Goal: Communication & Community: Answer question/provide support

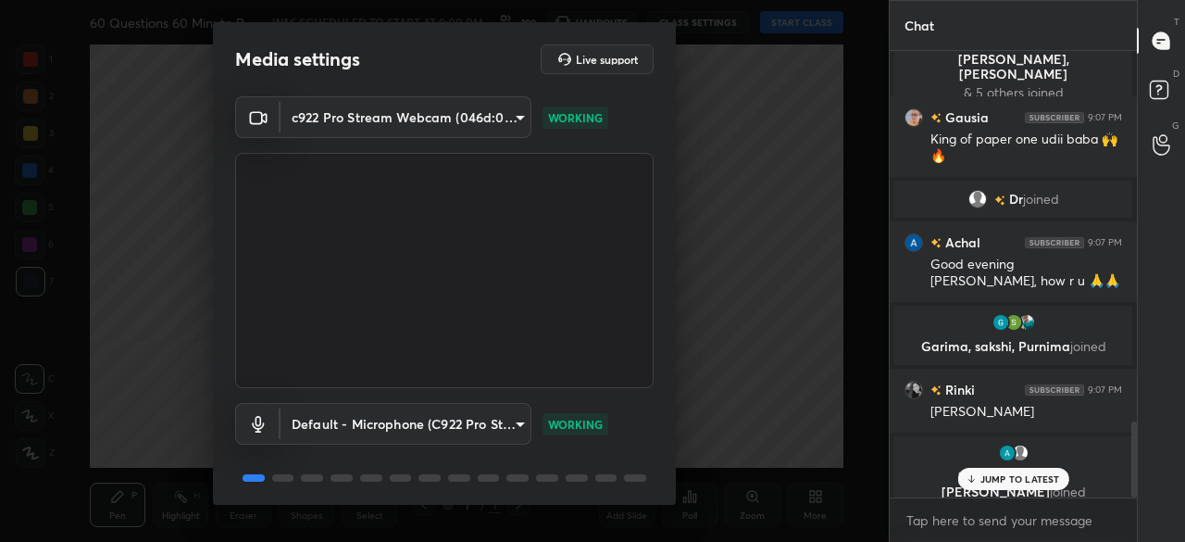
scroll to position [65, 0]
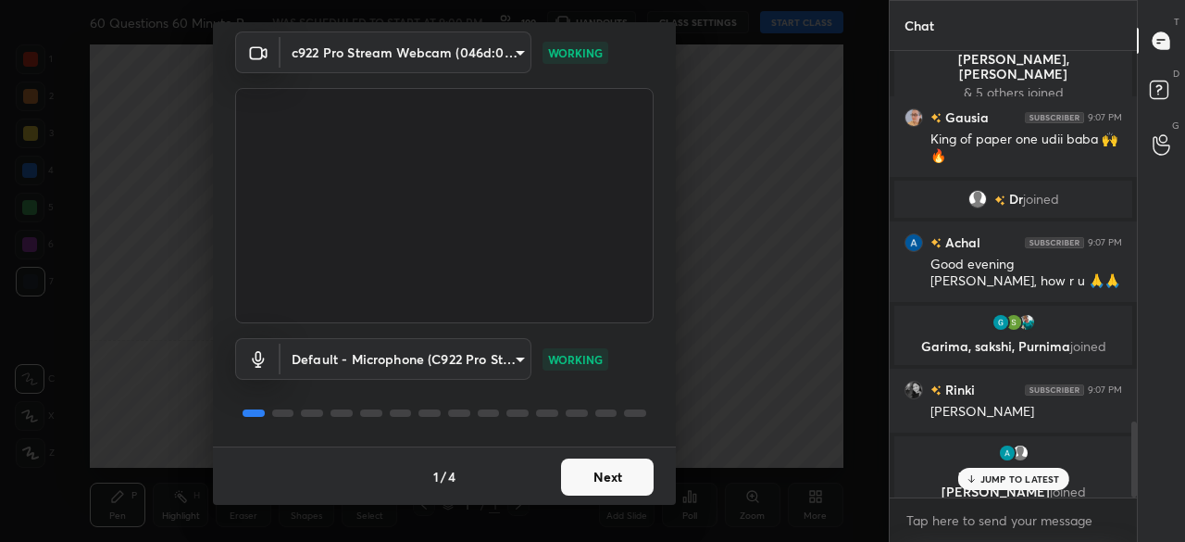
click at [594, 469] on button "Next" at bounding box center [607, 476] width 93 height 37
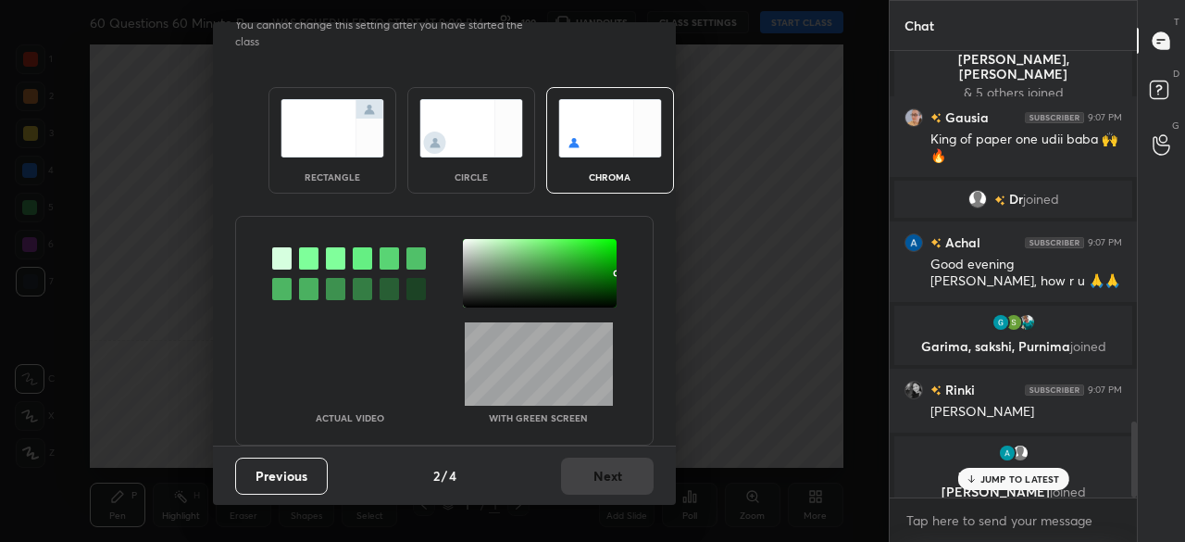
scroll to position [0, 0]
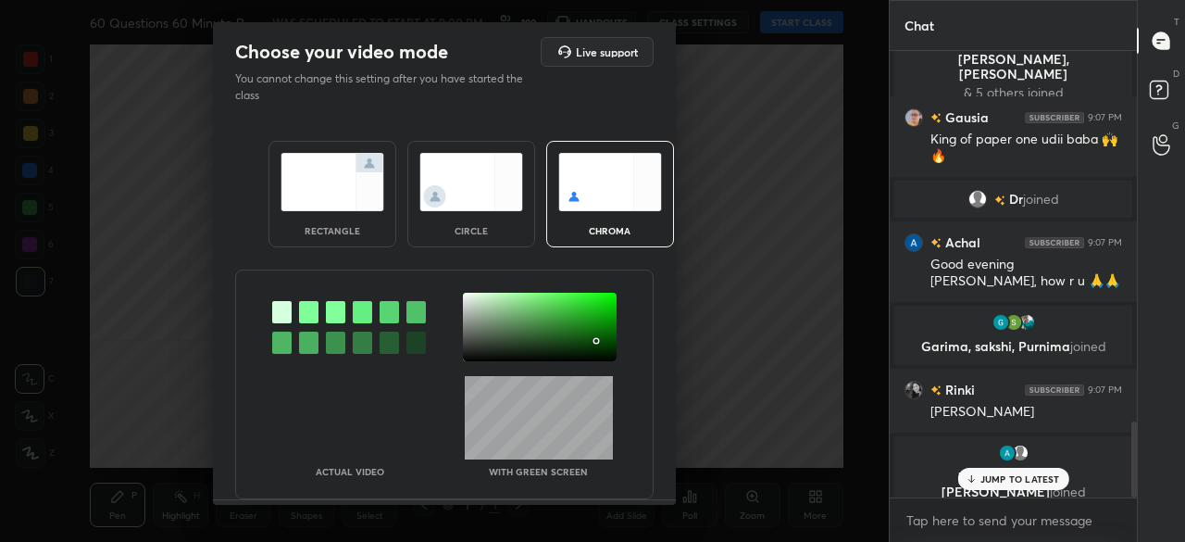
click at [593, 340] on div at bounding box center [540, 327] width 154 height 69
click at [594, 341] on div at bounding box center [596, 341] width 4 height 4
click at [595, 344] on div at bounding box center [540, 327] width 154 height 69
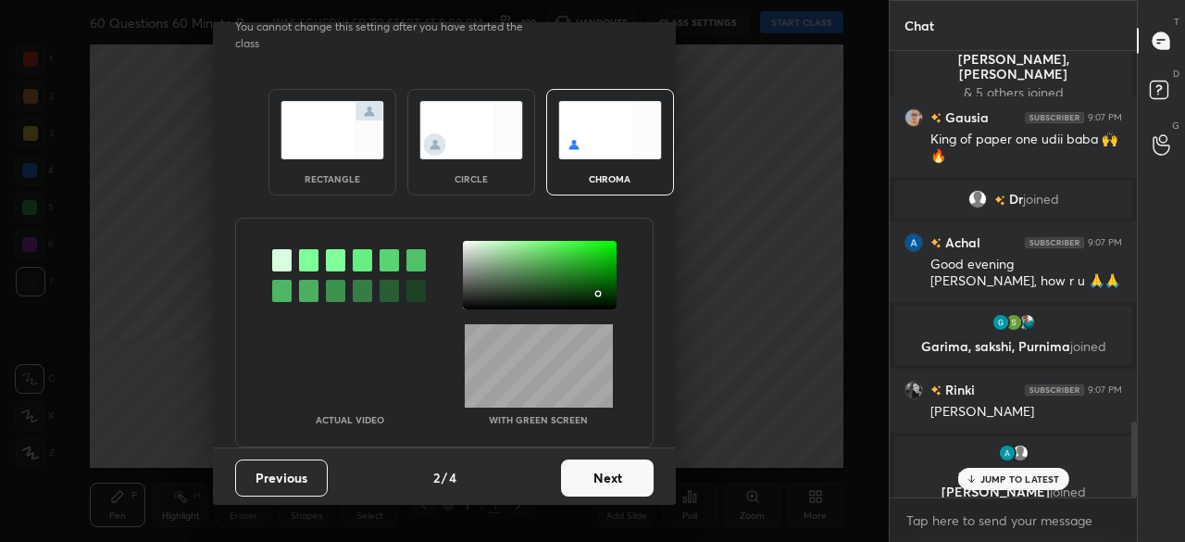
scroll to position [2252, 0]
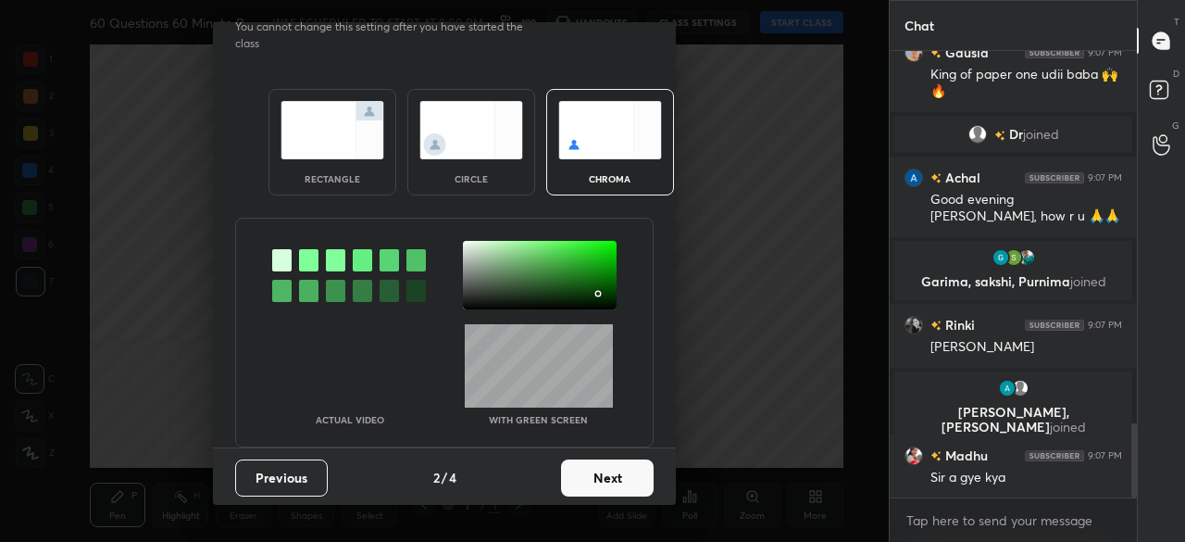
click at [615, 471] on button "Next" at bounding box center [607, 477] width 93 height 37
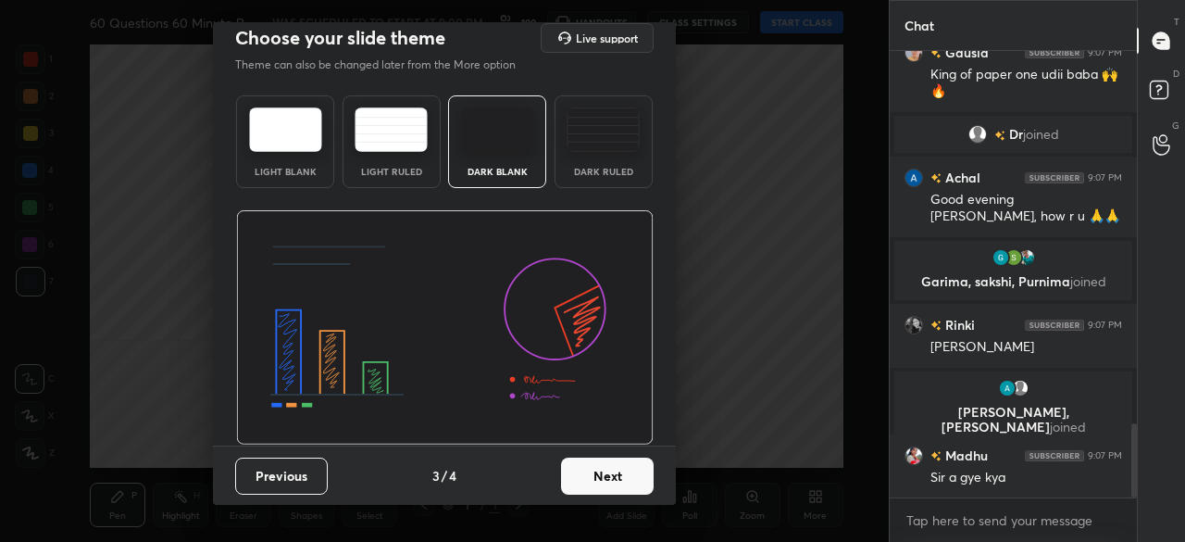
scroll to position [13, 0]
click at [620, 474] on button "Next" at bounding box center [607, 476] width 93 height 37
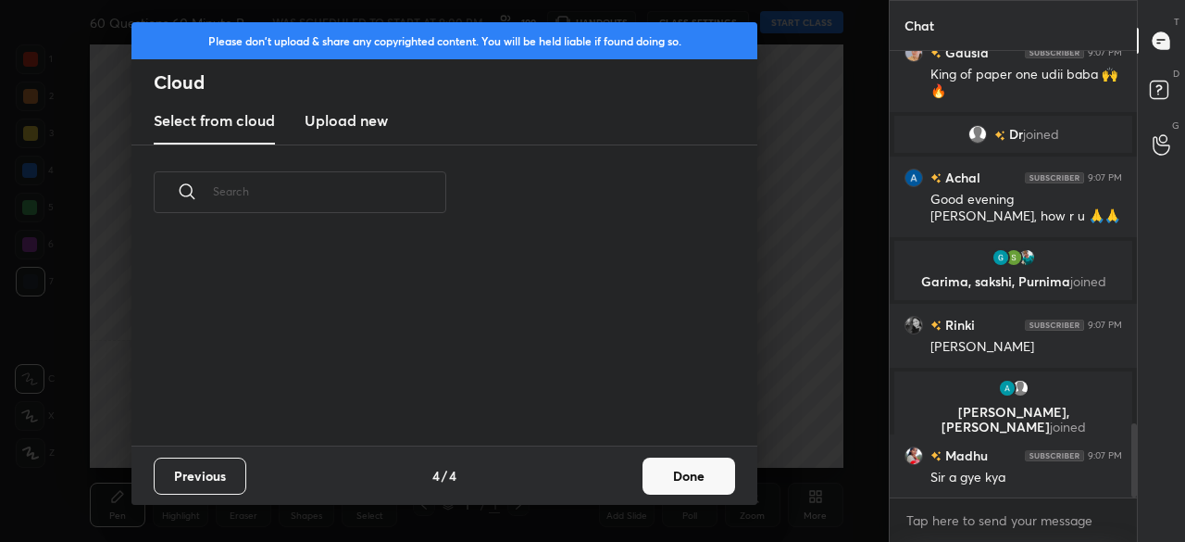
click at [664, 476] on button "Done" at bounding box center [689, 475] width 93 height 37
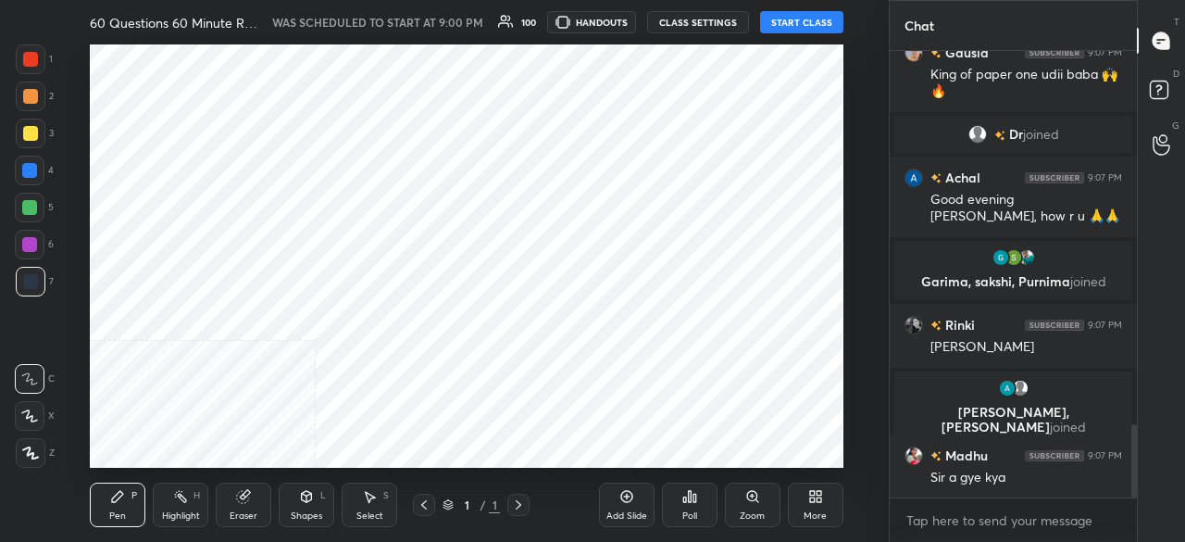
scroll to position [2296, 0]
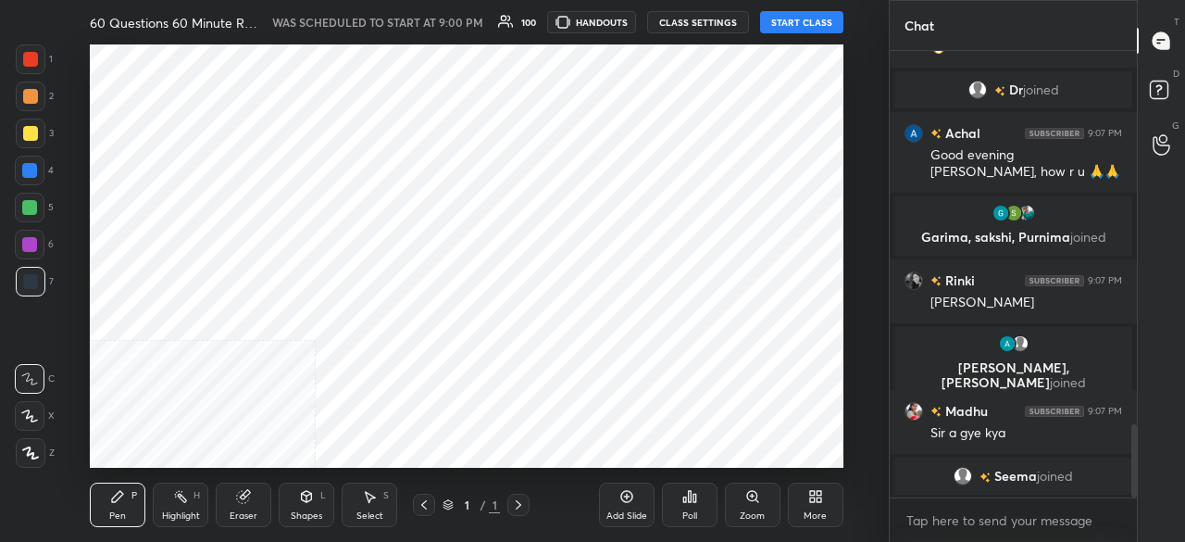
click at [786, 24] on button "START CLASS" at bounding box center [801, 22] width 83 height 22
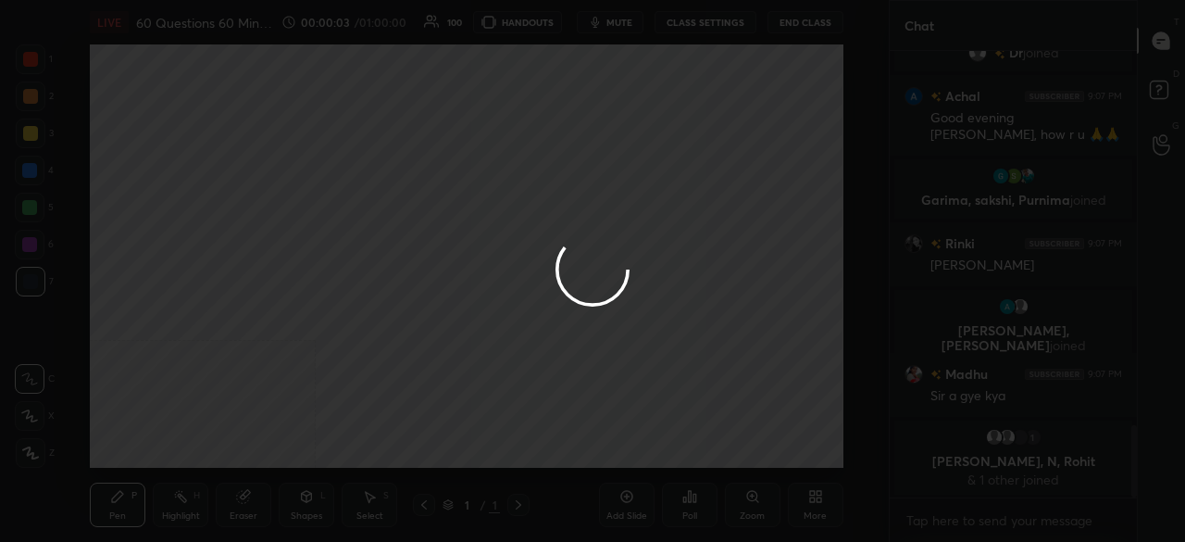
scroll to position [2344, 0]
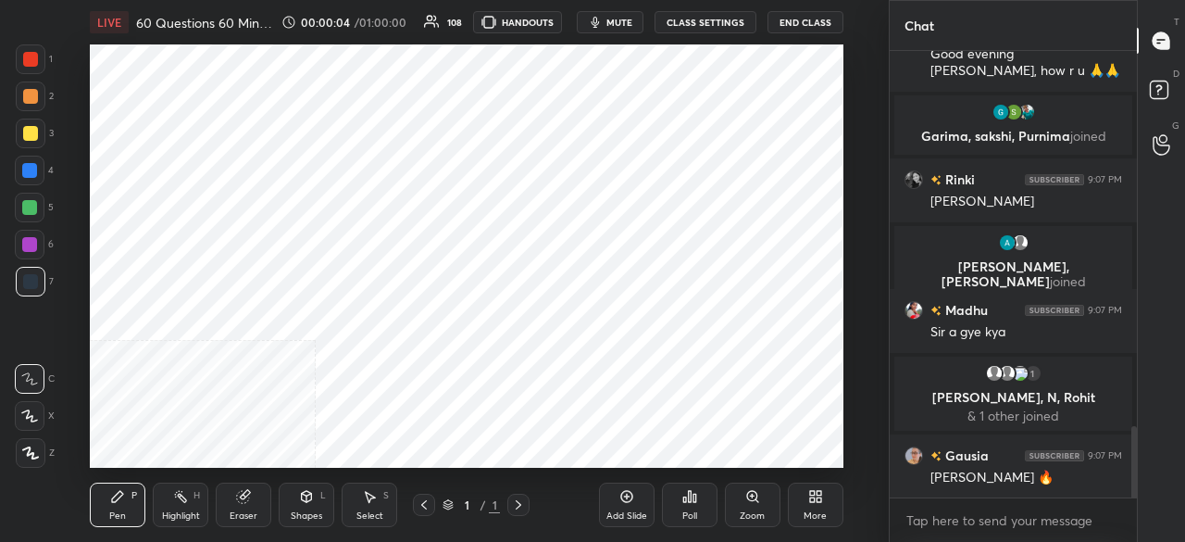
click at [31, 453] on icon at bounding box center [30, 452] width 15 height 11
click at [611, 511] on div "Add Slide" at bounding box center [626, 515] width 41 height 9
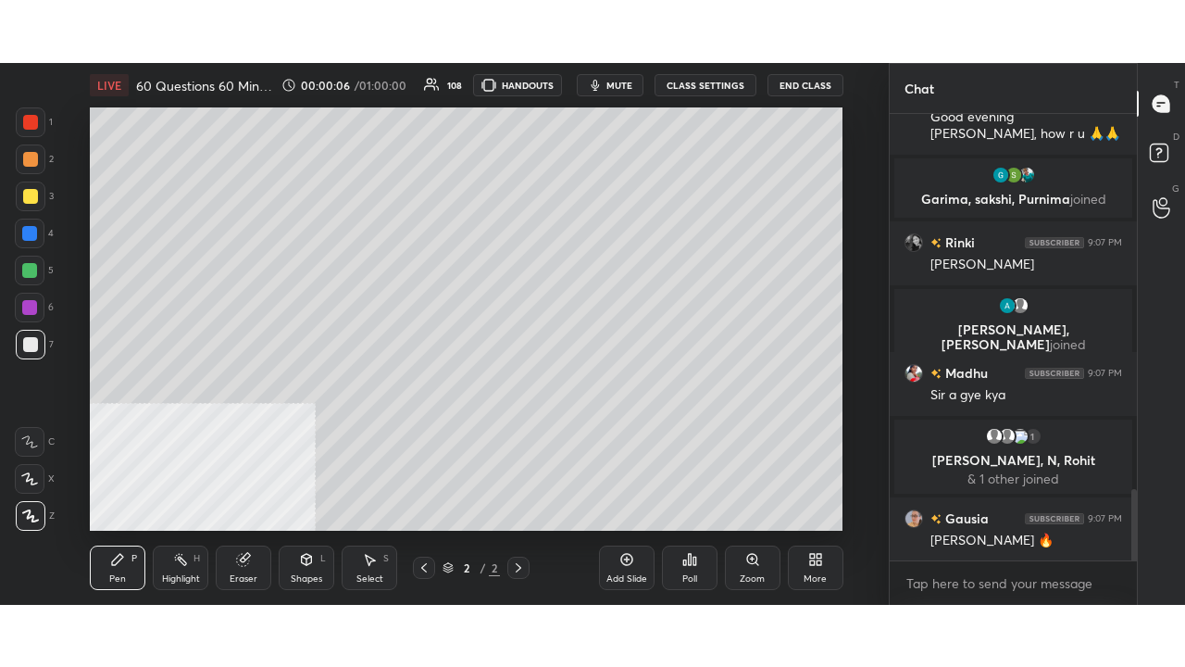
scroll to position [2389, 0]
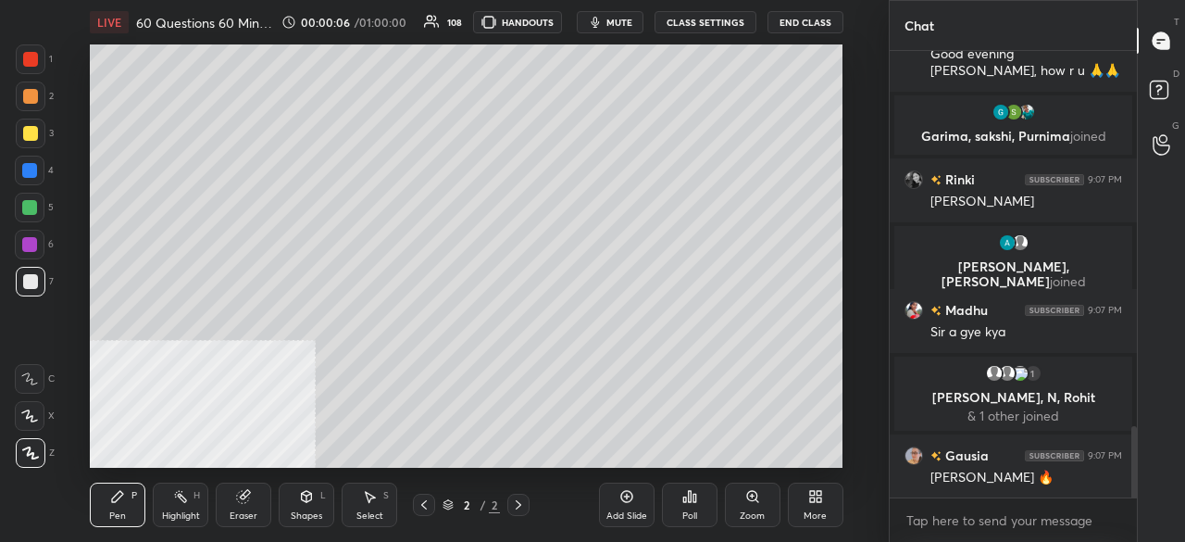
click at [822, 506] on div "More" at bounding box center [816, 504] width 56 height 44
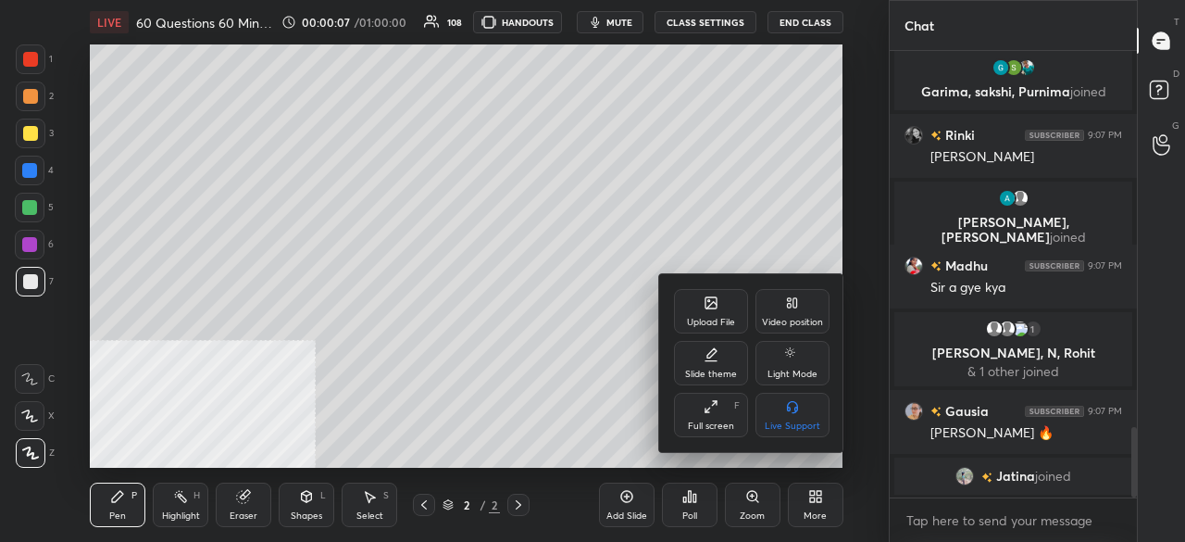
click at [728, 423] on div "Full screen" at bounding box center [711, 425] width 46 height 9
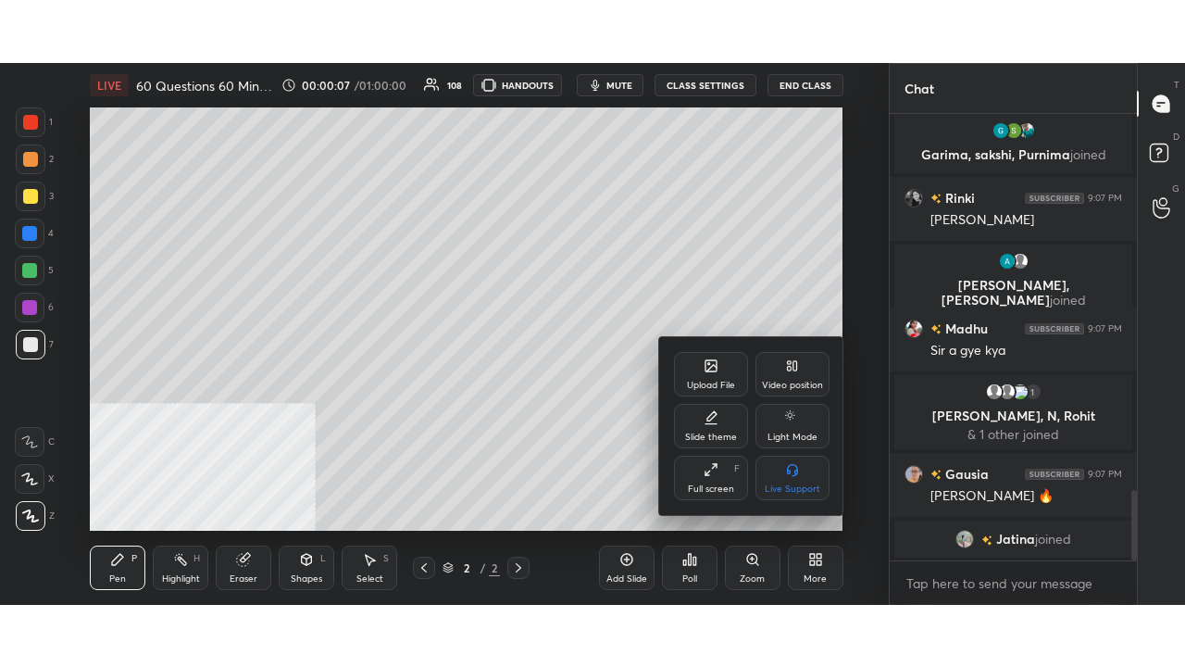
scroll to position [566, 242]
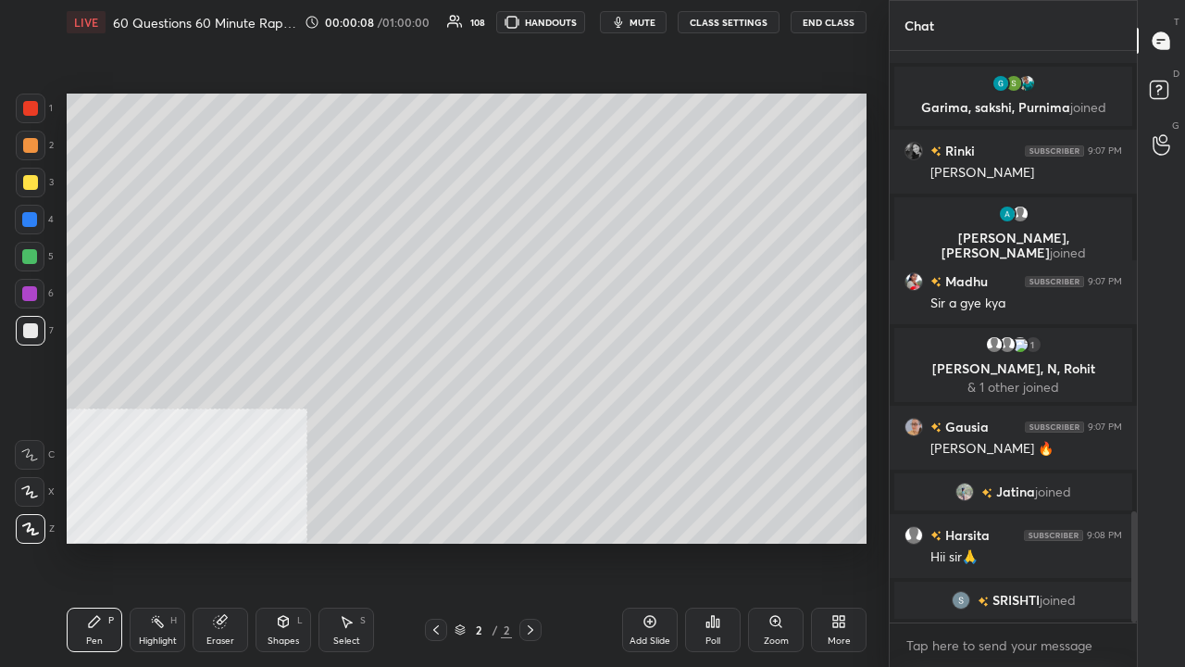
click at [436, 541] on icon at bounding box center [436, 629] width 15 height 15
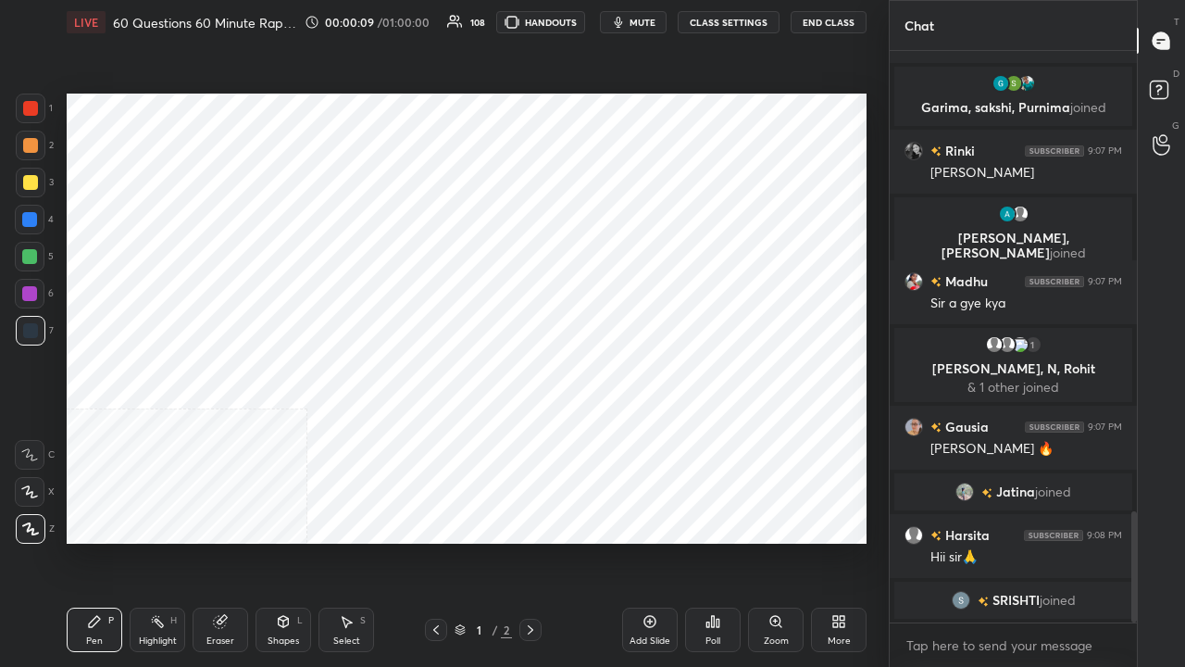
click at [431, 541] on icon at bounding box center [436, 629] width 15 height 15
click at [543, 541] on div "1 / 2" at bounding box center [483, 630] width 278 height 22
click at [535, 541] on icon at bounding box center [530, 629] width 15 height 15
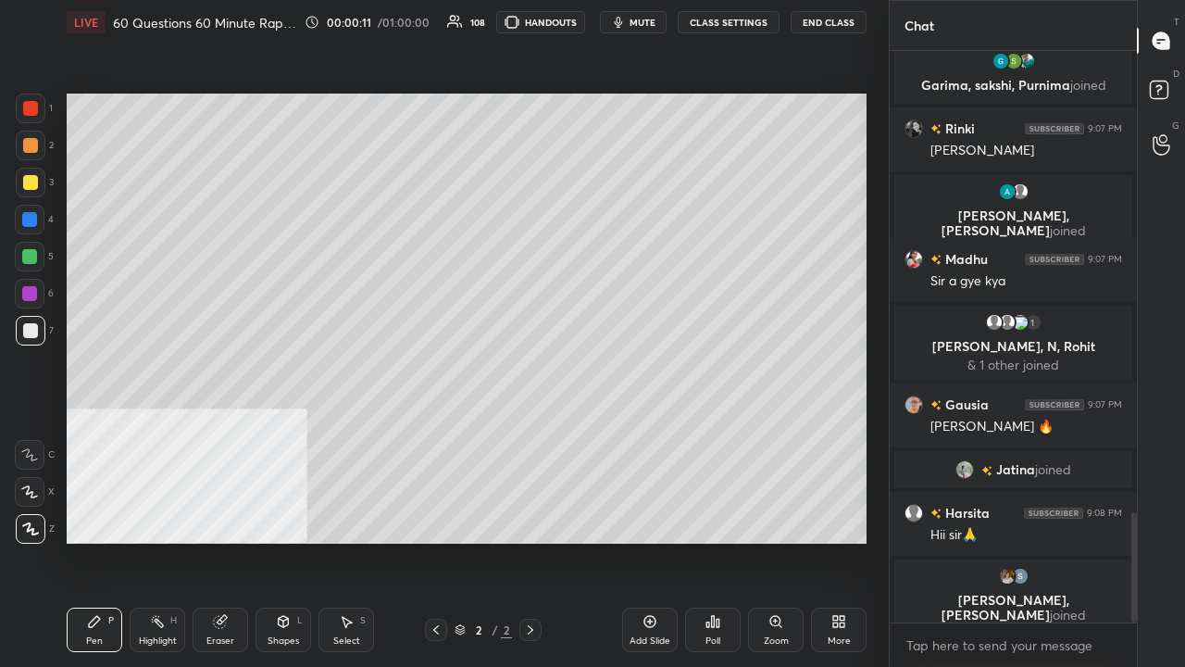
click at [842, 541] on icon at bounding box center [842, 624] width 5 height 5
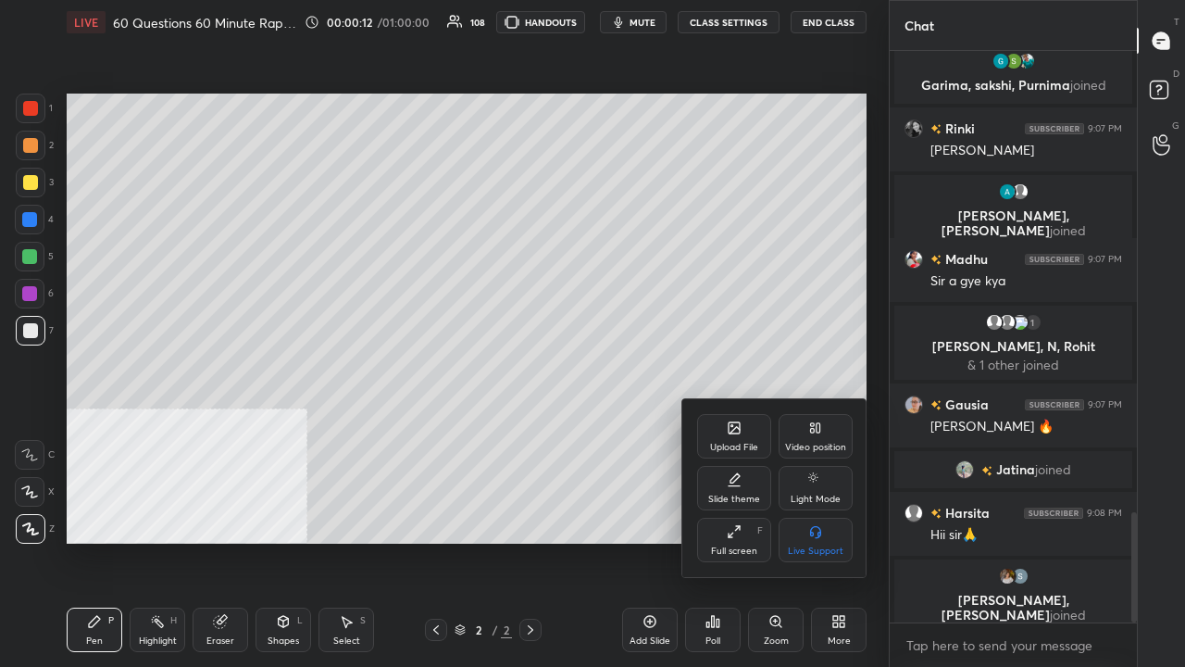
click at [815, 425] on icon at bounding box center [815, 427] width 15 height 15
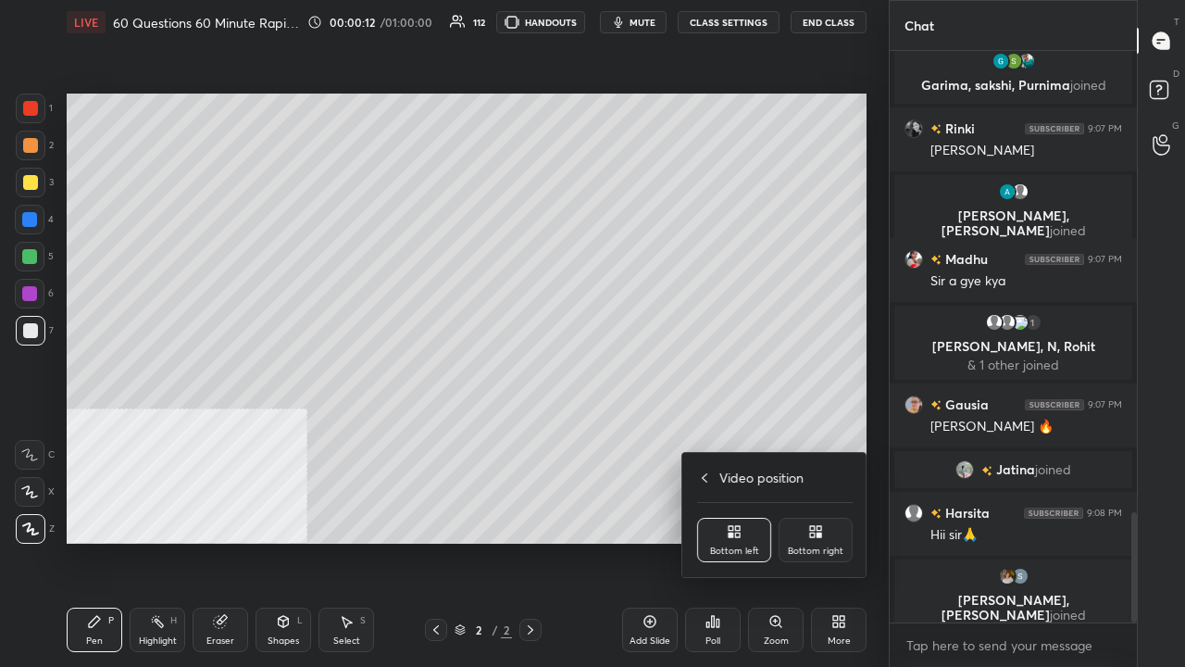
click at [805, 539] on div "Bottom right" at bounding box center [816, 540] width 74 height 44
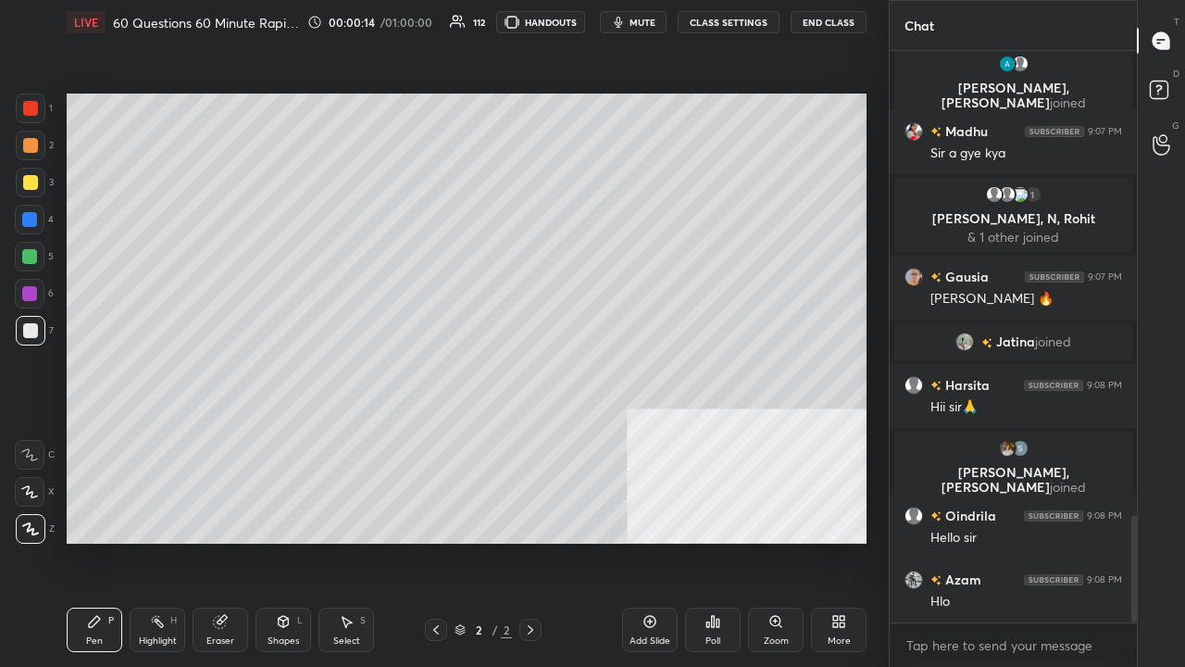
click at [840, 541] on icon at bounding box center [842, 618] width 5 height 5
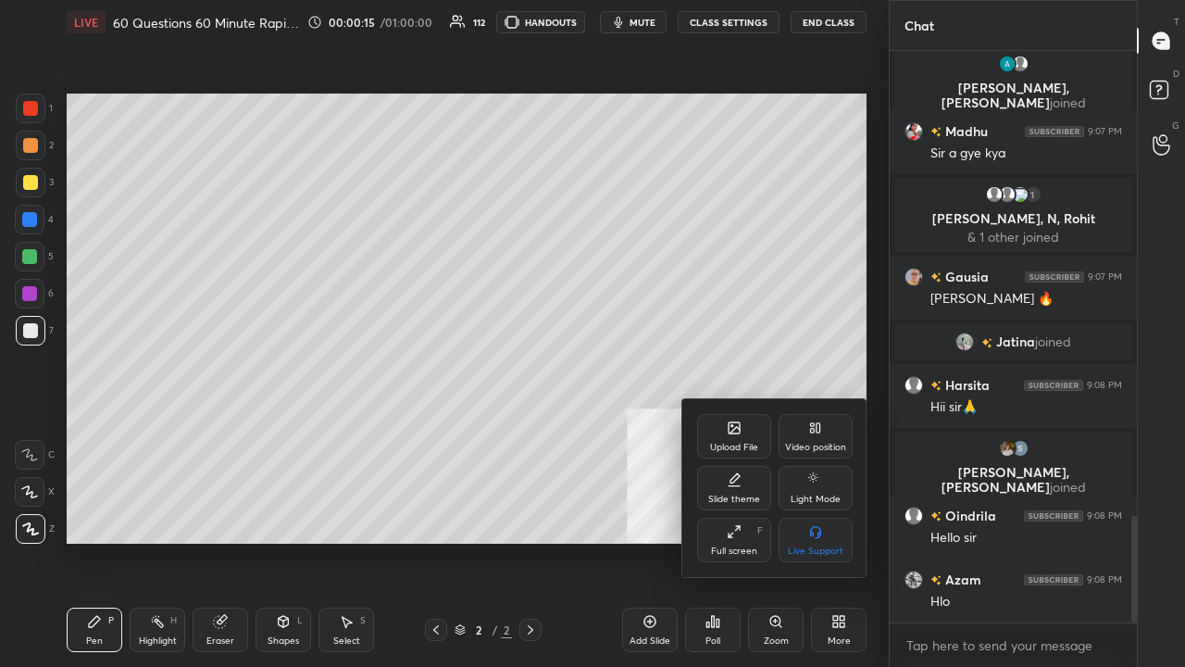
click at [742, 431] on div "Upload File" at bounding box center [734, 436] width 74 height 44
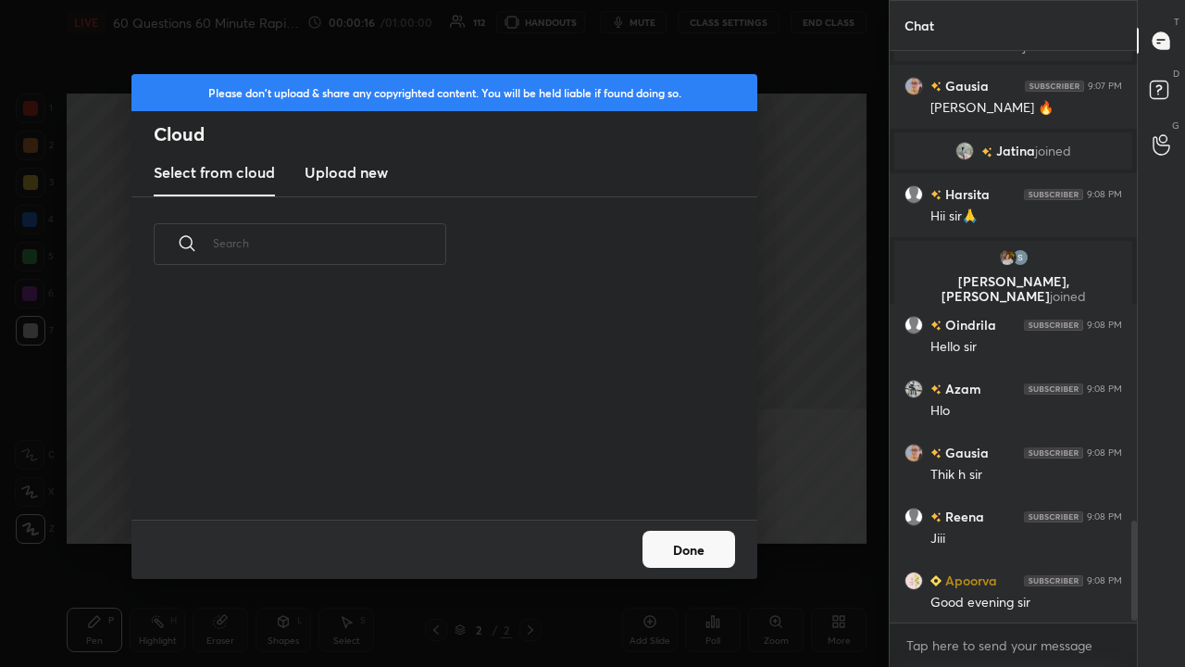
click at [345, 166] on h3 "Upload new" at bounding box center [346, 172] width 83 height 22
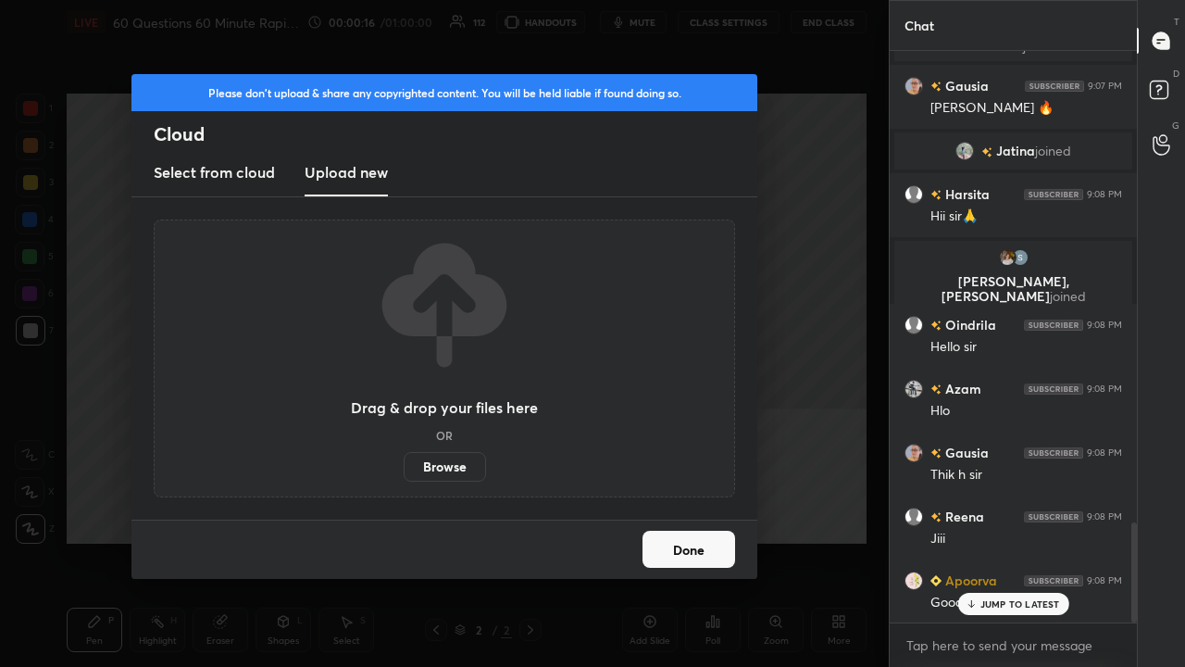
click at [452, 472] on label "Browse" at bounding box center [445, 467] width 82 height 30
click at [404, 472] on input "Browse" at bounding box center [404, 467] width 0 height 30
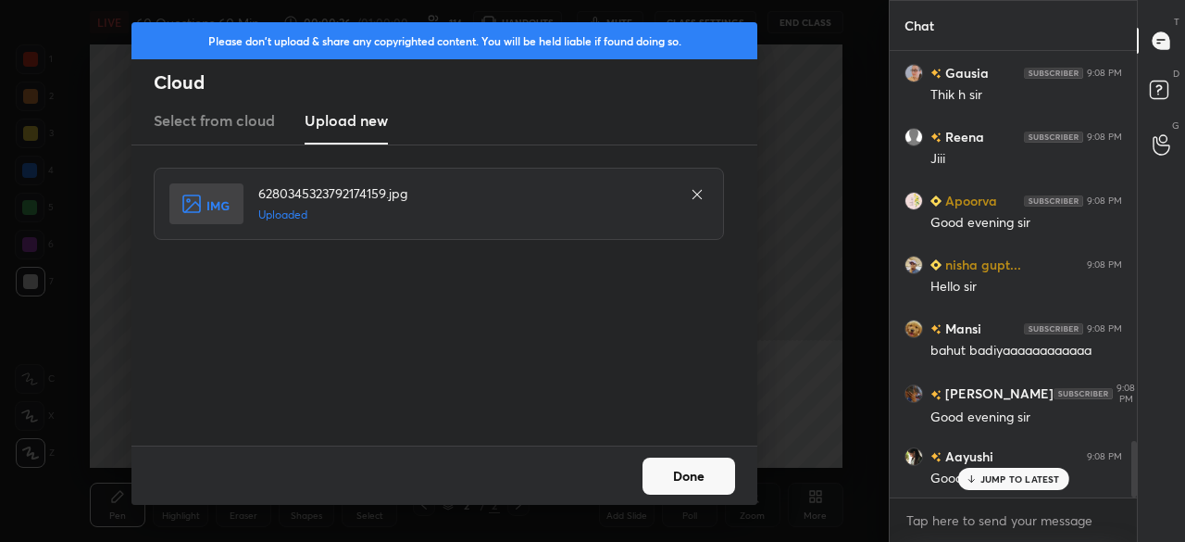
click at [681, 475] on button "Done" at bounding box center [689, 475] width 93 height 37
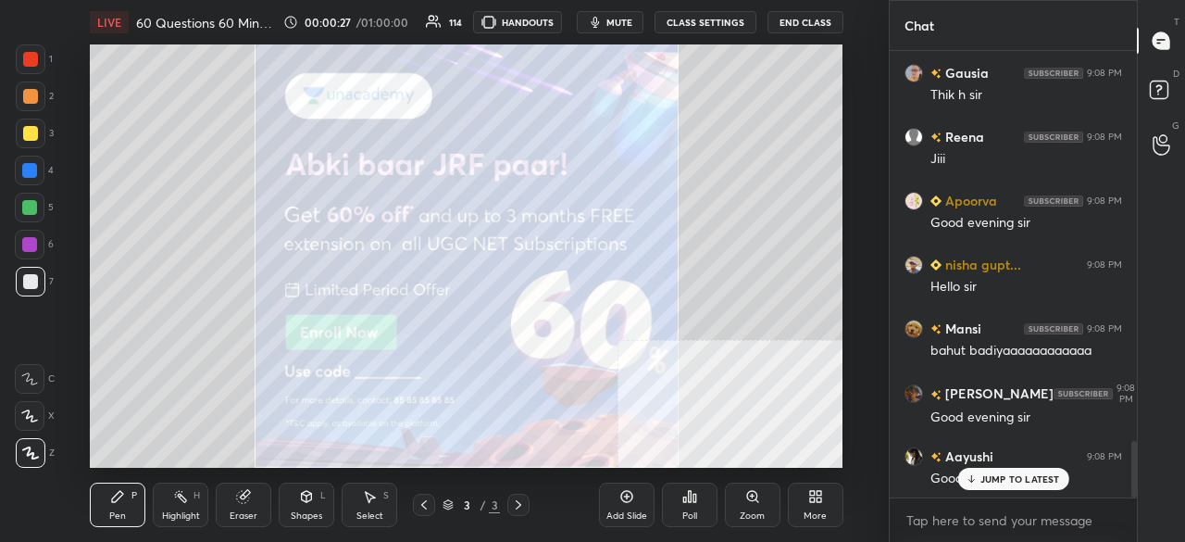
click at [817, 503] on icon at bounding box center [815, 496] width 15 height 15
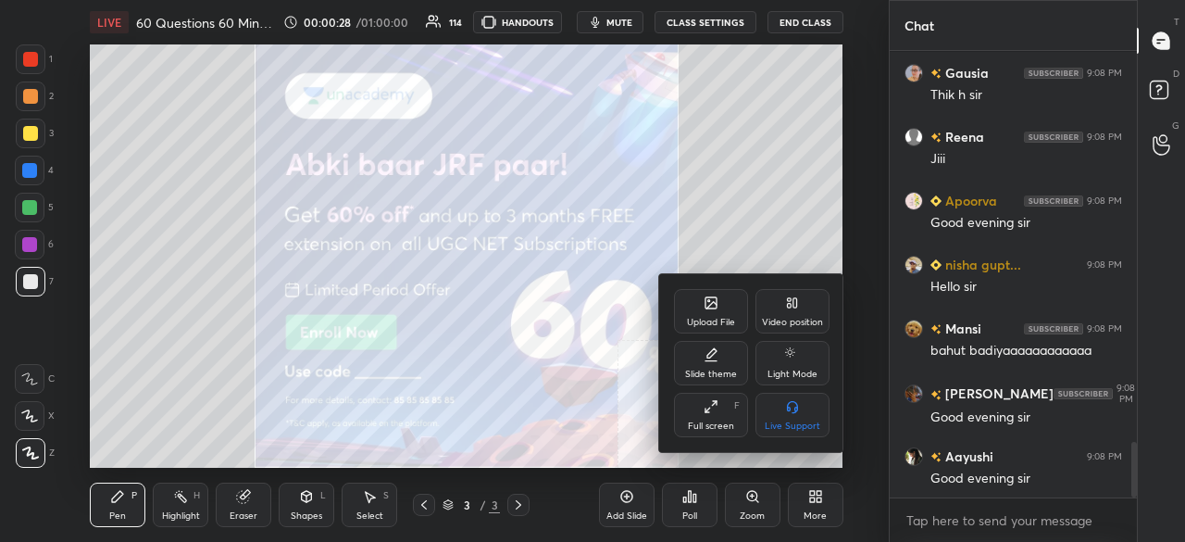
click at [718, 421] on div "Full screen" at bounding box center [711, 425] width 46 height 9
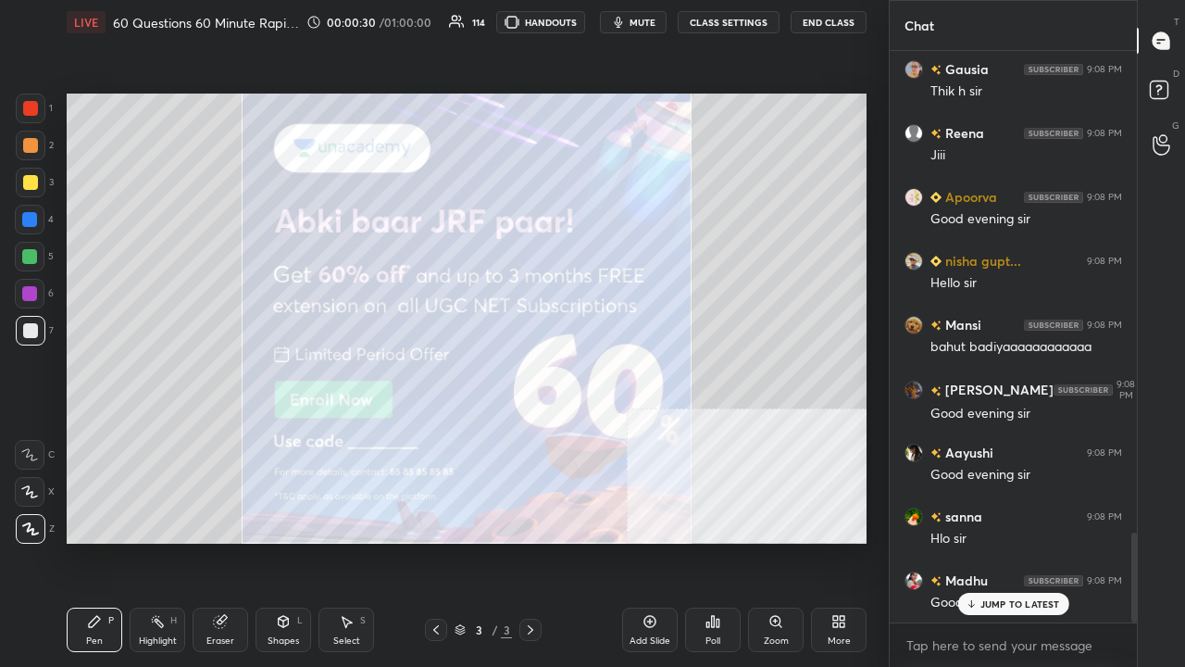
click at [33, 185] on div at bounding box center [30, 182] width 15 height 15
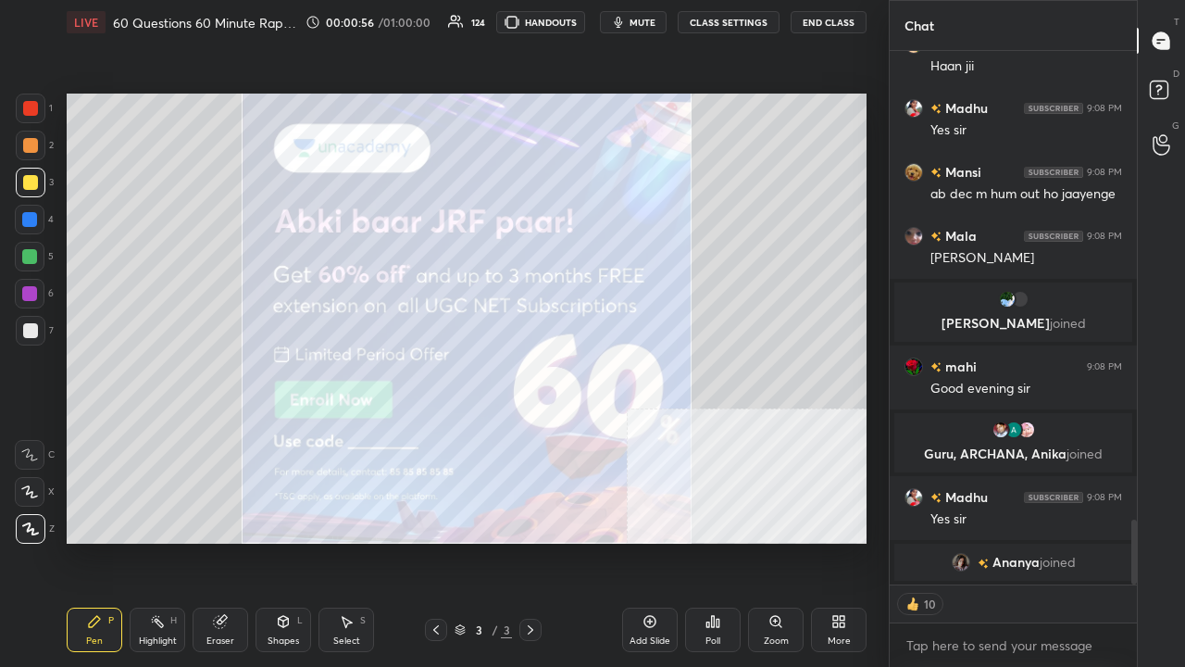
click at [34, 328] on div at bounding box center [30, 330] width 15 height 15
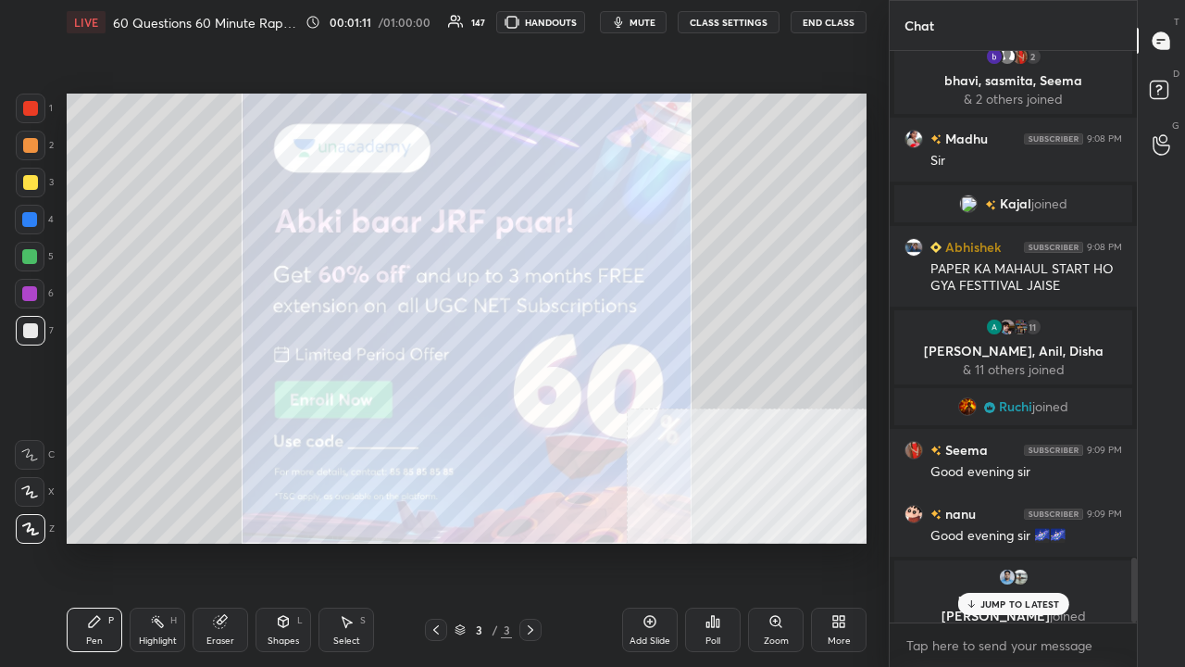
click at [20, 111] on div at bounding box center [31, 109] width 30 height 30
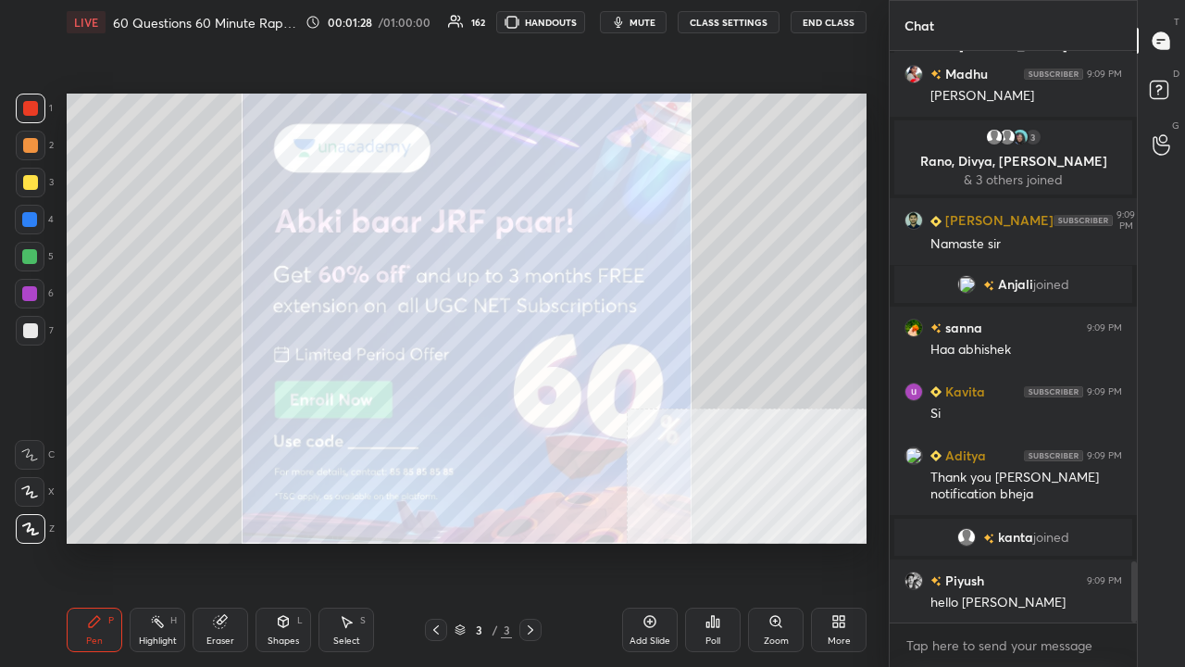
drag, startPoint x: 27, startPoint y: 179, endPoint x: 46, endPoint y: 178, distance: 19.5
click at [28, 179] on div at bounding box center [30, 182] width 15 height 15
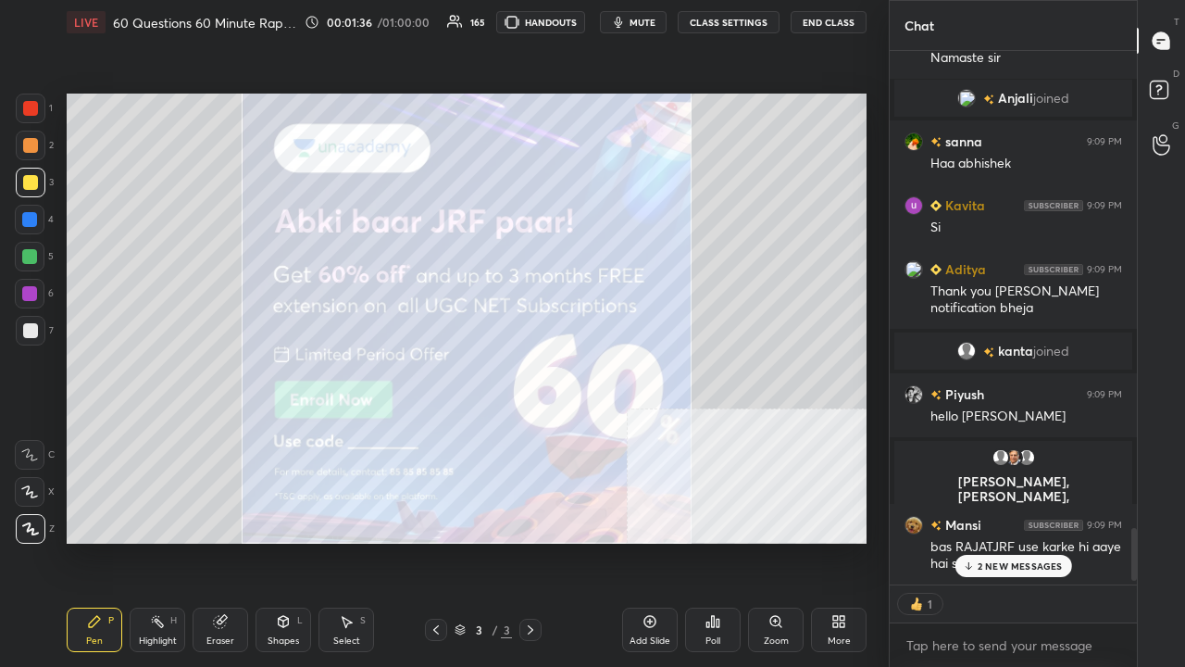
click at [1002, 541] on div "2 bhavi, [PERSON_NAME], [PERSON_NAME] & 2 others joined Madhu 9:08 PM [PERSON_N…" at bounding box center [1013, 317] width 247 height 533
click at [654, 541] on div "Setting up your live class Poll for secs No correct answer Start poll" at bounding box center [466, 318] width 815 height 548
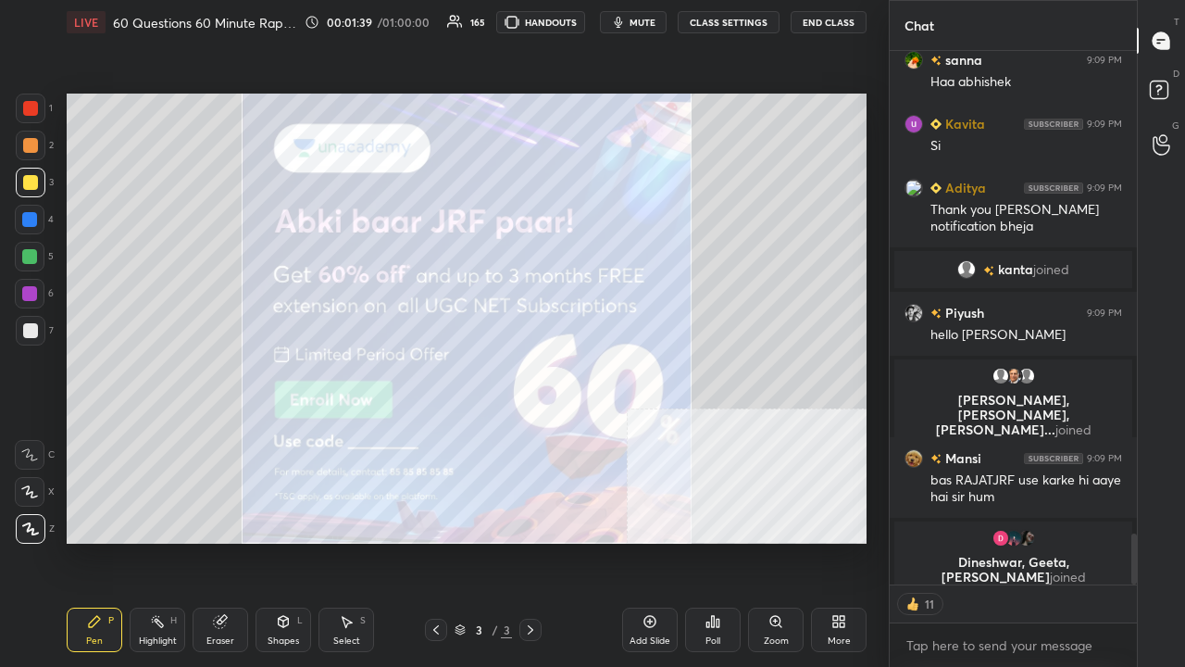
click at [36, 287] on div at bounding box center [30, 294] width 30 height 30
click at [849, 541] on div "More" at bounding box center [839, 629] width 56 height 44
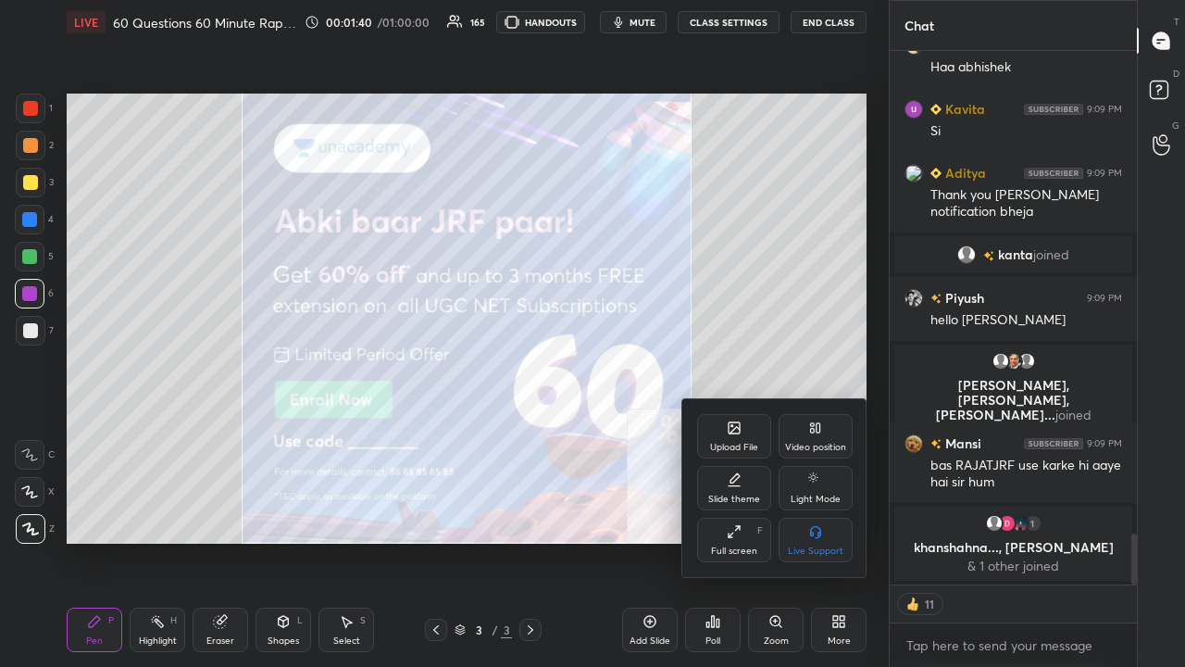
click at [741, 426] on div "Upload File" at bounding box center [734, 436] width 74 height 44
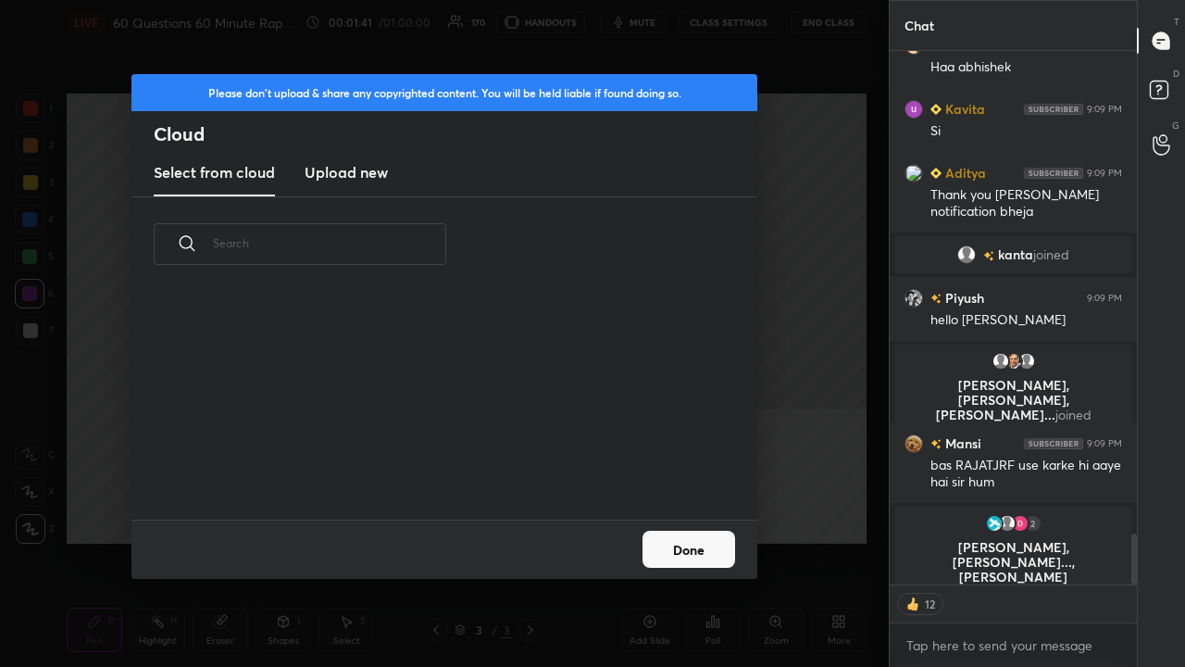
click at [357, 172] on h3 "Upload new" at bounding box center [346, 172] width 83 height 22
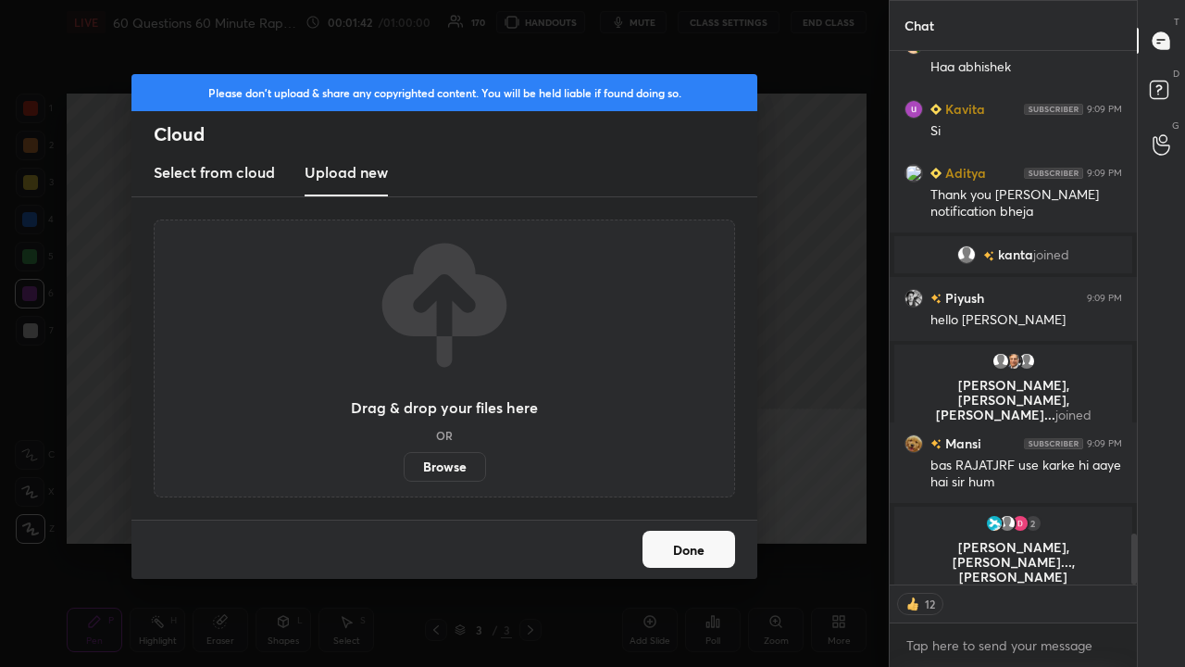
click at [433, 462] on label "Browse" at bounding box center [445, 467] width 82 height 30
click at [404, 462] on input "Browse" at bounding box center [404, 467] width 0 height 30
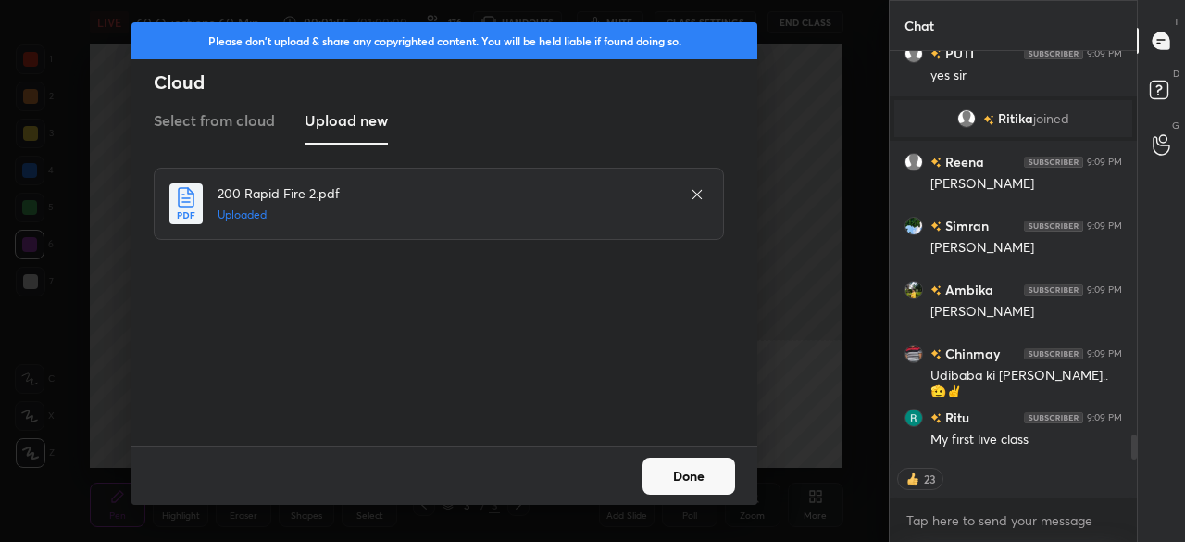
click at [700, 479] on button "Done" at bounding box center [689, 475] width 93 height 37
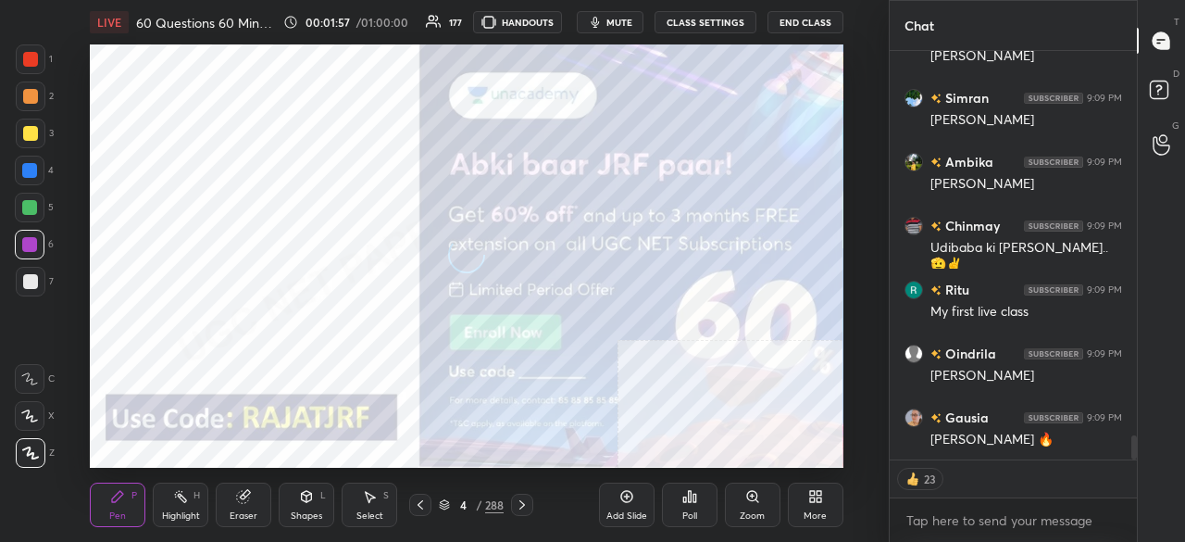
click at [426, 508] on icon at bounding box center [420, 504] width 15 height 15
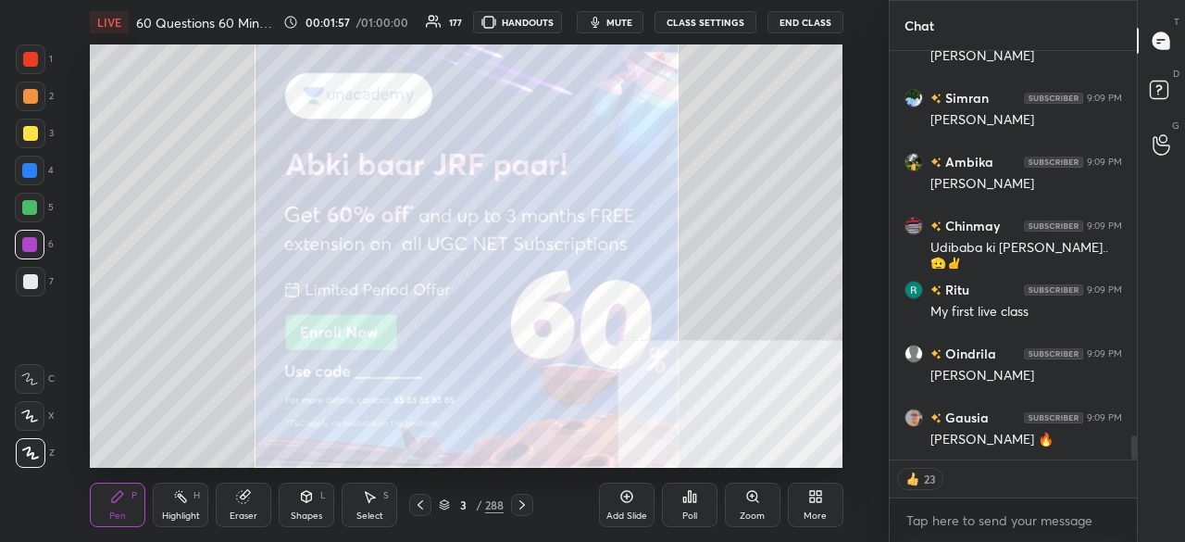
drag, startPoint x: 478, startPoint y: 476, endPoint x: 469, endPoint y: 490, distance: 16.7
click at [478, 477] on div "Pen P Highlight H Eraser Shapes L Select S 3 / 288 Add Slide Poll Zoom More" at bounding box center [466, 505] width 753 height 74
drag, startPoint x: 465, startPoint y: 507, endPoint x: 470, endPoint y: 490, distance: 18.4
click at [467, 506] on div "3" at bounding box center [463, 504] width 19 height 11
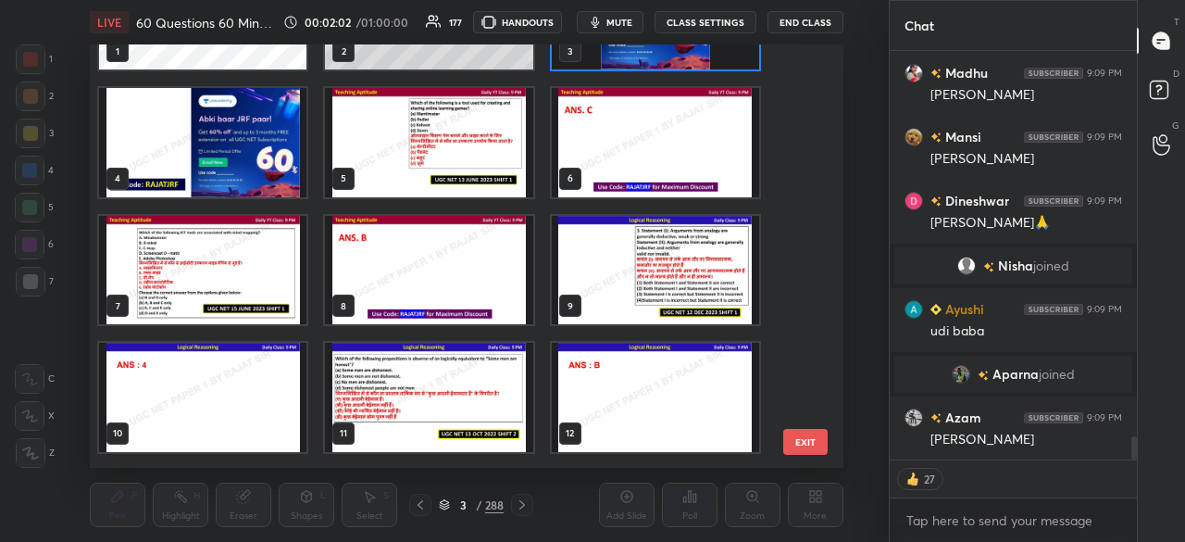
click at [492, 160] on img "grid" at bounding box center [429, 142] width 207 height 108
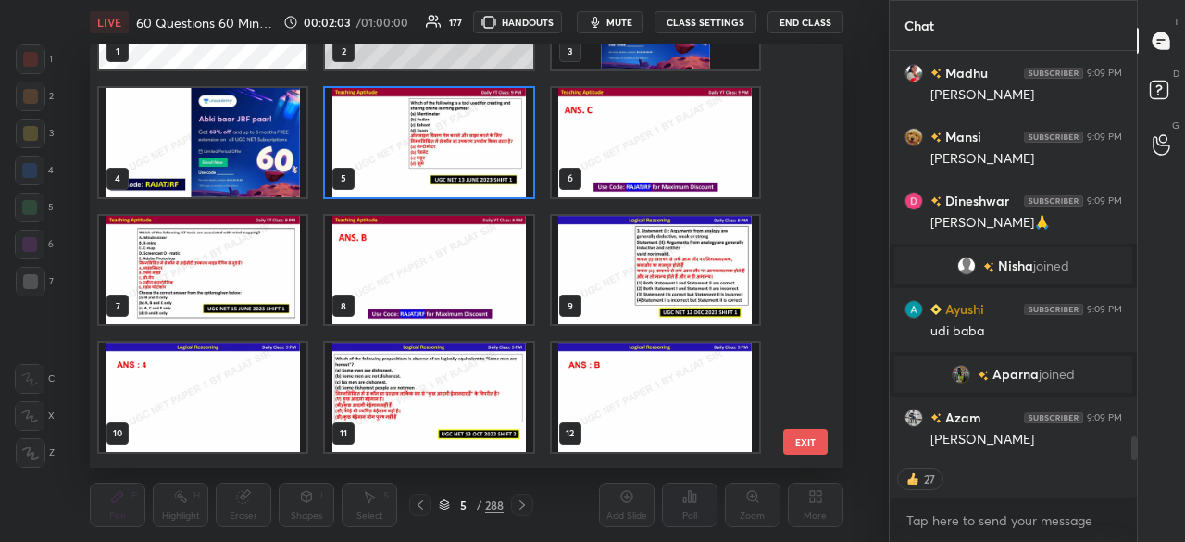
click at [491, 162] on img "grid" at bounding box center [429, 142] width 207 height 108
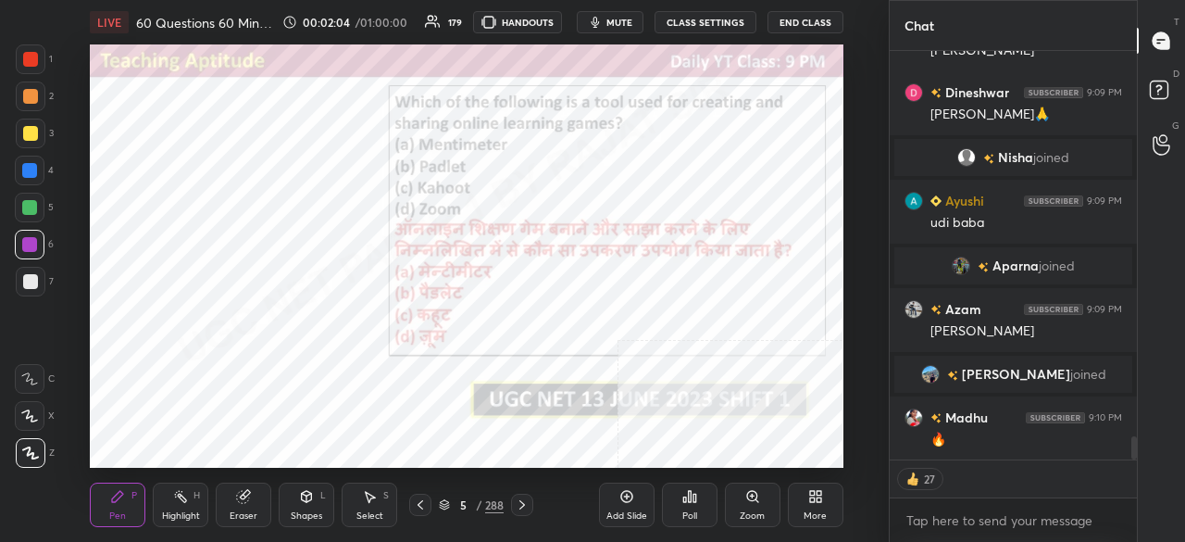
click at [33, 57] on div at bounding box center [30, 59] width 15 height 15
click at [32, 56] on div at bounding box center [30, 59] width 15 height 15
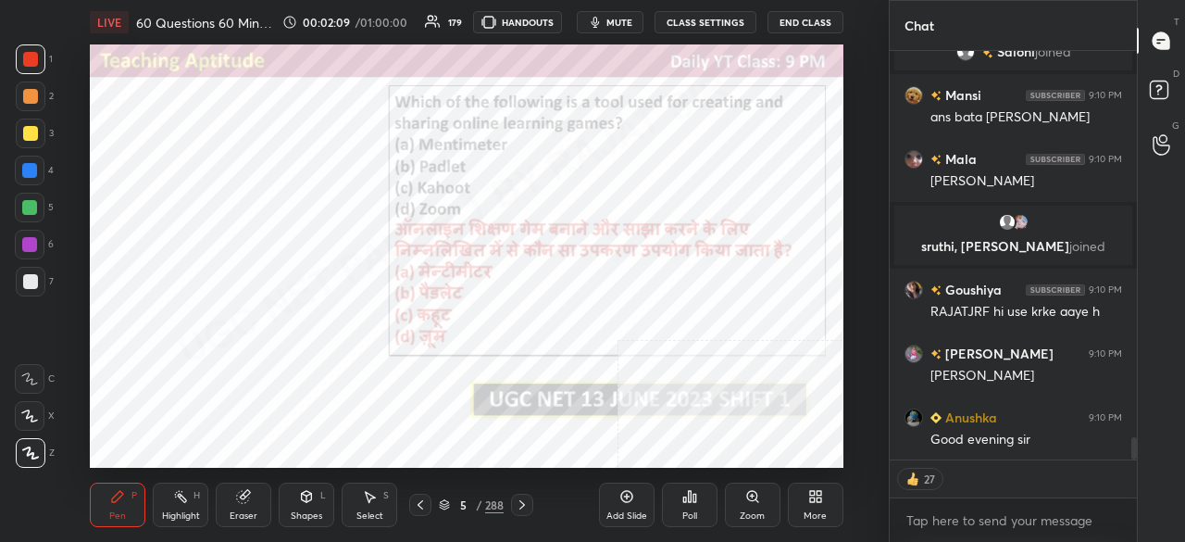
click at [469, 503] on div "5" at bounding box center [463, 504] width 19 height 11
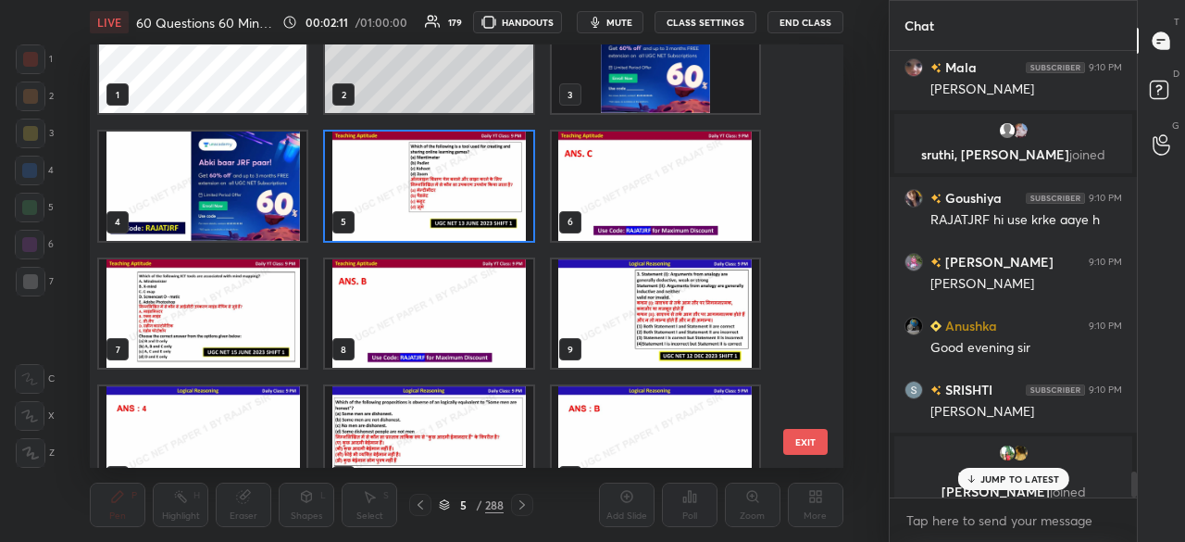
click at [495, 194] on img "grid" at bounding box center [429, 185] width 207 height 108
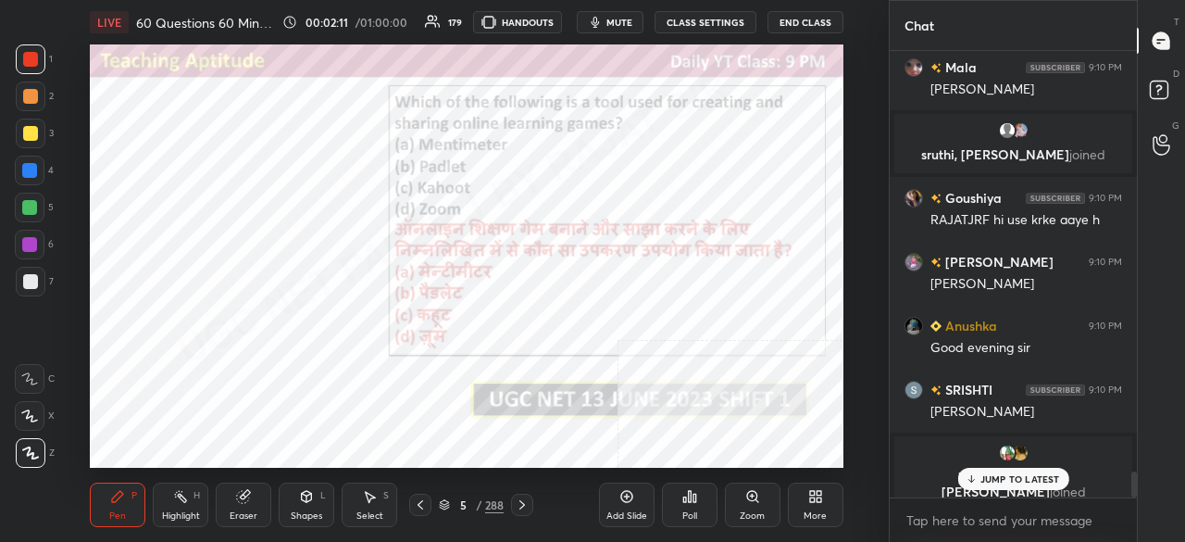
click at [495, 194] on img "grid" at bounding box center [429, 185] width 207 height 108
click at [698, 505] on div "Poll" at bounding box center [690, 504] width 56 height 44
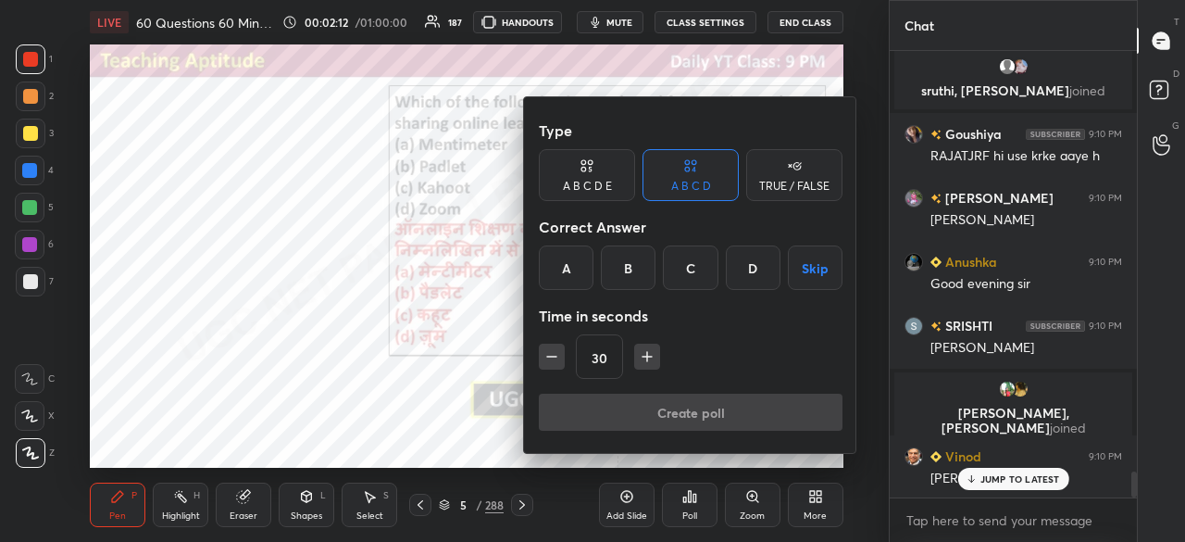
click at [698, 262] on div "C" at bounding box center [690, 267] width 55 height 44
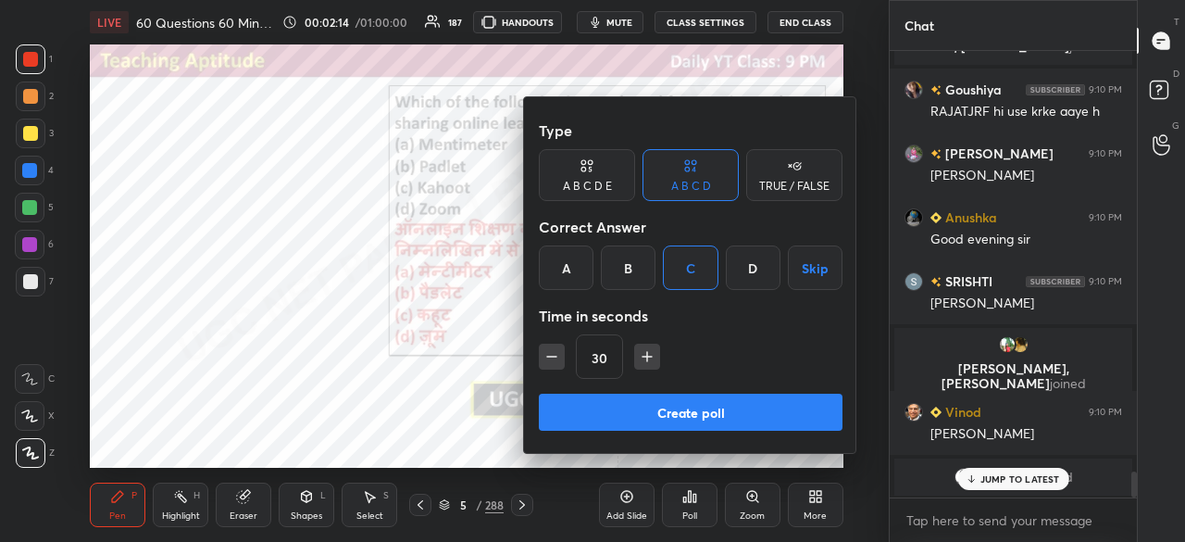
click at [741, 421] on button "Create poll" at bounding box center [691, 412] width 304 height 37
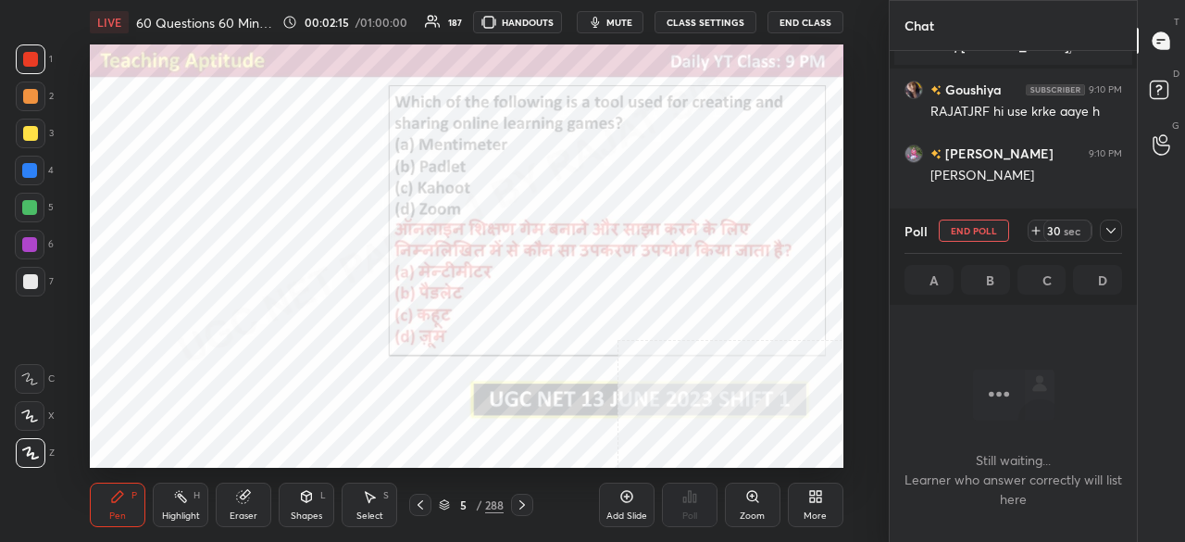
click at [817, 499] on icon at bounding box center [819, 499] width 5 height 5
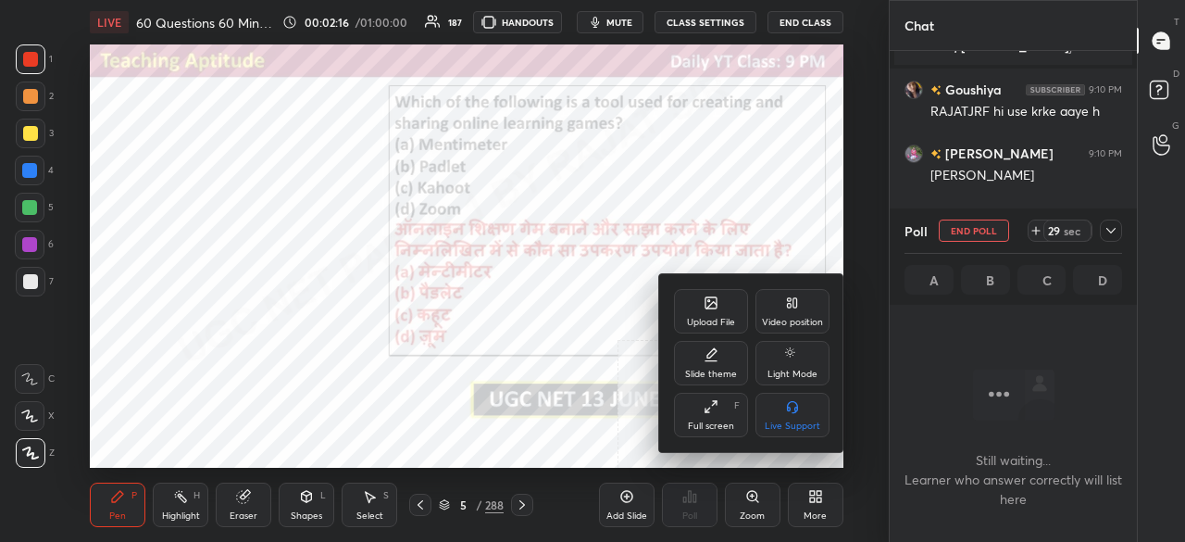
click at [731, 422] on div "Full screen" at bounding box center [711, 425] width 46 height 9
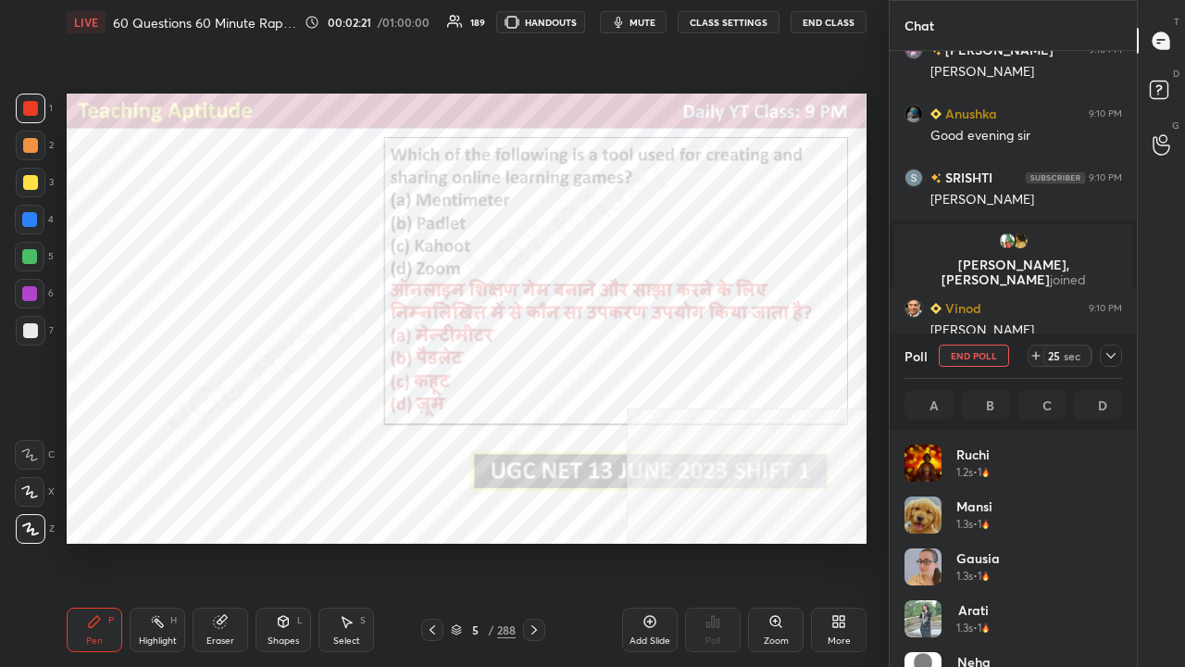
click at [1115, 358] on icon at bounding box center [1111, 355] width 15 height 15
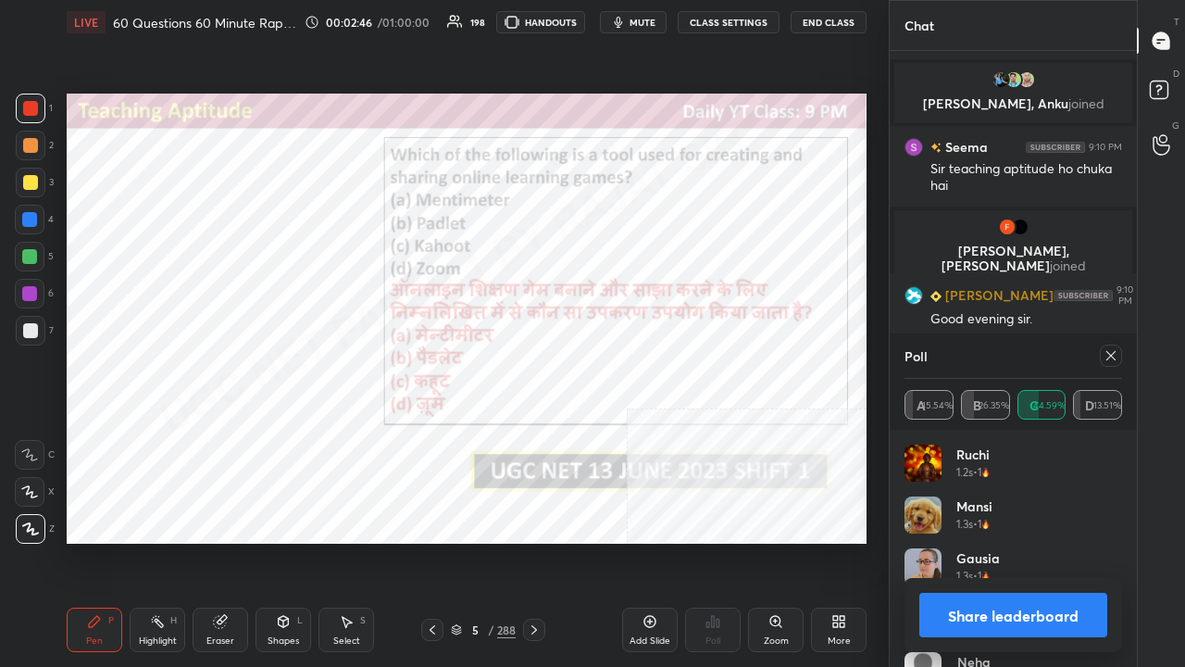
drag, startPoint x: 1109, startPoint y: 357, endPoint x: 1000, endPoint y: 341, distance: 110.5
click at [1107, 357] on icon at bounding box center [1111, 355] width 15 height 15
type textarea "x"
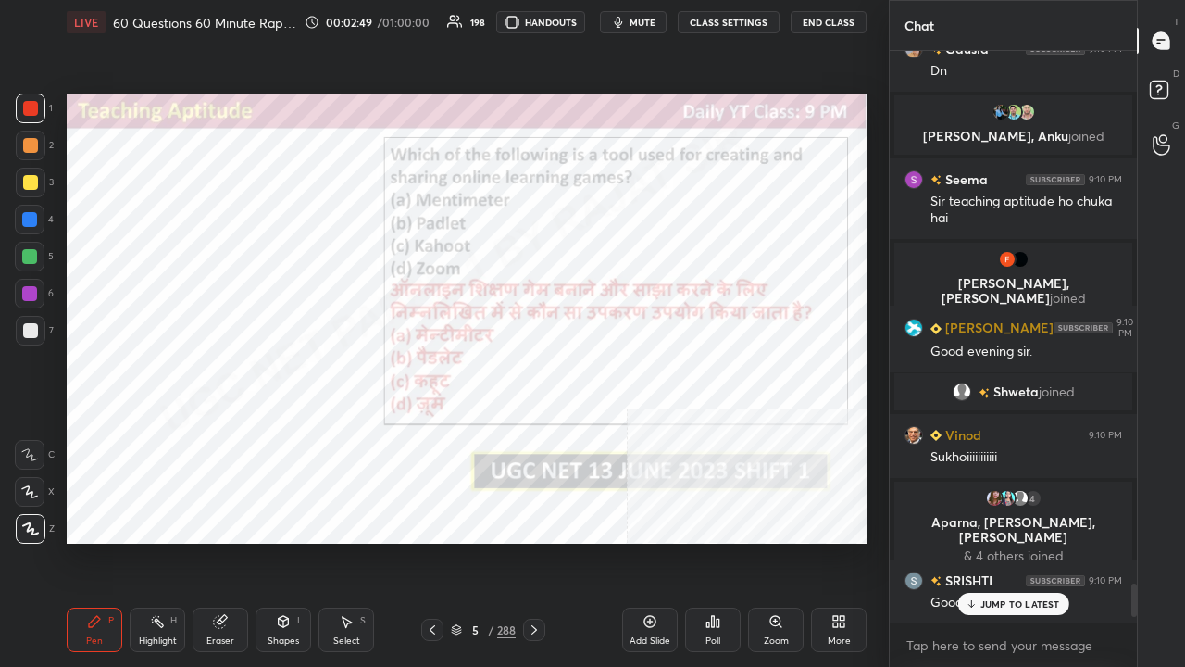
click at [30, 223] on div at bounding box center [29, 219] width 15 height 15
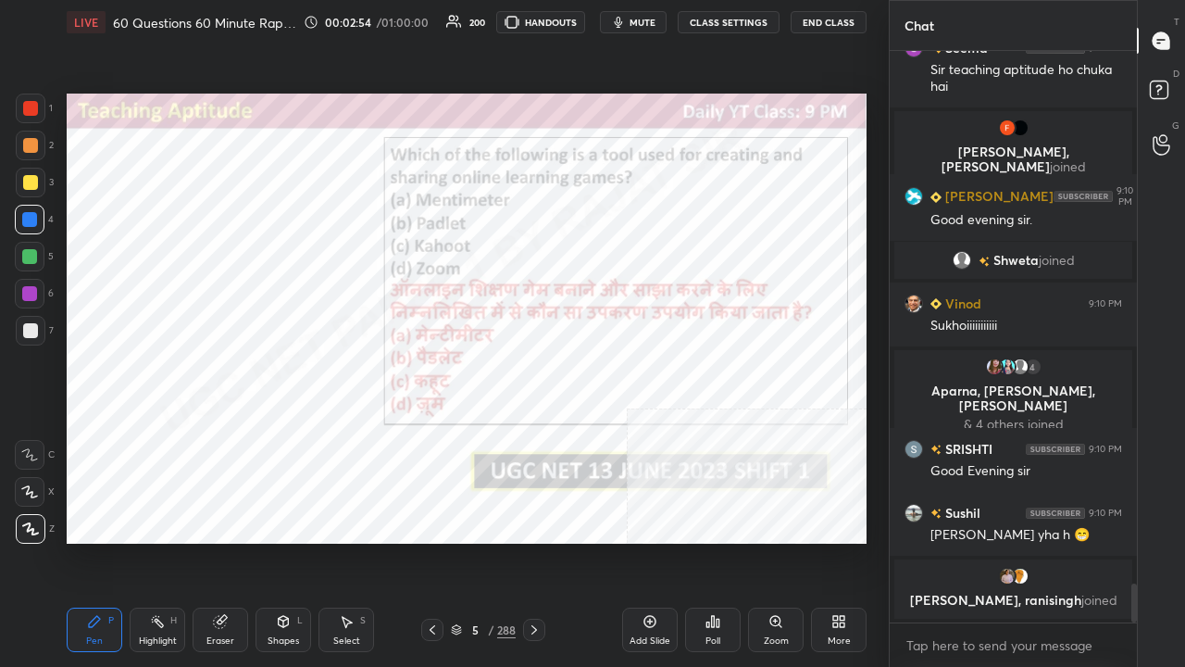
click at [467, 541] on div "5" at bounding box center [475, 629] width 19 height 11
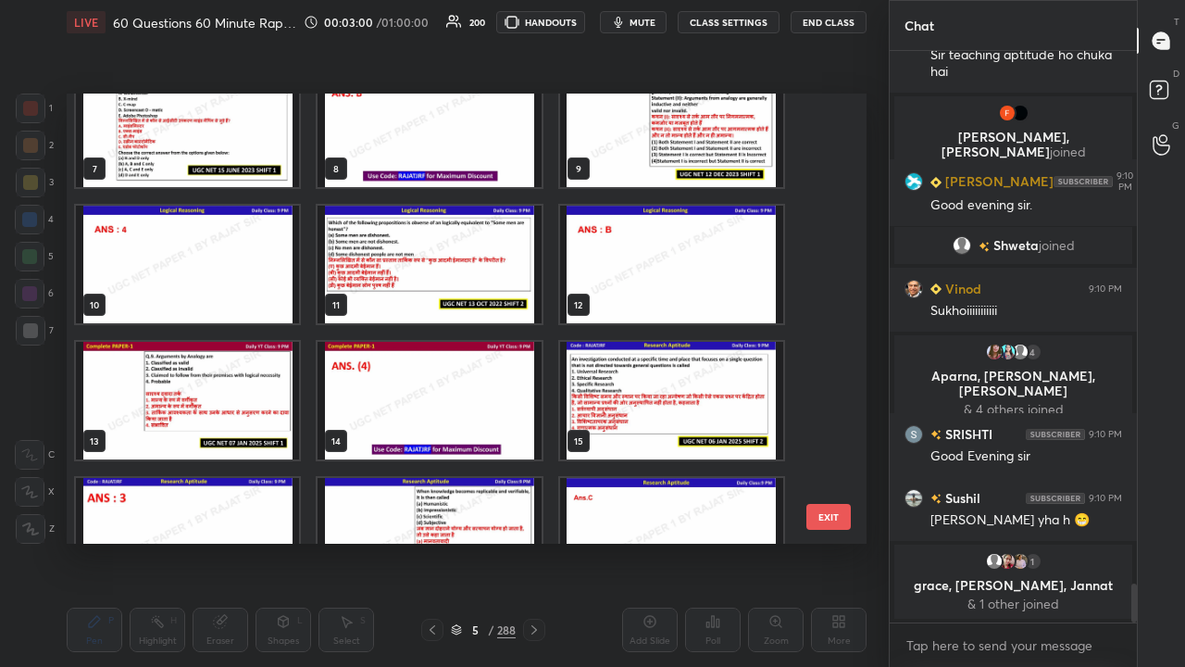
click at [461, 271] on img "grid" at bounding box center [429, 265] width 223 height 118
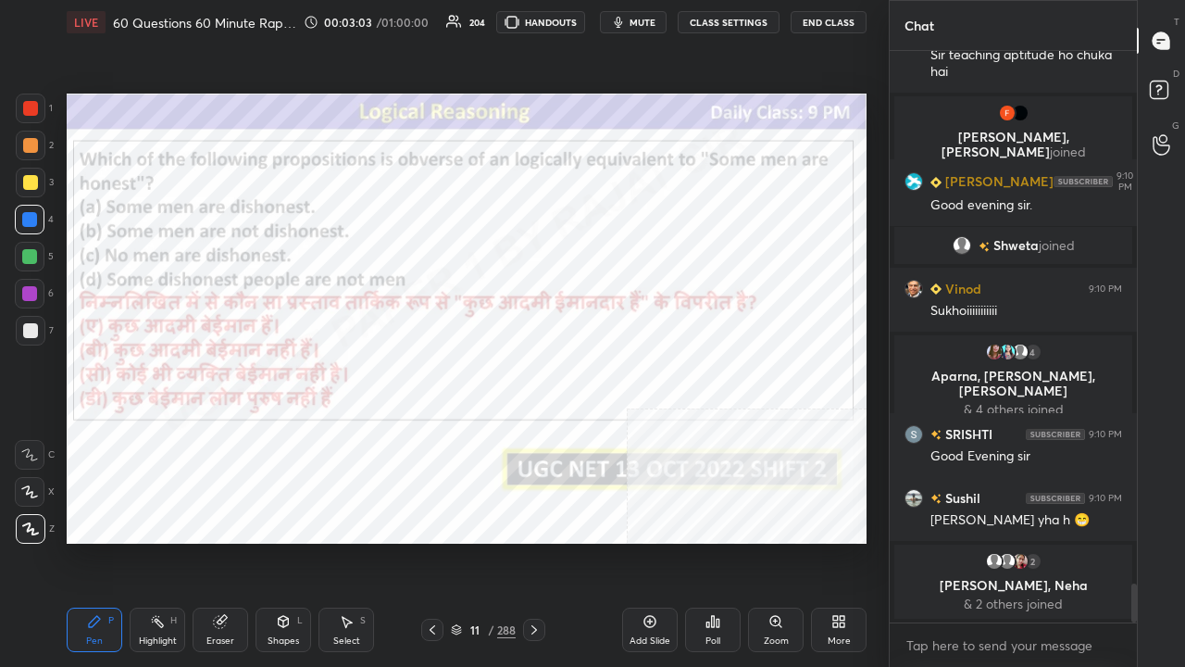
click at [715, 541] on icon at bounding box center [713, 621] width 15 height 15
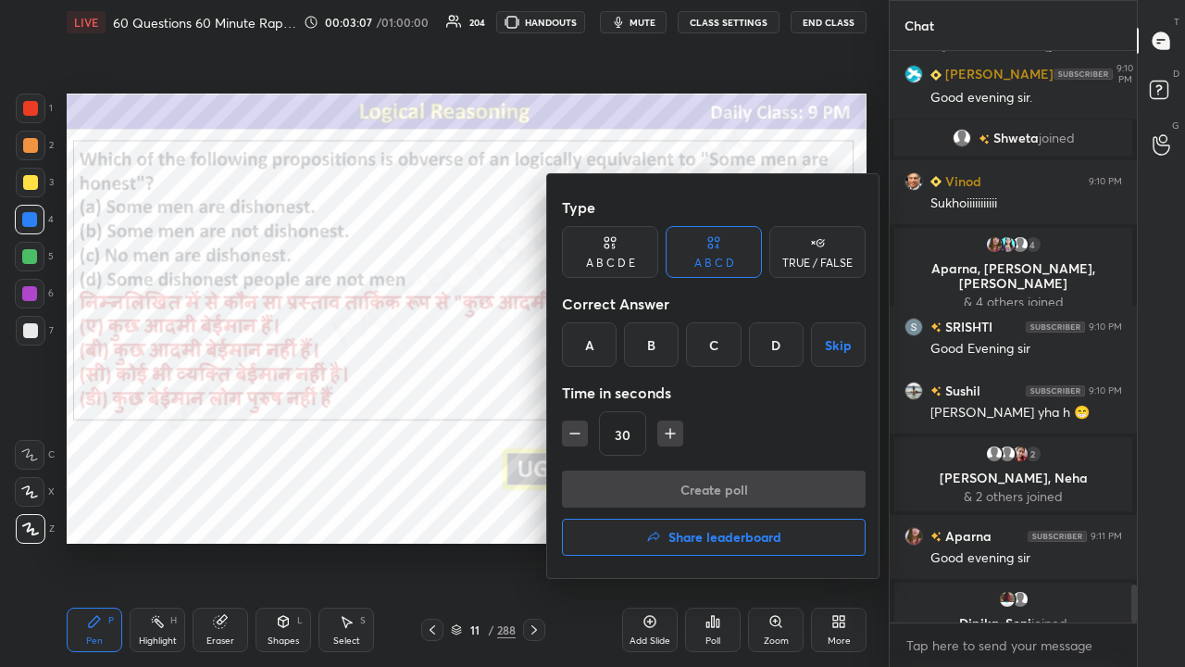
drag, startPoint x: 656, startPoint y: 346, endPoint x: 653, endPoint y: 363, distance: 16.9
click at [655, 346] on div "B" at bounding box center [651, 344] width 55 height 44
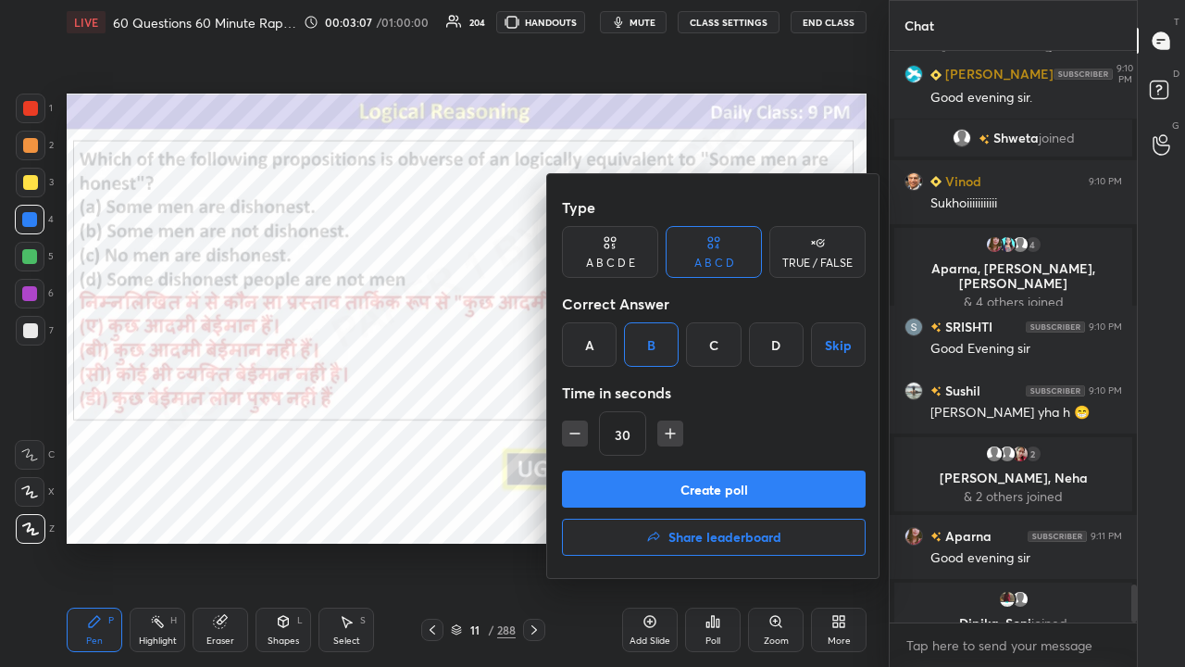
click at [670, 431] on icon "button" at bounding box center [670, 433] width 0 height 9
type input "45"
click at [695, 497] on button "Create poll" at bounding box center [714, 488] width 304 height 37
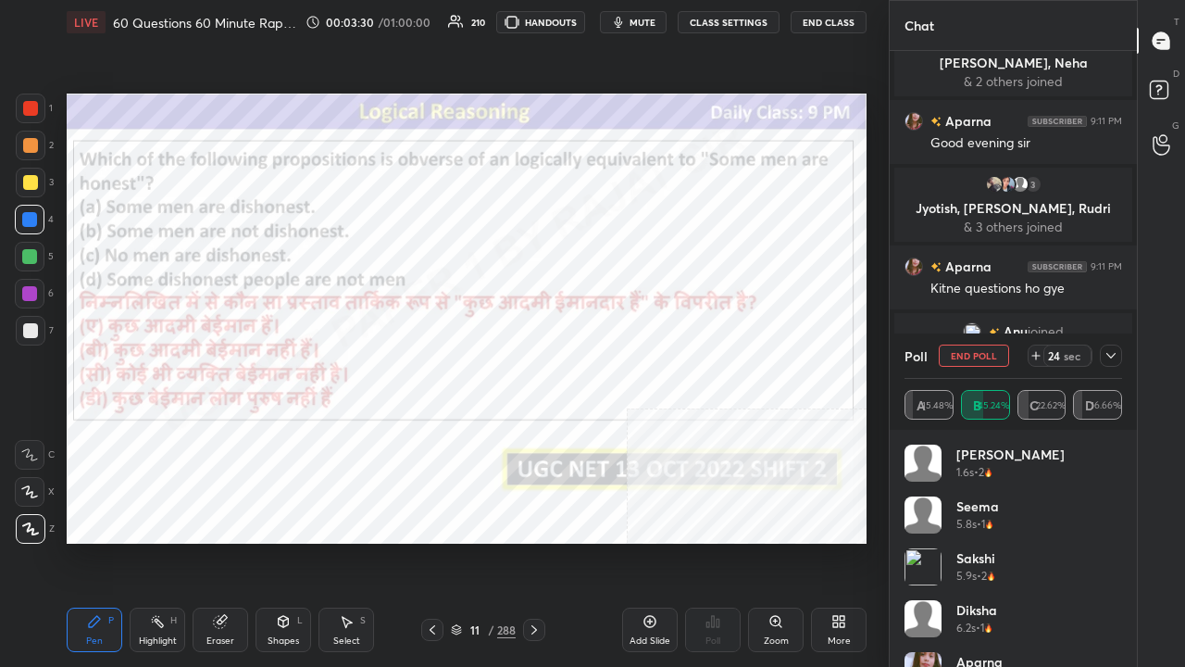
click at [1119, 350] on div at bounding box center [1111, 355] width 22 height 22
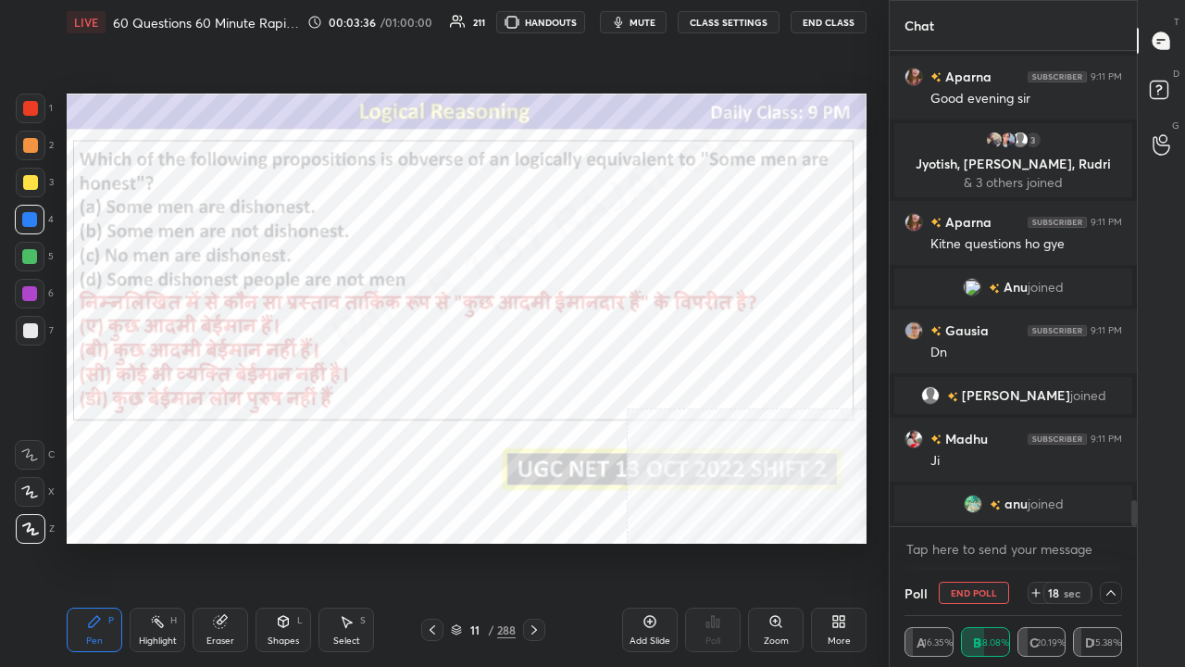
click at [30, 287] on div at bounding box center [29, 293] width 15 height 15
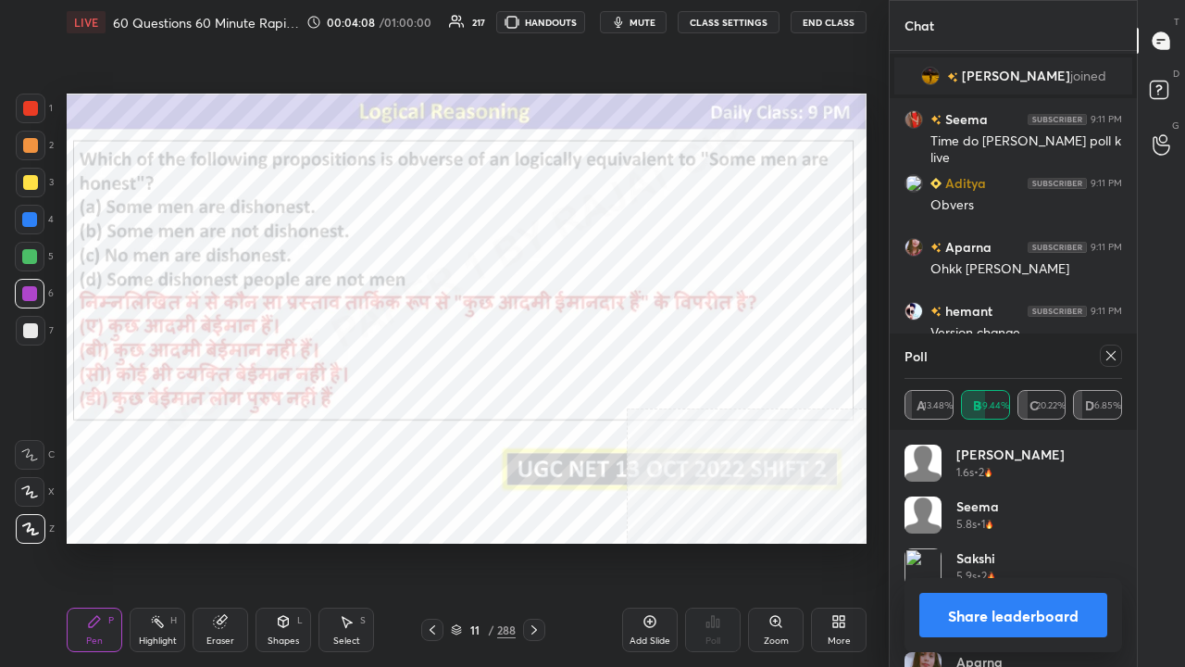
click at [1119, 353] on div at bounding box center [1111, 355] width 22 height 22
type textarea "x"
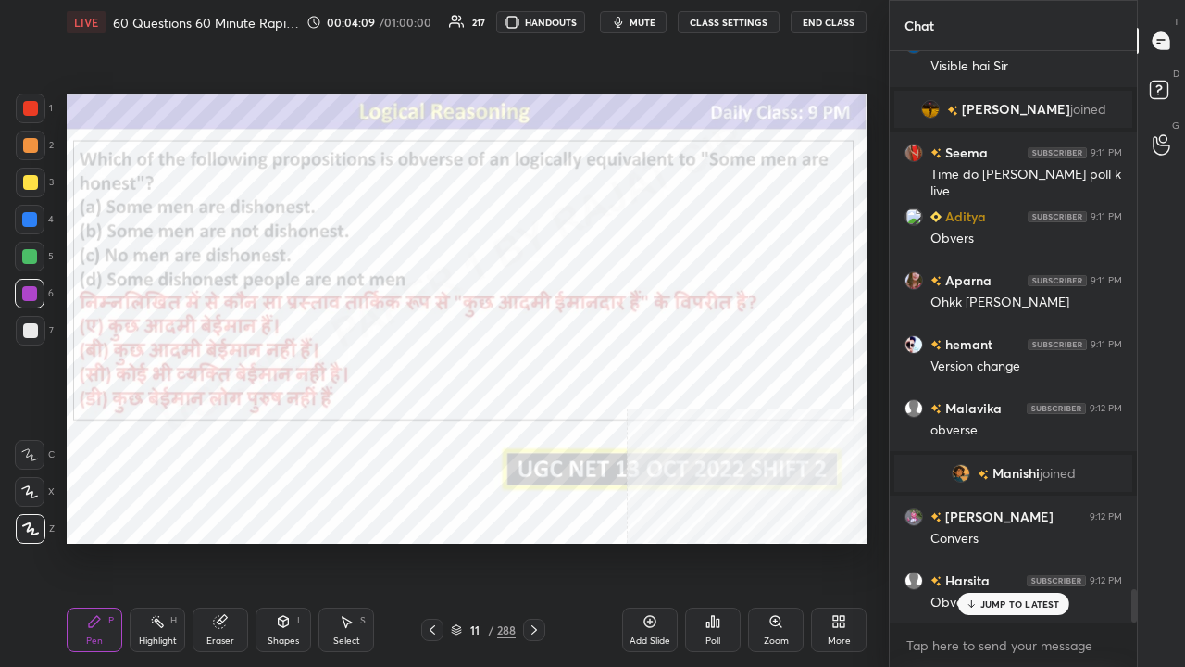
click at [31, 219] on div at bounding box center [29, 219] width 15 height 15
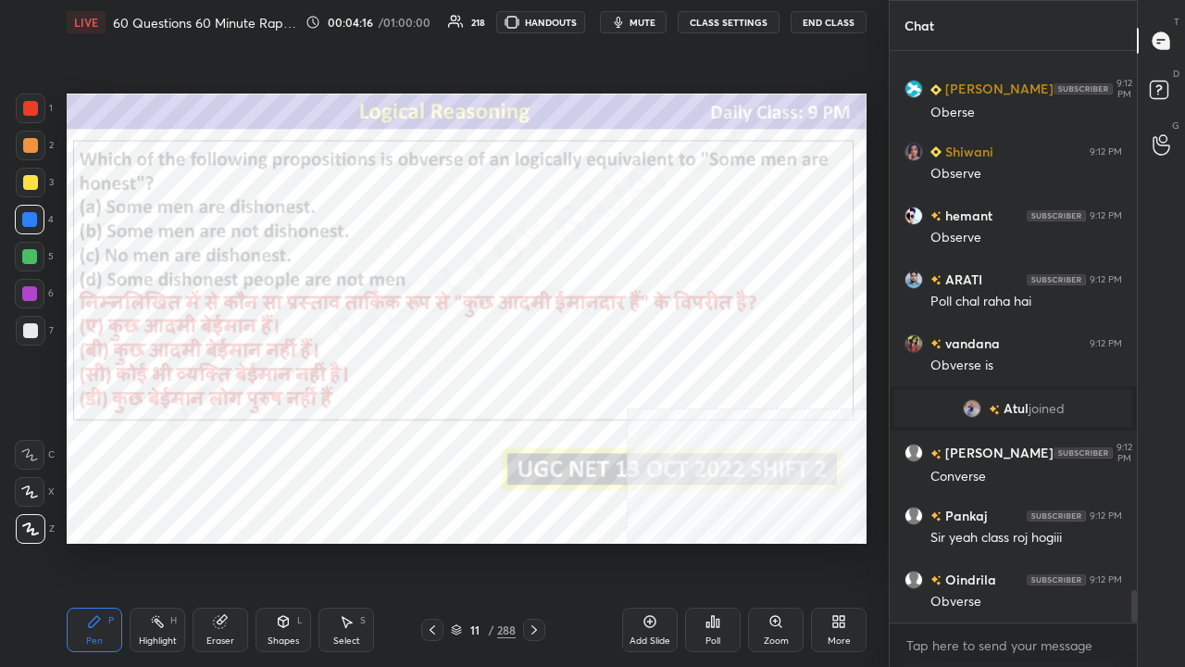
click at [32, 293] on div at bounding box center [29, 293] width 15 height 15
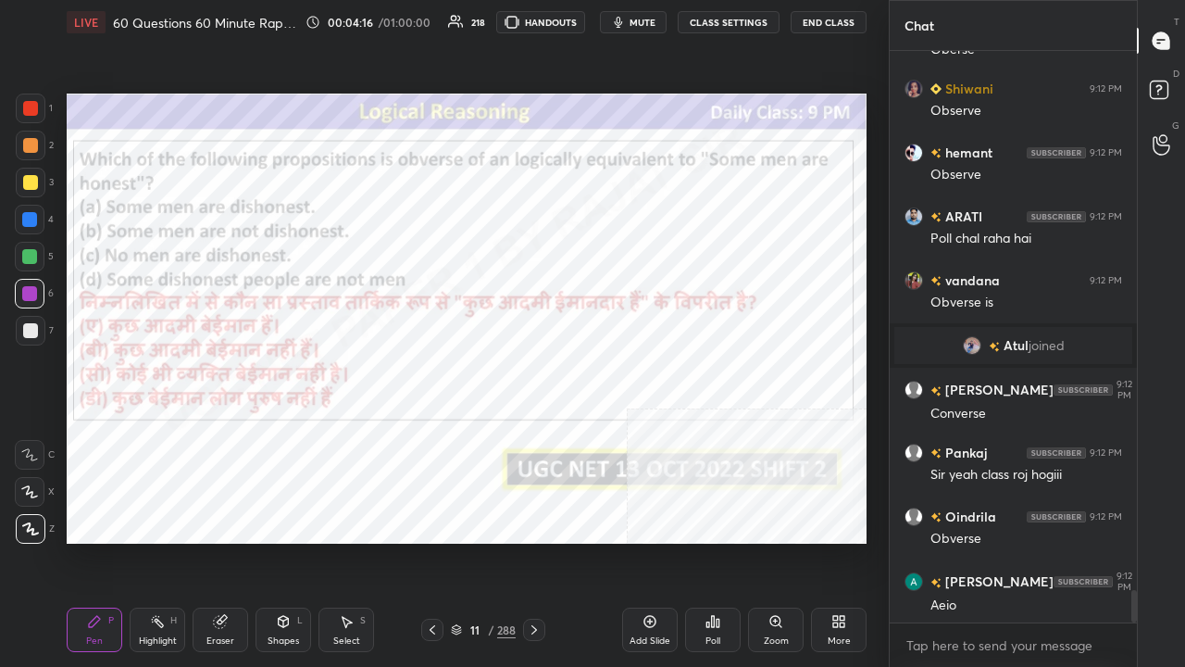
drag, startPoint x: 32, startPoint y: 292, endPoint x: 56, endPoint y: 285, distance: 24.0
click at [33, 293] on div at bounding box center [29, 293] width 15 height 15
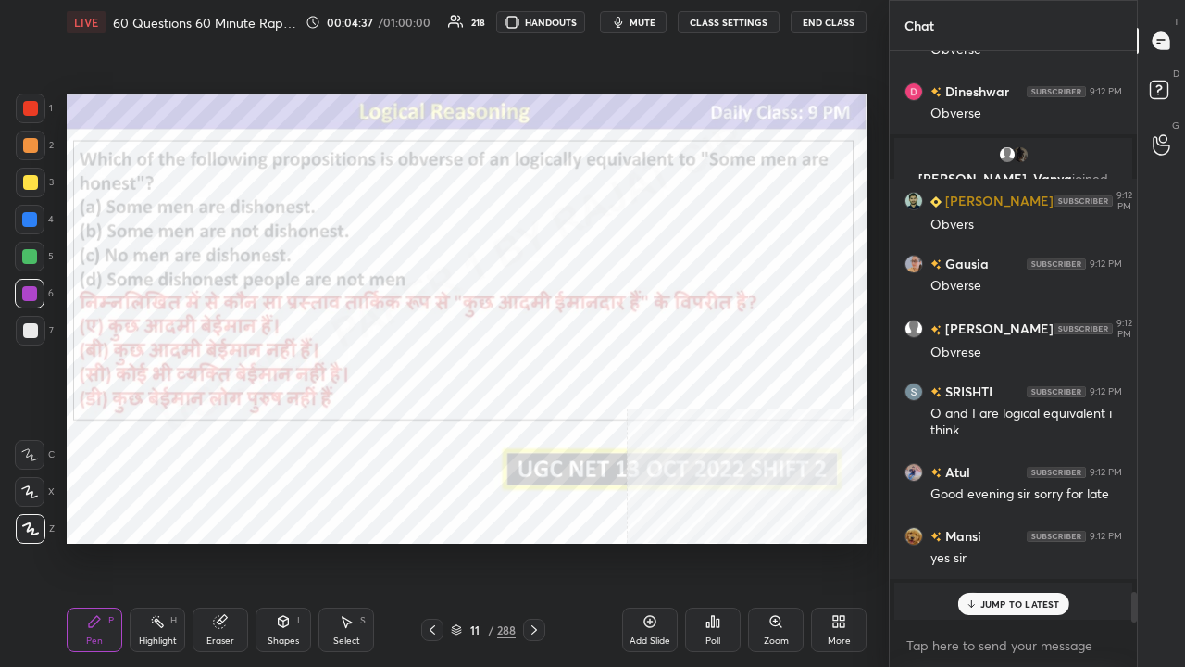
click at [31, 220] on div at bounding box center [29, 219] width 15 height 15
click at [32, 220] on div at bounding box center [29, 219] width 15 height 15
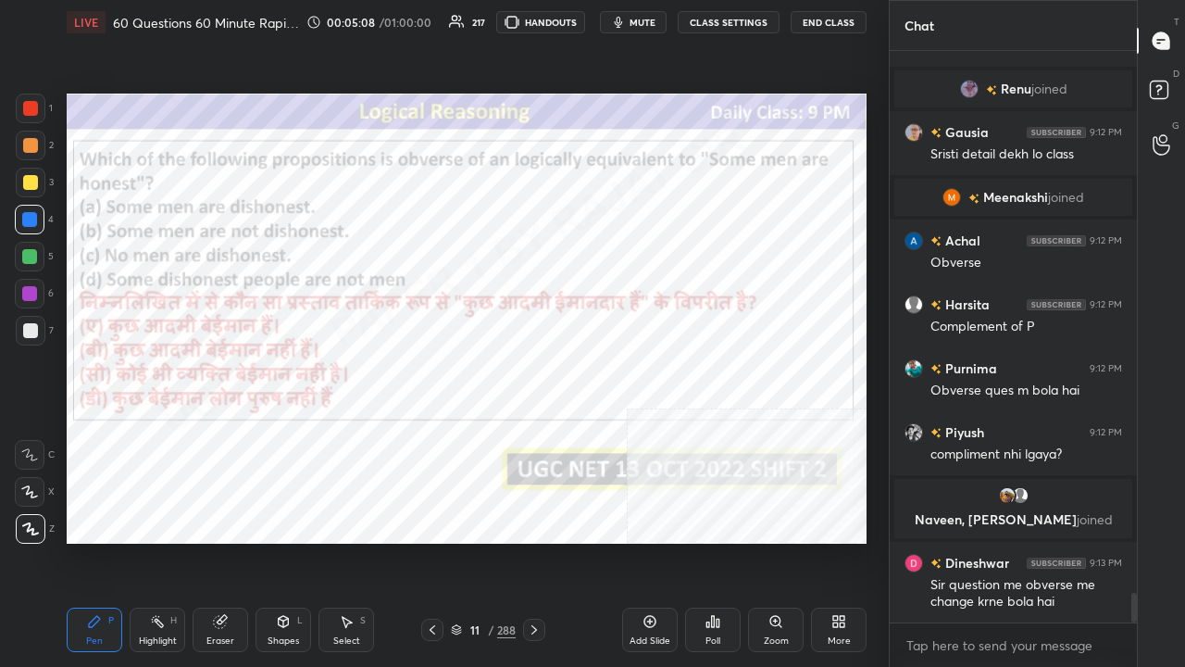
drag, startPoint x: 489, startPoint y: 629, endPoint x: 506, endPoint y: 553, distance: 77.9
click at [489, 541] on div "/" at bounding box center [491, 629] width 6 height 11
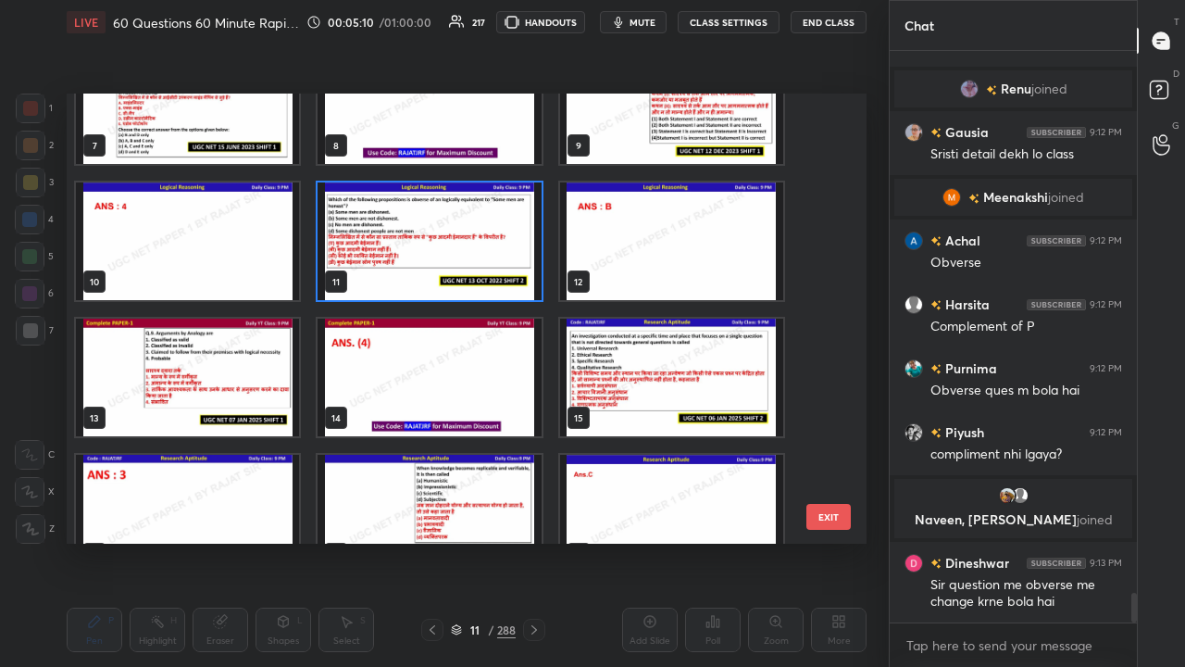
scroll to position [344, 0]
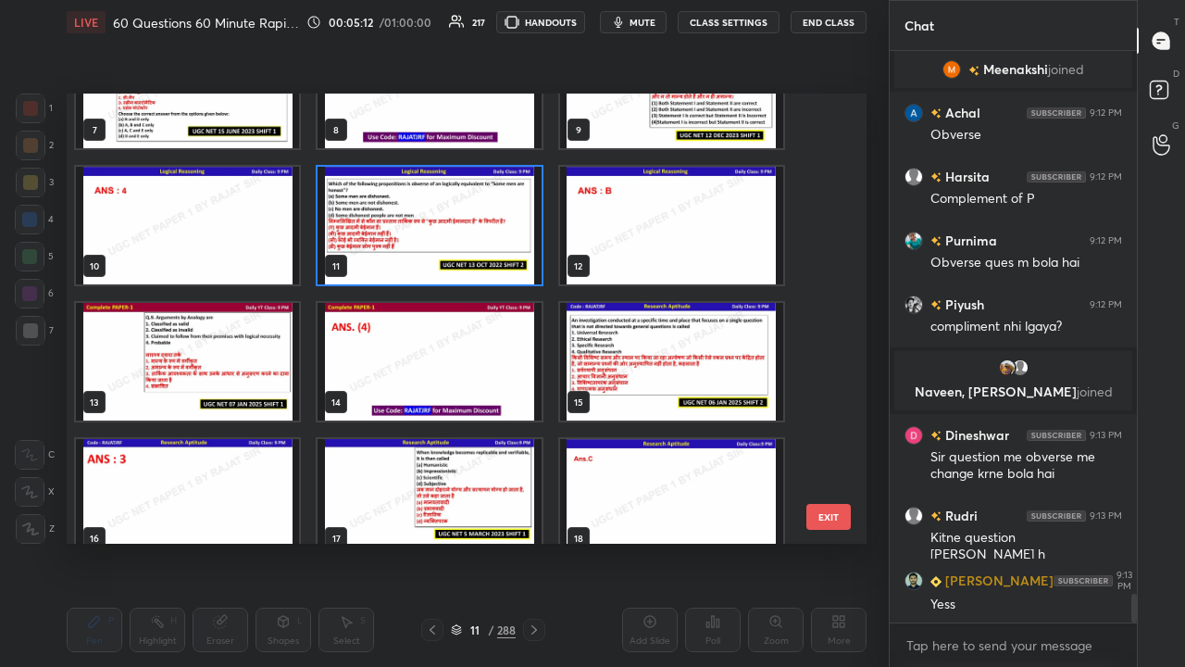
click at [270, 379] on img "grid" at bounding box center [187, 362] width 223 height 118
click at [270, 380] on img "grid" at bounding box center [187, 362] width 223 height 118
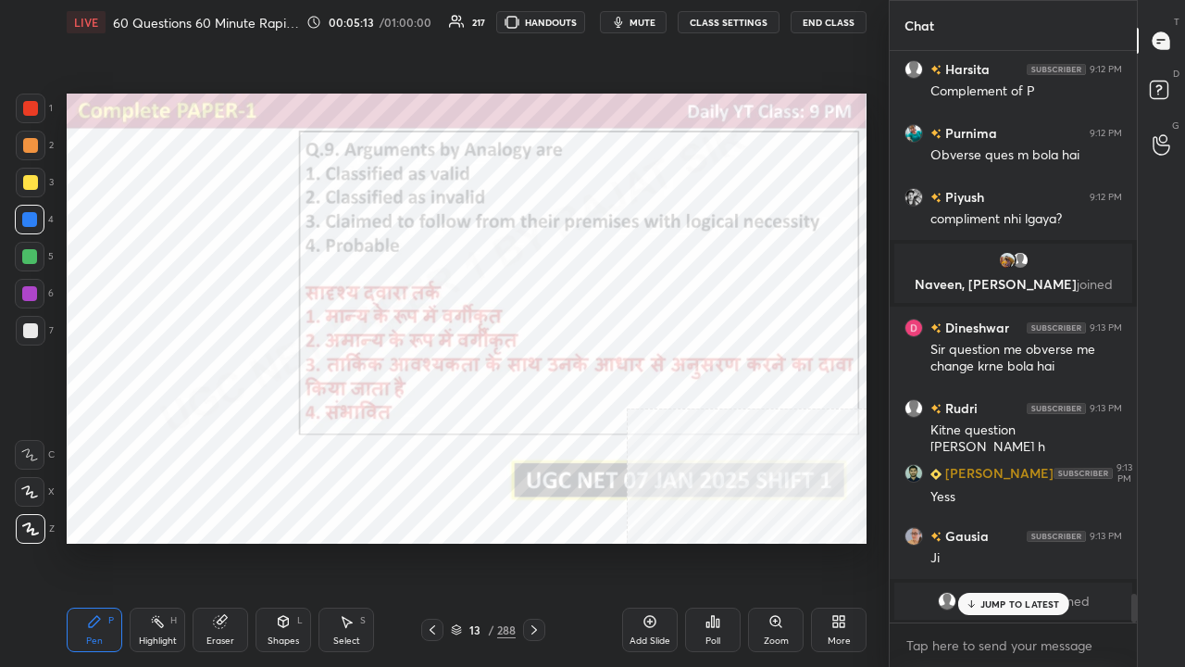
click at [713, 541] on div "Poll" at bounding box center [713, 629] width 56 height 44
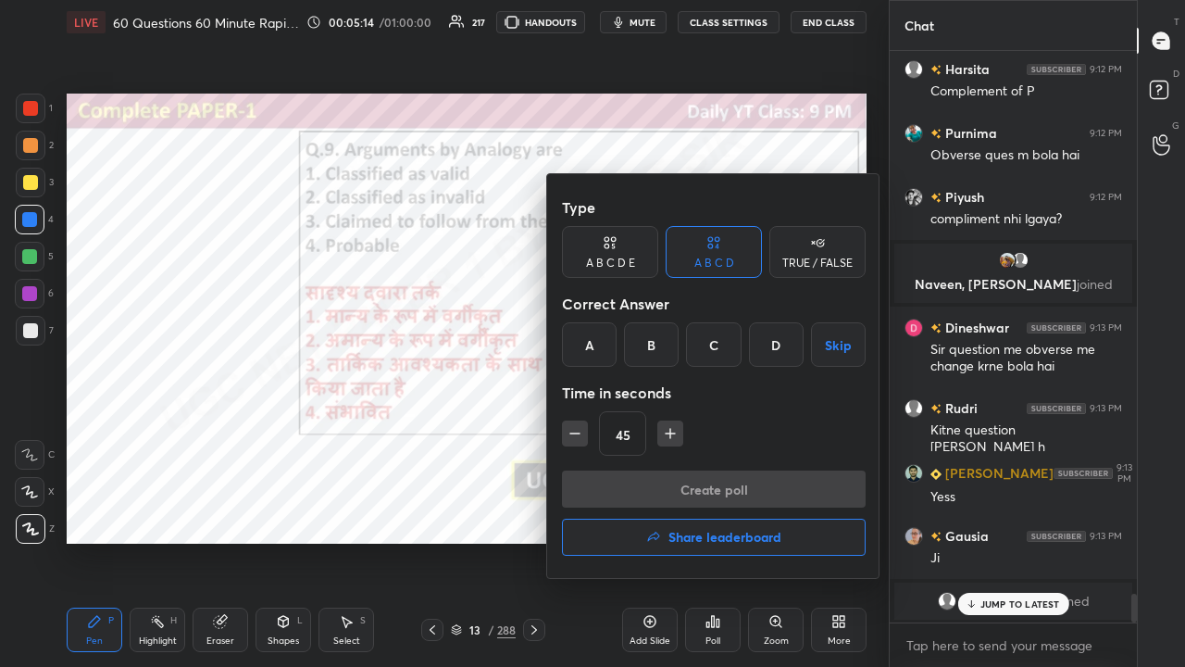
click at [770, 343] on div "D" at bounding box center [776, 344] width 55 height 44
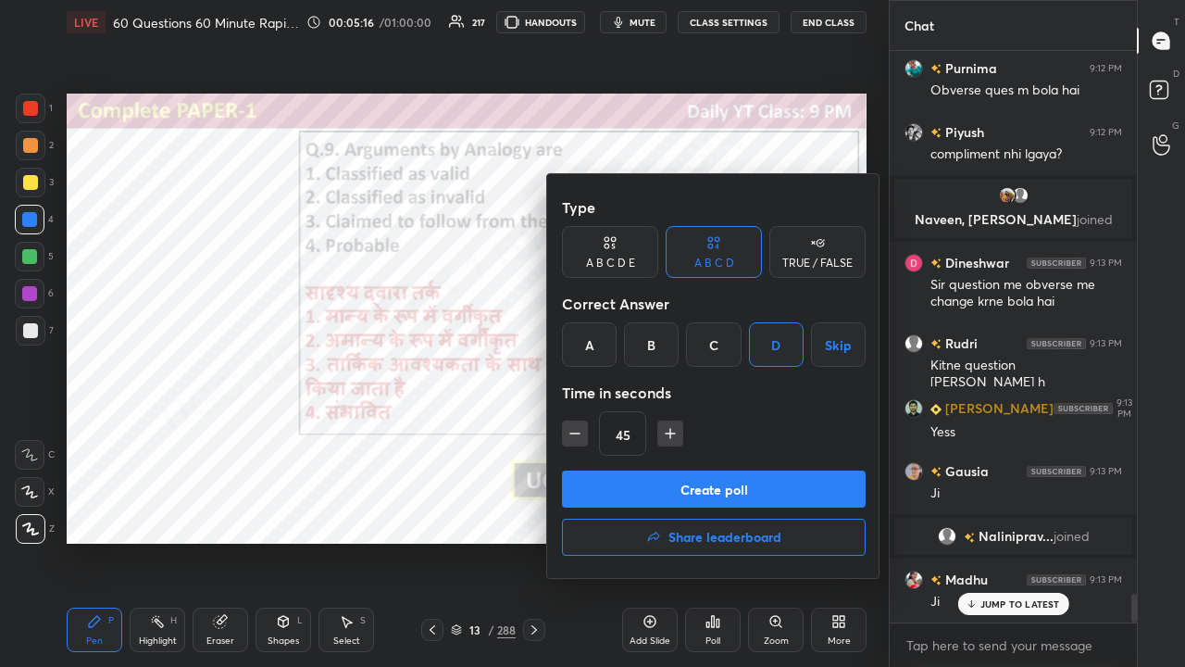
scroll to position [10743, 0]
click at [576, 430] on icon "button" at bounding box center [575, 433] width 19 height 19
type input "30"
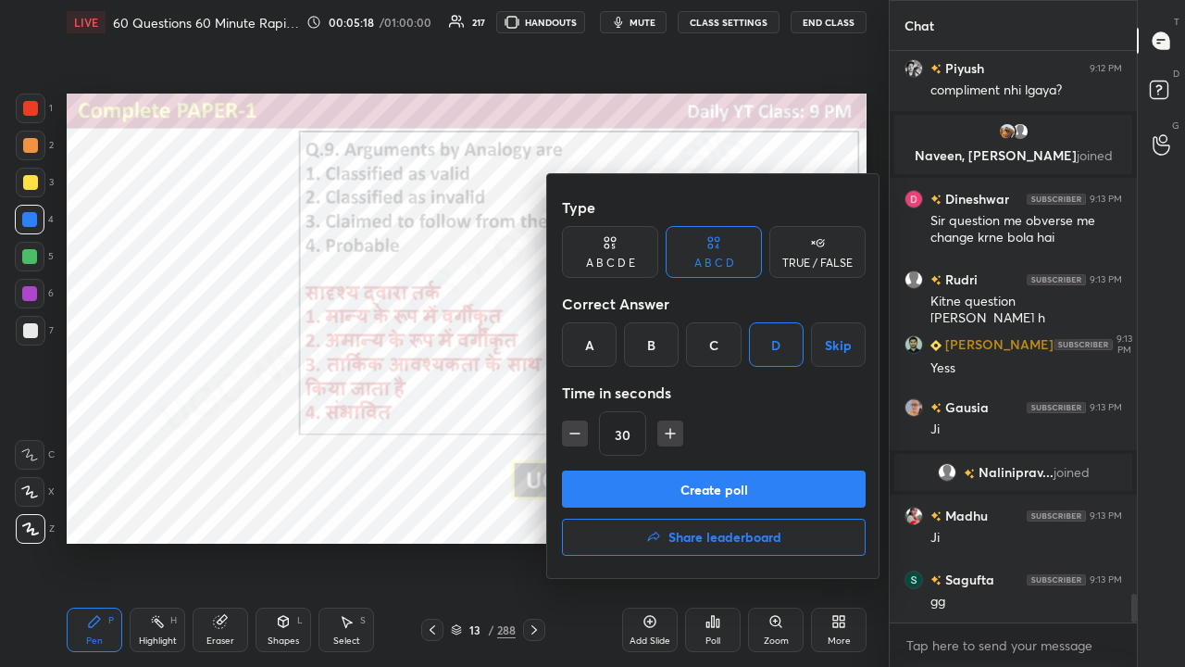
click at [607, 482] on button "Create poll" at bounding box center [714, 488] width 304 height 37
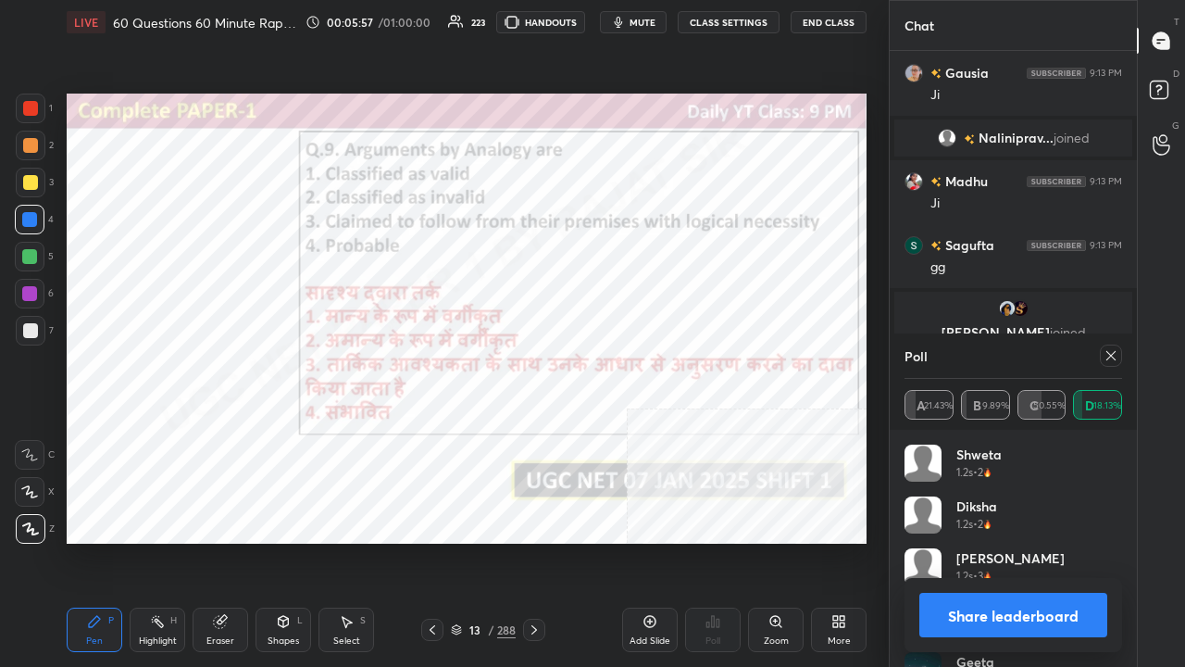
click at [1116, 354] on icon at bounding box center [1111, 355] width 15 height 15
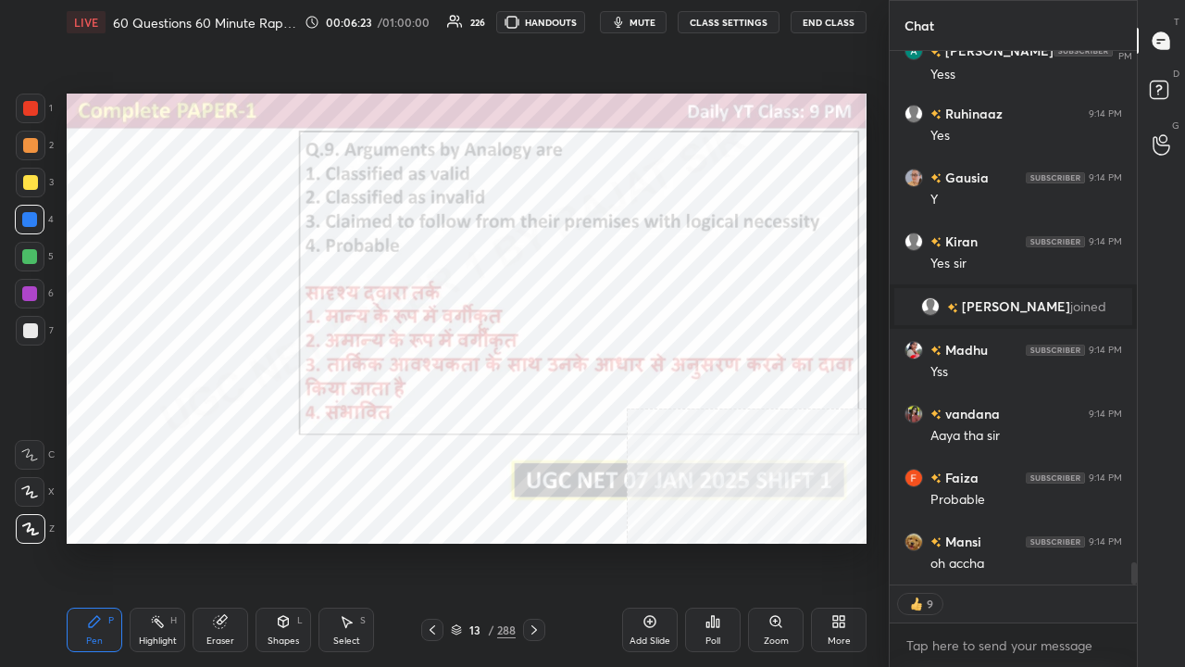
click at [495, 541] on div "13 / 288" at bounding box center [483, 629] width 65 height 17
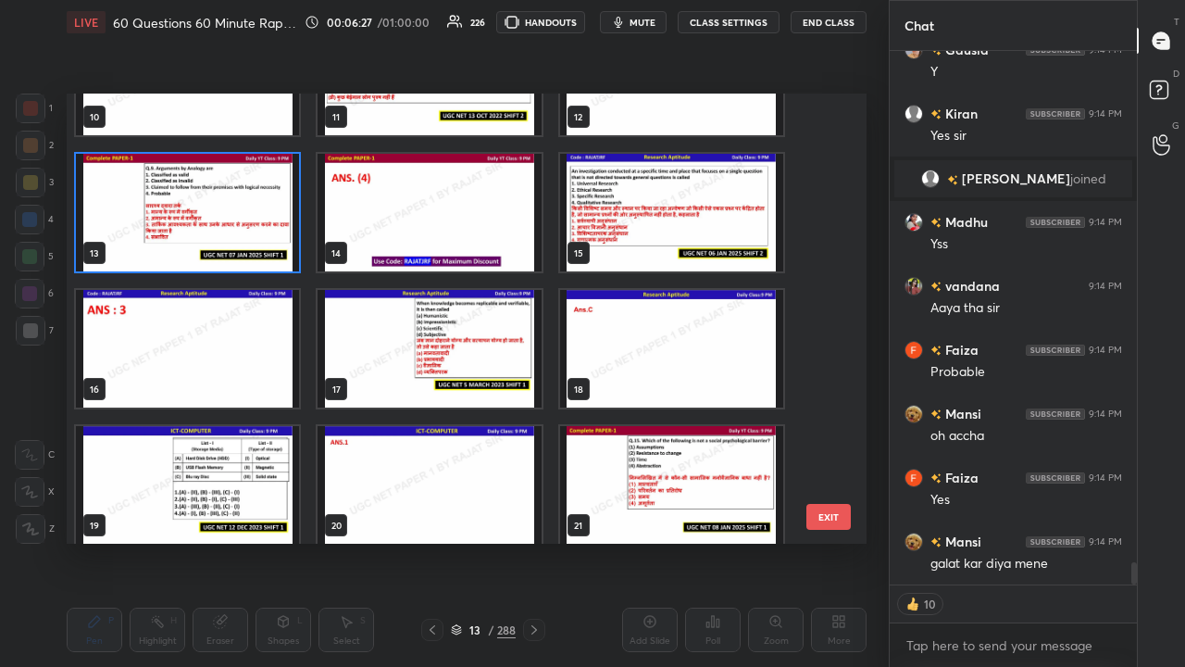
click at [657, 217] on img "grid" at bounding box center [671, 213] width 223 height 118
click at [659, 217] on img "grid" at bounding box center [671, 213] width 223 height 118
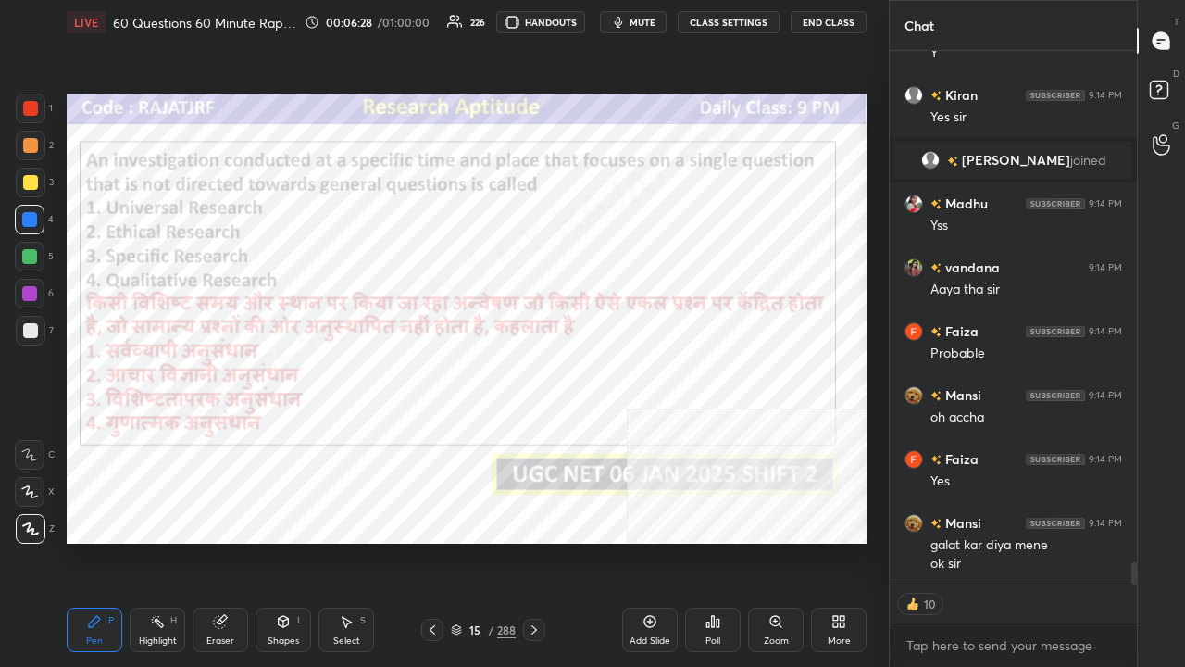
click at [704, 541] on div "Poll" at bounding box center [713, 629] width 56 height 44
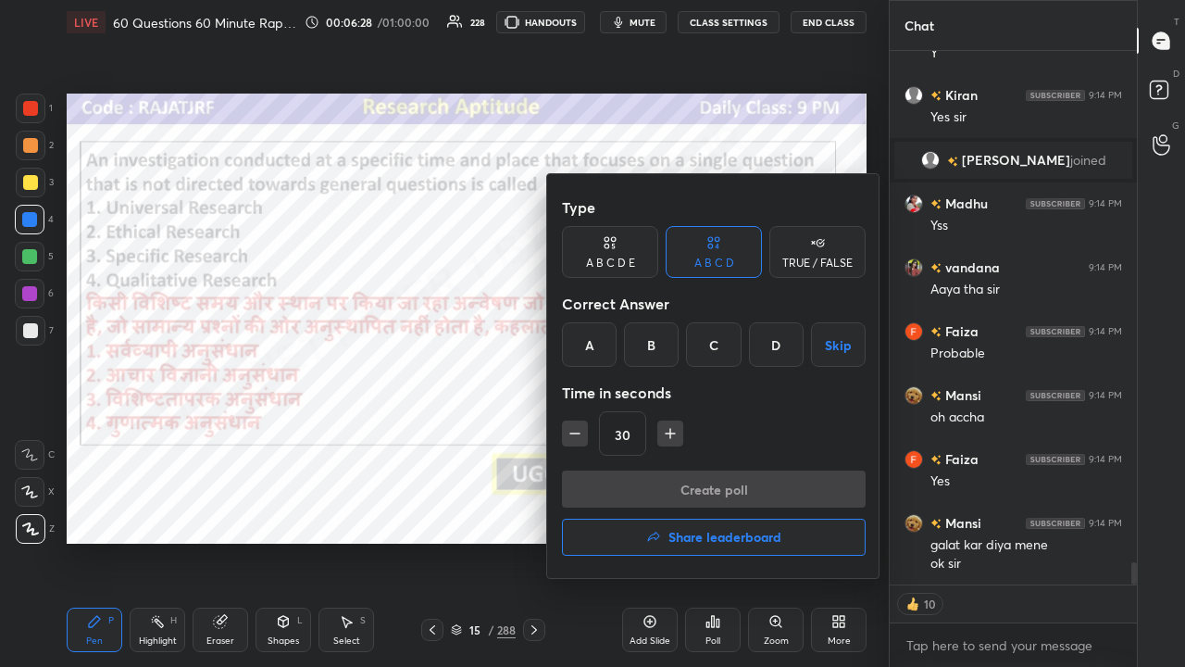
type textarea "x"
drag, startPoint x: 706, startPoint y: 352, endPoint x: 698, endPoint y: 391, distance: 39.6
click at [706, 354] on div "C" at bounding box center [713, 344] width 55 height 44
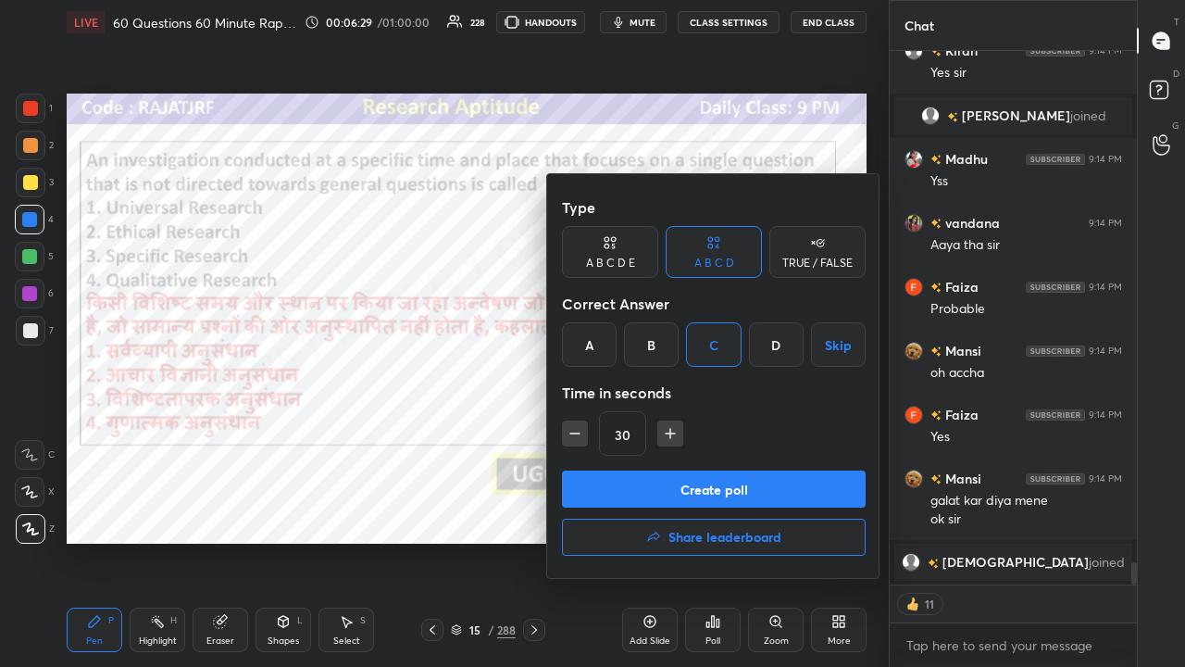
click at [670, 431] on icon "button" at bounding box center [670, 433] width 19 height 19
type input "45"
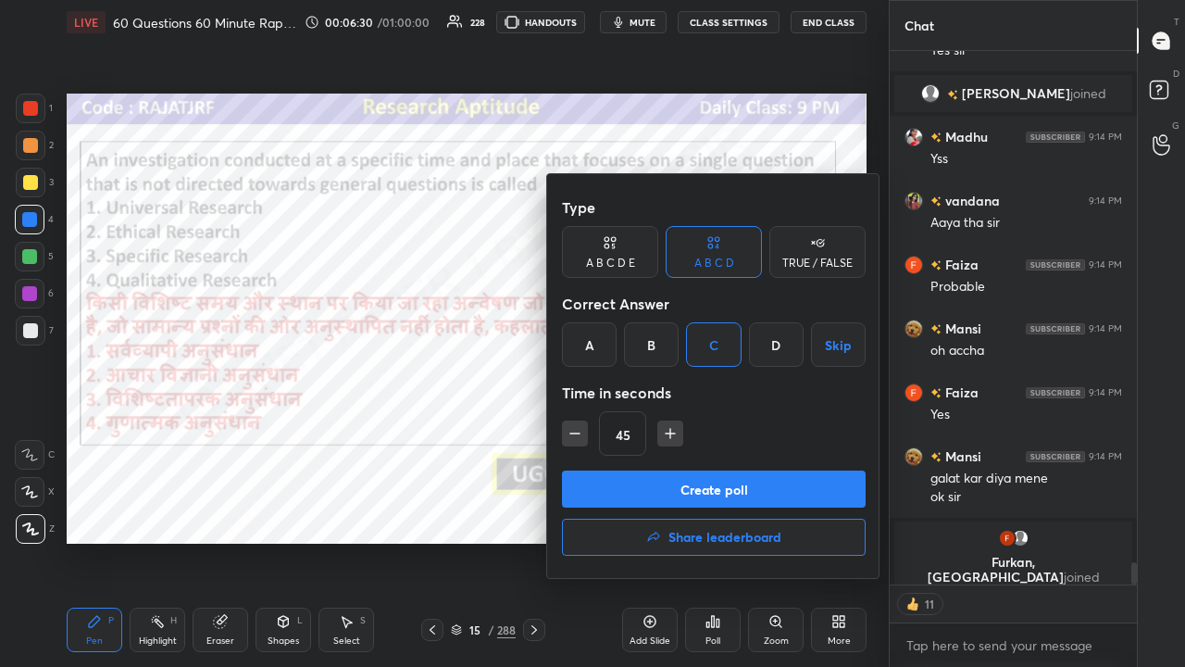
click at [685, 486] on button "Create poll" at bounding box center [714, 488] width 304 height 37
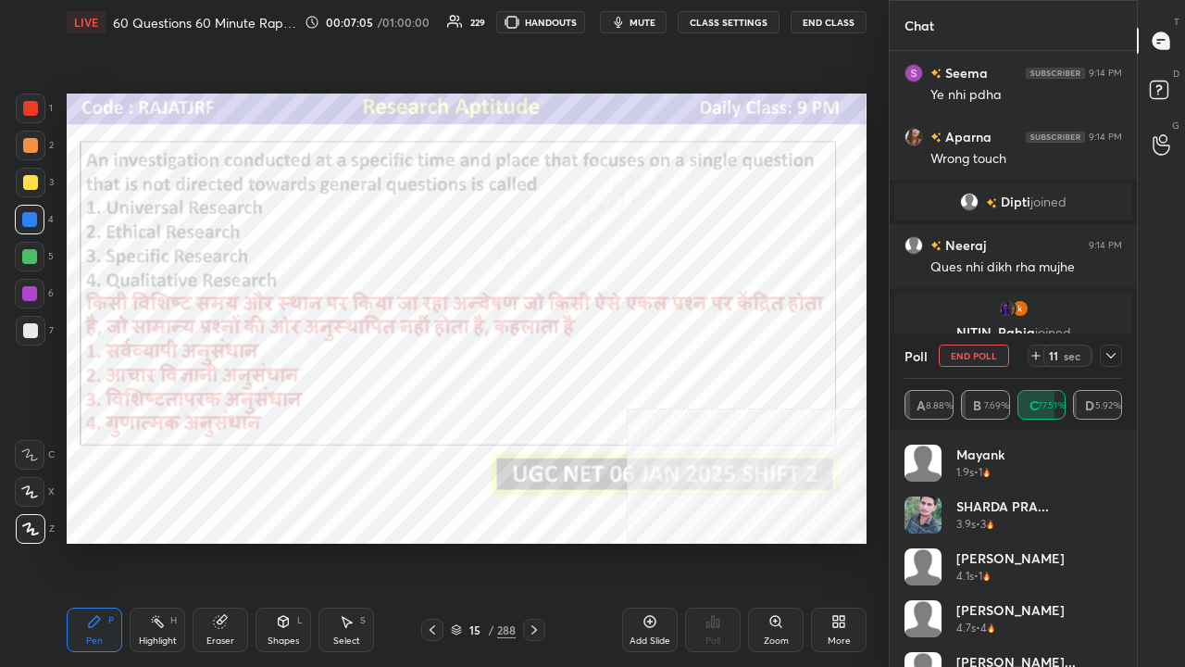
click at [1113, 355] on icon at bounding box center [1111, 356] width 9 height 6
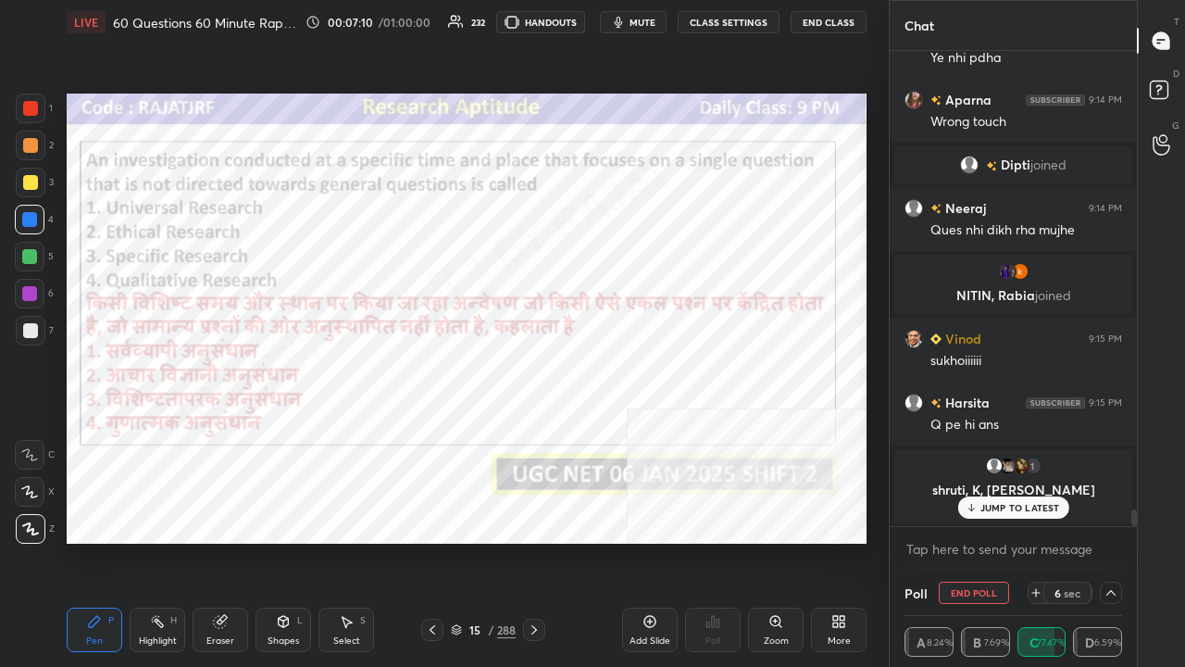
drag, startPoint x: 996, startPoint y: 506, endPoint x: 904, endPoint y: 476, distance: 97.2
click at [994, 506] on p "JUMP TO LATEST" at bounding box center [1021, 507] width 80 height 11
click at [33, 293] on div at bounding box center [29, 293] width 15 height 15
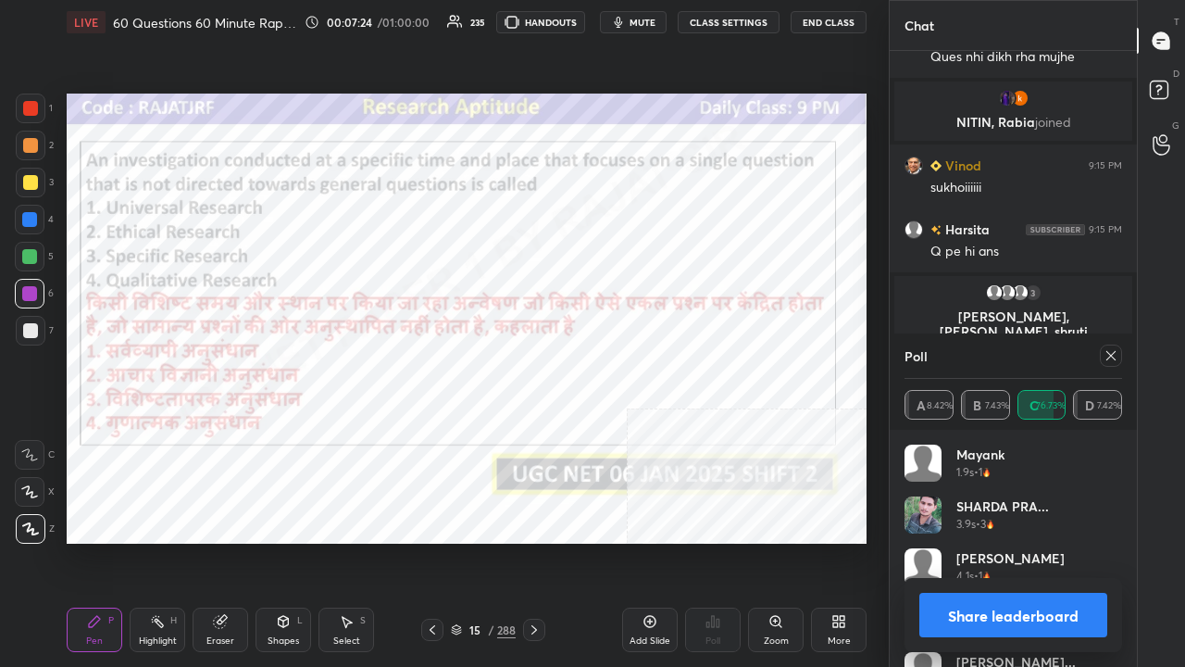
click at [1104, 348] on icon at bounding box center [1111, 355] width 15 height 15
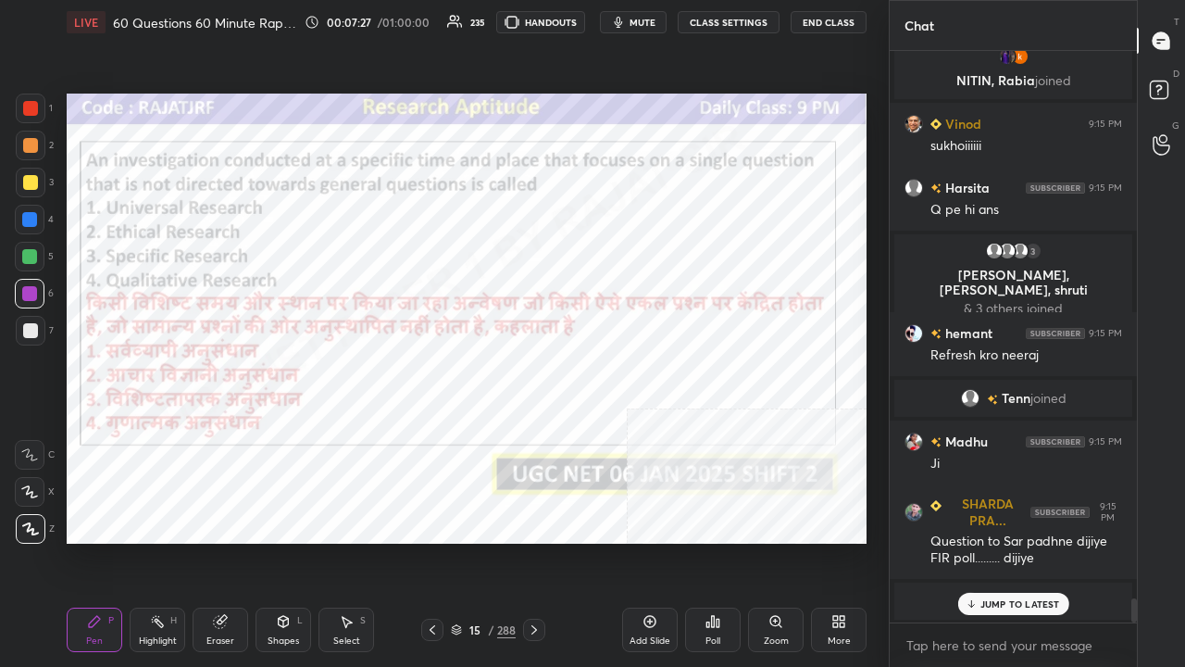
drag, startPoint x: 487, startPoint y: 631, endPoint x: 489, endPoint y: 609, distance: 21.4
click at [486, 541] on div "15 / 288" at bounding box center [483, 629] width 65 height 17
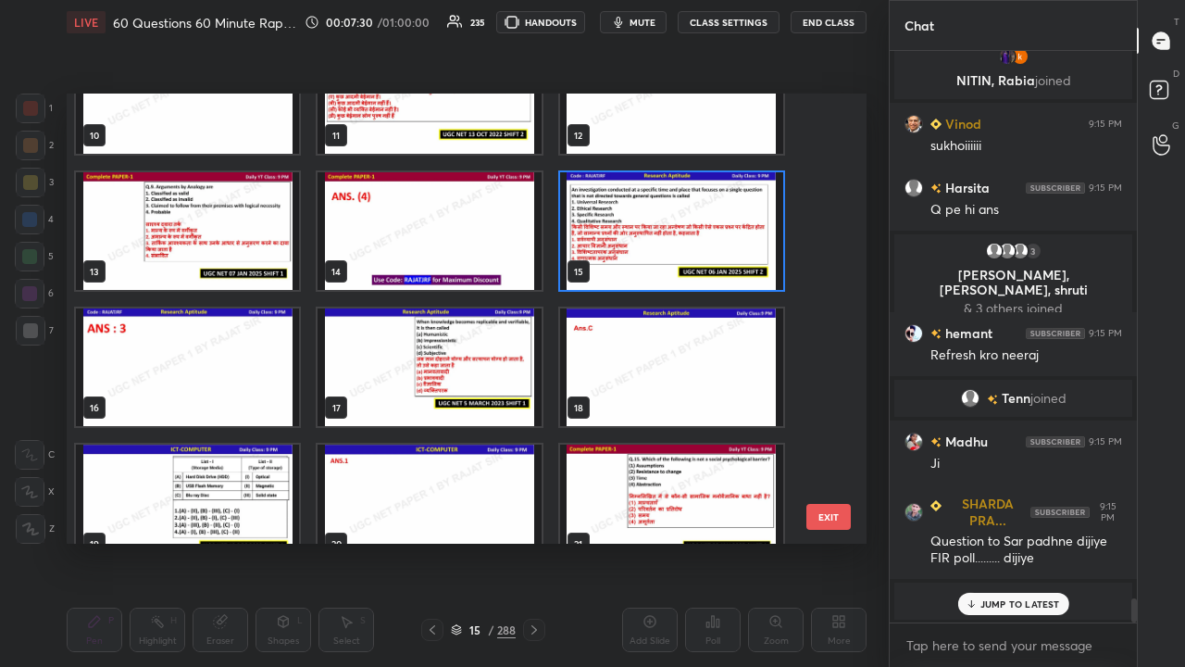
click at [704, 223] on img "grid" at bounding box center [671, 231] width 223 height 118
click at [706, 224] on img "grid" at bounding box center [671, 231] width 223 height 118
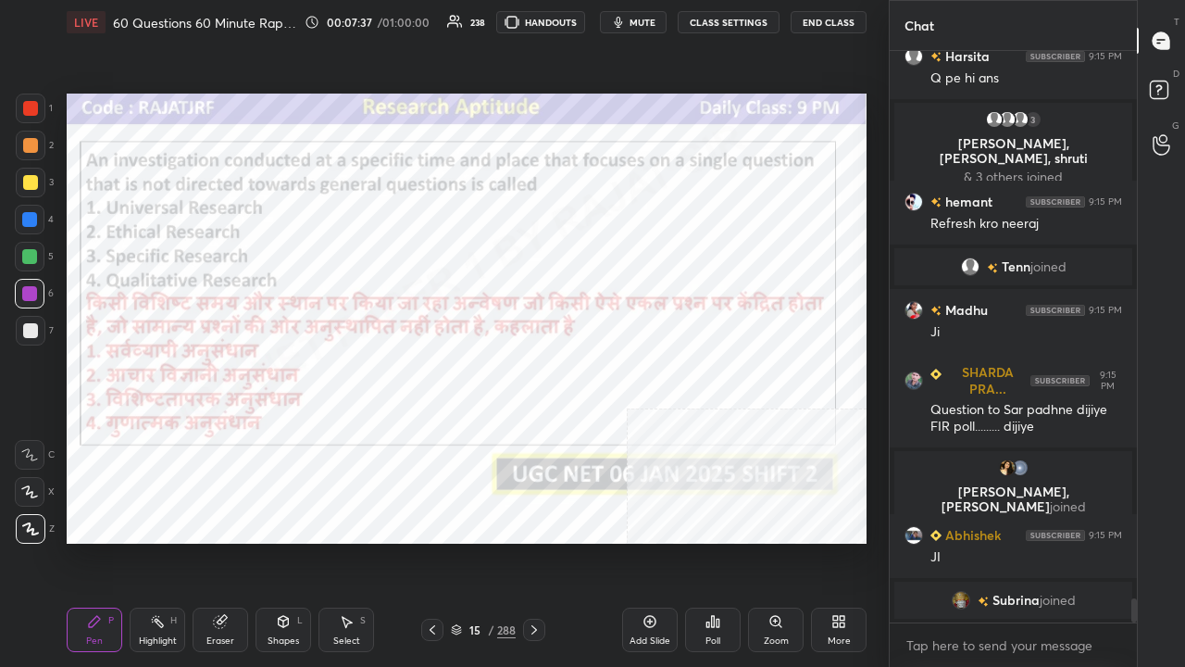
click at [485, 541] on div "15 / 288" at bounding box center [483, 629] width 65 height 17
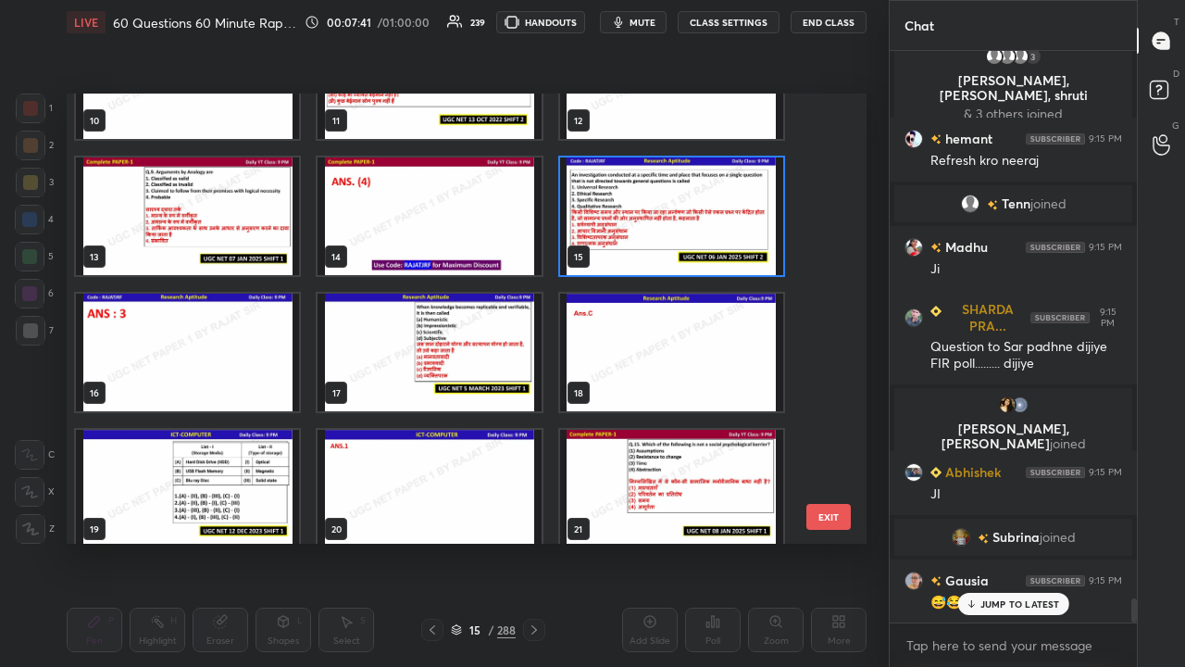
click at [517, 359] on img "grid" at bounding box center [429, 353] width 223 height 118
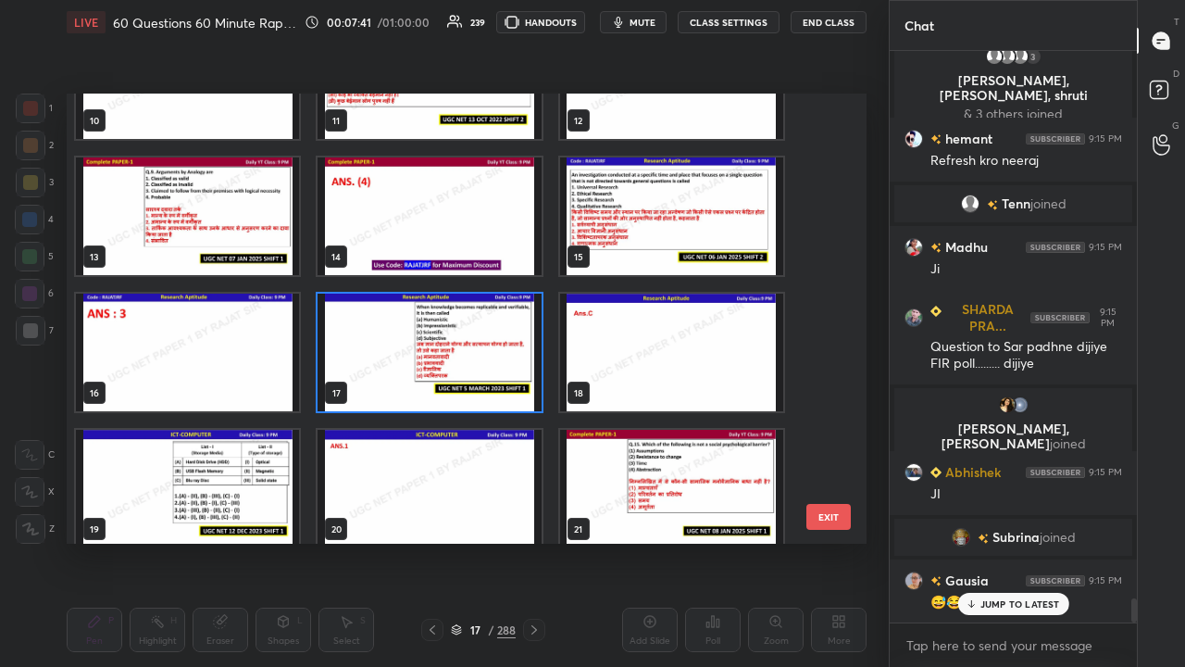
click at [516, 359] on img "grid" at bounding box center [429, 353] width 223 height 118
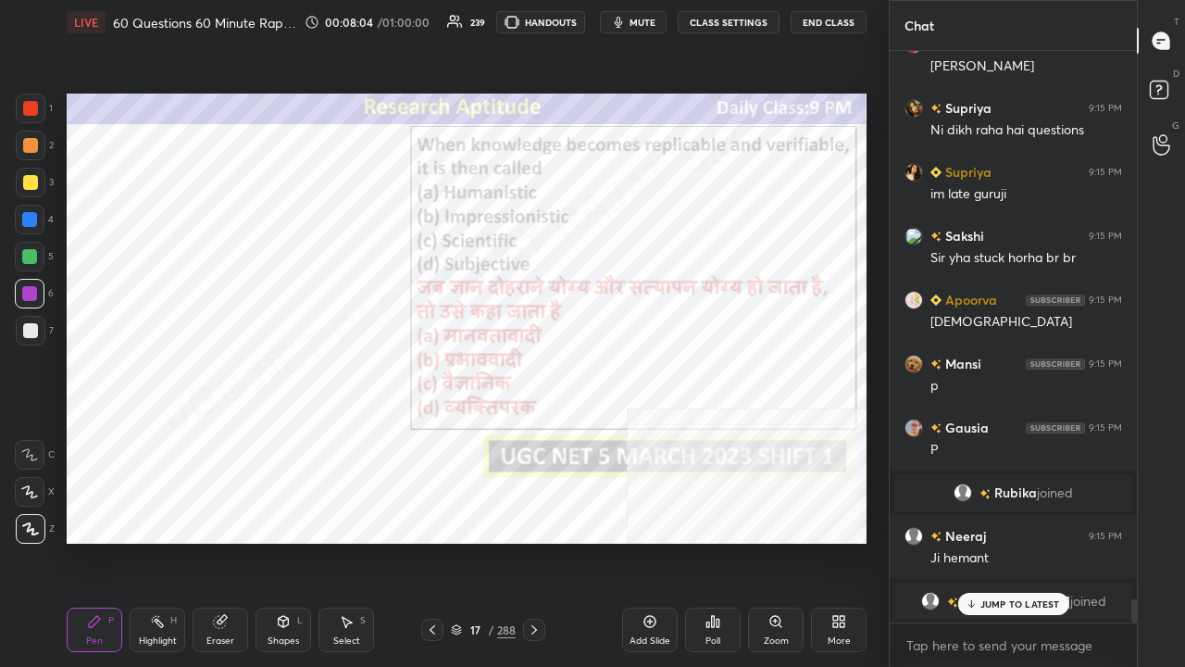
click at [33, 217] on div at bounding box center [29, 219] width 15 height 15
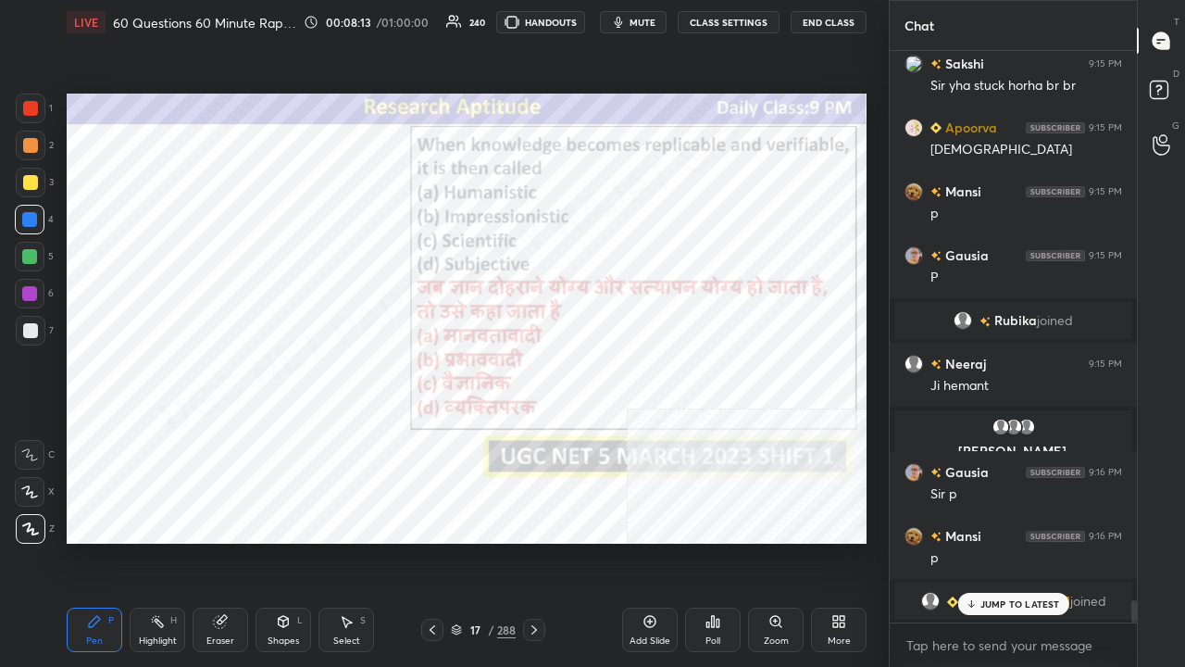
click at [484, 541] on div "17 / 288" at bounding box center [483, 629] width 65 height 17
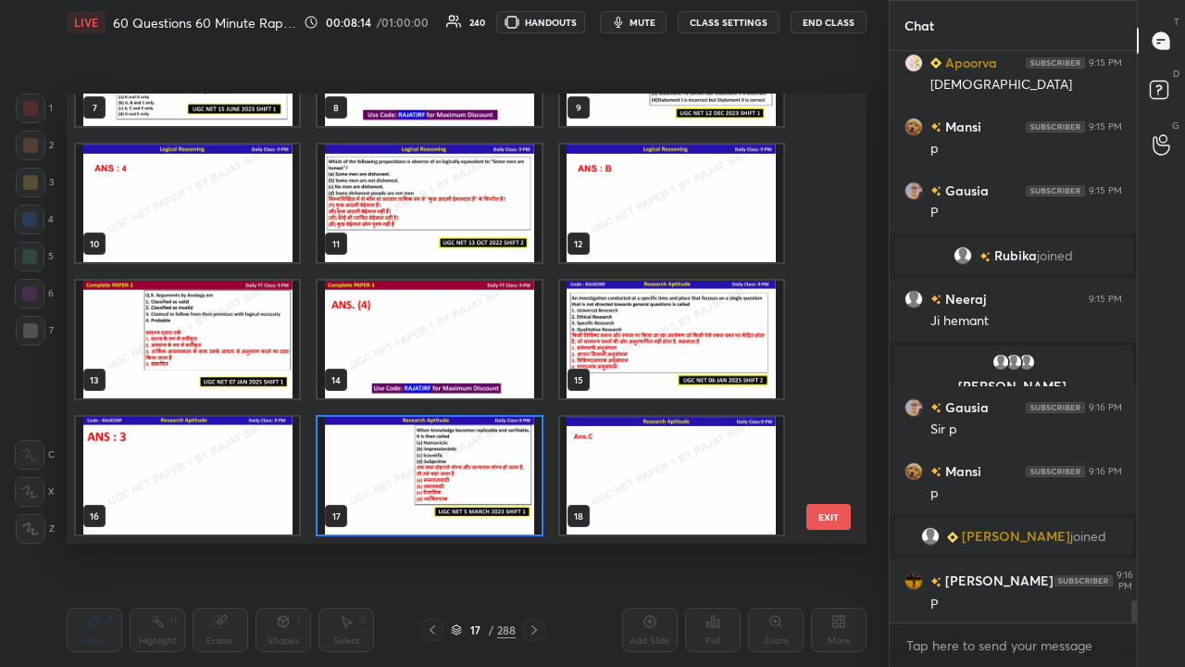
click at [426, 472] on img "grid" at bounding box center [429, 476] width 223 height 118
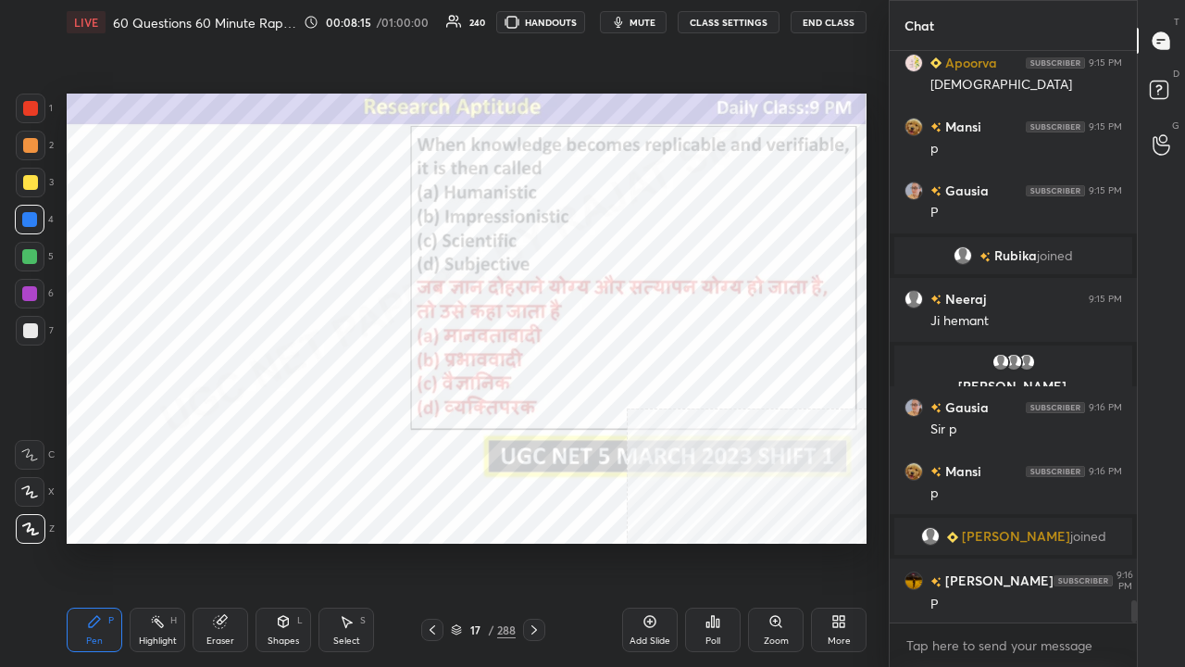
click at [712, 541] on icon at bounding box center [713, 621] width 3 height 11
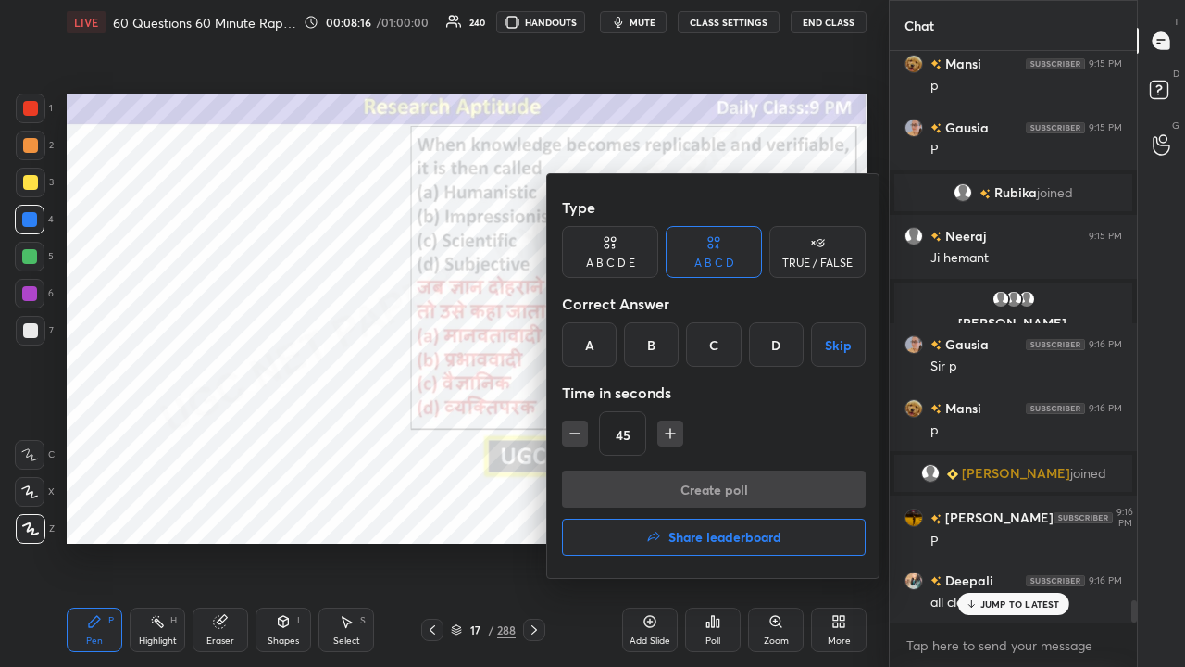
click at [717, 339] on div "C" at bounding box center [713, 344] width 55 height 44
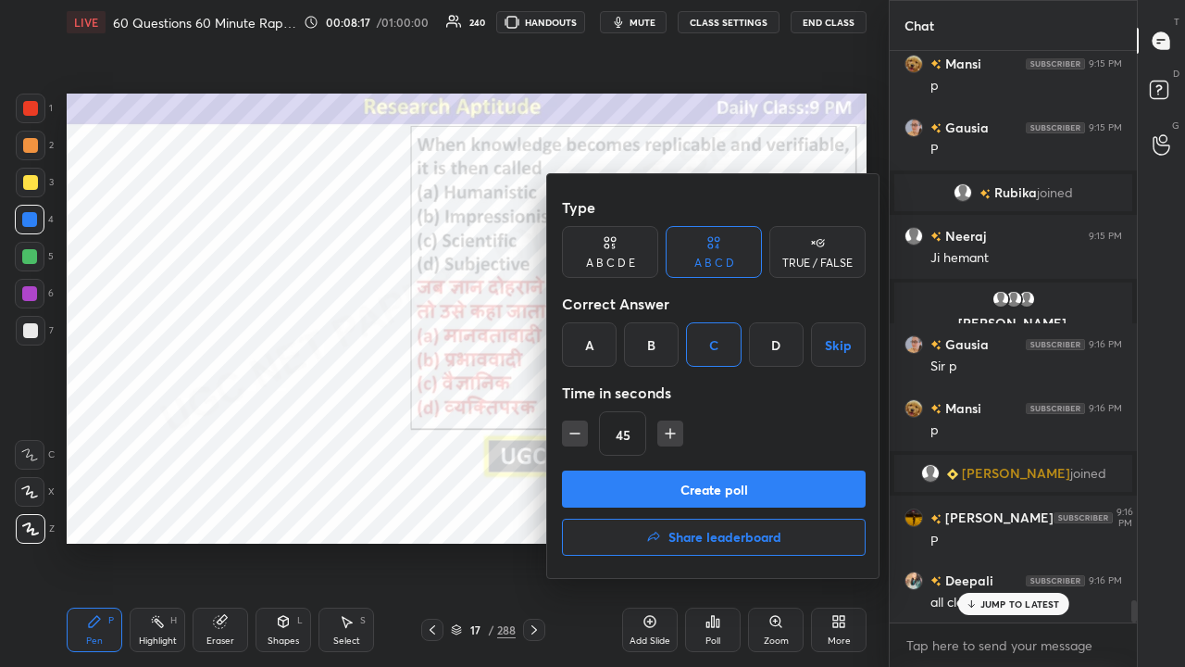
drag, startPoint x: 645, startPoint y: 484, endPoint x: 649, endPoint y: 472, distance: 12.6
click at [646, 484] on button "Create poll" at bounding box center [714, 488] width 304 height 37
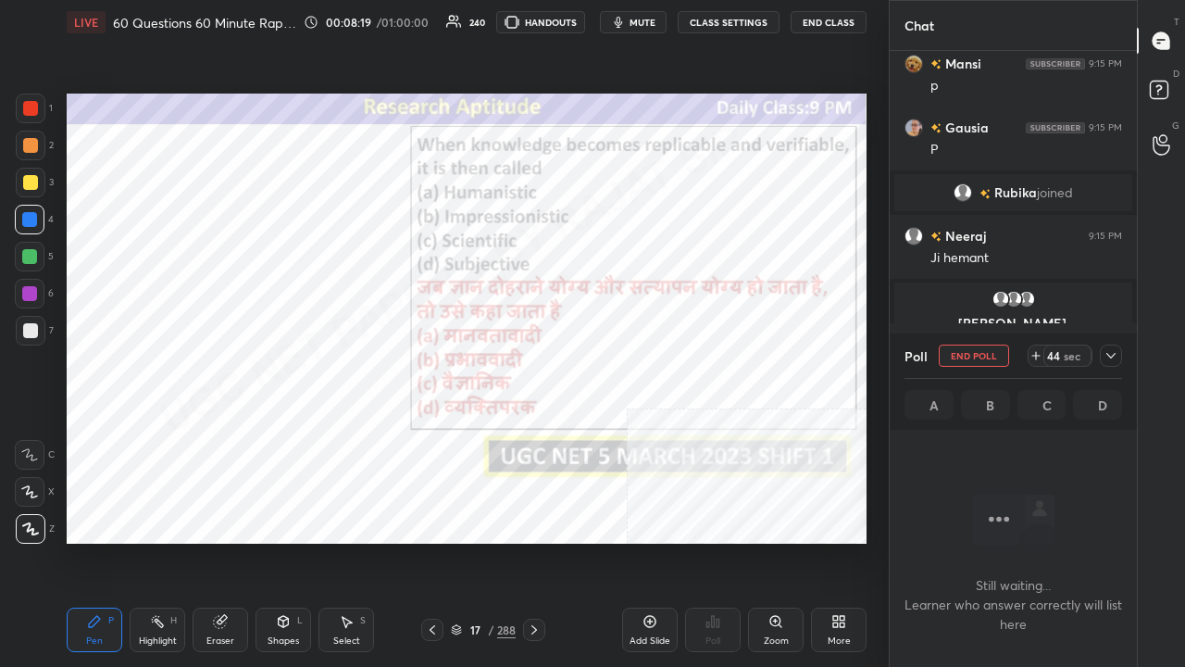
click at [1113, 360] on icon at bounding box center [1111, 355] width 15 height 15
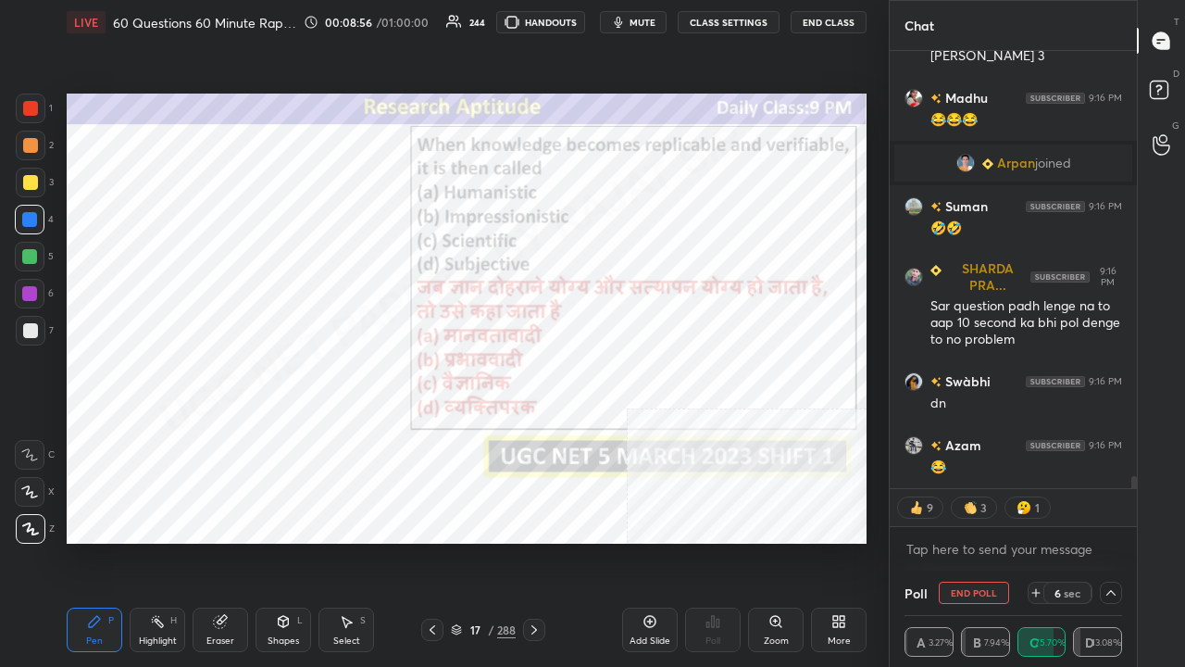
click at [37, 289] on div at bounding box center [30, 294] width 30 height 30
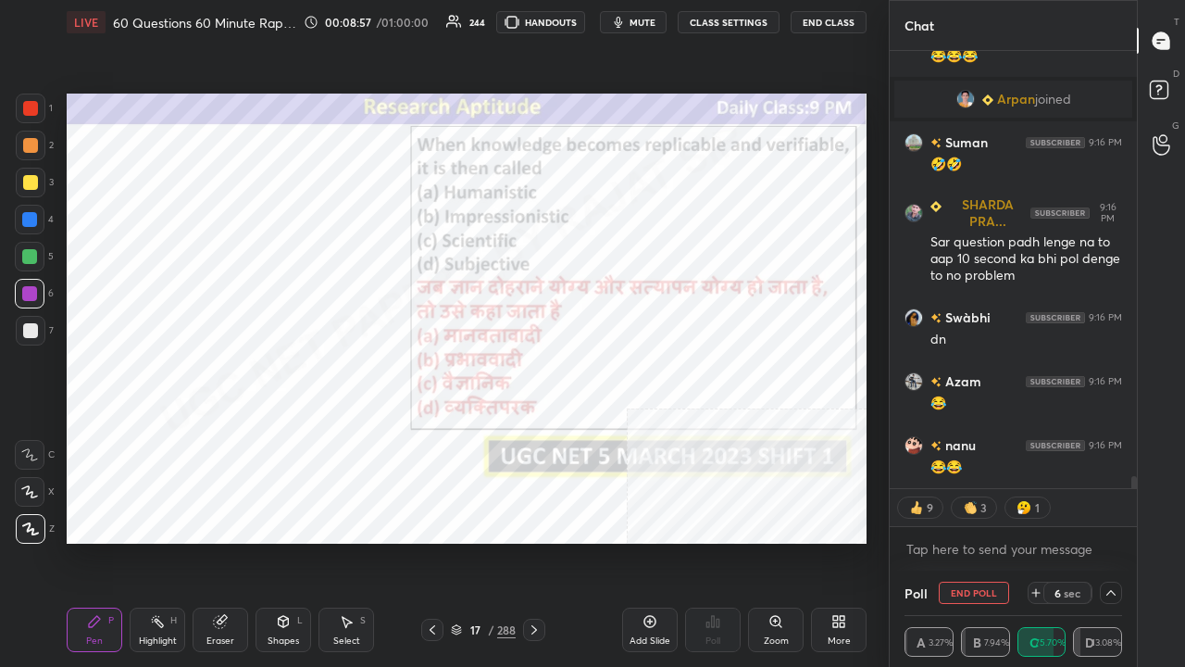
click at [35, 289] on div at bounding box center [29, 293] width 15 height 15
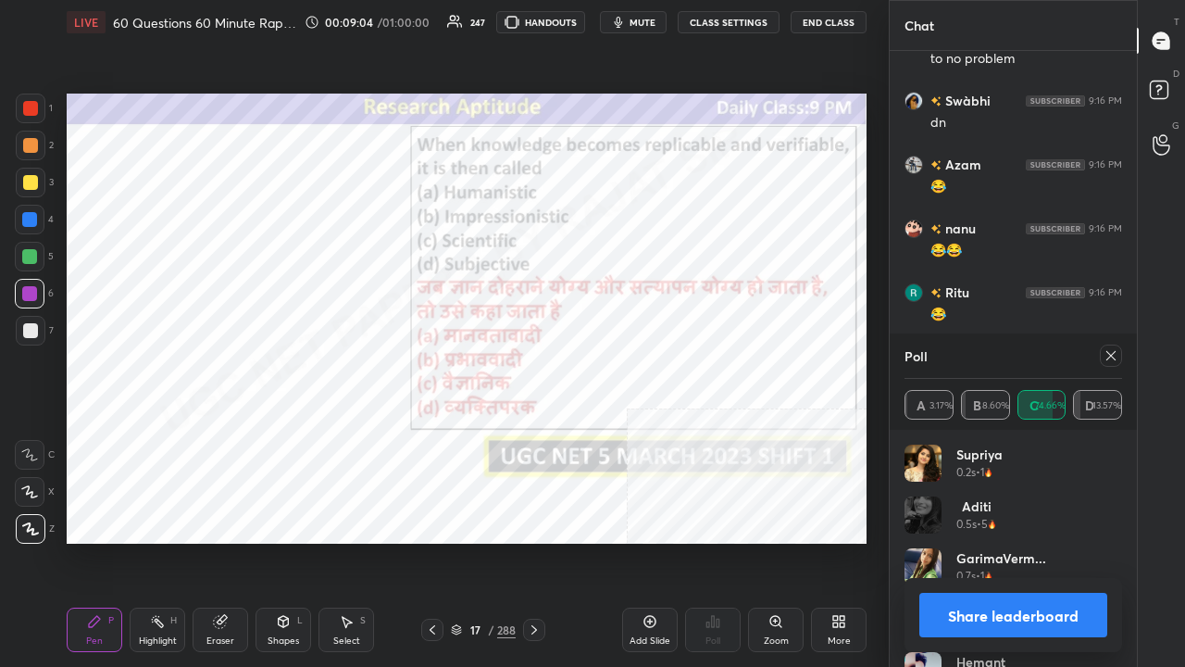
drag, startPoint x: 1111, startPoint y: 352, endPoint x: 974, endPoint y: 370, distance: 138.3
click at [1111, 352] on icon at bounding box center [1111, 355] width 15 height 15
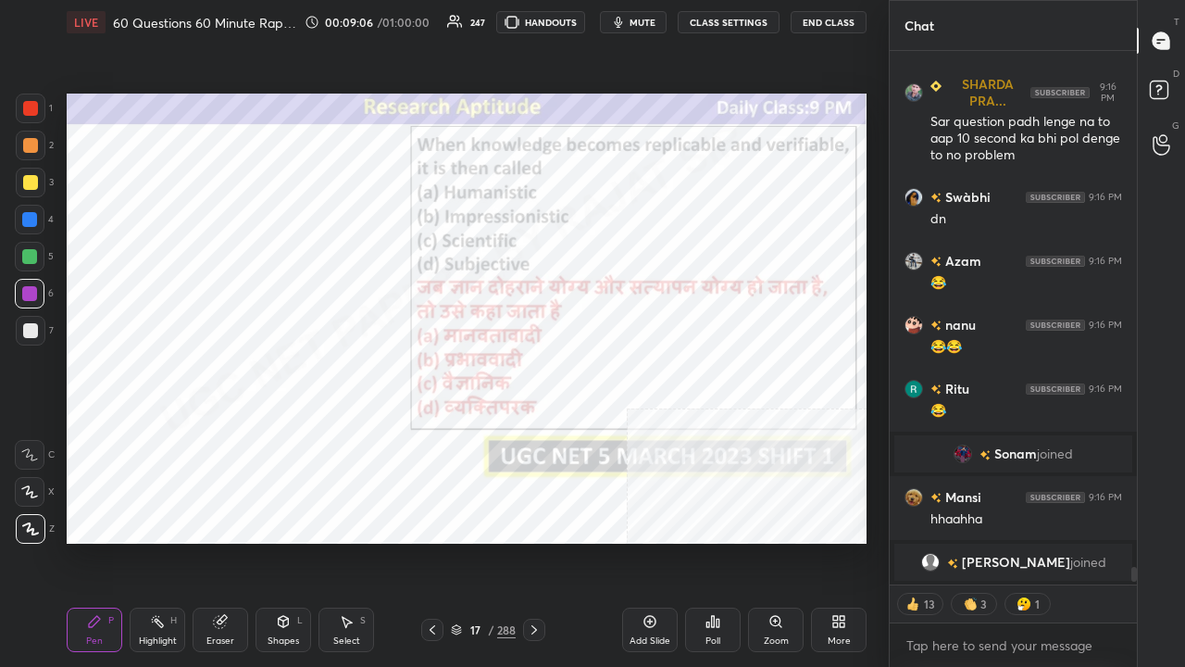
click at [493, 541] on div "/" at bounding box center [491, 629] width 6 height 11
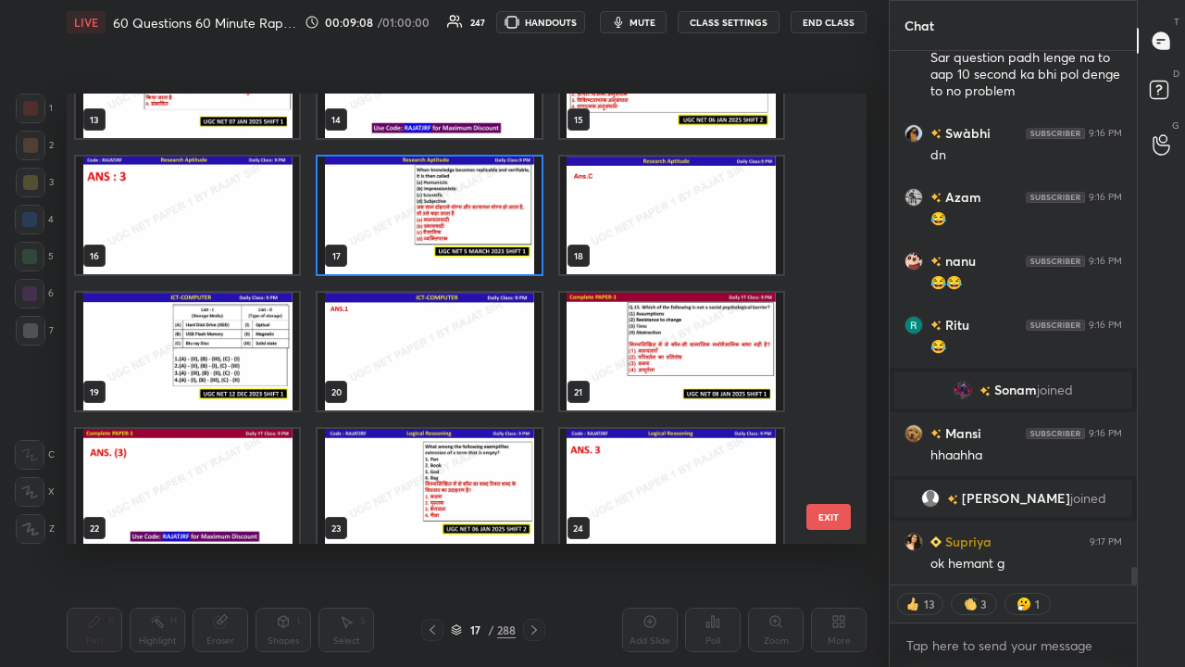
click at [196, 333] on img "grid" at bounding box center [187, 352] width 223 height 118
click at [197, 334] on img "grid" at bounding box center [187, 352] width 223 height 118
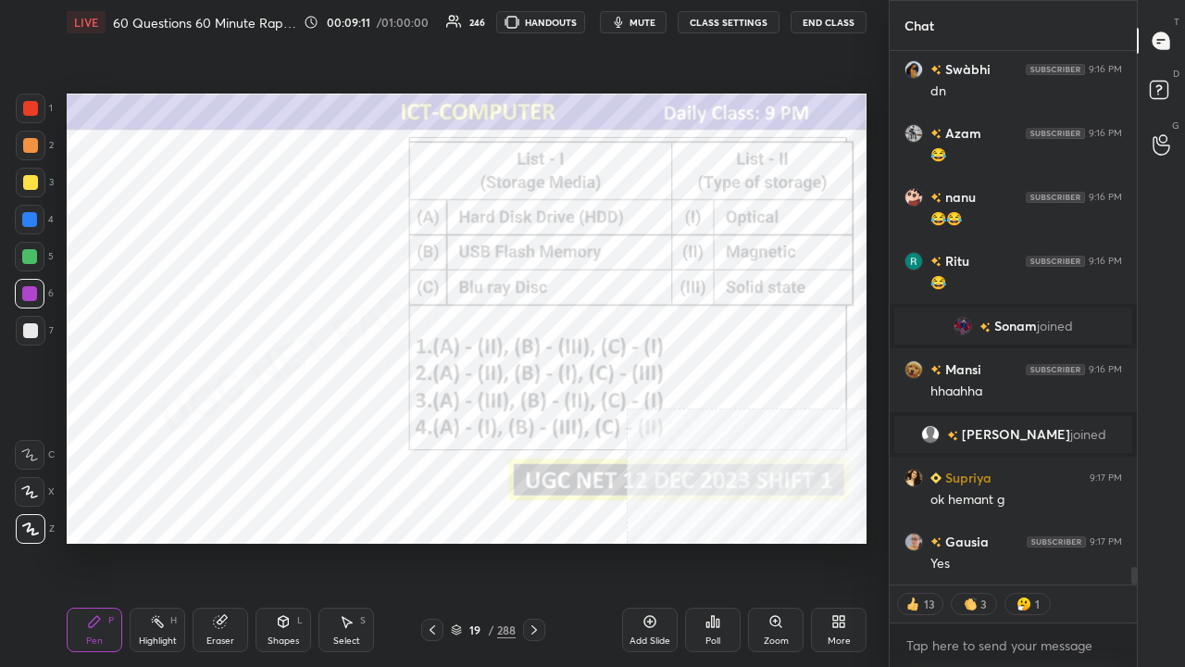
click at [478, 541] on div "19" at bounding box center [475, 629] width 19 height 11
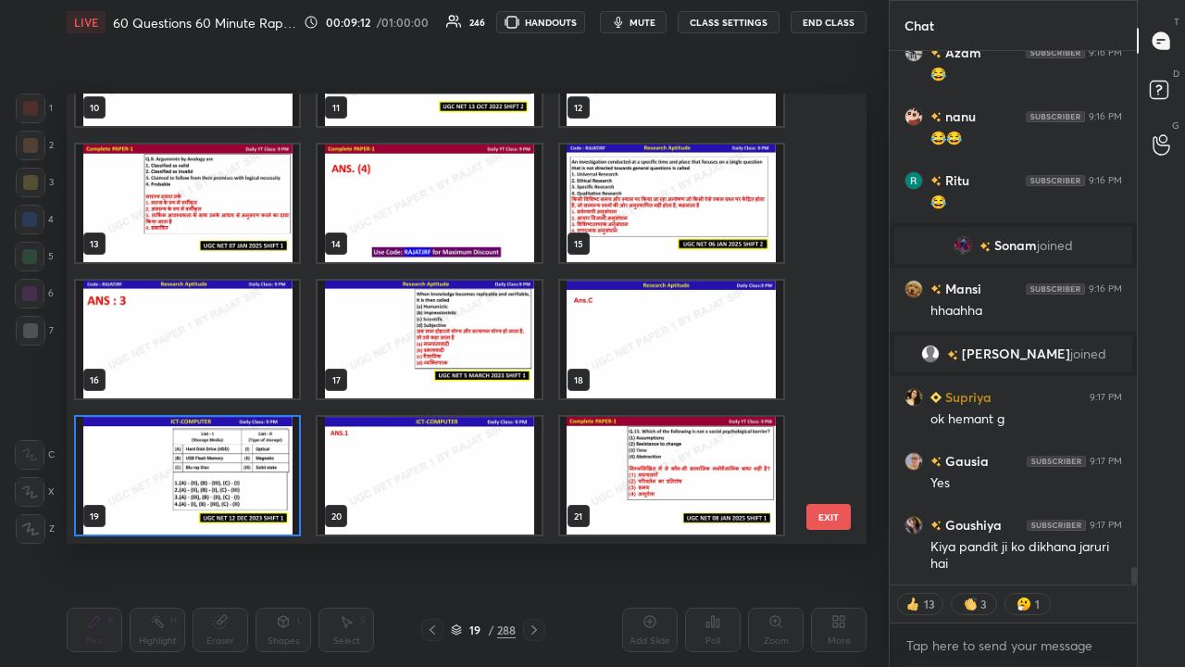
click at [245, 466] on img "grid" at bounding box center [187, 476] width 223 height 118
click at [246, 466] on img "grid" at bounding box center [187, 476] width 223 height 118
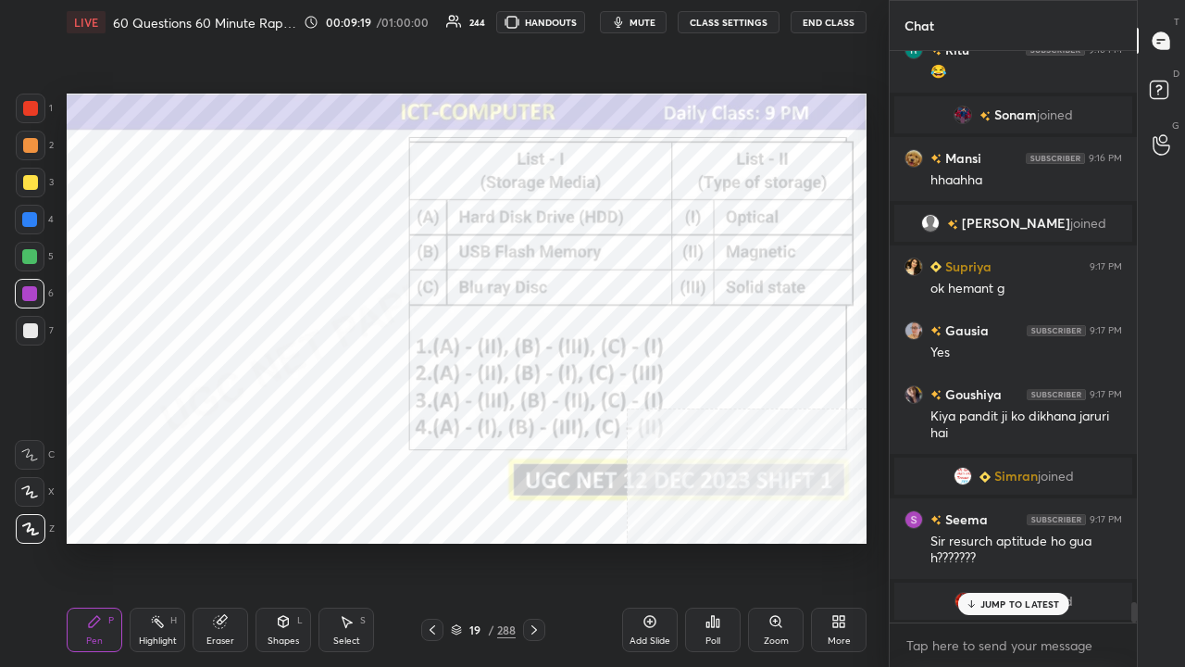
click at [30, 287] on div at bounding box center [29, 293] width 15 height 15
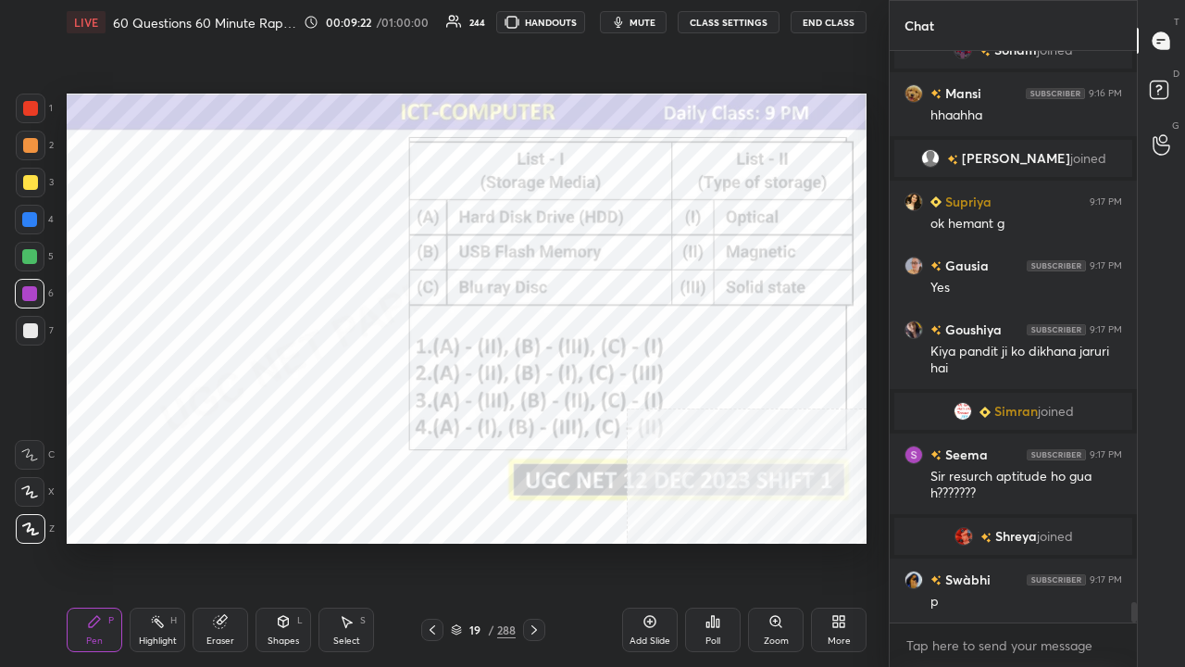
click at [478, 541] on div "19" at bounding box center [475, 629] width 19 height 11
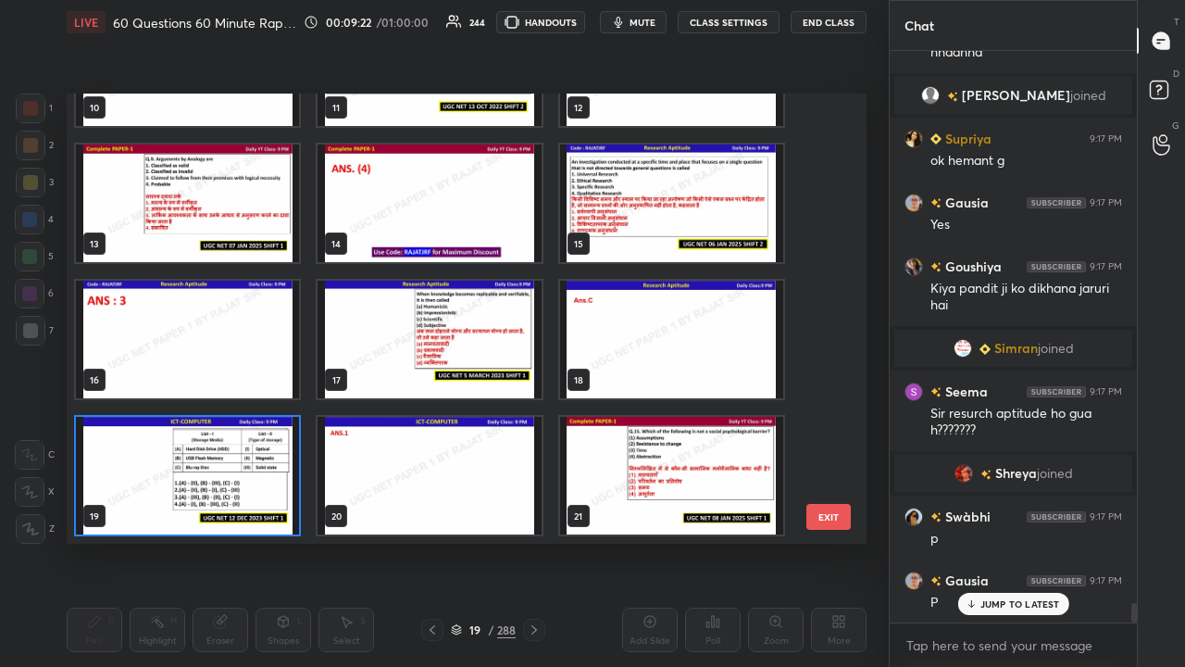
click at [233, 454] on img "grid" at bounding box center [187, 476] width 223 height 118
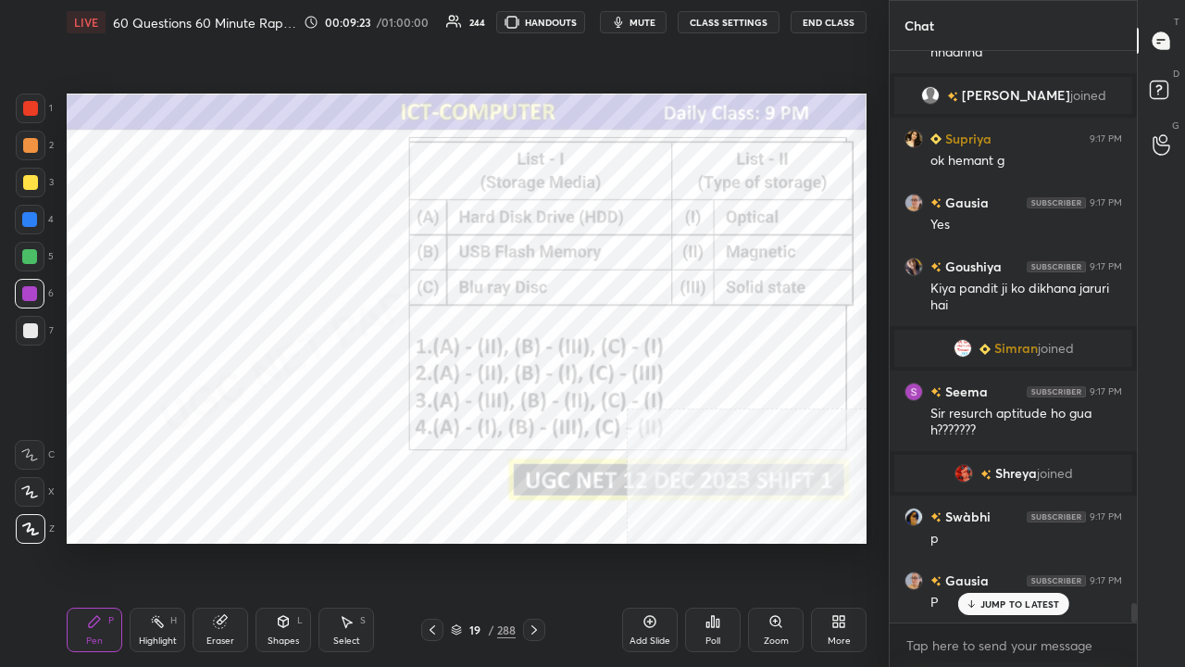
click at [233, 454] on img "grid" at bounding box center [187, 476] width 223 height 118
click at [707, 541] on icon at bounding box center [713, 621] width 15 height 15
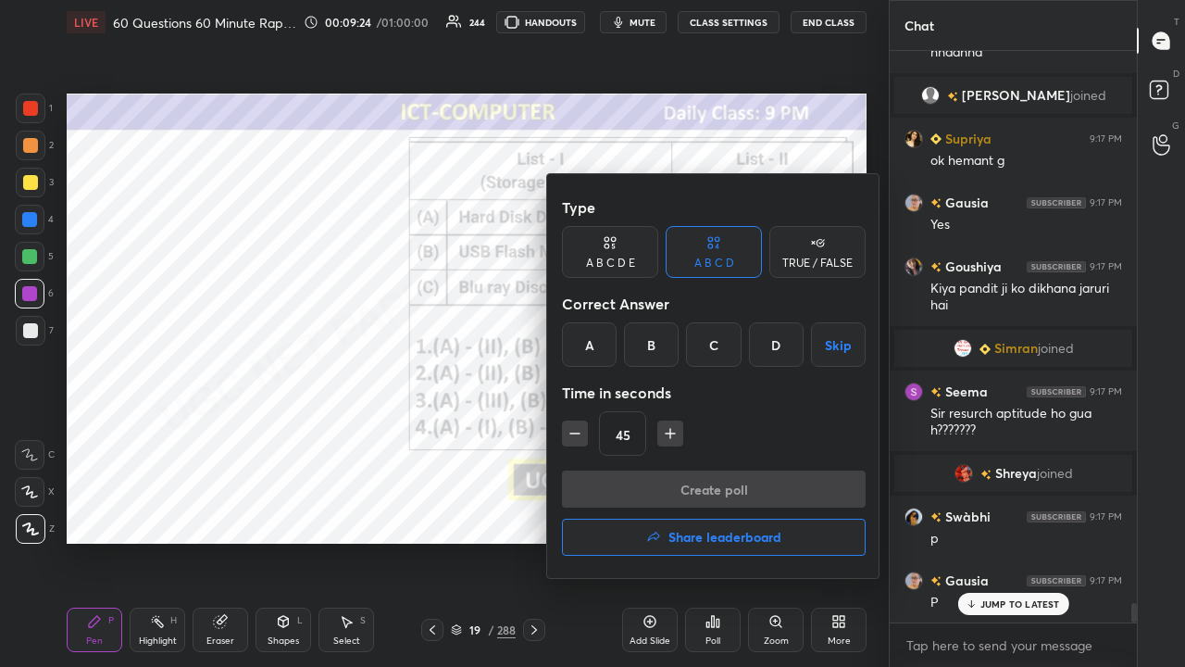
drag, startPoint x: 587, startPoint y: 349, endPoint x: 596, endPoint y: 406, distance: 57.2
click at [587, 350] on div "A" at bounding box center [589, 344] width 55 height 44
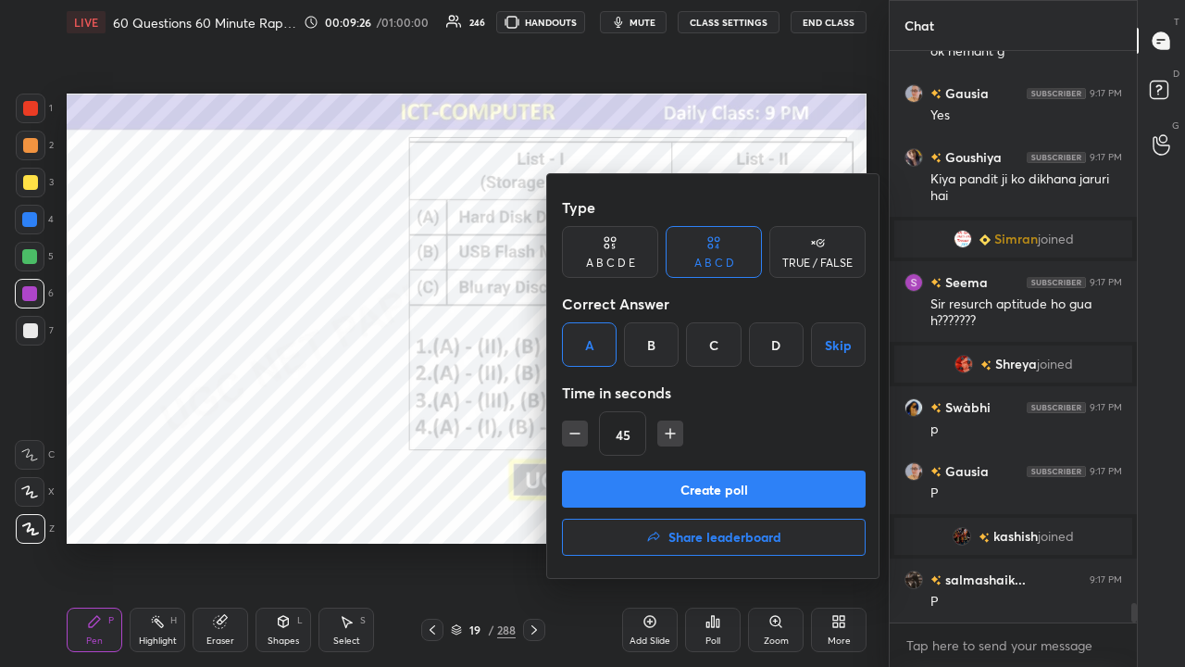
click at [623, 481] on button "Create poll" at bounding box center [714, 488] width 304 height 37
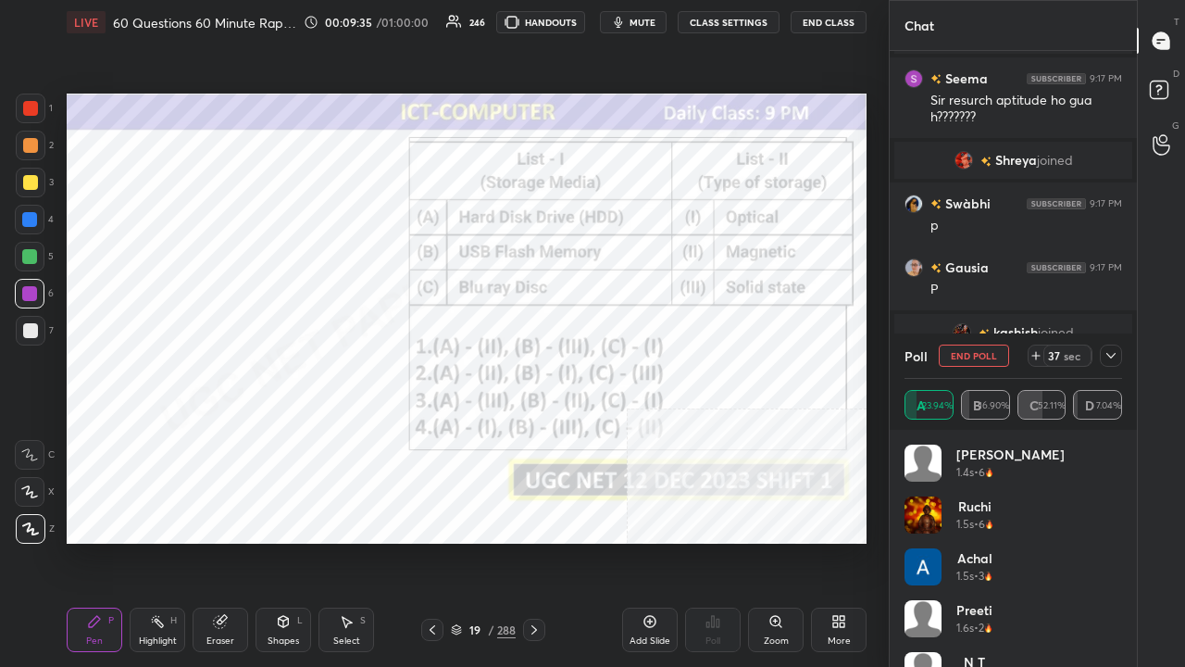
click at [1118, 352] on div at bounding box center [1111, 355] width 22 height 22
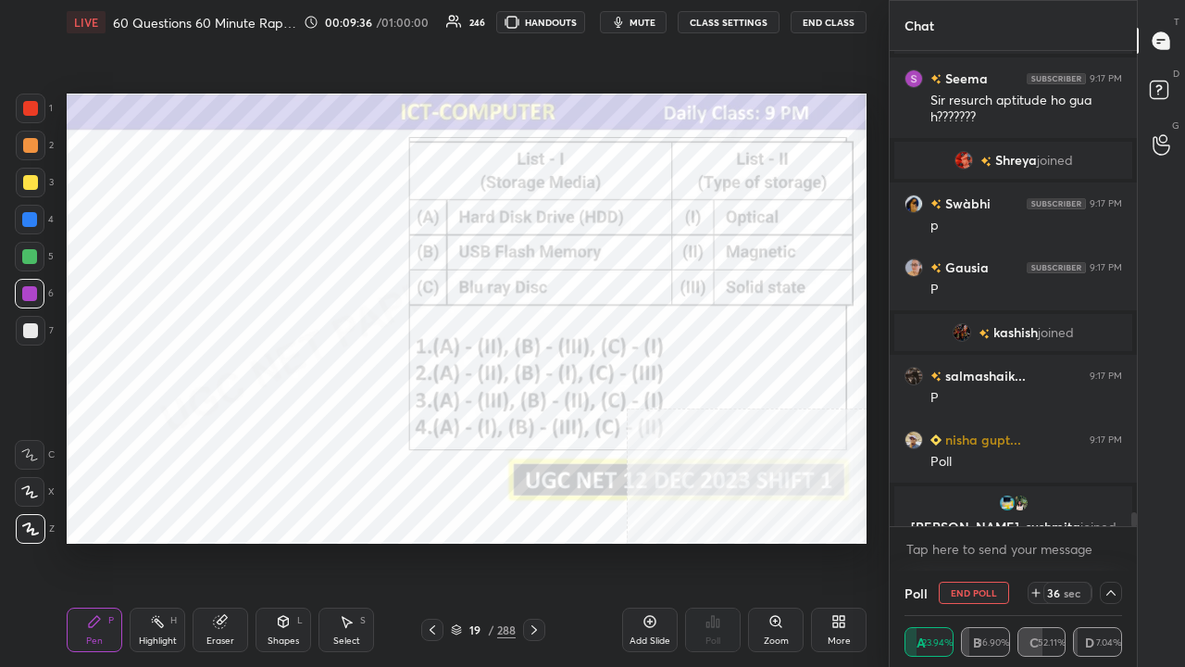
click at [986, 504] on div "grid" at bounding box center [1014, 503] width 216 height 19
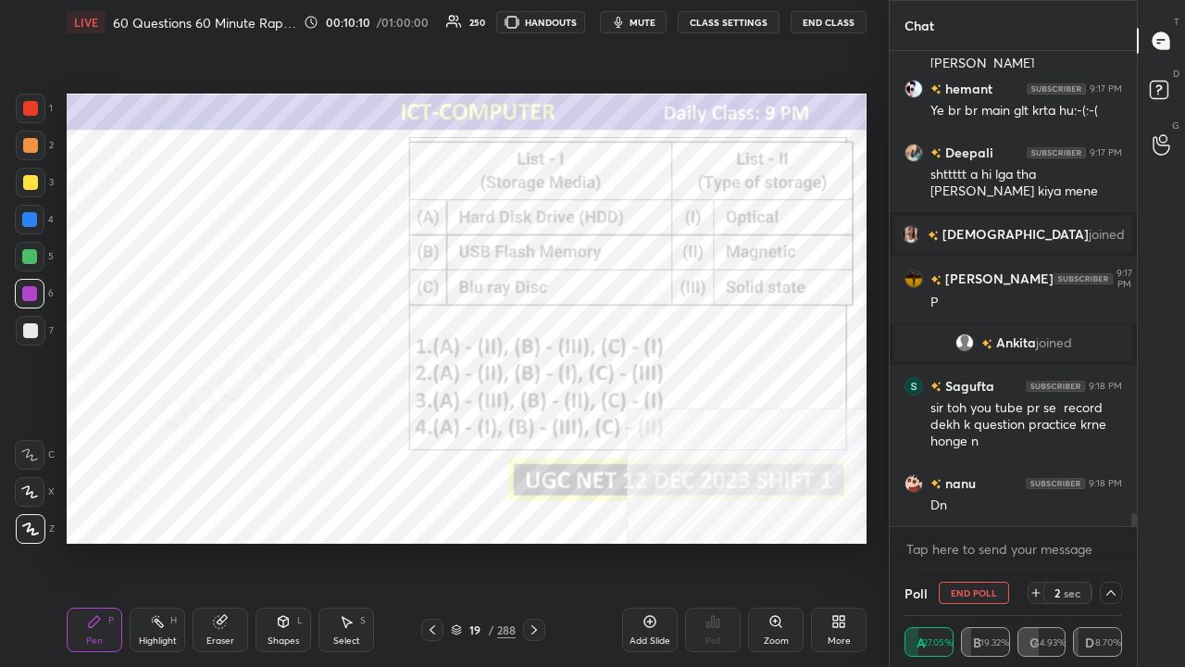
click at [33, 111] on div at bounding box center [30, 108] width 15 height 15
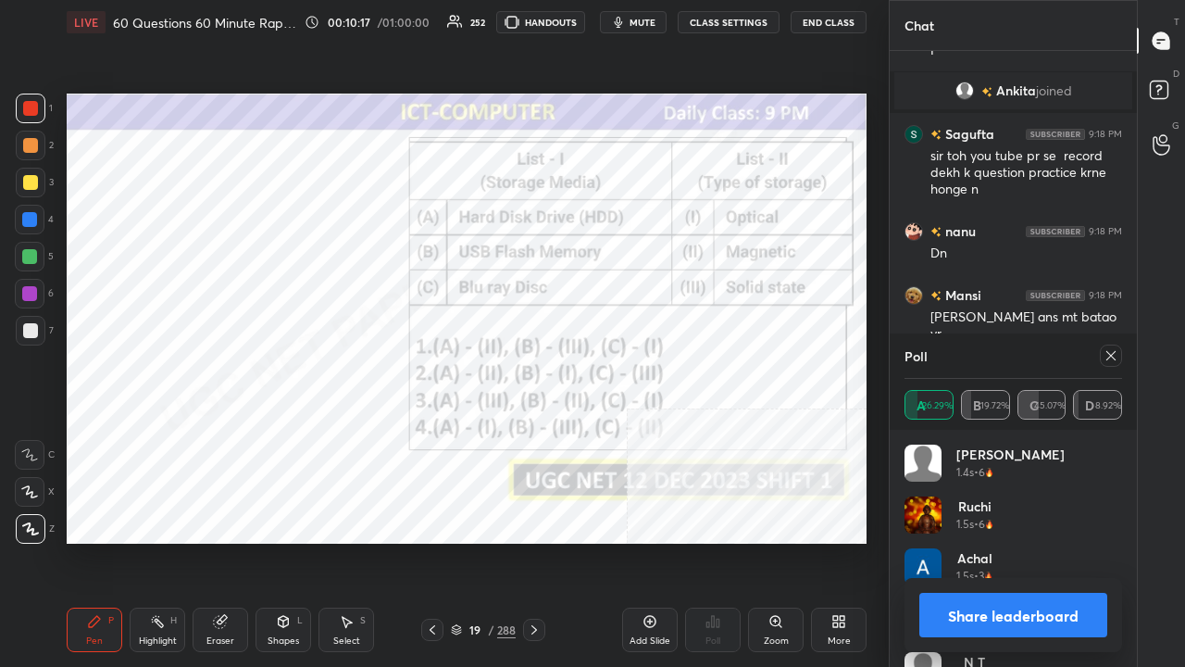
drag, startPoint x: 1115, startPoint y: 354, endPoint x: 1098, endPoint y: 353, distance: 16.7
click at [1113, 354] on icon at bounding box center [1111, 355] width 15 height 15
type textarea "x"
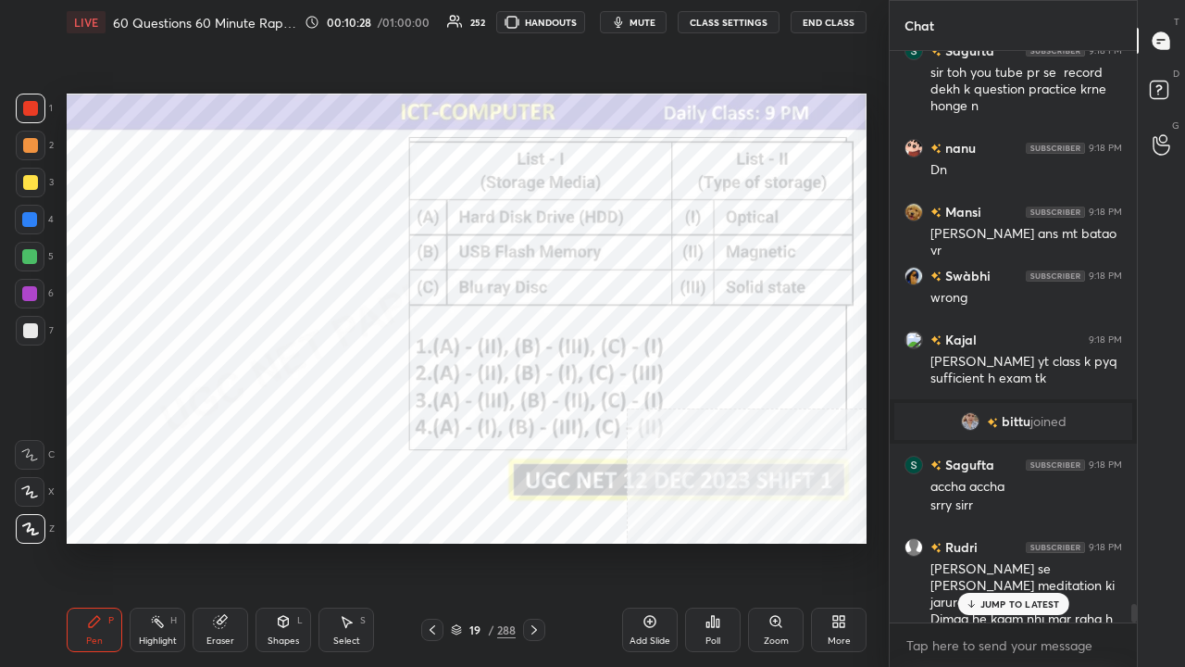
click at [1000, 541] on p "JUMP TO LATEST" at bounding box center [1021, 603] width 80 height 11
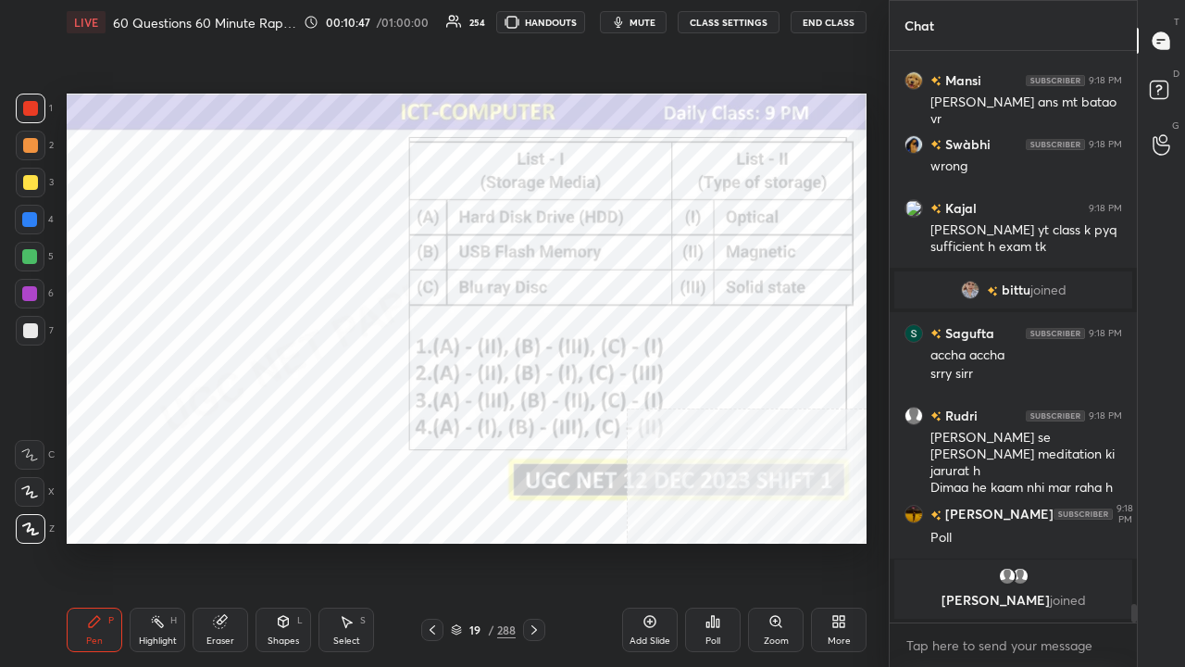
click at [477, 541] on div "19" at bounding box center [475, 629] width 19 height 11
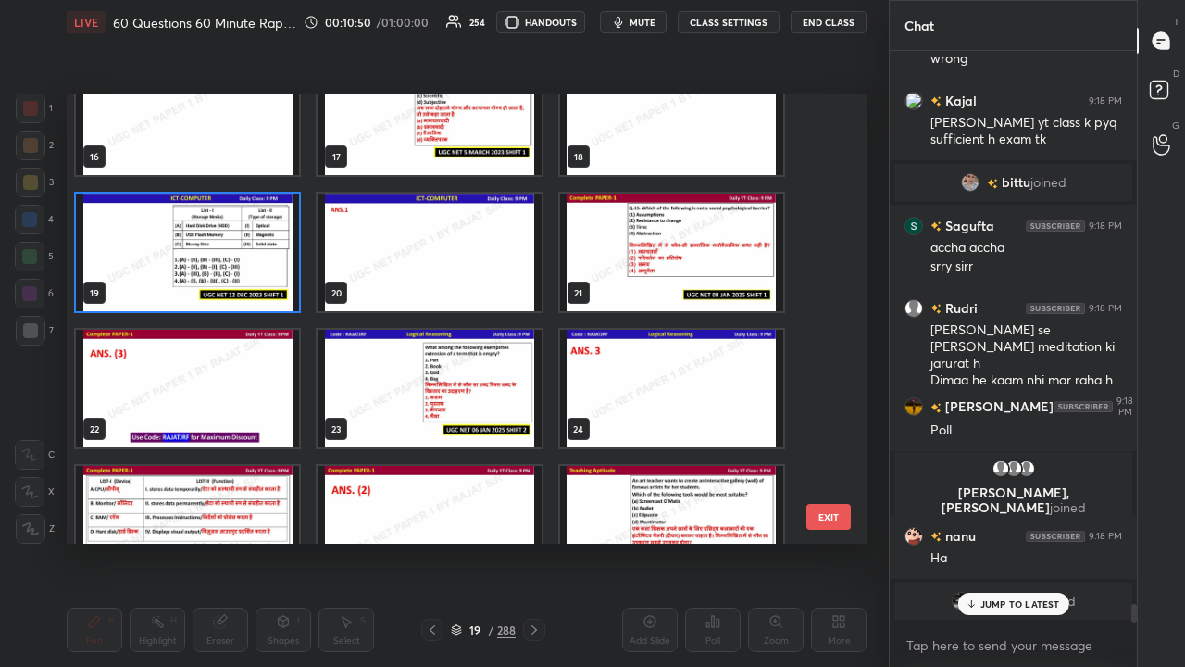
click at [641, 258] on img "grid" at bounding box center [671, 253] width 223 height 118
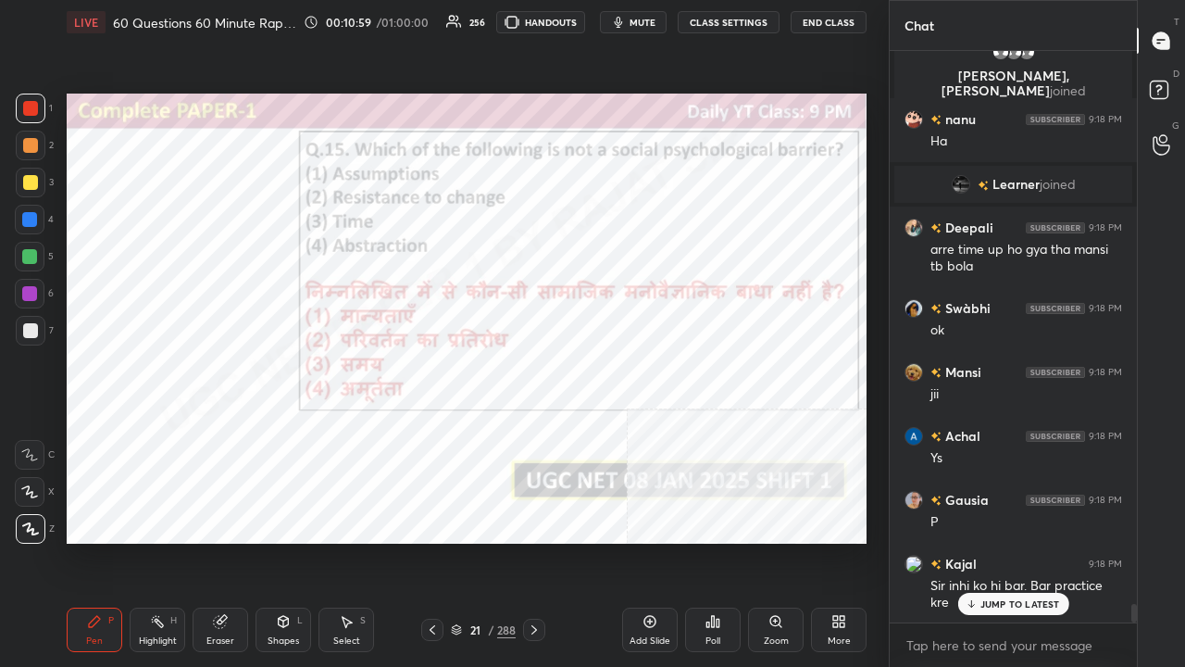
click at [714, 541] on icon at bounding box center [713, 621] width 3 height 11
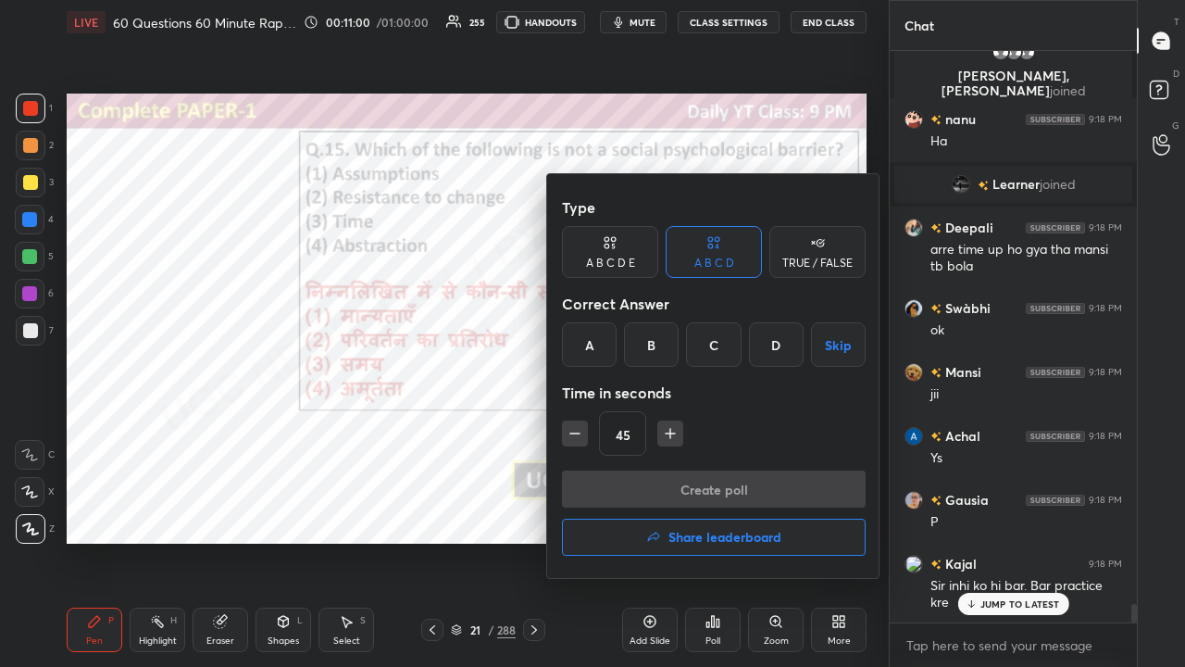
click at [718, 341] on div "C" at bounding box center [713, 344] width 55 height 44
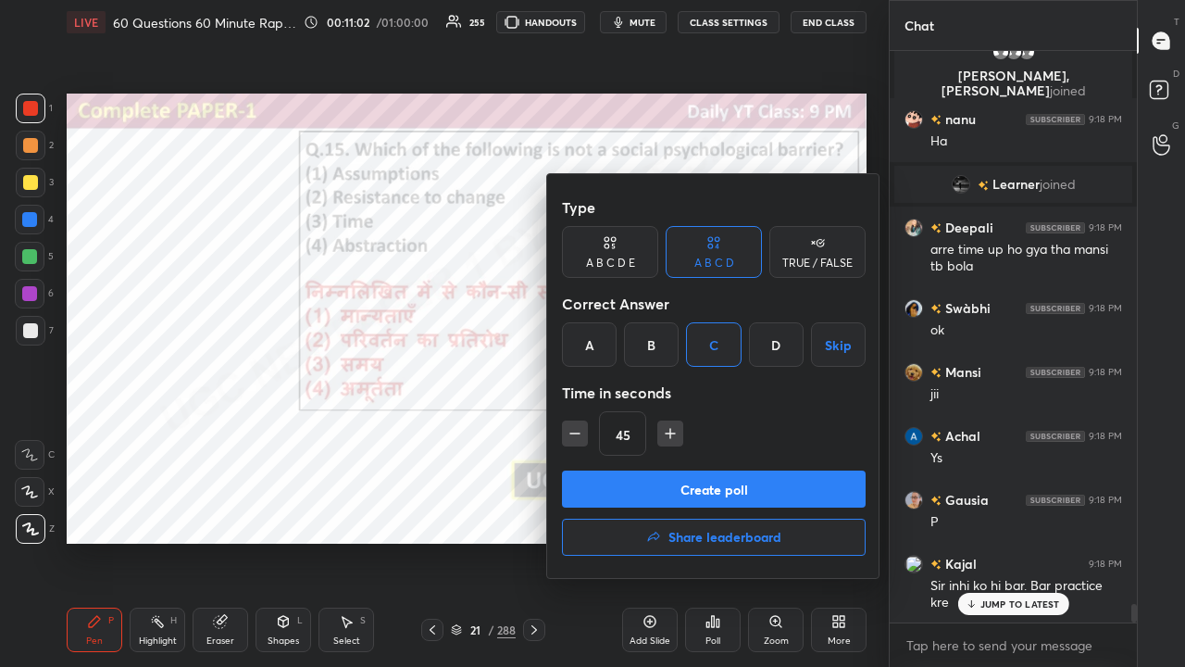
click at [572, 436] on icon "button" at bounding box center [575, 433] width 19 height 19
type input "30"
click at [635, 483] on button "Create poll" at bounding box center [714, 488] width 304 height 37
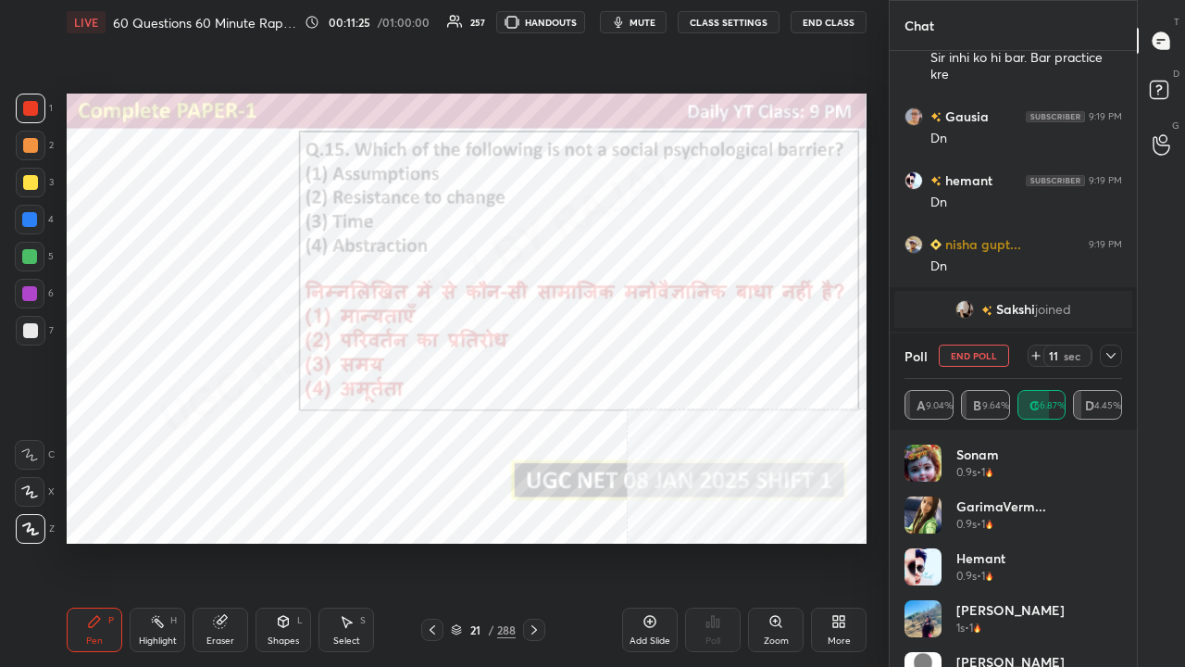
scroll to position [17737, 0]
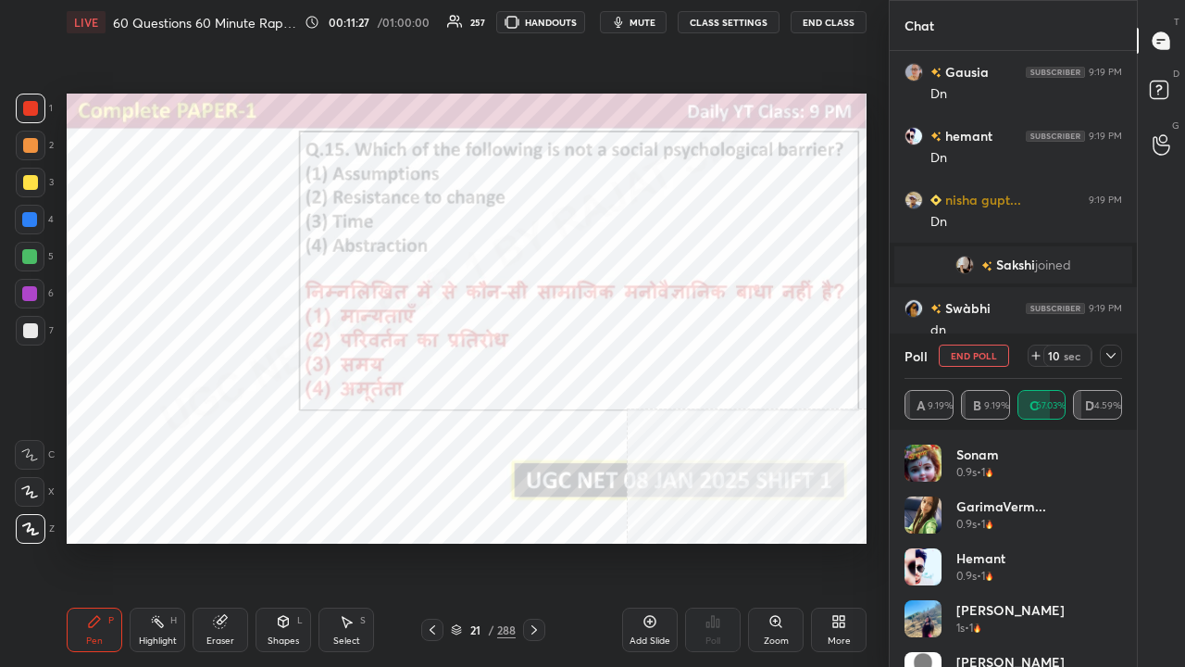
click at [1113, 354] on icon at bounding box center [1111, 355] width 15 height 15
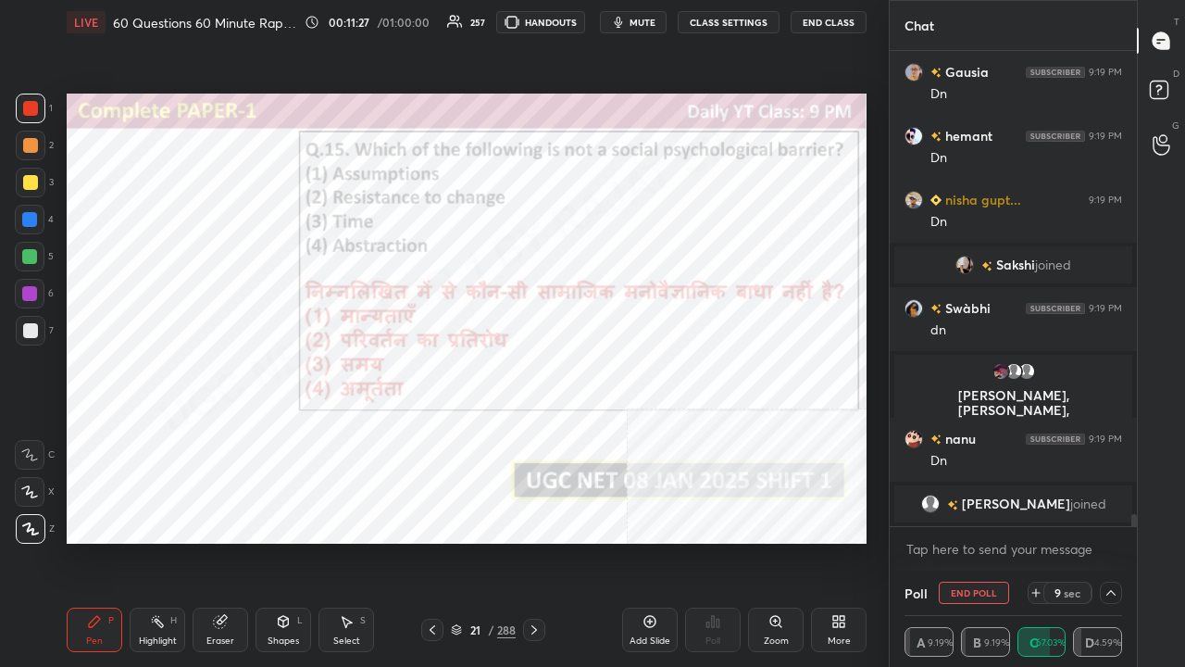
scroll to position [0, 0]
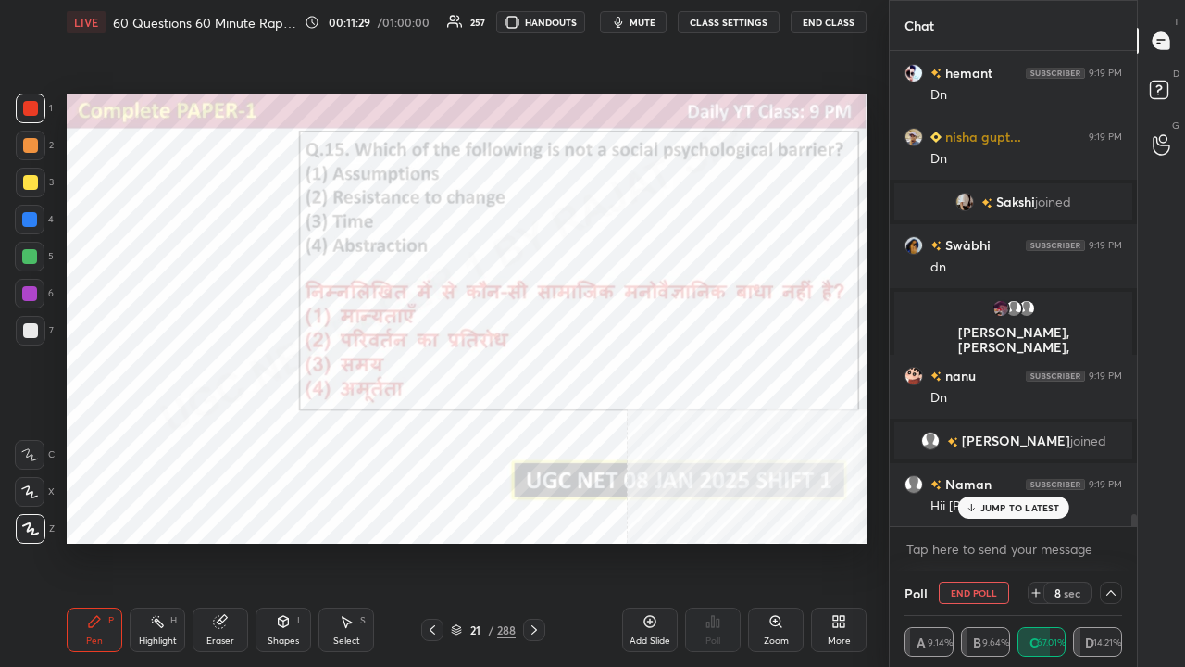
click at [1006, 509] on p "JUMP TO LATEST" at bounding box center [1021, 507] width 80 height 11
click at [35, 293] on div at bounding box center [29, 293] width 15 height 15
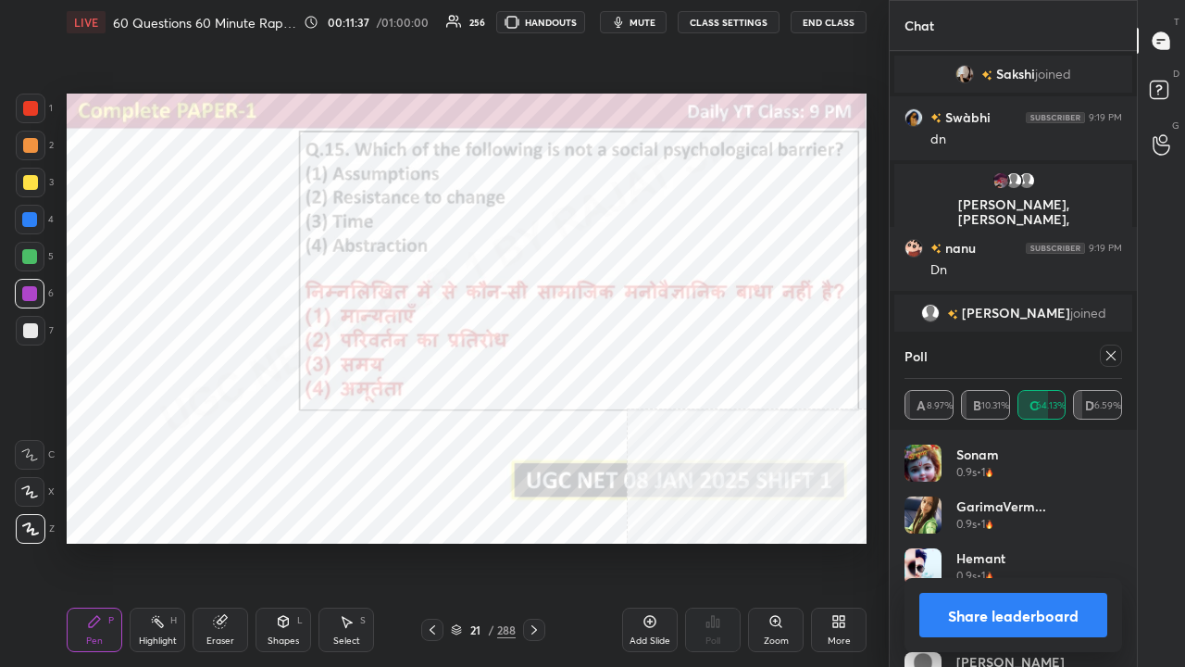
click at [1111, 350] on icon at bounding box center [1111, 355] width 15 height 15
type textarea "x"
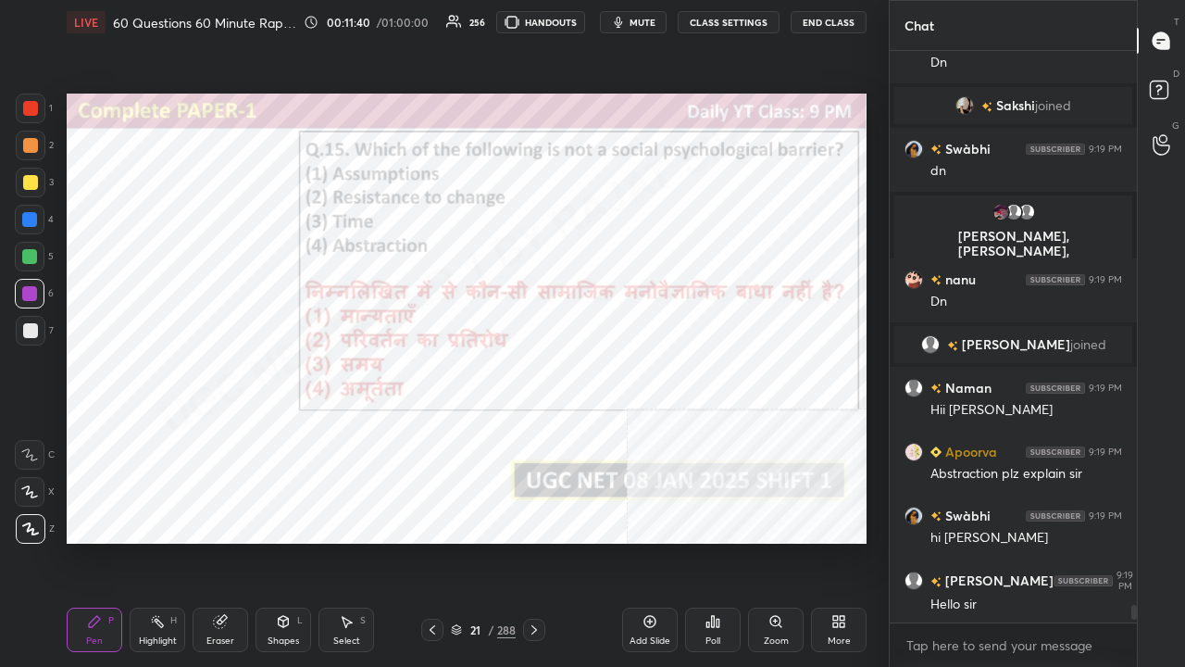
click at [479, 541] on div "21" at bounding box center [475, 629] width 19 height 11
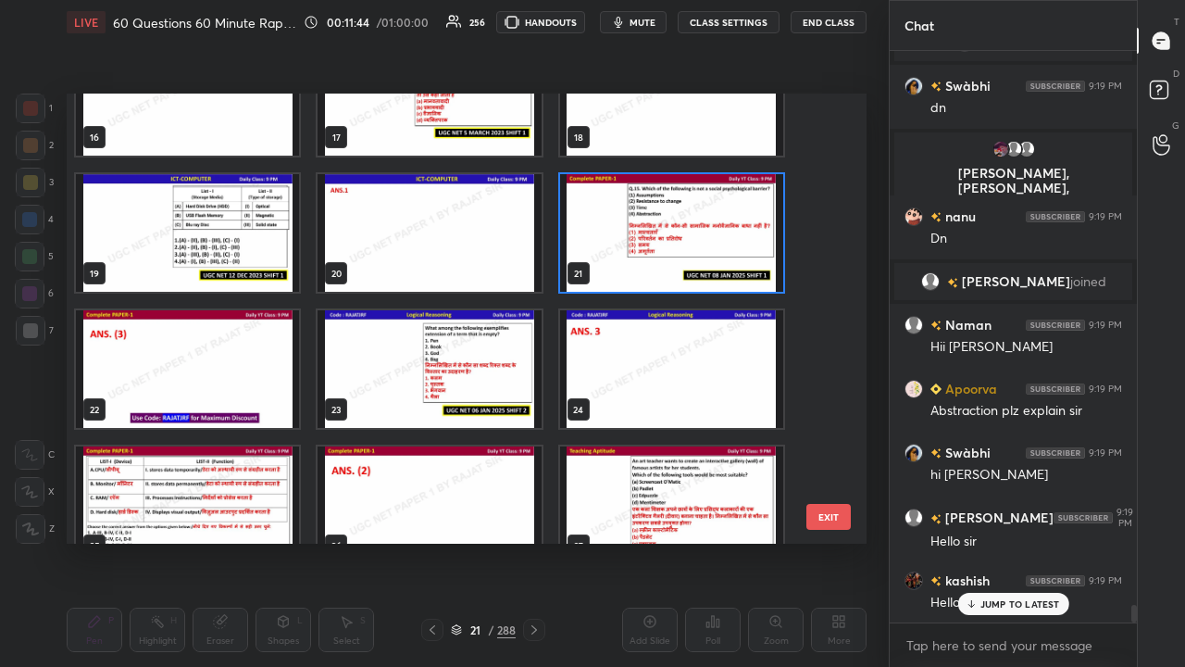
click at [503, 372] on img "grid" at bounding box center [429, 369] width 223 height 118
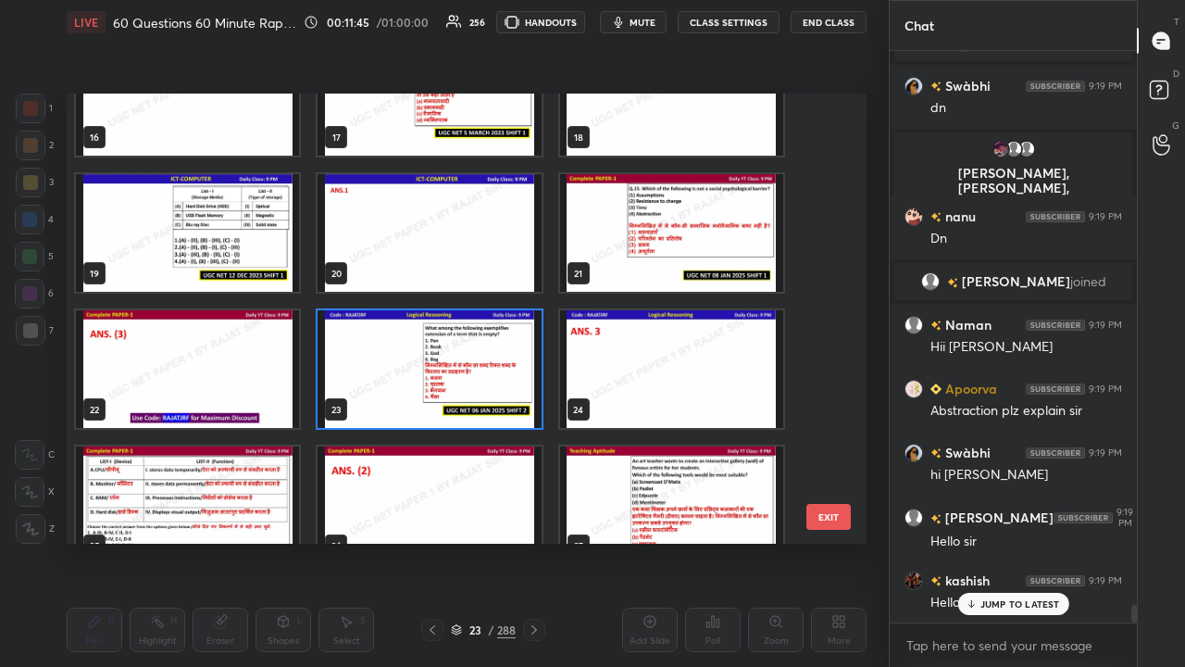
click at [502, 372] on img "grid" at bounding box center [429, 369] width 223 height 118
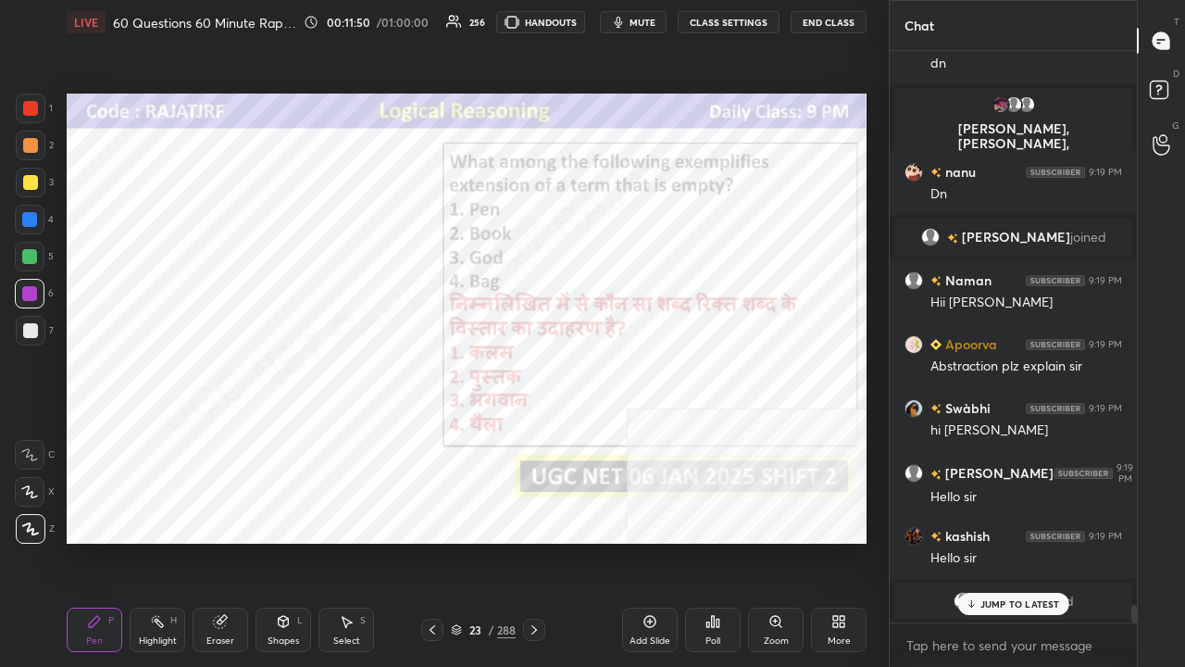
click at [841, 541] on icon at bounding box center [838, 621] width 15 height 15
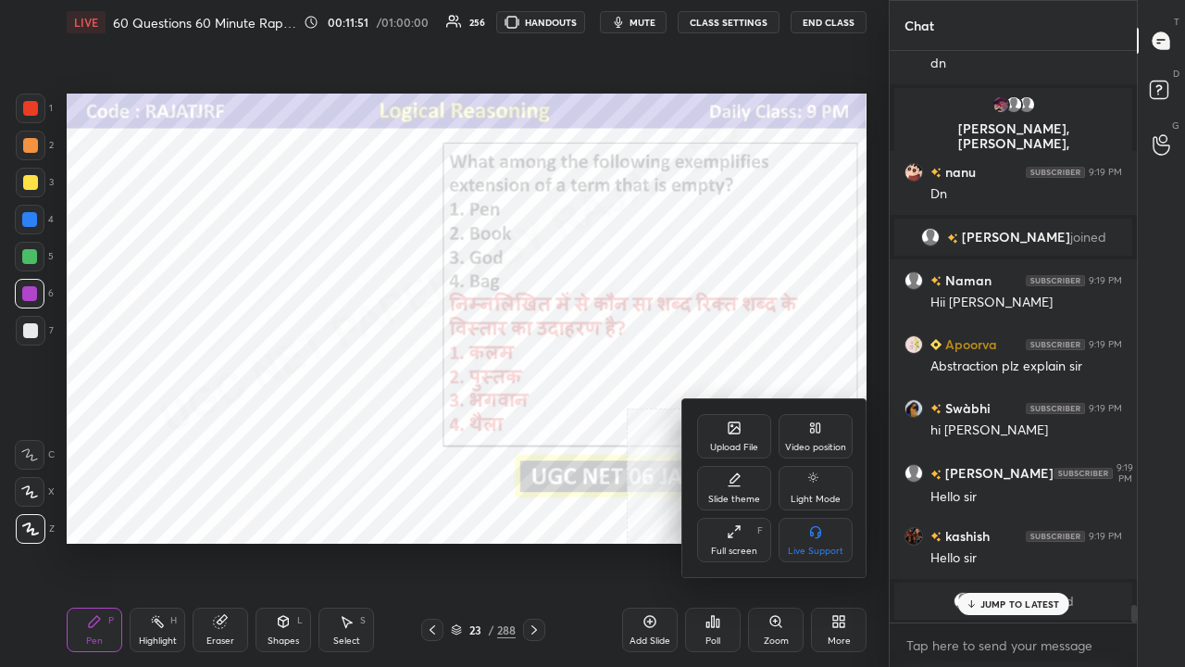
click at [609, 498] on div at bounding box center [592, 333] width 1185 height 667
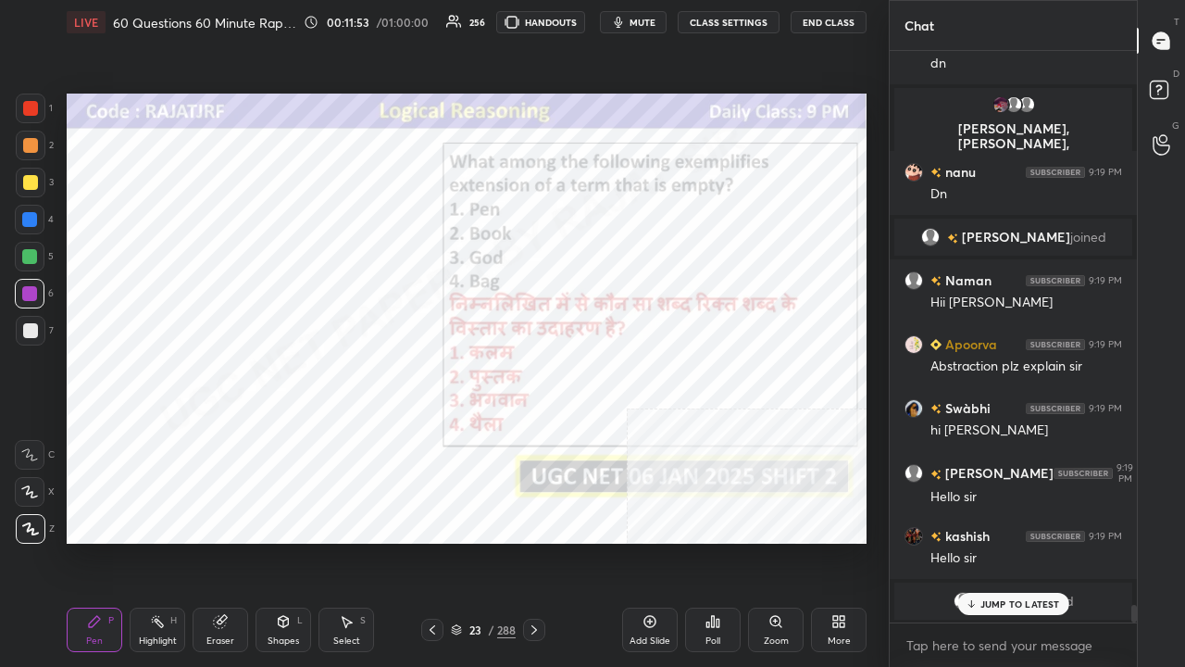
click at [719, 541] on div "Poll" at bounding box center [713, 629] width 56 height 44
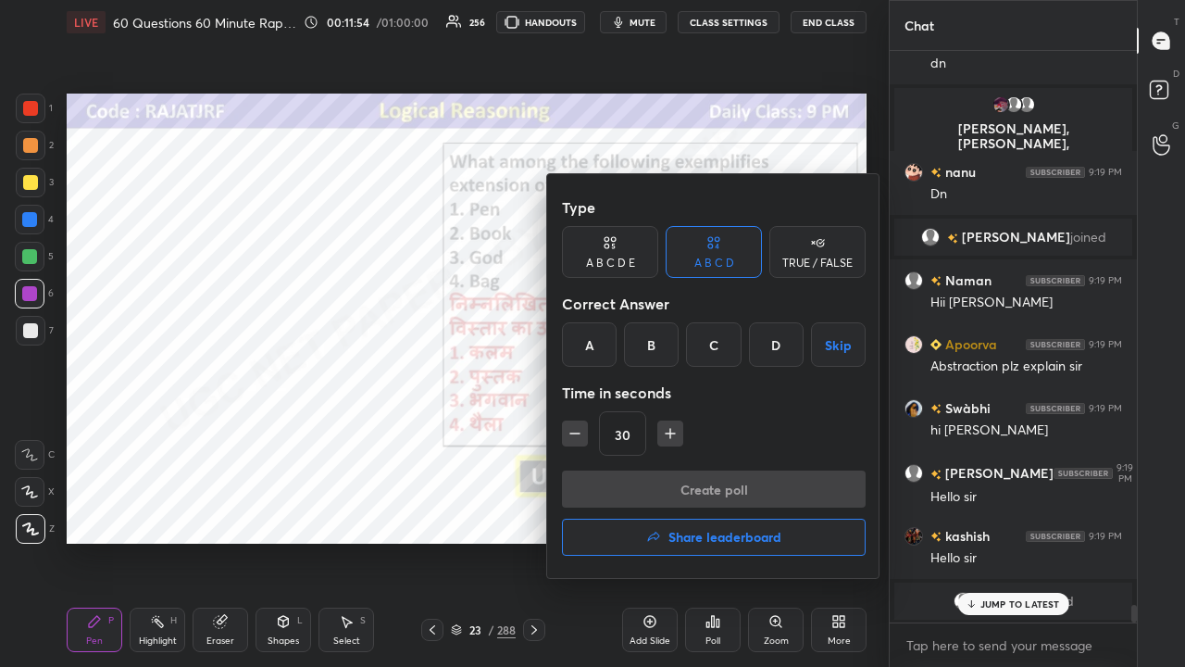
click at [493, 541] on div at bounding box center [592, 333] width 1185 height 667
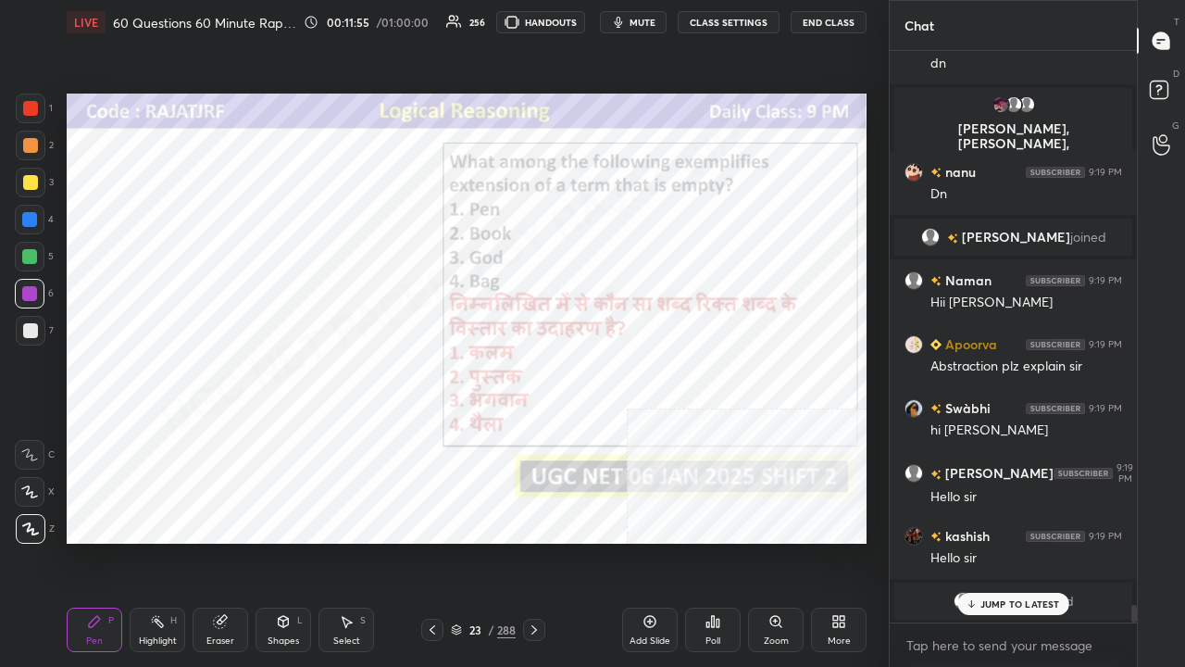
click at [476, 541] on div "23" at bounding box center [475, 629] width 19 height 11
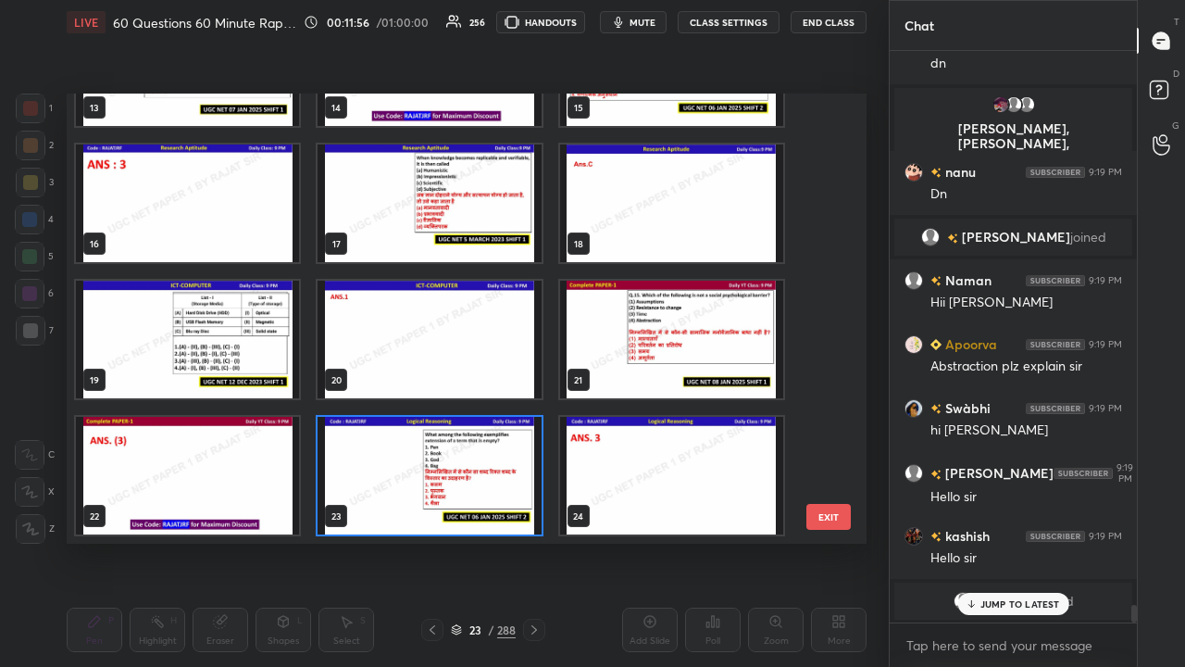
click at [396, 475] on img "grid" at bounding box center [429, 476] width 223 height 118
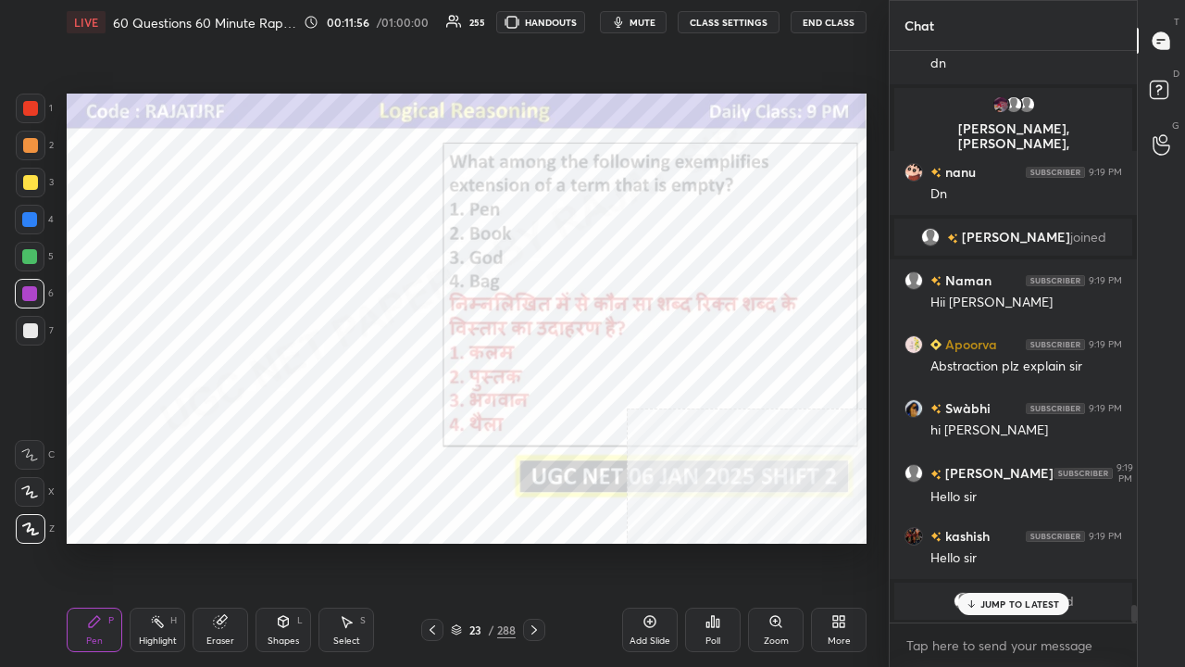
click at [396, 474] on img "grid" at bounding box center [429, 476] width 223 height 118
click at [713, 541] on div "Poll" at bounding box center [713, 629] width 56 height 44
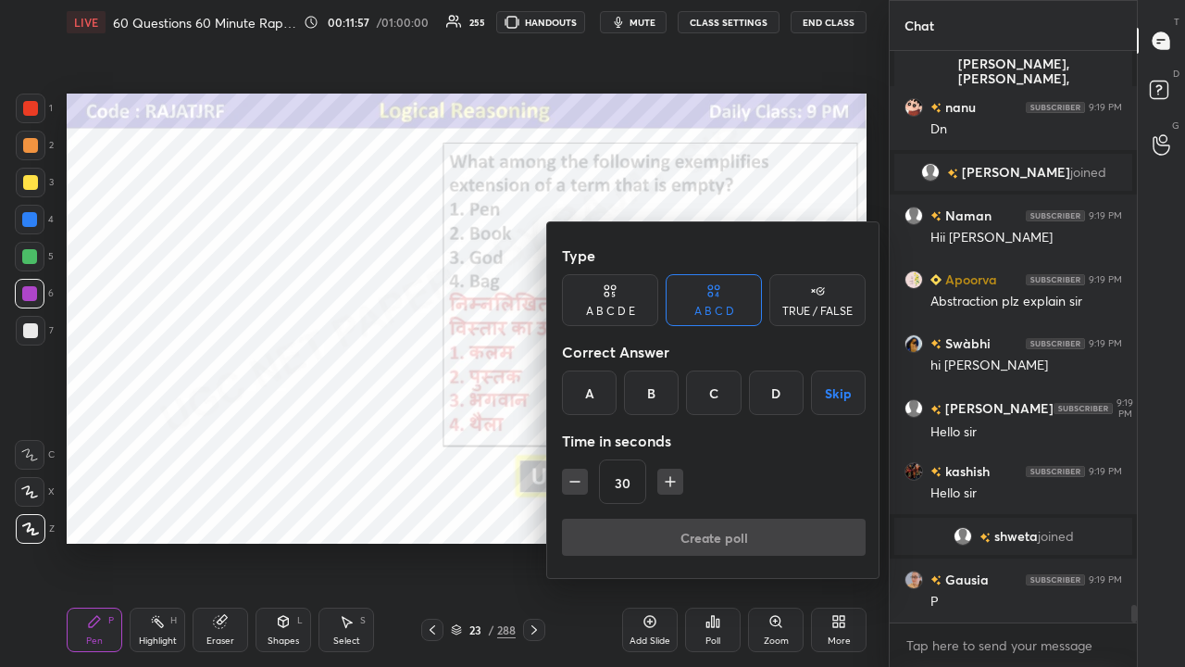
click at [711, 422] on div "Time in seconds" at bounding box center [714, 440] width 304 height 37
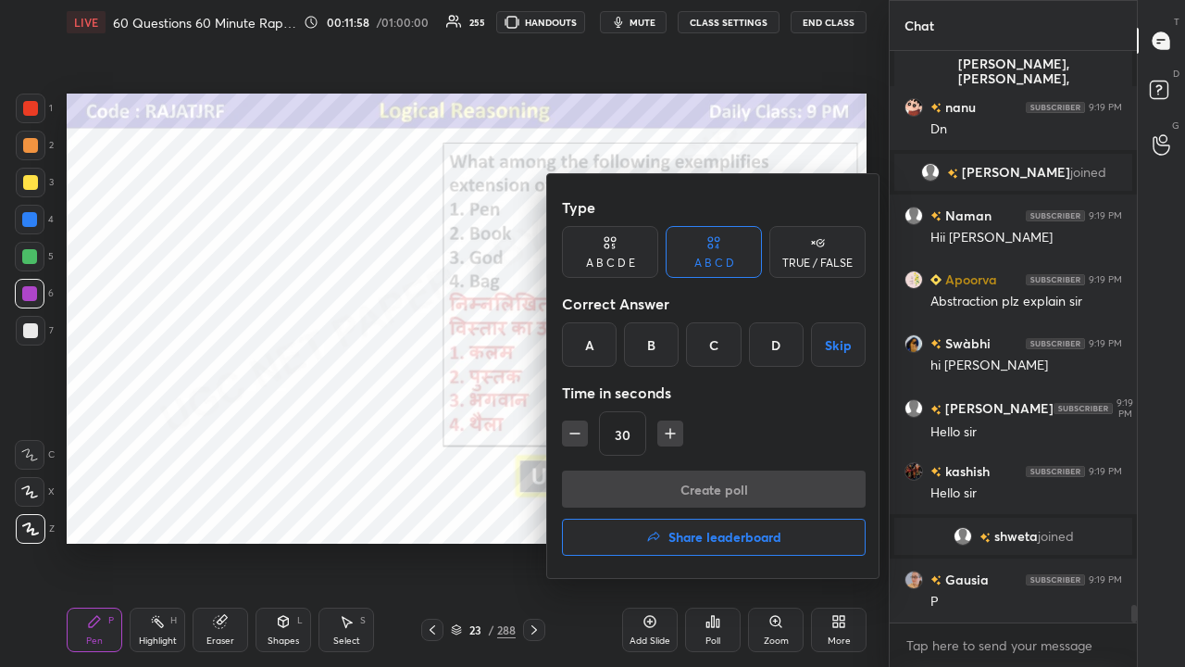
click at [704, 353] on div "C" at bounding box center [713, 344] width 55 height 44
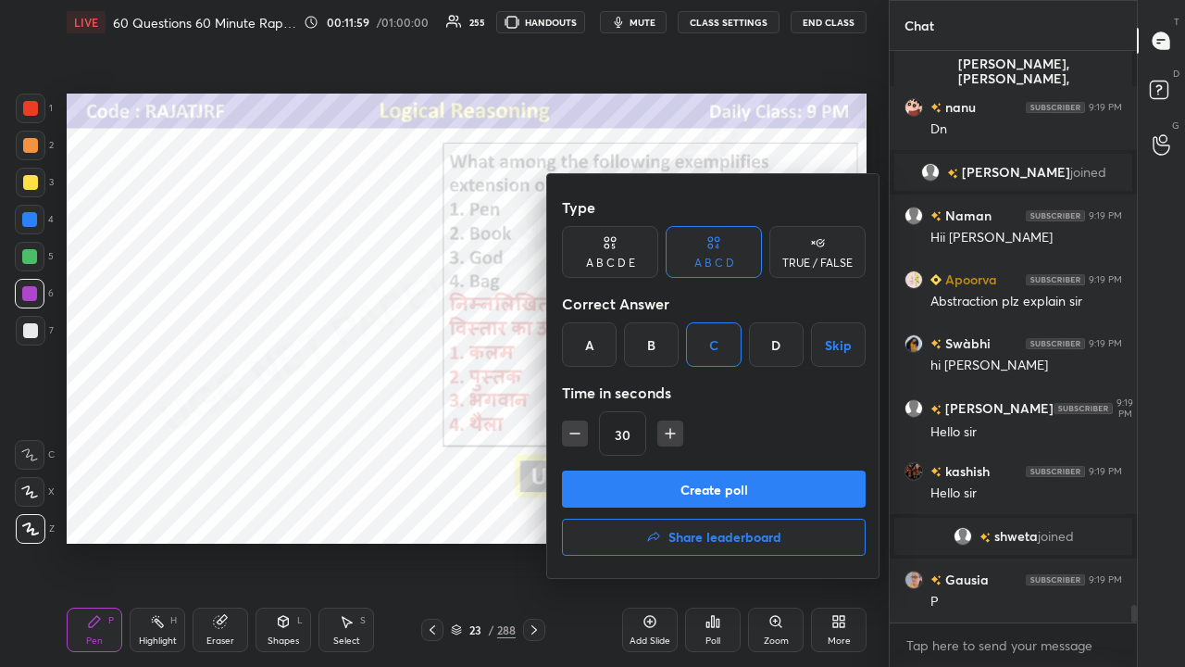
click at [675, 439] on icon "button" at bounding box center [670, 433] width 19 height 19
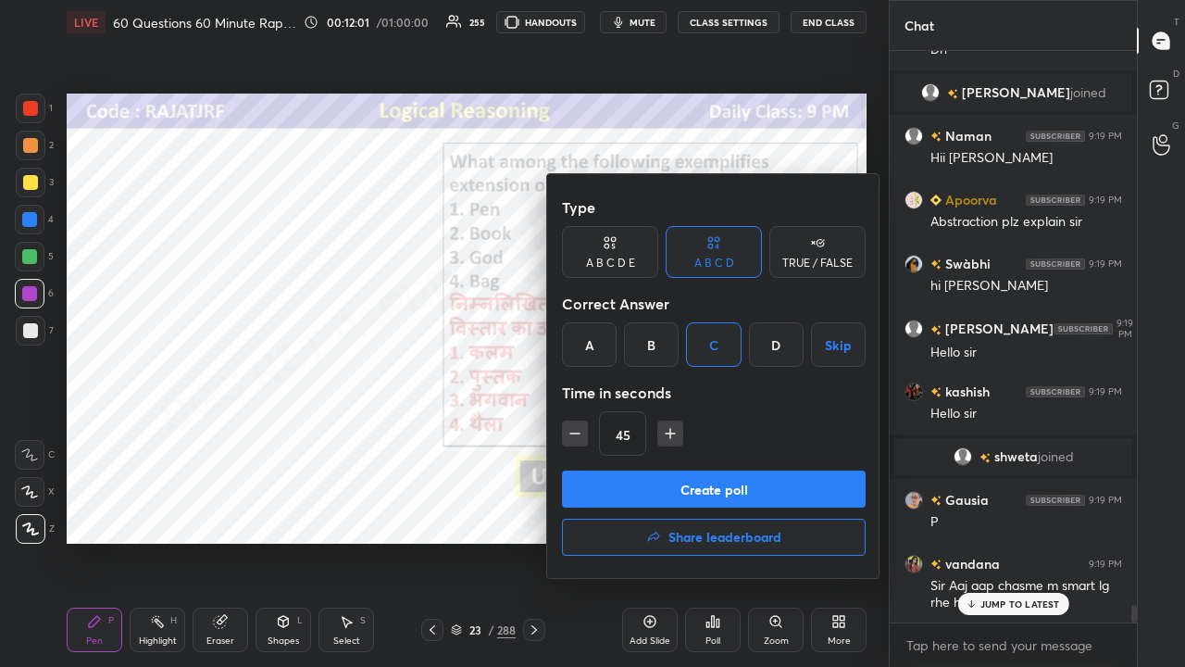
drag, startPoint x: 571, startPoint y: 428, endPoint x: 608, endPoint y: 452, distance: 44.2
click at [572, 428] on icon "button" at bounding box center [575, 433] width 19 height 19
type input "30"
click at [654, 495] on button "Create poll" at bounding box center [714, 488] width 304 height 37
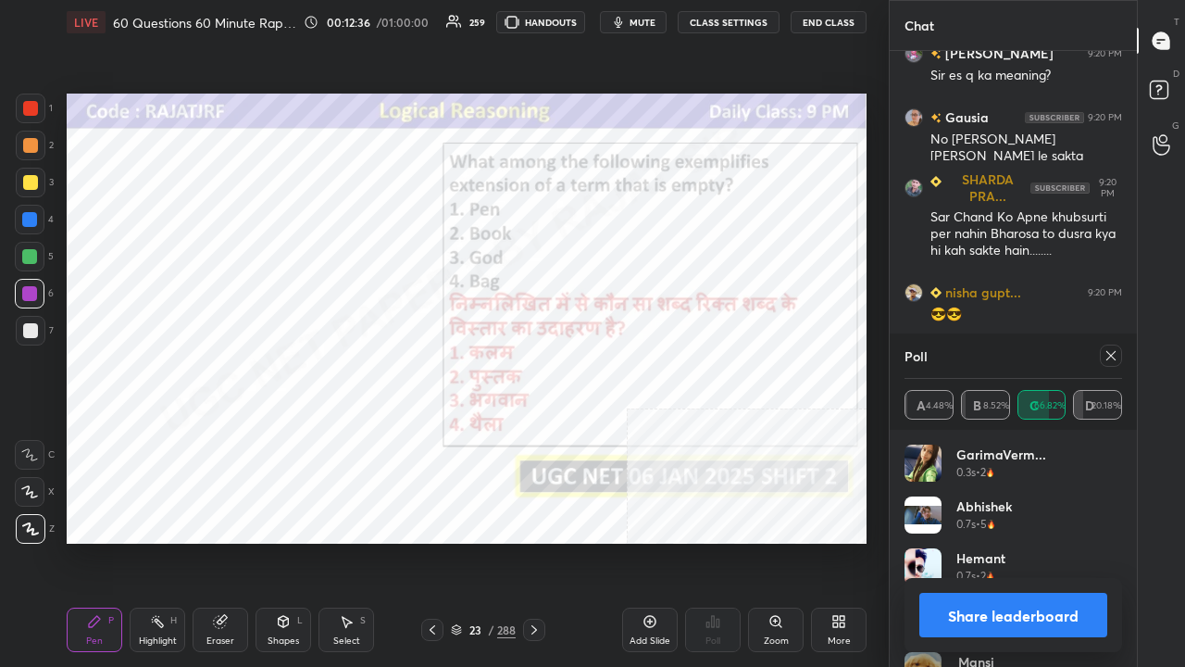
click at [1116, 350] on icon at bounding box center [1111, 355] width 15 height 15
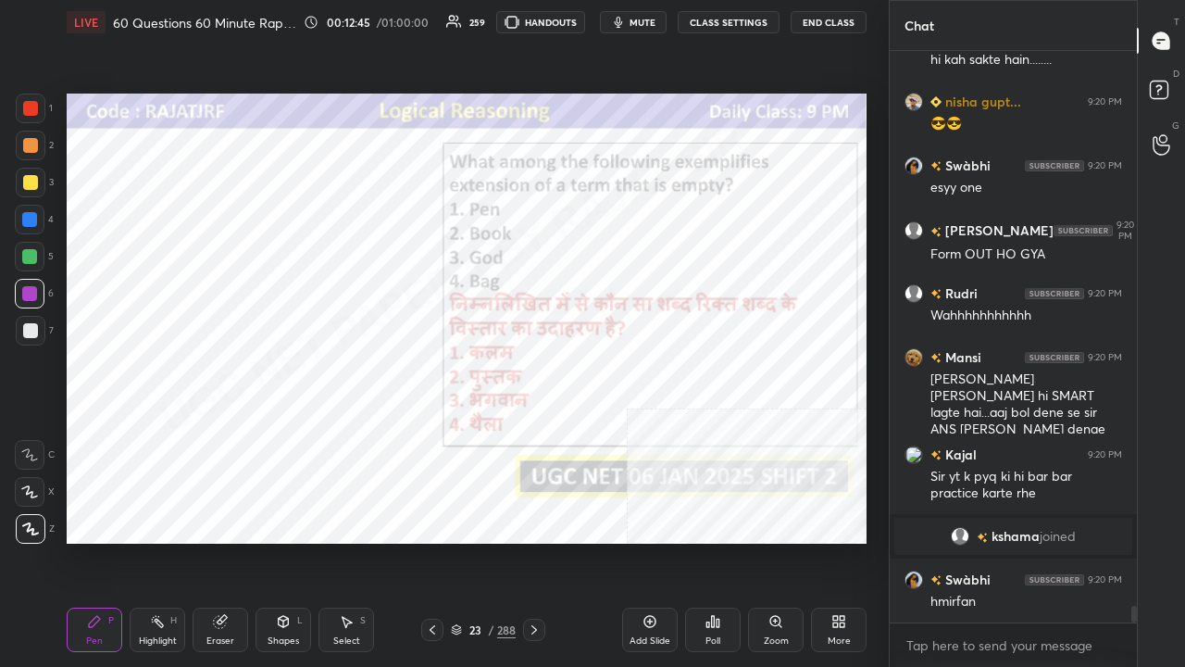
drag, startPoint x: 489, startPoint y: 633, endPoint x: 506, endPoint y: 580, distance: 56.2
click at [489, 541] on div "/" at bounding box center [491, 629] width 6 height 11
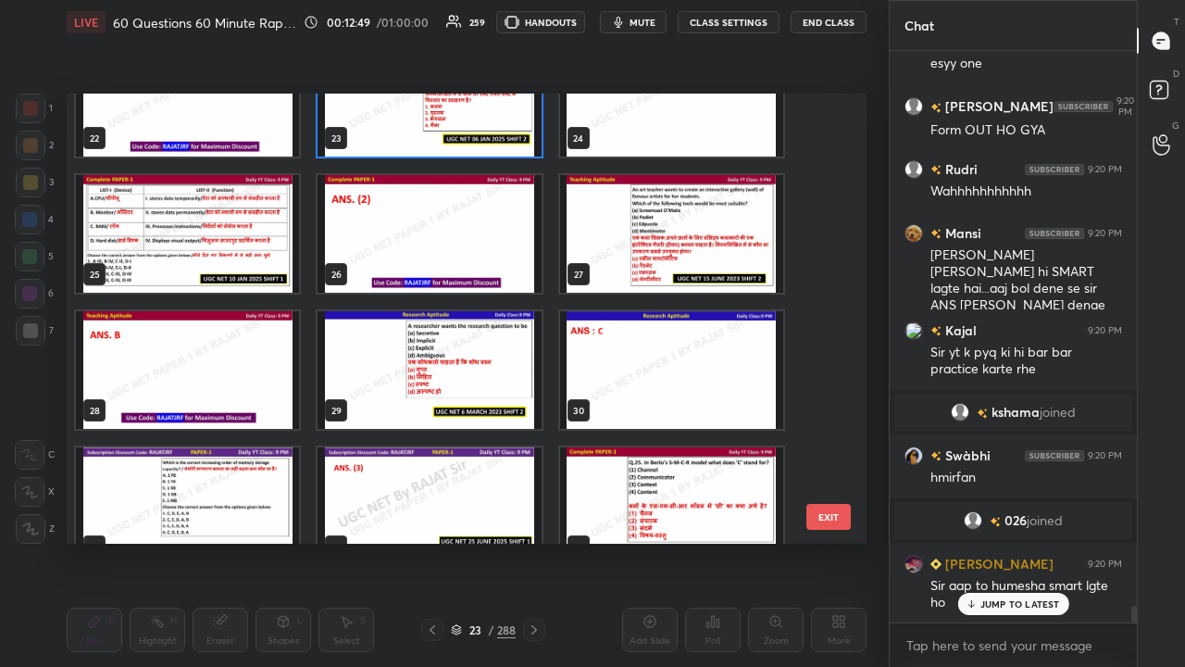
click at [204, 231] on img "grid" at bounding box center [187, 234] width 223 height 118
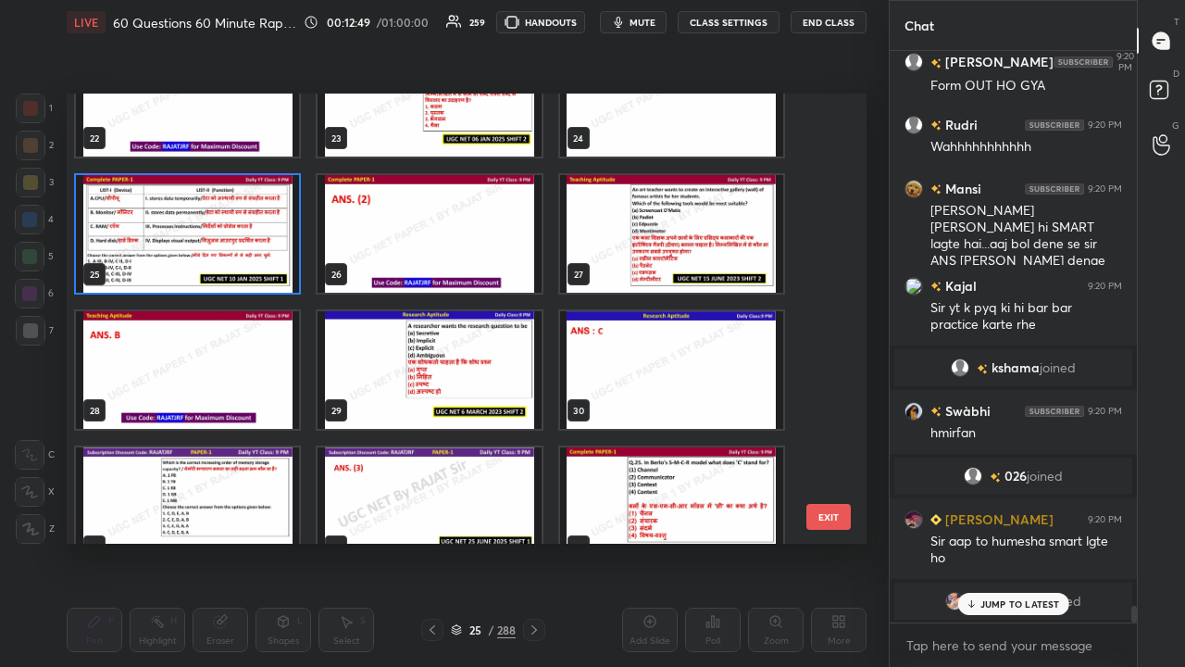
drag, startPoint x: 206, startPoint y: 231, endPoint x: 216, endPoint y: 224, distance: 12.1
click at [206, 230] on img "grid" at bounding box center [187, 234] width 223 height 118
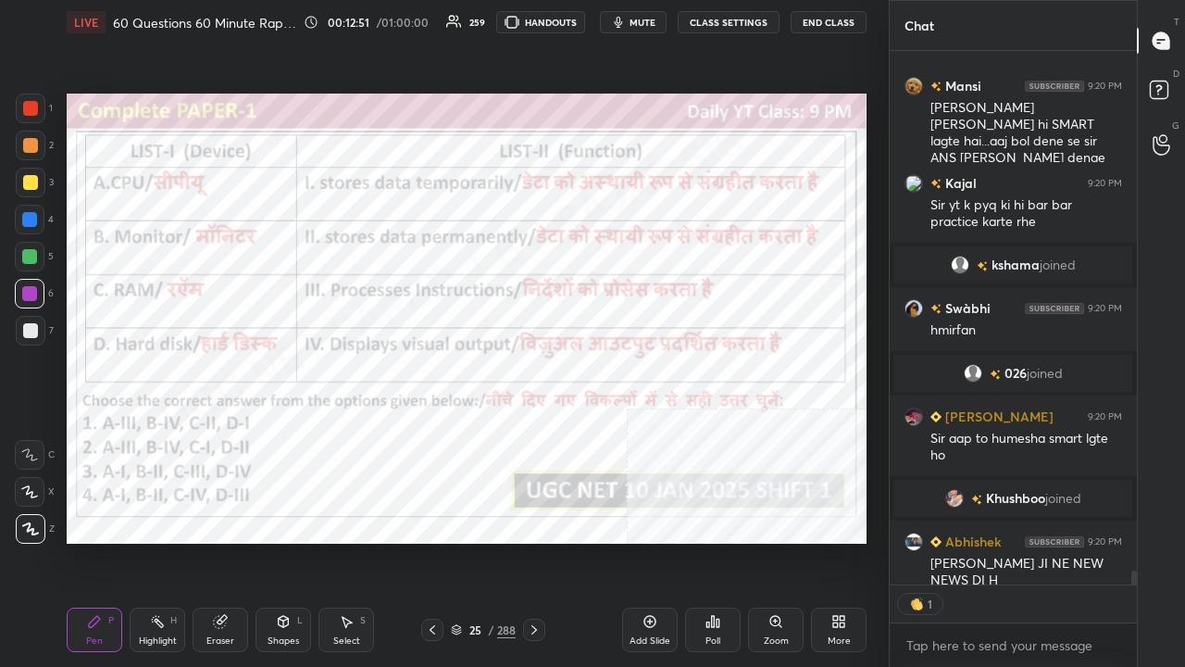
click at [477, 541] on div "25" at bounding box center [475, 629] width 19 height 11
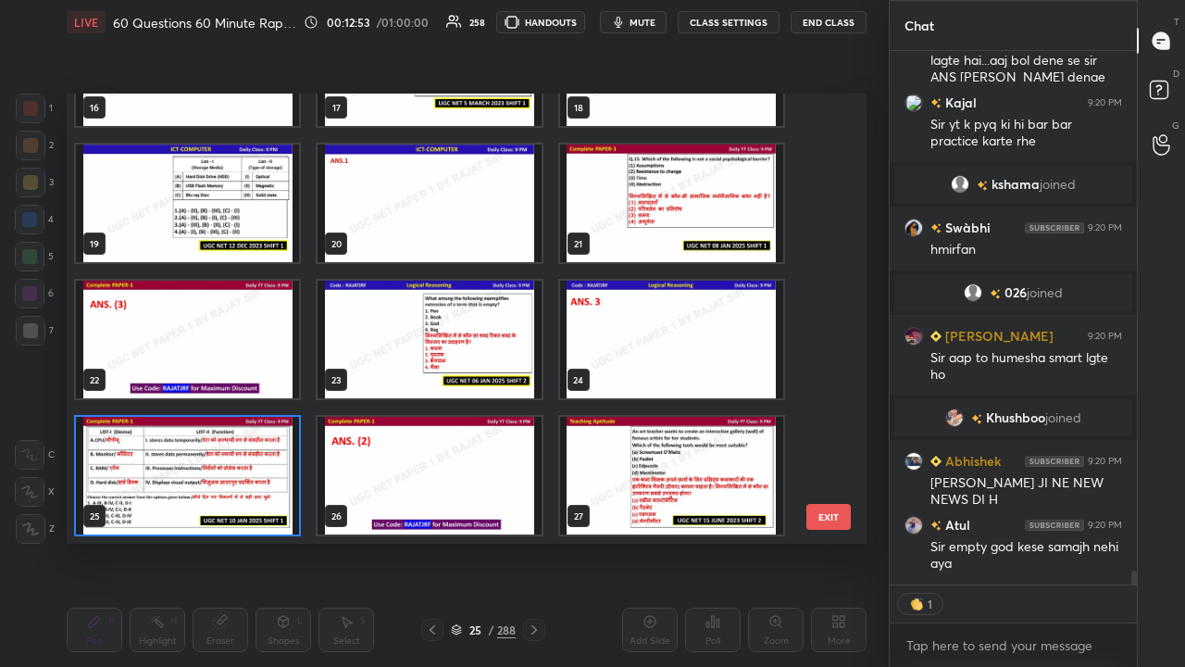
click at [264, 468] on img "grid" at bounding box center [187, 476] width 223 height 118
click at [264, 469] on img "grid" at bounding box center [187, 476] width 223 height 118
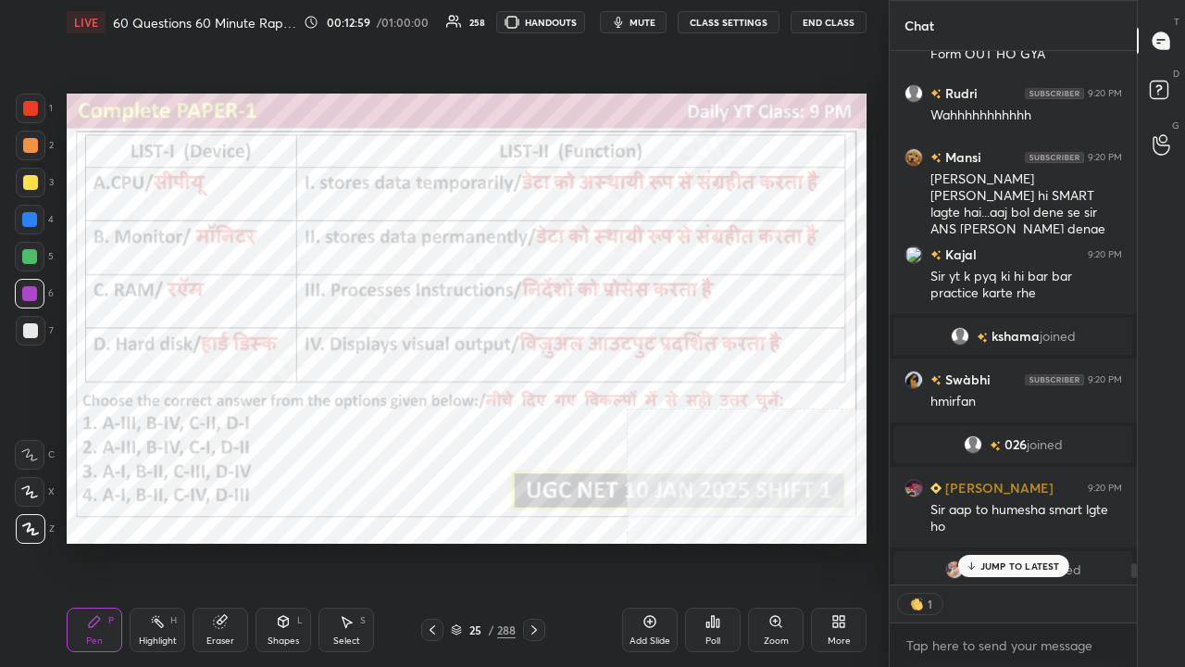
type textarea "x"
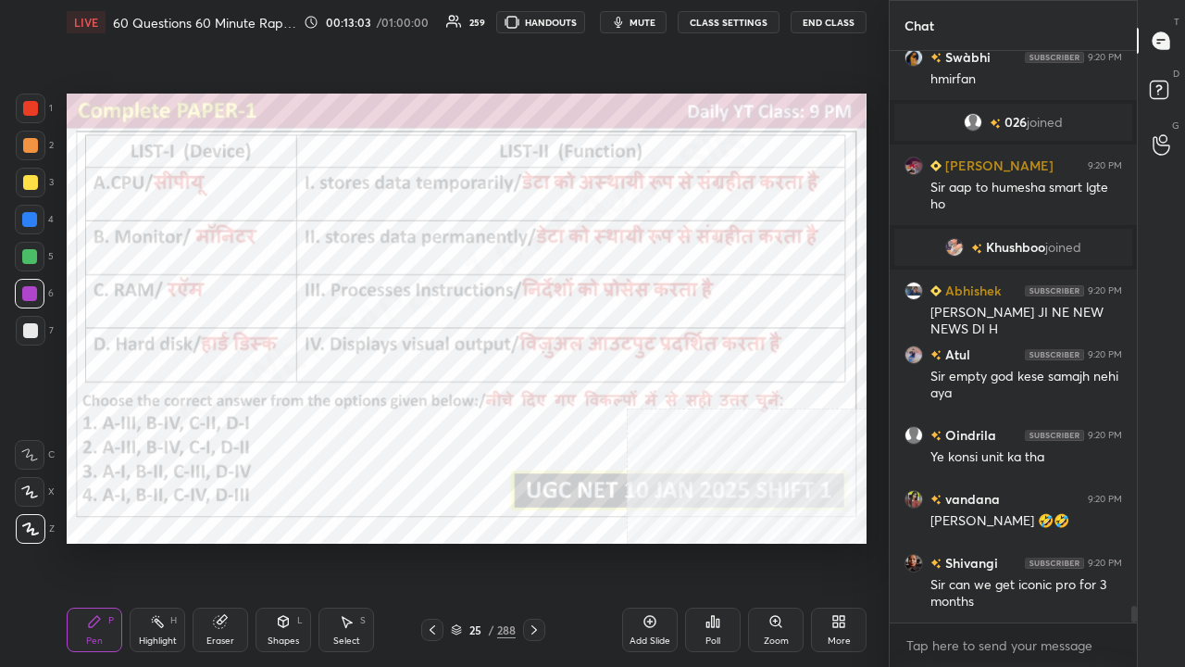
click at [481, 541] on div "25" at bounding box center [475, 629] width 19 height 11
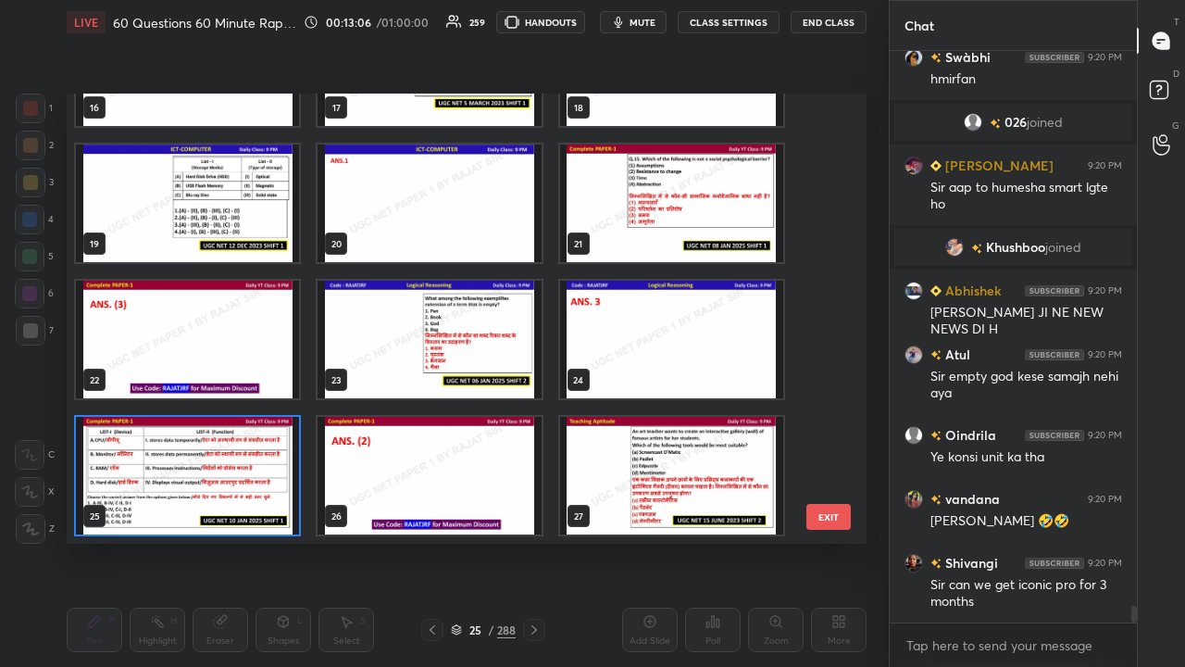
click at [260, 471] on img "grid" at bounding box center [187, 476] width 223 height 118
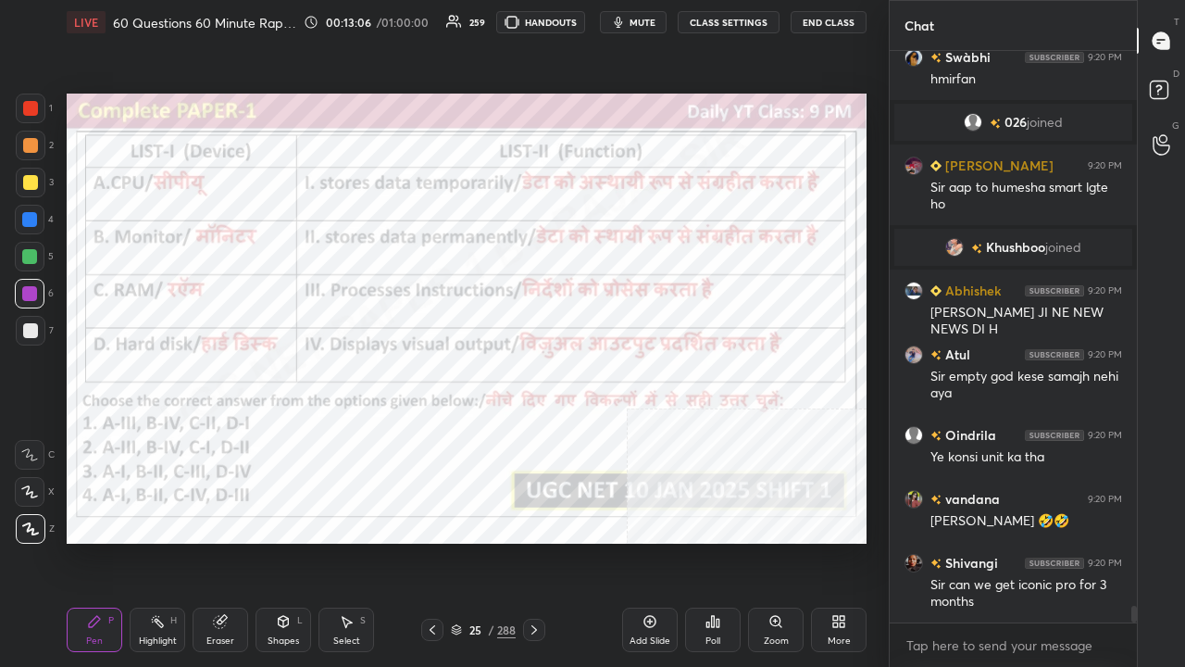
click at [261, 470] on img "grid" at bounding box center [187, 476] width 223 height 118
click at [704, 541] on div "Poll" at bounding box center [713, 629] width 56 height 44
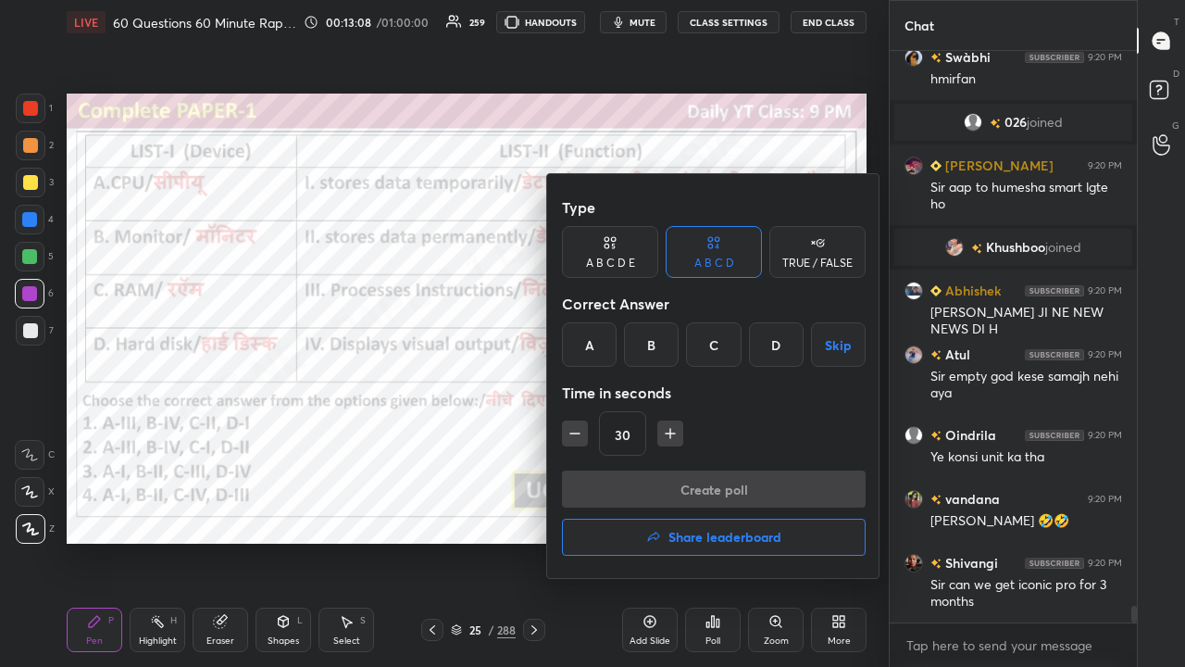
click at [658, 335] on div "B" at bounding box center [651, 344] width 55 height 44
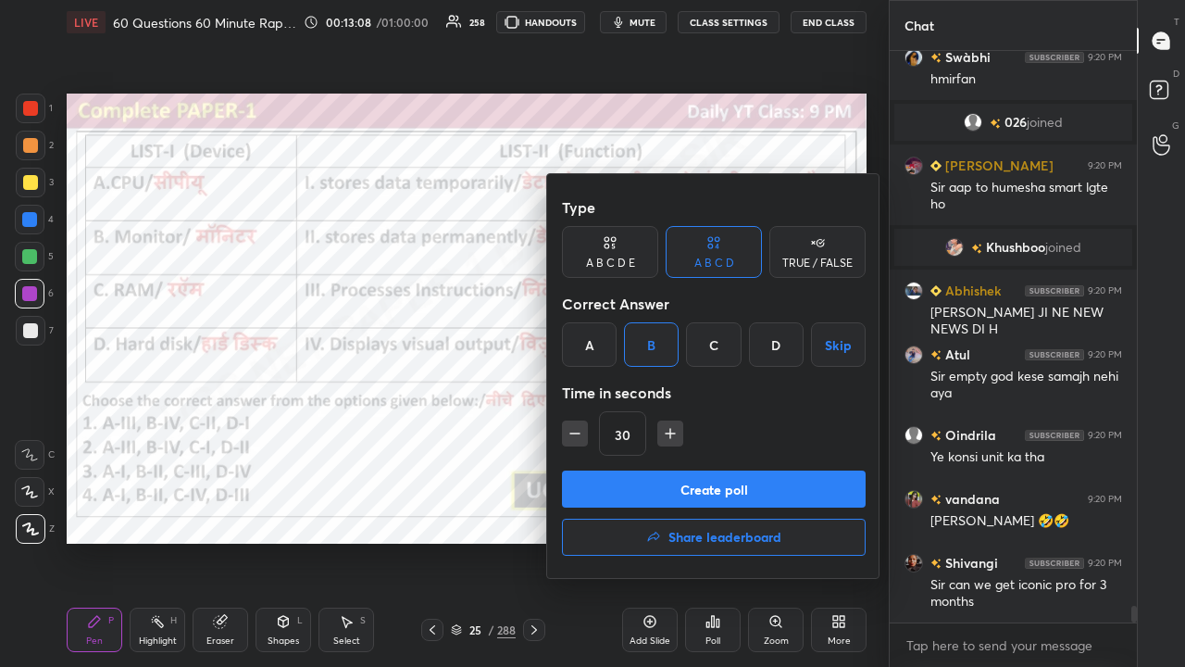
drag, startPoint x: 669, startPoint y: 426, endPoint x: 672, endPoint y: 456, distance: 30.8
click at [669, 428] on icon "button" at bounding box center [670, 433] width 19 height 19
drag, startPoint x: 669, startPoint y: 435, endPoint x: 669, endPoint y: 458, distance: 23.1
click at [670, 437] on icon "button" at bounding box center [670, 433] width 0 height 9
type input "60"
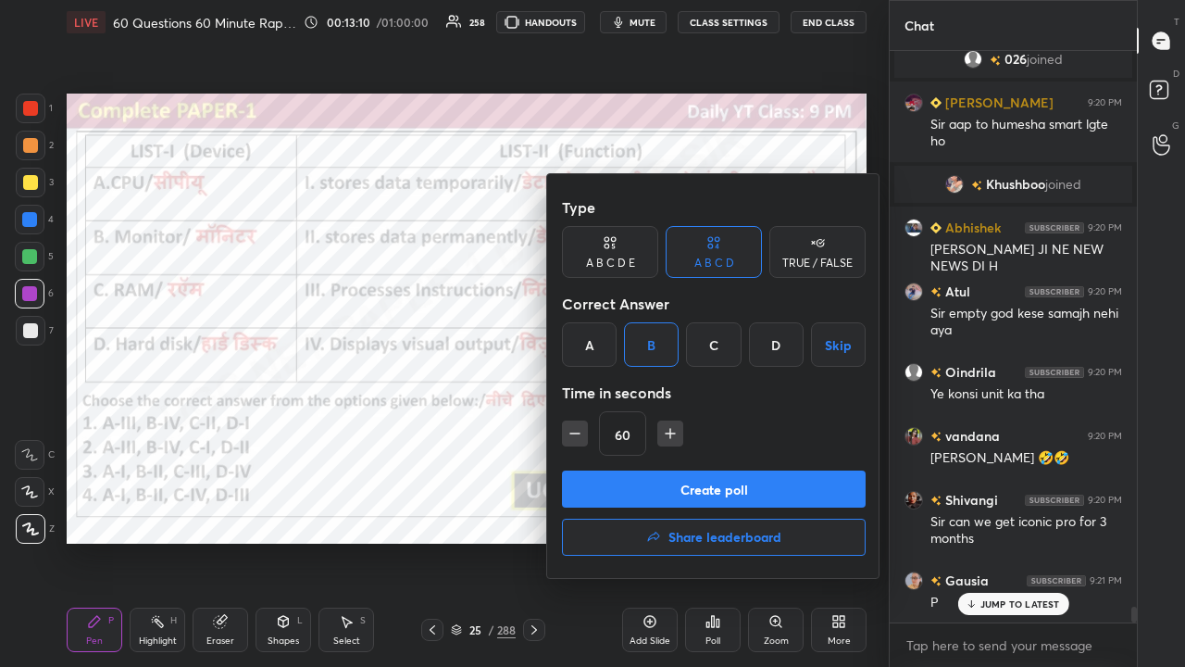
click at [666, 473] on button "Create poll" at bounding box center [714, 488] width 304 height 37
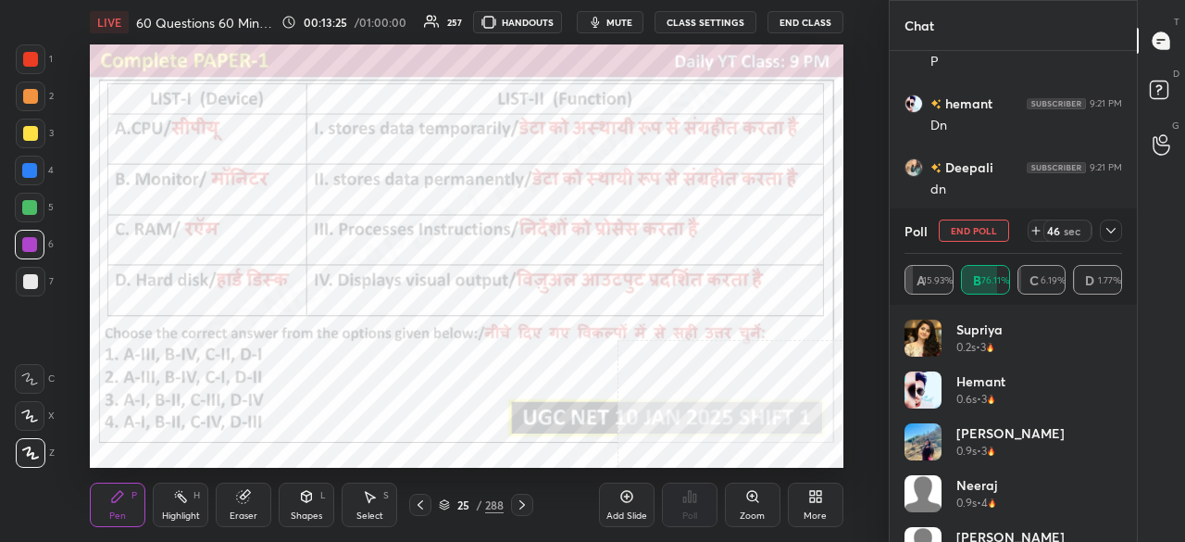
click at [1115, 225] on icon at bounding box center [1111, 230] width 15 height 15
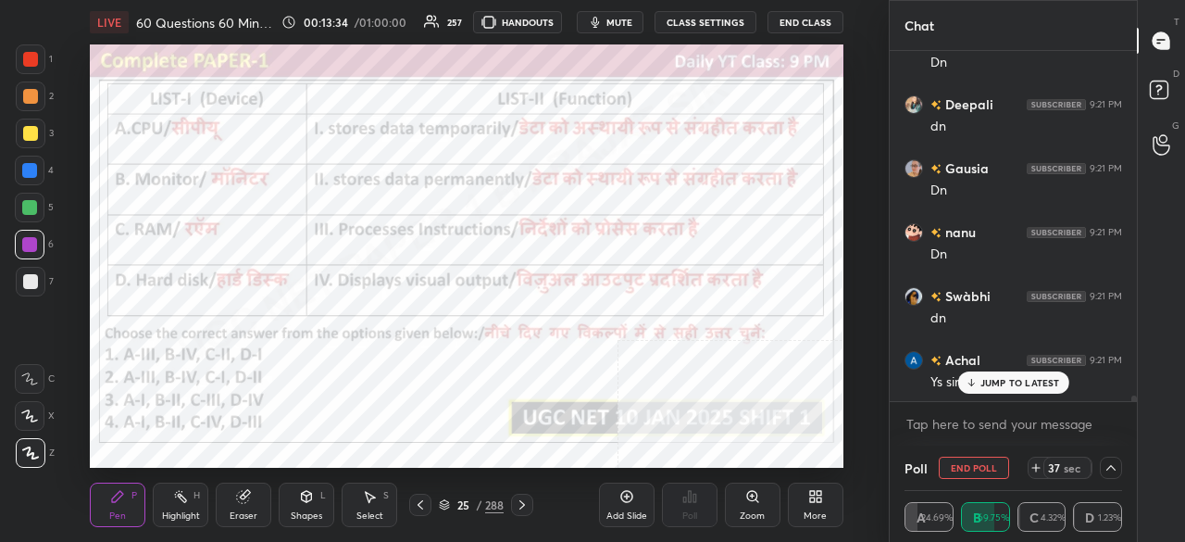
click at [28, 60] on div at bounding box center [30, 59] width 15 height 15
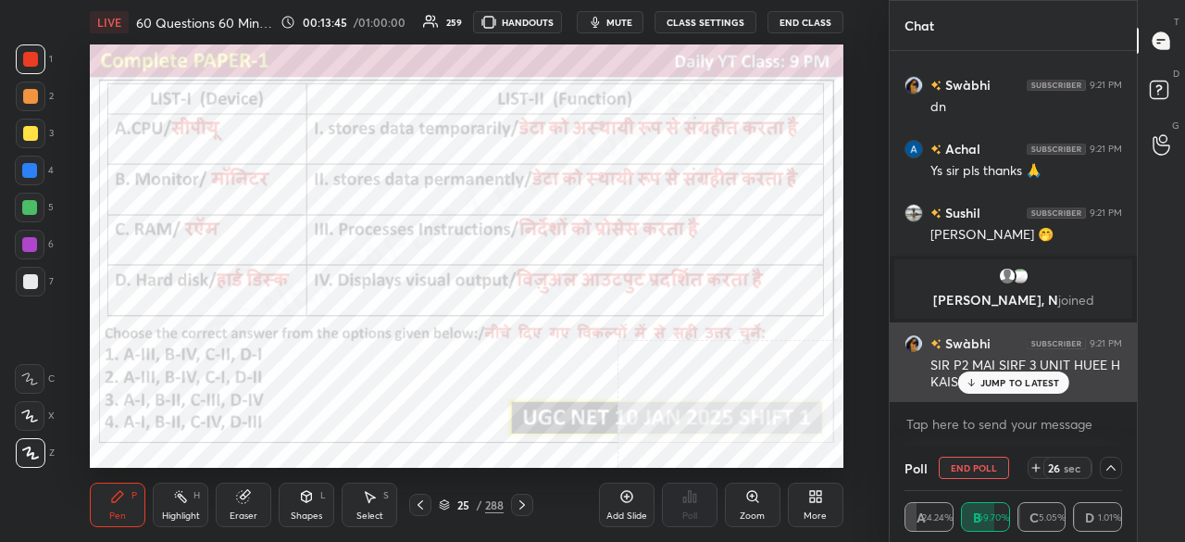
click at [1004, 390] on div "JUMP TO LATEST" at bounding box center [1012, 382] width 111 height 22
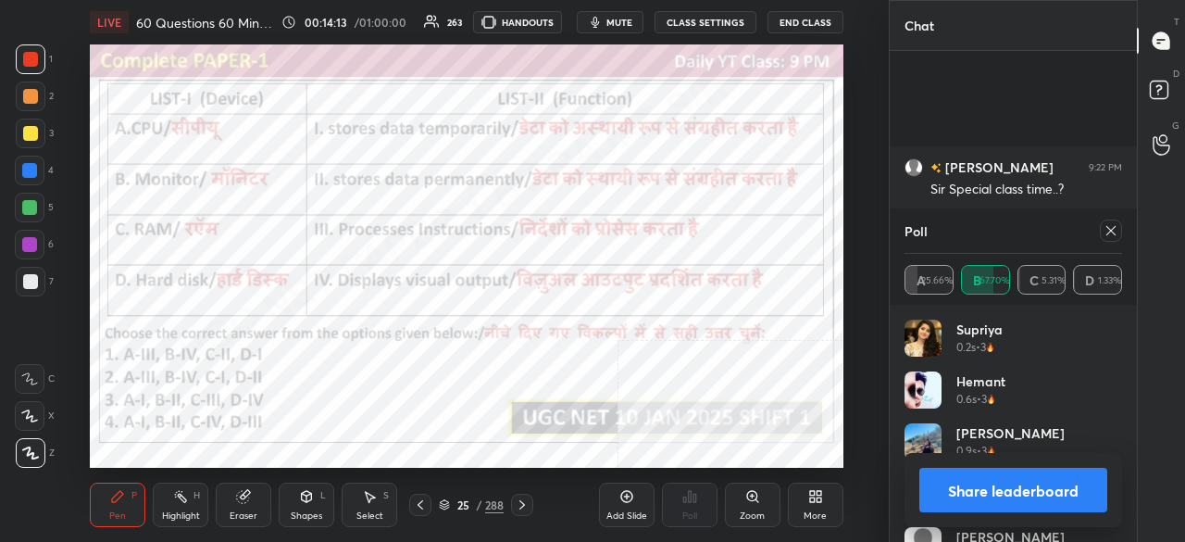
scroll to position [20632, 0]
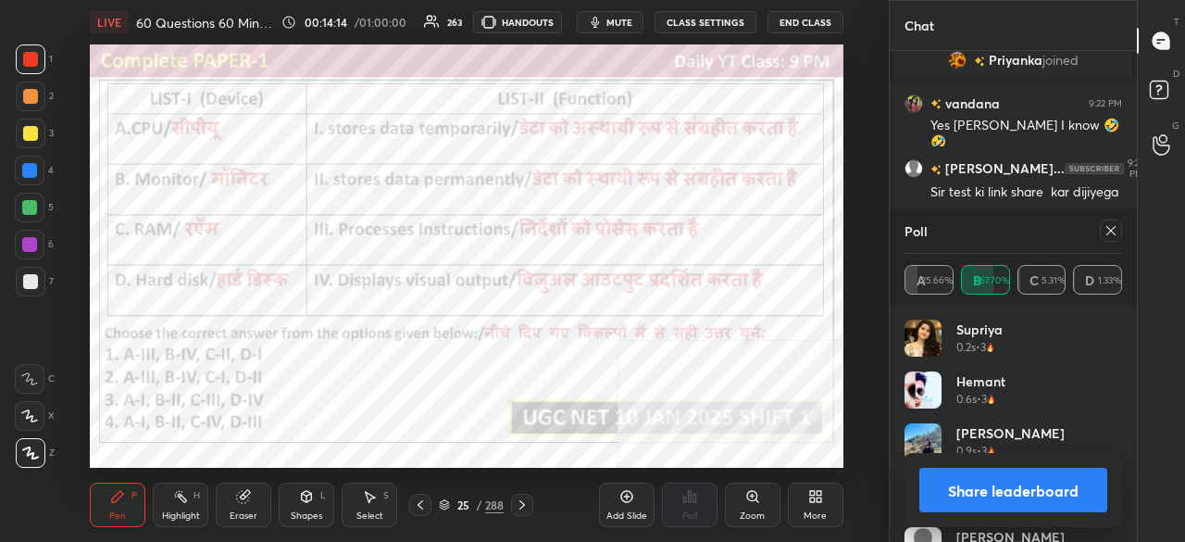
click at [1115, 231] on icon at bounding box center [1111, 230] width 15 height 15
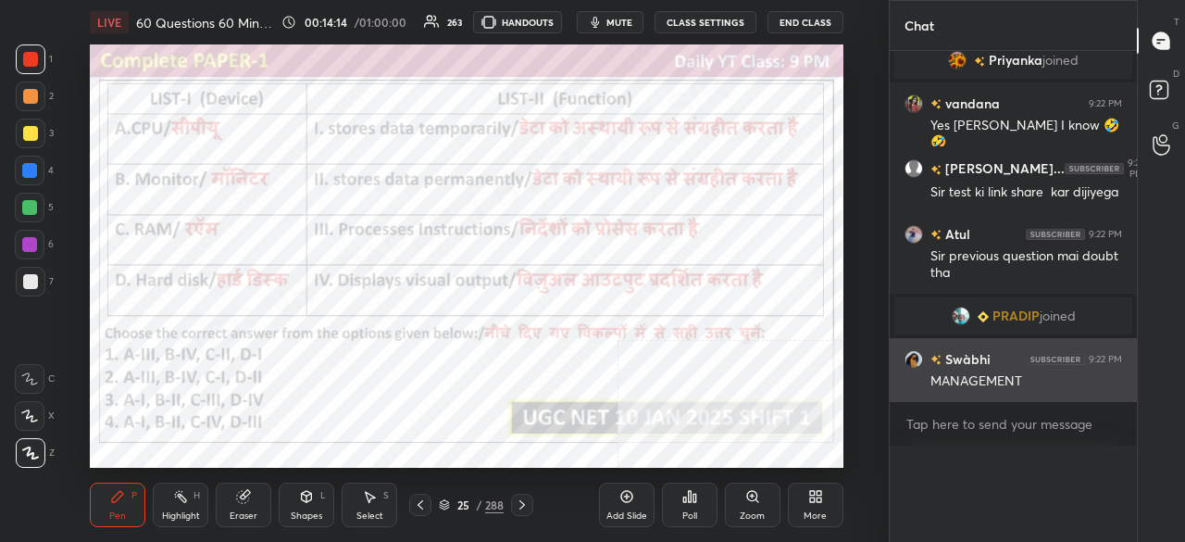
scroll to position [6, 6]
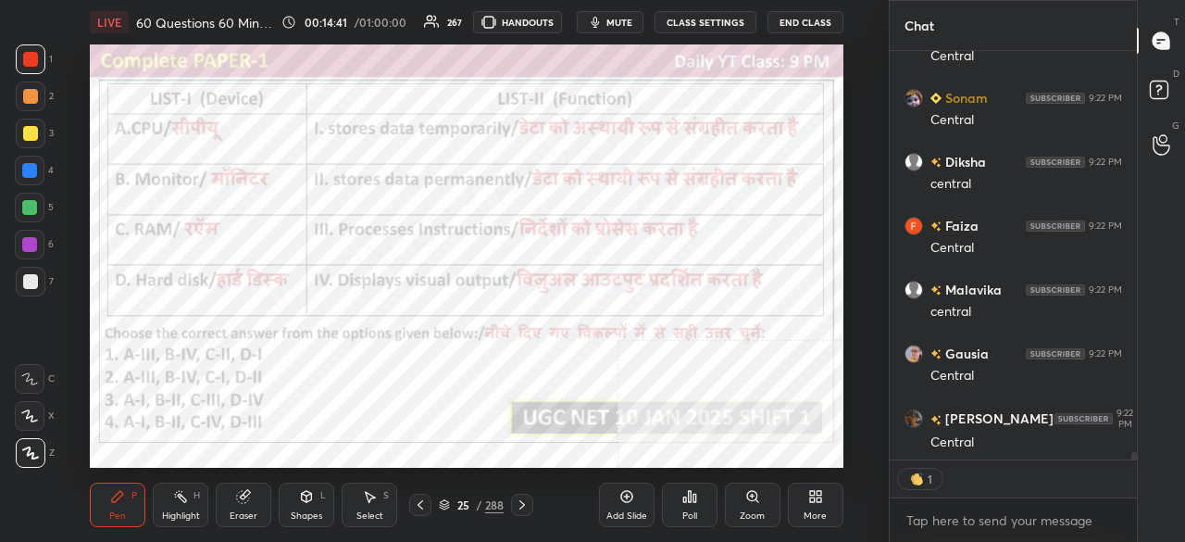
click at [28, 171] on div at bounding box center [29, 170] width 15 height 15
click at [26, 169] on div at bounding box center [29, 170] width 15 height 15
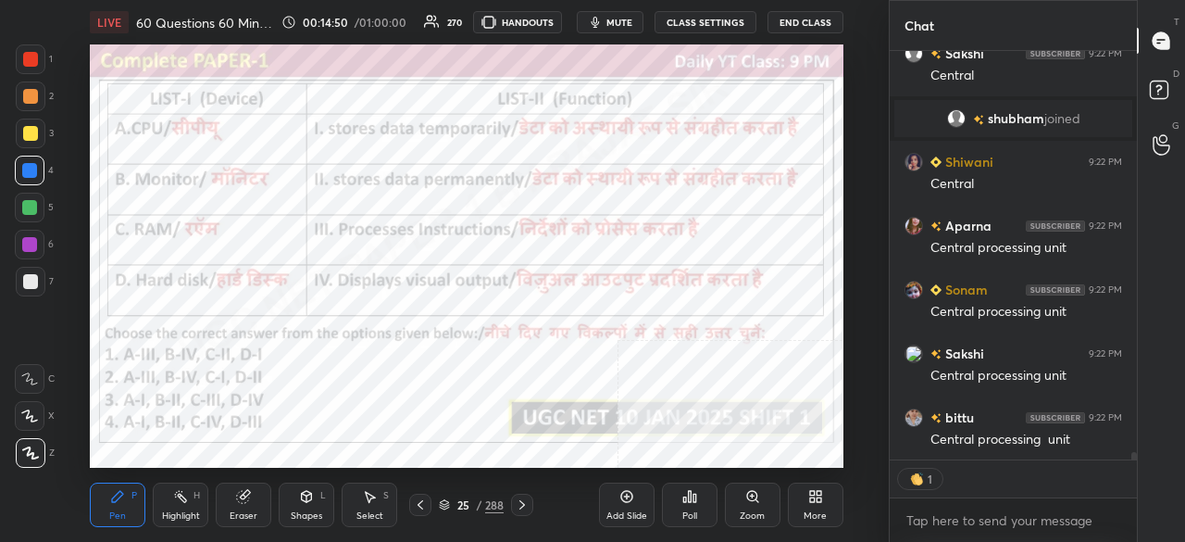
type textarea "x"
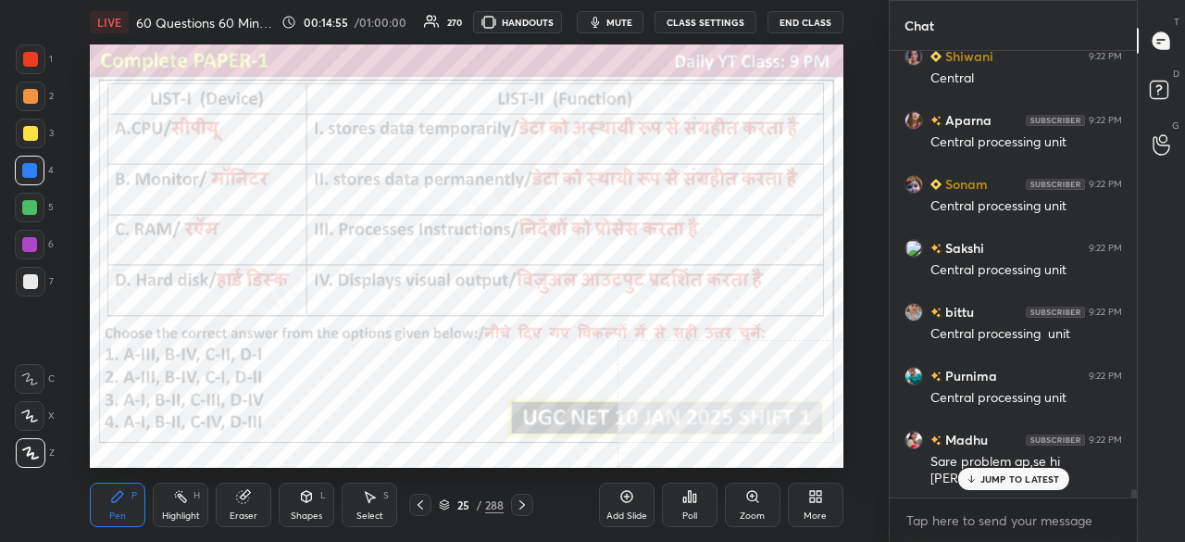
drag, startPoint x: 465, startPoint y: 505, endPoint x: 472, endPoint y: 475, distance: 30.5
click at [465, 505] on div "25" at bounding box center [463, 504] width 19 height 11
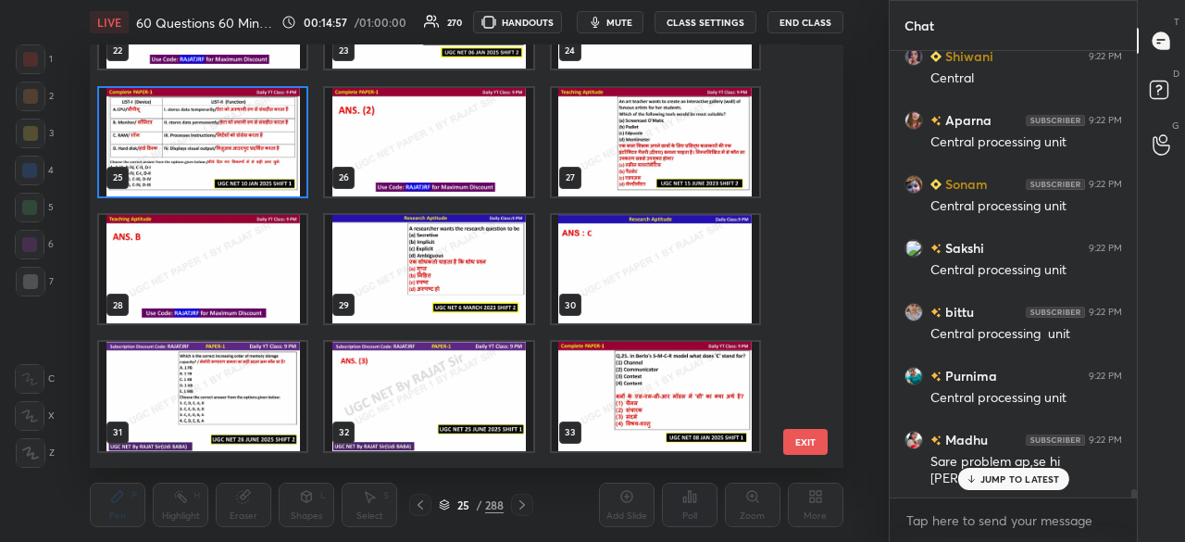
click at [509, 266] on img "grid" at bounding box center [429, 269] width 207 height 108
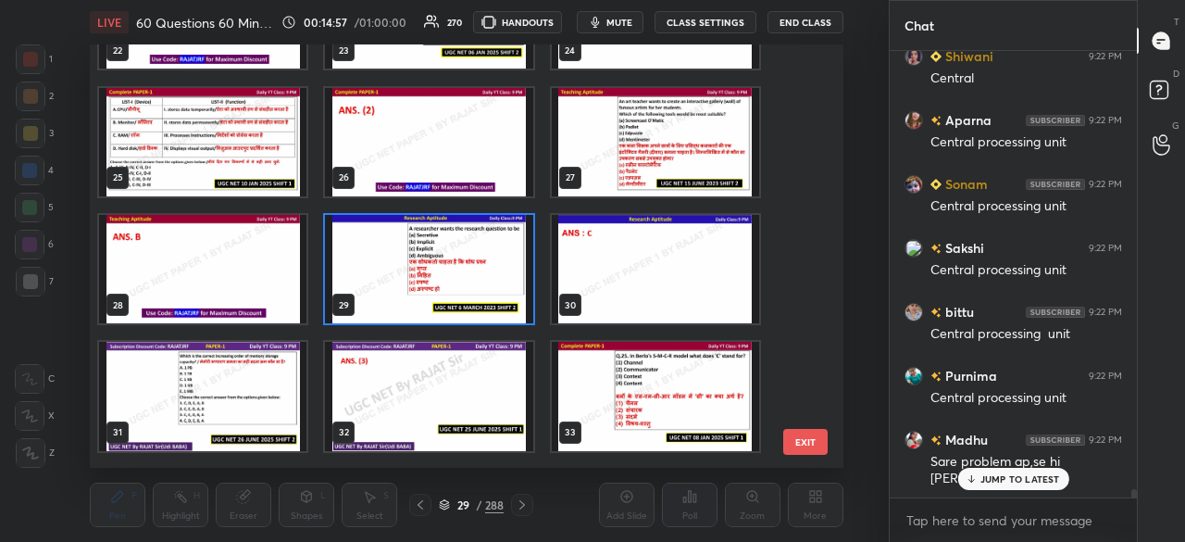
click at [511, 266] on img "grid" at bounding box center [429, 269] width 207 height 108
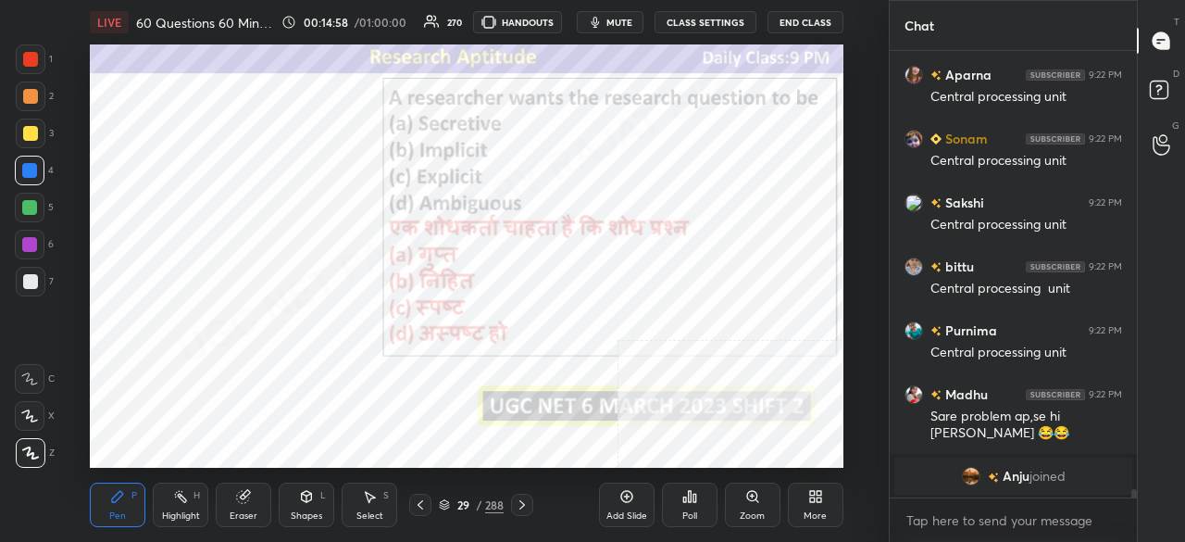
click at [687, 504] on div "Poll" at bounding box center [690, 504] width 56 height 44
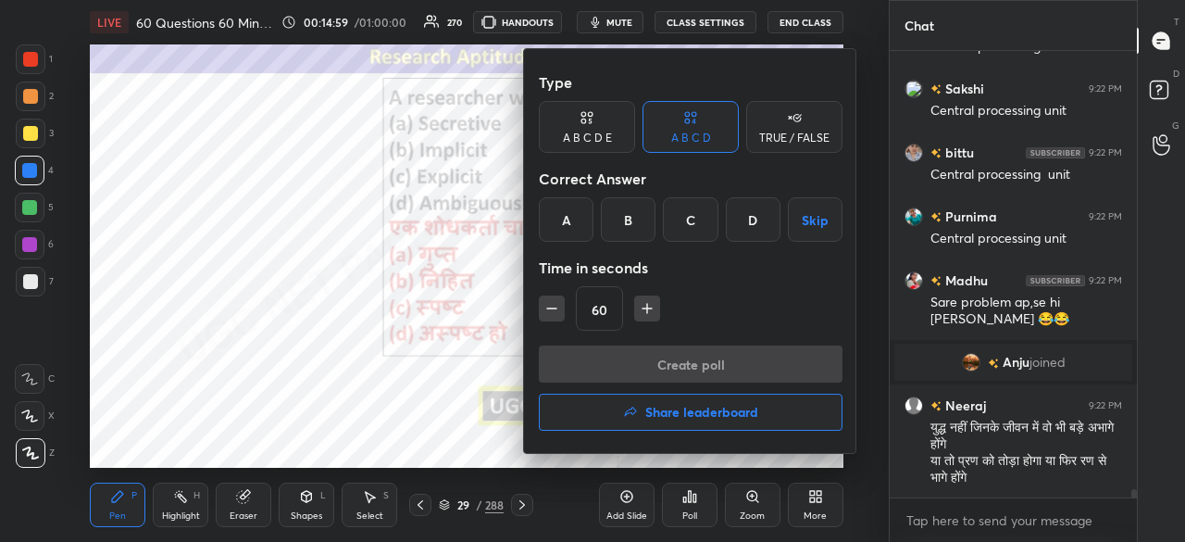
click at [684, 223] on div "C" at bounding box center [690, 219] width 55 height 44
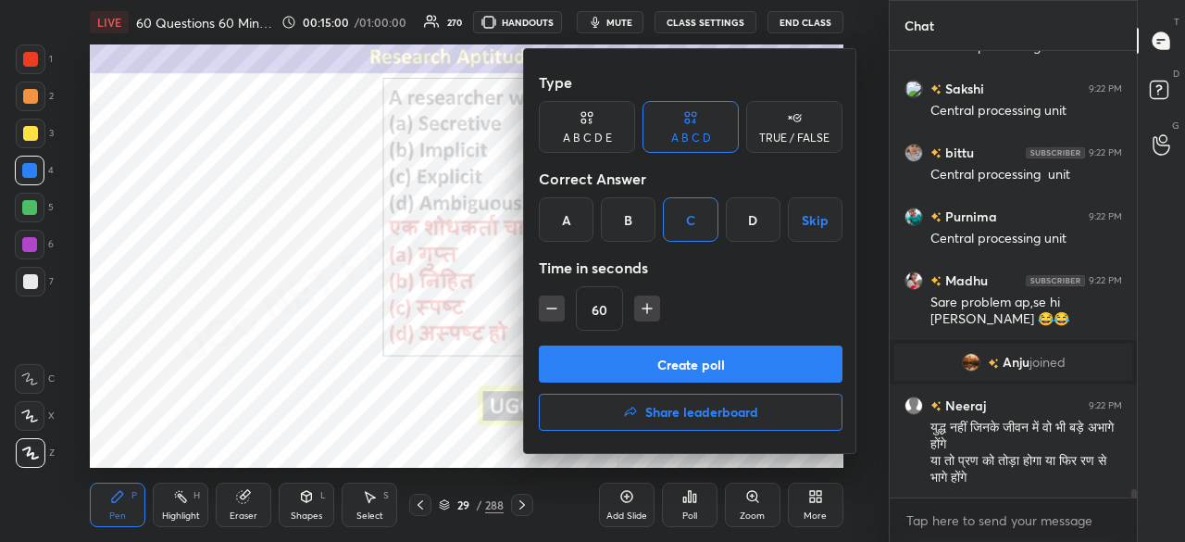
click at [545, 303] on icon "button" at bounding box center [552, 308] width 19 height 19
type input "45"
drag, startPoint x: 587, startPoint y: 348, endPoint x: 589, endPoint y: 332, distance: 15.8
click at [587, 347] on button "Create poll" at bounding box center [691, 363] width 304 height 37
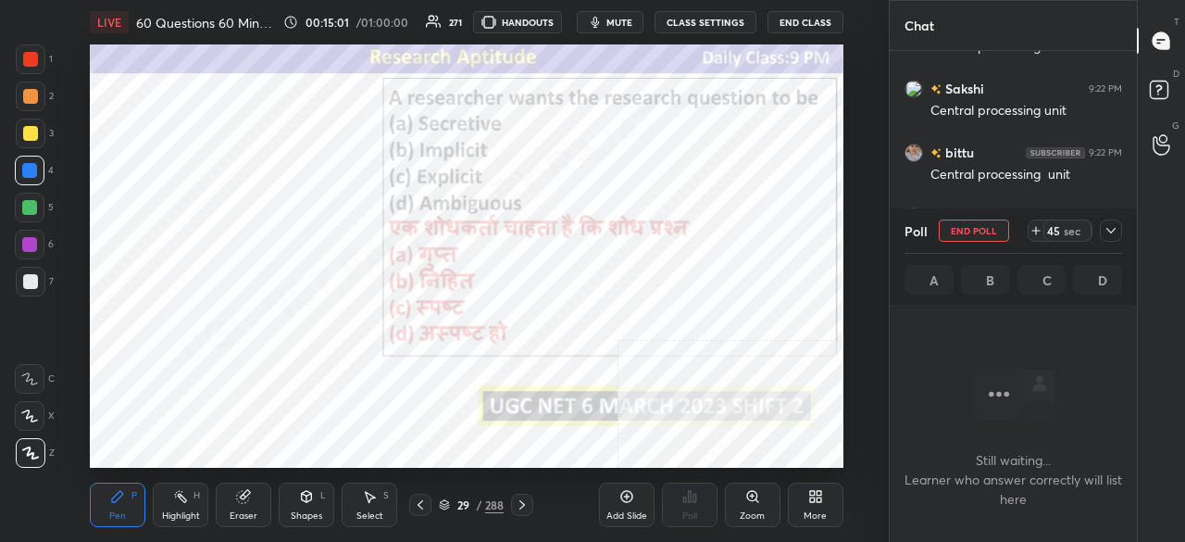
drag, startPoint x: 1109, startPoint y: 227, endPoint x: 1082, endPoint y: 261, distance: 44.1
click at [1111, 227] on icon at bounding box center [1111, 230] width 15 height 15
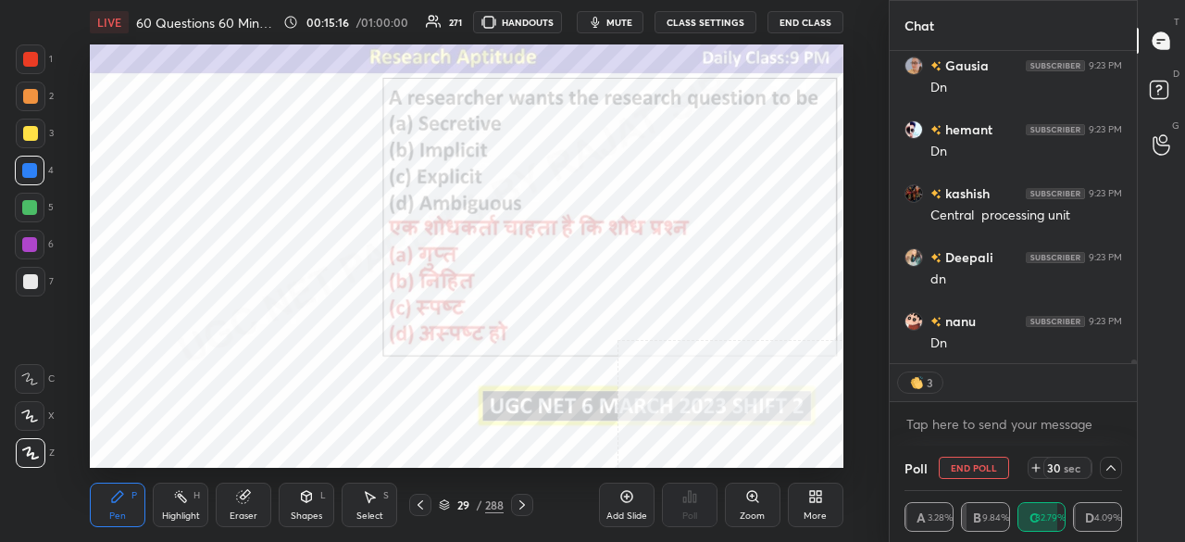
click at [822, 499] on div "More" at bounding box center [816, 504] width 56 height 44
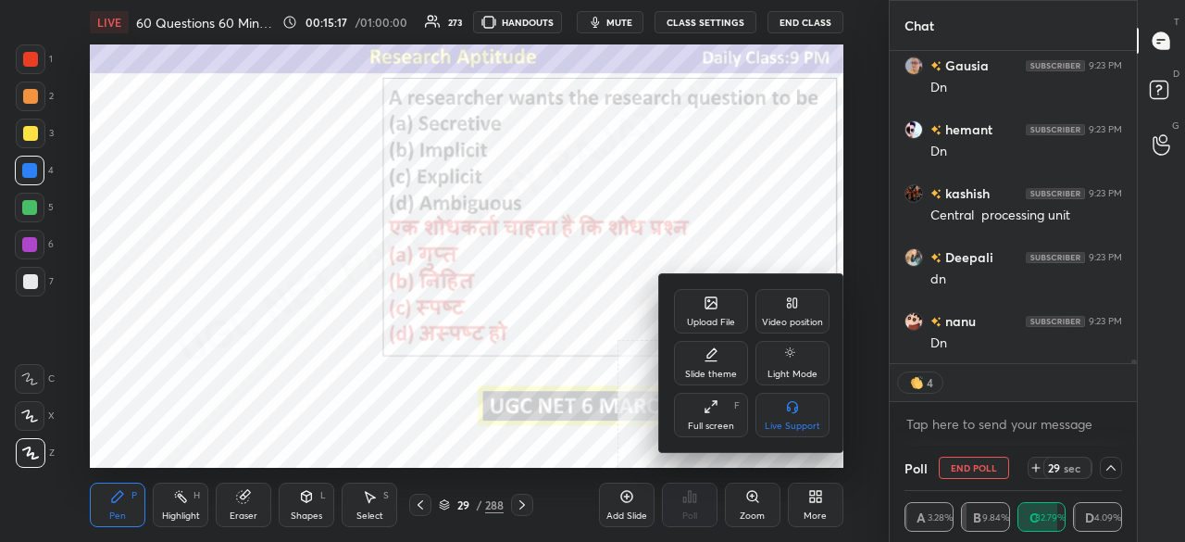
click at [724, 421] on div "Full screen" at bounding box center [711, 425] width 46 height 9
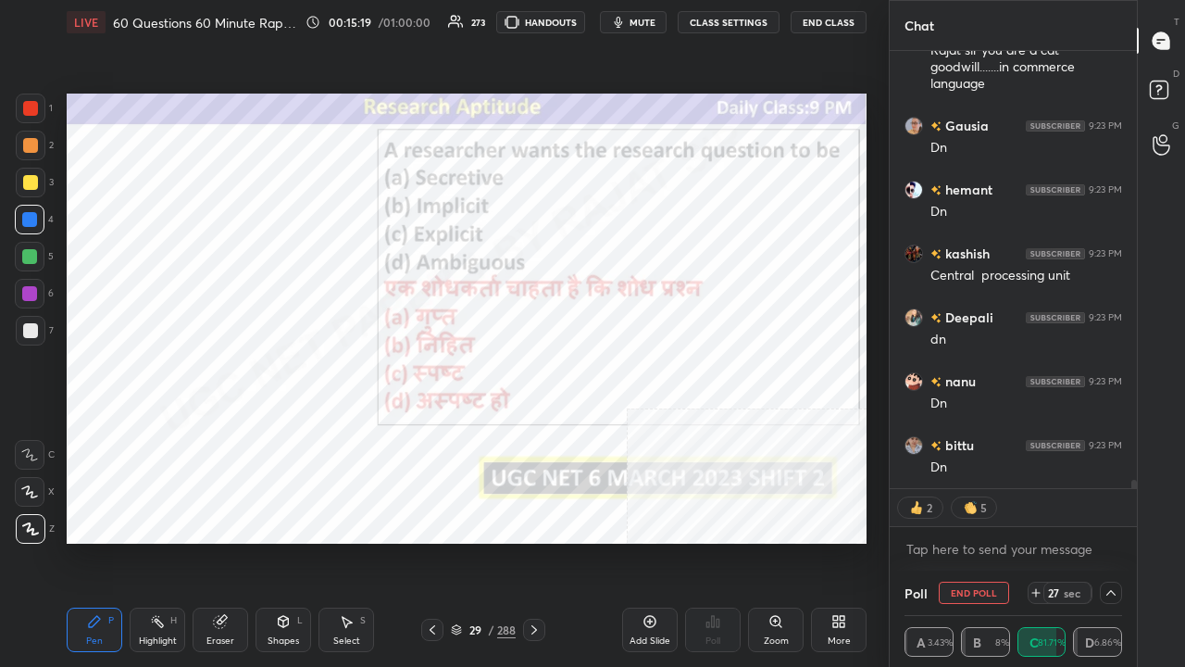
click at [33, 292] on div at bounding box center [29, 293] width 15 height 15
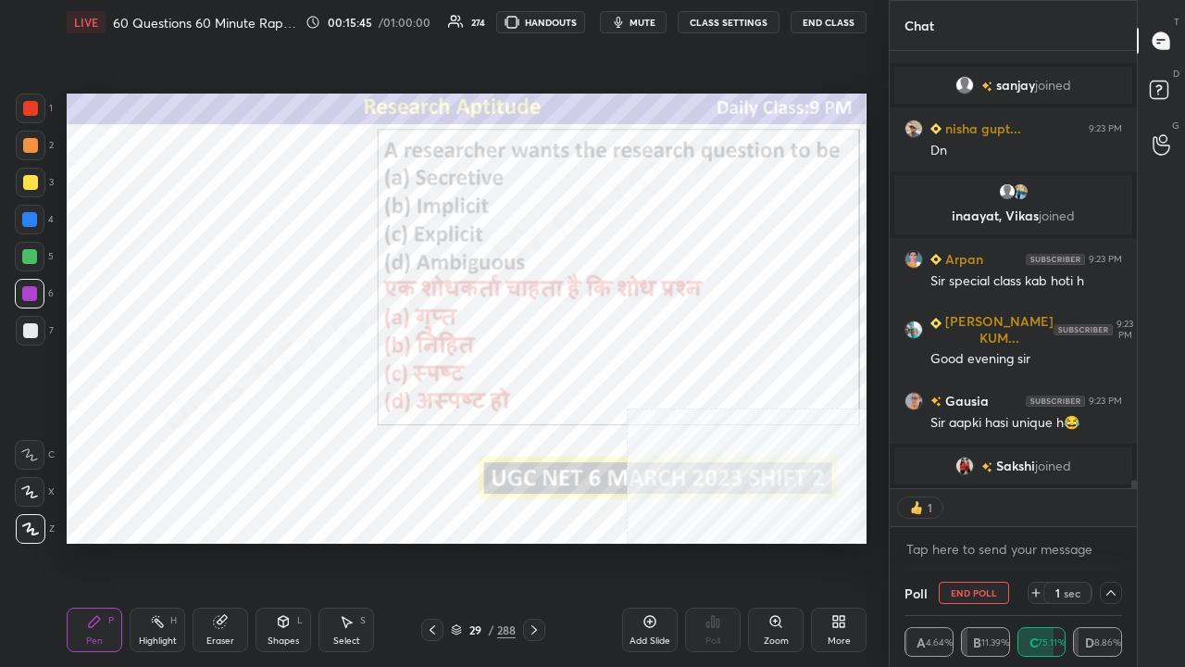
click at [32, 107] on div at bounding box center [30, 108] width 15 height 15
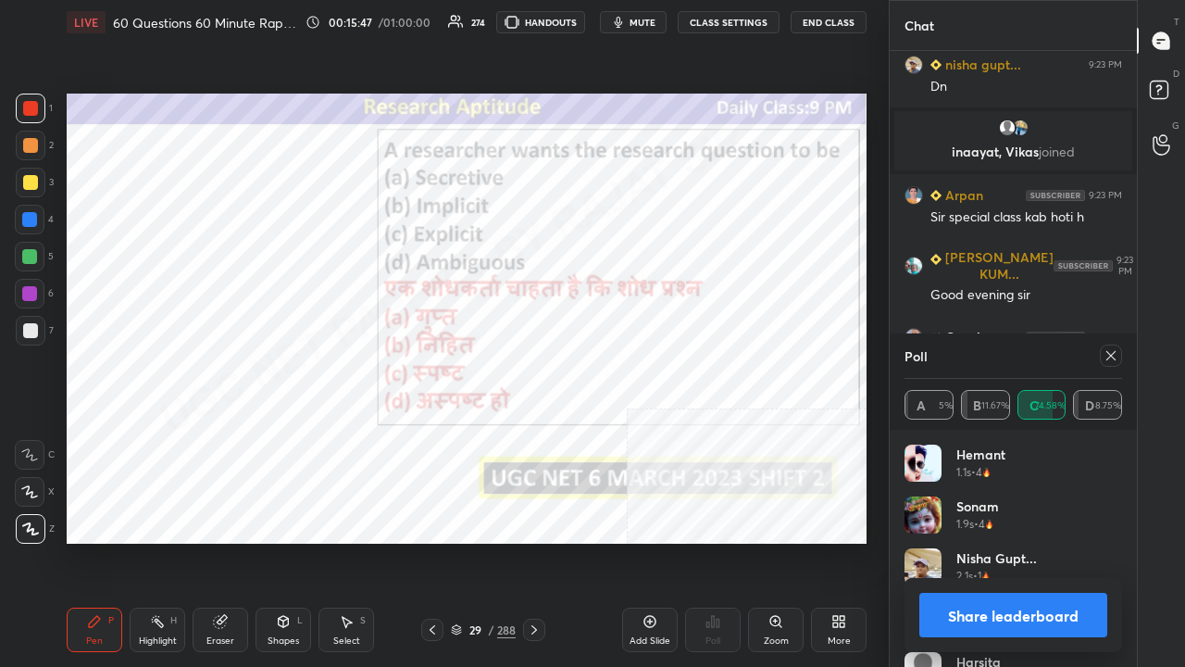
click at [1108, 350] on icon at bounding box center [1111, 355] width 15 height 15
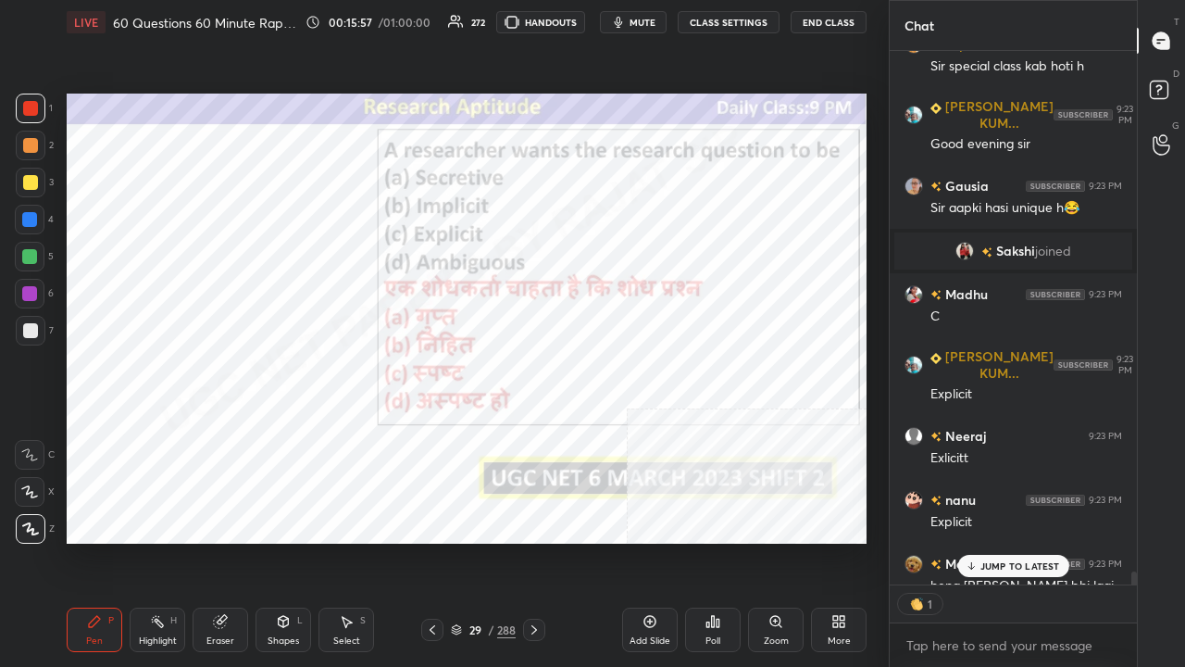
drag, startPoint x: 480, startPoint y: 628, endPoint x: 487, endPoint y: 589, distance: 39.6
click at [480, 541] on div "29" at bounding box center [475, 629] width 19 height 11
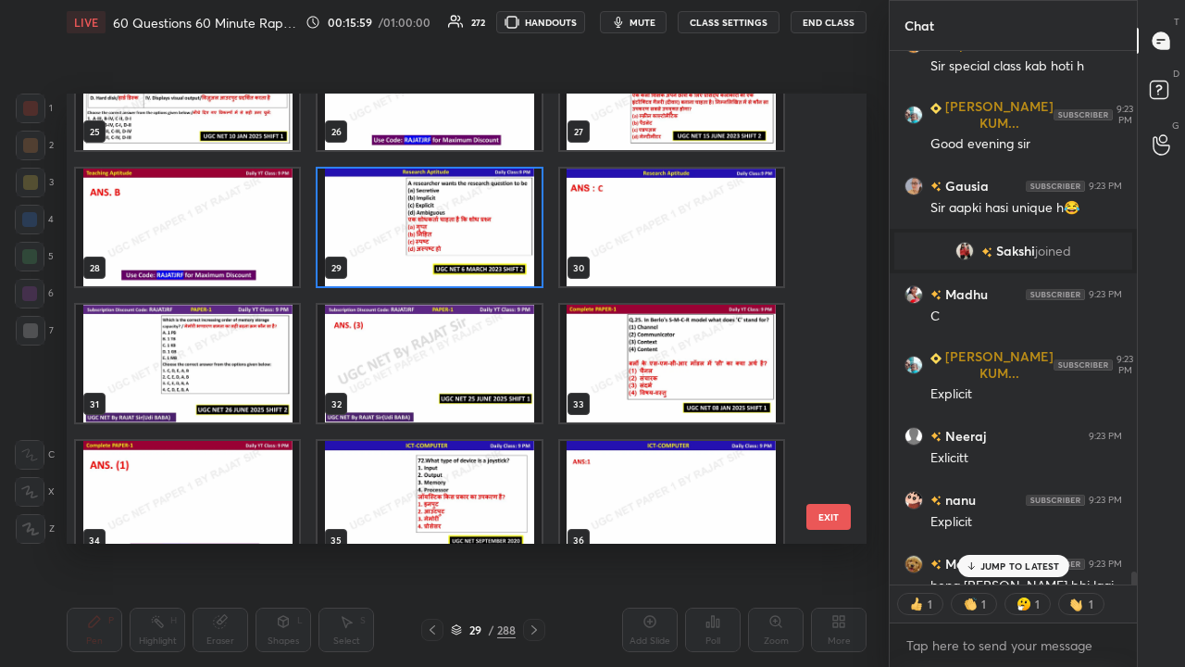
click at [272, 369] on img "grid" at bounding box center [187, 364] width 223 height 118
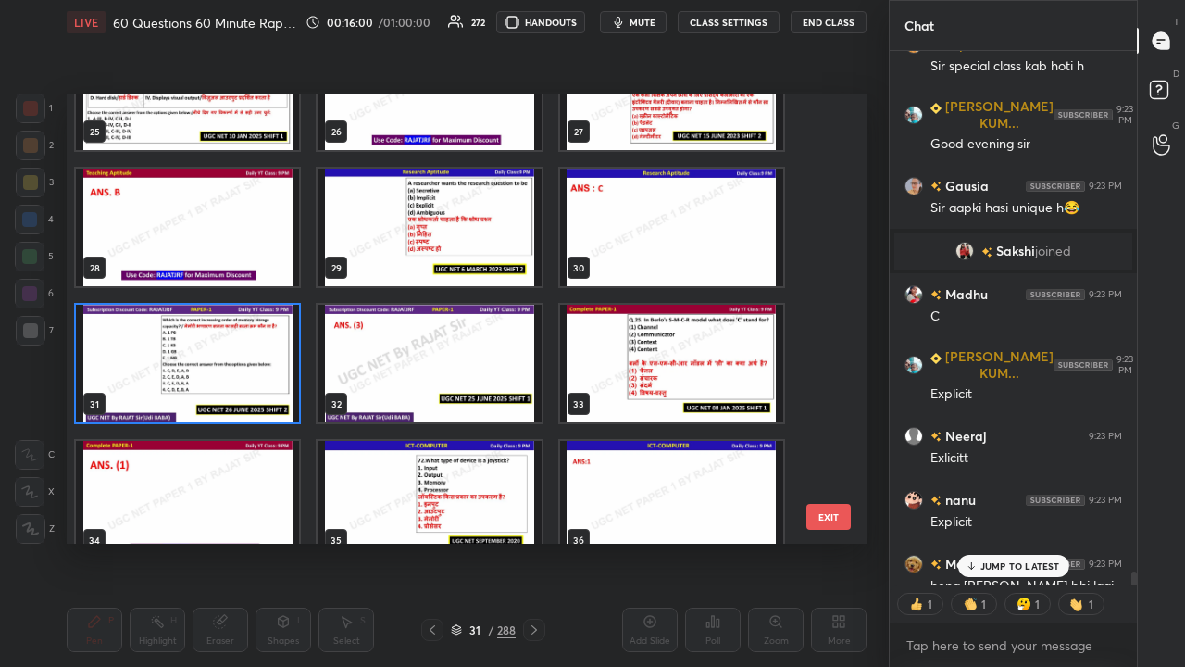
drag, startPoint x: 272, startPoint y: 368, endPoint x: 281, endPoint y: 361, distance: 10.6
click at [274, 368] on img "grid" at bounding box center [187, 364] width 223 height 118
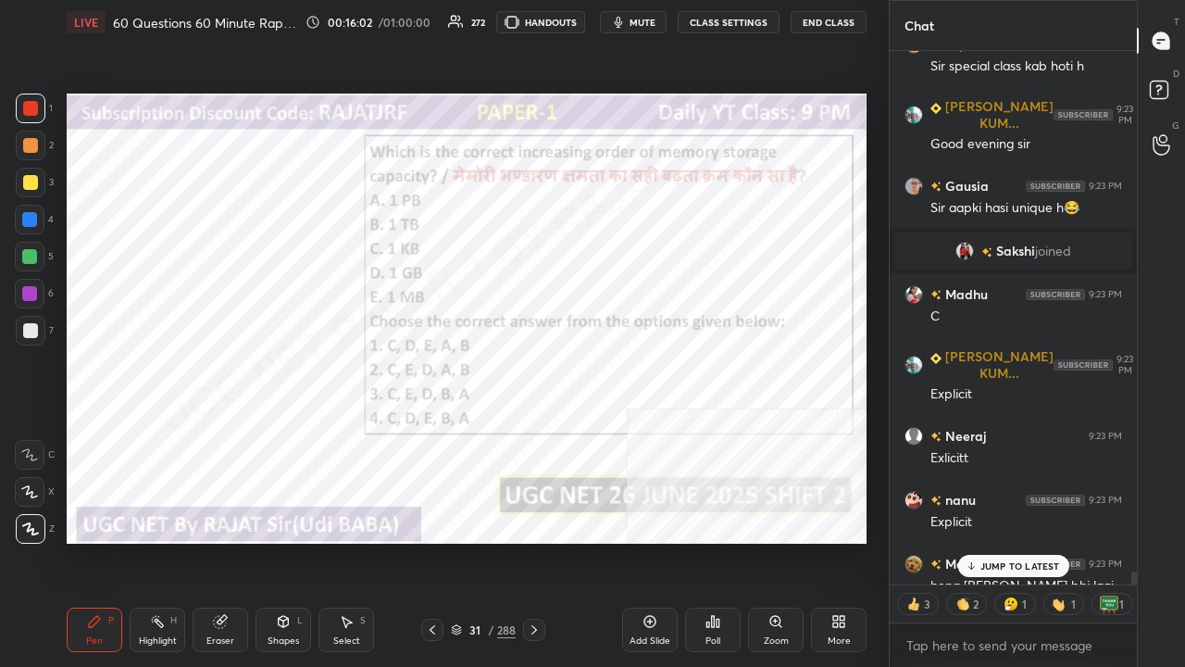
drag, startPoint x: 479, startPoint y: 626, endPoint x: 484, endPoint y: 613, distance: 14.1
click at [479, 541] on div "31" at bounding box center [475, 629] width 19 height 11
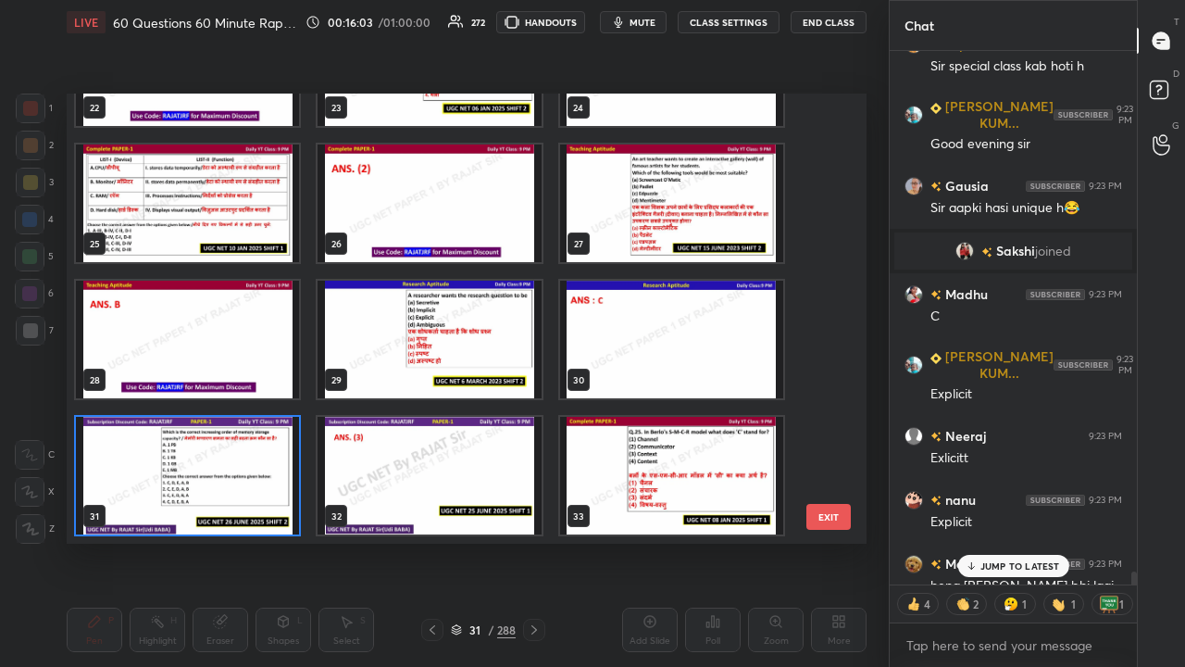
click at [254, 465] on img "grid" at bounding box center [187, 476] width 223 height 118
click at [255, 463] on img "grid" at bounding box center [187, 476] width 223 height 118
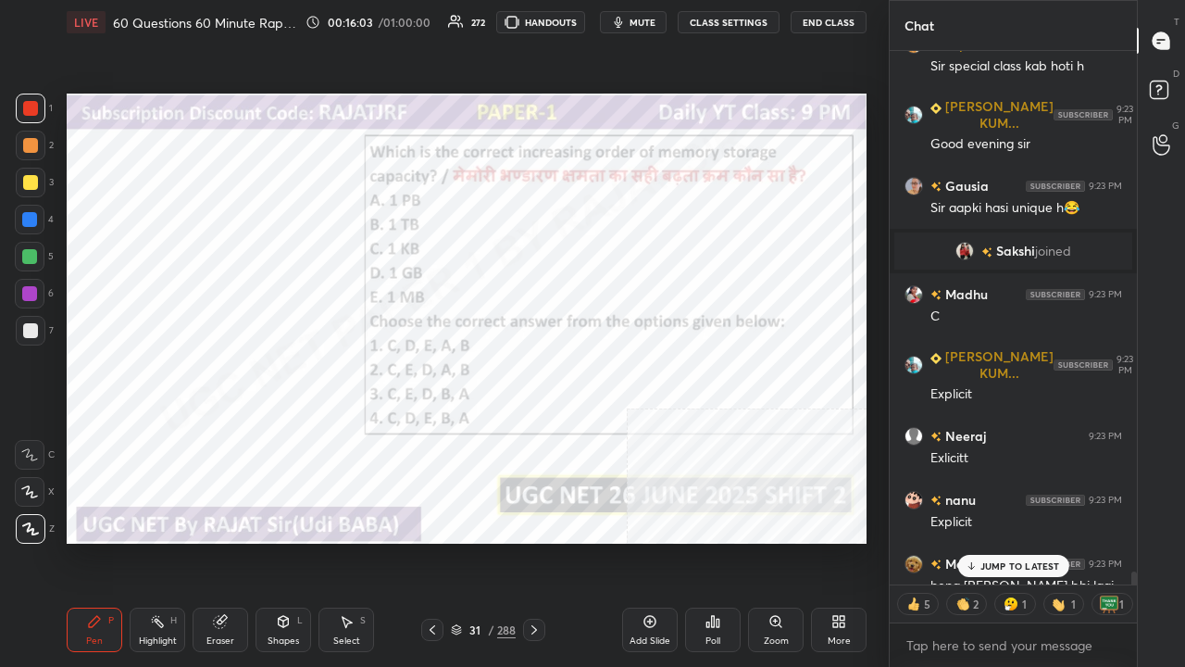
click at [716, 541] on div "Poll" at bounding box center [713, 629] width 56 height 44
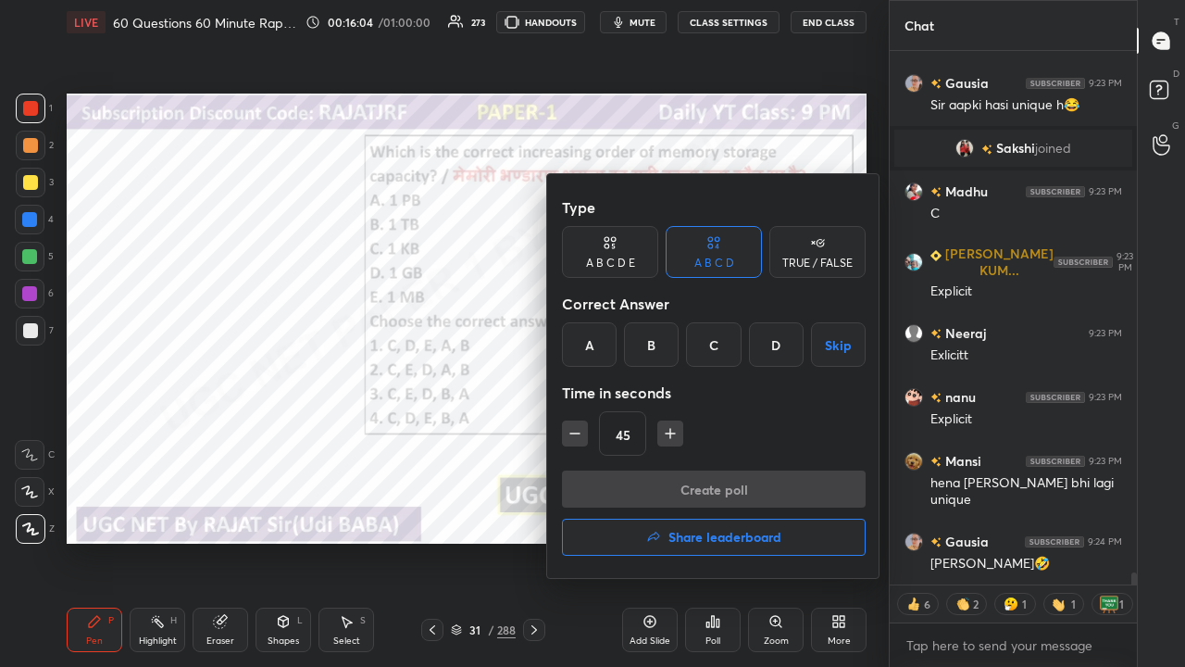
drag, startPoint x: 709, startPoint y: 352, endPoint x: 697, endPoint y: 385, distance: 35.4
click at [708, 352] on div "C" at bounding box center [713, 344] width 55 height 44
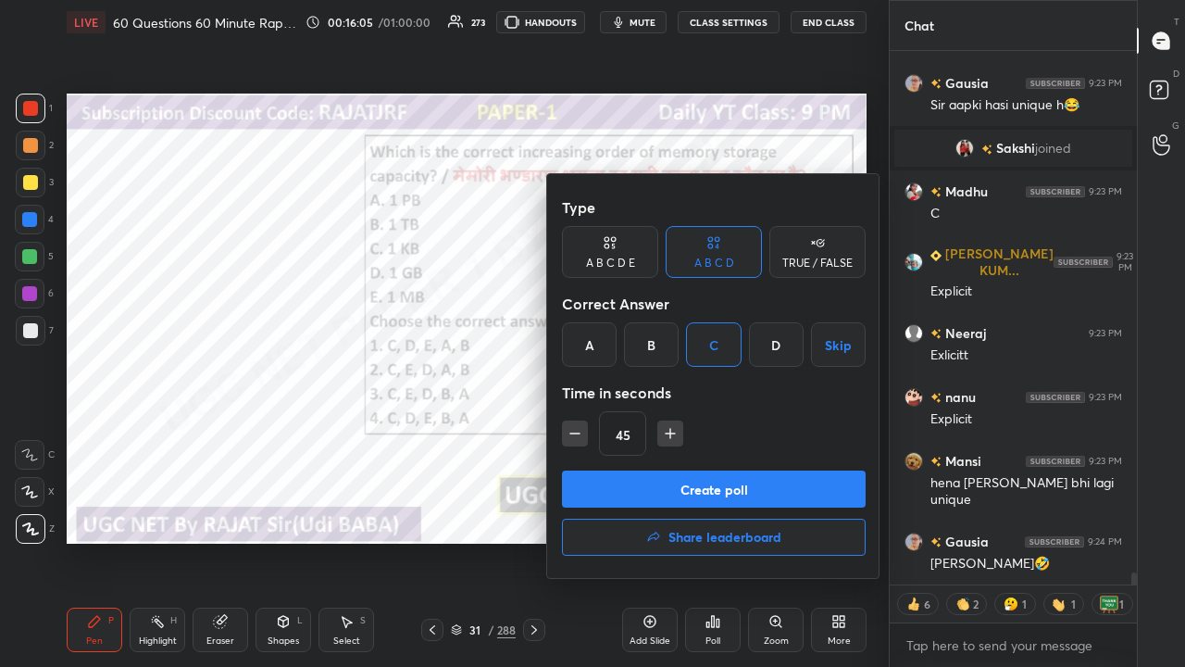
type textarea "x"
click at [667, 431] on icon "button" at bounding box center [670, 433] width 19 height 19
type input "60"
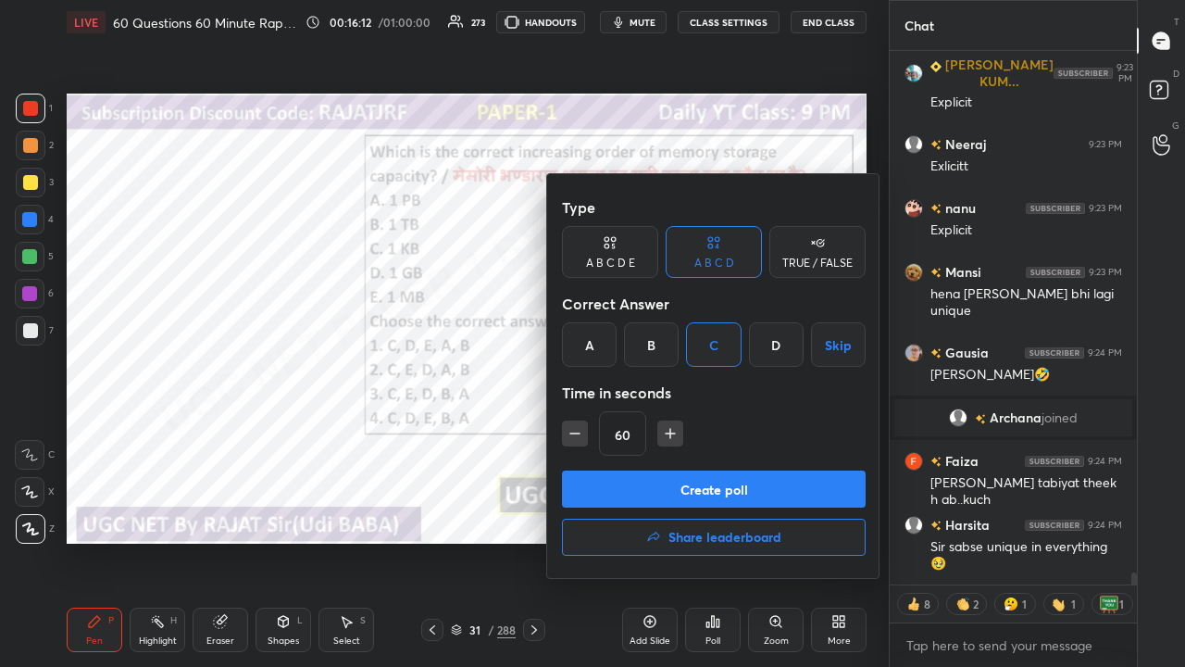
click at [712, 484] on button "Create poll" at bounding box center [714, 488] width 304 height 37
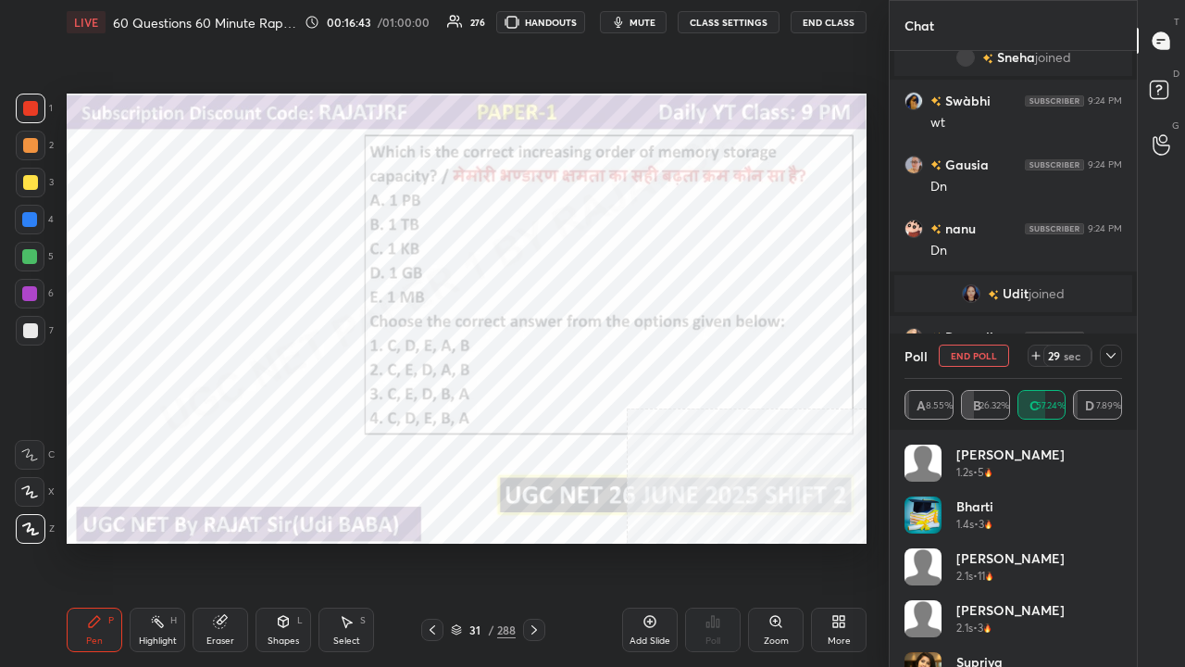
drag, startPoint x: 1117, startPoint y: 353, endPoint x: 1100, endPoint y: 346, distance: 17.9
click at [1115, 353] on icon at bounding box center [1111, 355] width 15 height 15
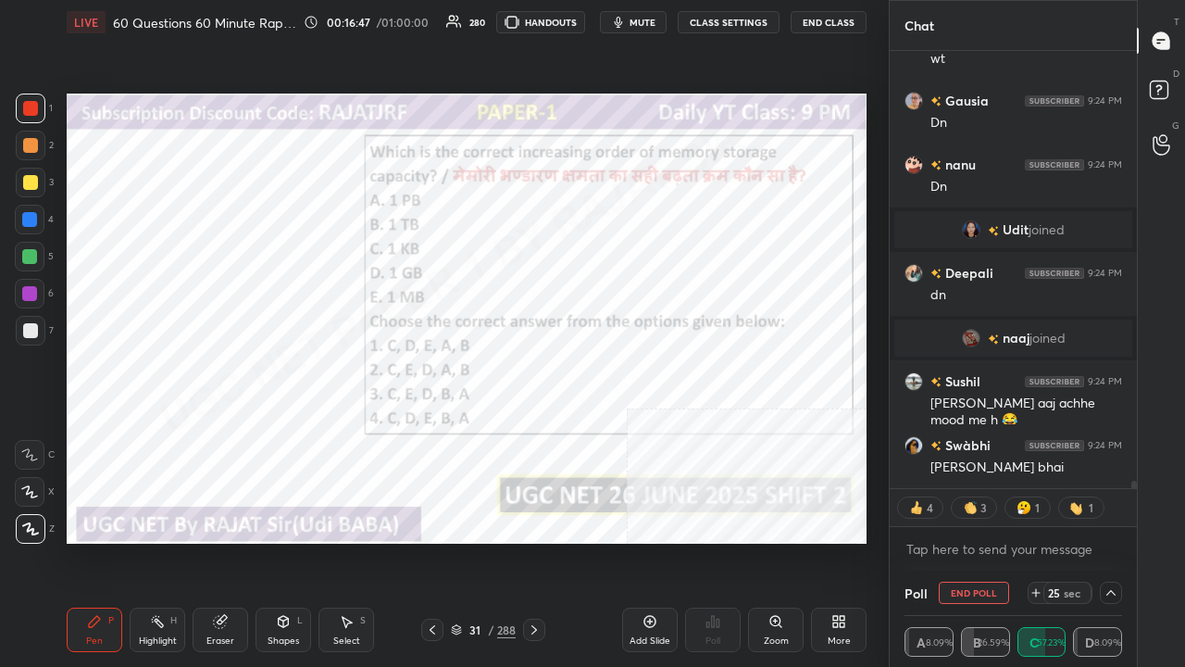
click at [26, 216] on div at bounding box center [29, 219] width 15 height 15
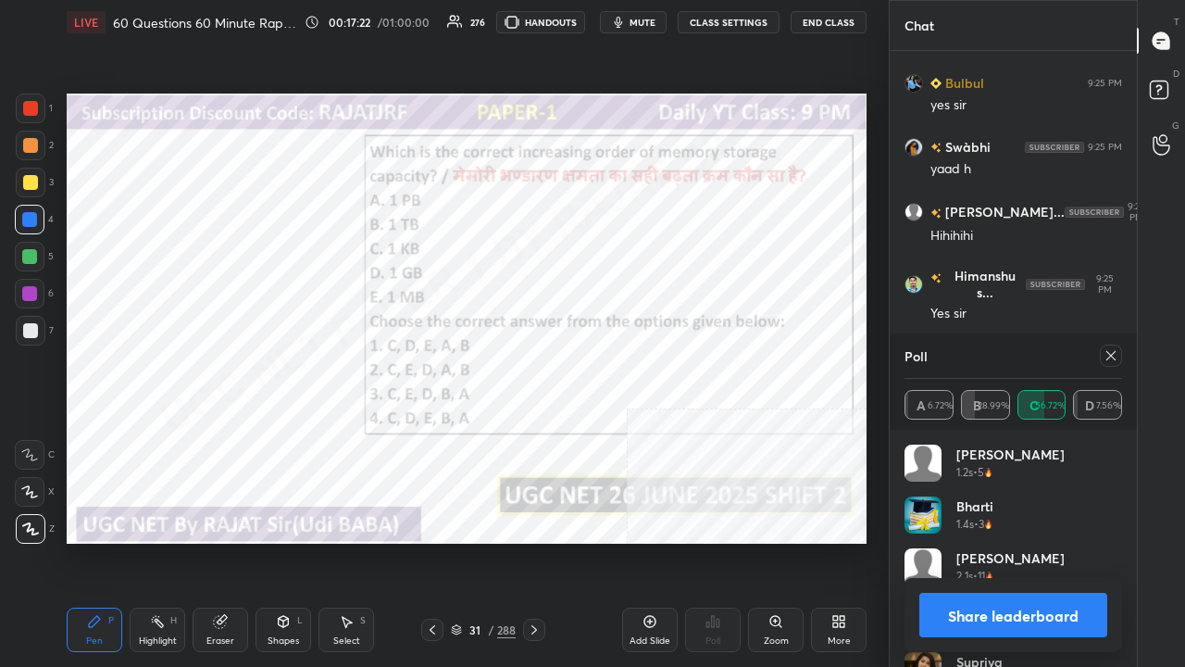
click at [1111, 353] on icon at bounding box center [1111, 355] width 15 height 15
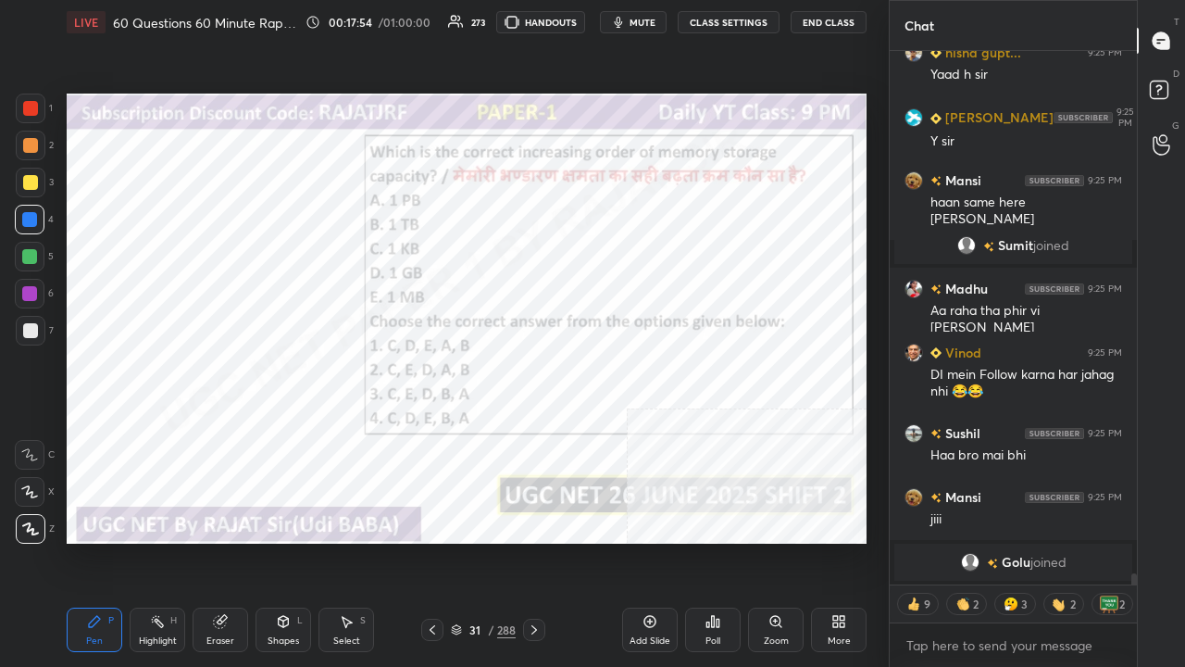
click at [473, 541] on div "31" at bounding box center [475, 629] width 19 height 11
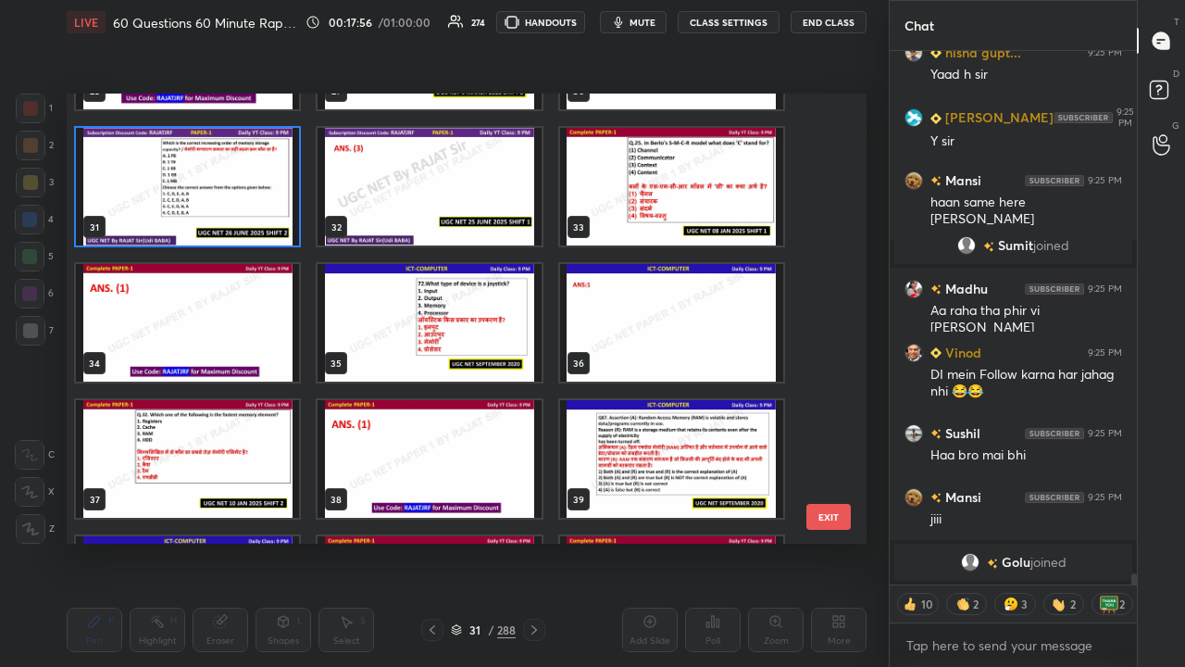
click at [499, 322] on img "grid" at bounding box center [429, 323] width 223 height 118
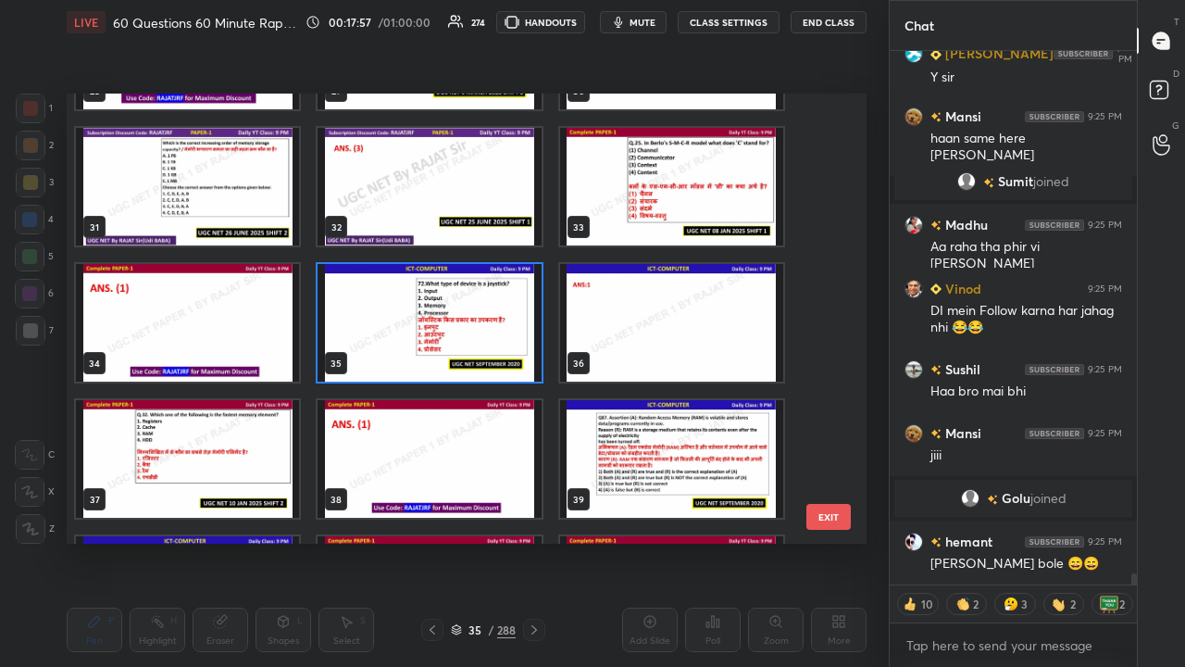
click at [500, 322] on img "grid" at bounding box center [429, 323] width 223 height 118
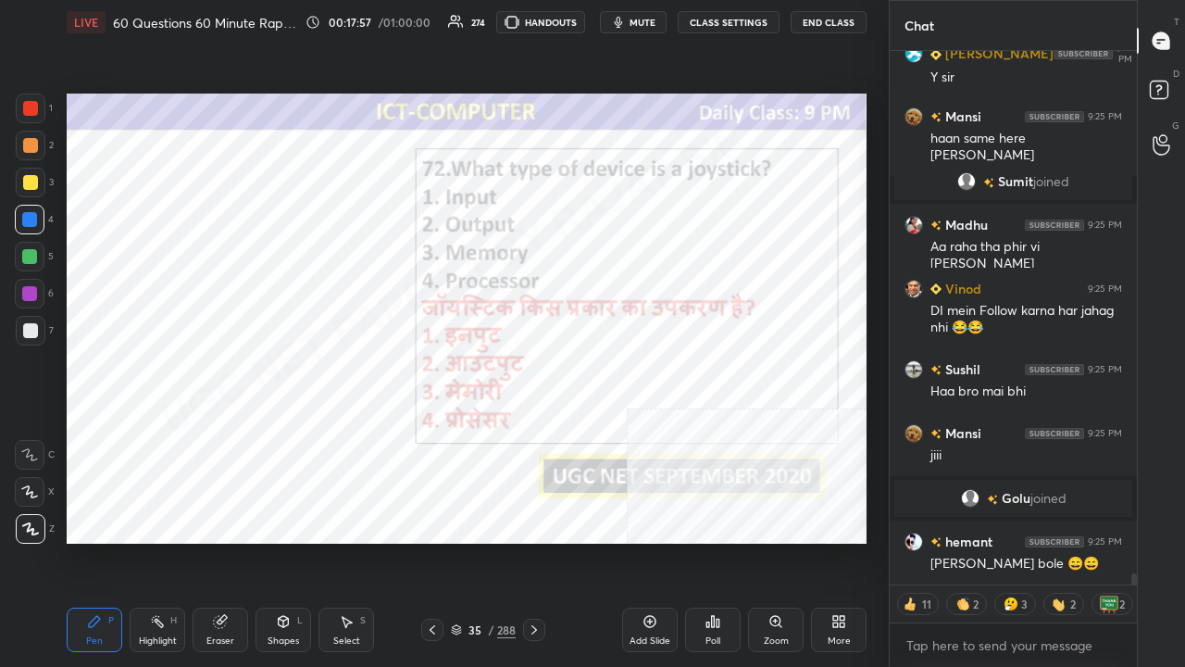
click at [502, 322] on img "grid" at bounding box center [429, 323] width 223 height 118
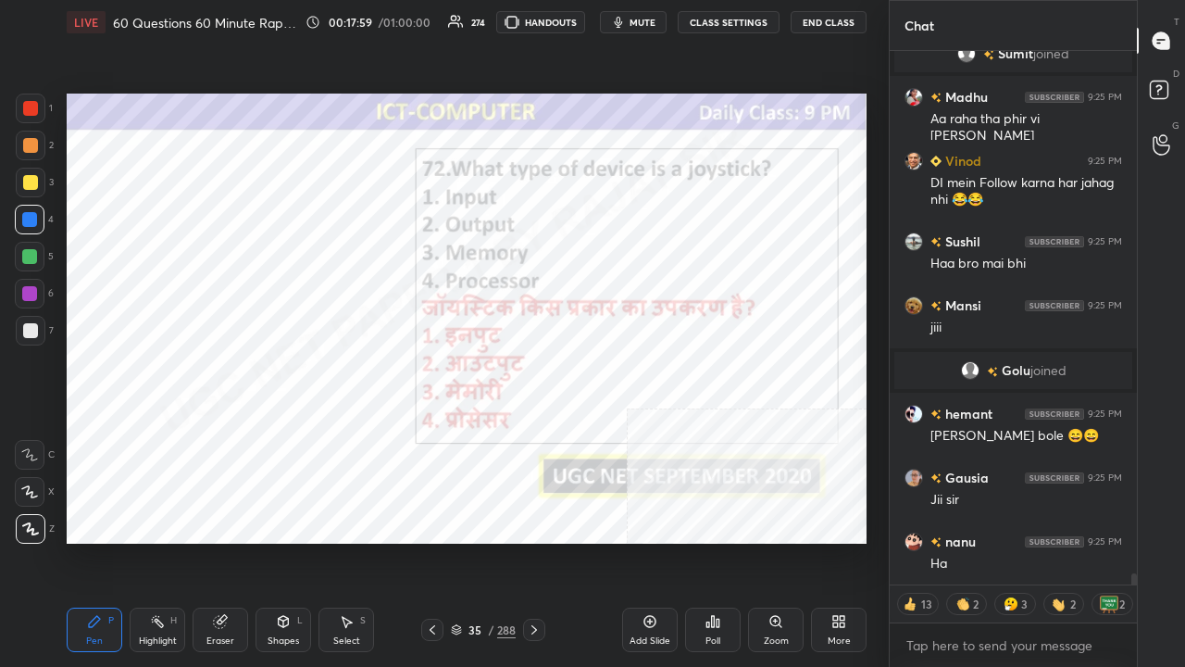
click at [706, 541] on div "Poll" at bounding box center [713, 629] width 56 height 44
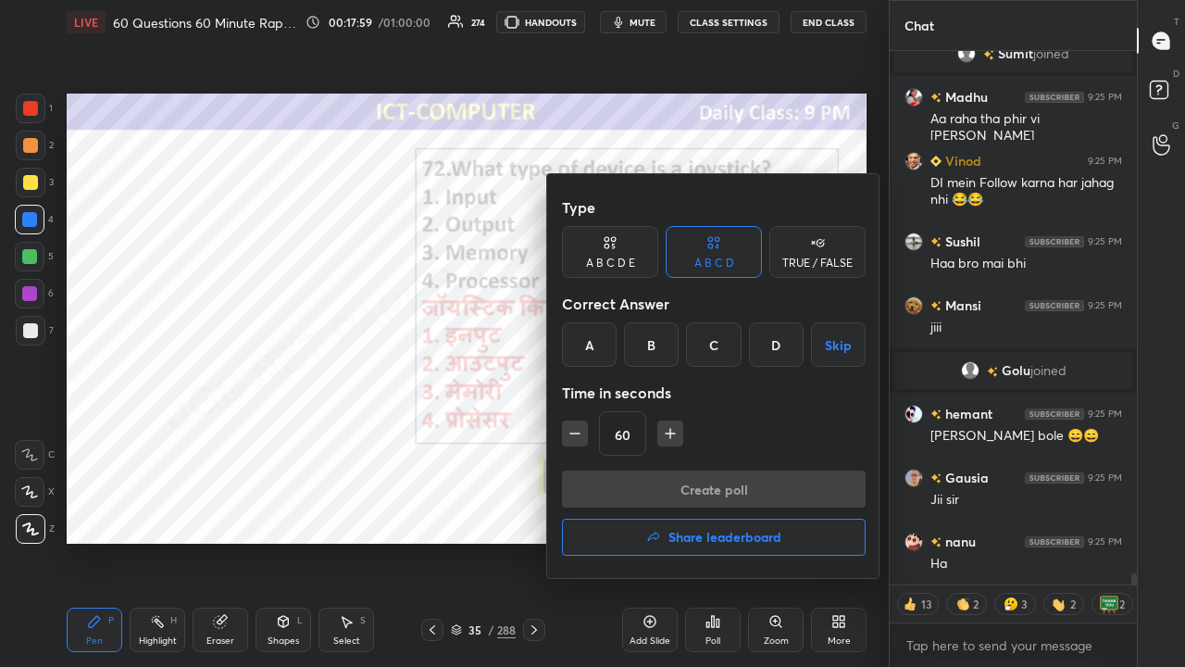
type textarea "x"
click at [590, 339] on div "A" at bounding box center [589, 344] width 55 height 44
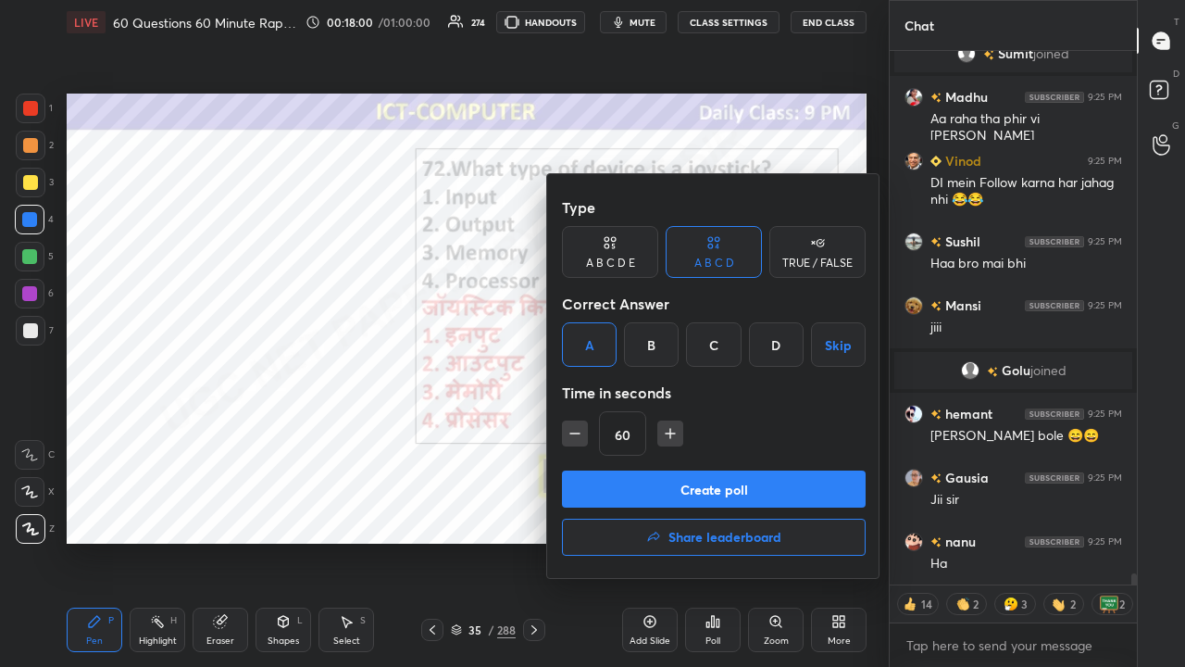
click at [580, 431] on icon "button" at bounding box center [575, 433] width 19 height 19
click at [581, 433] on icon "button" at bounding box center [575, 433] width 19 height 19
type input "30"
click at [619, 480] on button "Create poll" at bounding box center [714, 488] width 304 height 37
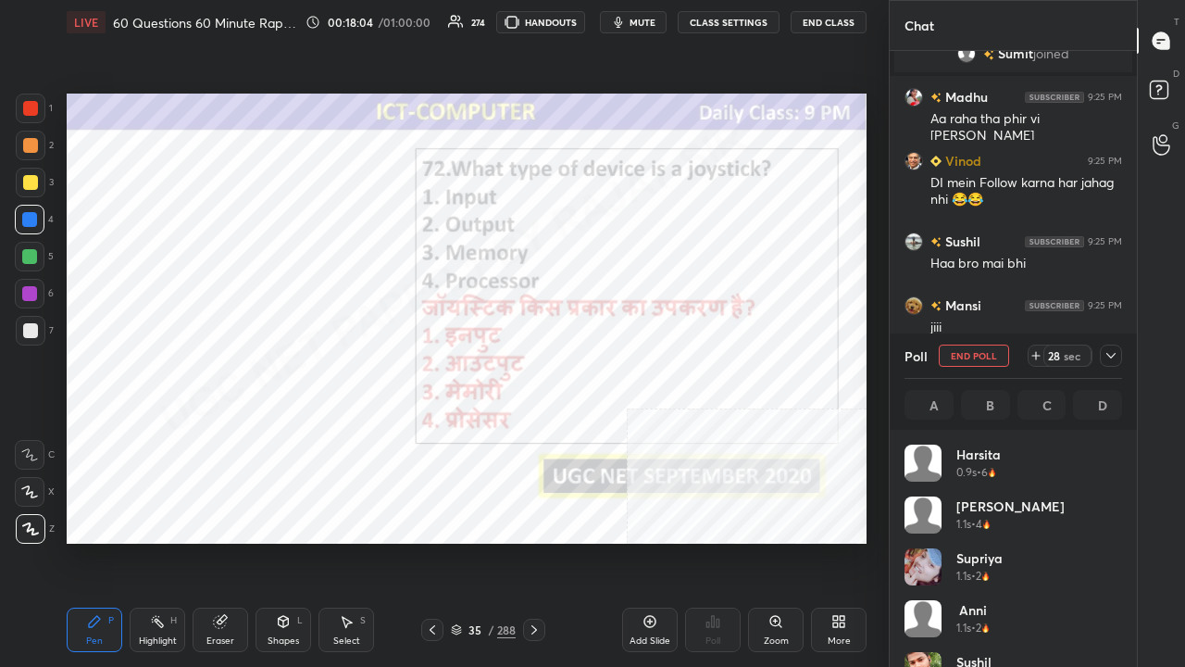
click at [1115, 354] on icon at bounding box center [1111, 356] width 9 height 6
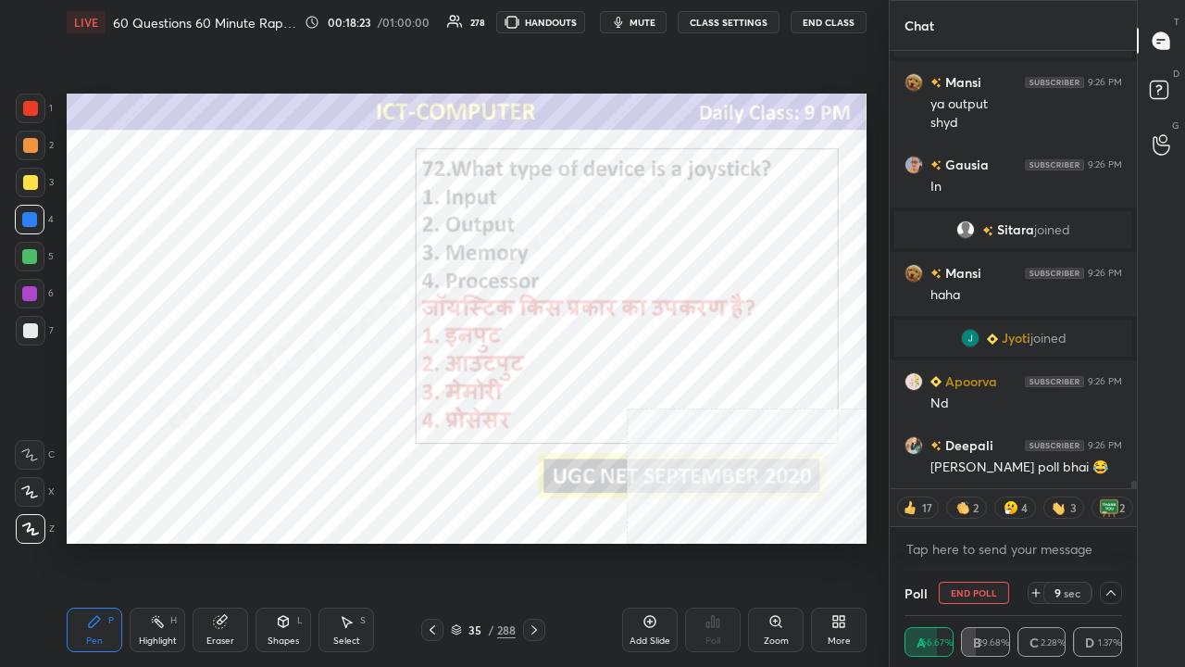
click at [26, 291] on div at bounding box center [29, 293] width 15 height 15
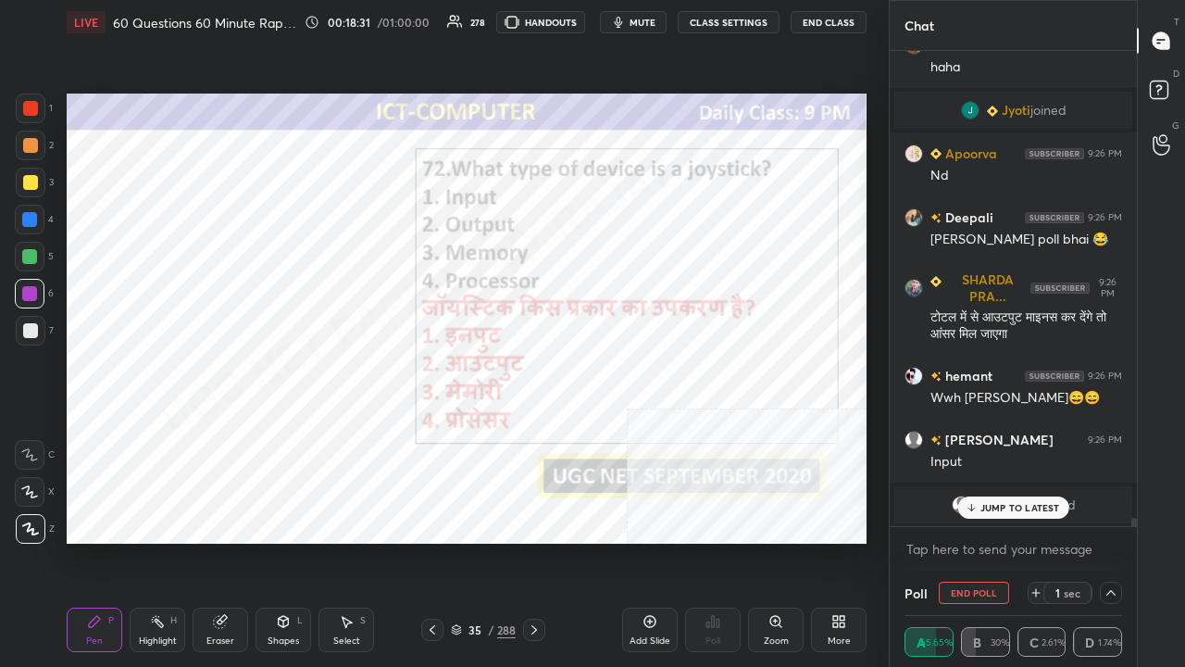
click at [982, 506] on p "JUMP TO LATEST" at bounding box center [1021, 507] width 80 height 11
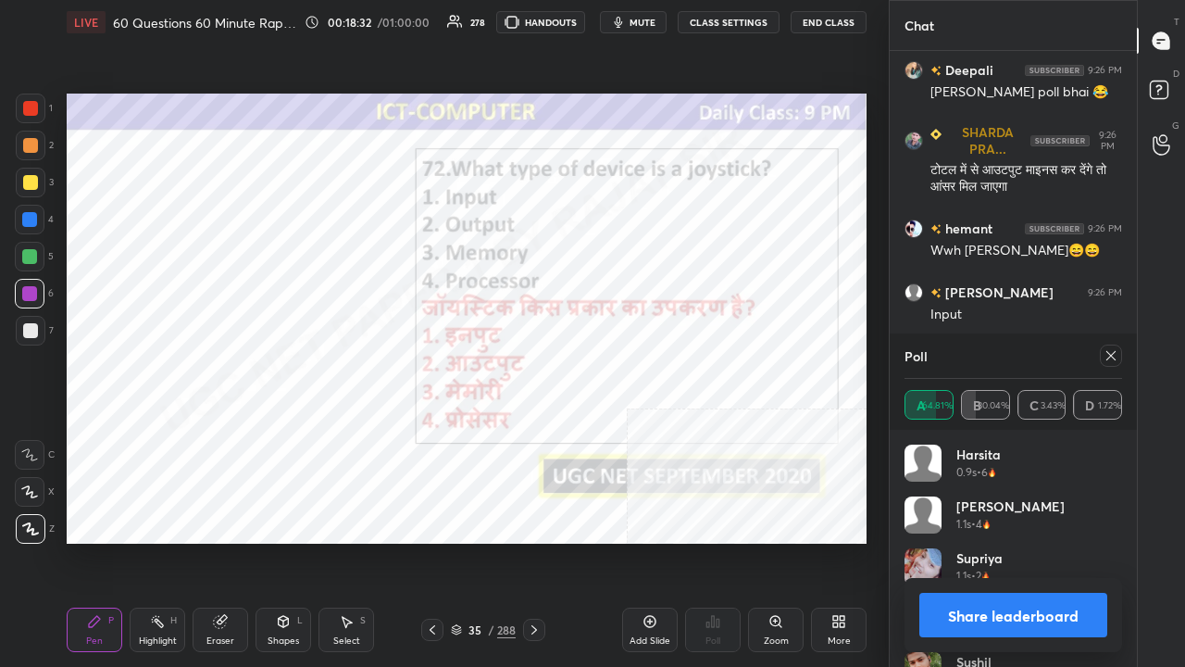
drag, startPoint x: 1113, startPoint y: 357, endPoint x: 1078, endPoint y: 357, distance: 35.2
click at [1113, 357] on icon at bounding box center [1111, 355] width 9 height 9
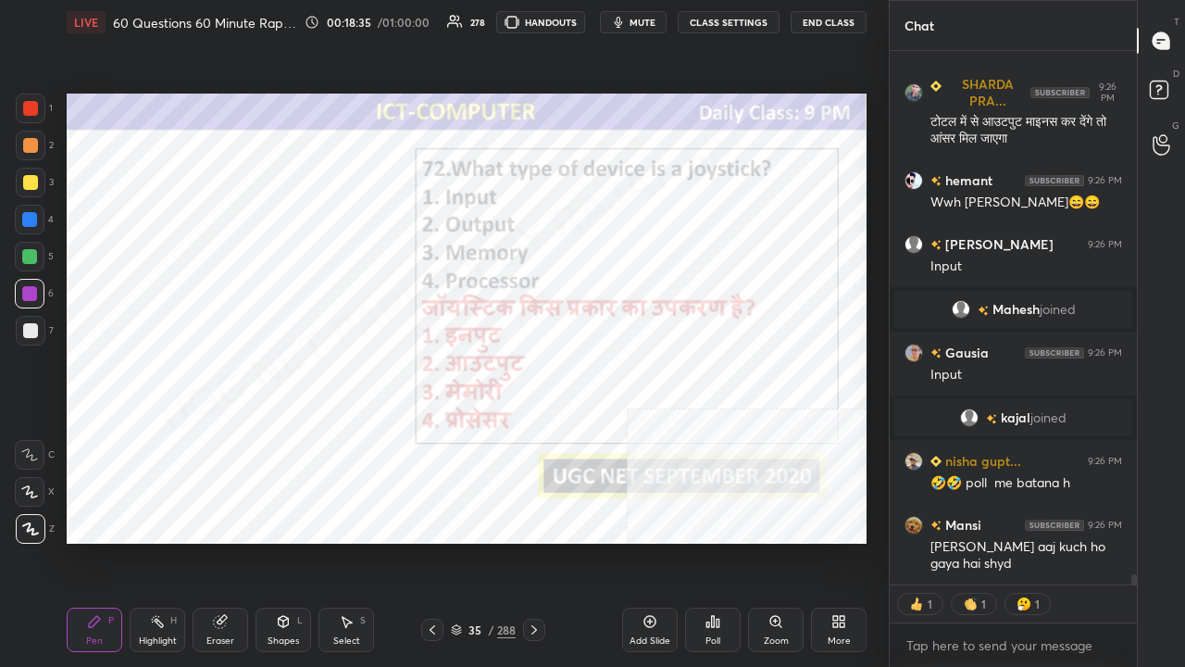
click at [488, 541] on div "/" at bounding box center [491, 629] width 6 height 11
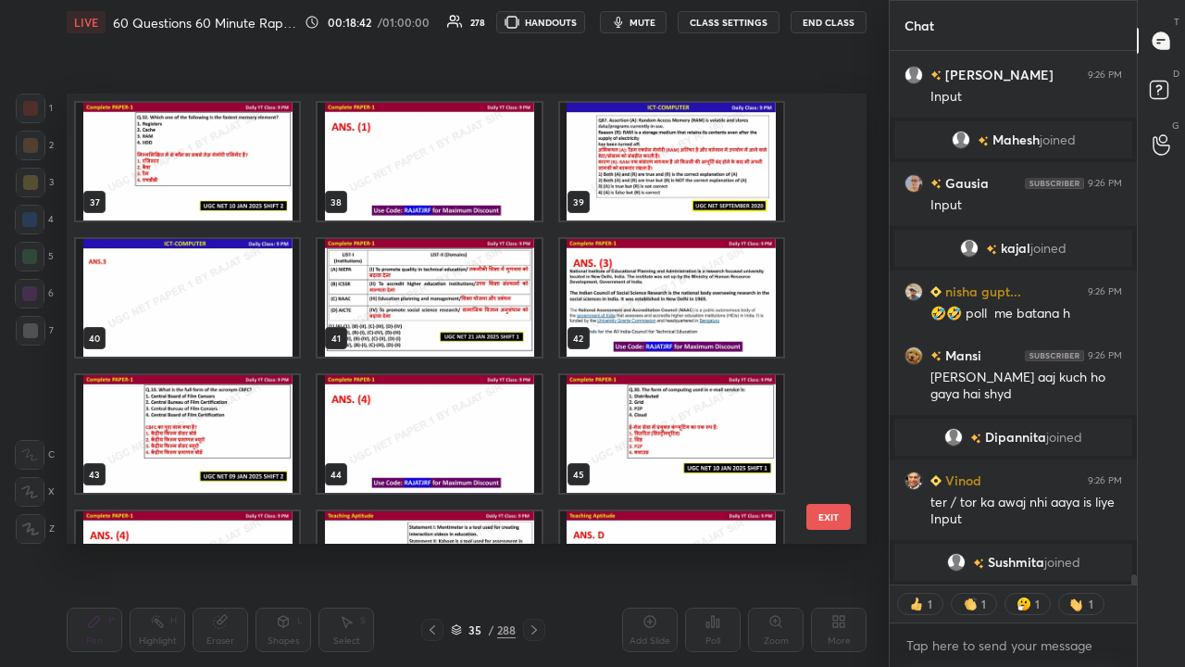
click at [416, 300] on img "grid" at bounding box center [429, 298] width 223 height 118
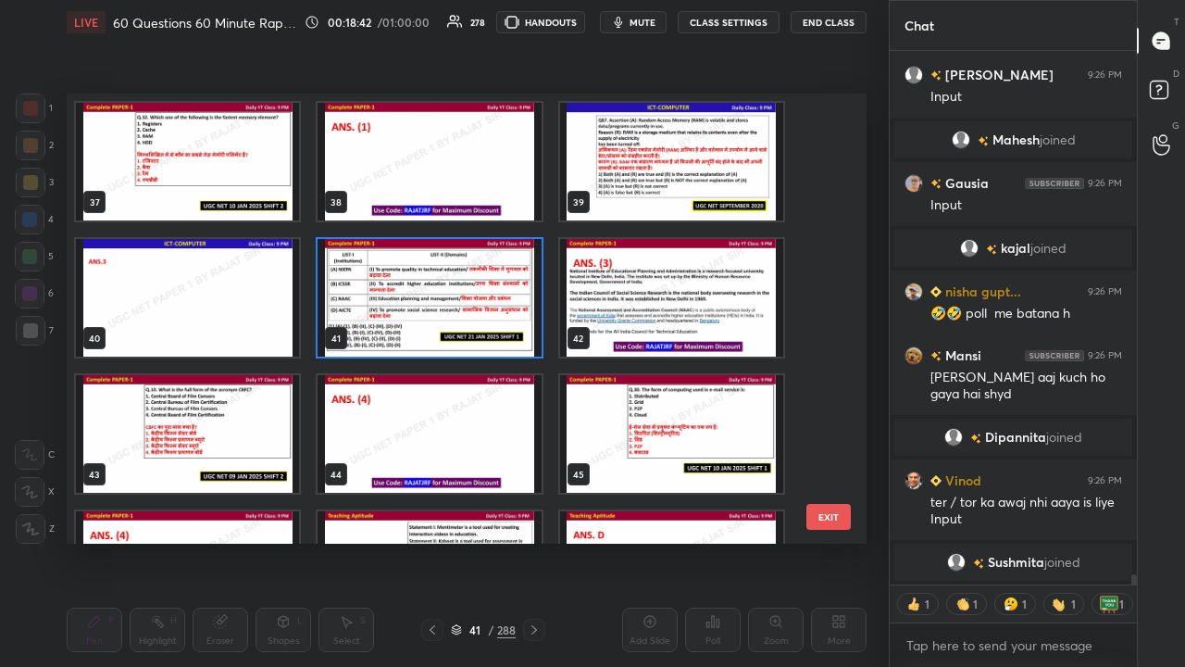
click at [416, 300] on img "grid" at bounding box center [429, 298] width 223 height 118
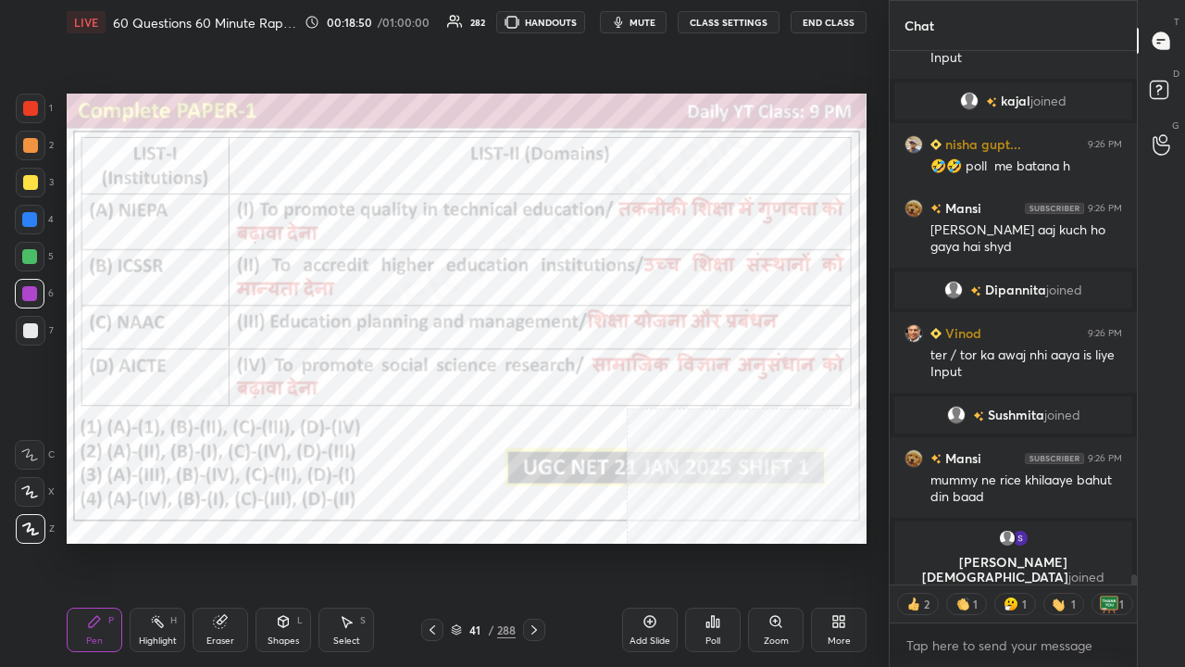
drag, startPoint x: 476, startPoint y: 631, endPoint x: 477, endPoint y: 611, distance: 19.5
click at [476, 541] on div "41" at bounding box center [475, 629] width 19 height 11
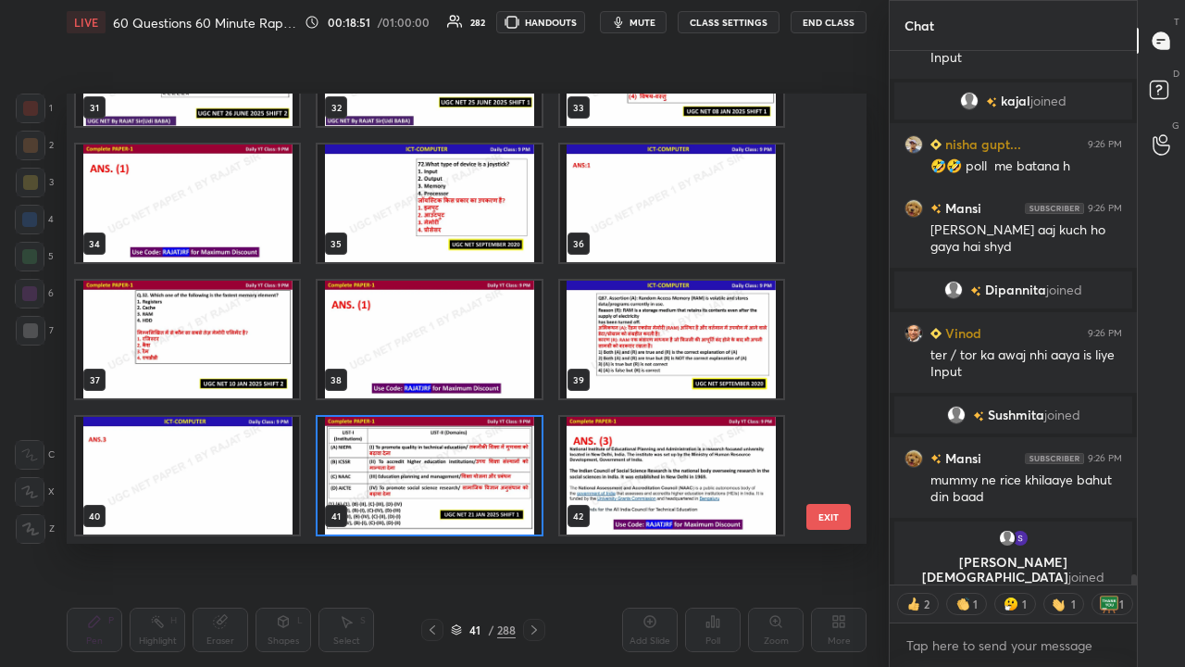
click at [410, 464] on img "grid" at bounding box center [429, 476] width 223 height 118
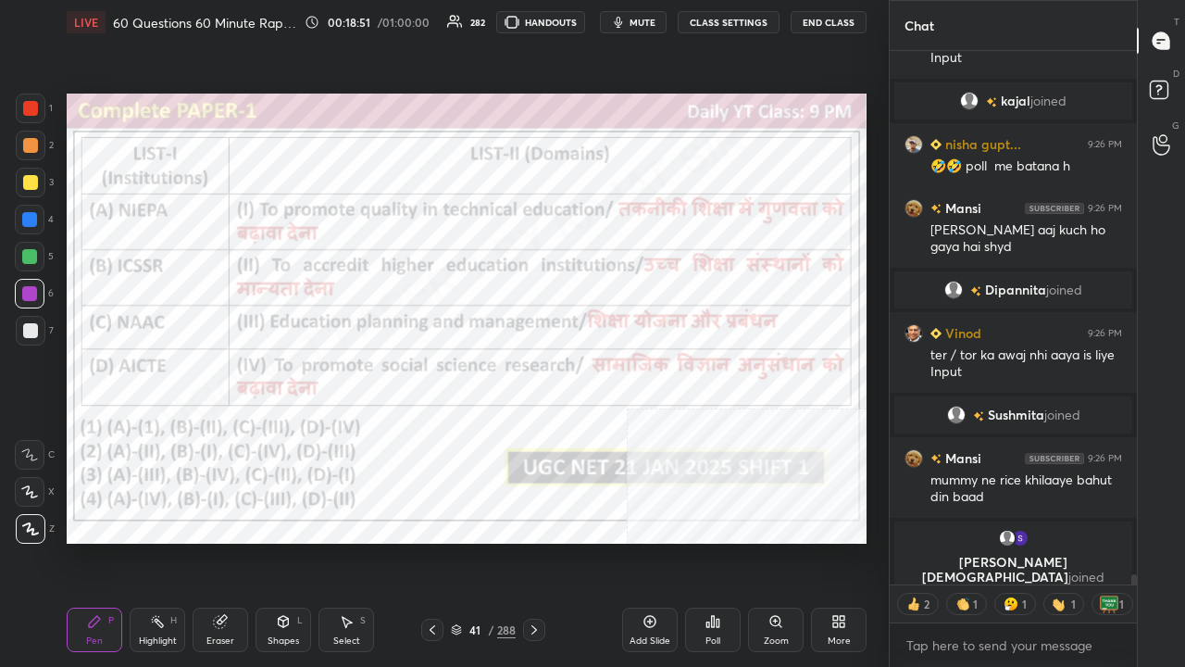
click at [410, 464] on img "grid" at bounding box center [429, 476] width 223 height 118
click at [709, 541] on icon at bounding box center [707, 624] width 3 height 5
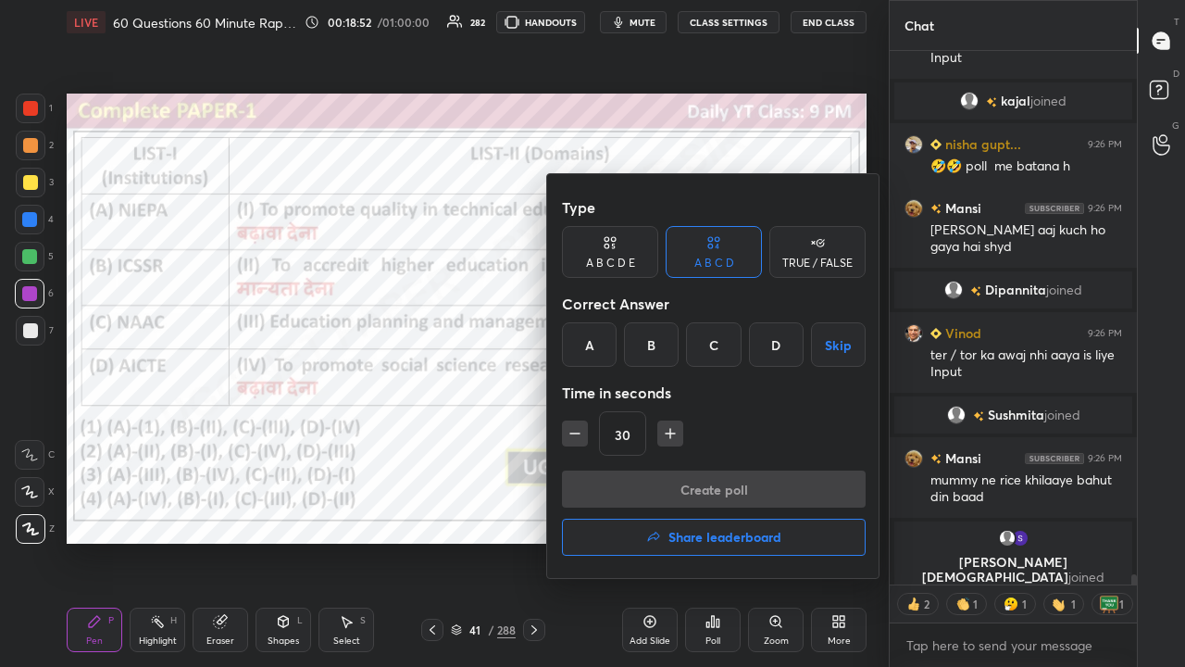
type textarea "x"
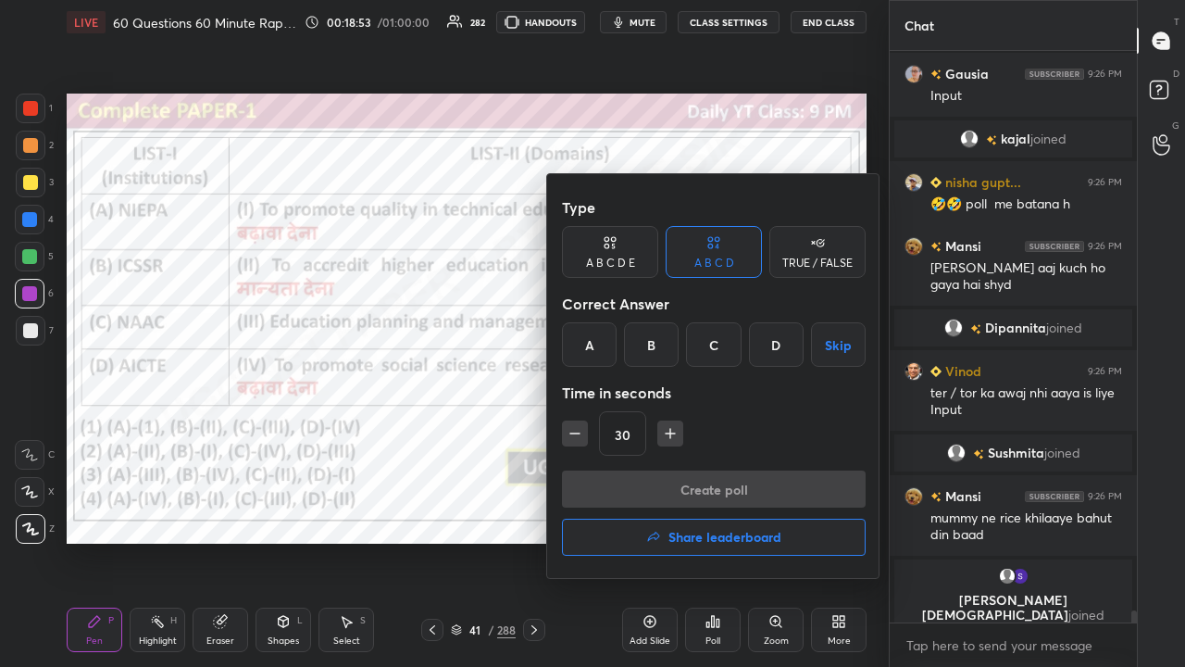
drag, startPoint x: 709, startPoint y: 333, endPoint x: 692, endPoint y: 386, distance: 55.6
click at [708, 337] on div "C" at bounding box center [713, 344] width 55 height 44
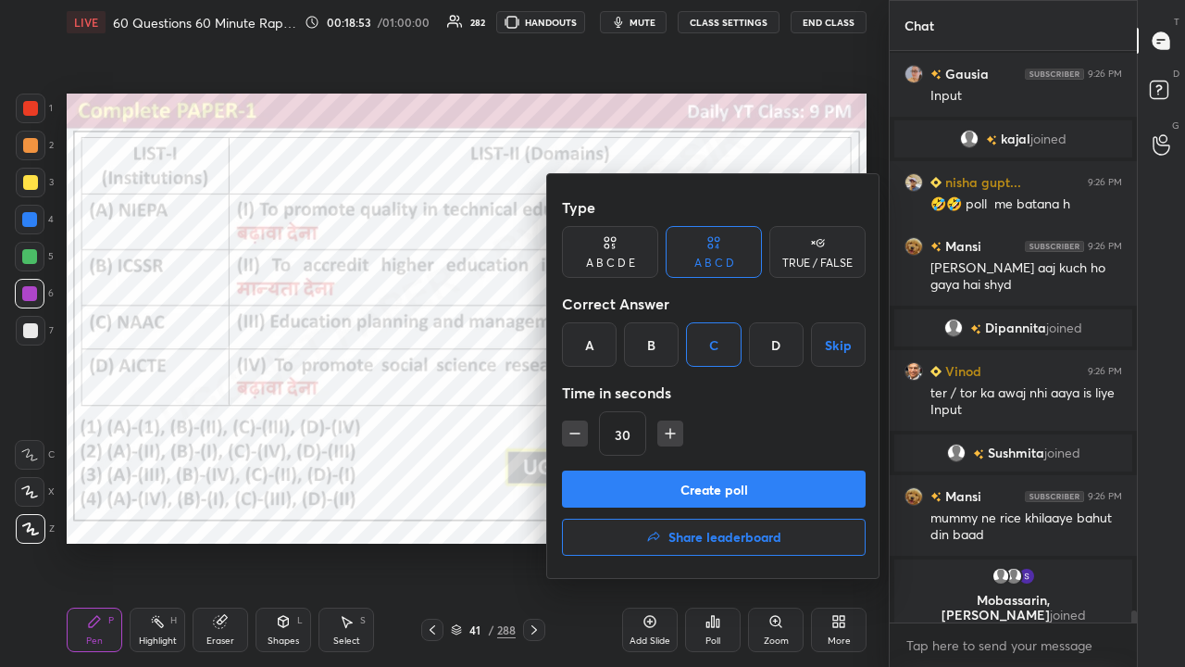
click at [669, 430] on icon "button" at bounding box center [670, 433] width 19 height 19
click at [672, 434] on icon "button" at bounding box center [670, 433] width 19 height 19
type input "60"
click at [664, 486] on button "Create poll" at bounding box center [714, 488] width 304 height 37
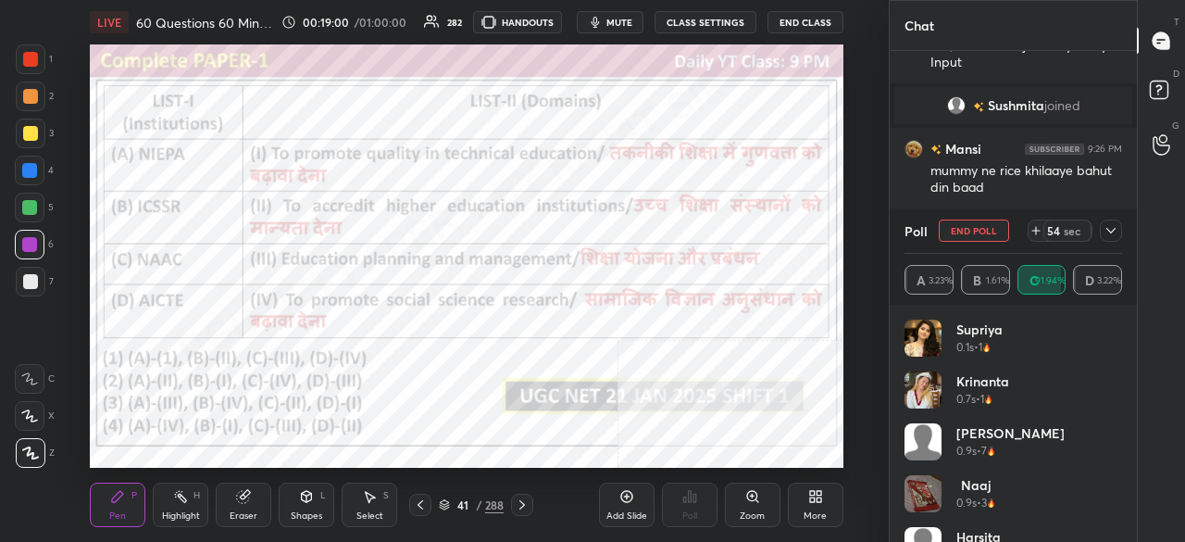
click at [1109, 229] on icon at bounding box center [1111, 230] width 15 height 15
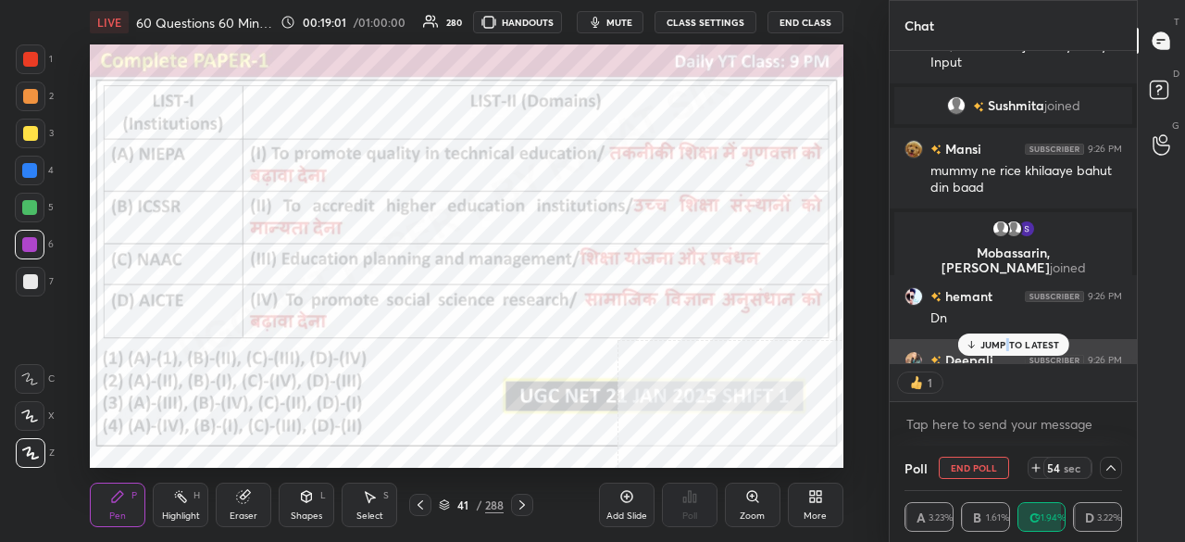
drag, startPoint x: 1007, startPoint y: 340, endPoint x: 994, endPoint y: 335, distance: 13.8
click at [1006, 341] on p "JUMP TO LATEST" at bounding box center [1021, 344] width 80 height 11
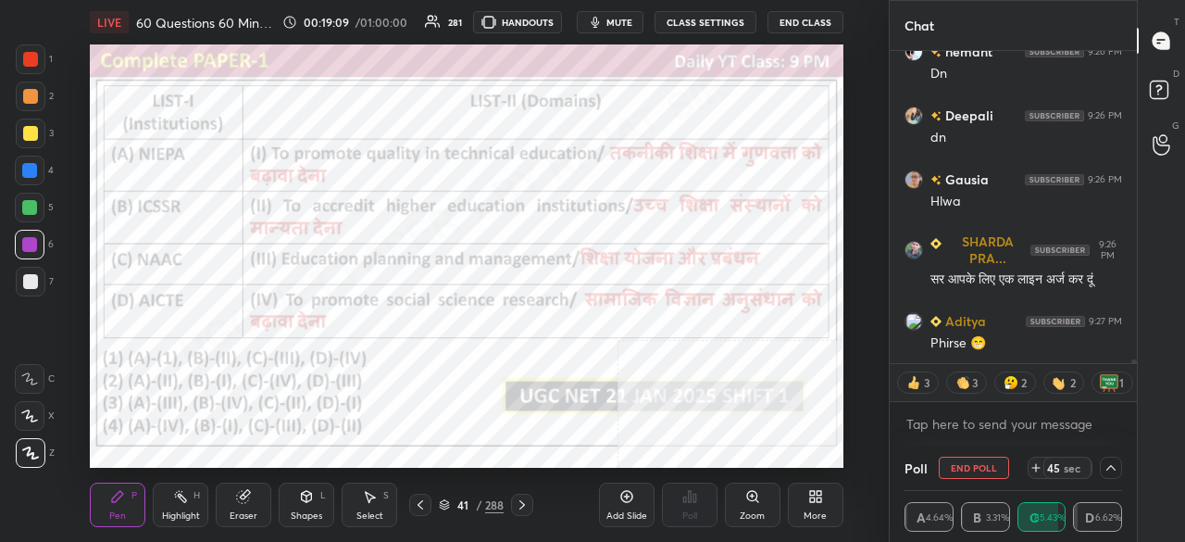
click at [820, 498] on icon at bounding box center [819, 499] width 5 height 5
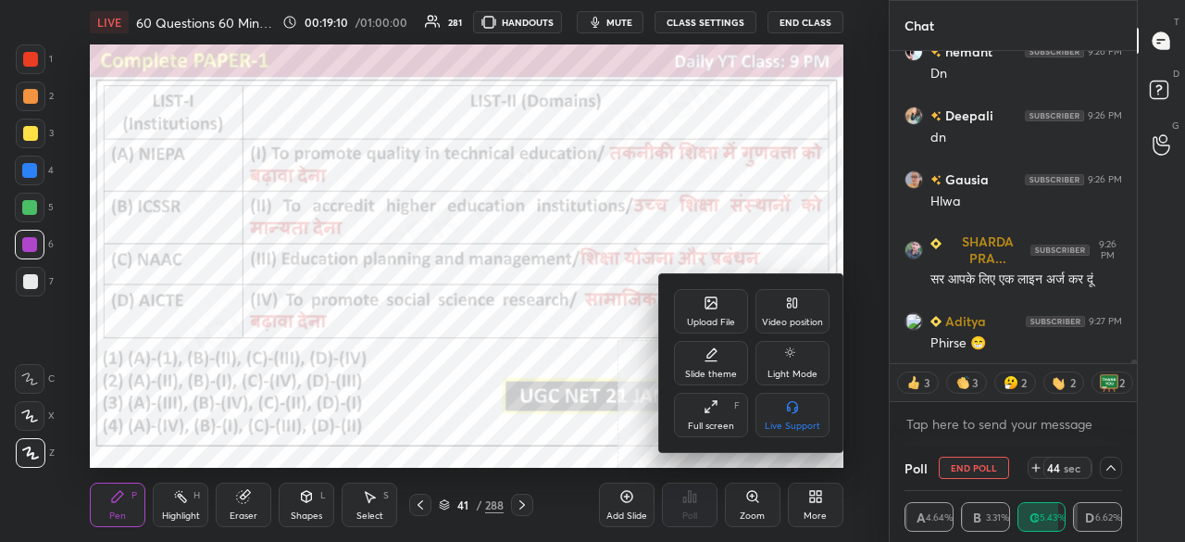
click at [718, 414] on div "Full screen F" at bounding box center [711, 415] width 74 height 44
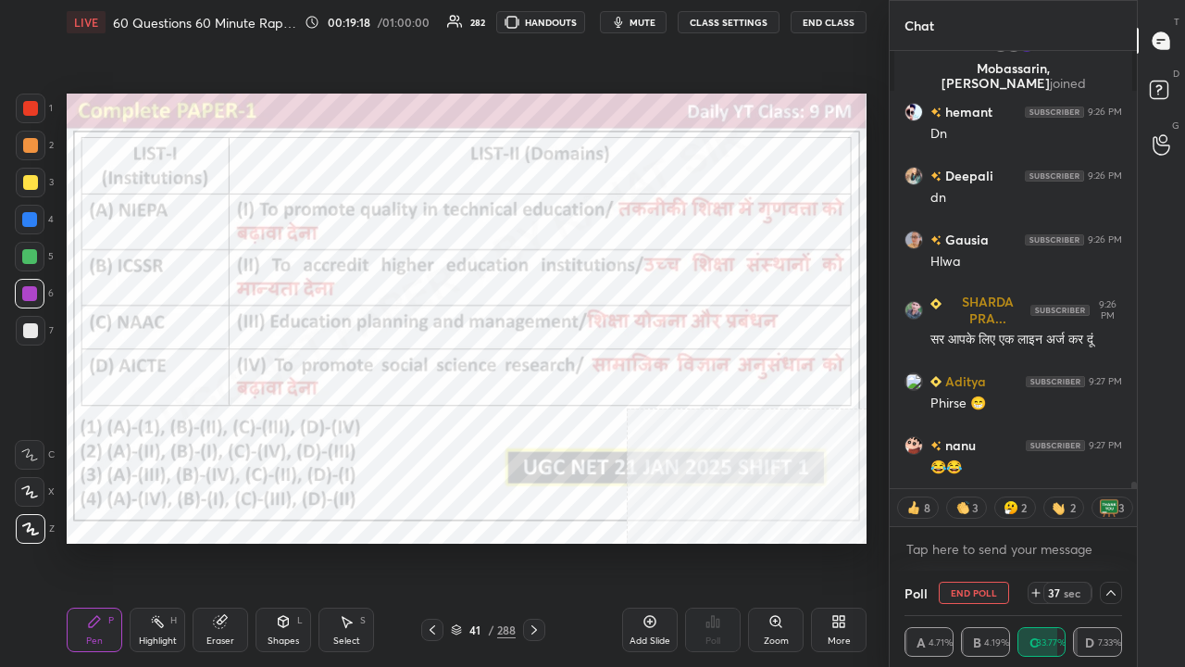
click at [30, 218] on div at bounding box center [29, 219] width 15 height 15
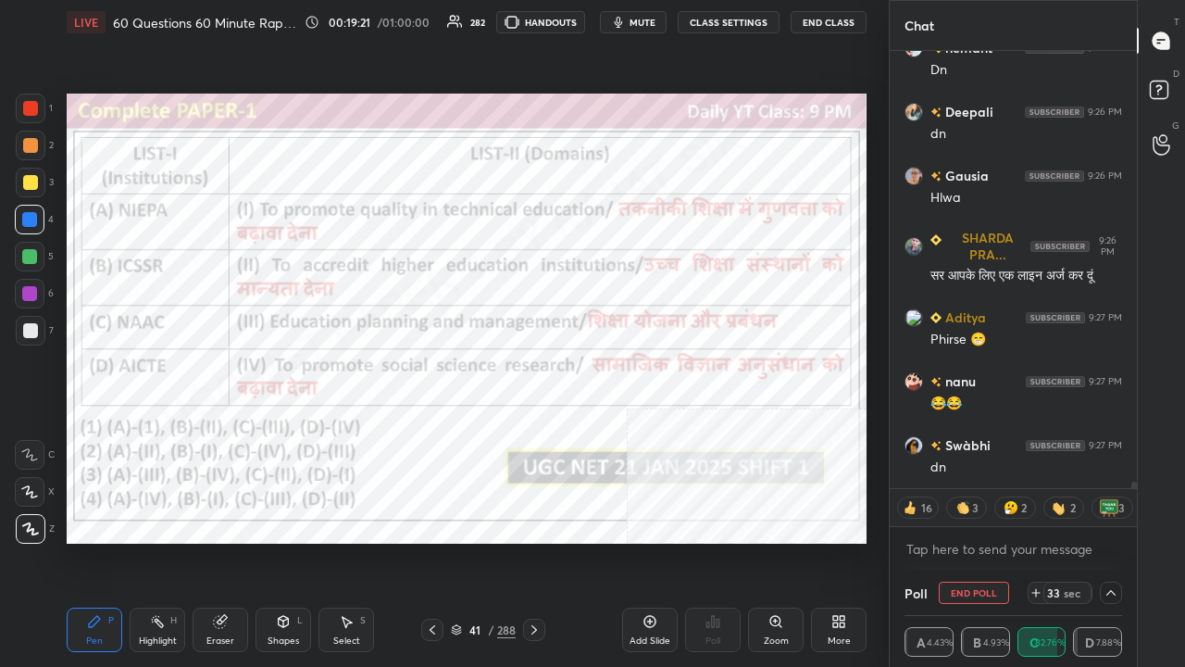
click at [491, 541] on div "/" at bounding box center [491, 629] width 6 height 11
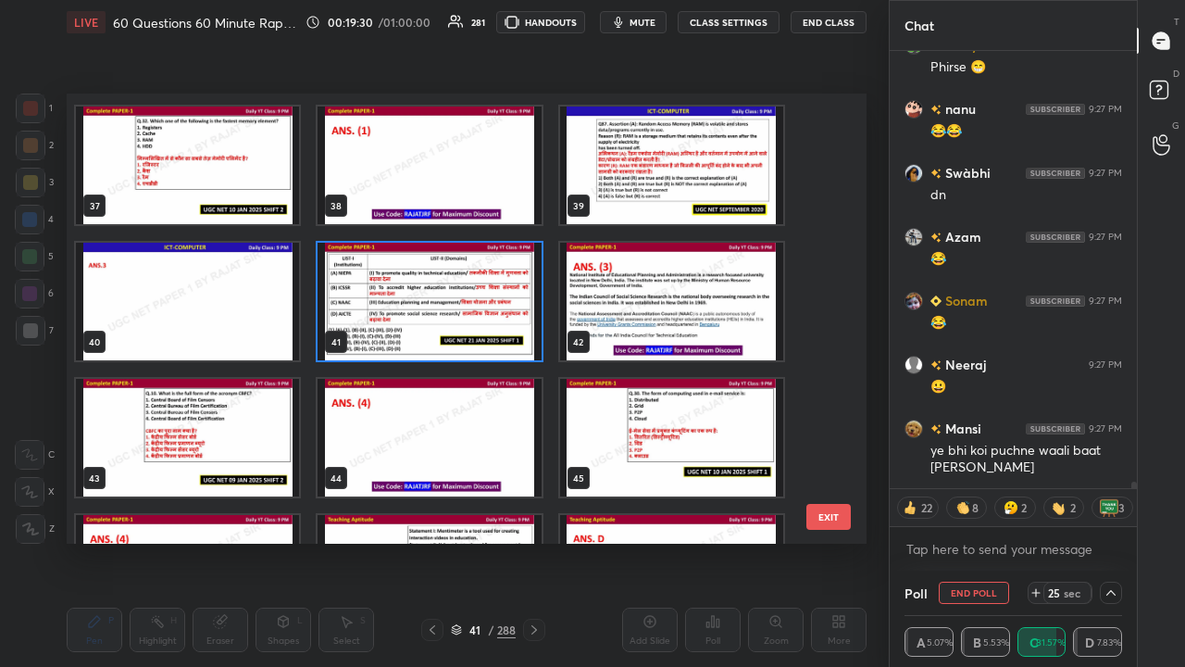
click at [522, 329] on img "grid" at bounding box center [429, 302] width 223 height 118
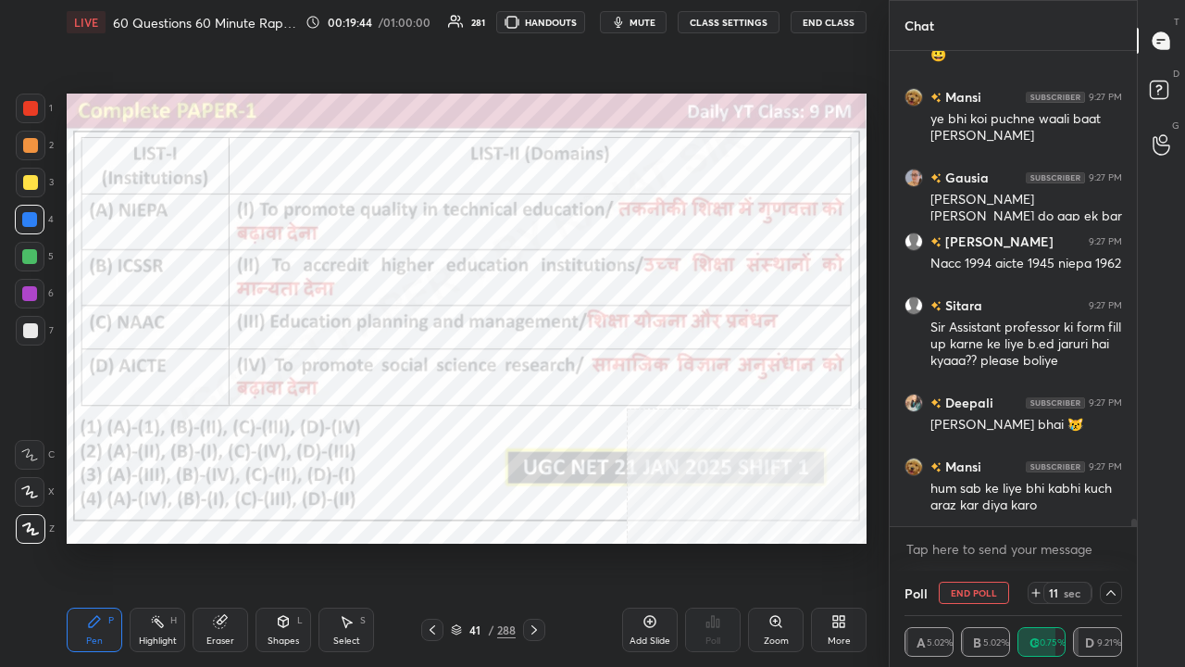
click at [478, 541] on div "41" at bounding box center [475, 629] width 19 height 11
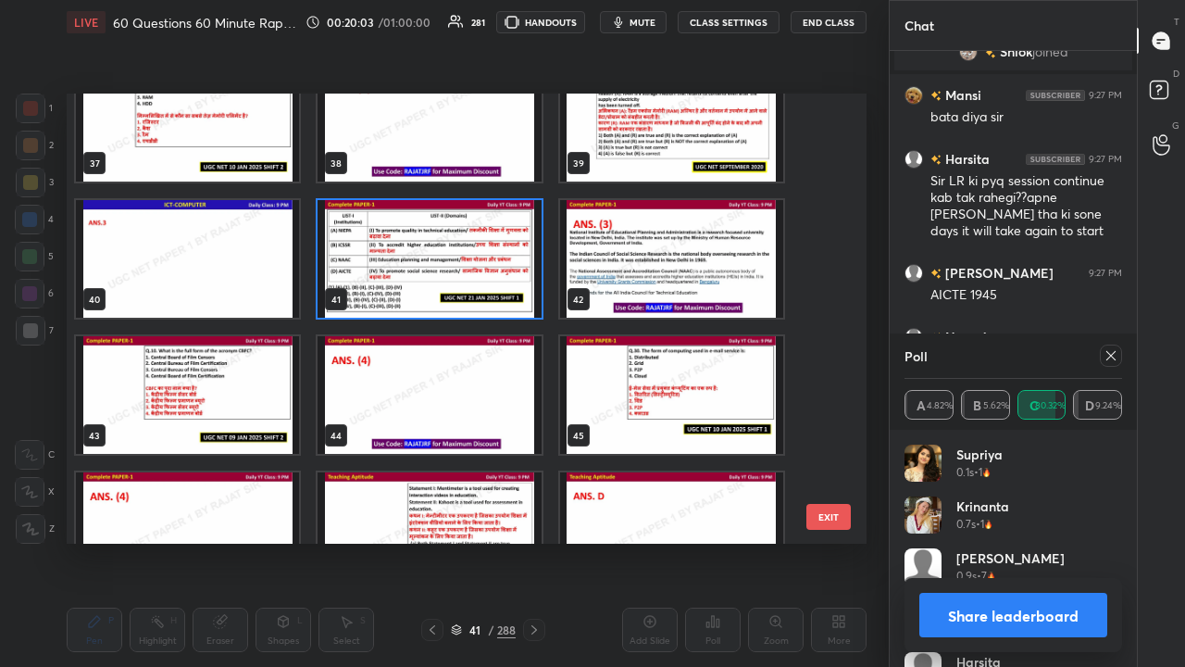
click at [503, 265] on img "grid" at bounding box center [429, 259] width 223 height 118
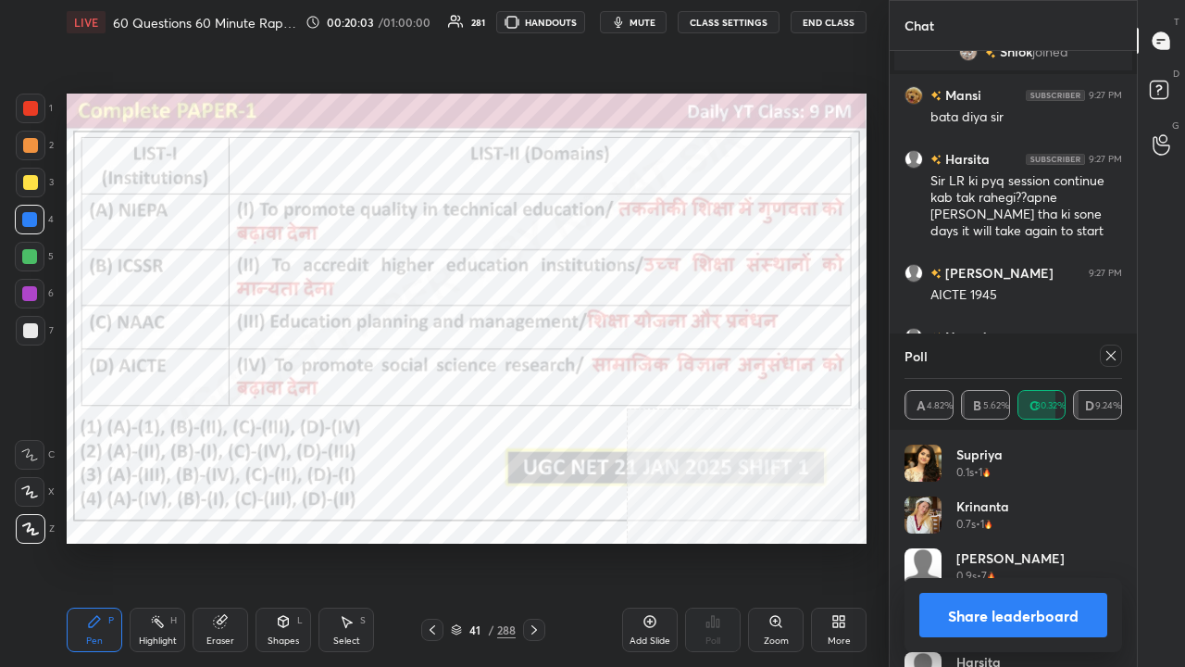
click at [503, 265] on img "grid" at bounding box center [429, 259] width 223 height 118
click at [1110, 353] on icon at bounding box center [1111, 355] width 15 height 15
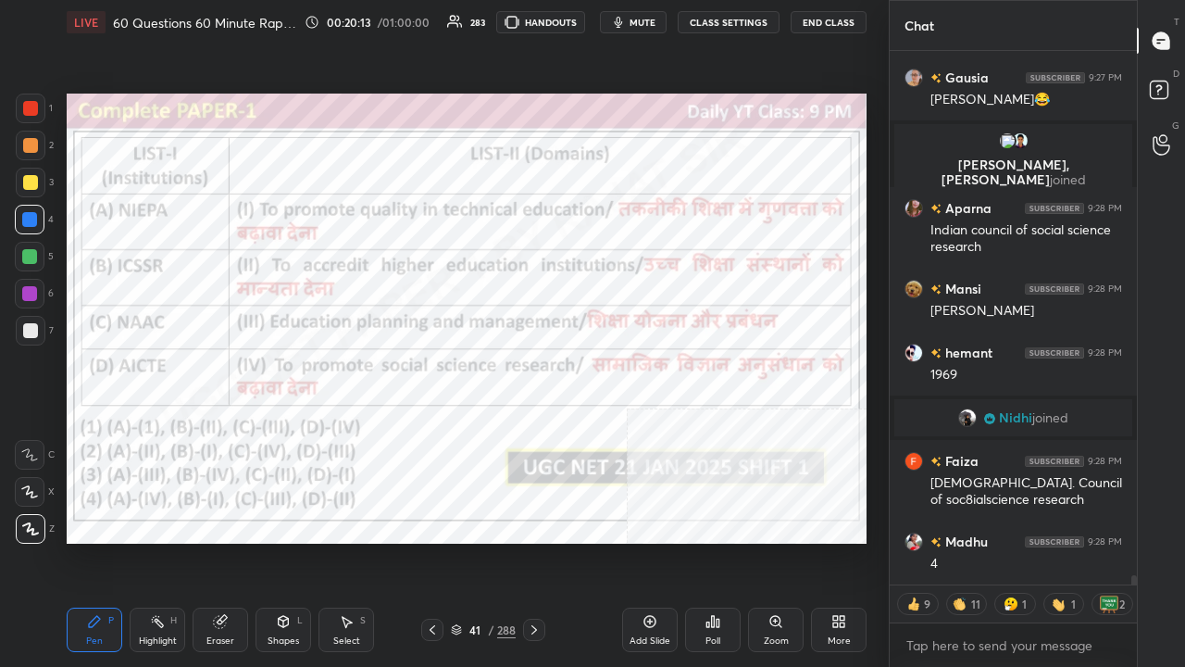
click at [28, 104] on div at bounding box center [30, 108] width 15 height 15
drag, startPoint x: 28, startPoint y: 104, endPoint x: 58, endPoint y: 154, distance: 58.6
click at [28, 105] on div at bounding box center [30, 108] width 15 height 15
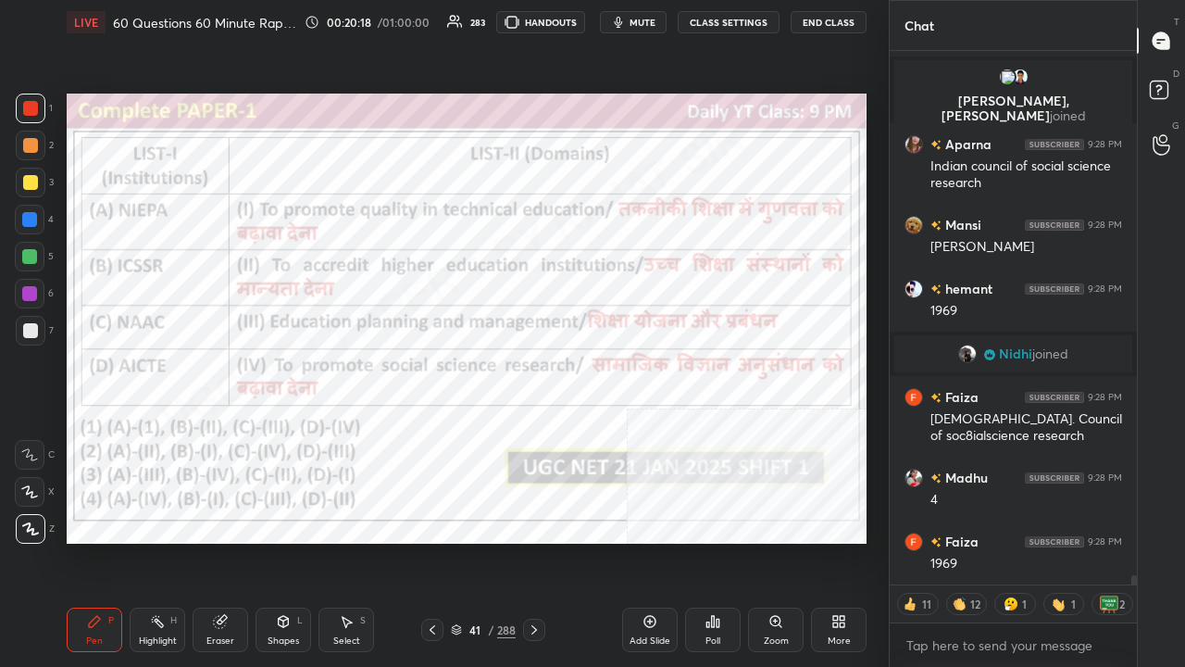
drag, startPoint x: 471, startPoint y: 633, endPoint x: 486, endPoint y: 556, distance: 79.2
click at [472, 541] on div "41" at bounding box center [475, 629] width 19 height 11
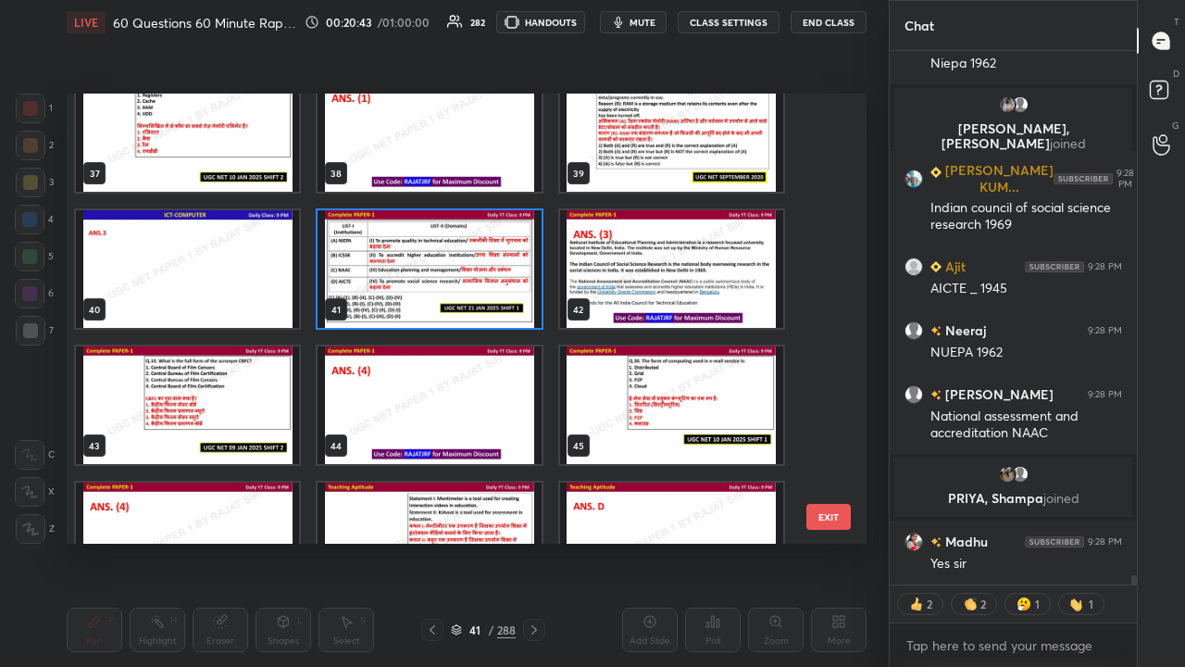
click at [441, 251] on img "grid" at bounding box center [429, 269] width 223 height 118
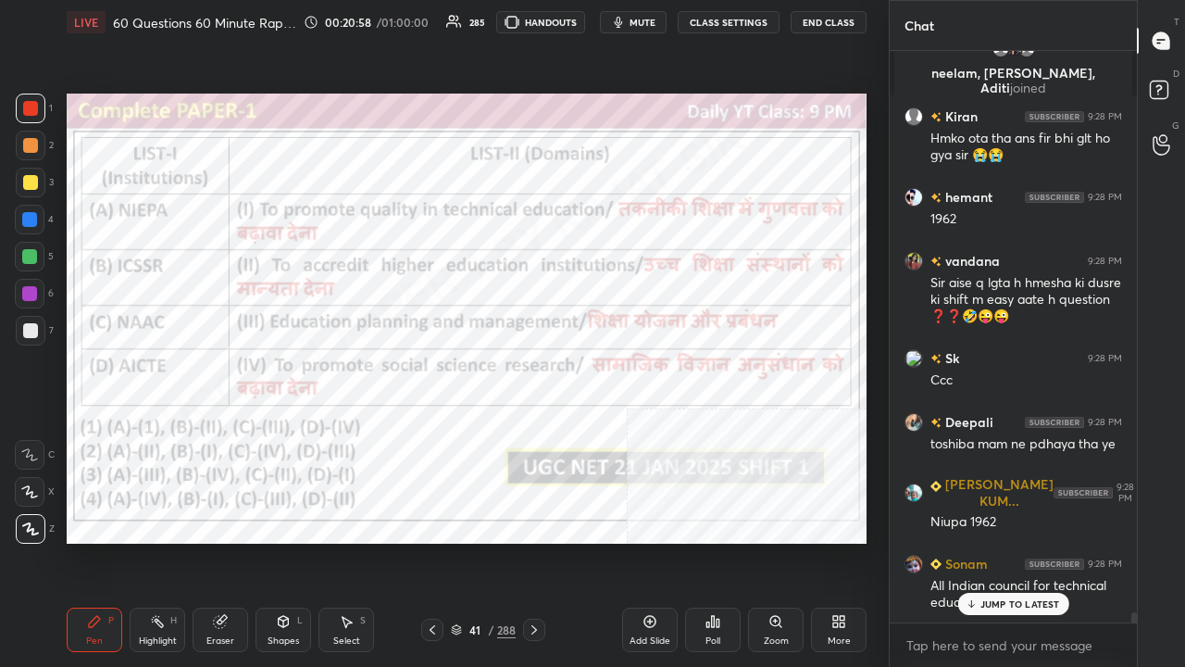
drag, startPoint x: 483, startPoint y: 630, endPoint x: 485, endPoint y: 606, distance: 24.1
click at [483, 541] on div "41" at bounding box center [475, 629] width 19 height 11
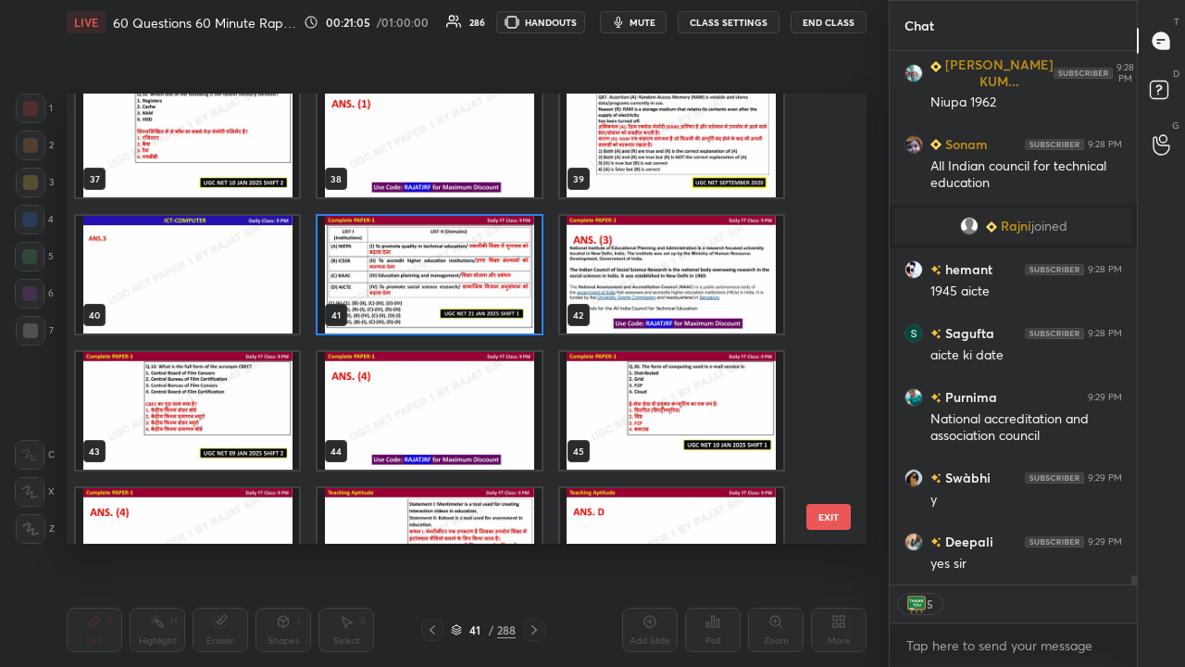
click at [461, 249] on img "grid" at bounding box center [429, 275] width 223 height 118
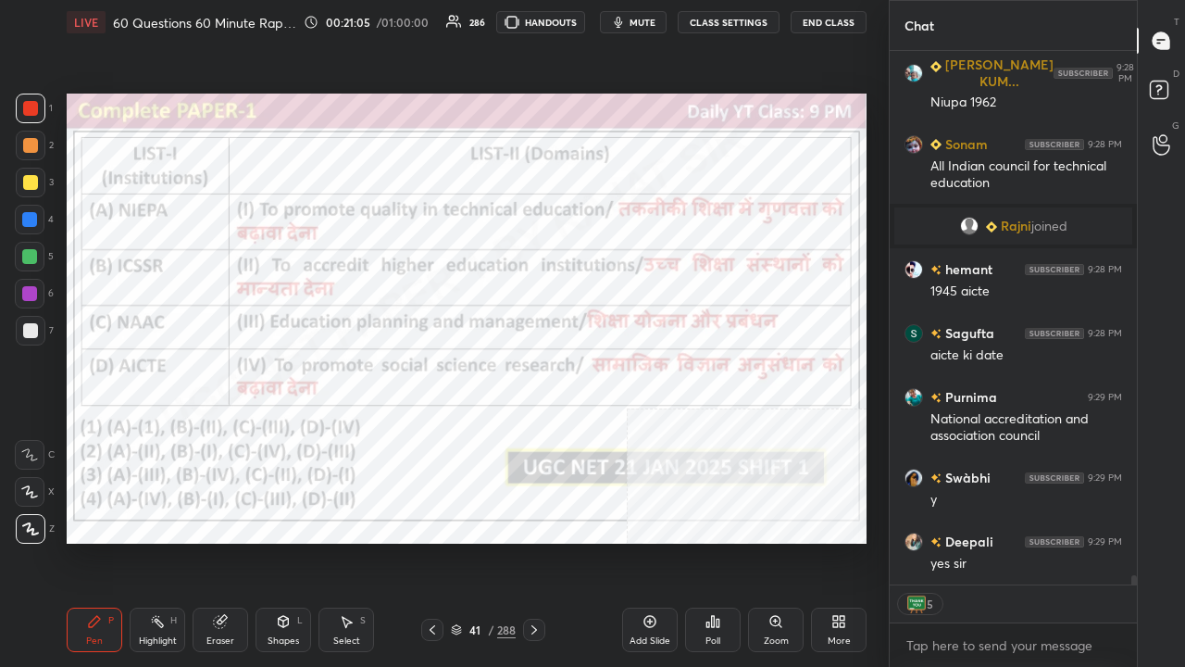
click at [463, 251] on img "grid" at bounding box center [429, 275] width 223 height 118
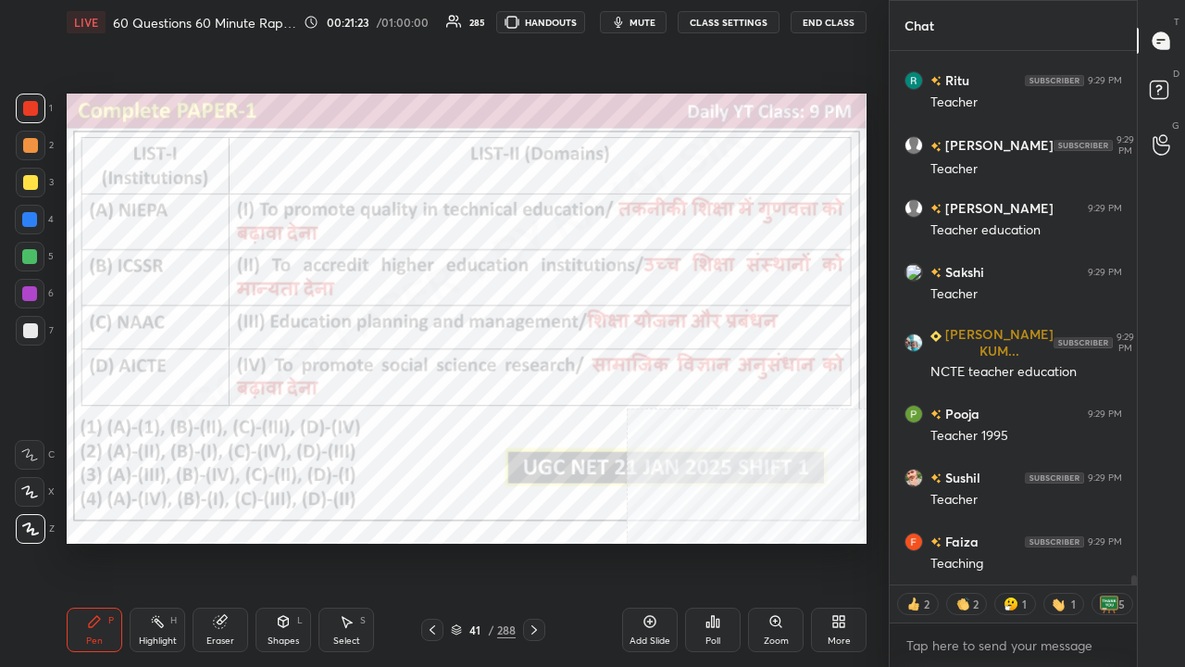
click at [486, 541] on div "41 / 288" at bounding box center [483, 629] width 65 height 17
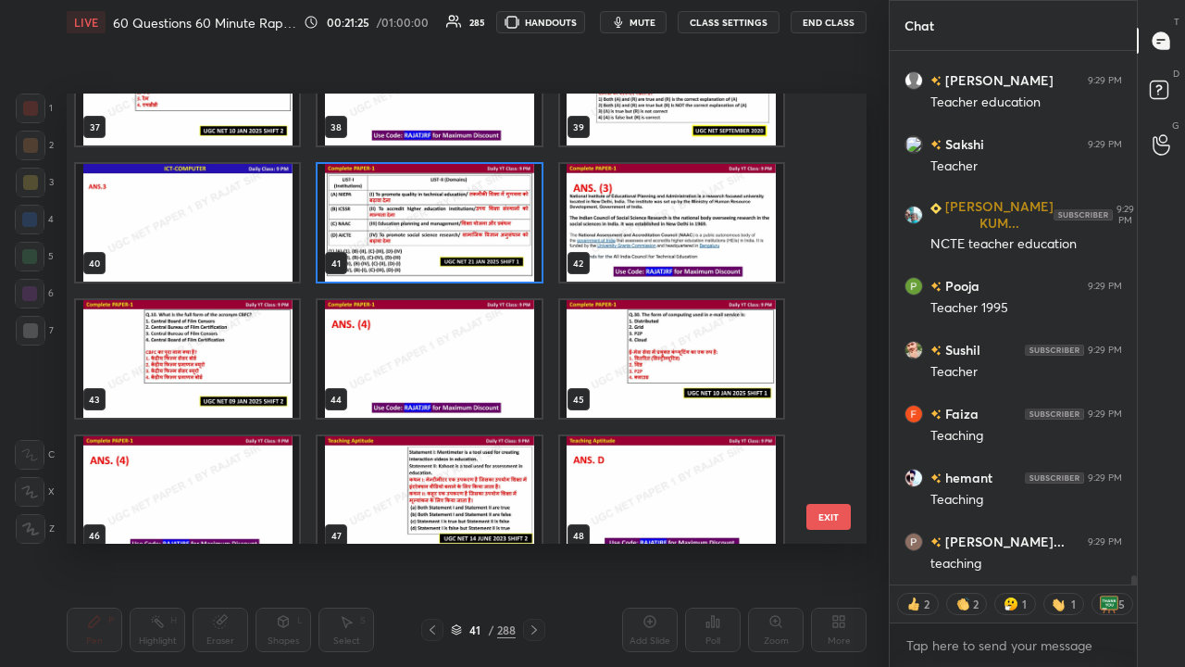
type textarea "x"
click at [242, 365] on img "grid" at bounding box center [187, 359] width 223 height 118
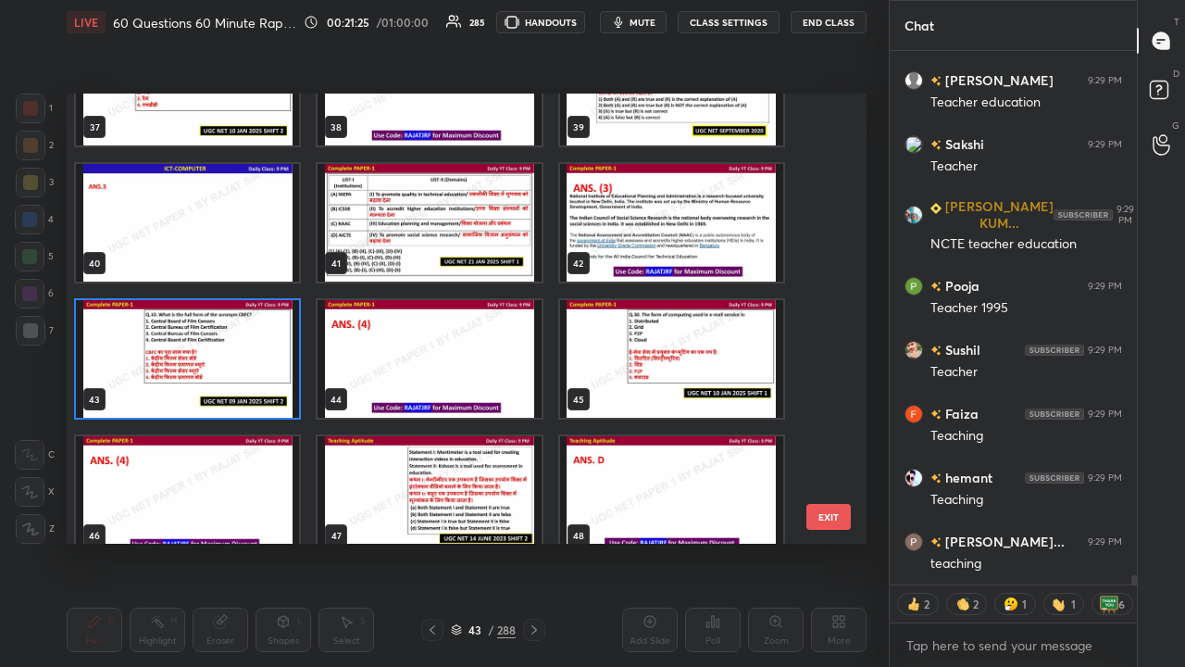
click at [242, 365] on img "grid" at bounding box center [187, 359] width 223 height 118
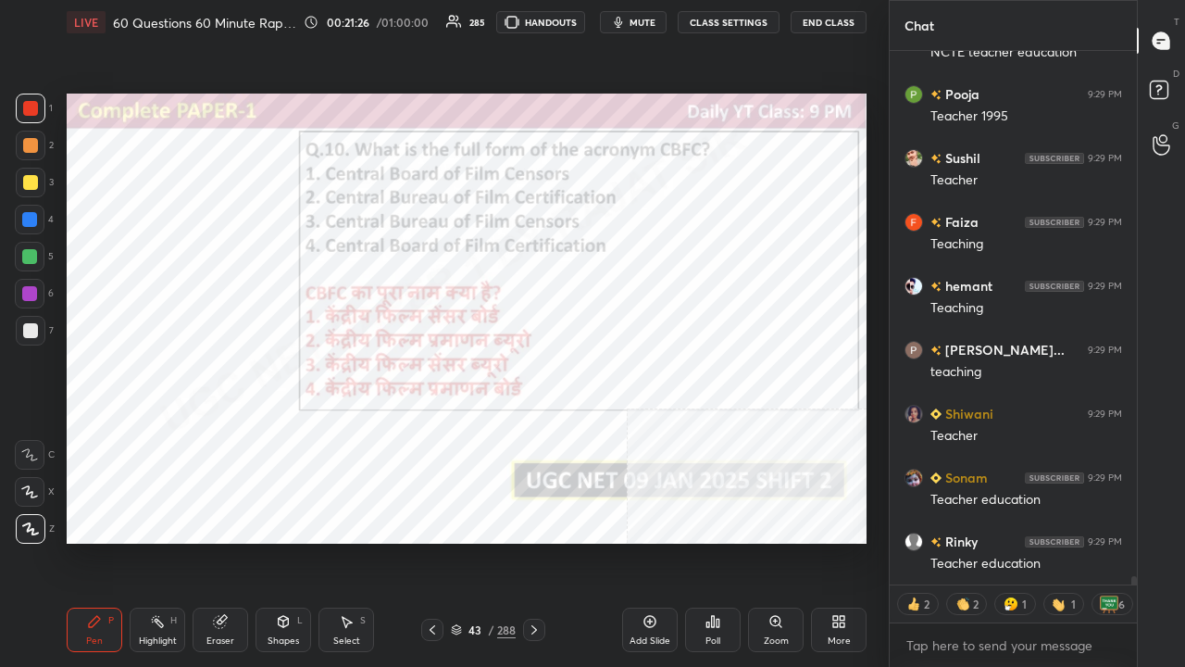
click at [711, 541] on icon at bounding box center [713, 621] width 15 height 15
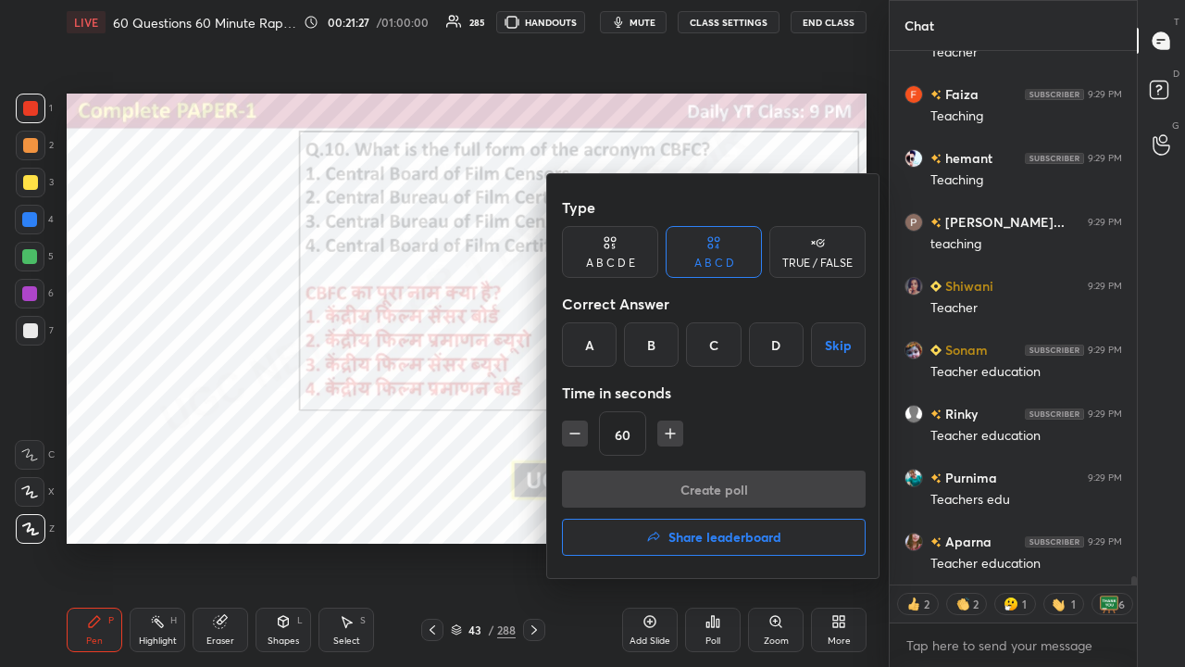
click at [771, 352] on div "D" at bounding box center [776, 344] width 55 height 44
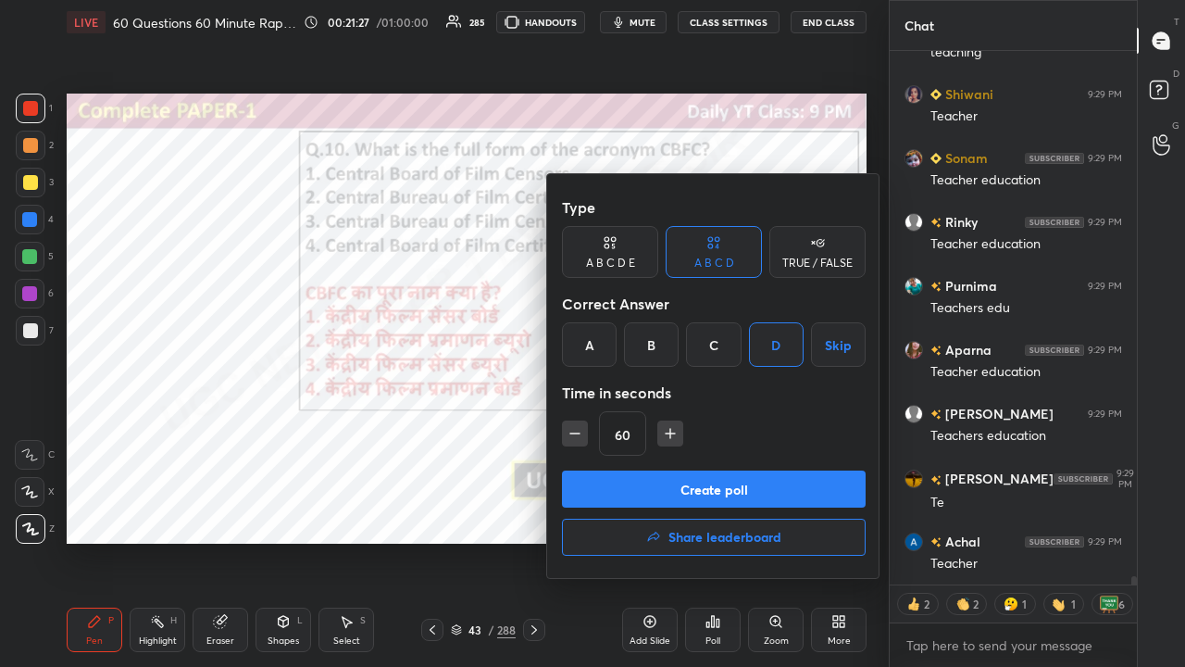
click at [572, 433] on icon "button" at bounding box center [575, 433] width 19 height 19
type input "45"
click at [596, 469] on div "Type A B C D E A B C D TRUE / FALSE Correct Answer A B C D Skip Time in seconds…" at bounding box center [714, 329] width 304 height 281
click at [604, 484] on button "Create poll" at bounding box center [714, 488] width 304 height 37
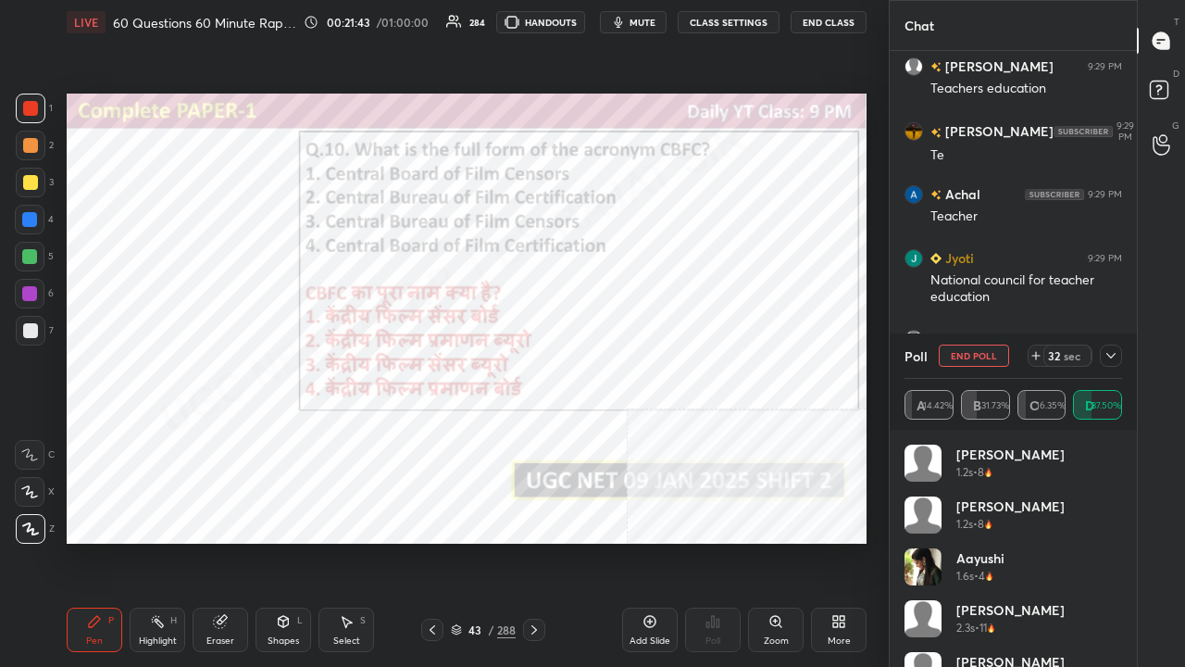
click at [1114, 356] on icon at bounding box center [1111, 355] width 15 height 15
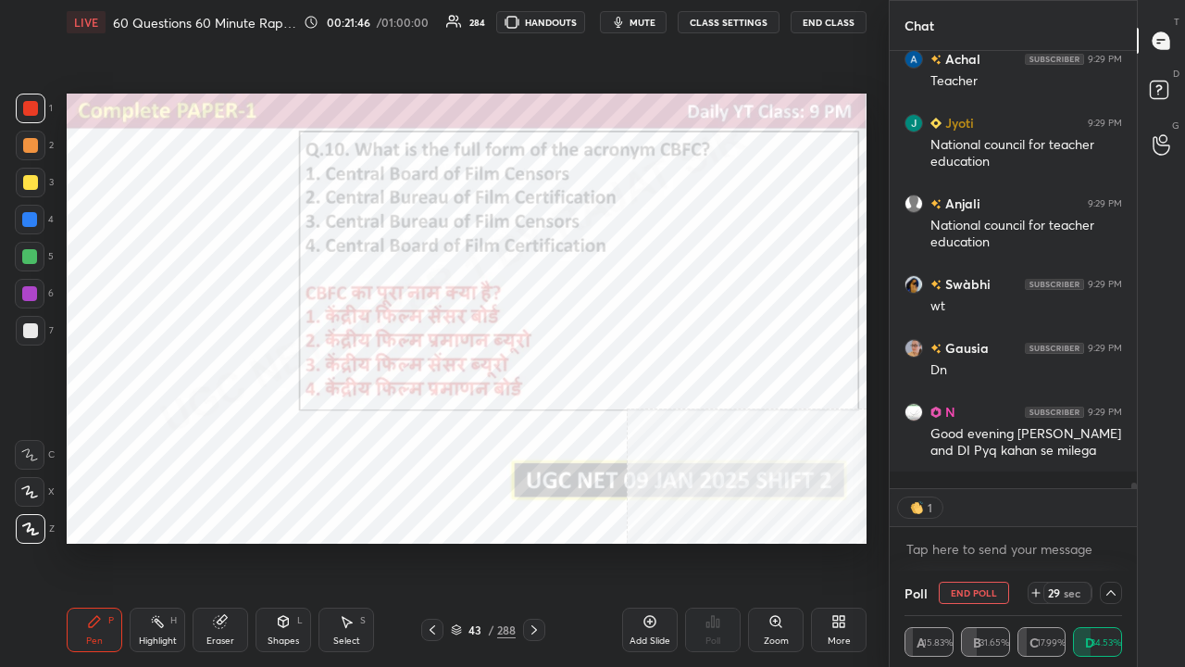
drag, startPoint x: 31, startPoint y: 289, endPoint x: 37, endPoint y: 275, distance: 15.3
click at [30, 289] on div at bounding box center [29, 293] width 15 height 15
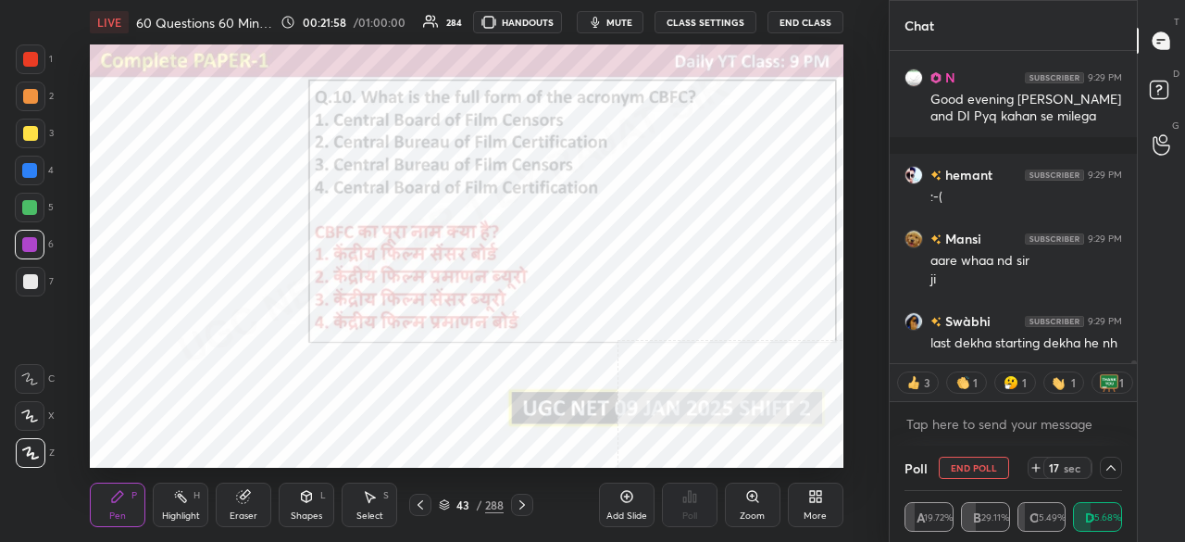
click at [980, 419] on body "1 2 3 4 5 6 7 C X Z C X Z E E Erase all H H LIVE 60 Questions 60 Minute Rapid F…" at bounding box center [592, 271] width 1185 height 542
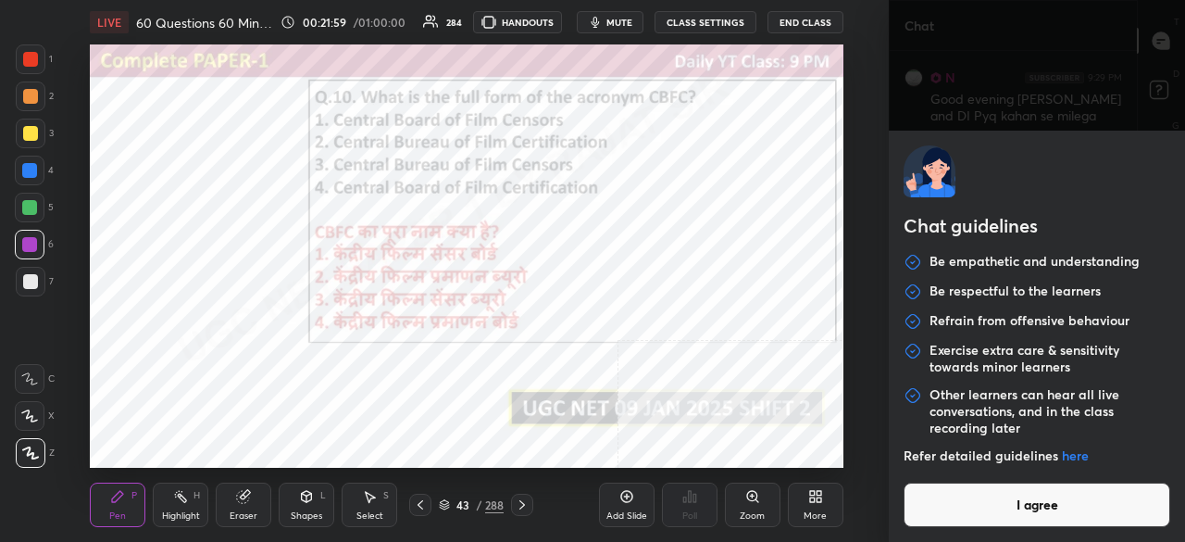
drag, startPoint x: 998, startPoint y: 491, endPoint x: 994, endPoint y: 456, distance: 34.6
click at [997, 490] on button "I agree" at bounding box center [1037, 504] width 267 height 44
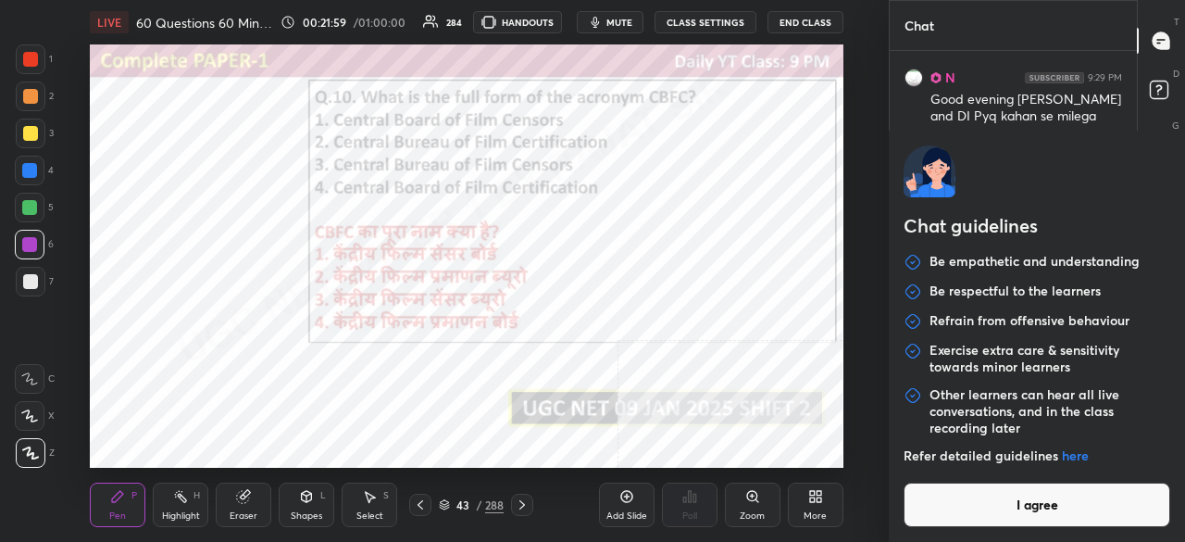
type textarea "x"
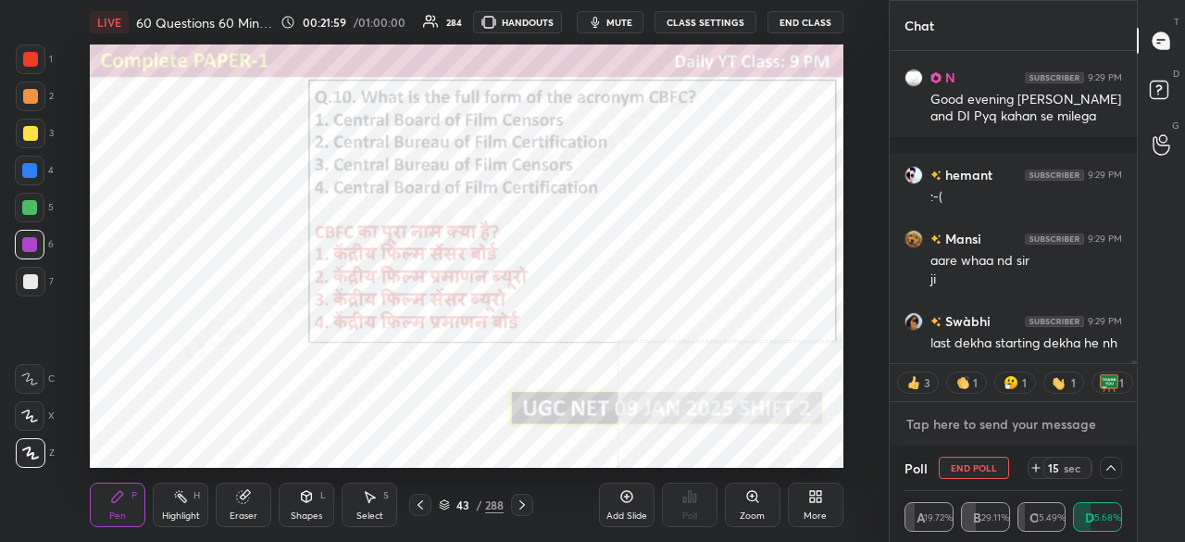
paste textarea "[URL][DOMAIN_NAME]"
type textarea "[URL][DOMAIN_NAME]"
type textarea "x"
type textarea "[URL][DOMAIN_NAME]"
type textarea "x"
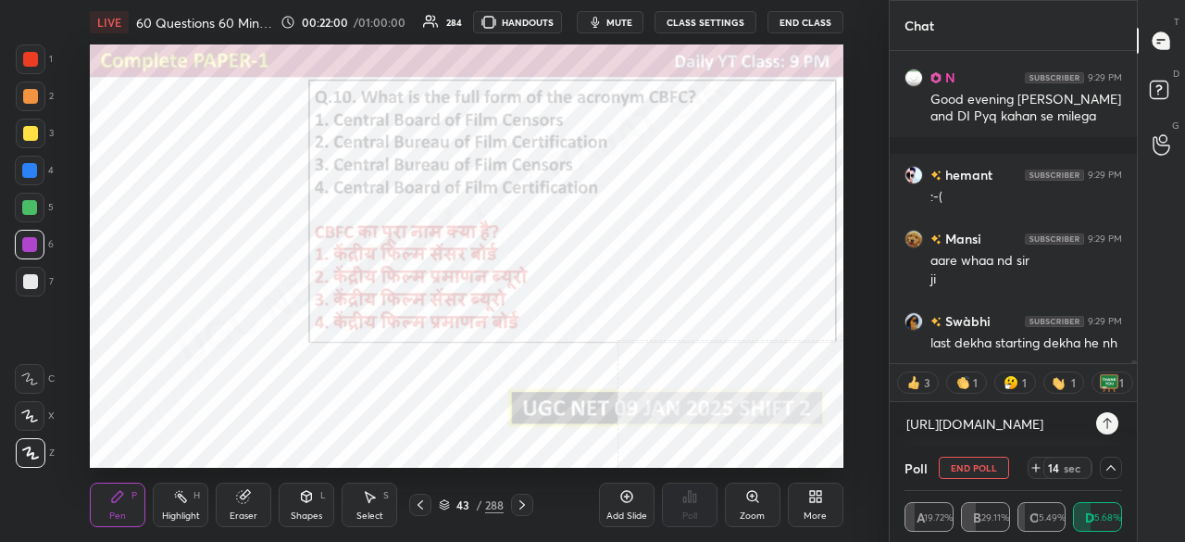
click at [1107, 425] on icon at bounding box center [1107, 423] width 15 height 15
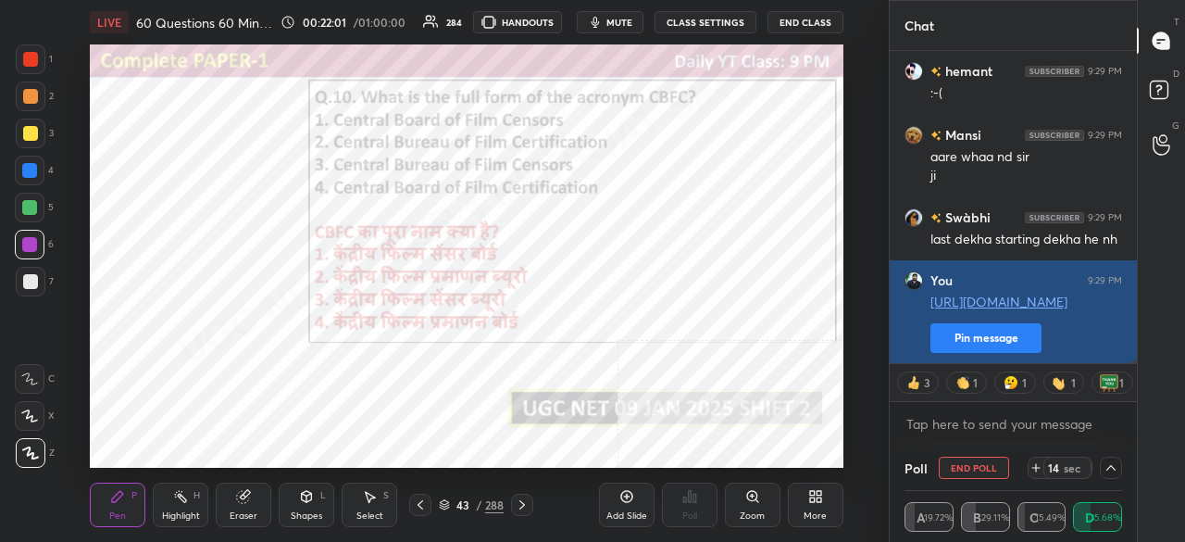
click at [1010, 344] on button "Pin message" at bounding box center [986, 338] width 111 height 30
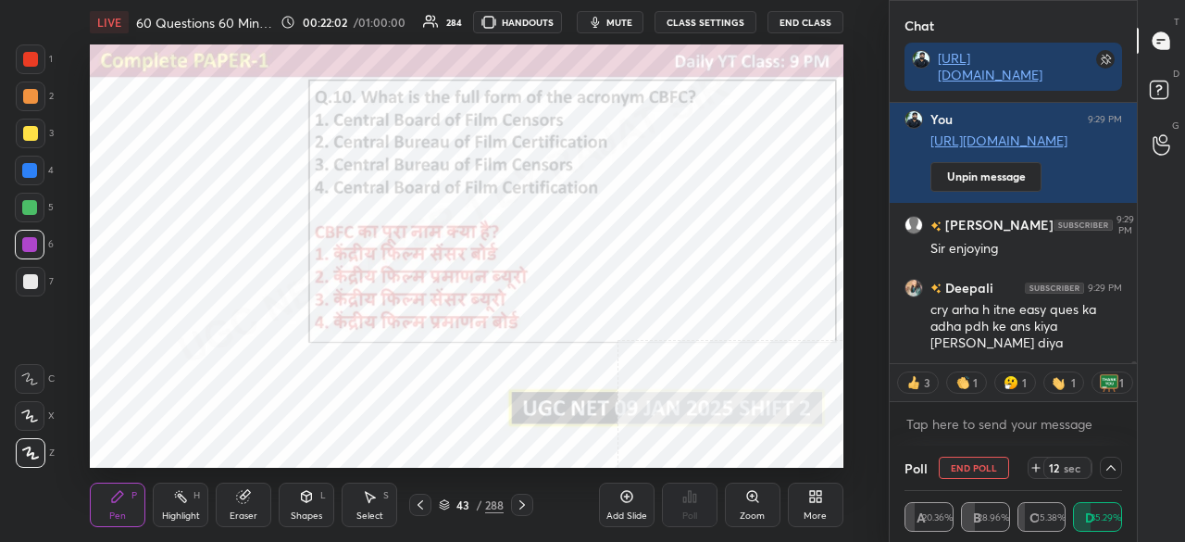
click at [825, 504] on div "More" at bounding box center [816, 504] width 56 height 44
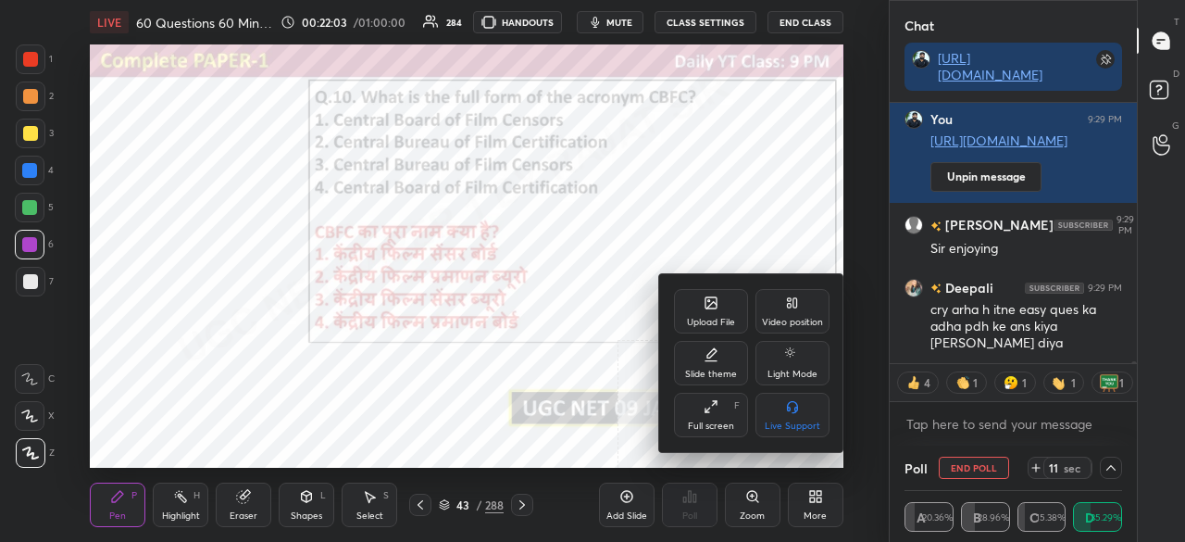
click at [708, 429] on div "Full screen" at bounding box center [711, 425] width 46 height 9
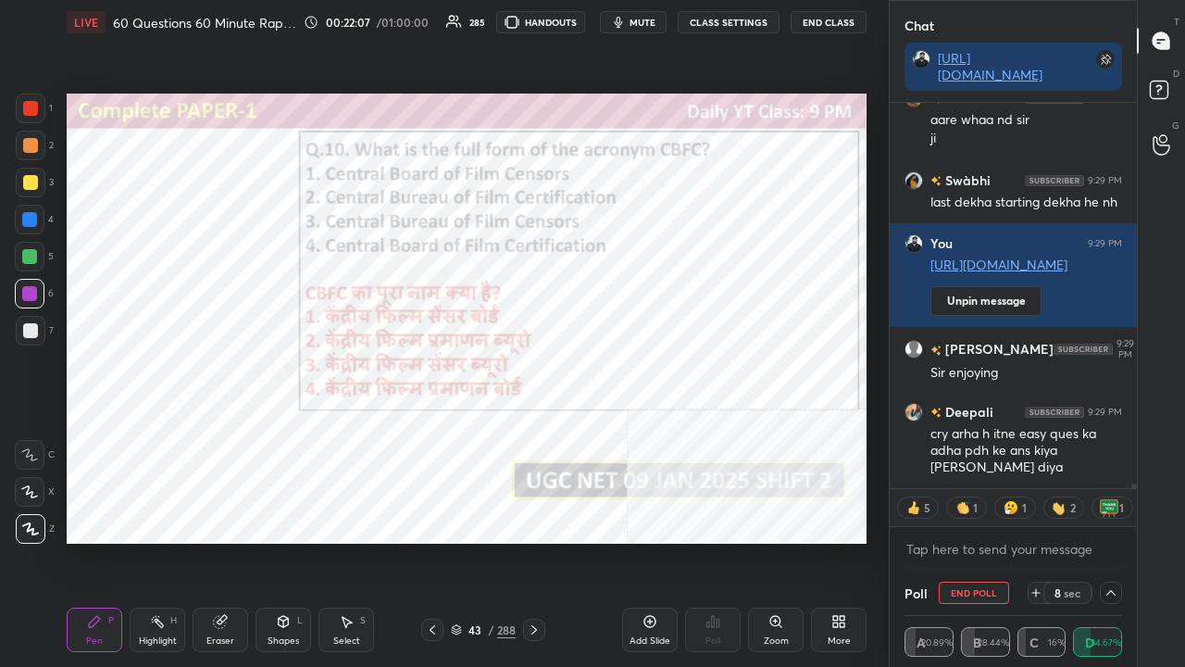
click at [30, 222] on div at bounding box center [29, 219] width 15 height 15
click at [31, 222] on div at bounding box center [29, 219] width 15 height 15
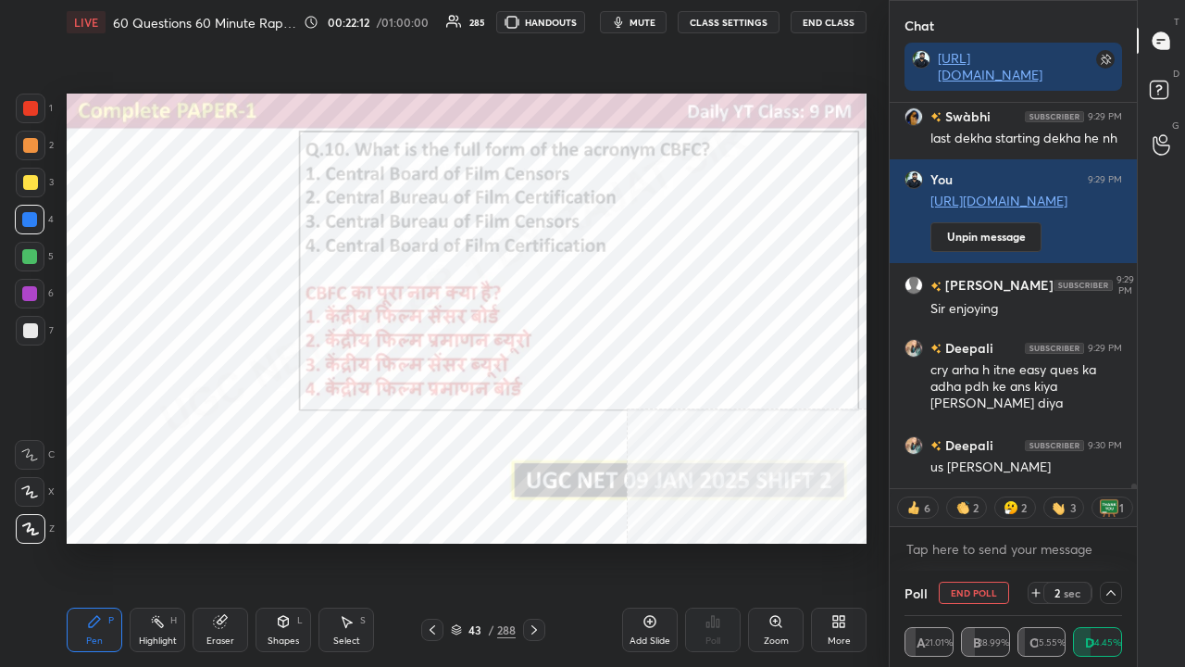
click at [479, 541] on div "43" at bounding box center [475, 629] width 19 height 11
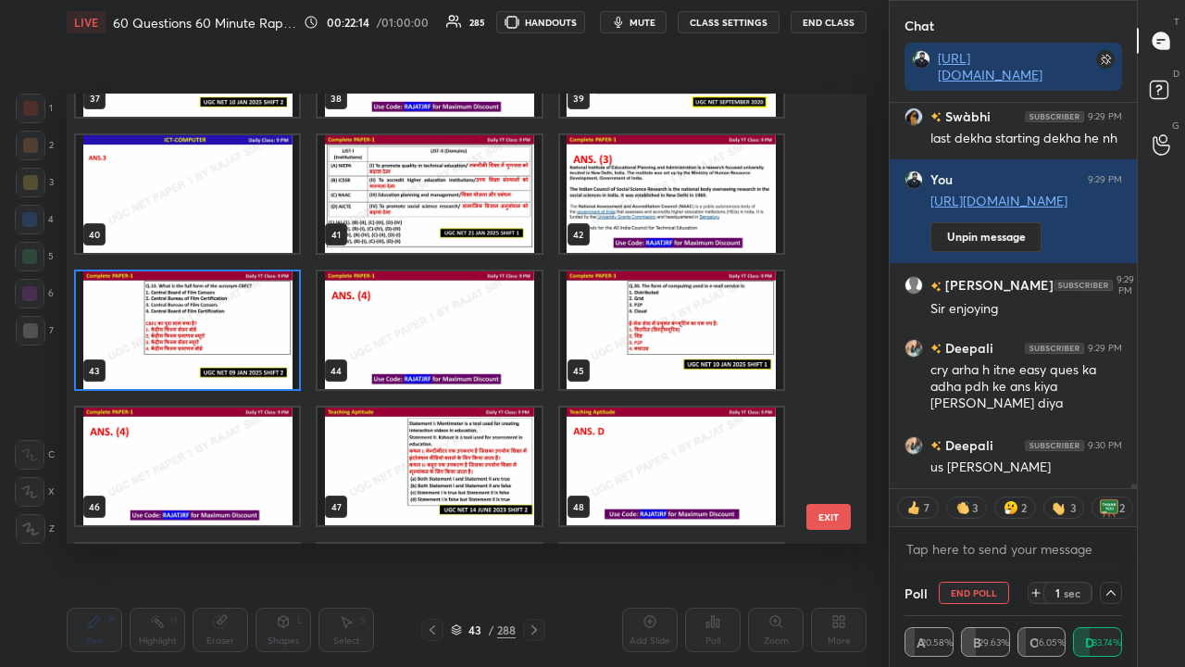
click at [247, 315] on img "grid" at bounding box center [187, 330] width 223 height 118
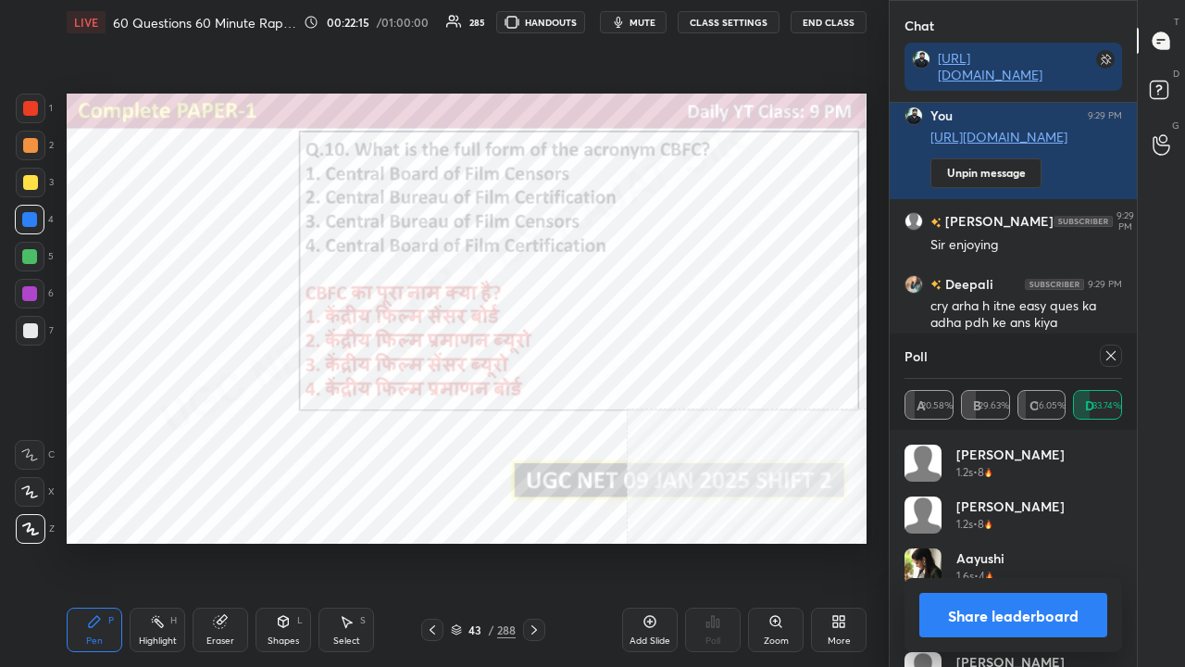
click at [1118, 358] on icon at bounding box center [1111, 355] width 15 height 15
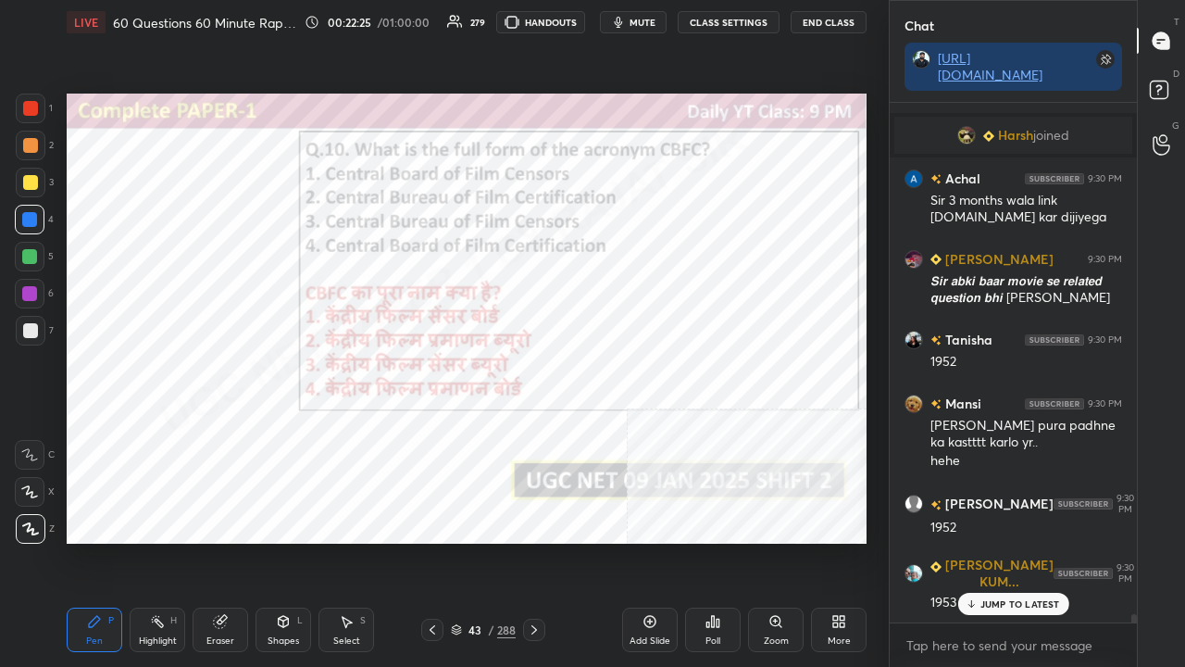
click at [491, 541] on div "/" at bounding box center [491, 629] width 6 height 11
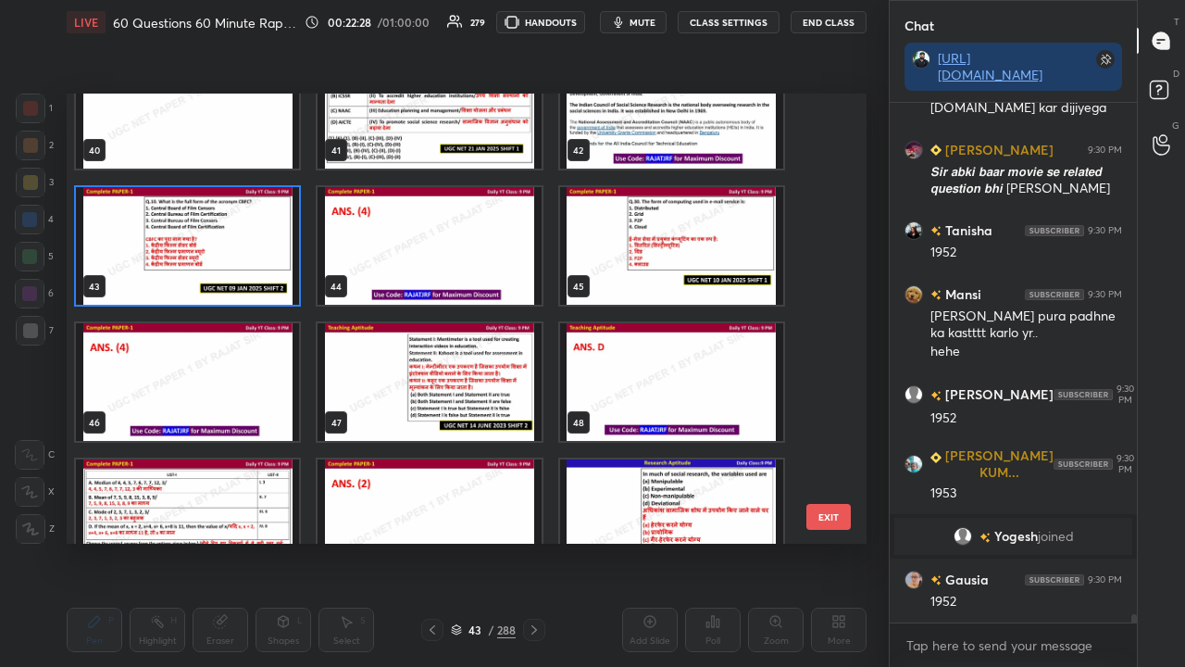
click at [666, 246] on img "grid" at bounding box center [671, 246] width 223 height 118
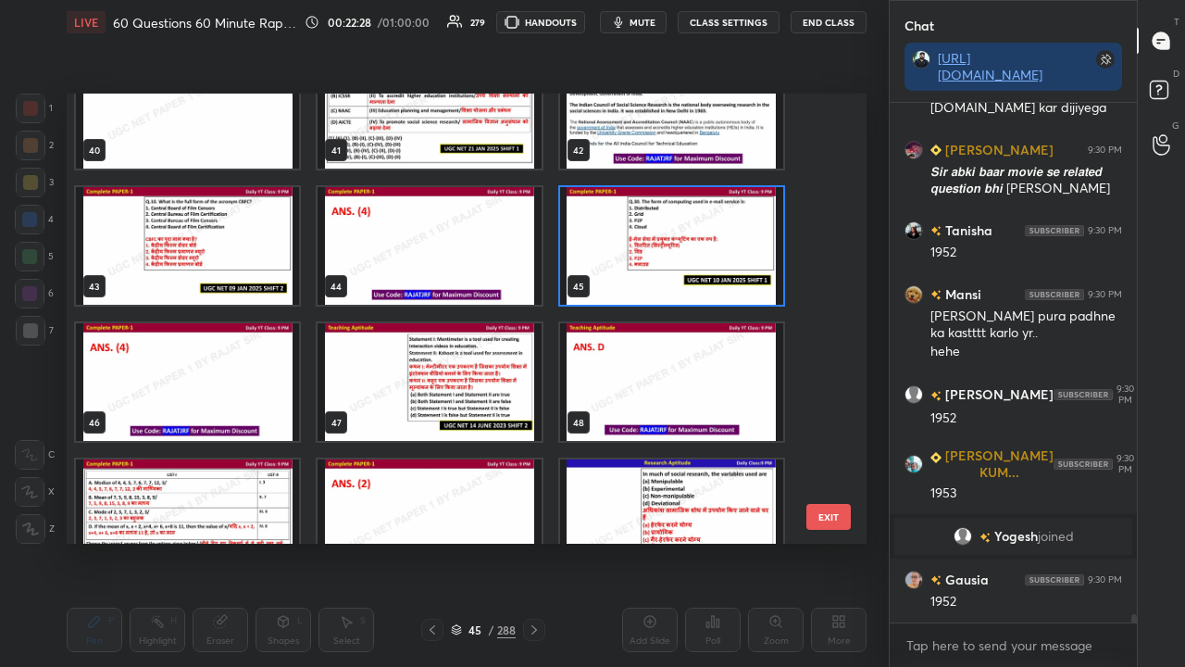
click at [666, 246] on img "grid" at bounding box center [671, 246] width 223 height 118
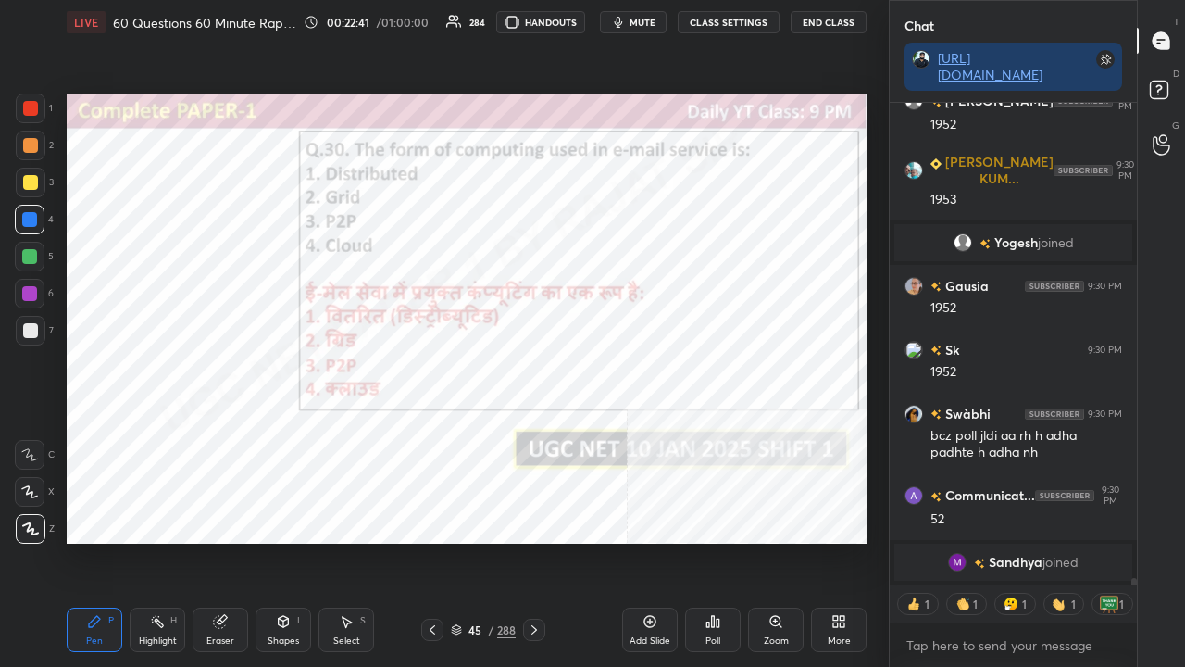
click at [713, 541] on icon at bounding box center [713, 621] width 15 height 15
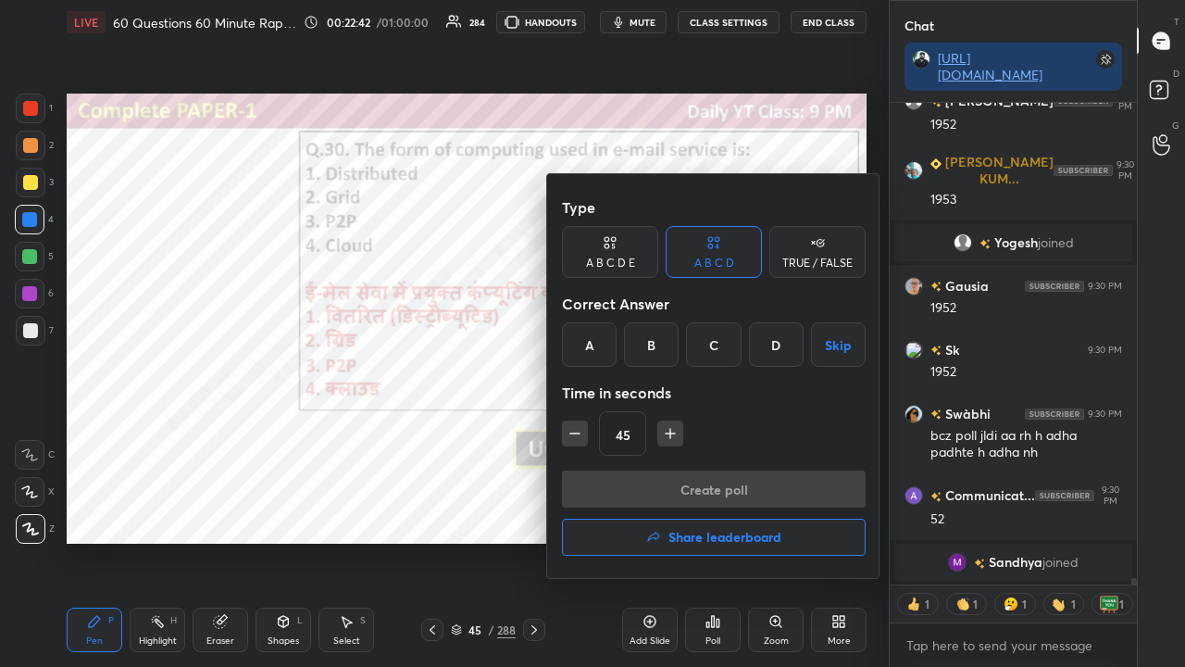
click at [771, 354] on div "D" at bounding box center [776, 344] width 55 height 44
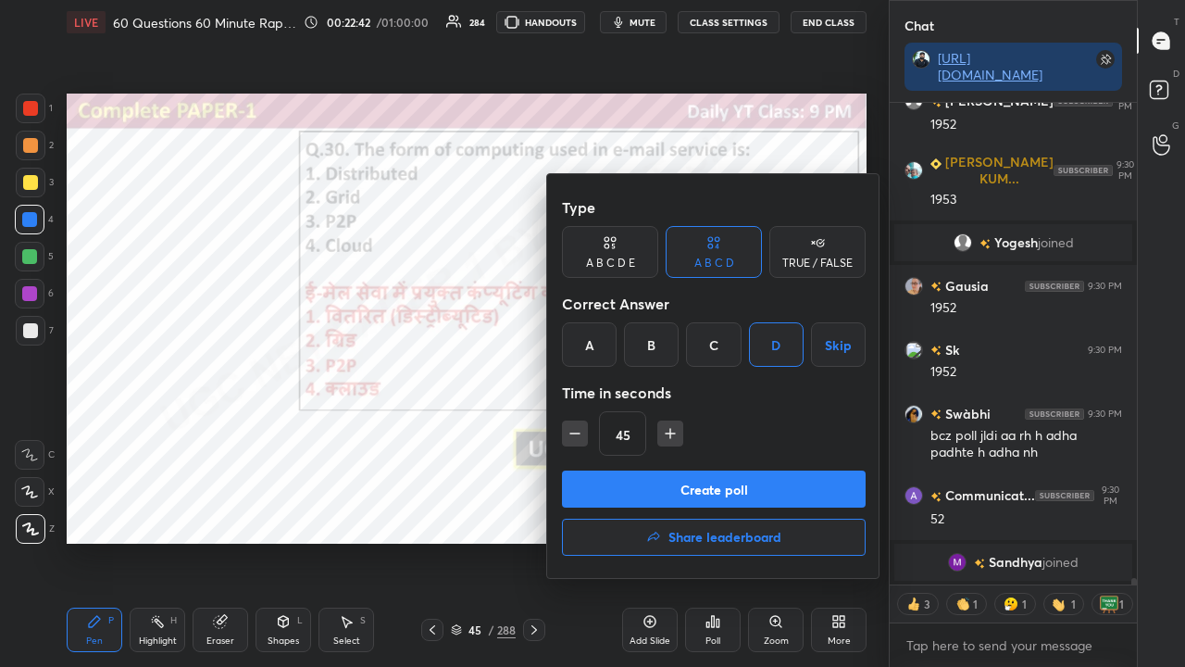
type textarea "x"
drag, startPoint x: 580, startPoint y: 433, endPoint x: 587, endPoint y: 444, distance: 13.4
click at [580, 434] on icon "button" at bounding box center [575, 433] width 19 height 19
type input "30"
click at [593, 469] on div "Type A B C D E A B C D TRUE / FALSE Correct Answer A B C D Skip Time in seconds…" at bounding box center [714, 329] width 304 height 281
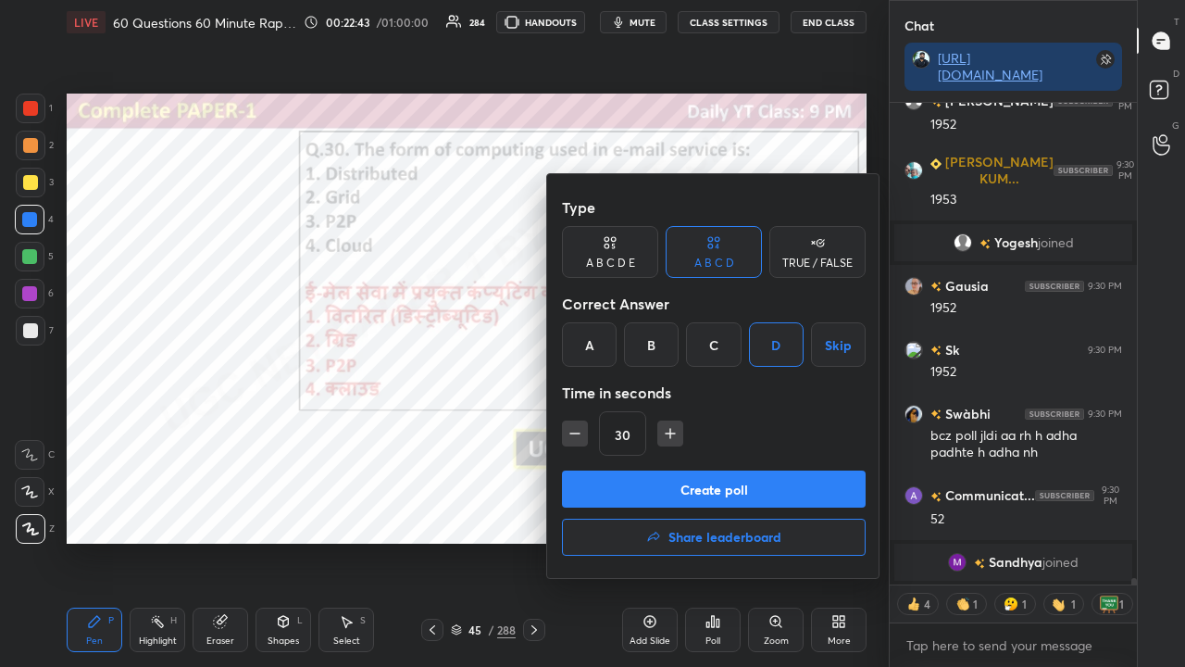
click at [604, 484] on button "Create poll" at bounding box center [714, 488] width 304 height 37
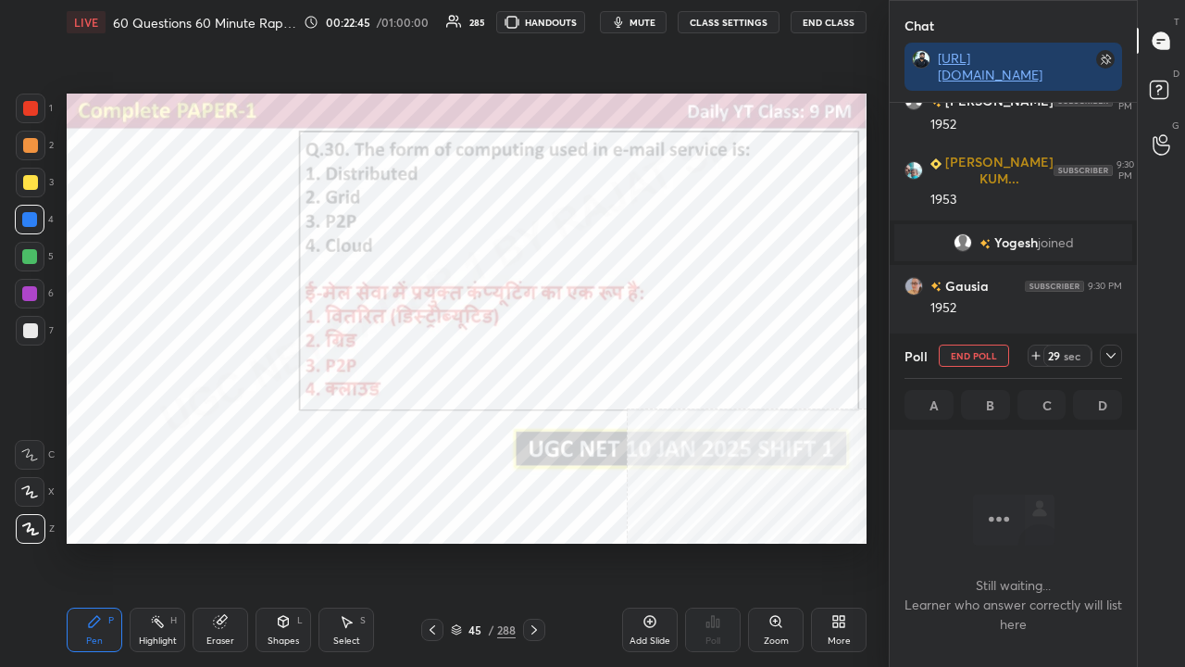
click at [1115, 357] on icon at bounding box center [1111, 355] width 15 height 15
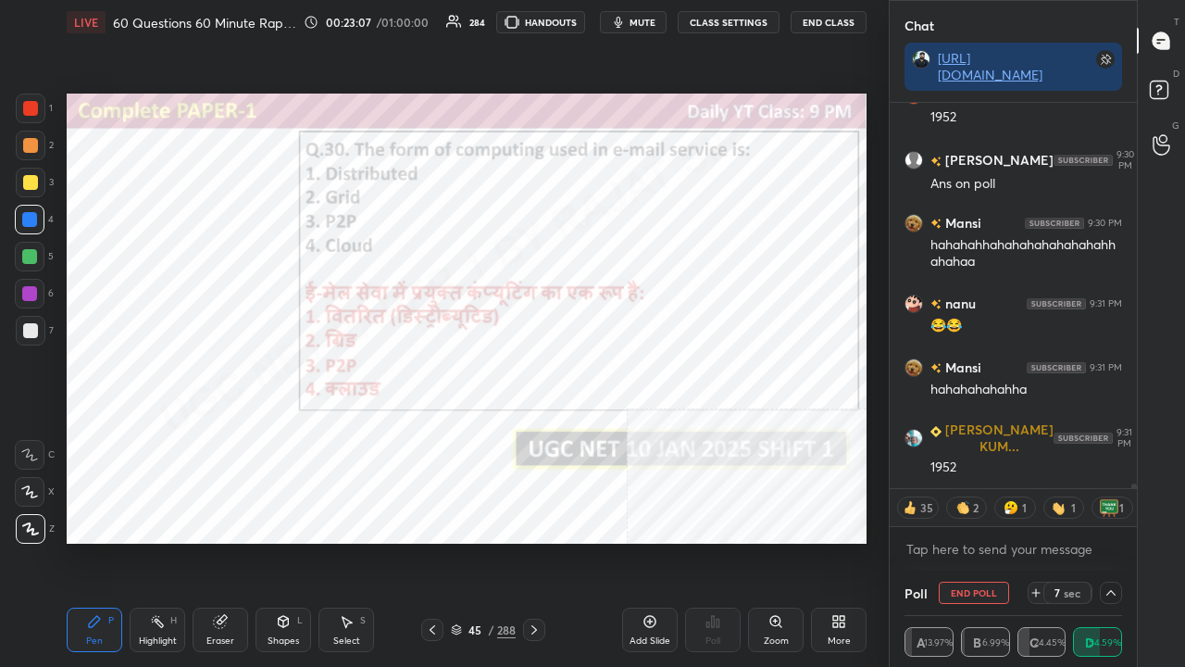
click at [31, 288] on div at bounding box center [29, 293] width 15 height 15
click at [31, 289] on div at bounding box center [29, 293] width 15 height 15
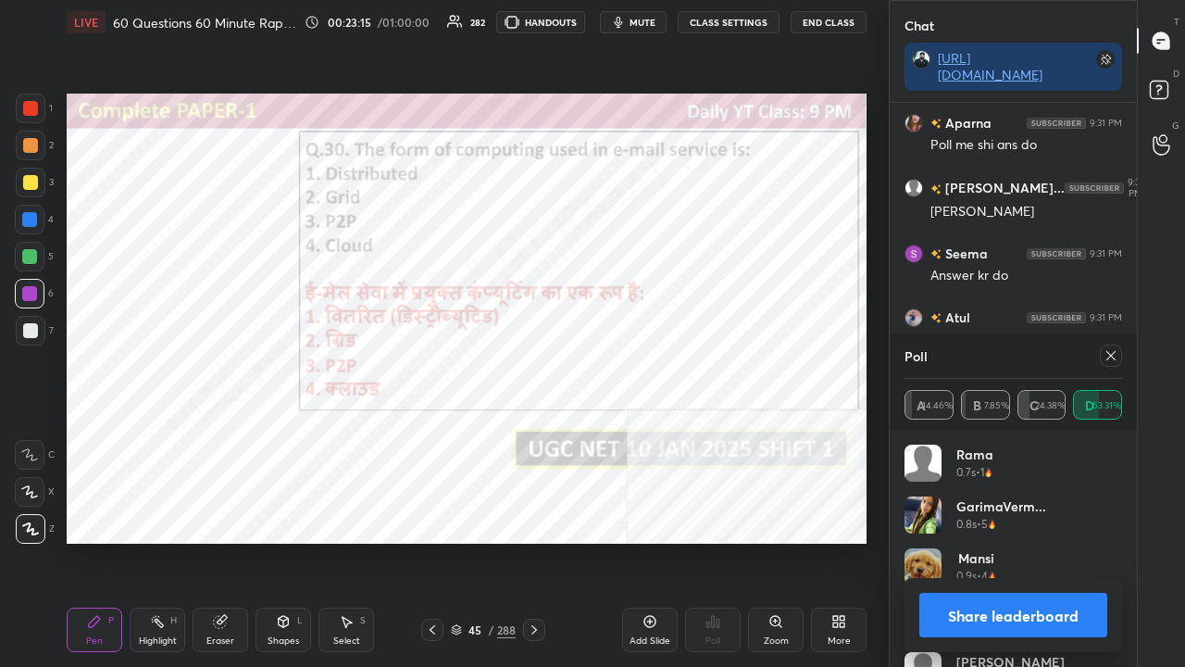
drag, startPoint x: 1113, startPoint y: 359, endPoint x: 1068, endPoint y: 370, distance: 46.7
click at [1113, 360] on icon at bounding box center [1111, 355] width 15 height 15
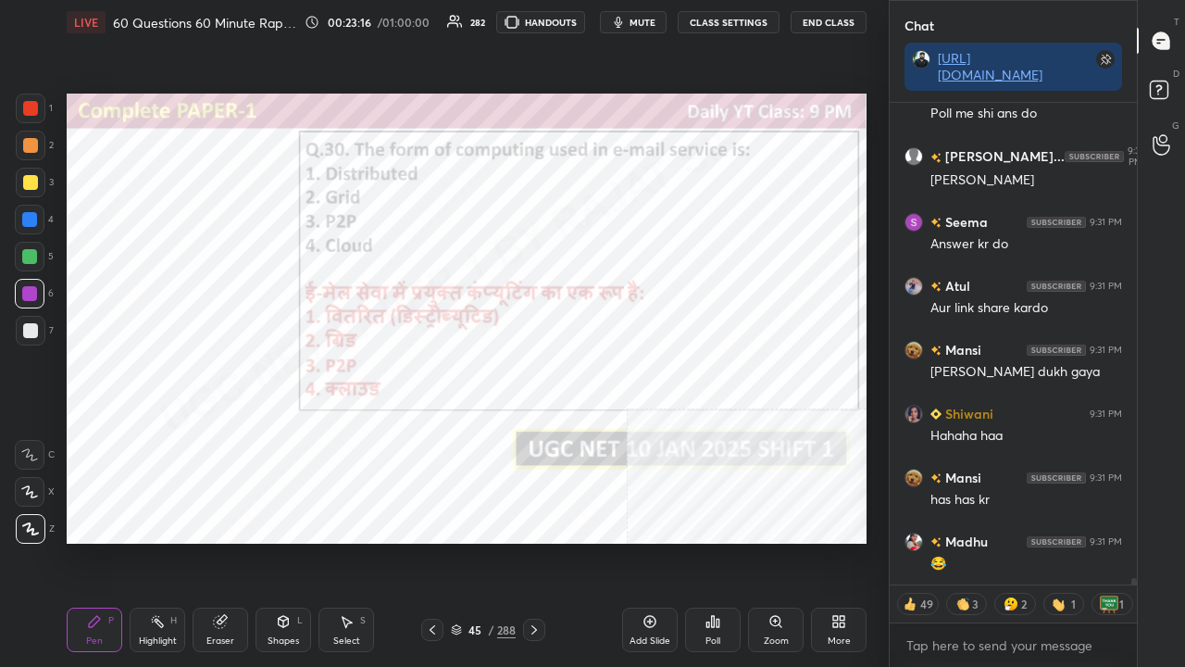
drag, startPoint x: 489, startPoint y: 633, endPoint x: 502, endPoint y: 559, distance: 75.2
click at [489, 541] on div "/" at bounding box center [491, 629] width 6 height 11
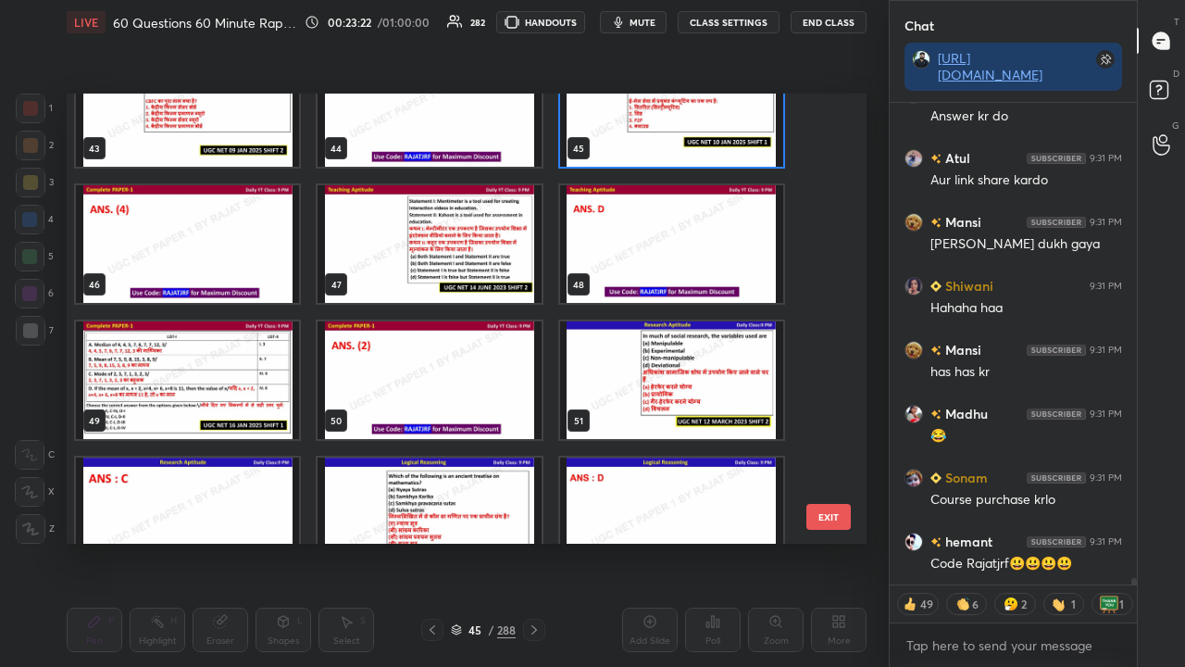
click at [250, 385] on img "grid" at bounding box center [187, 380] width 223 height 118
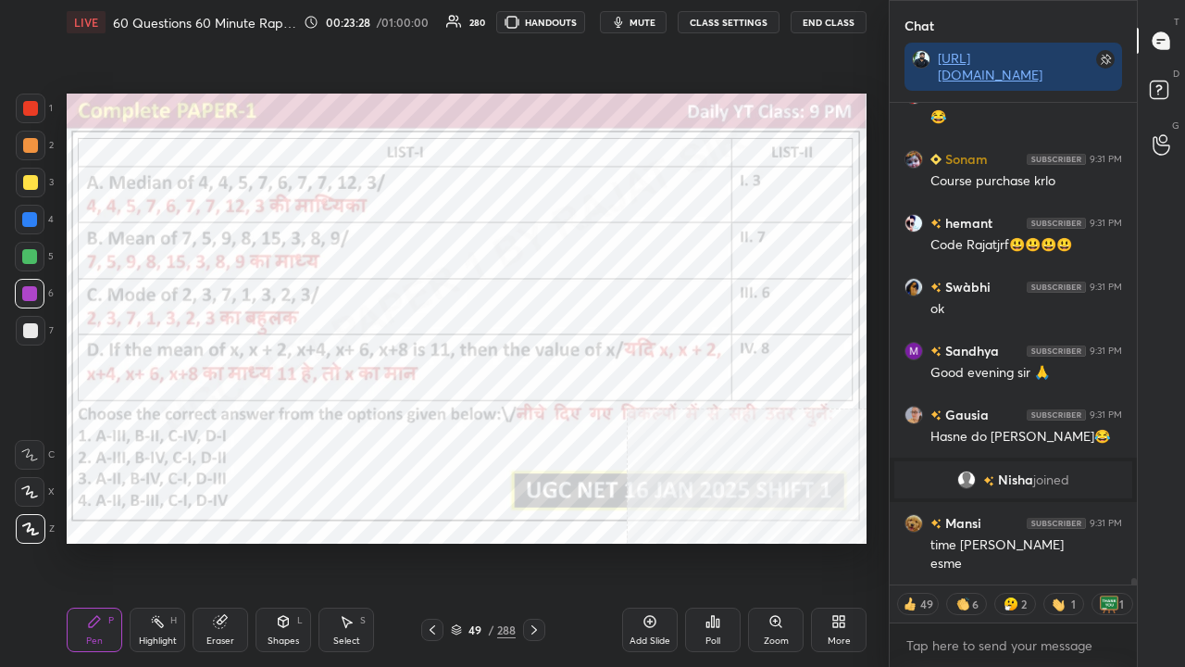
type textarea "x"
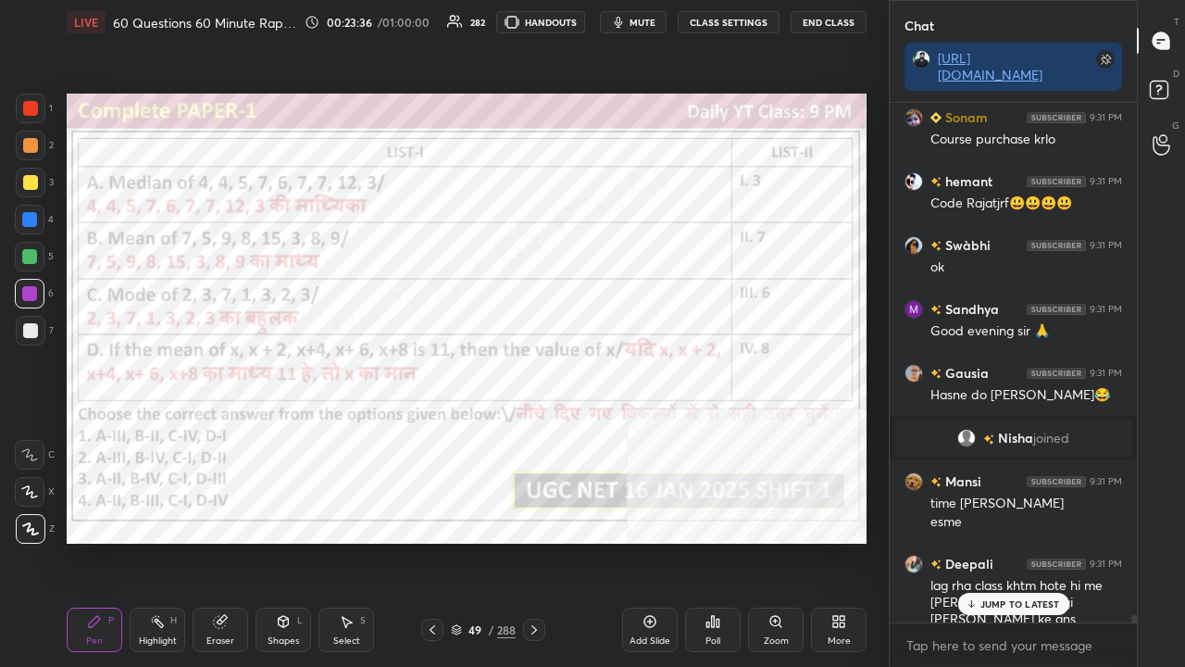
click at [1010, 541] on p "JUMP TO LATEST" at bounding box center [1021, 603] width 80 height 11
click at [485, 541] on div "49 / 288" at bounding box center [483, 629] width 65 height 17
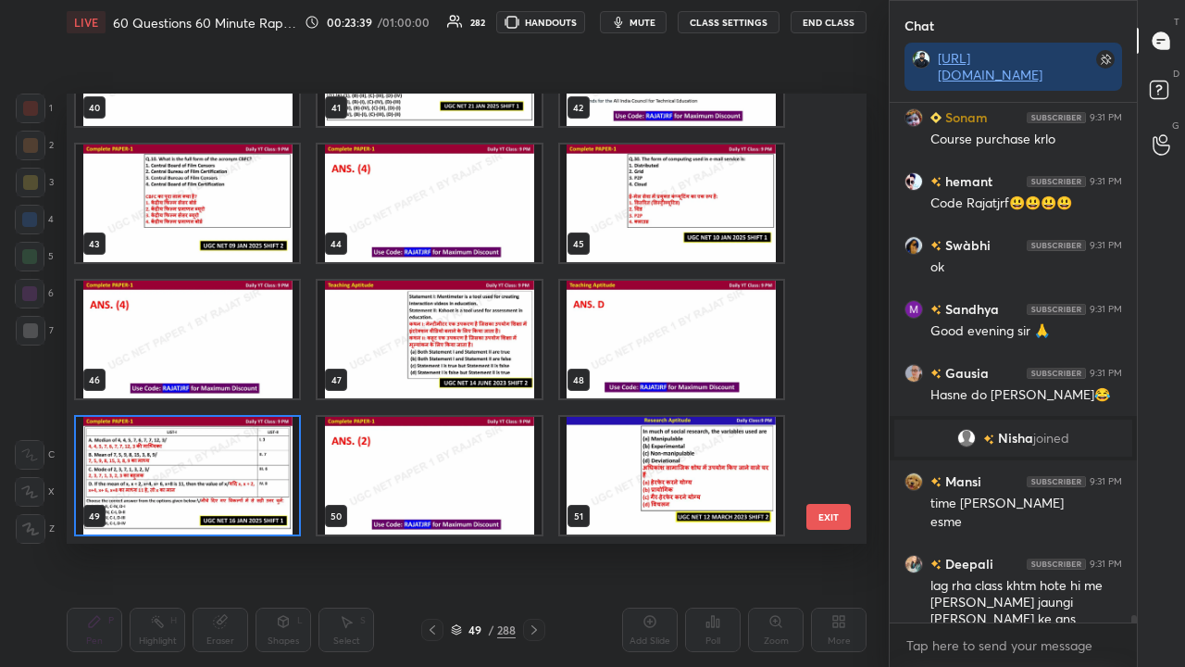
click at [234, 442] on img "grid" at bounding box center [187, 476] width 223 height 118
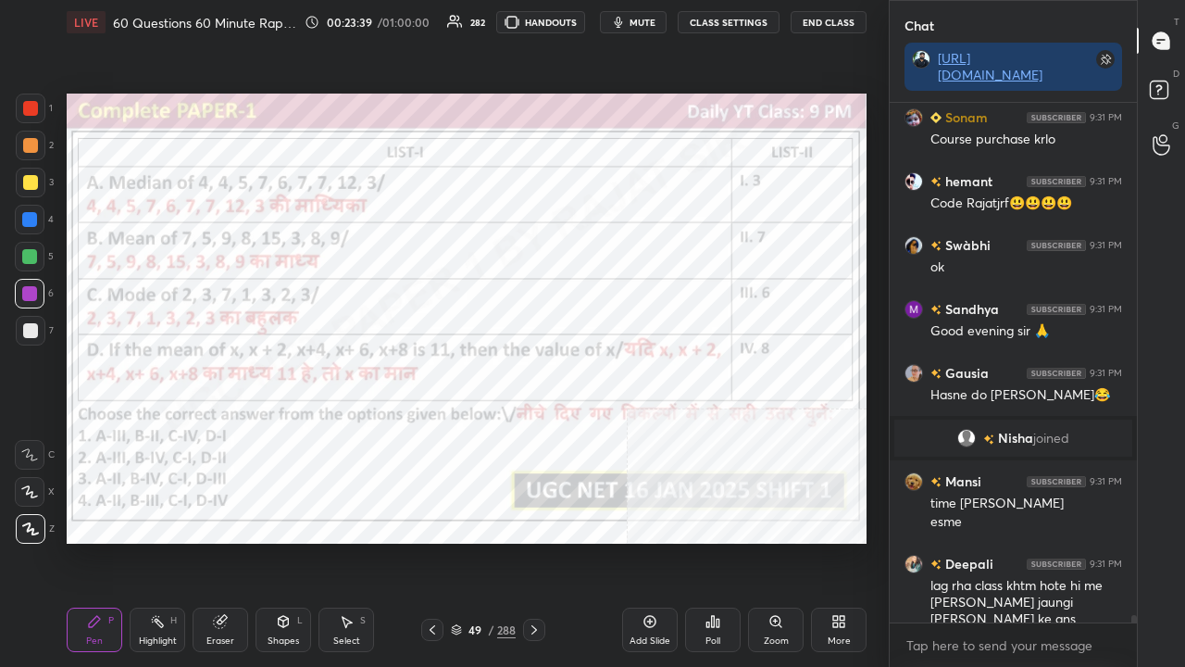
click at [235, 442] on img "grid" at bounding box center [187, 476] width 223 height 118
click at [486, 541] on div "49 / 288" at bounding box center [483, 629] width 65 height 17
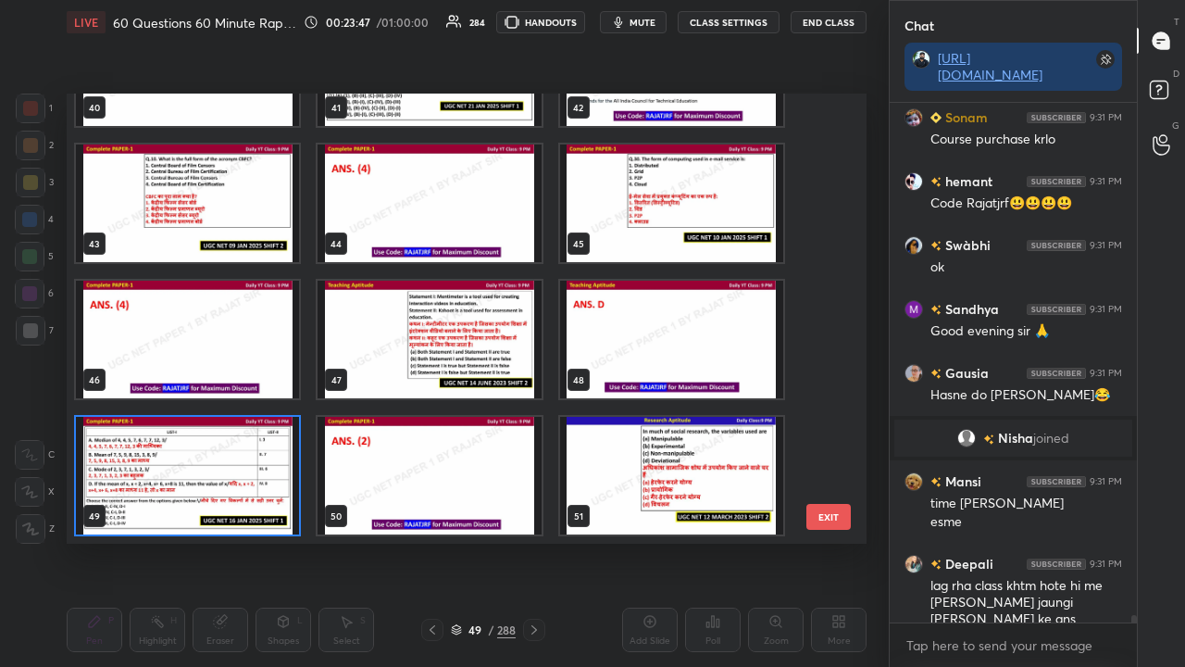
click at [213, 461] on img "grid" at bounding box center [187, 476] width 223 height 118
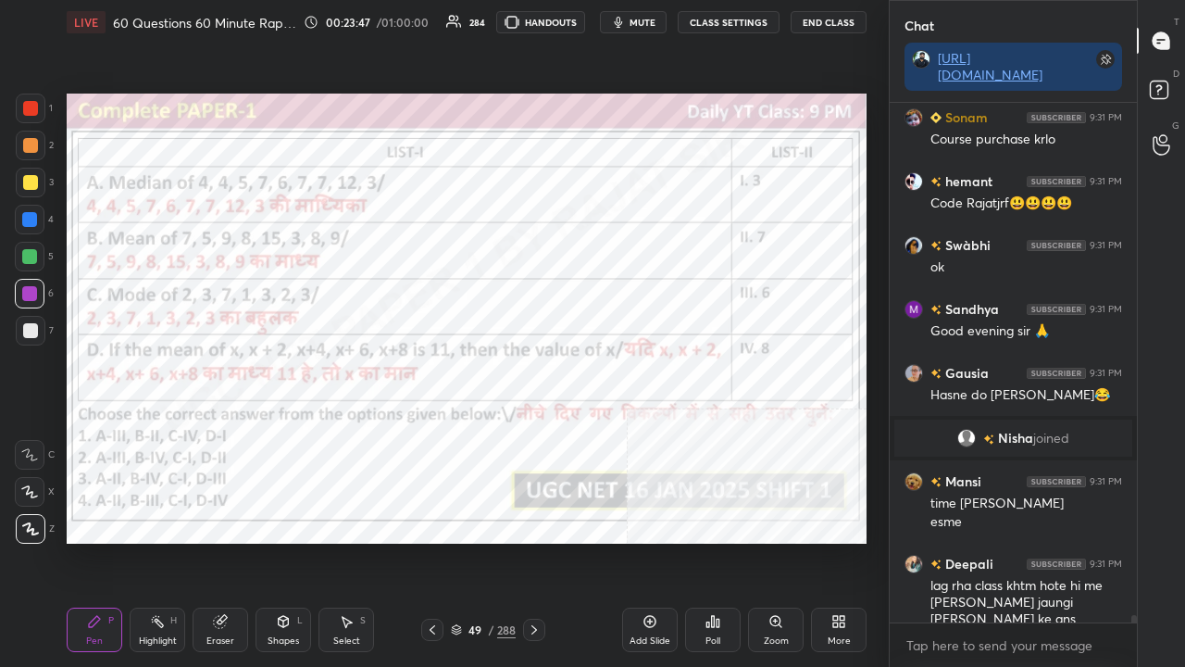
click at [216, 463] on img "grid" at bounding box center [187, 476] width 223 height 118
click at [707, 541] on icon at bounding box center [713, 621] width 15 height 15
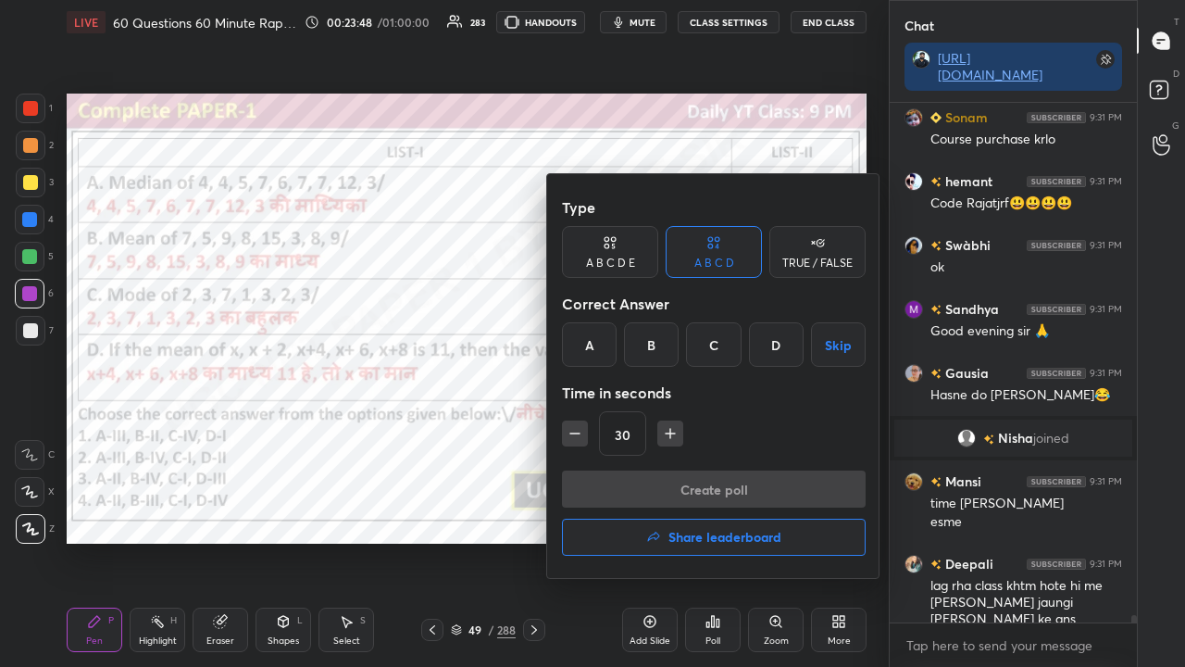
drag, startPoint x: 654, startPoint y: 349, endPoint x: 655, endPoint y: 360, distance: 11.1
click at [655, 352] on div "B" at bounding box center [651, 344] width 55 height 44
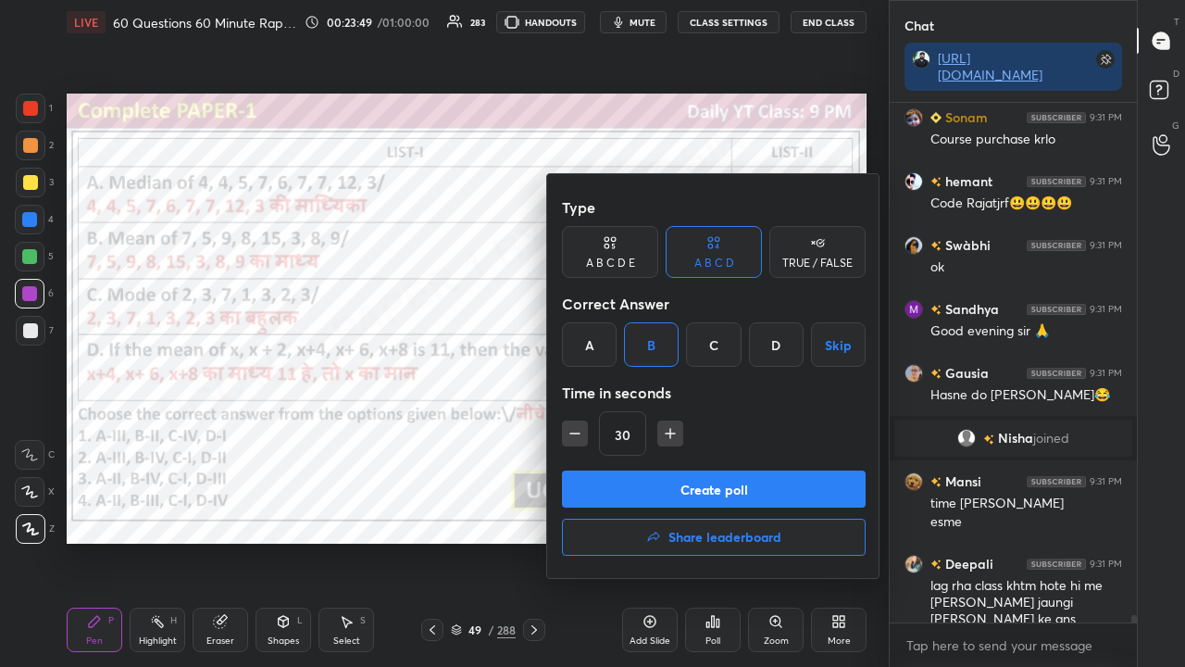
click at [667, 425] on icon "button" at bounding box center [670, 433] width 19 height 19
click at [669, 428] on icon "button" at bounding box center [670, 433] width 19 height 19
type input "60"
click at [659, 478] on button "Create poll" at bounding box center [714, 488] width 304 height 37
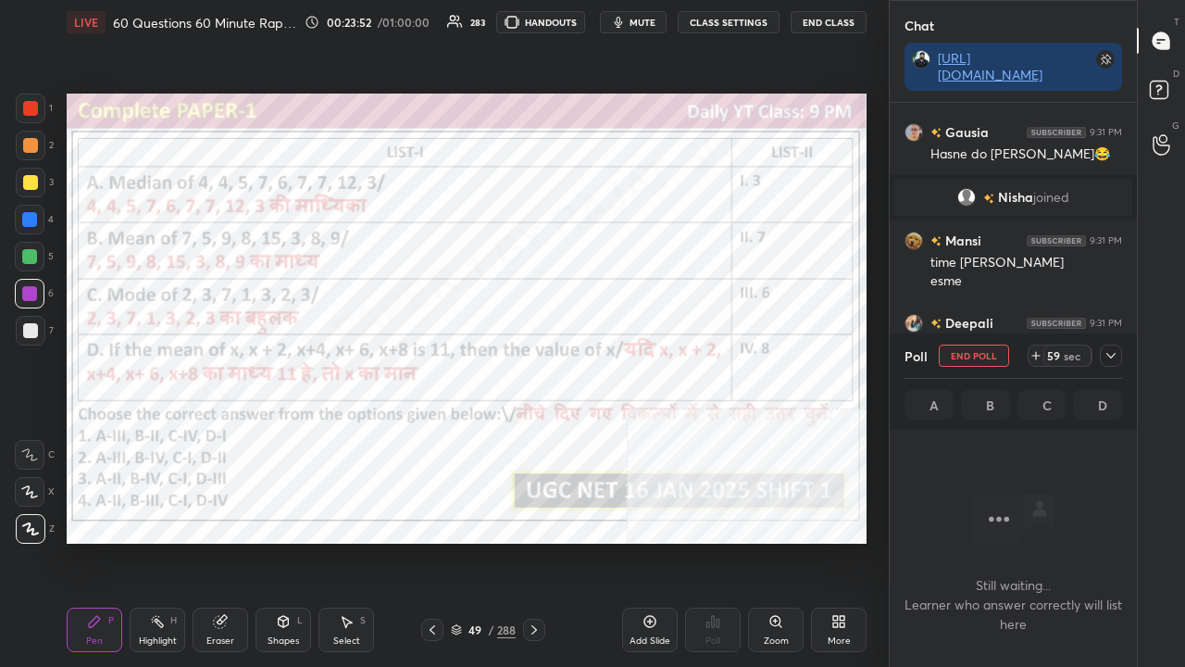
drag, startPoint x: 1117, startPoint y: 357, endPoint x: 1110, endPoint y: 369, distance: 13.7
click at [1116, 357] on icon at bounding box center [1111, 355] width 15 height 15
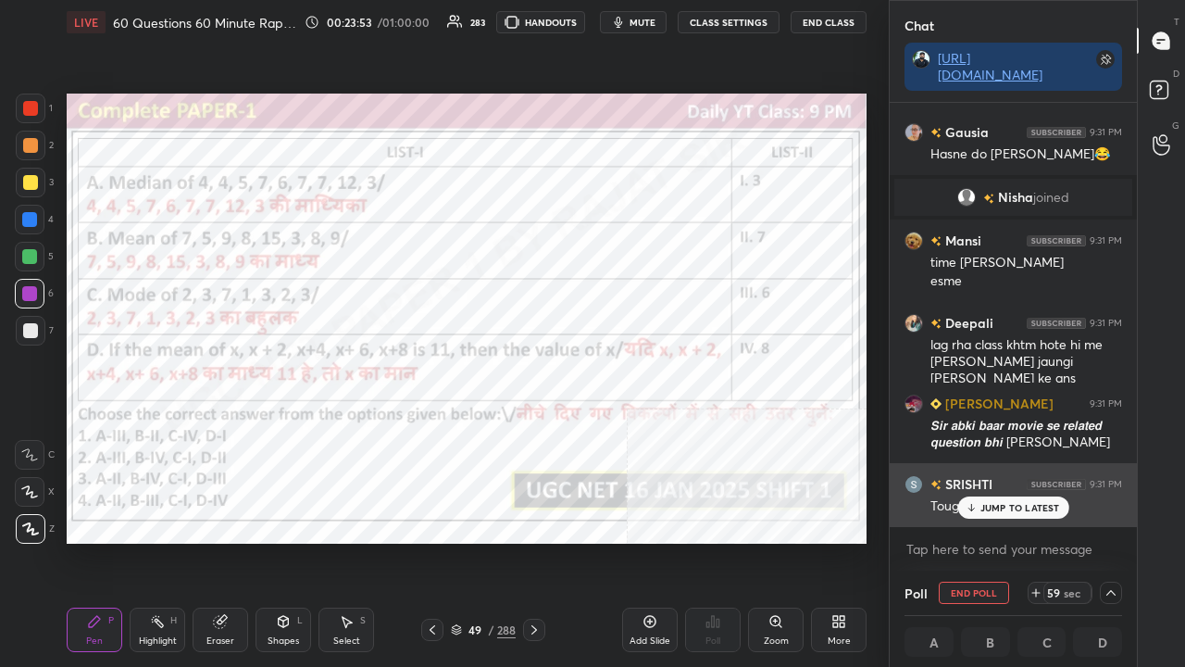
click at [1001, 509] on p "JUMP TO LATEST" at bounding box center [1021, 507] width 80 height 11
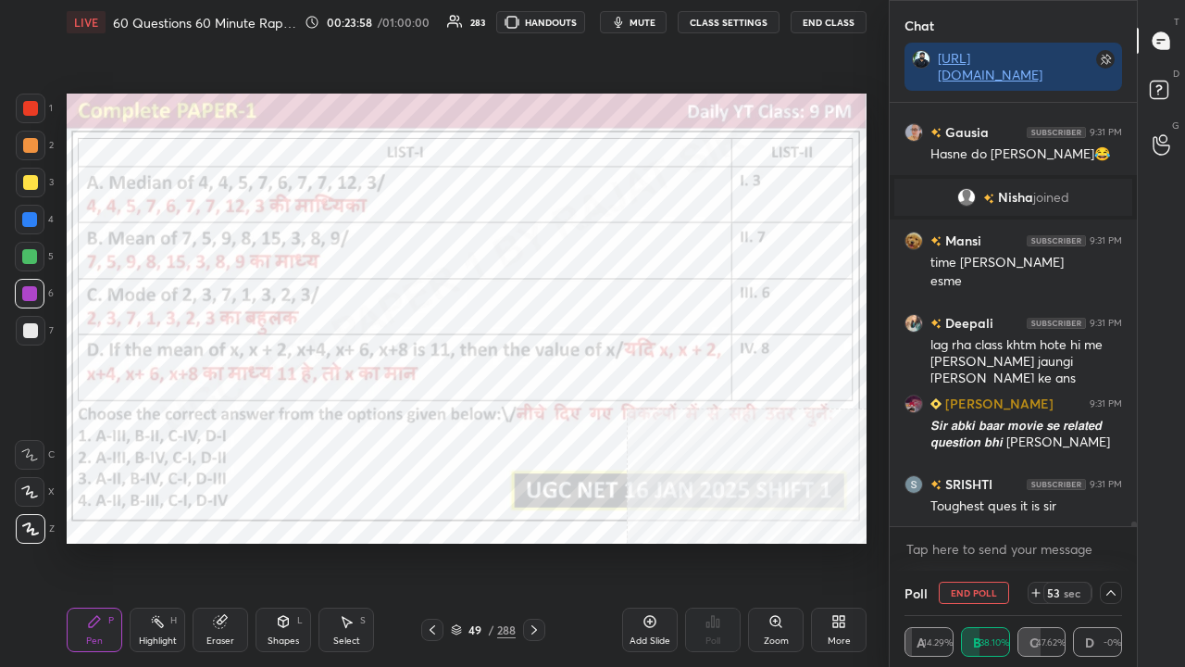
click at [30, 218] on div at bounding box center [29, 219] width 15 height 15
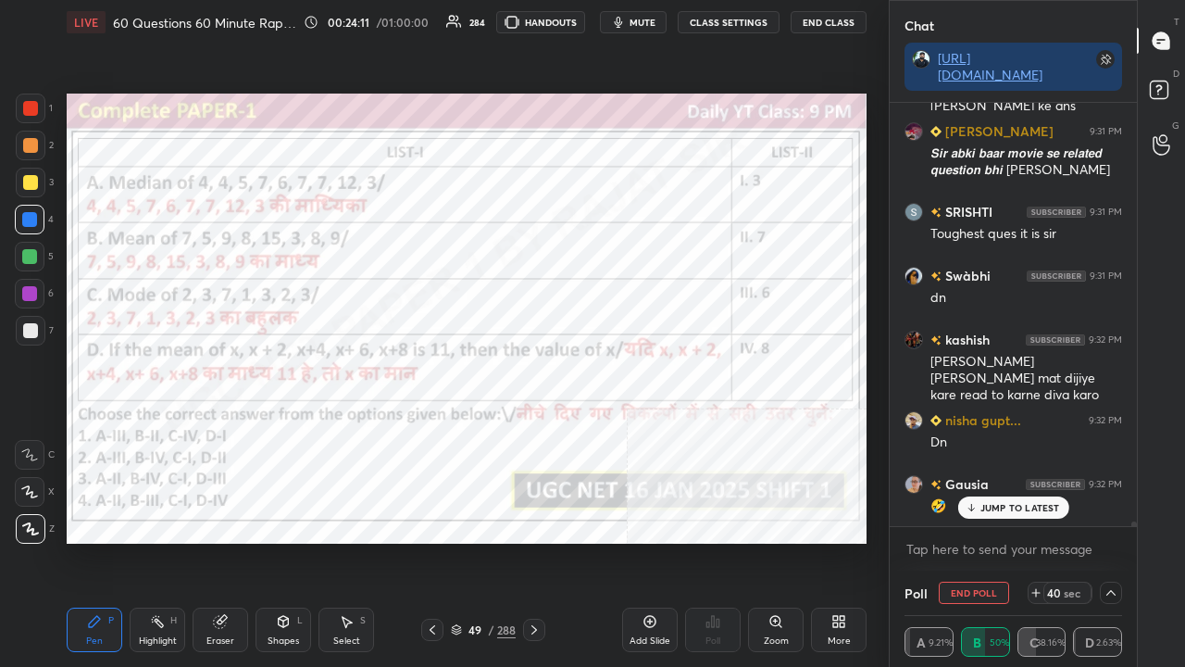
click at [1047, 541] on div "40 sec" at bounding box center [1068, 592] width 48 height 22
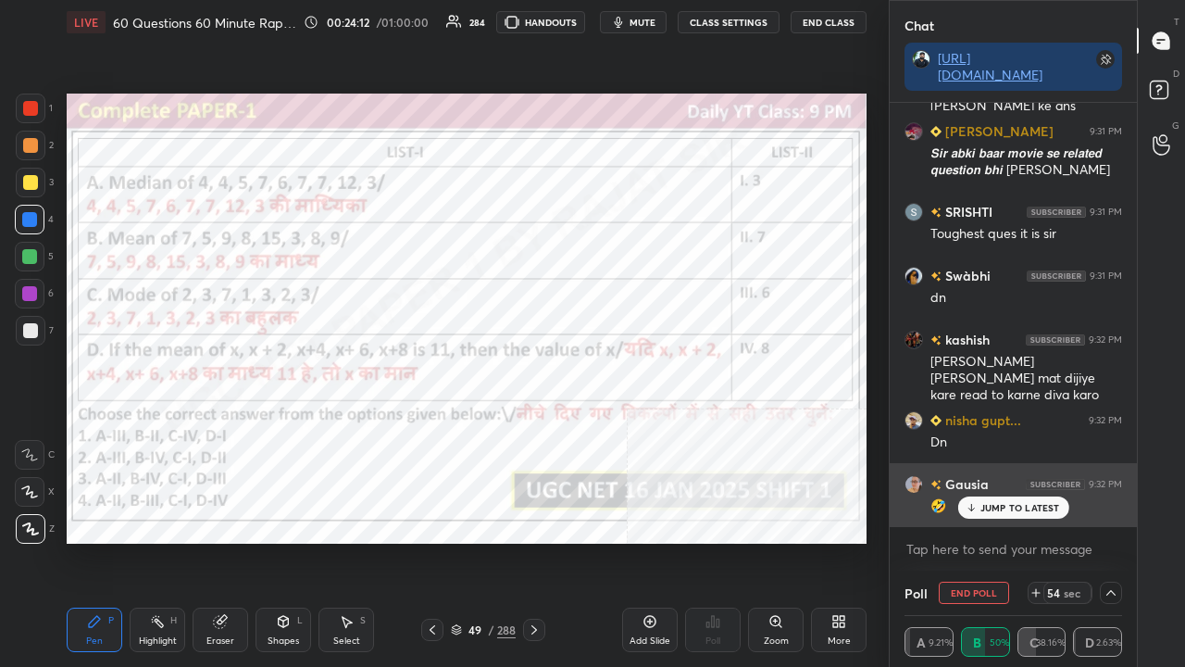
click at [1006, 510] on p "JUMP TO LATEST" at bounding box center [1021, 507] width 80 height 11
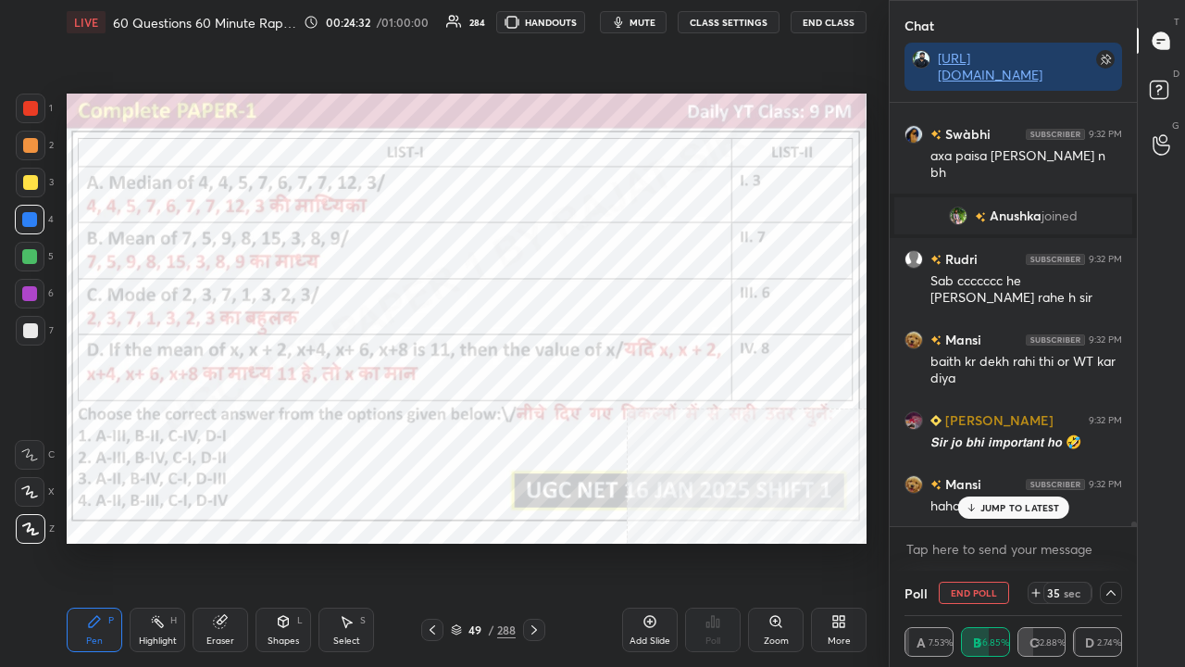
click at [1009, 504] on p "JUMP TO LATEST" at bounding box center [1021, 507] width 80 height 11
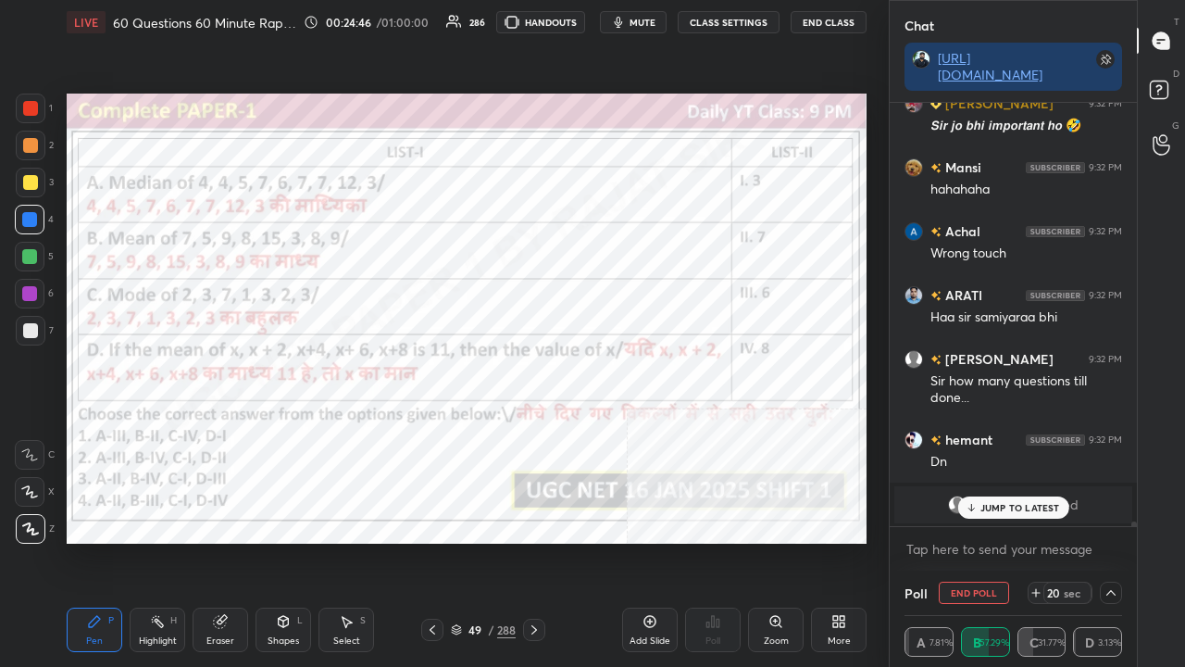
click at [22, 103] on div at bounding box center [31, 109] width 30 height 30
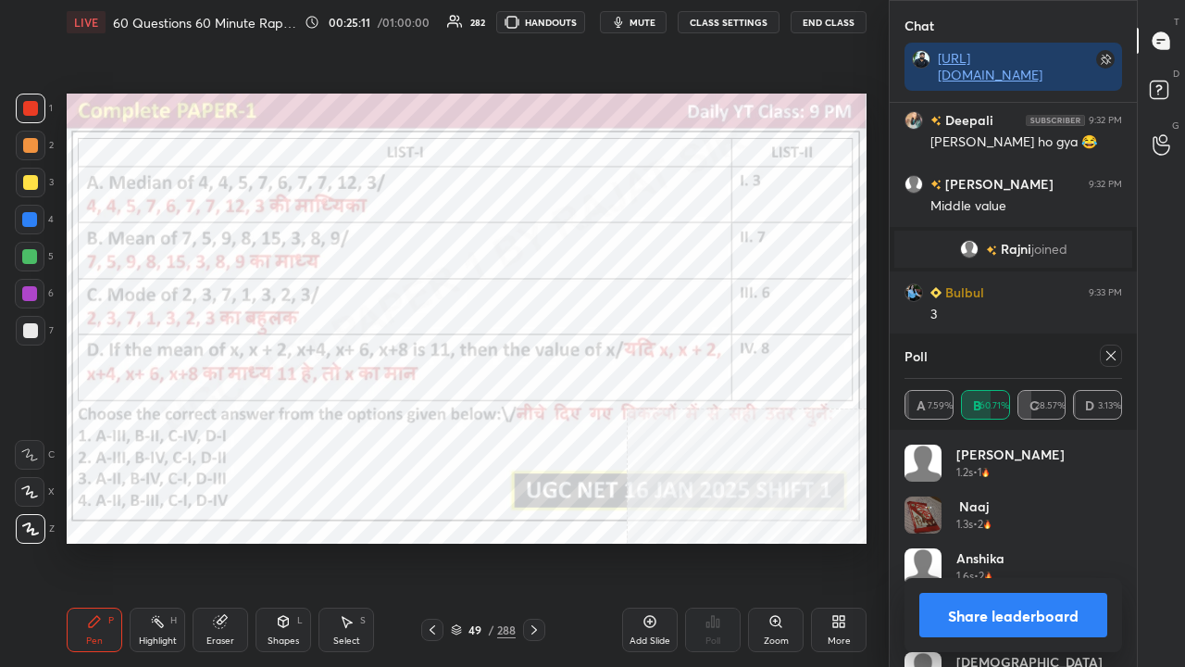
scroll to position [35973, 0]
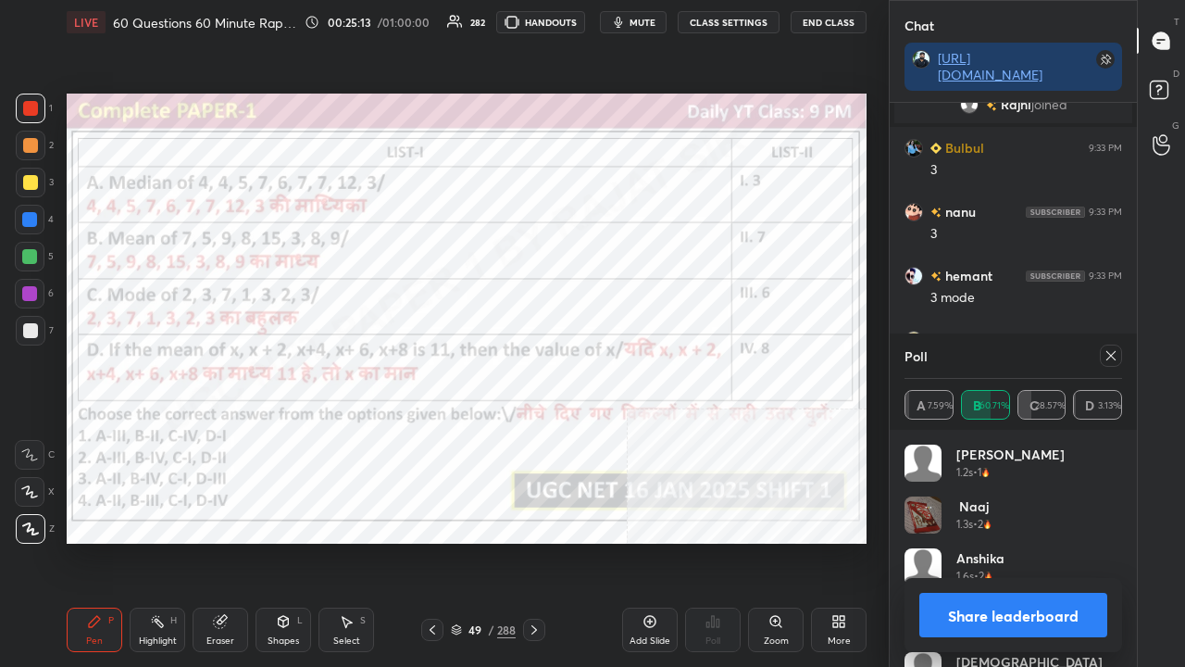
drag, startPoint x: 1109, startPoint y: 359, endPoint x: 1070, endPoint y: 365, distance: 39.3
click at [1109, 359] on icon at bounding box center [1111, 355] width 15 height 15
type textarea "x"
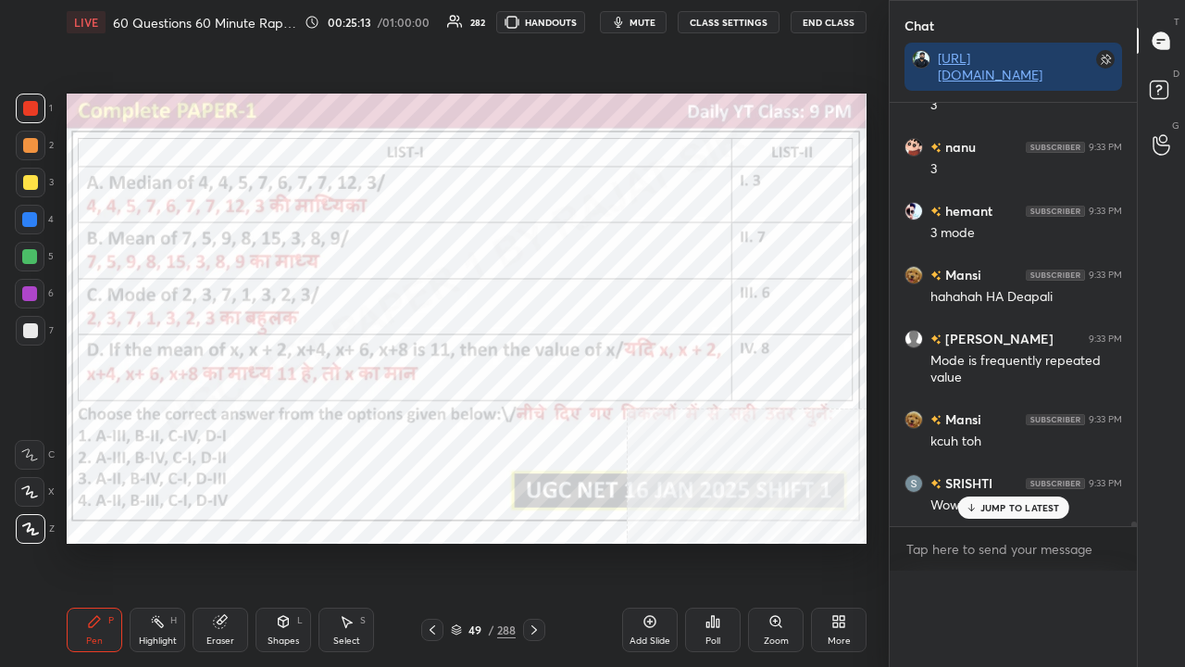
scroll to position [36164, 0]
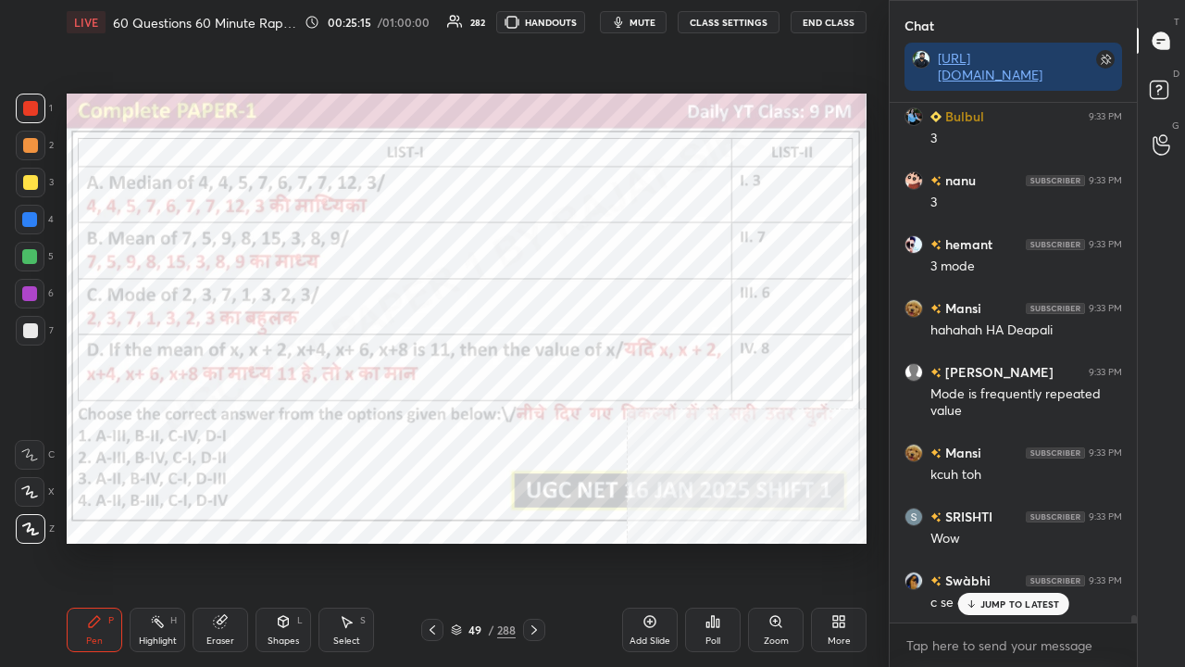
click at [484, 541] on div "49 / 288" at bounding box center [483, 629] width 65 height 17
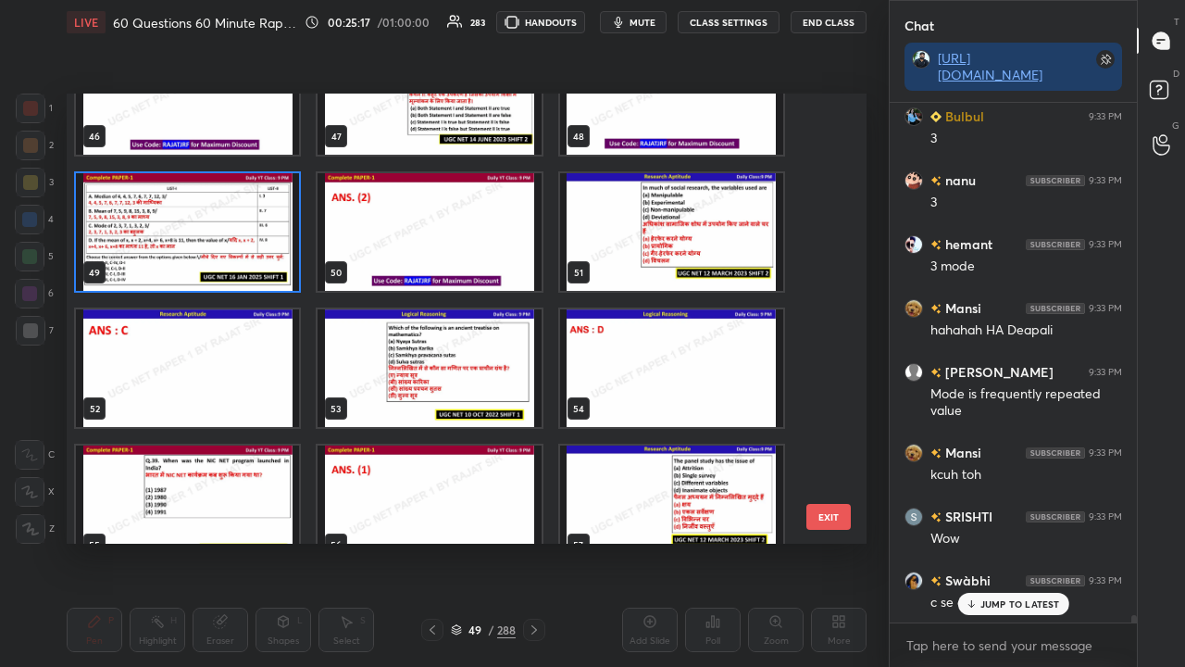
click at [687, 241] on img "grid" at bounding box center [671, 232] width 223 height 118
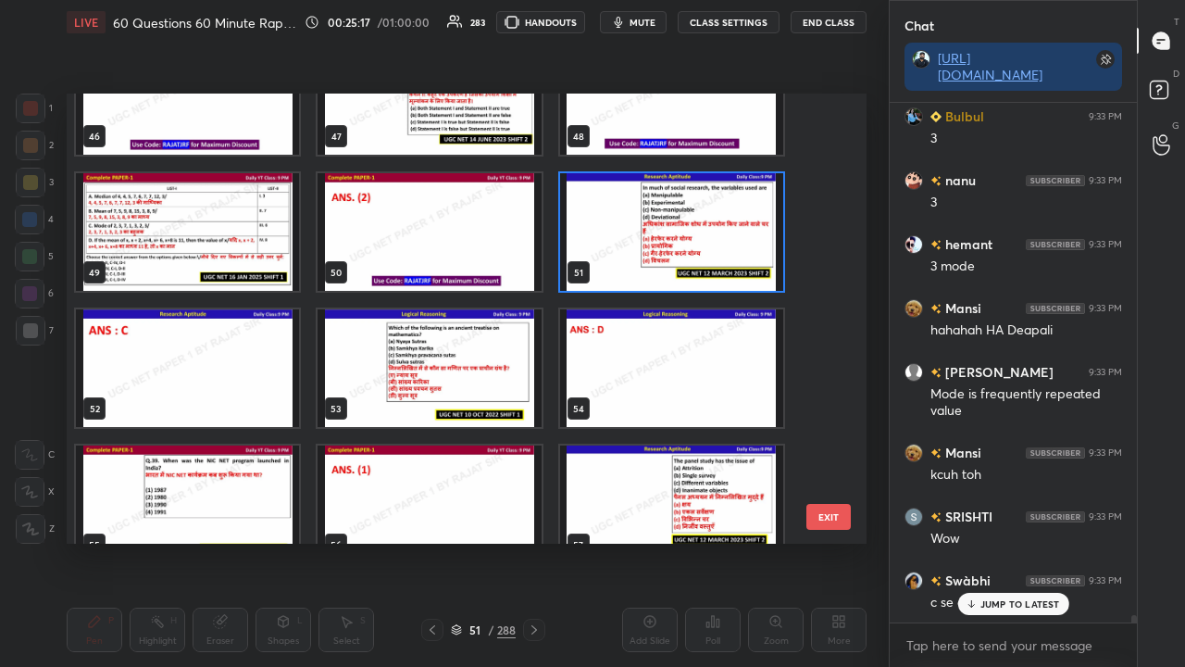
click at [686, 241] on img "grid" at bounding box center [671, 232] width 223 height 118
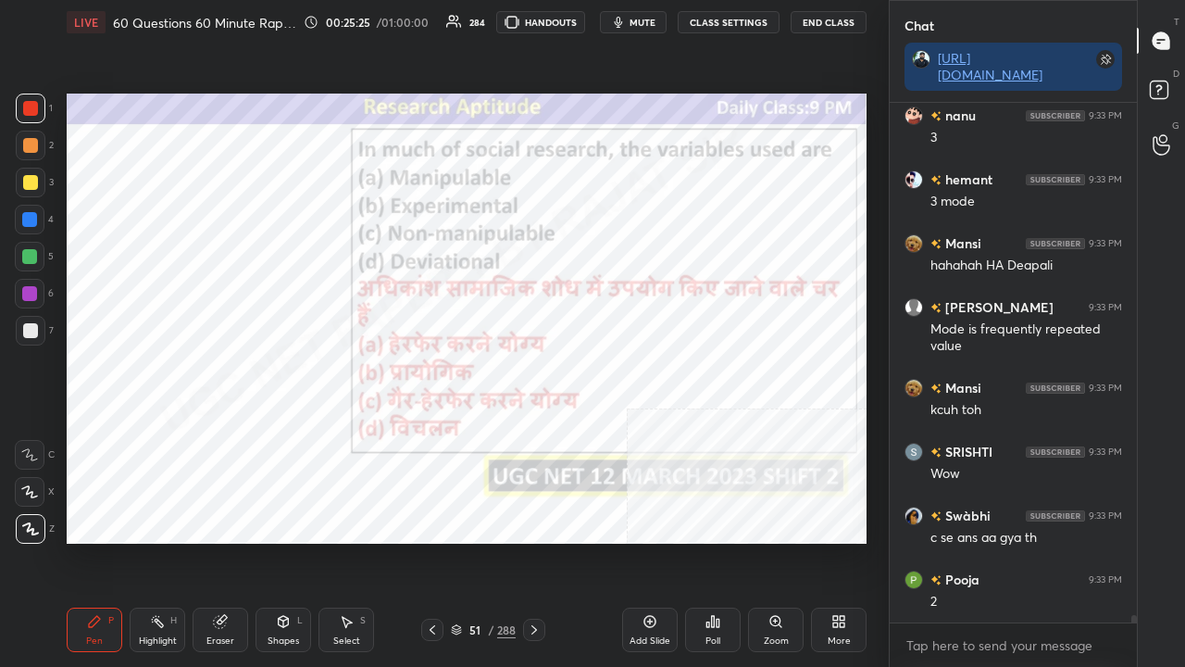
drag, startPoint x: 497, startPoint y: 631, endPoint x: 498, endPoint y: 617, distance: 14.8
click at [496, 541] on div "51 / 288" at bounding box center [483, 629] width 65 height 17
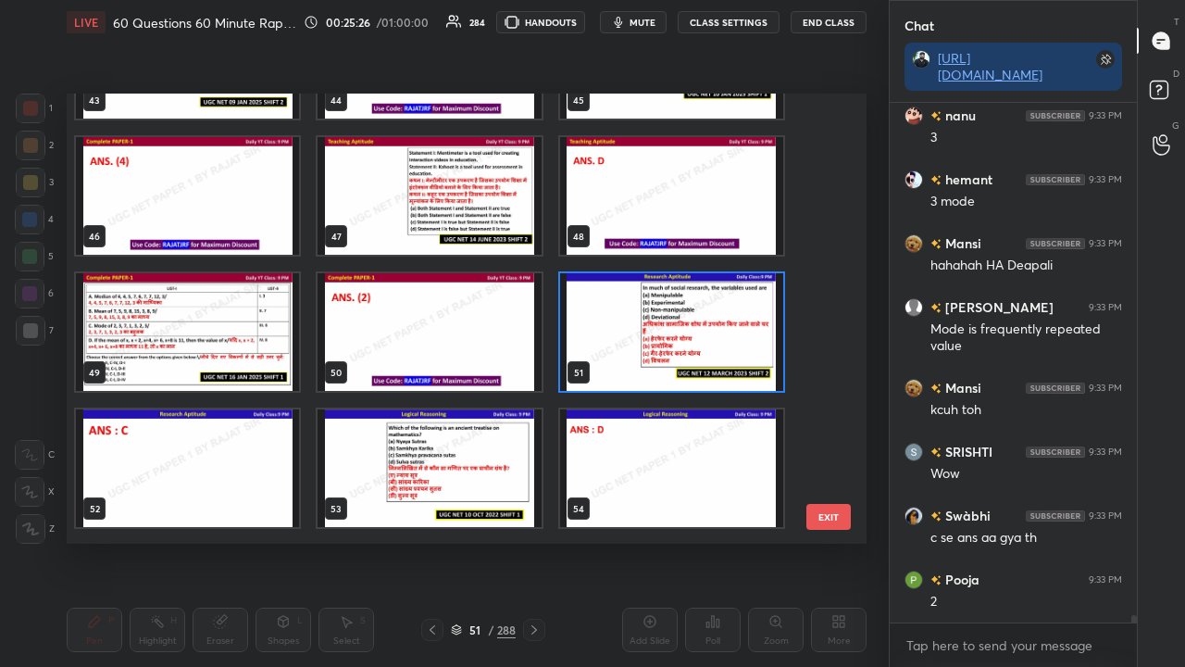
click at [655, 330] on img "grid" at bounding box center [671, 332] width 223 height 118
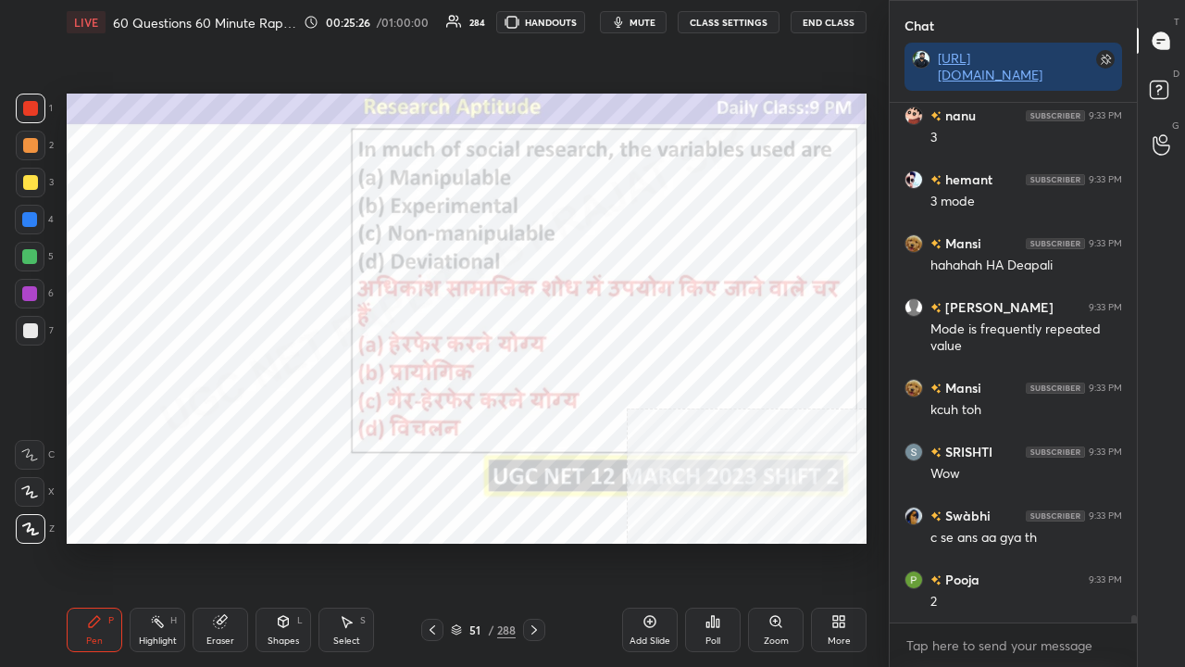
click at [654, 328] on img "grid" at bounding box center [671, 332] width 223 height 118
click at [719, 541] on div "Poll" at bounding box center [713, 629] width 56 height 44
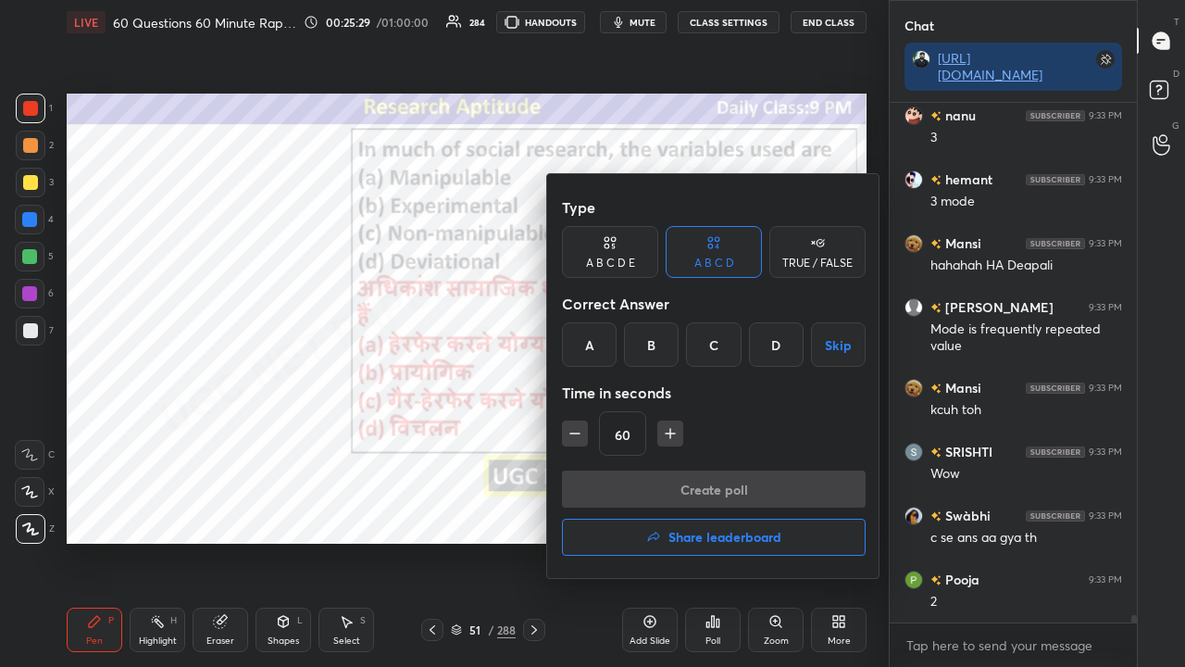
drag, startPoint x: 710, startPoint y: 350, endPoint x: 665, endPoint y: 393, distance: 62.2
click at [710, 351] on div "C" at bounding box center [713, 344] width 55 height 44
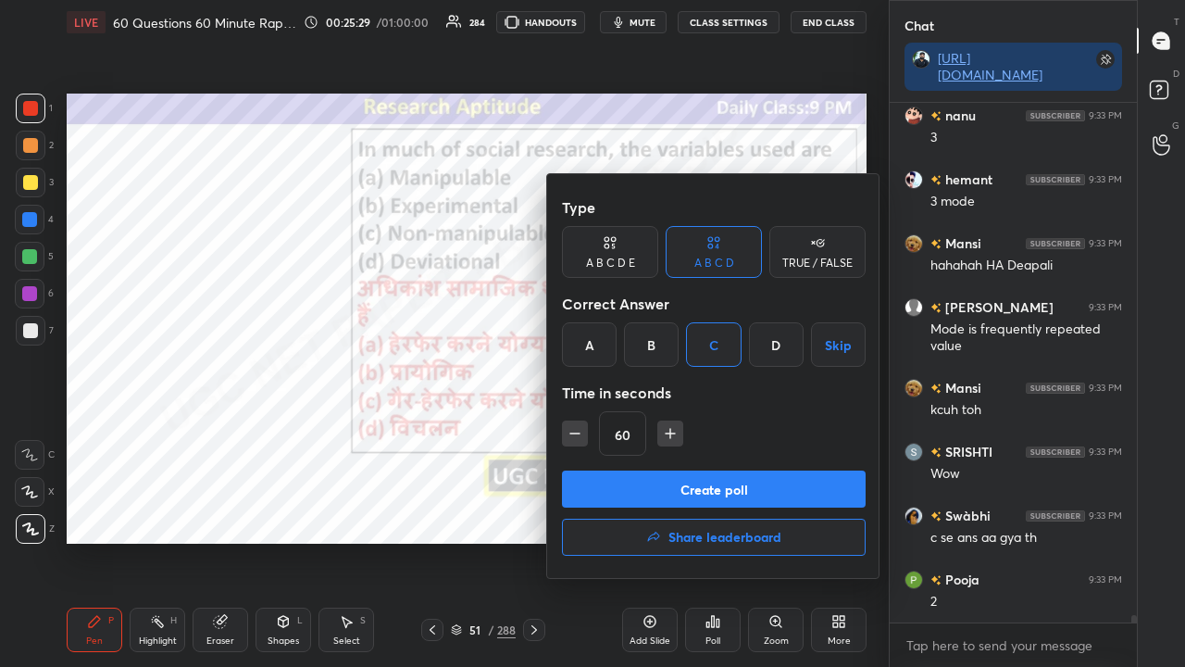
click at [574, 429] on icon "button" at bounding box center [575, 433] width 19 height 19
click at [578, 433] on icon "button" at bounding box center [574, 433] width 9 height 0
type input "30"
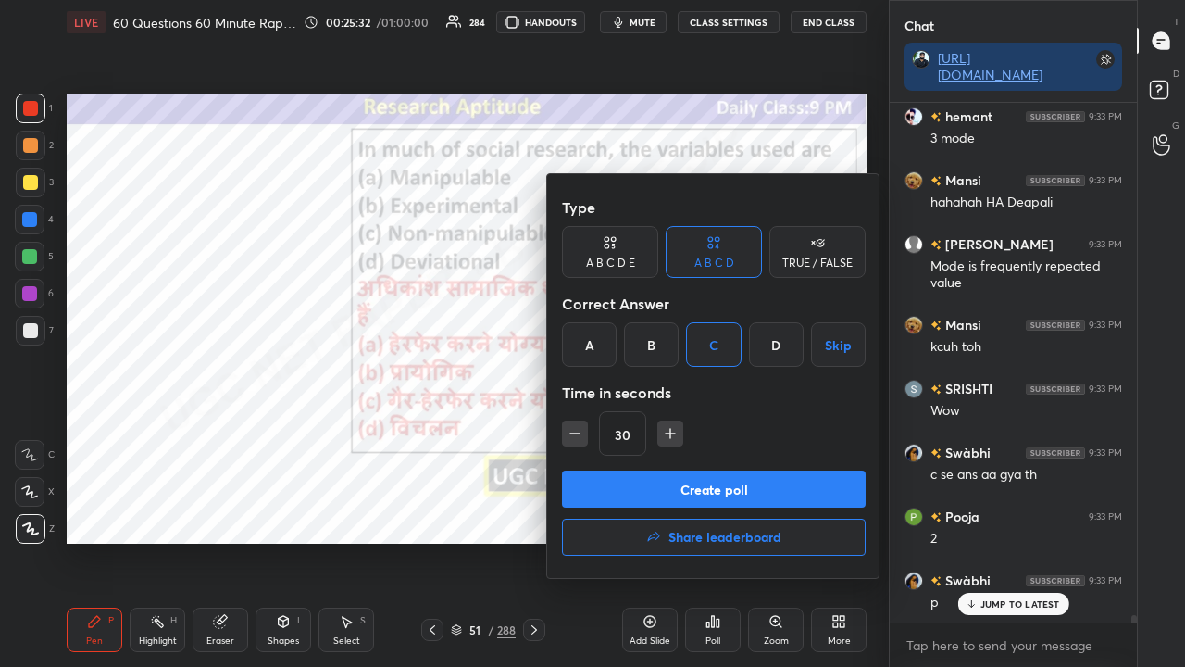
click at [652, 487] on button "Create poll" at bounding box center [714, 488] width 304 height 37
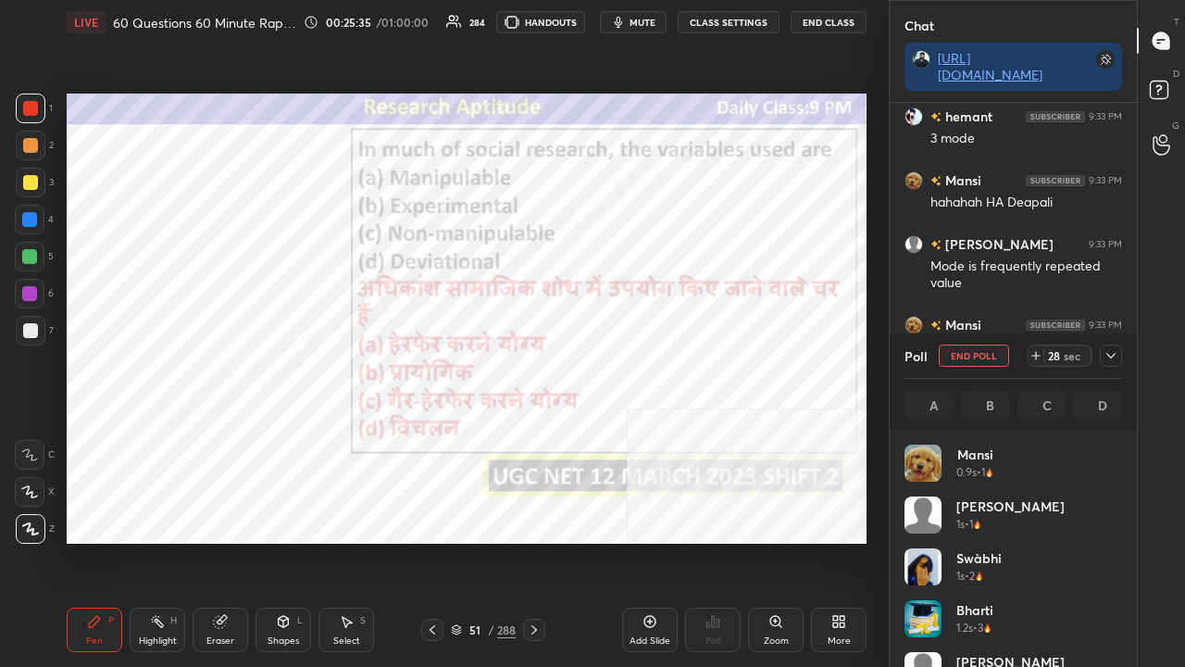
click at [217, 541] on icon at bounding box center [220, 622] width 12 height 12
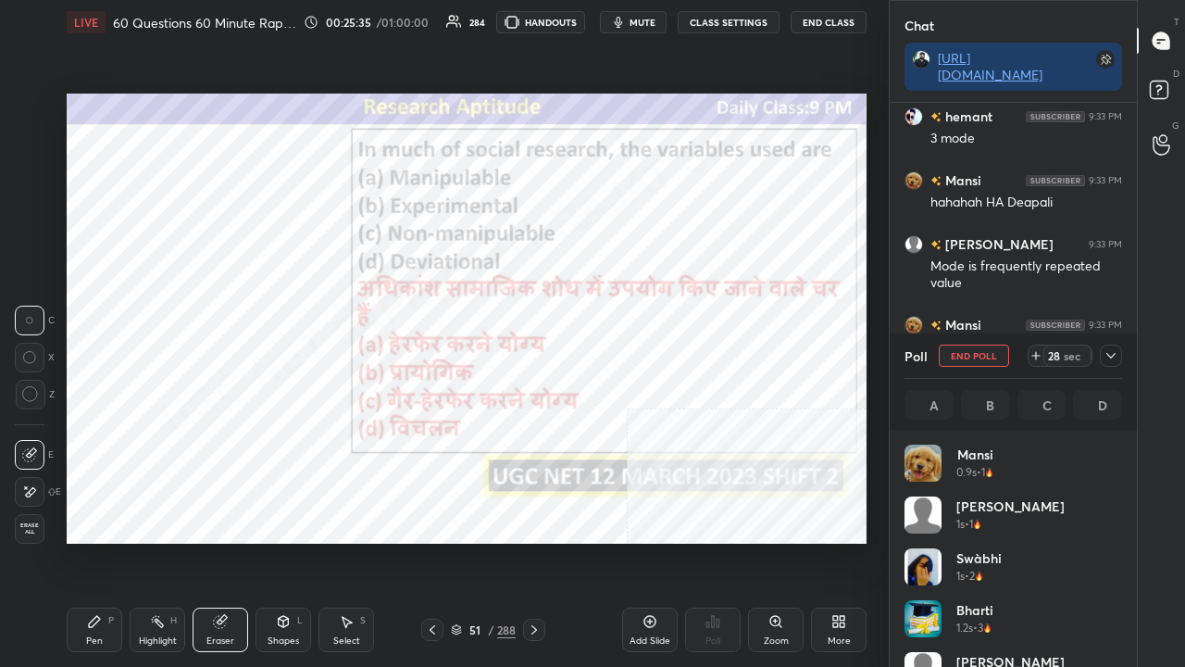
click at [35, 535] on div "Erase all" at bounding box center [30, 529] width 30 height 30
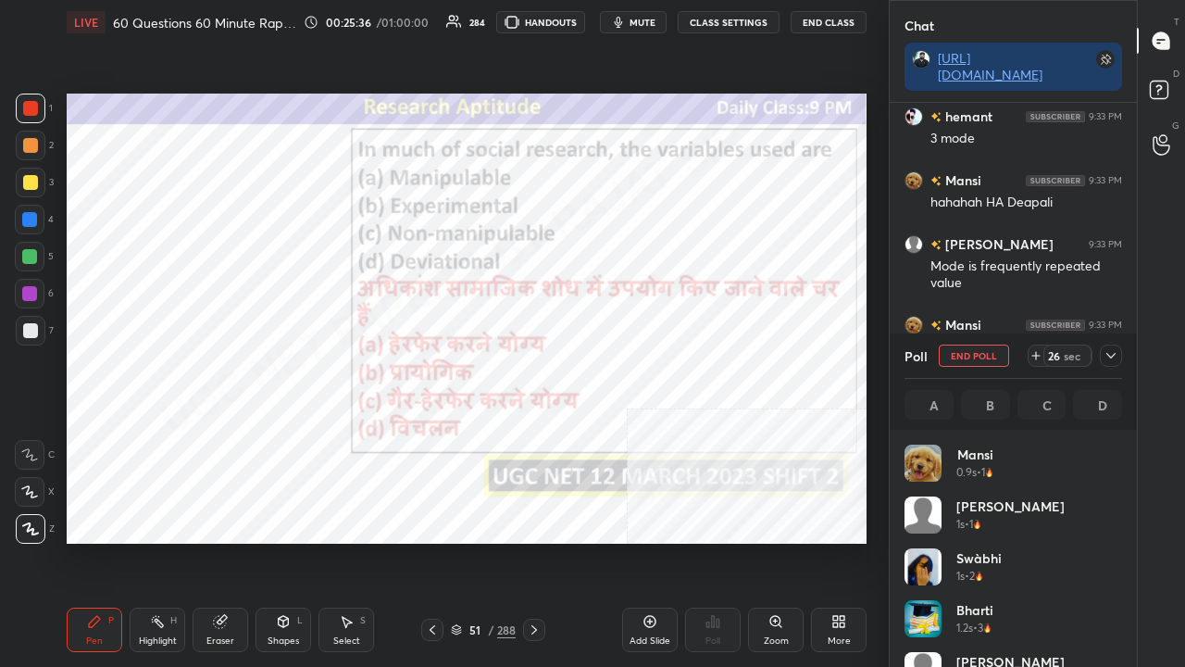
click at [1114, 352] on icon at bounding box center [1111, 355] width 15 height 15
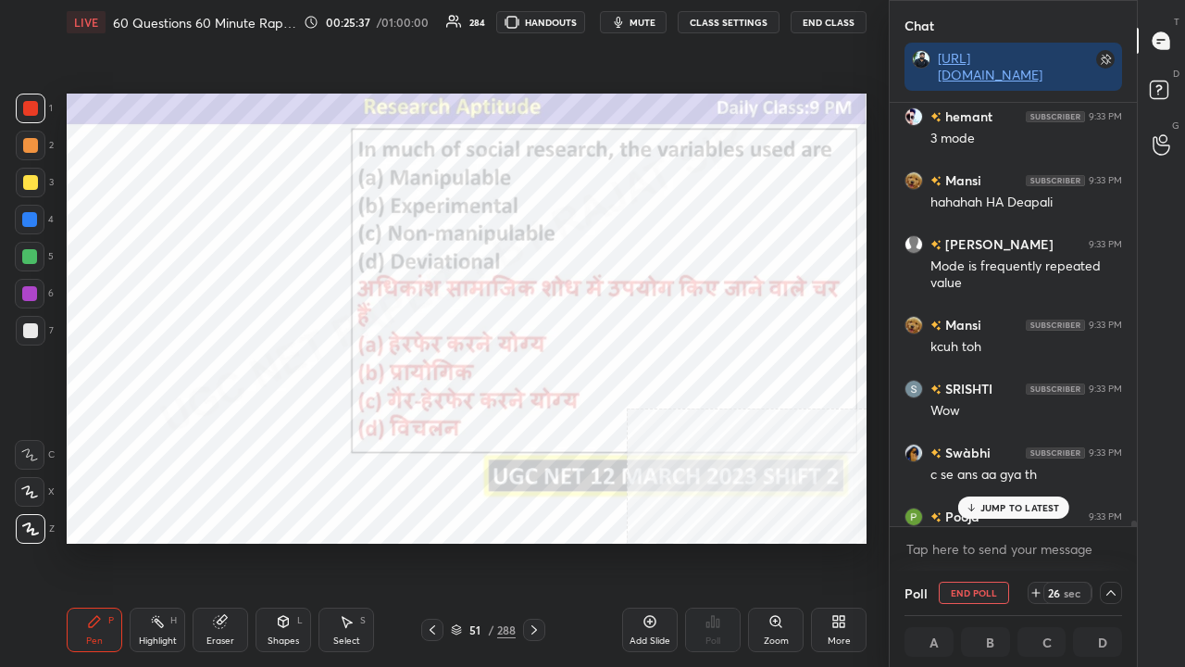
click at [992, 507] on p "JUMP TO LATEST" at bounding box center [1021, 507] width 80 height 11
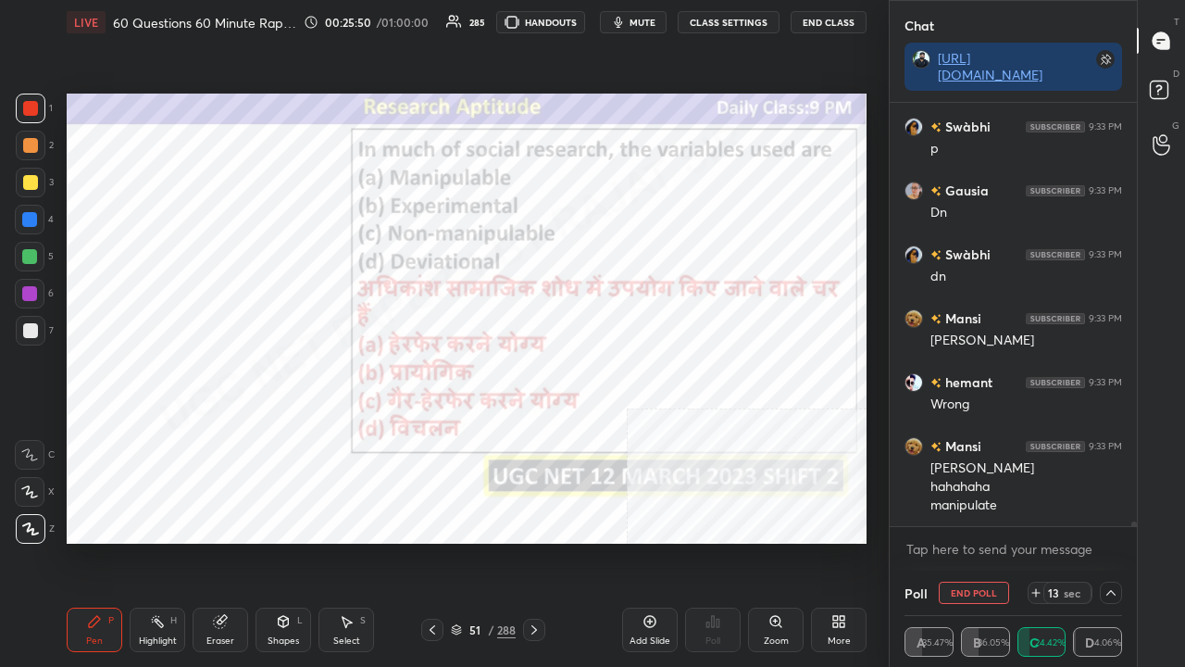
click at [28, 215] on div at bounding box center [29, 219] width 15 height 15
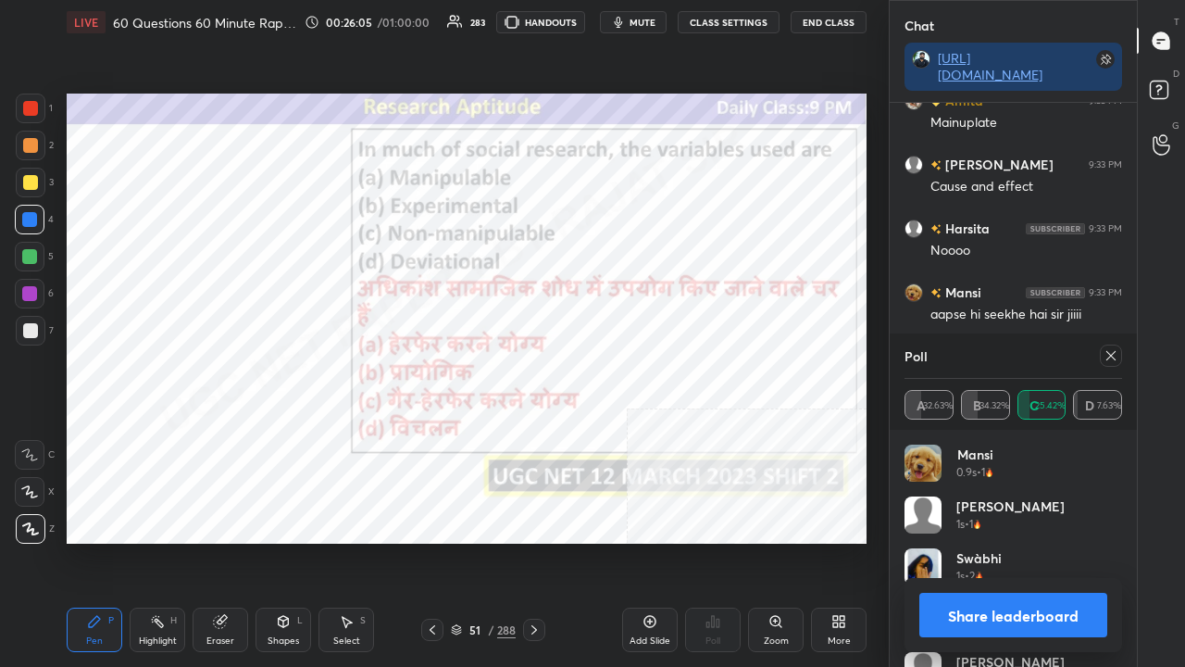
drag, startPoint x: 1117, startPoint y: 357, endPoint x: 1101, endPoint y: 359, distance: 15.8
click at [1114, 357] on icon at bounding box center [1111, 355] width 15 height 15
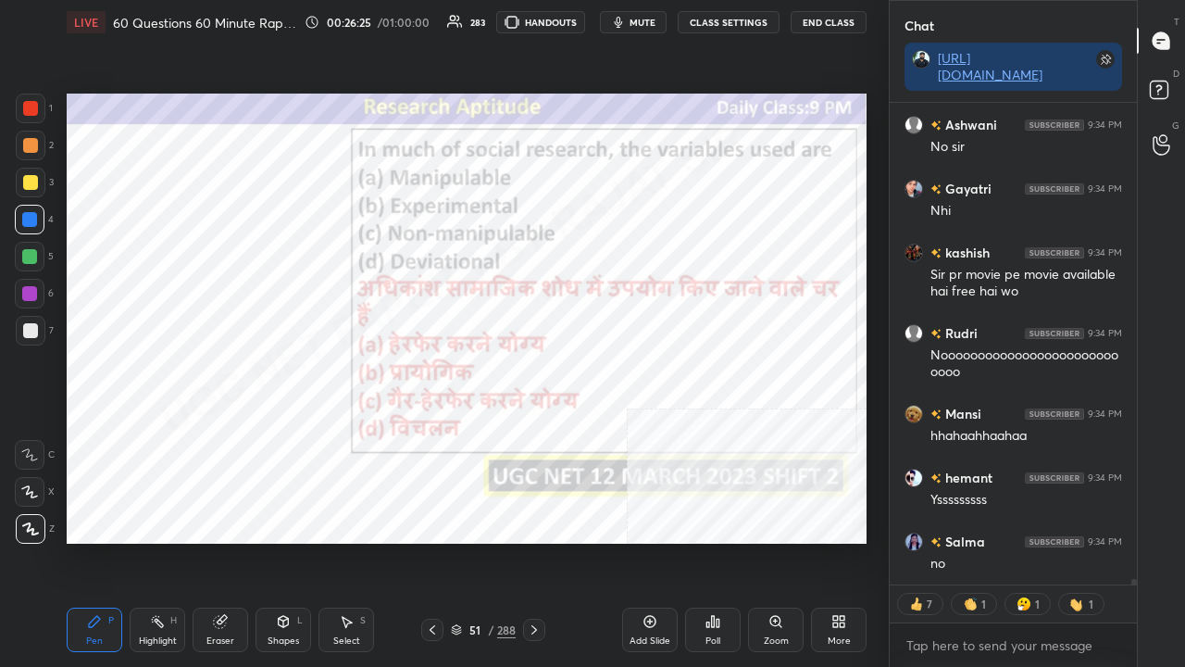
drag, startPoint x: 485, startPoint y: 631, endPoint x: 506, endPoint y: 557, distance: 75.9
click at [486, 541] on div "51 / 288" at bounding box center [483, 629] width 65 height 17
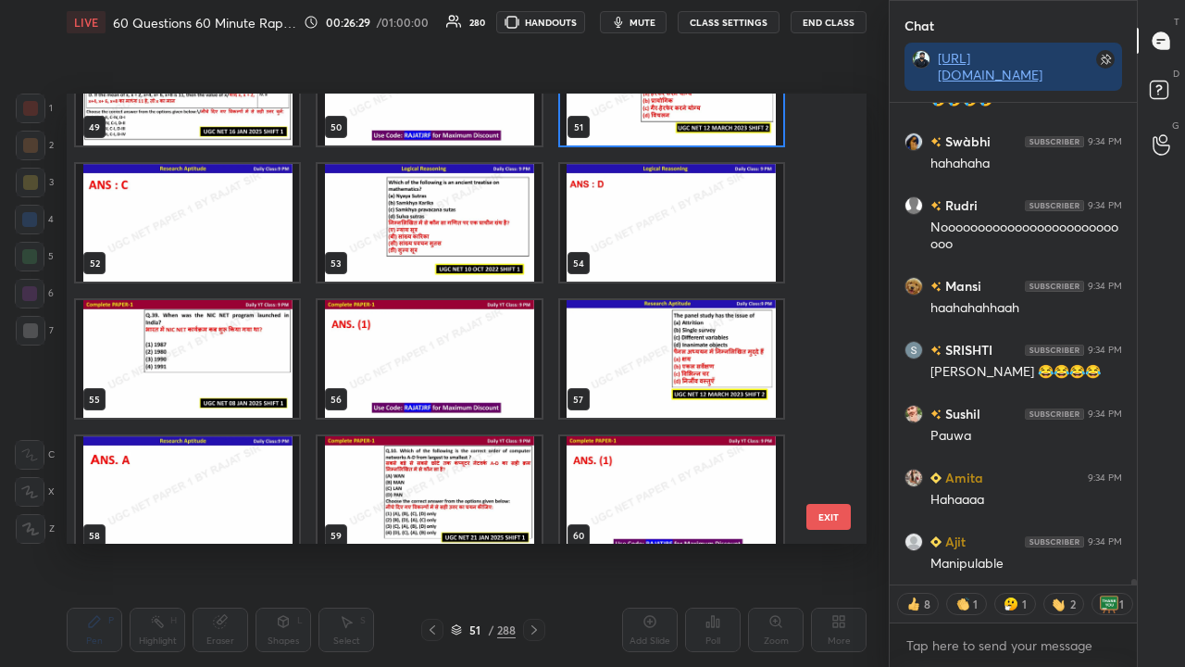
click at [248, 375] on img "grid" at bounding box center [187, 359] width 223 height 118
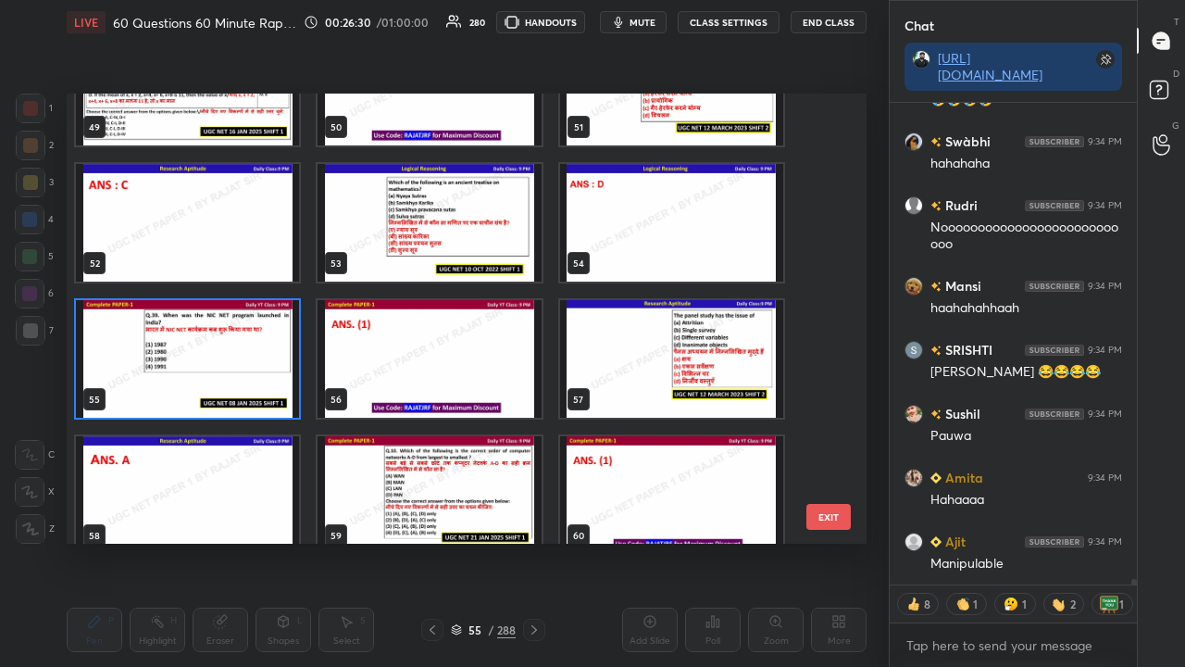
click at [248, 375] on img "grid" at bounding box center [187, 359] width 223 height 118
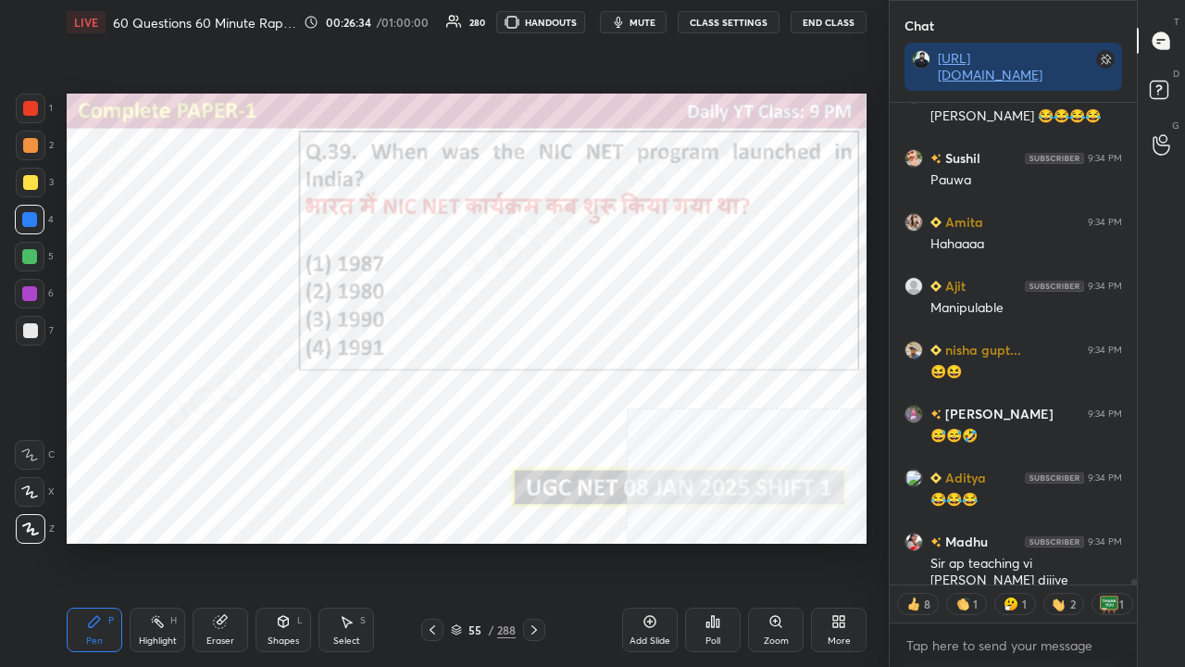
click at [481, 541] on div "55" at bounding box center [475, 629] width 19 height 11
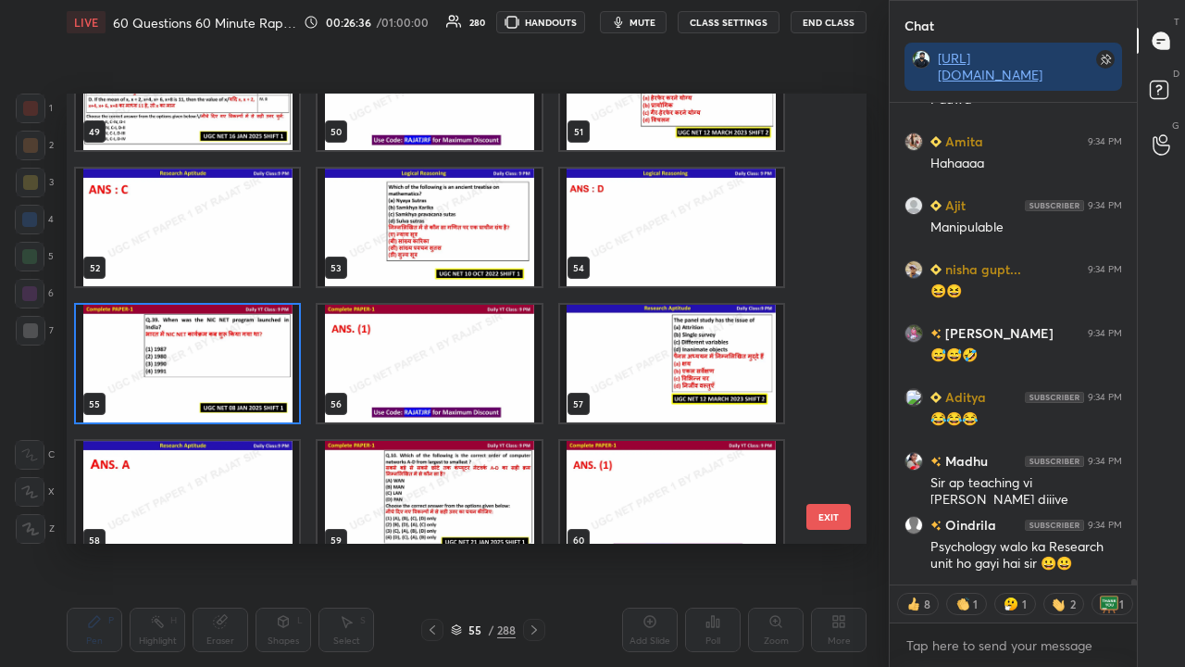
click at [272, 378] on img "grid" at bounding box center [187, 364] width 223 height 118
click at [272, 376] on img "grid" at bounding box center [187, 364] width 223 height 118
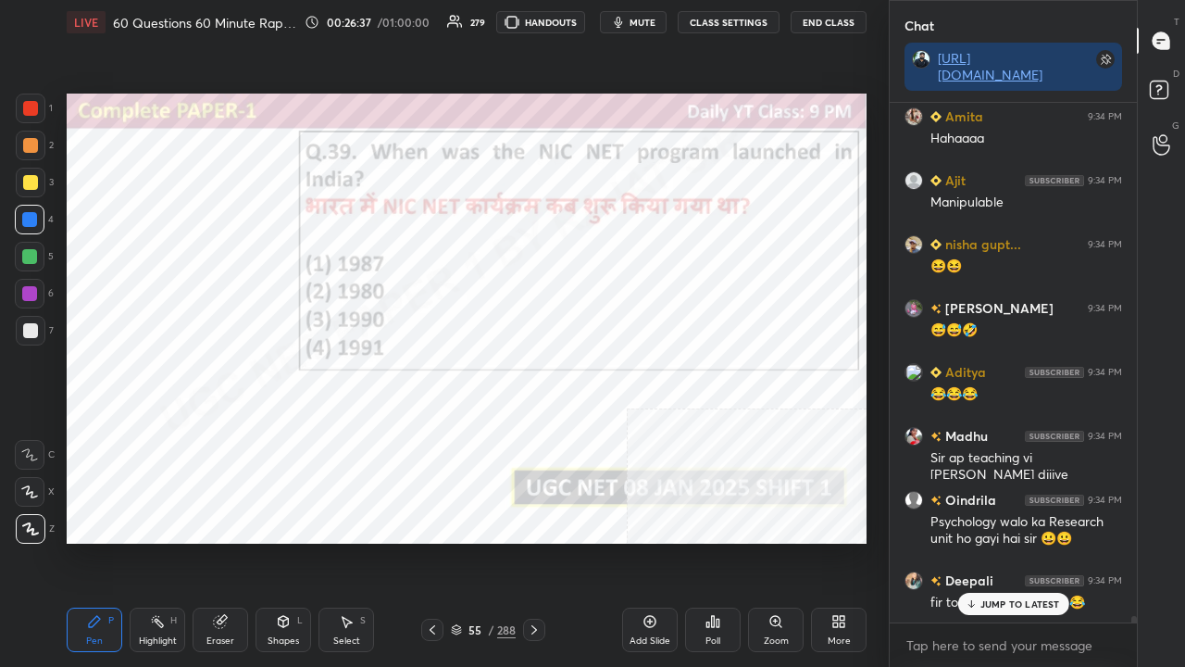
click at [715, 541] on icon at bounding box center [713, 621] width 15 height 15
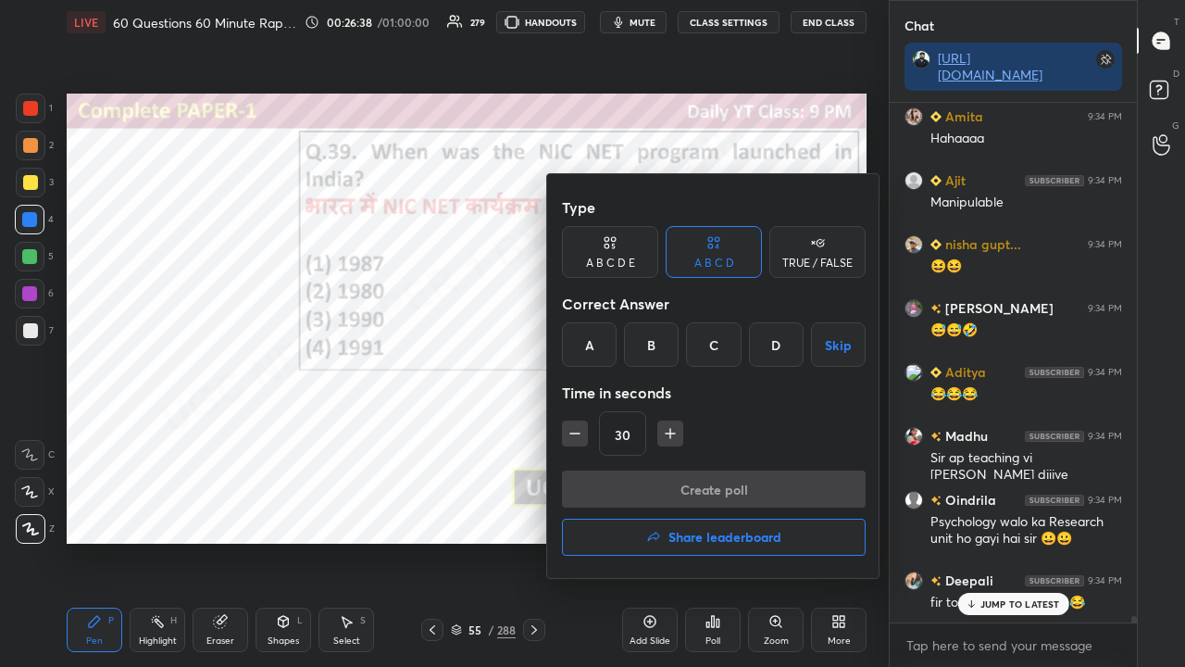
click at [594, 353] on div "A" at bounding box center [589, 344] width 55 height 44
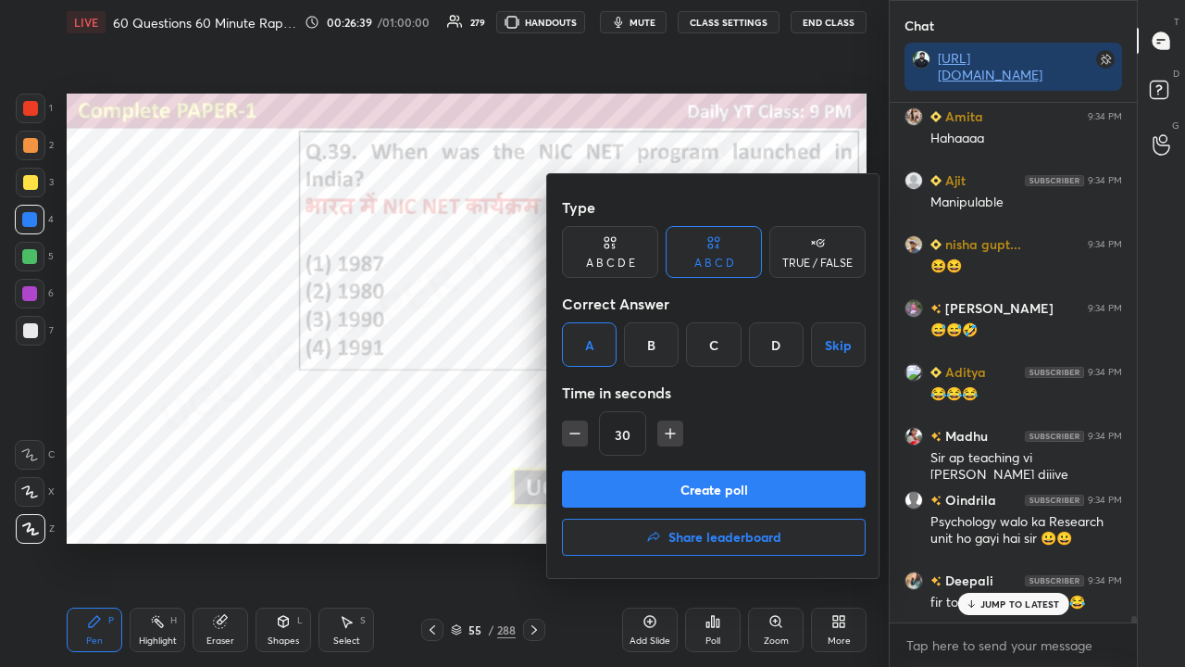
click at [651, 481] on button "Create poll" at bounding box center [714, 488] width 304 height 37
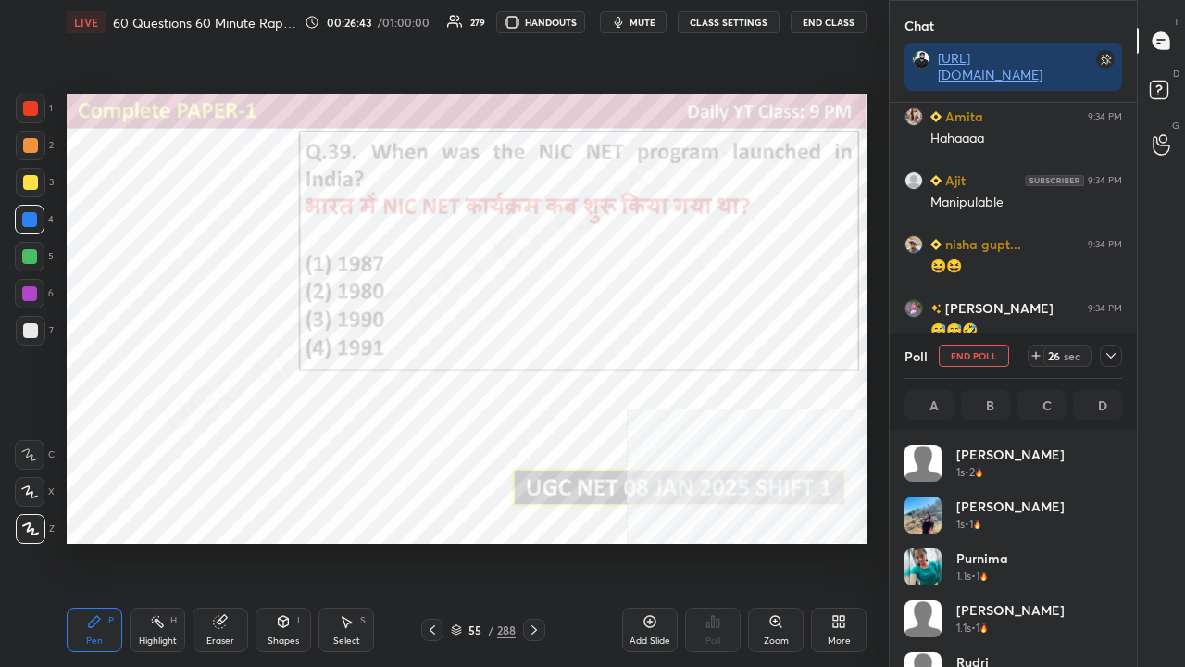
click at [1112, 357] on icon at bounding box center [1111, 355] width 15 height 15
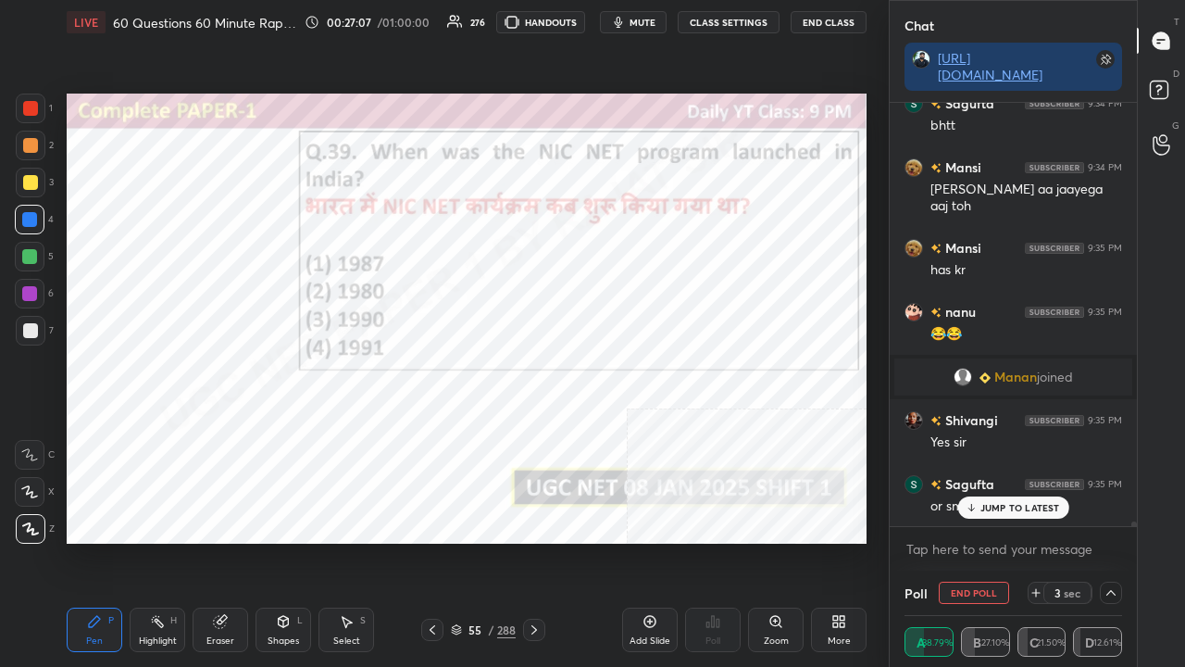
click at [31, 290] on div at bounding box center [29, 293] width 15 height 15
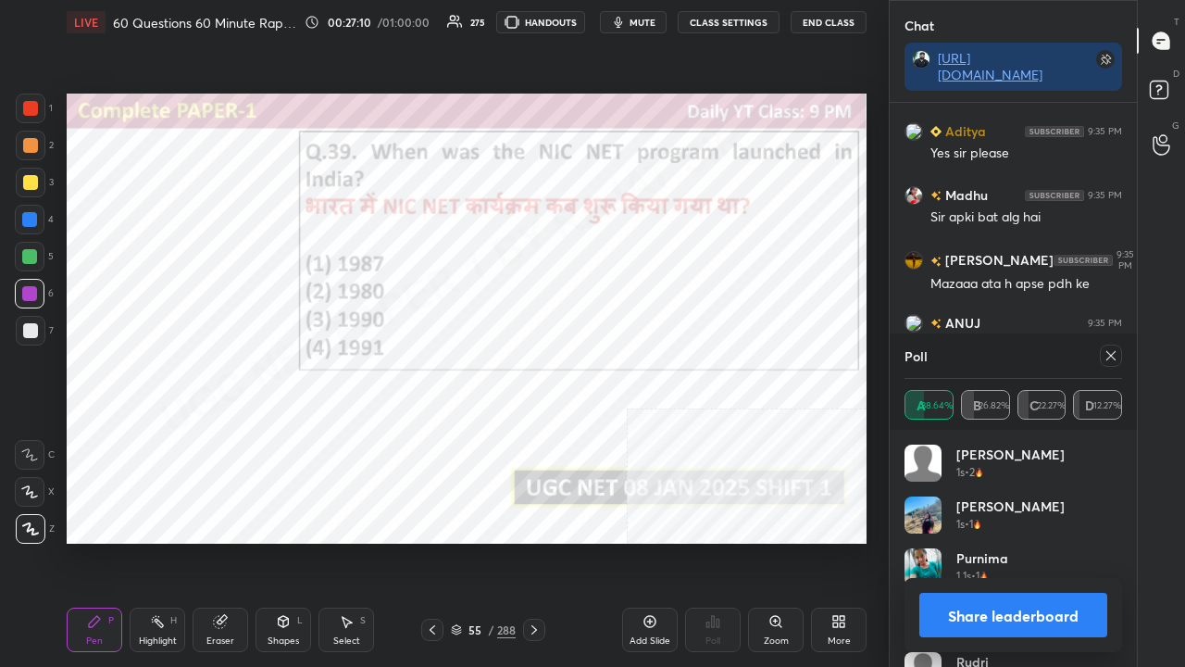
drag, startPoint x: 1116, startPoint y: 356, endPoint x: 1003, endPoint y: 355, distance: 113.0
click at [1117, 356] on icon at bounding box center [1111, 355] width 15 height 15
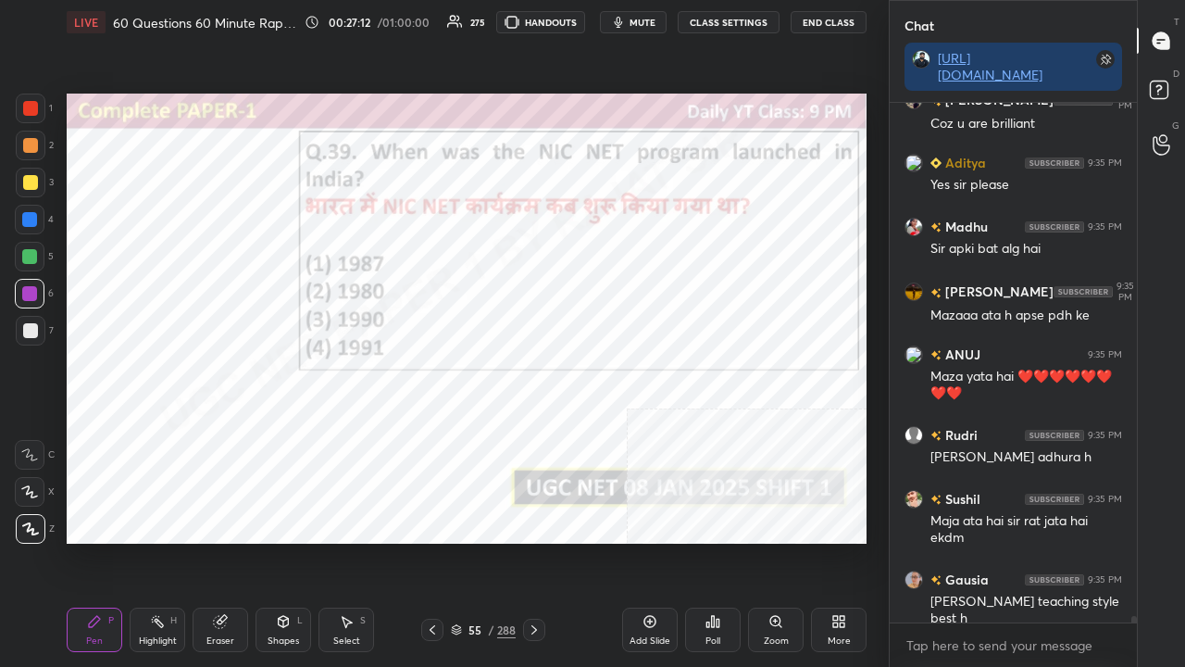
click at [479, 541] on div "55" at bounding box center [475, 629] width 19 height 11
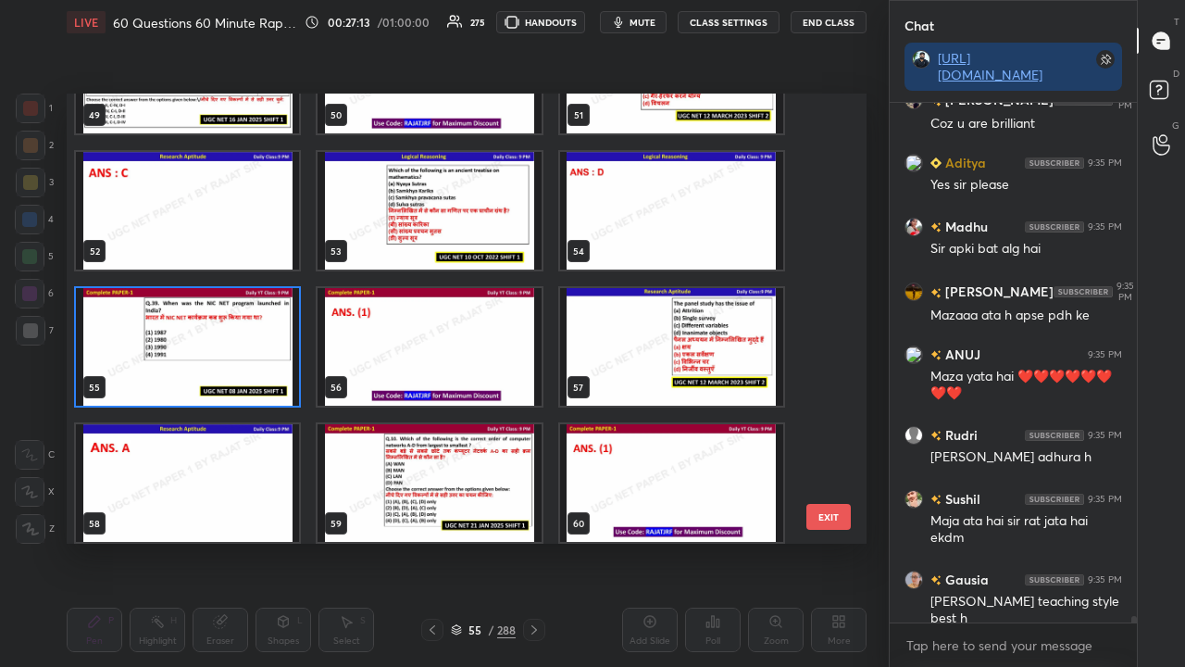
click at [250, 357] on img "grid" at bounding box center [187, 347] width 223 height 118
click at [250, 356] on img "grid" at bounding box center [187, 347] width 223 height 118
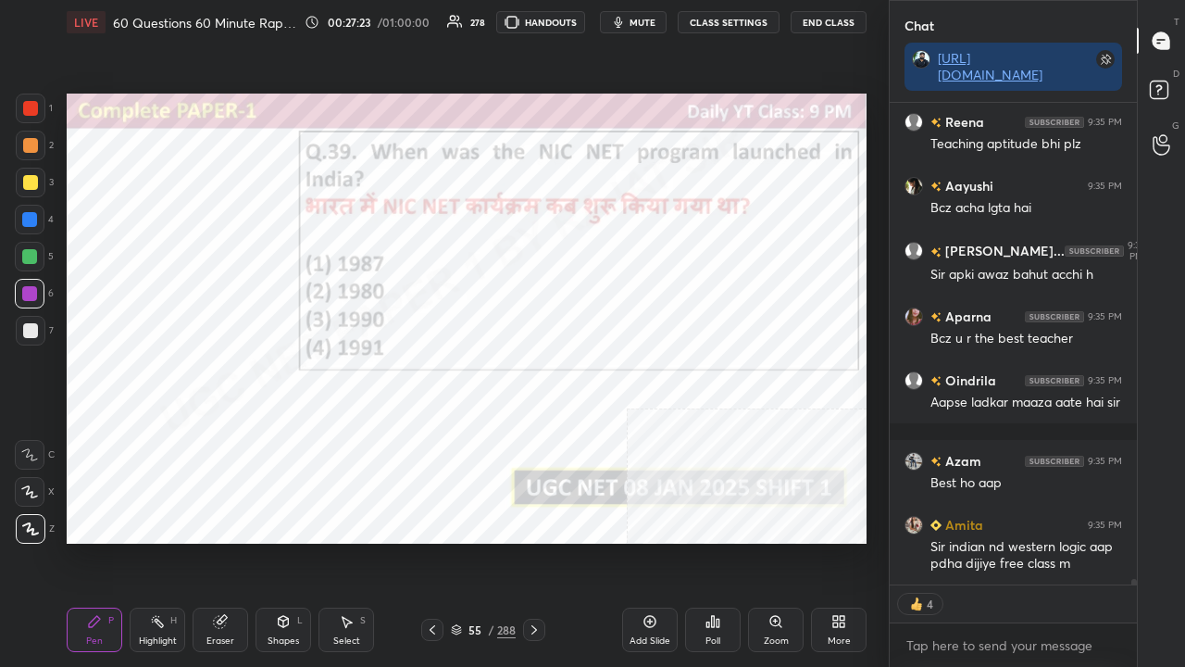
drag, startPoint x: 496, startPoint y: 635, endPoint x: 505, endPoint y: 578, distance: 58.0
click at [495, 541] on div "55 / 288" at bounding box center [483, 629] width 65 height 17
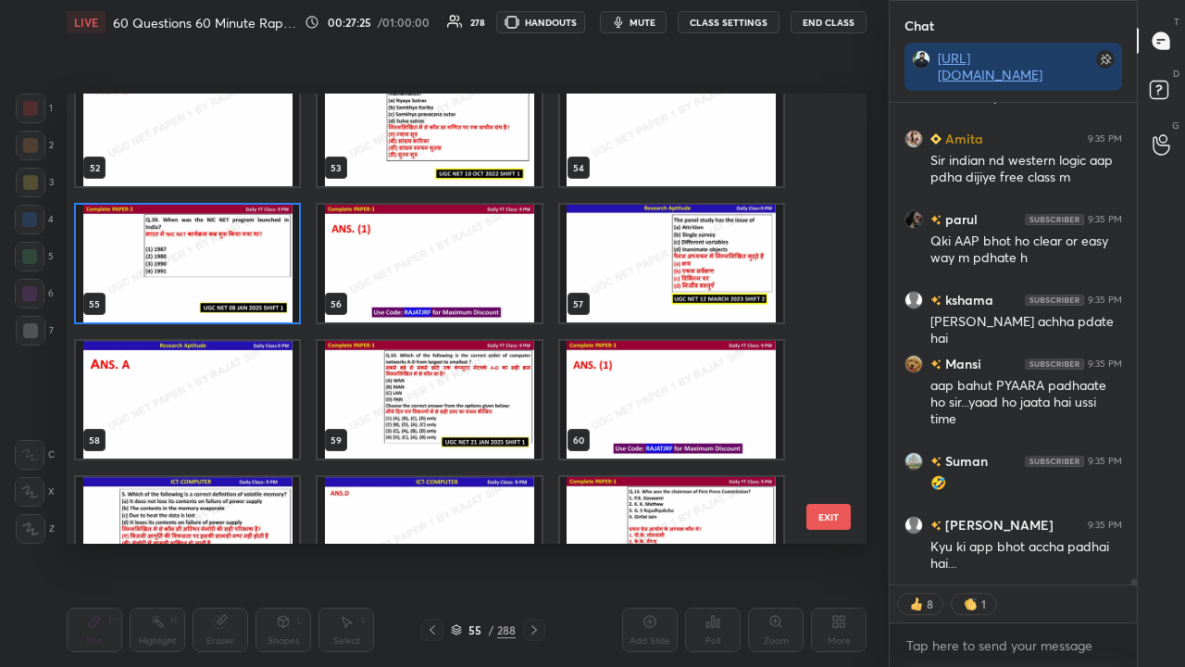
click at [656, 261] on img "grid" at bounding box center [671, 264] width 223 height 118
click at [656, 260] on img "grid" at bounding box center [671, 264] width 223 height 118
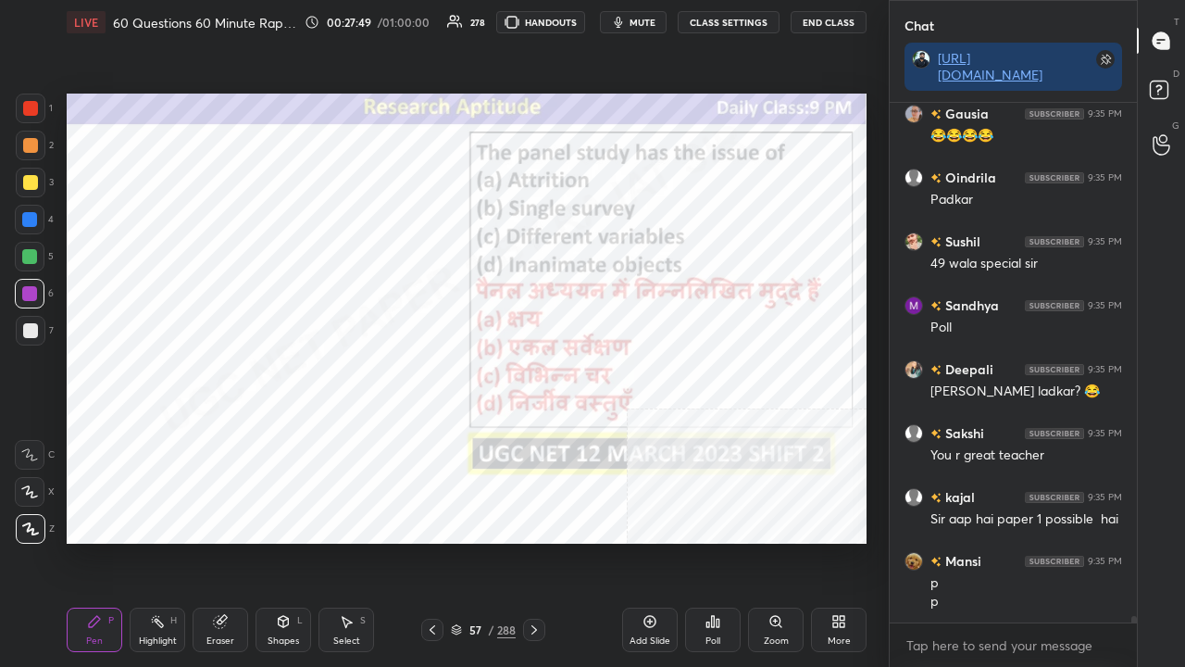
drag, startPoint x: 475, startPoint y: 631, endPoint x: 482, endPoint y: 593, distance: 39.6
click at [476, 541] on div "57" at bounding box center [475, 629] width 19 height 11
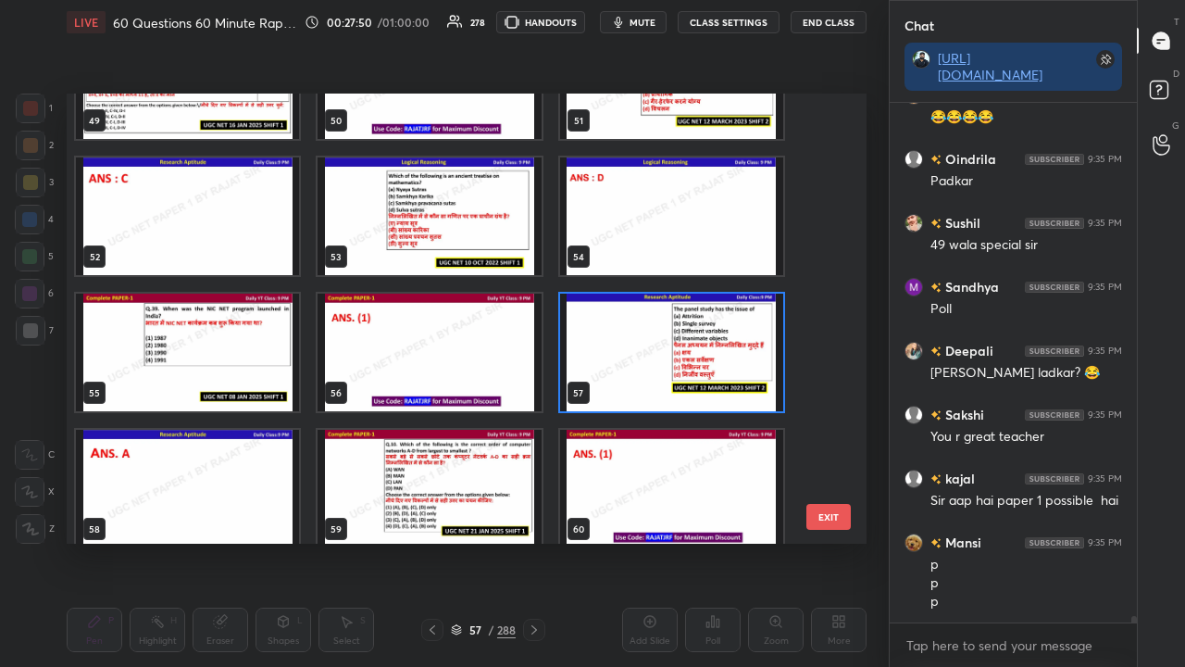
click at [606, 341] on img "grid" at bounding box center [671, 353] width 223 height 118
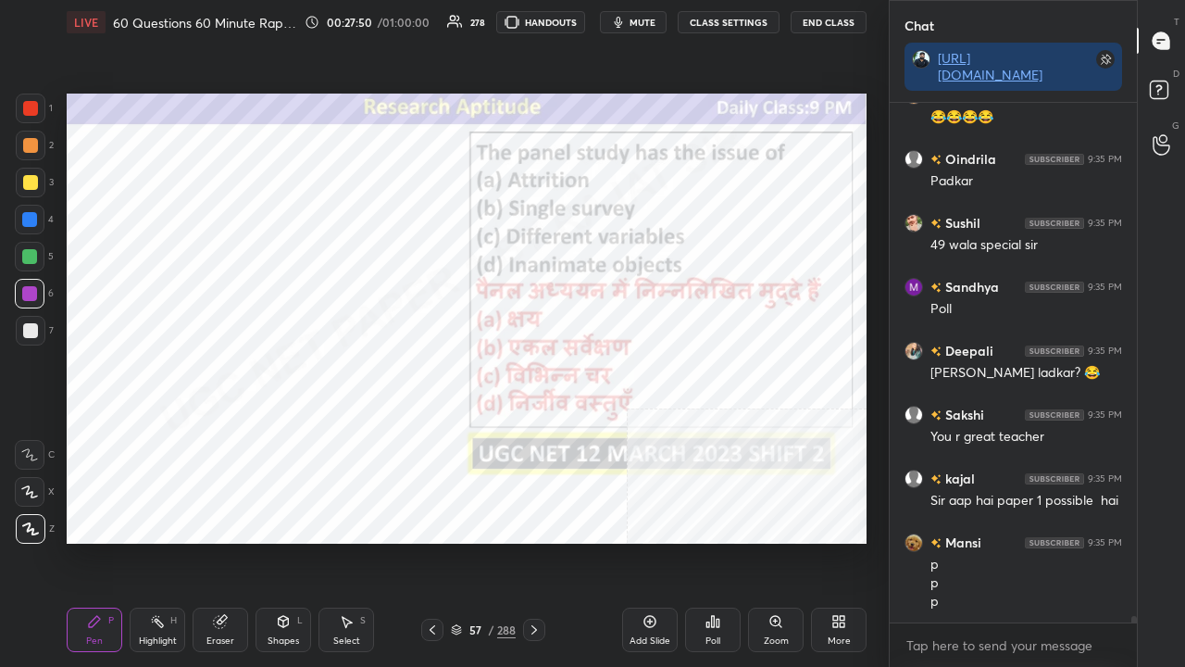
click at [606, 341] on img "grid" at bounding box center [671, 353] width 223 height 118
click at [719, 541] on div "Poll" at bounding box center [713, 629] width 56 height 44
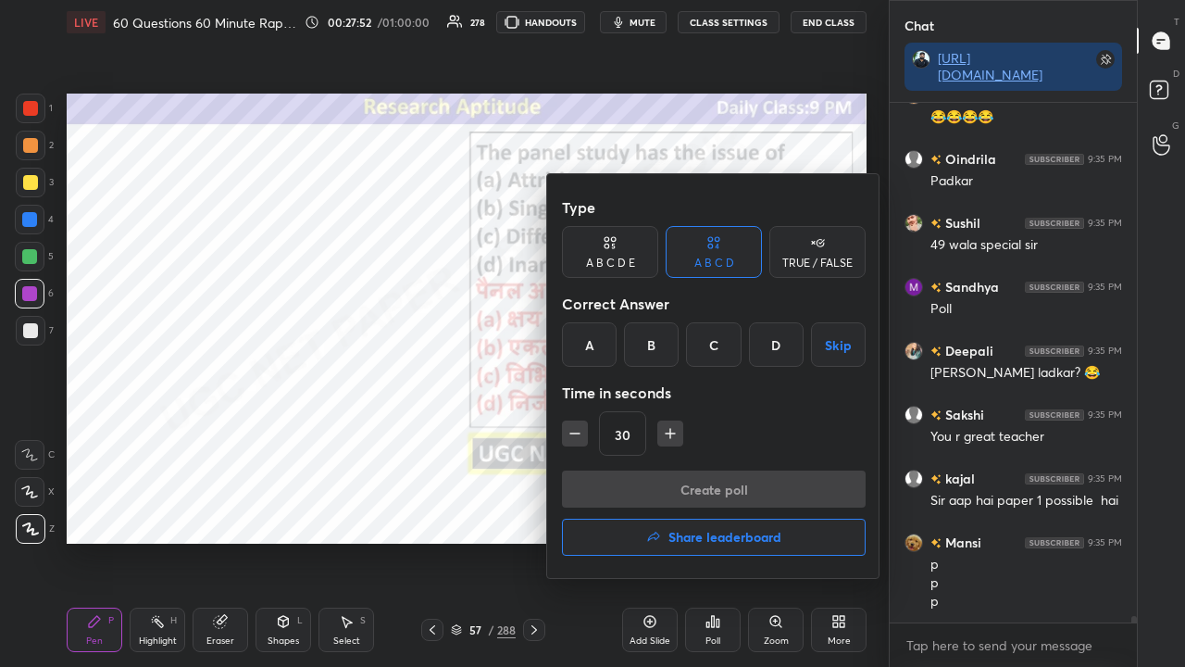
drag, startPoint x: 581, startPoint y: 352, endPoint x: 606, endPoint y: 401, distance: 54.7
click at [583, 356] on div "A" at bounding box center [589, 344] width 55 height 44
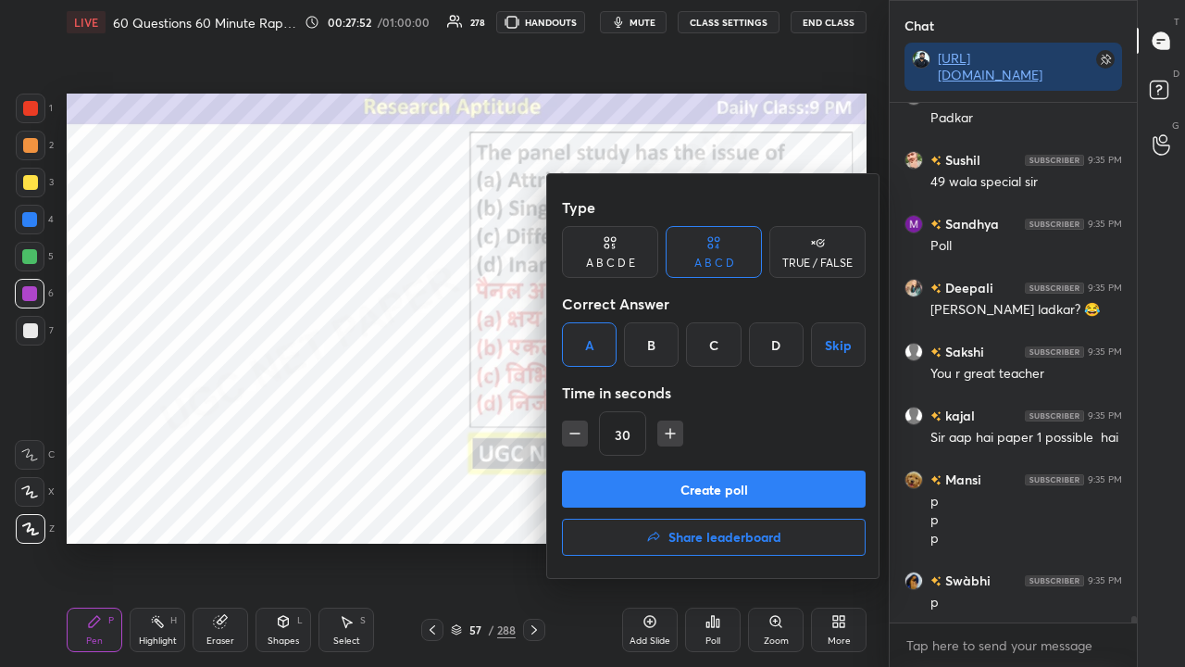
click at [640, 479] on button "Create poll" at bounding box center [714, 488] width 304 height 37
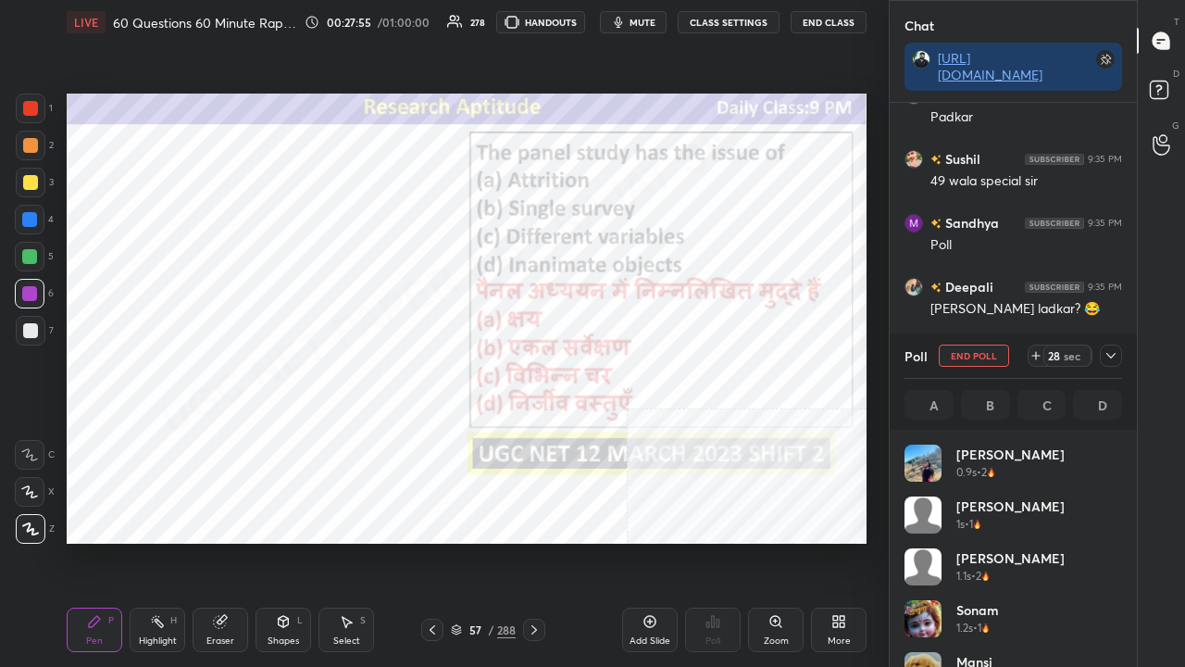
click at [1114, 356] on icon at bounding box center [1111, 355] width 15 height 15
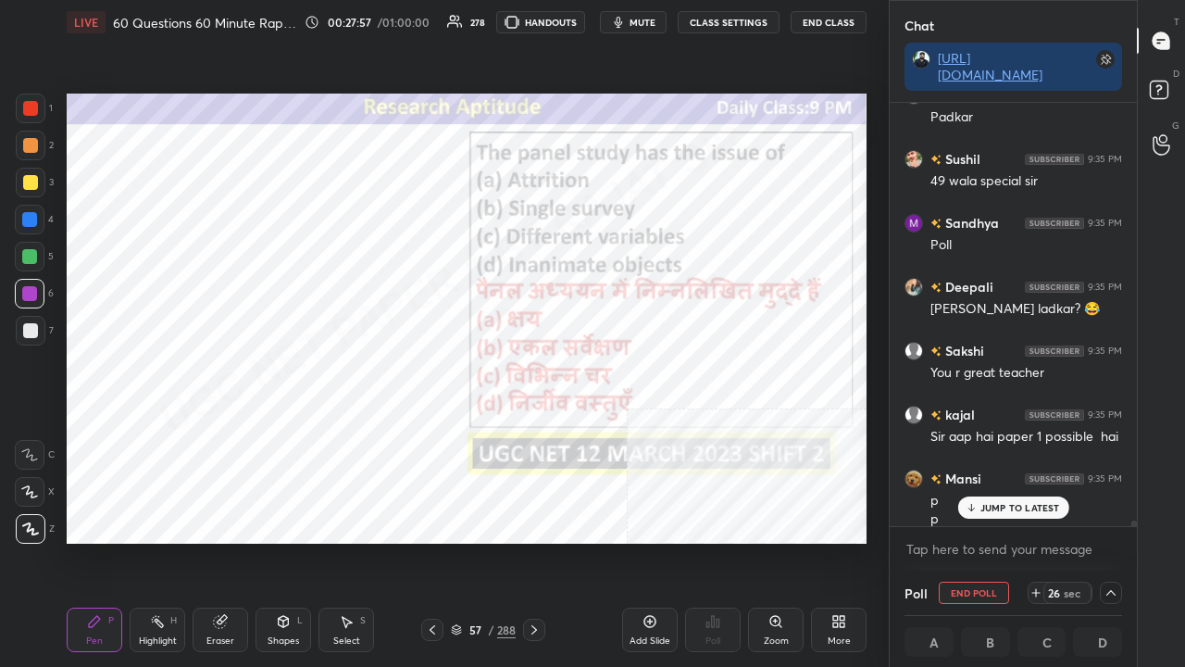
click at [28, 106] on div at bounding box center [30, 108] width 15 height 15
click at [1011, 511] on p "JUMP TO LATEST" at bounding box center [1021, 507] width 80 height 11
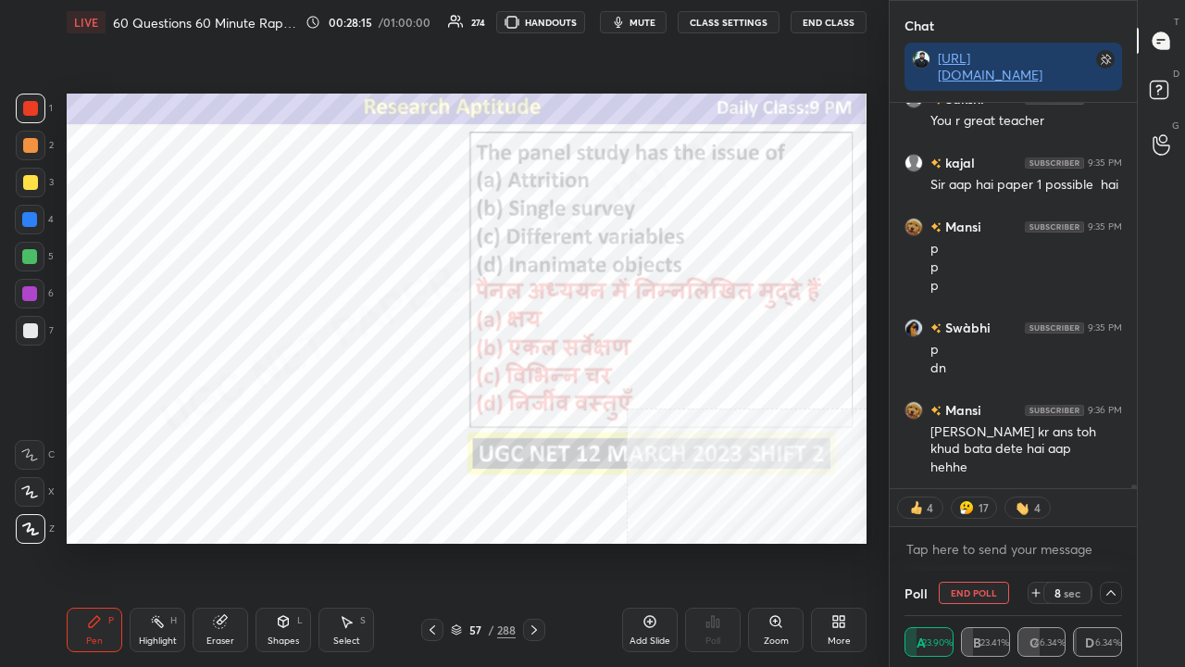
click at [26, 287] on div at bounding box center [29, 293] width 15 height 15
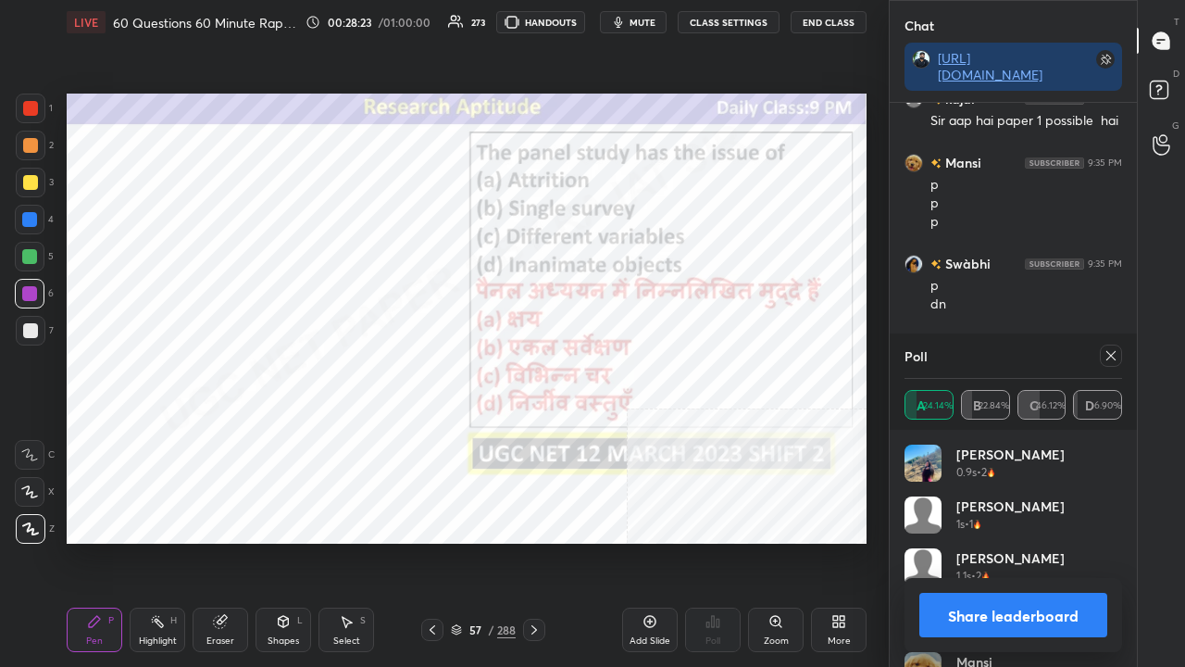
click at [1108, 365] on div at bounding box center [1111, 355] width 22 height 22
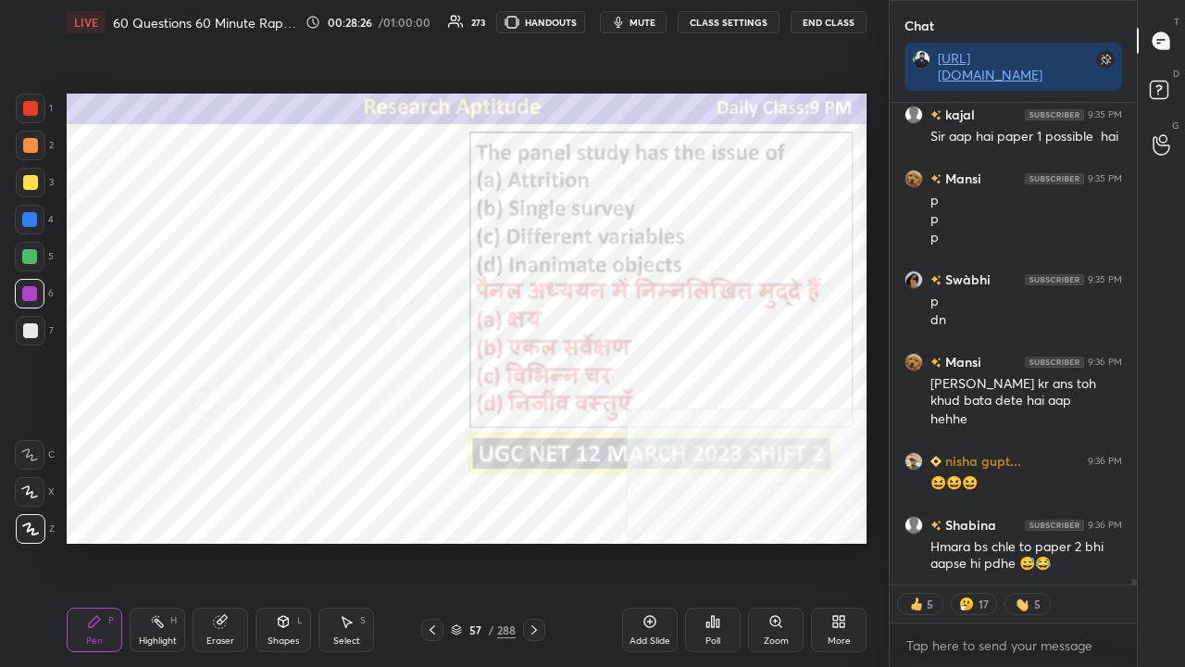
click at [478, 541] on div "57 / 288" at bounding box center [483, 629] width 65 height 17
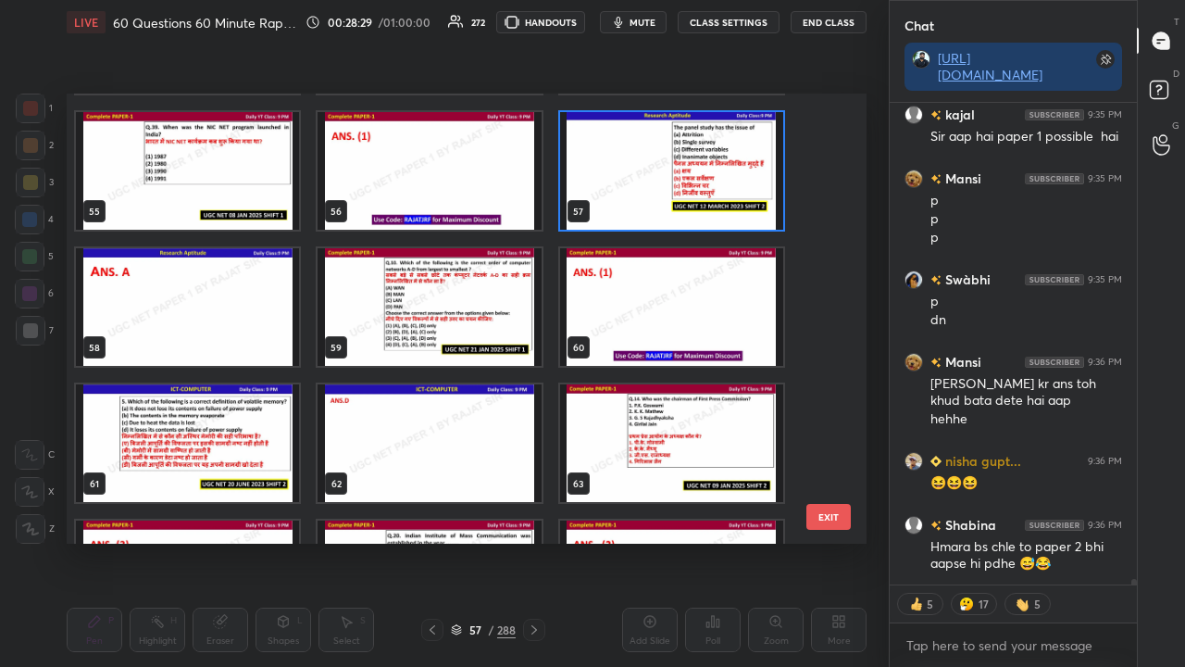
click at [445, 298] on img "grid" at bounding box center [429, 307] width 223 height 118
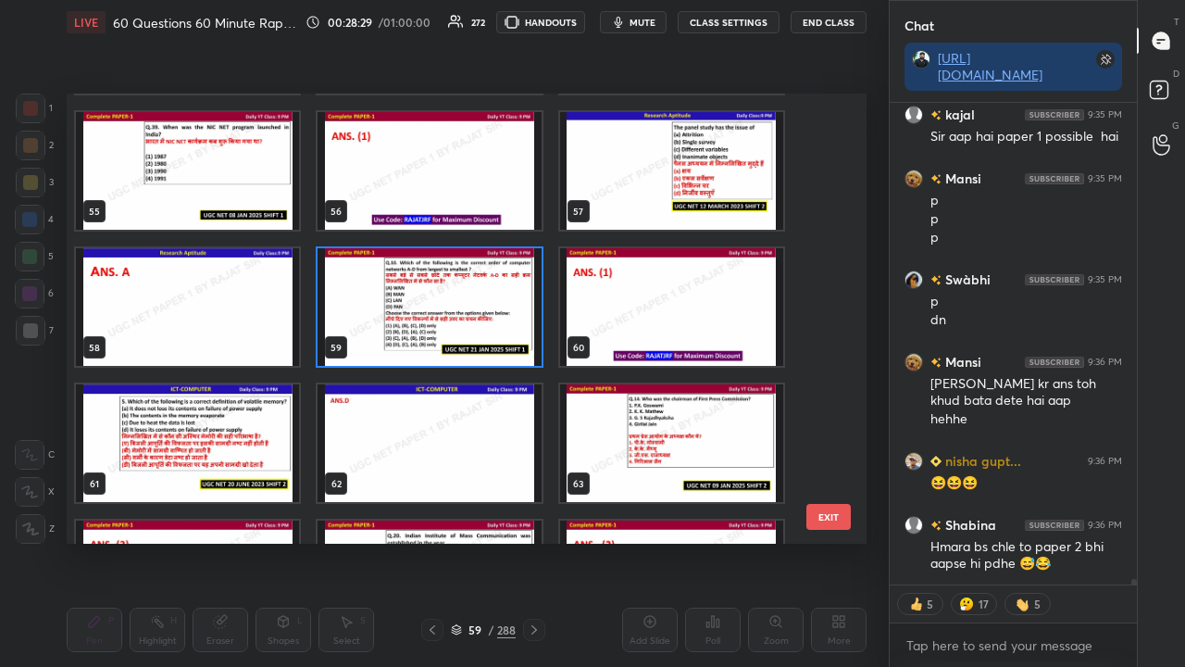
click at [445, 298] on img "grid" at bounding box center [429, 307] width 223 height 118
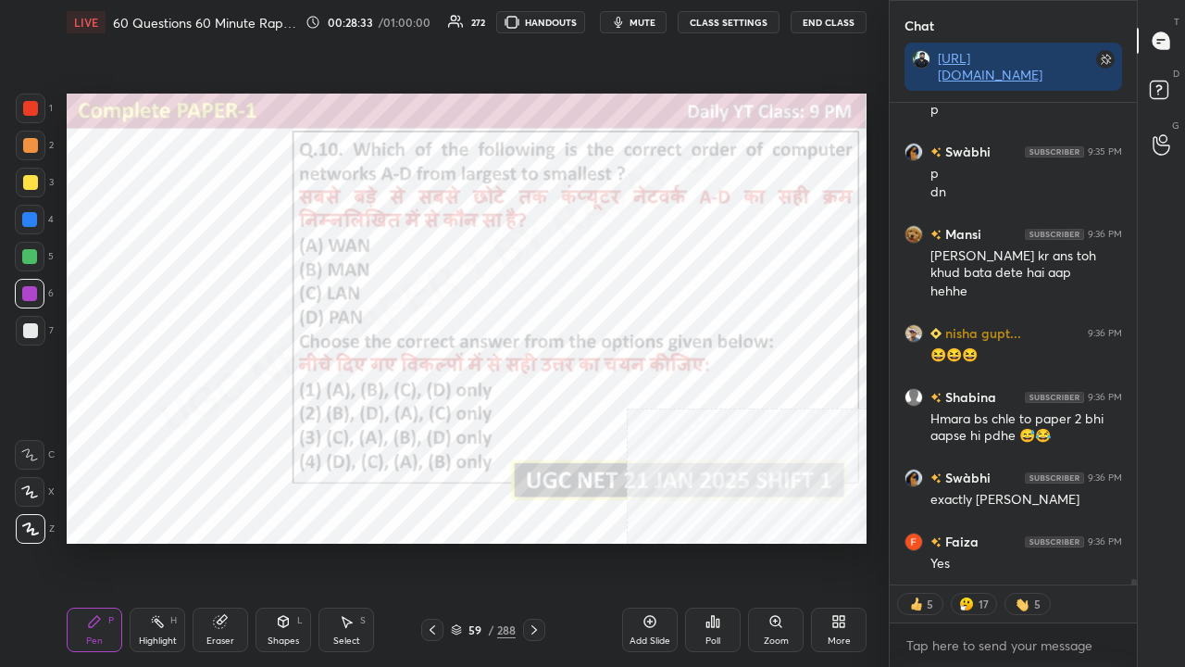
type textarea "x"
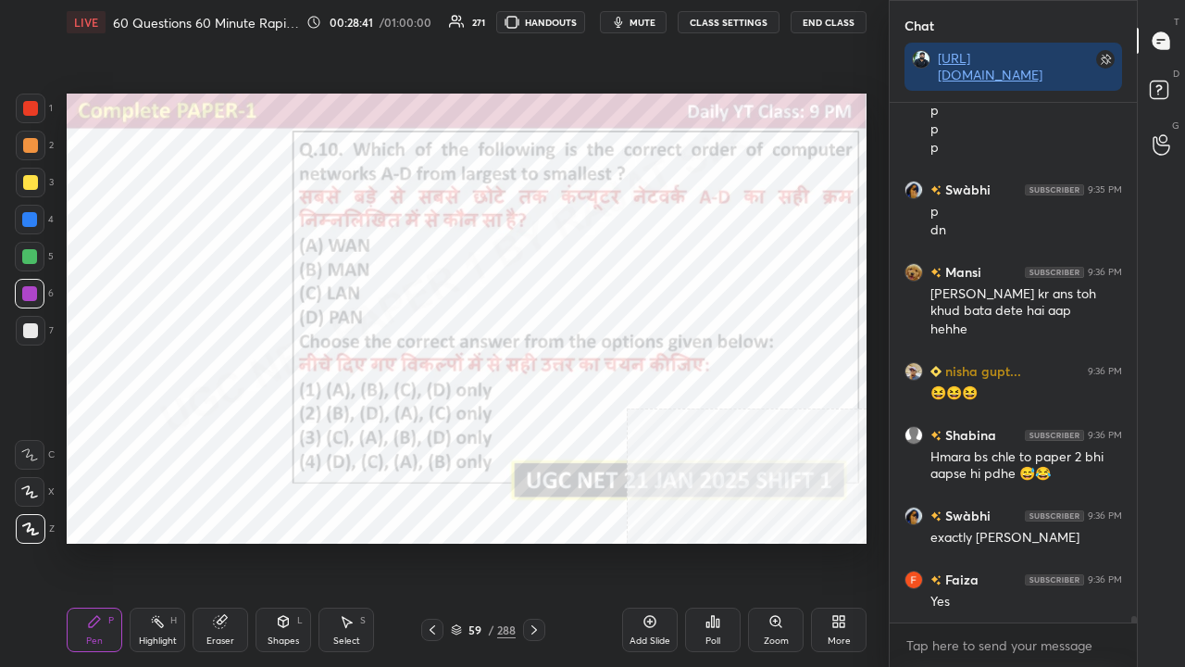
click at [489, 541] on div "/" at bounding box center [491, 629] width 6 height 11
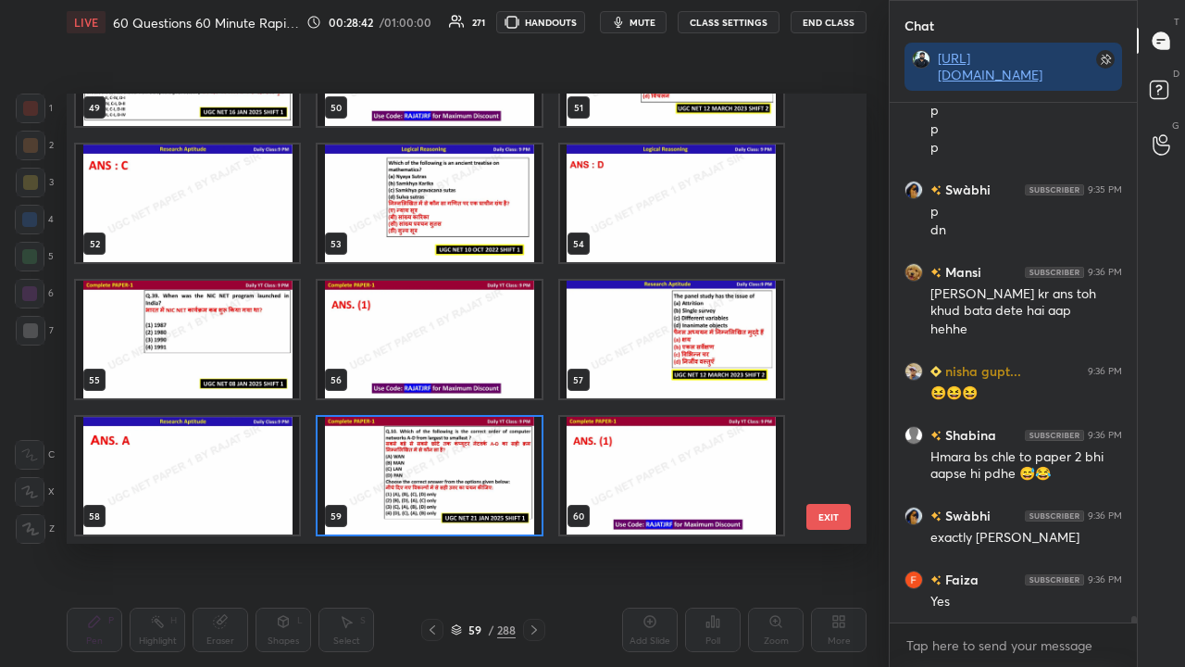
click at [402, 442] on img "grid" at bounding box center [429, 476] width 223 height 118
click at [404, 442] on img "grid" at bounding box center [429, 476] width 223 height 118
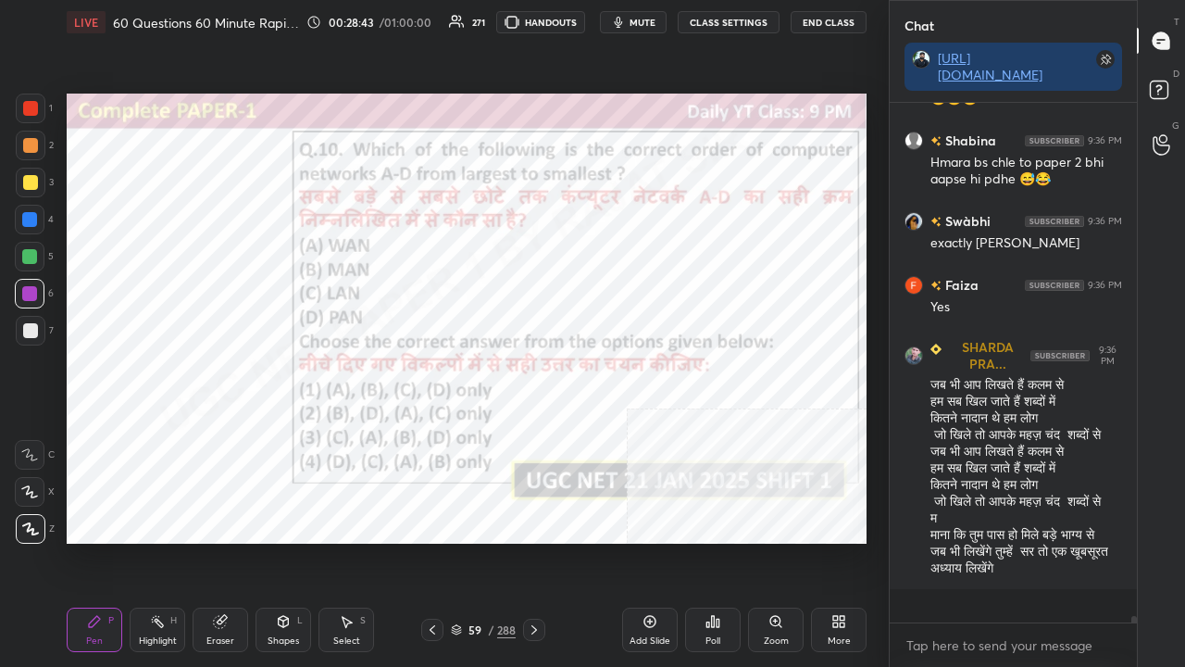
click at [713, 541] on icon at bounding box center [713, 621] width 3 height 11
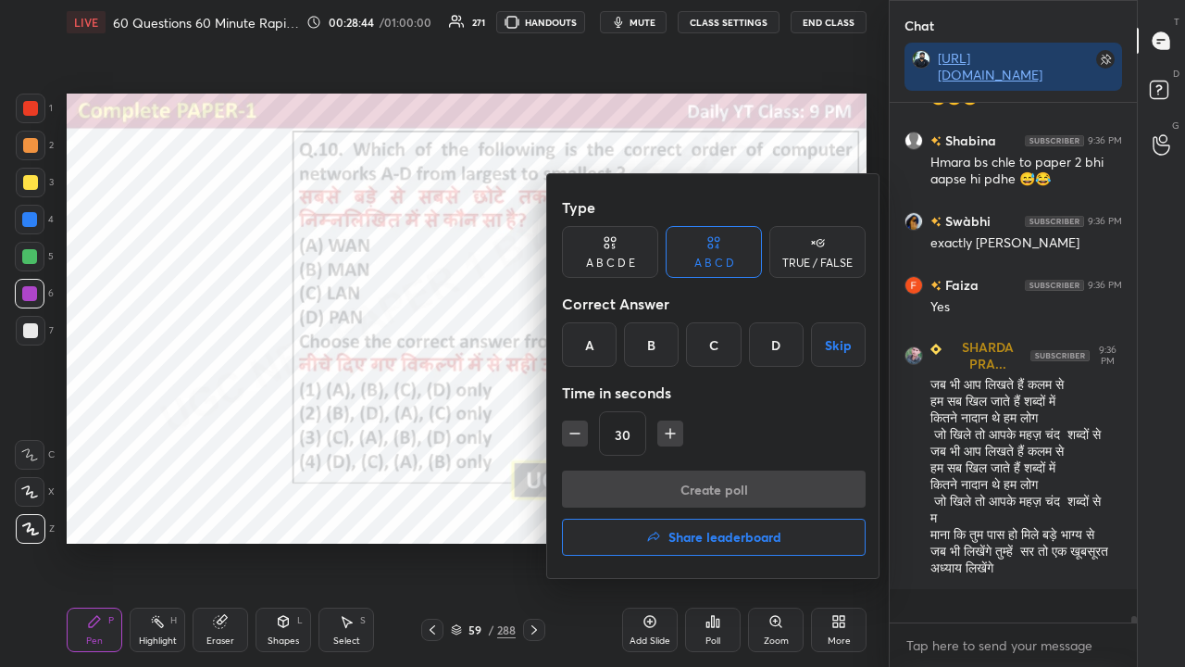
click at [582, 348] on div "A" at bounding box center [589, 344] width 55 height 44
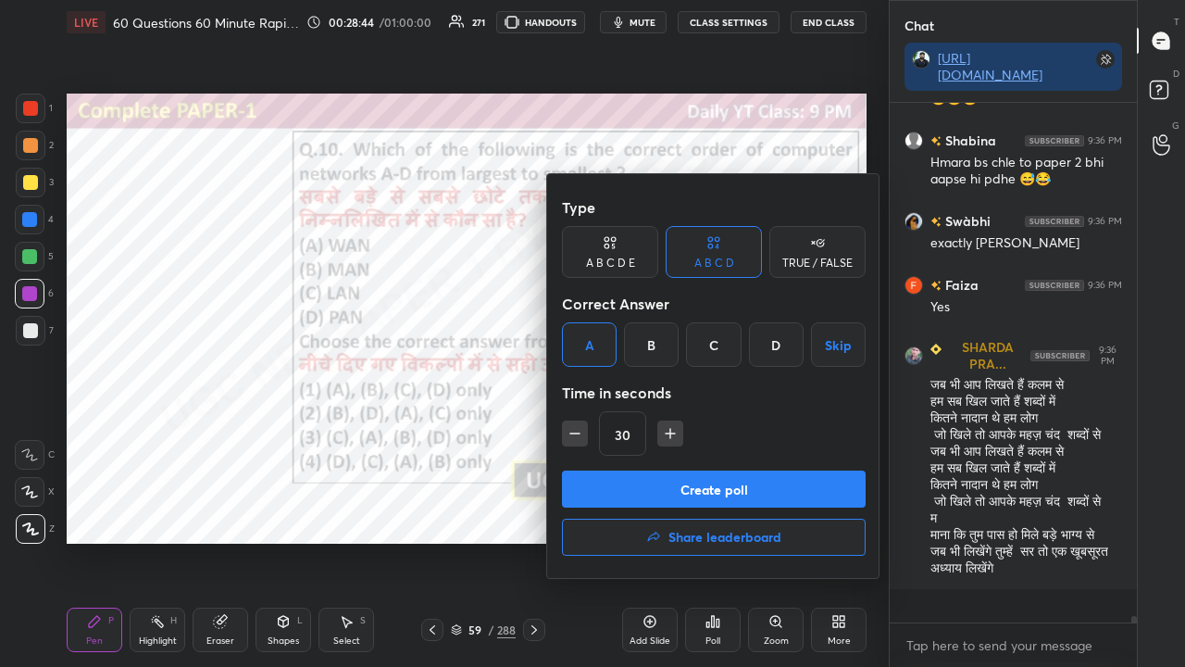
click at [675, 435] on icon "button" at bounding box center [670, 433] width 19 height 19
type input "45"
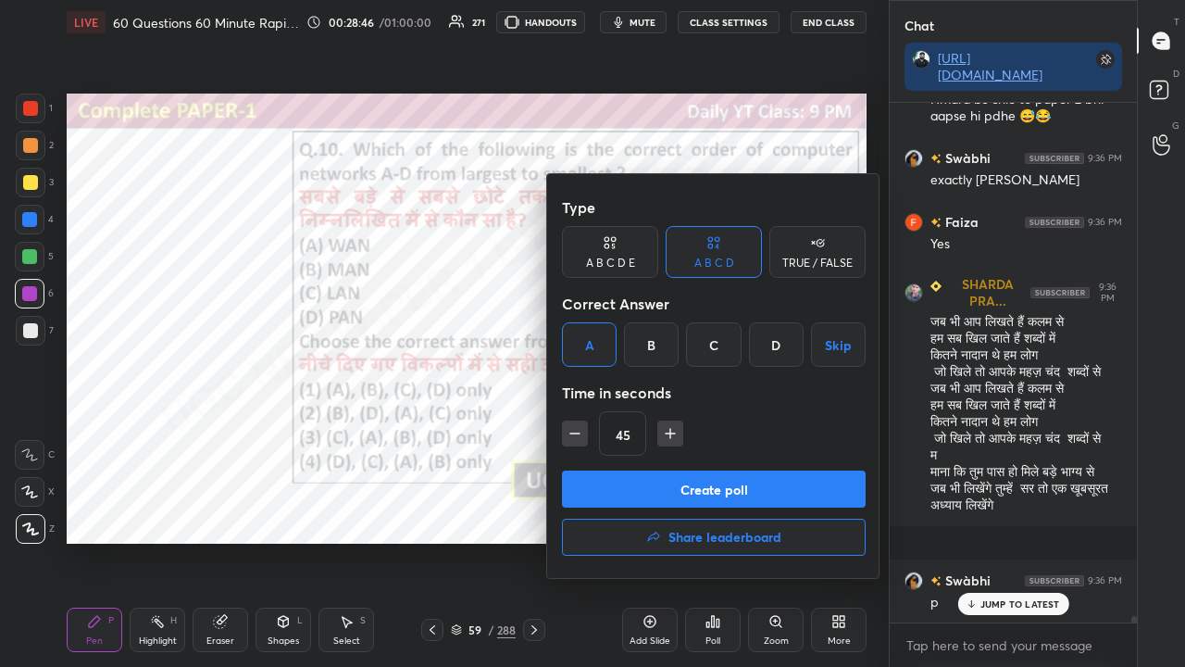
click at [678, 468] on div "Type A B C D E A B C D TRUE / FALSE Correct Answer A B C D Skip Time in seconds…" at bounding box center [714, 329] width 304 height 281
click at [722, 488] on button "Create poll" at bounding box center [714, 488] width 304 height 37
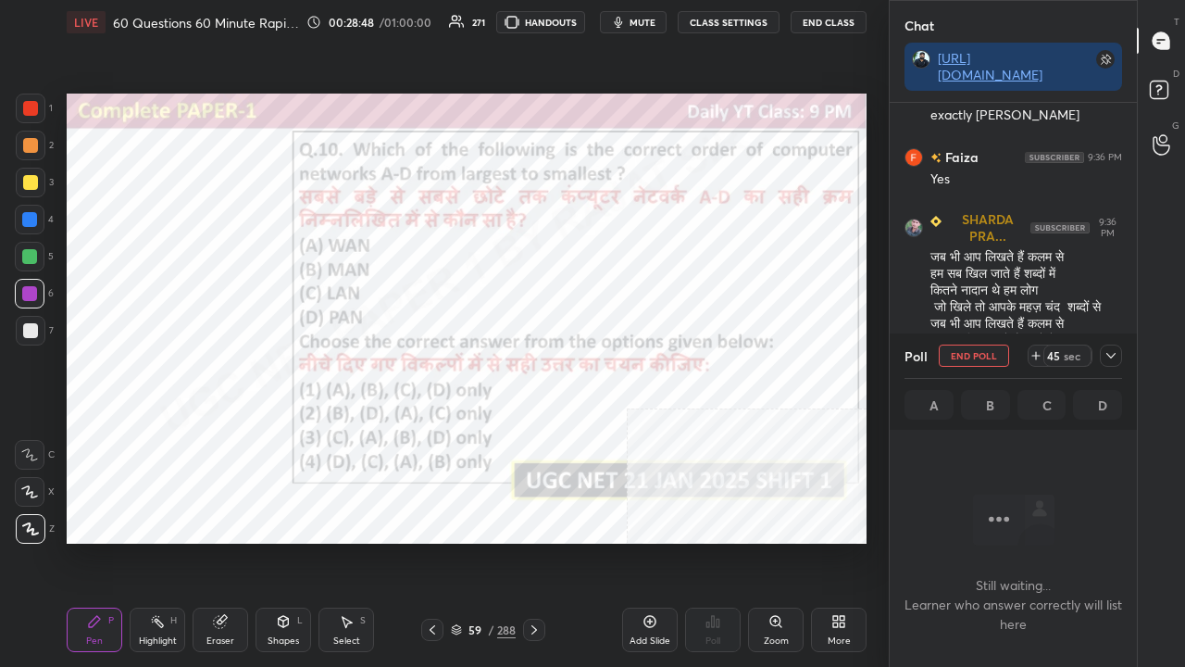
click at [1113, 356] on icon at bounding box center [1111, 355] width 15 height 15
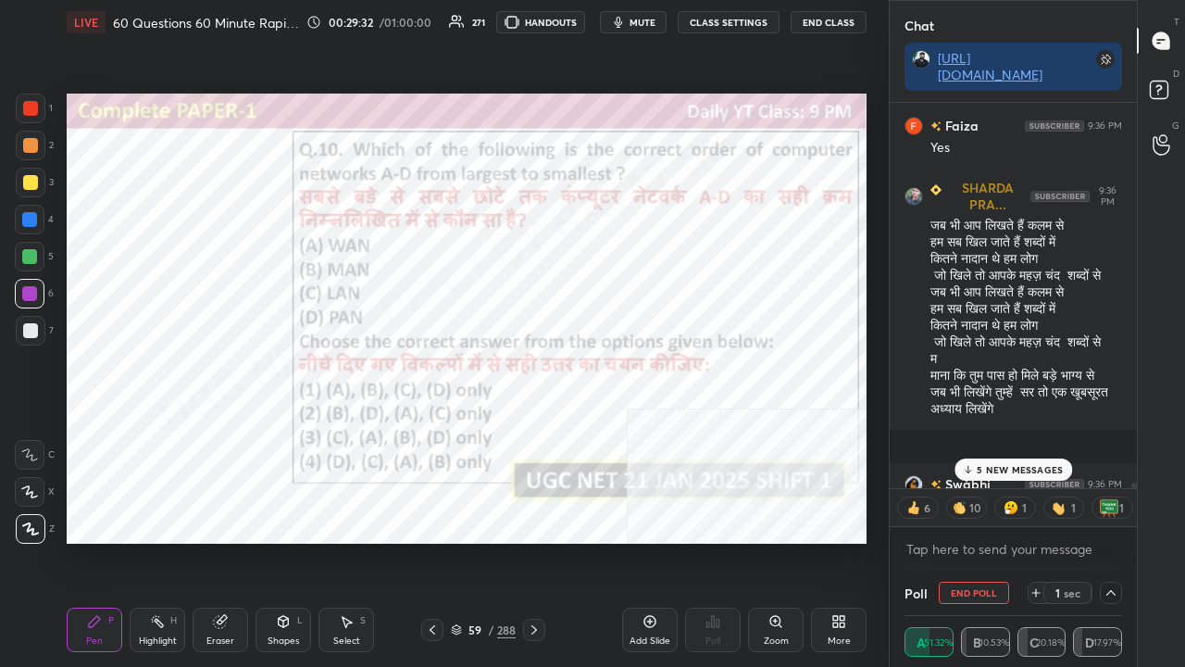
click at [1016, 476] on div "5 NEW MESSAGES" at bounding box center [1014, 469] width 118 height 22
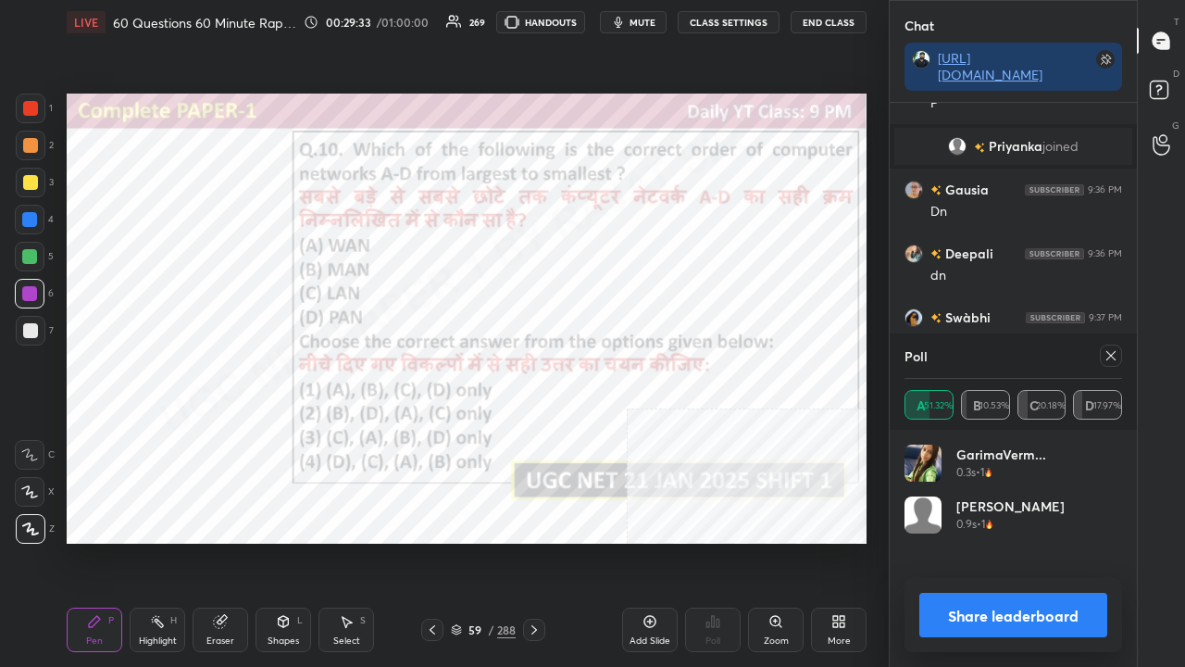
scroll to position [43255, 0]
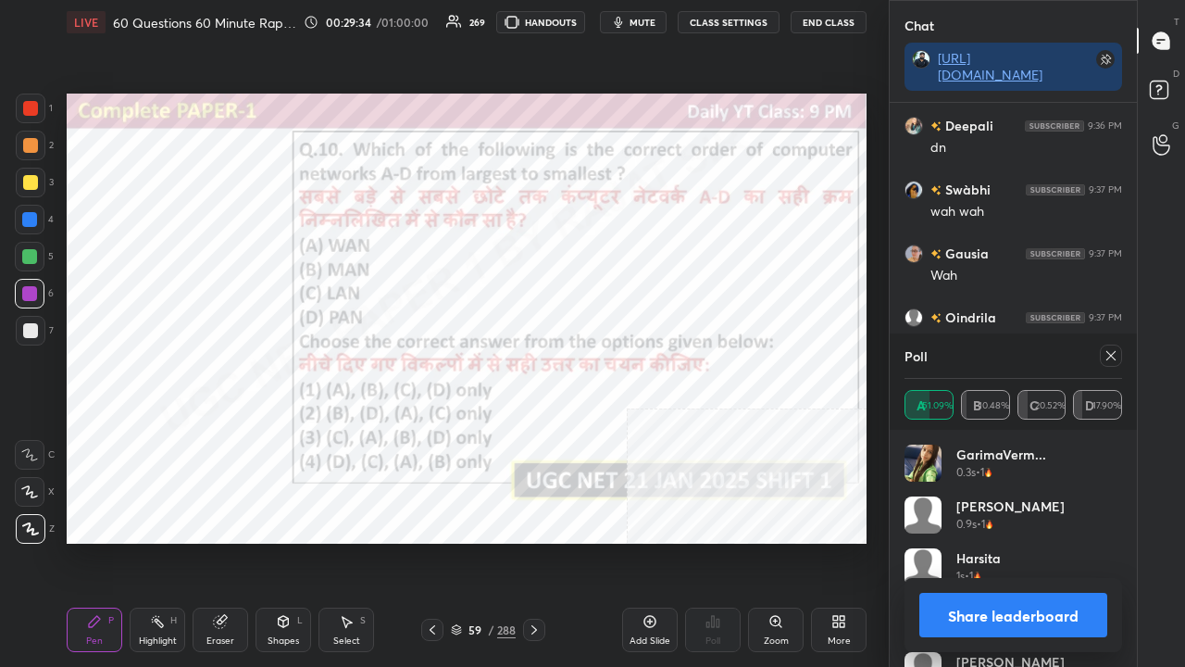
drag, startPoint x: 1112, startPoint y: 352, endPoint x: 1091, endPoint y: 354, distance: 21.4
click at [1110, 352] on icon at bounding box center [1111, 355] width 15 height 15
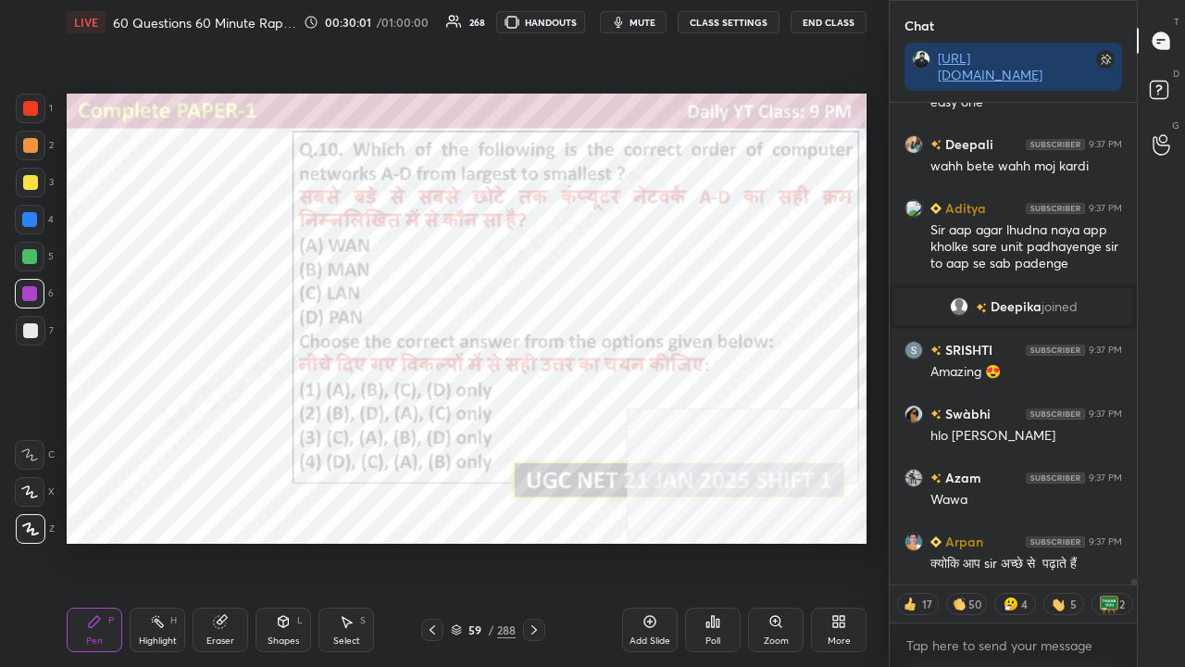
click at [480, 541] on div "59" at bounding box center [475, 629] width 19 height 11
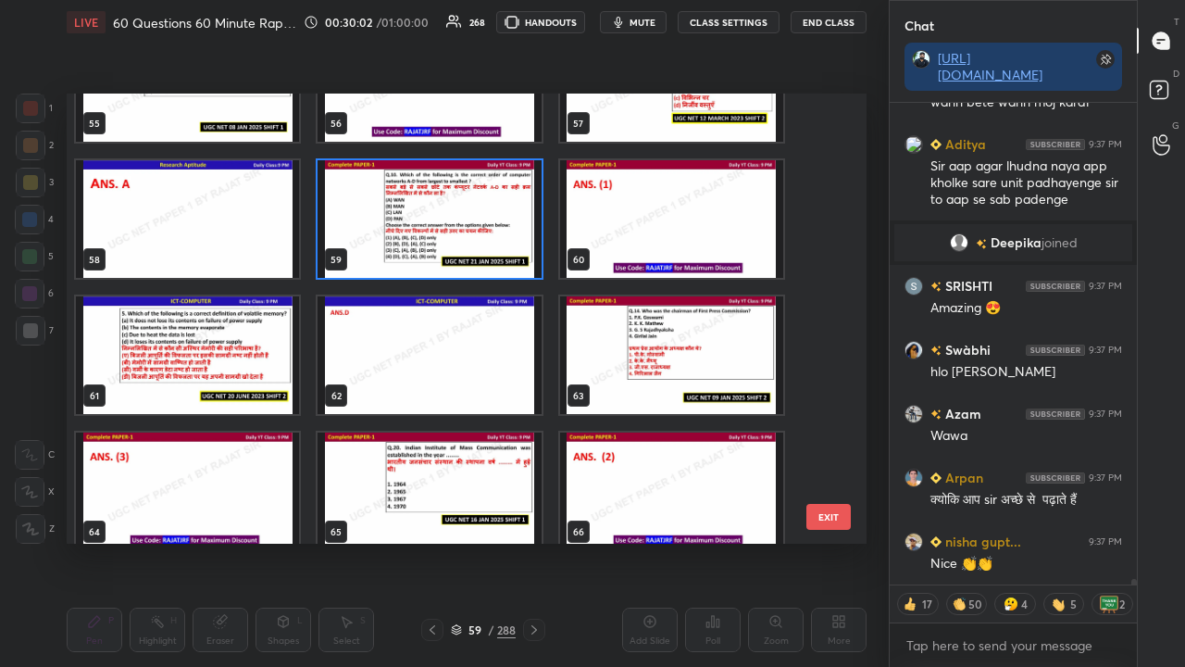
type textarea "x"
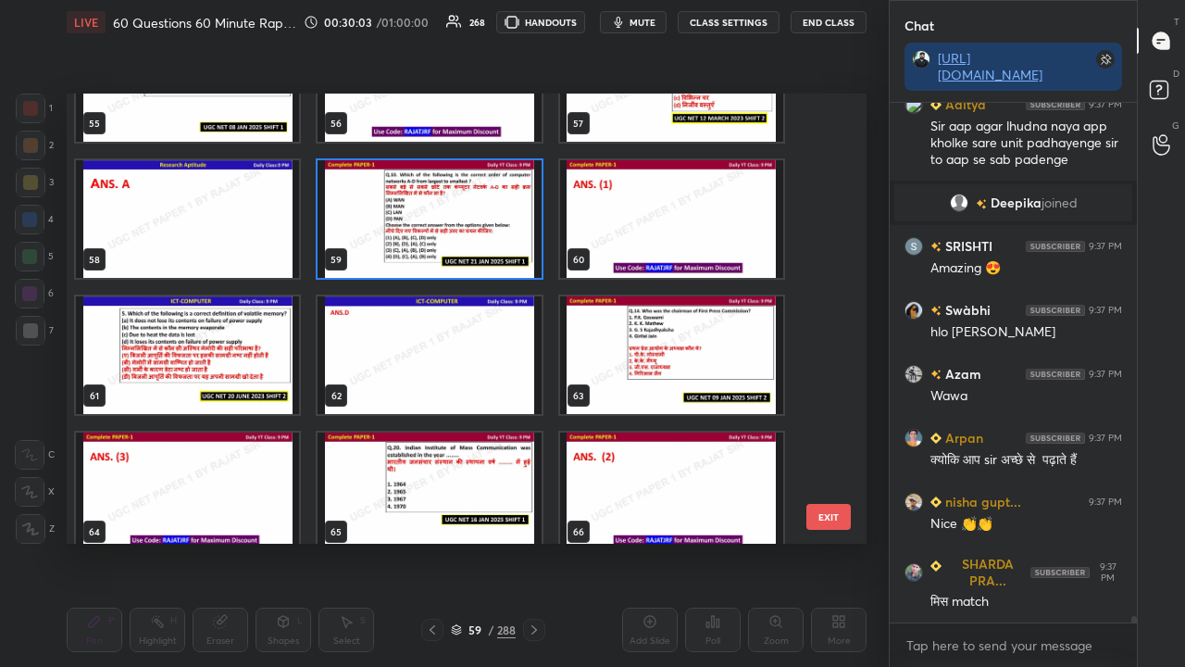
click at [262, 372] on img "grid" at bounding box center [187, 355] width 223 height 118
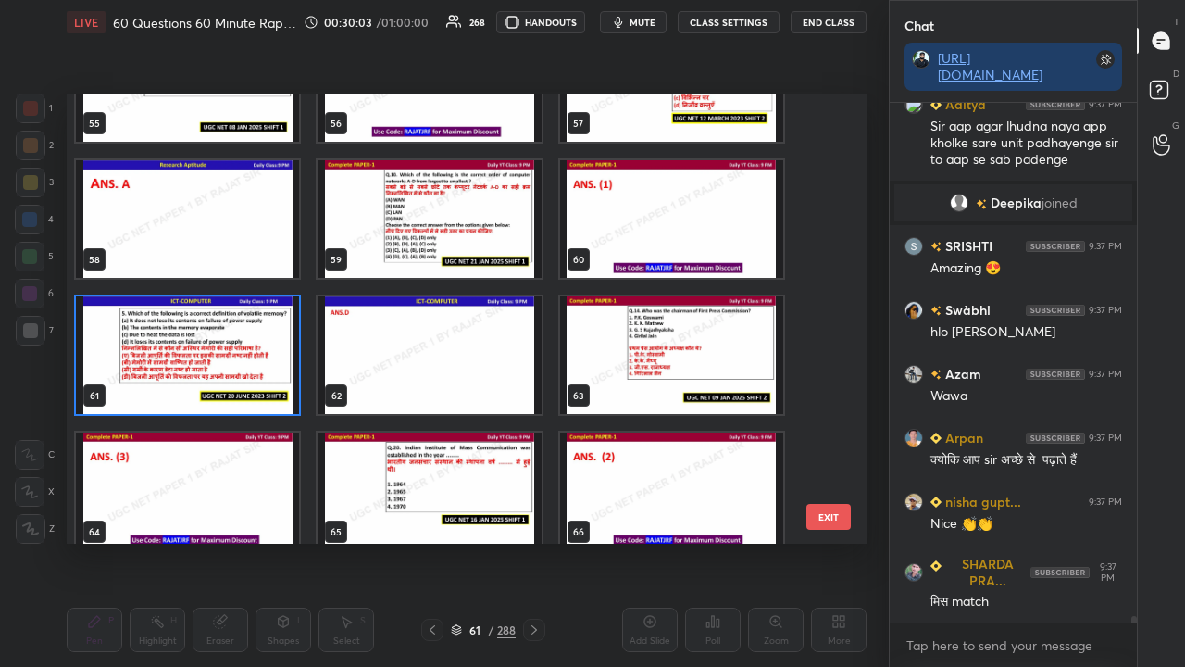
click at [262, 372] on img "grid" at bounding box center [187, 355] width 223 height 118
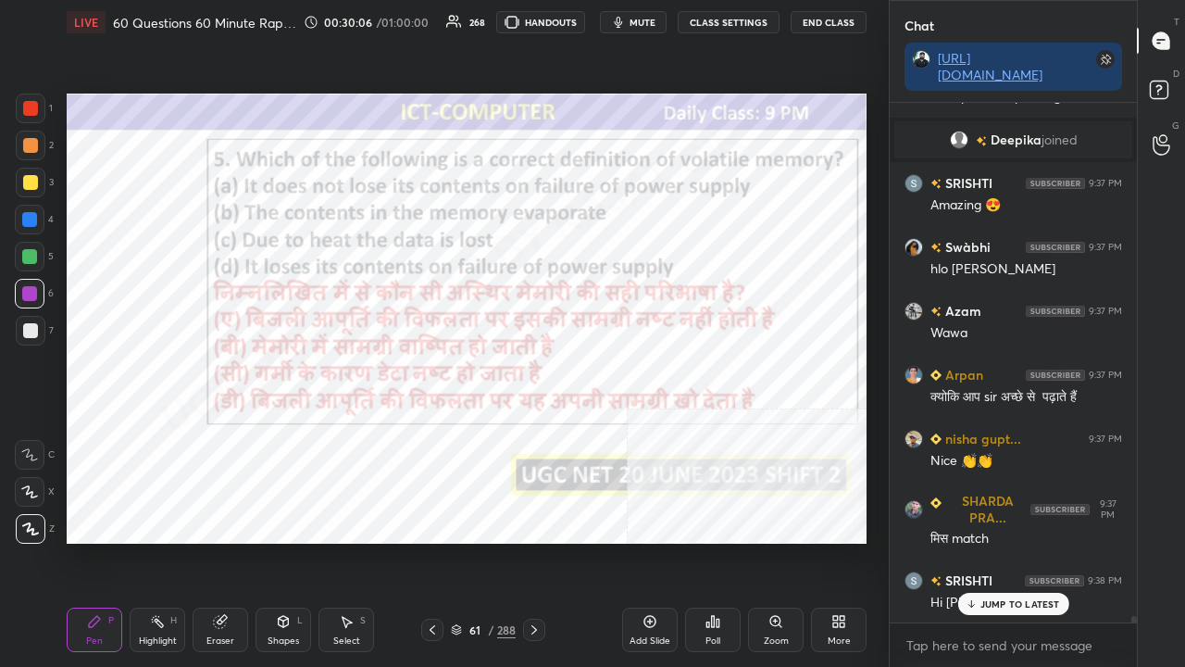
click at [487, 541] on div "61 / 288" at bounding box center [483, 629] width 65 height 17
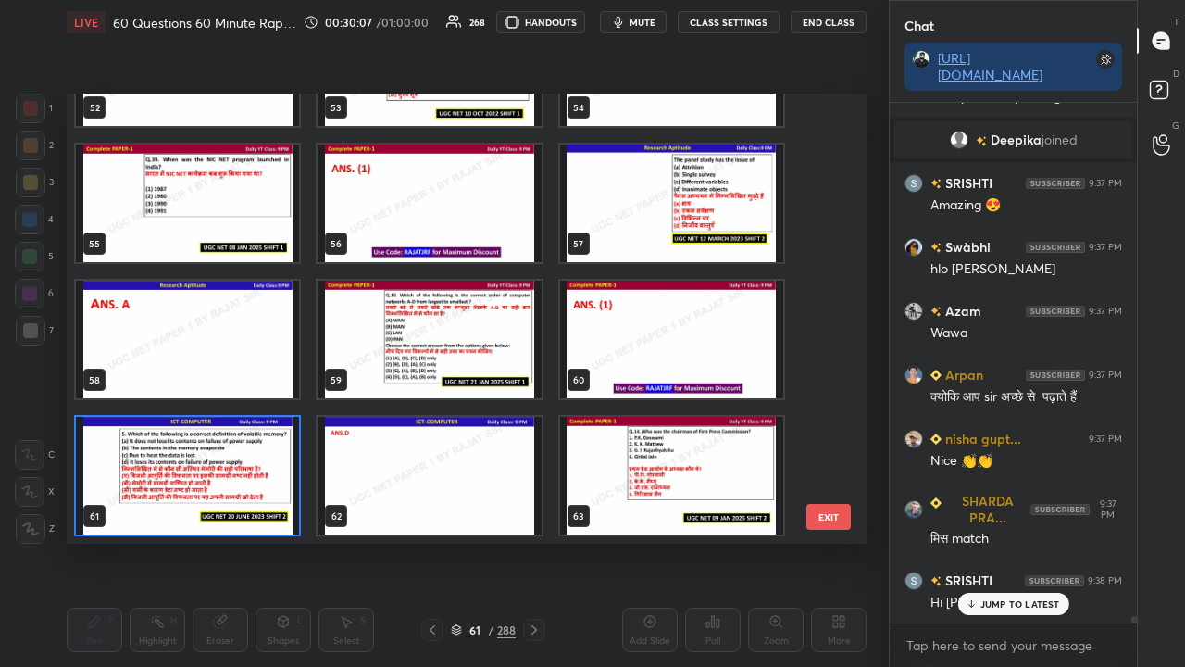
click at [243, 476] on img "grid" at bounding box center [187, 476] width 223 height 118
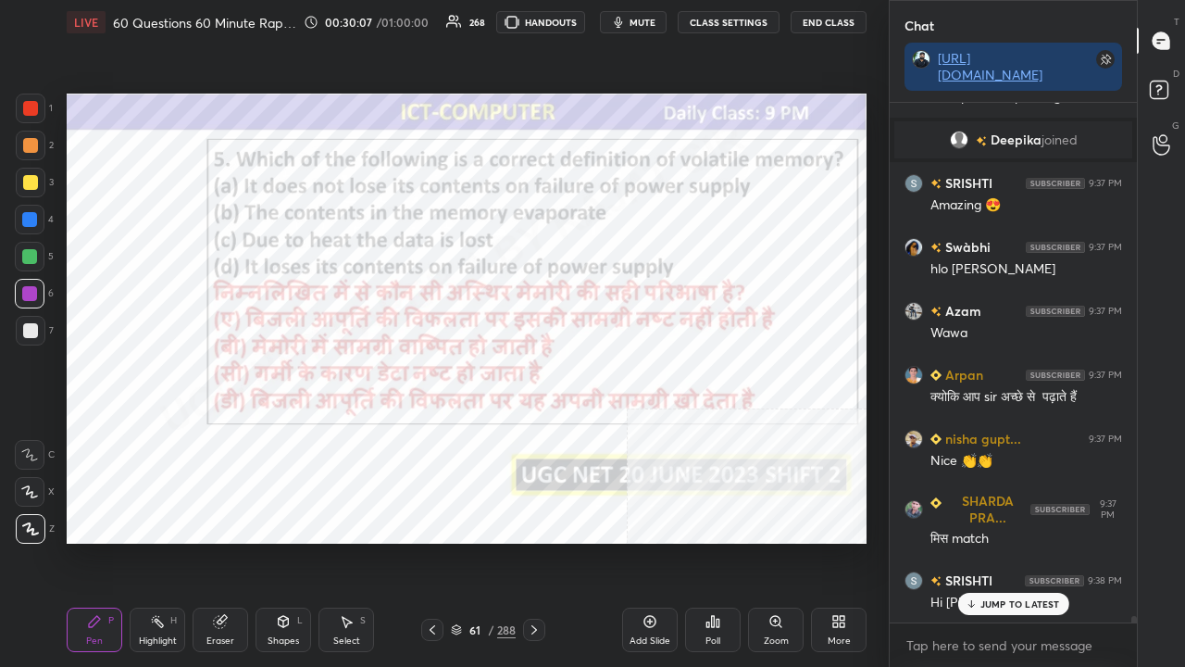
click at [243, 474] on img "grid" at bounding box center [187, 476] width 223 height 118
click at [707, 541] on icon at bounding box center [713, 621] width 15 height 15
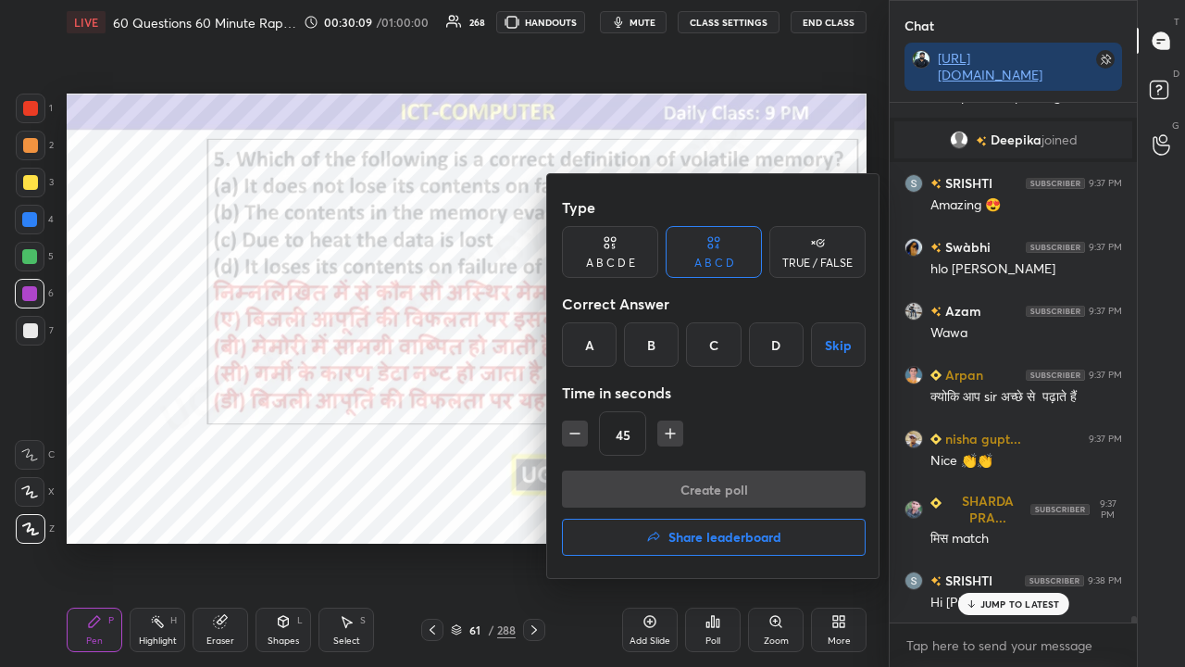
drag, startPoint x: 772, startPoint y: 342, endPoint x: 693, endPoint y: 419, distance: 110.7
click at [771, 343] on div "D" at bounding box center [776, 344] width 55 height 44
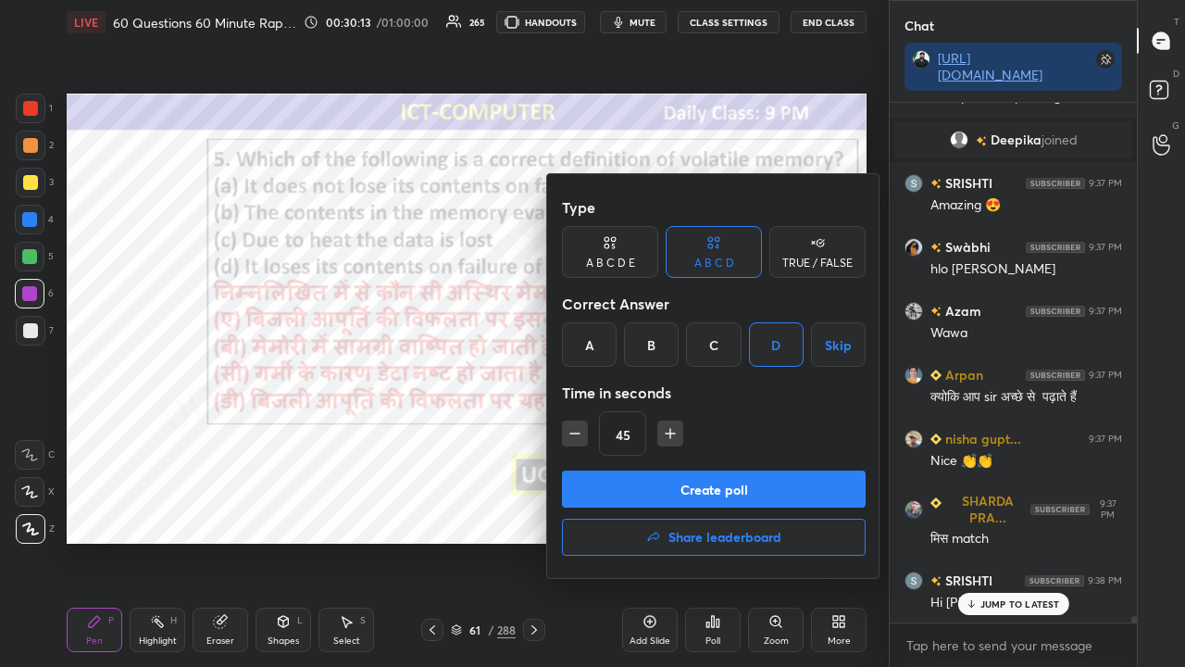
click at [579, 435] on icon "button" at bounding box center [575, 433] width 19 height 19
type input "30"
click at [641, 481] on button "Create poll" at bounding box center [714, 488] width 304 height 37
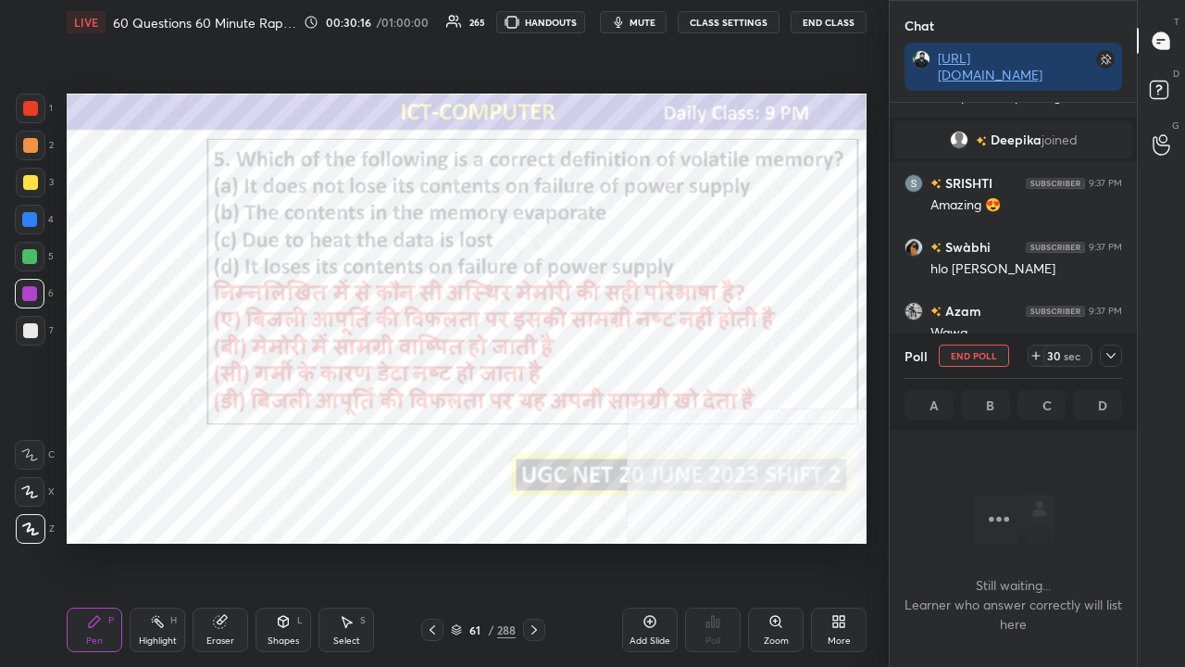
click at [1107, 349] on icon at bounding box center [1111, 355] width 15 height 15
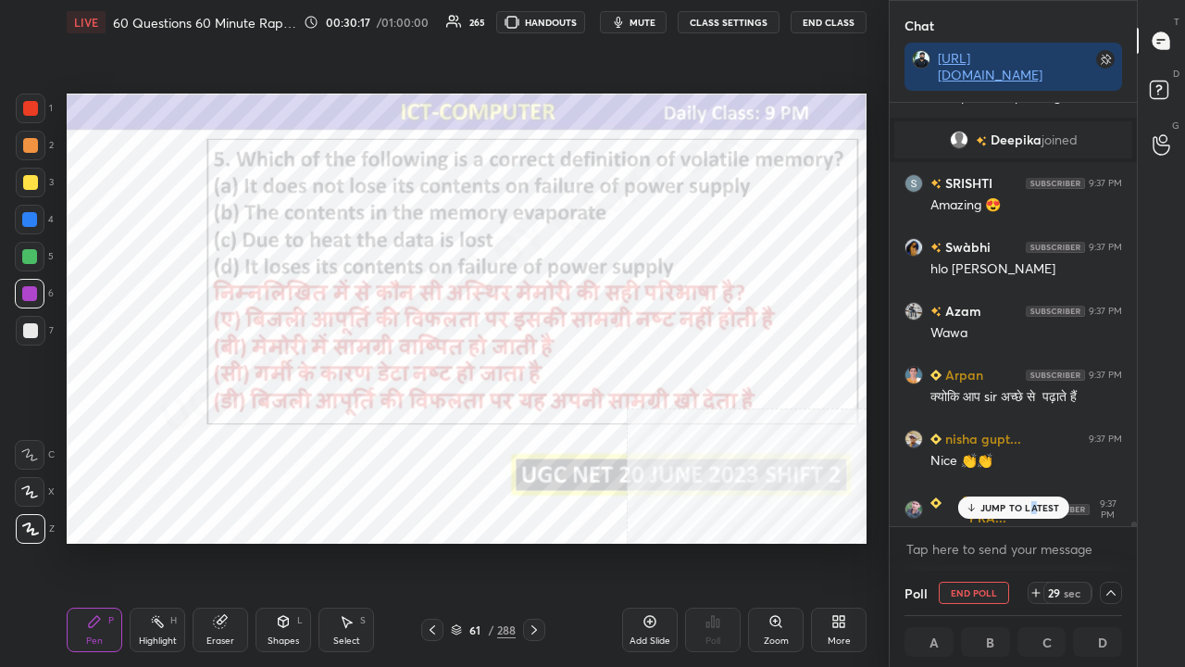
click at [1030, 507] on p "JUMP TO LATEST" at bounding box center [1021, 507] width 80 height 11
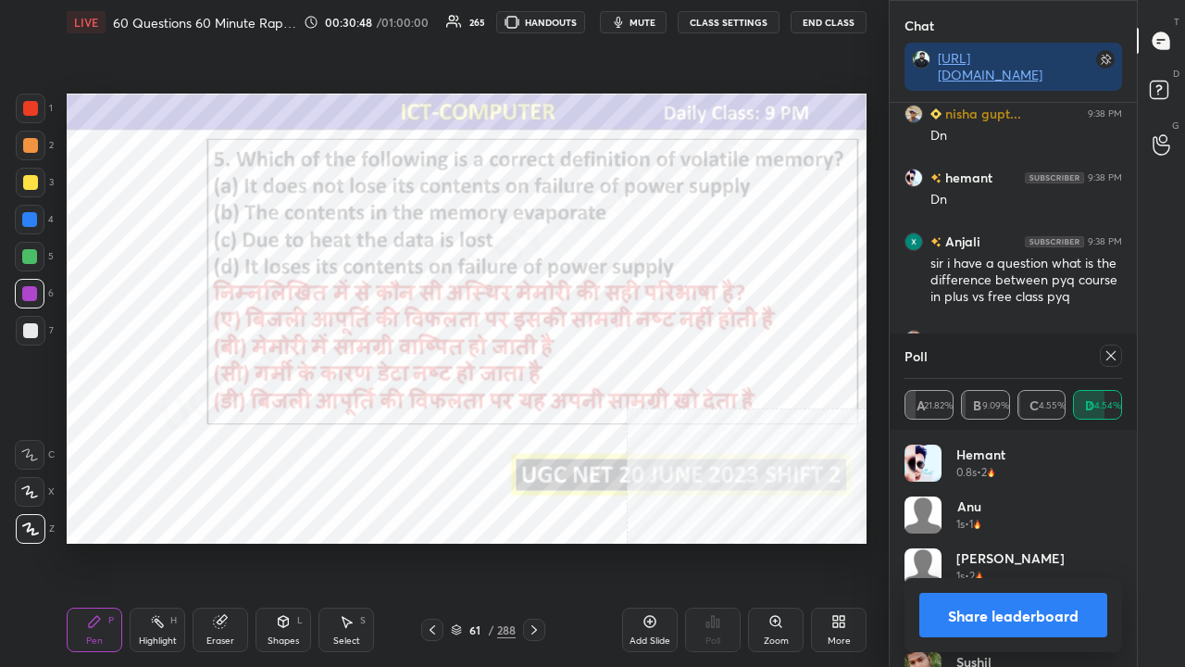
click at [1107, 350] on icon at bounding box center [1111, 355] width 15 height 15
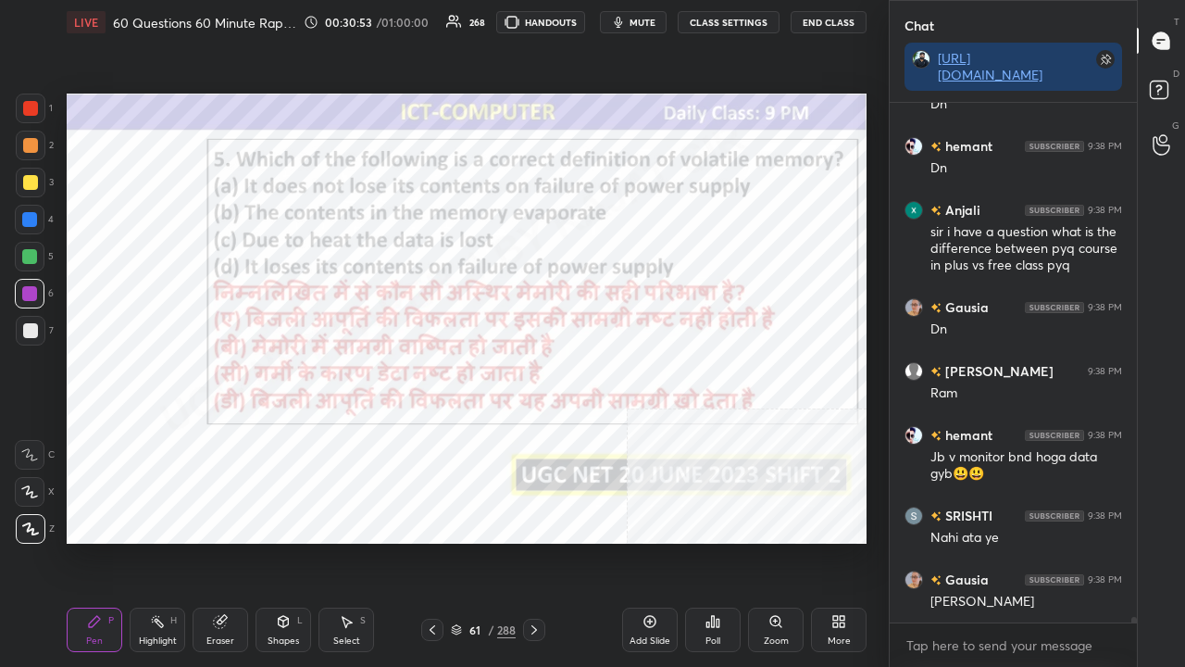
click at [482, 541] on div "61" at bounding box center [475, 629] width 19 height 11
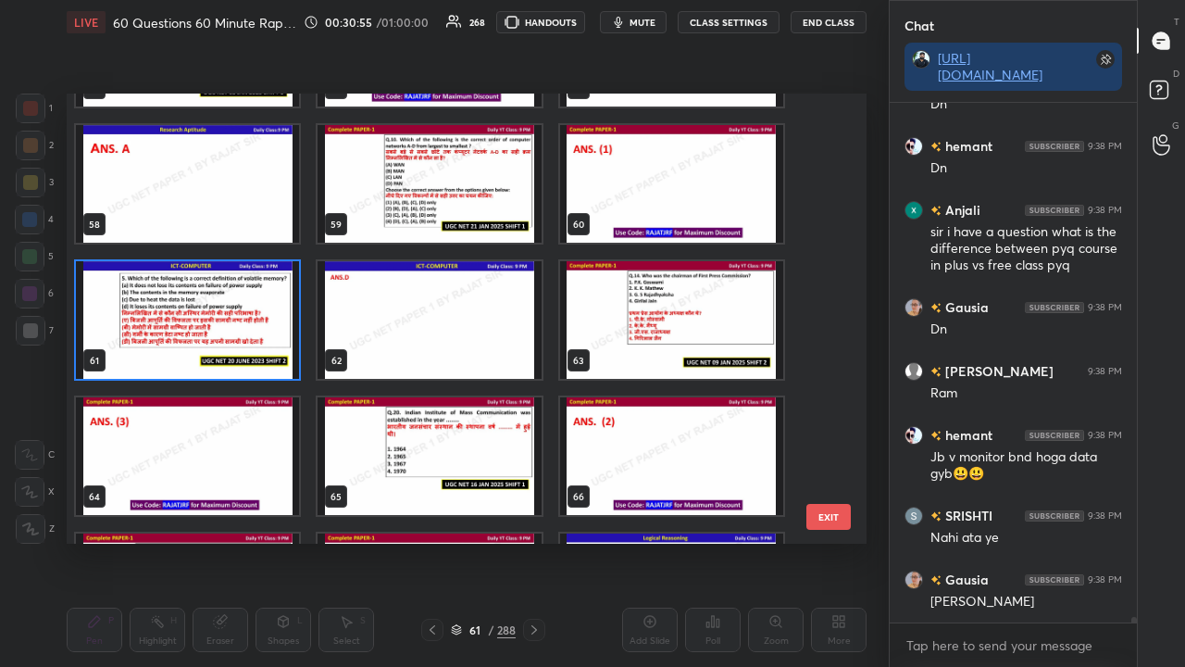
click at [641, 322] on img "grid" at bounding box center [671, 320] width 223 height 118
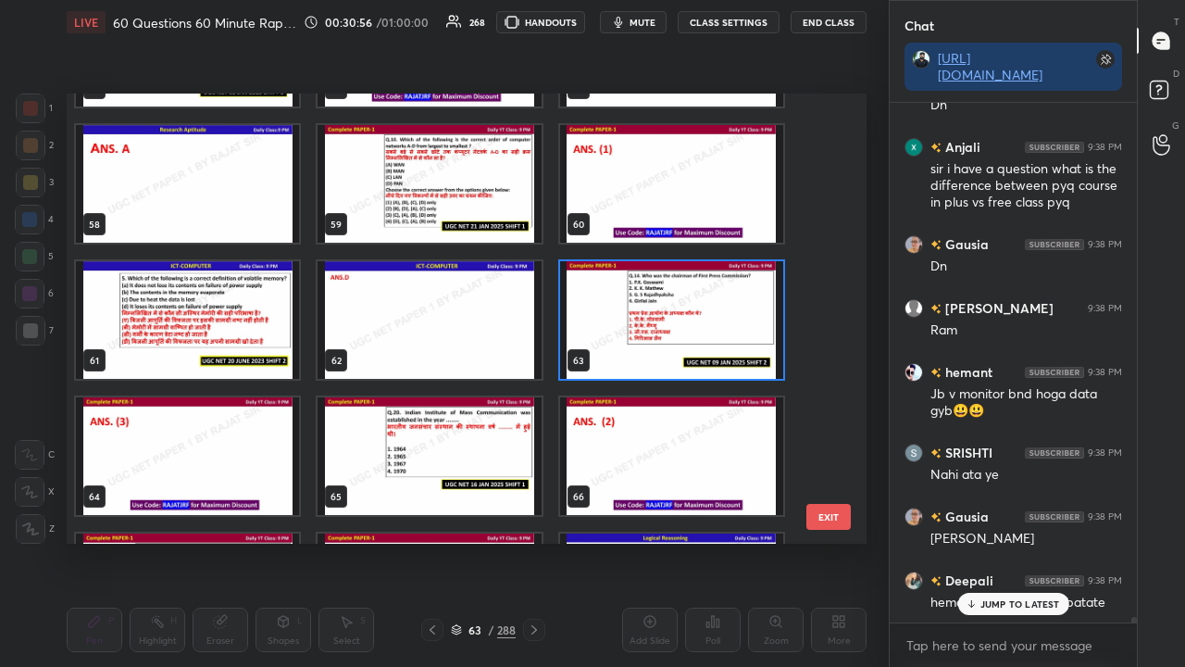
click at [659, 331] on img "grid" at bounding box center [671, 320] width 223 height 118
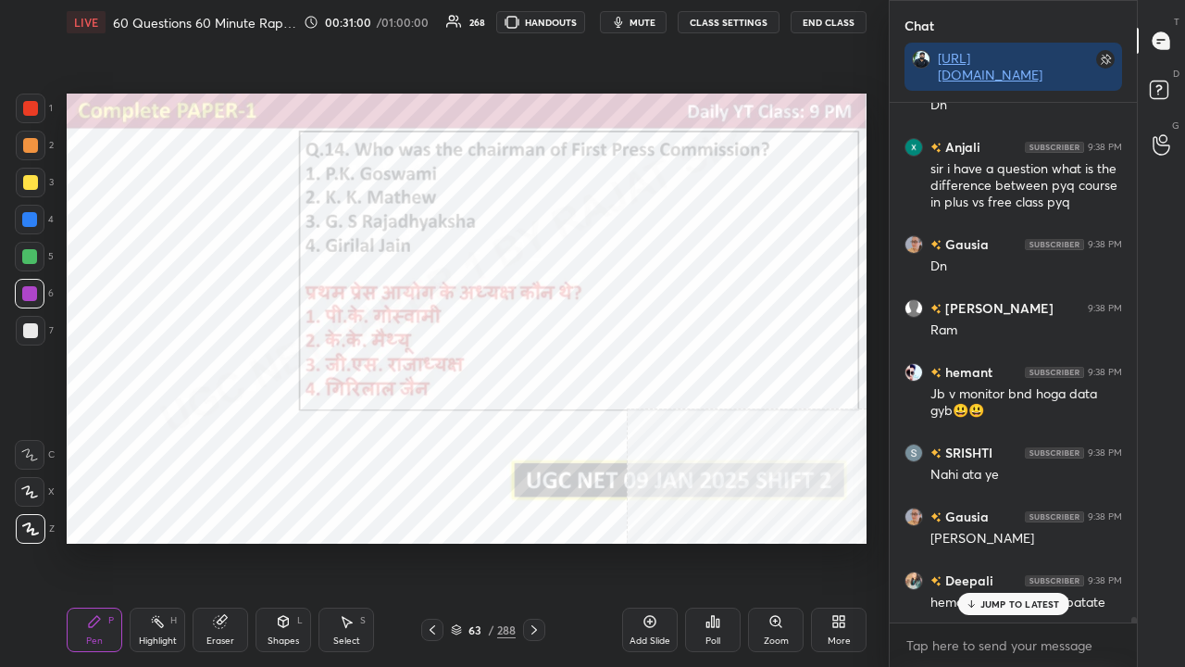
click at [712, 541] on div "Poll" at bounding box center [713, 629] width 56 height 44
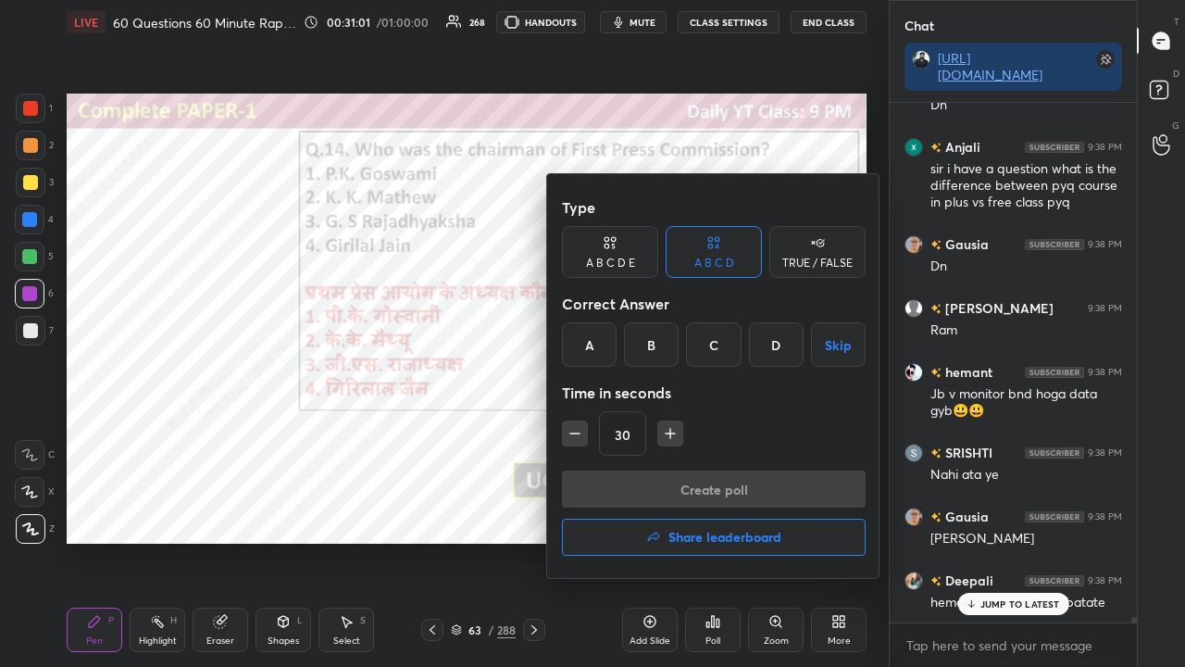
click at [709, 348] on div "C" at bounding box center [713, 344] width 55 height 44
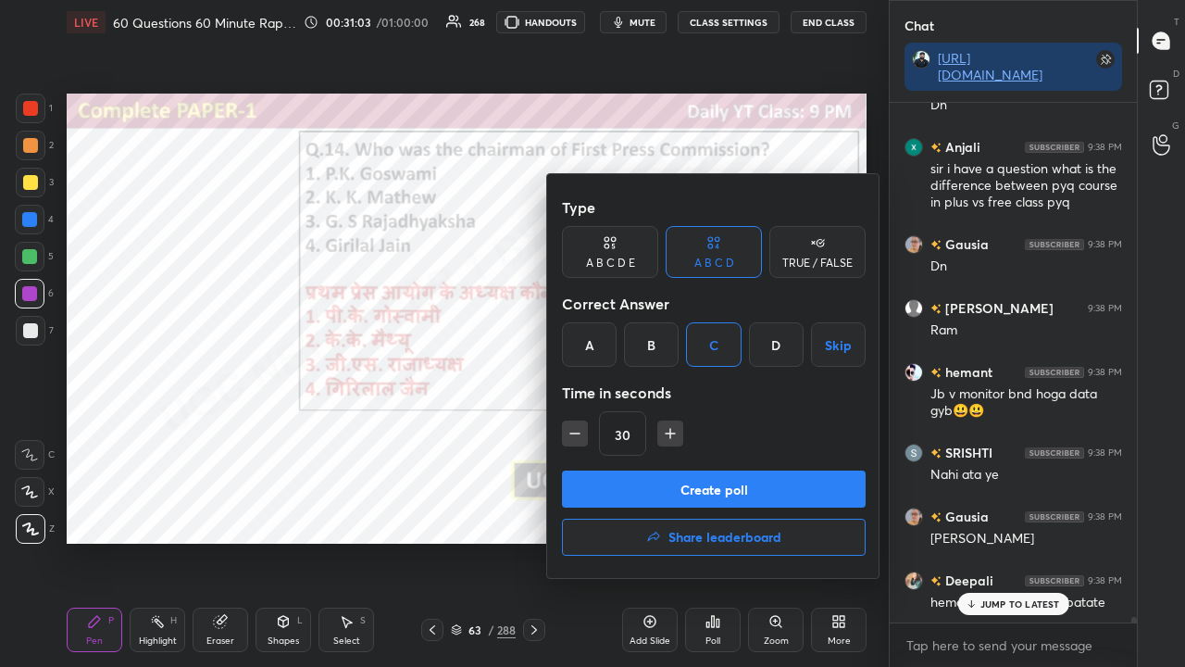
click at [704, 485] on button "Create poll" at bounding box center [714, 488] width 304 height 37
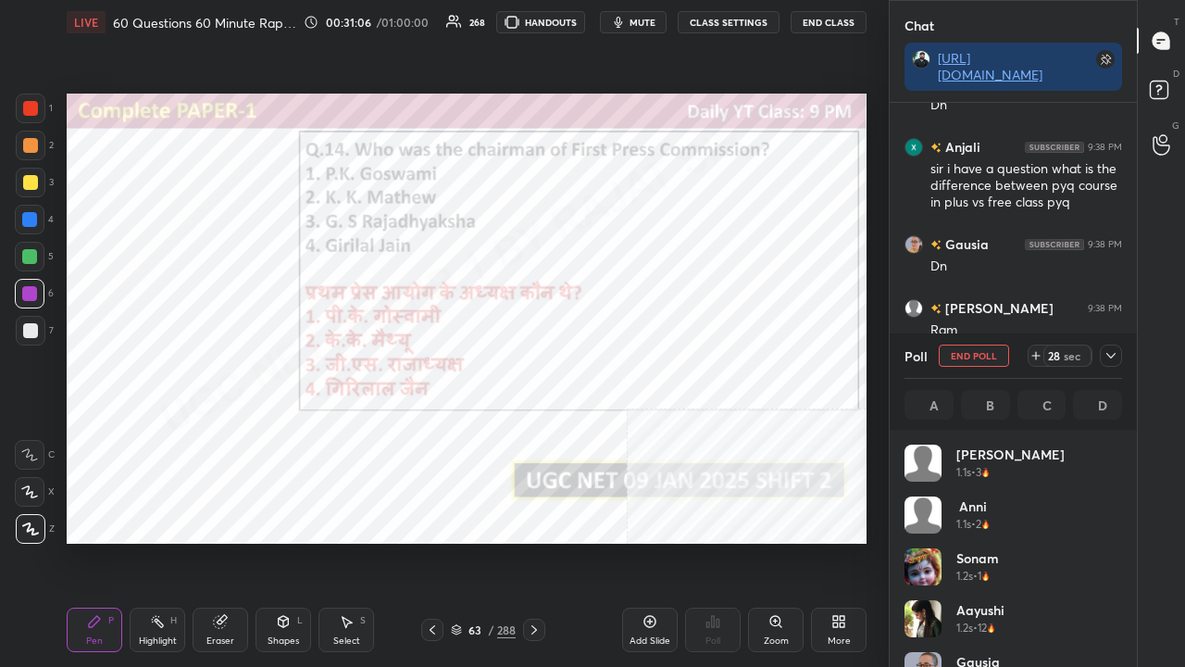
click at [1113, 357] on icon at bounding box center [1111, 355] width 15 height 15
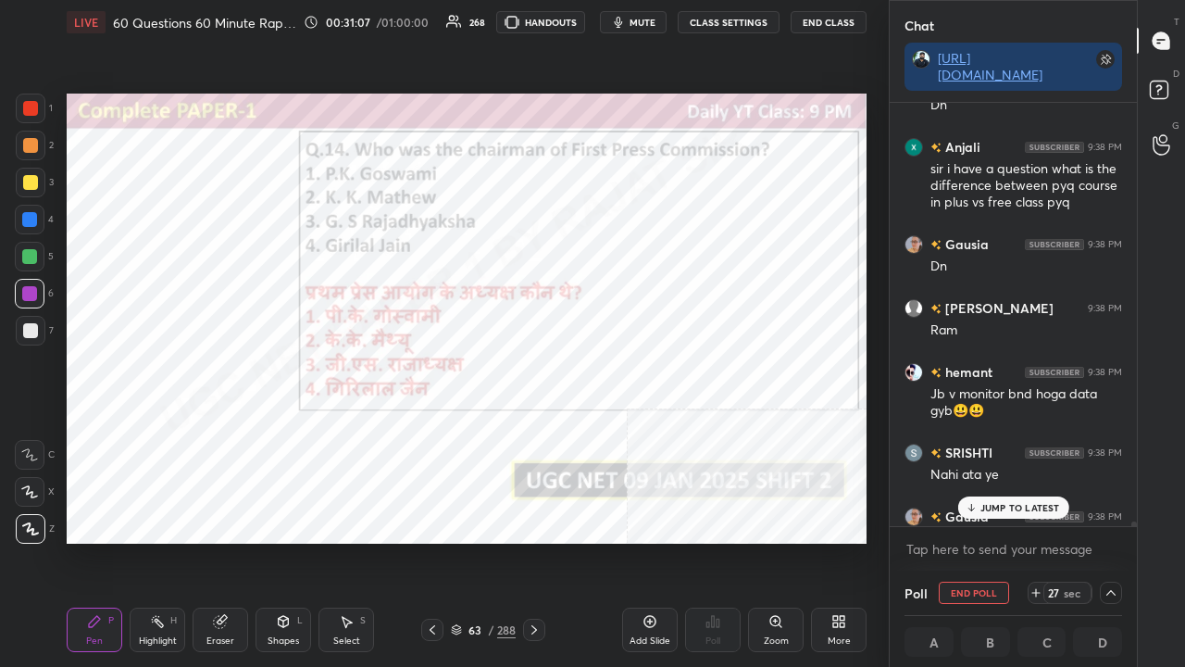
click at [985, 503] on p "JUMP TO LATEST" at bounding box center [1021, 507] width 80 height 11
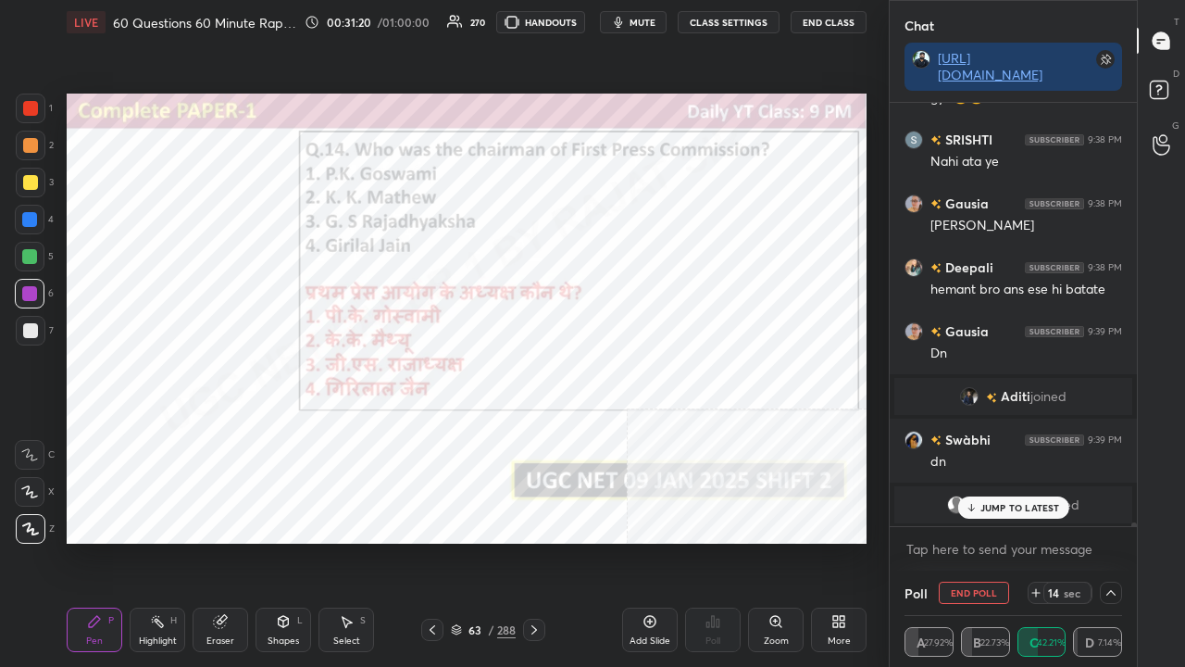
click at [993, 511] on p "JUMP TO LATEST" at bounding box center [1021, 507] width 80 height 11
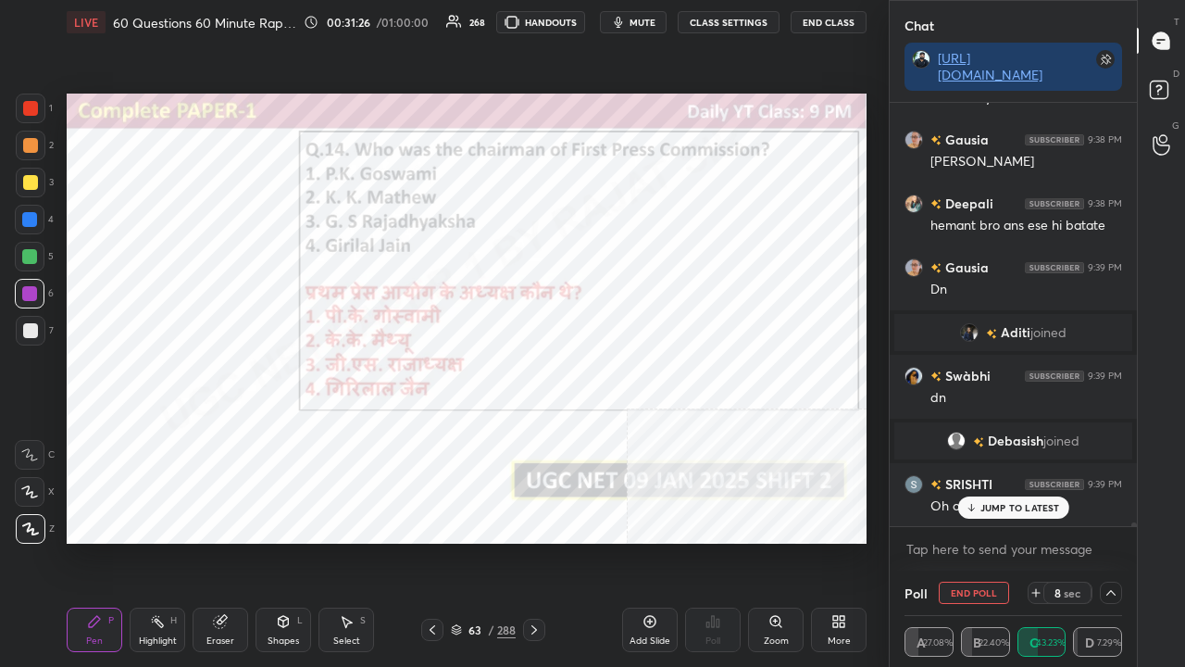
drag, startPoint x: 986, startPoint y: 504, endPoint x: 888, endPoint y: 485, distance: 99.9
click at [985, 502] on p "JUMP TO LATEST" at bounding box center [1021, 507] width 80 height 11
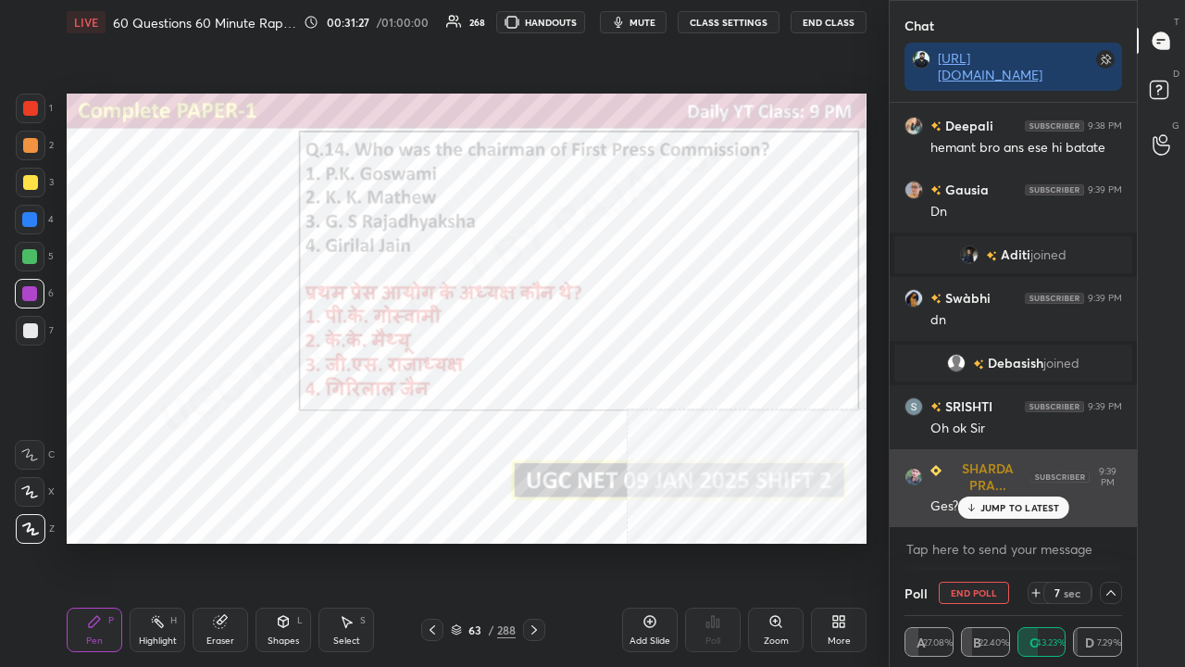
click at [969, 506] on icon at bounding box center [971, 507] width 12 height 11
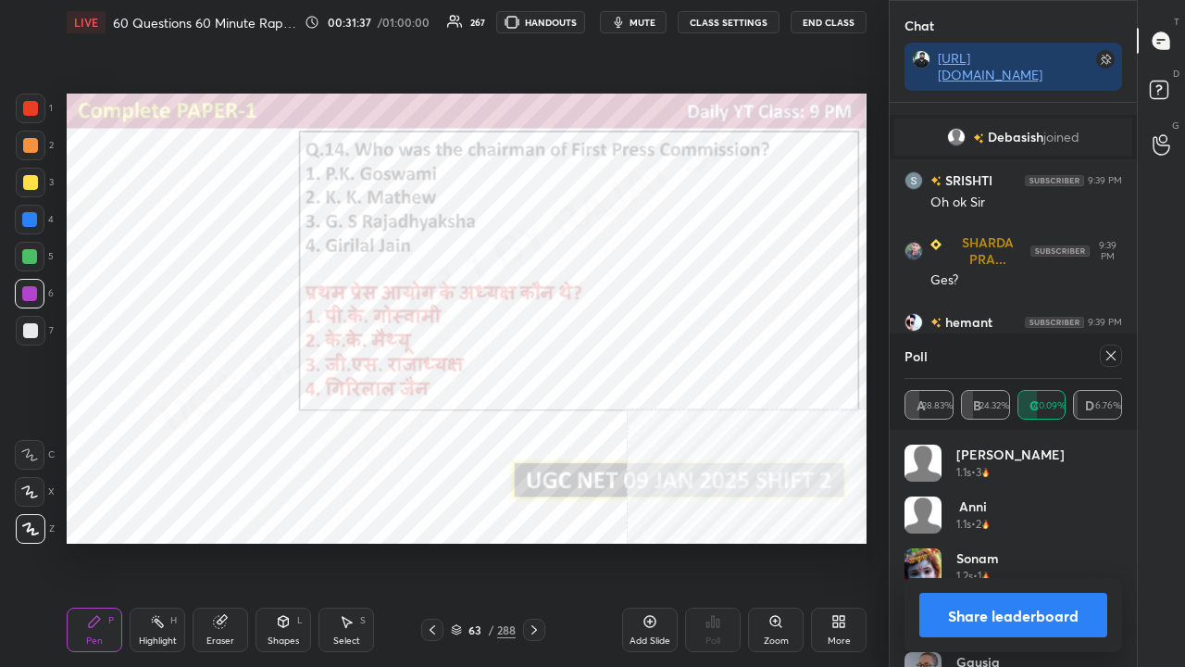
click at [1119, 356] on div at bounding box center [1111, 355] width 22 height 22
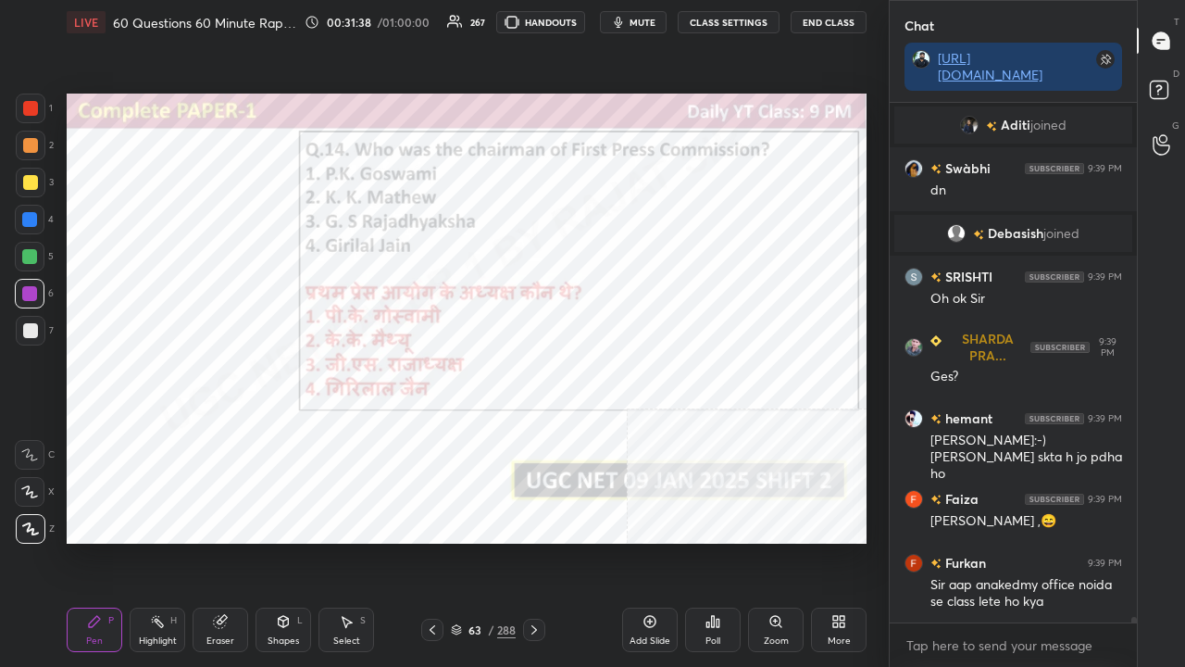
click at [480, 541] on div "63" at bounding box center [475, 629] width 19 height 11
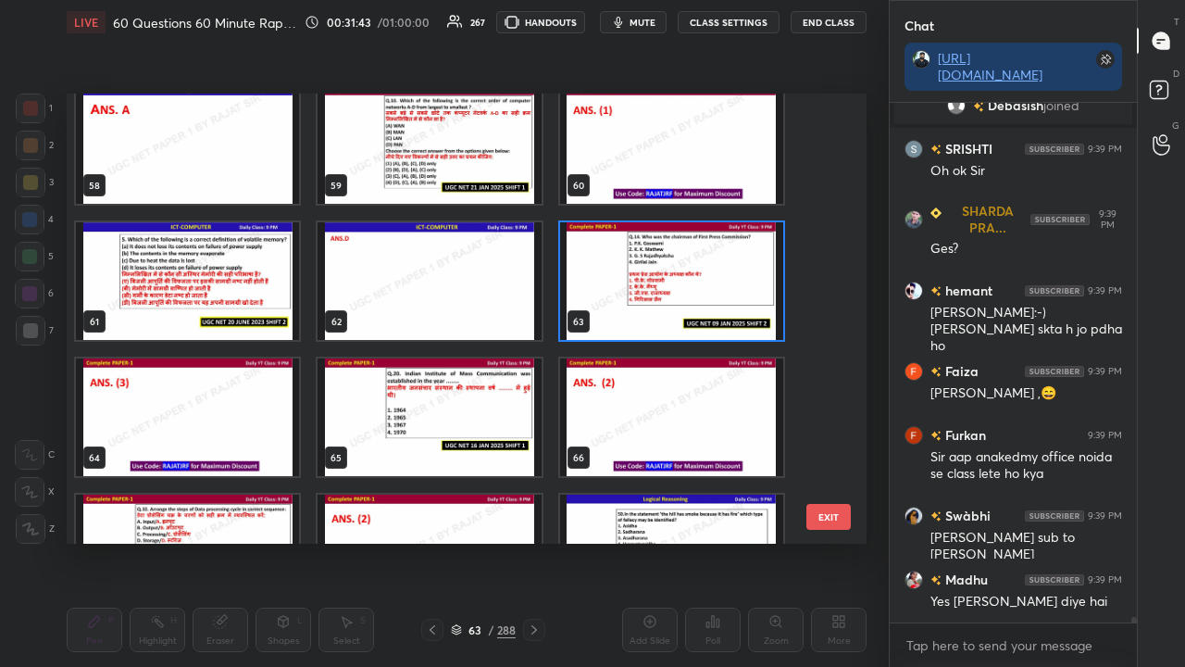
click at [463, 413] on img "grid" at bounding box center [429, 417] width 223 height 118
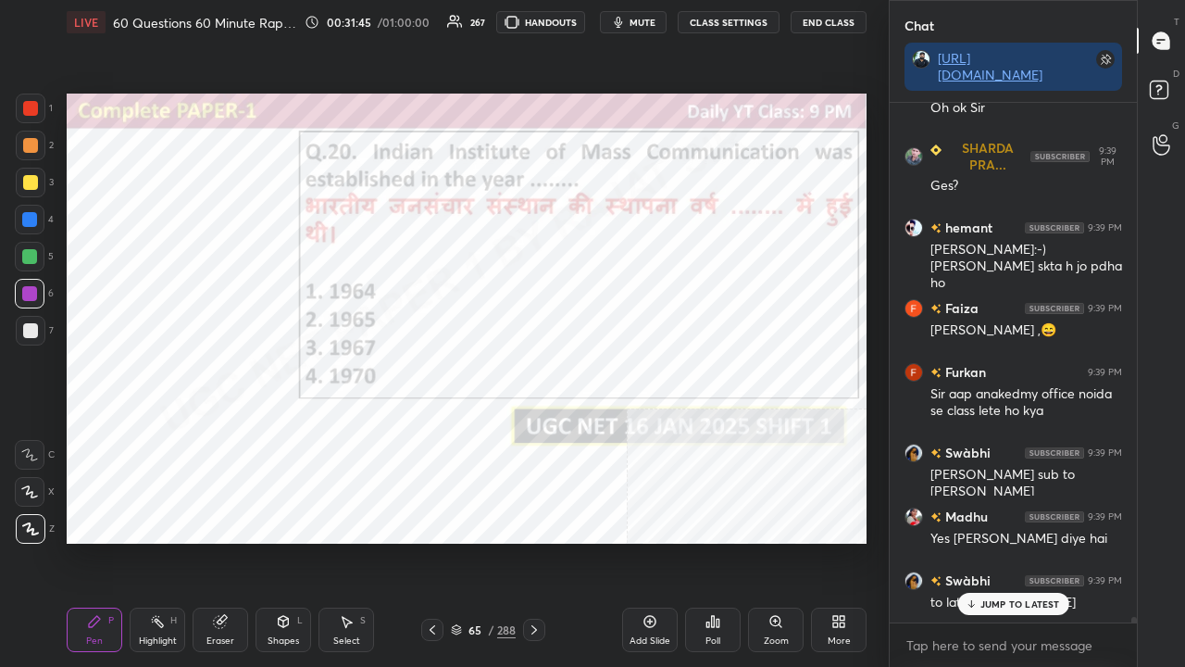
click at [713, 541] on icon at bounding box center [713, 621] width 3 height 11
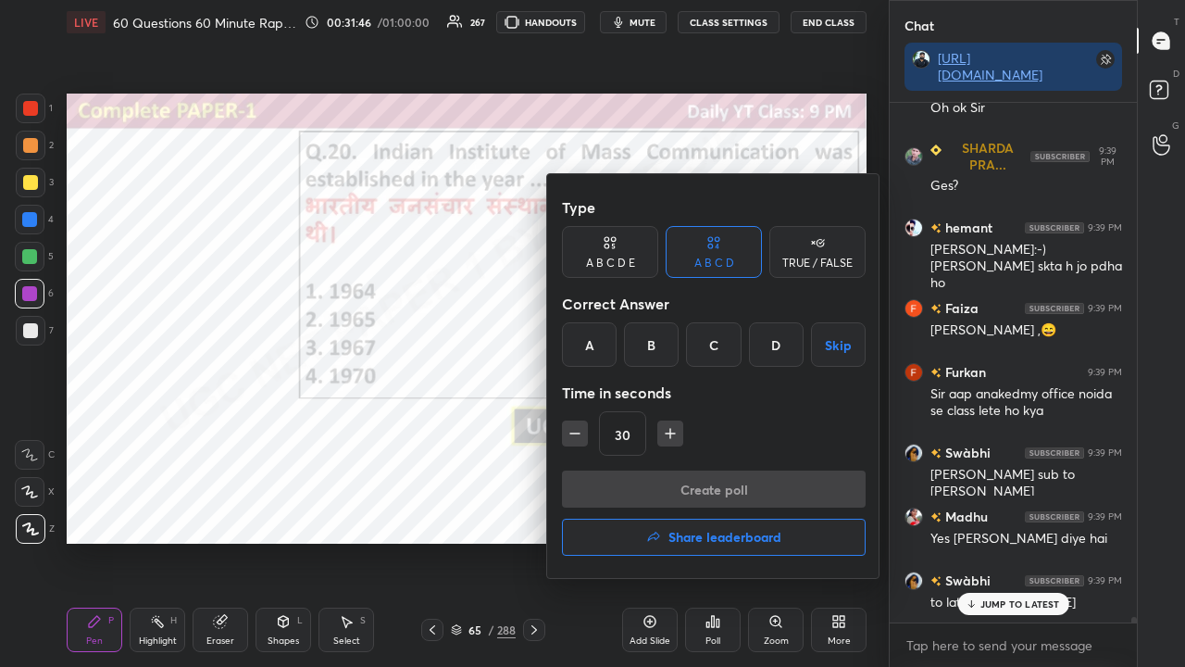
click at [646, 342] on div "B" at bounding box center [651, 344] width 55 height 44
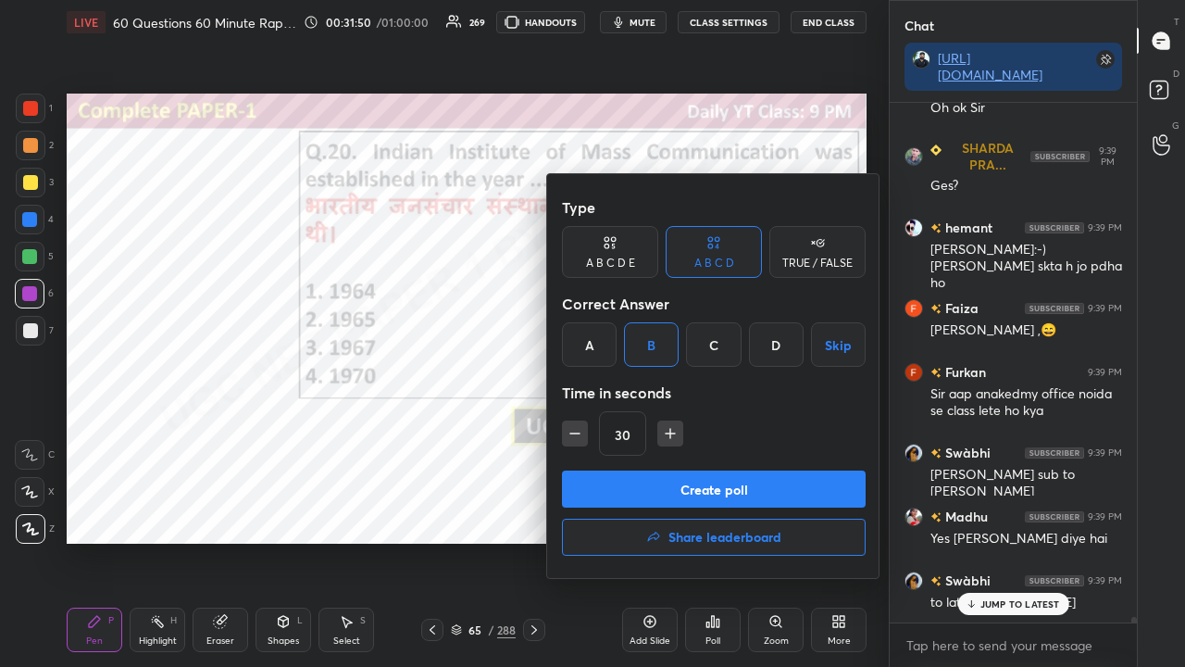
click at [684, 489] on button "Create poll" at bounding box center [714, 488] width 304 height 37
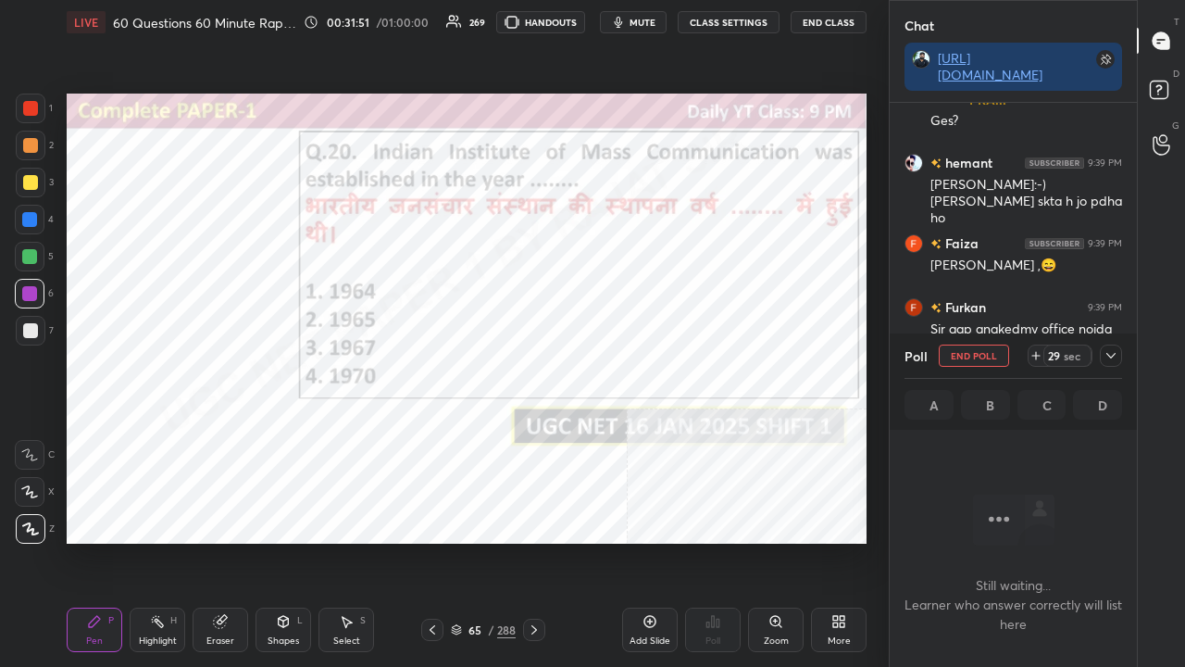
click at [1113, 356] on icon at bounding box center [1111, 356] width 9 height 6
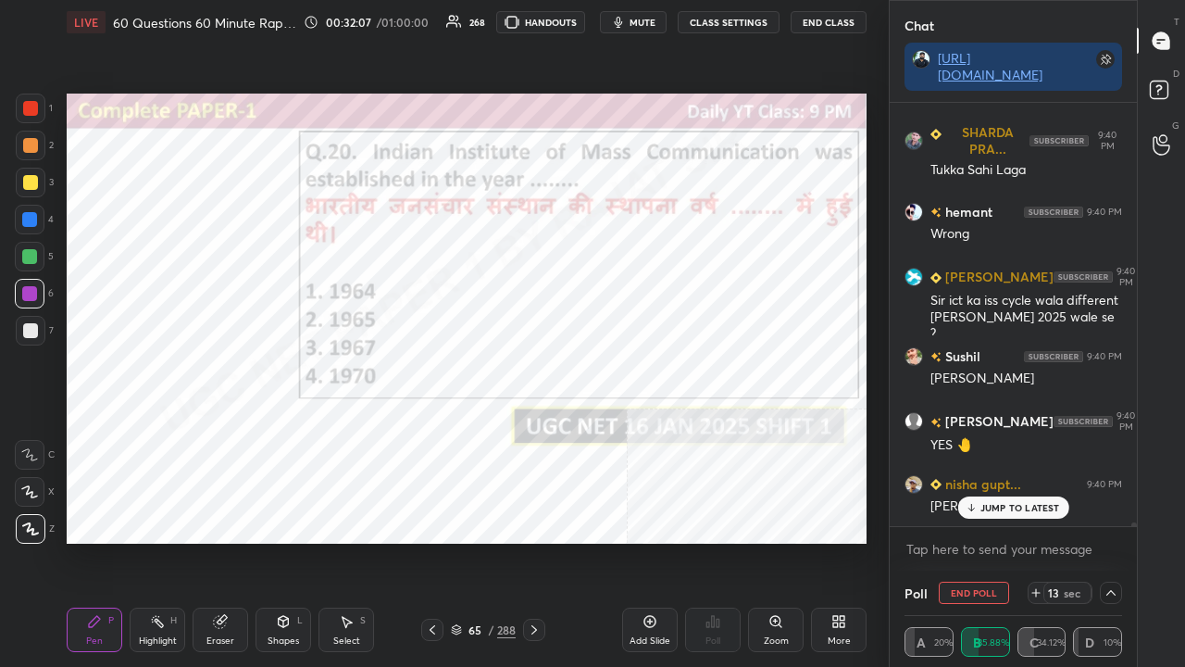
click at [29, 220] on div at bounding box center [29, 219] width 15 height 15
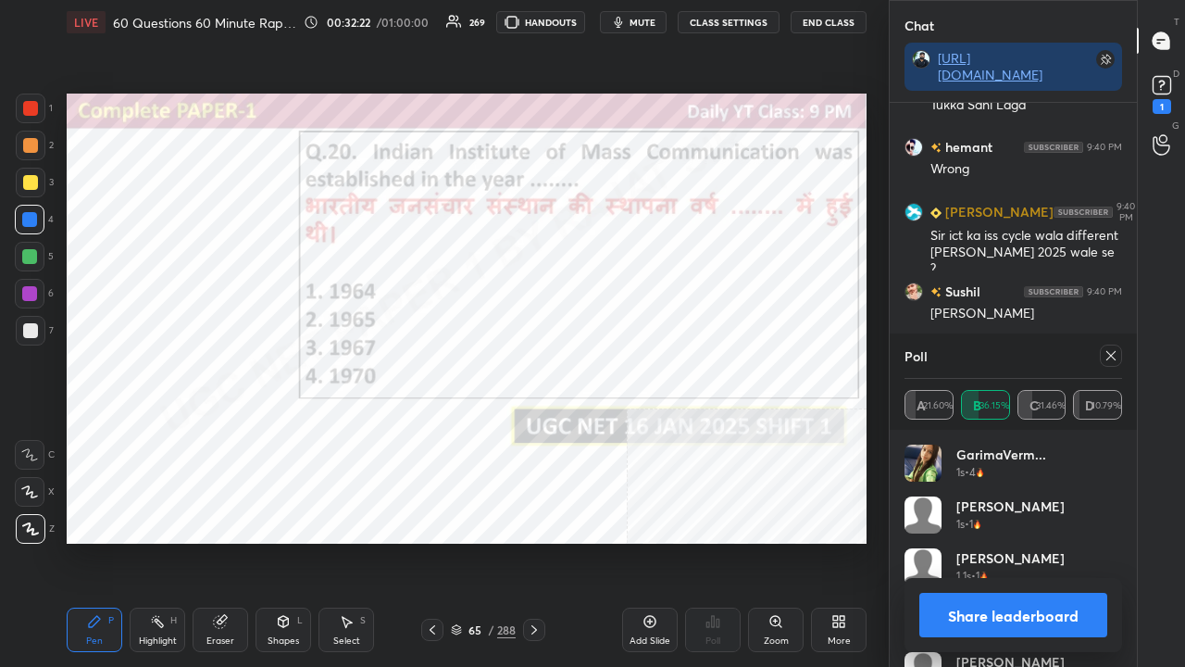
click at [1117, 357] on icon at bounding box center [1111, 355] width 15 height 15
type textarea "x"
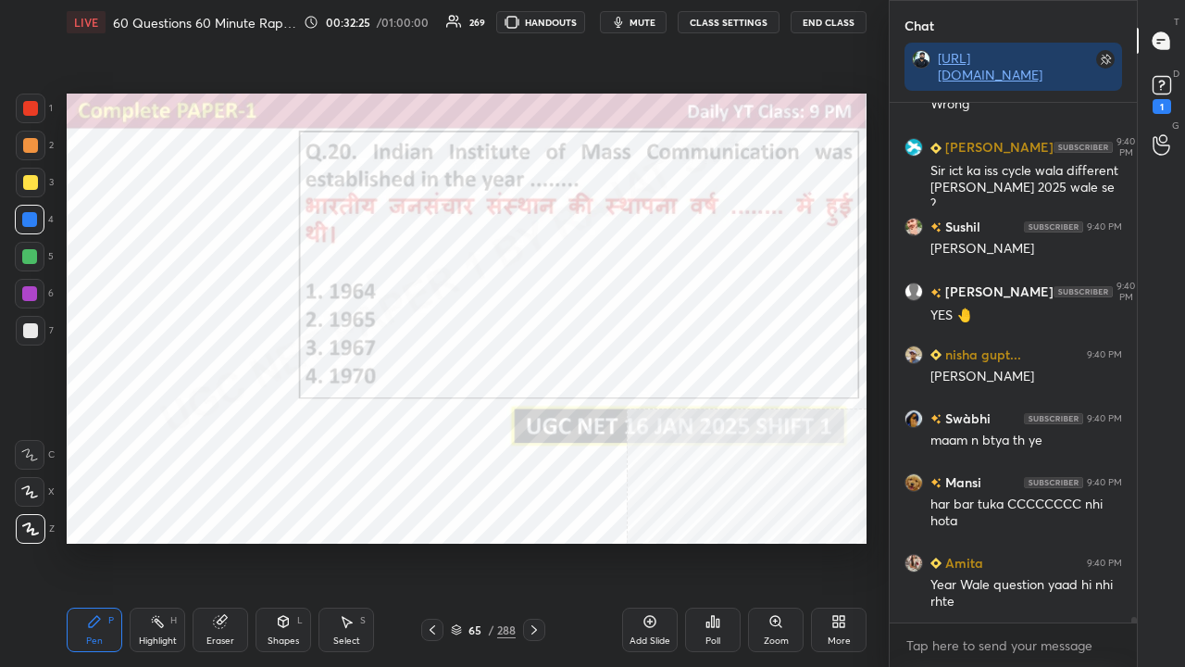
click at [485, 541] on div "65 / 288" at bounding box center [483, 629] width 65 height 17
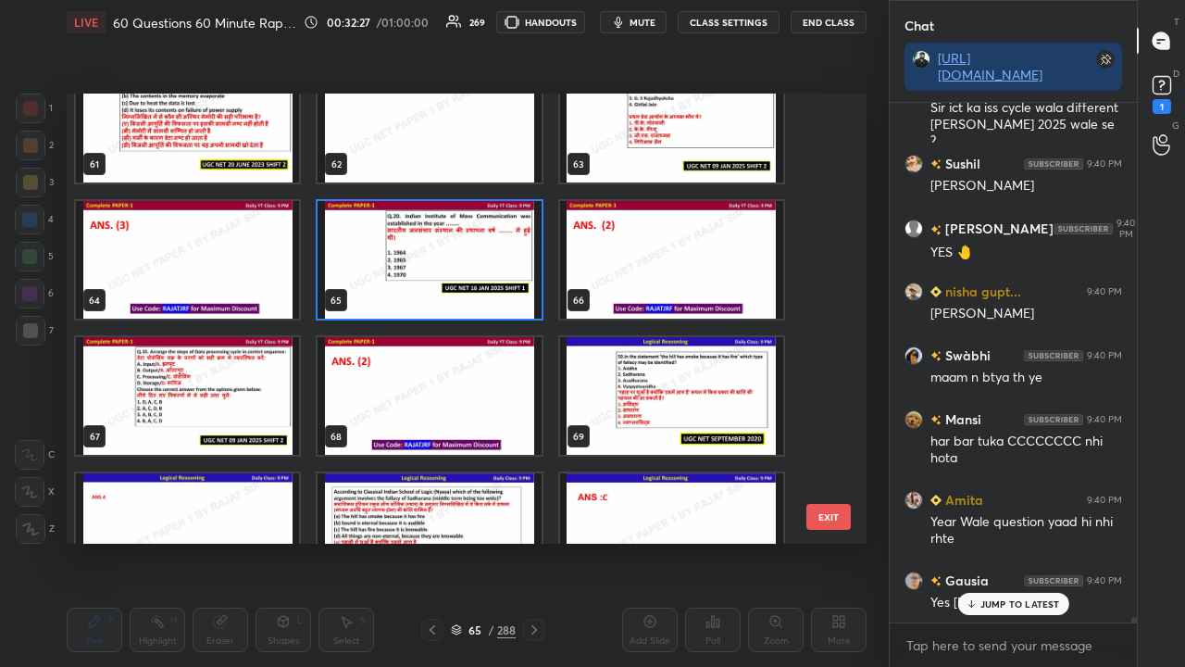
click at [278, 415] on img "grid" at bounding box center [187, 396] width 223 height 118
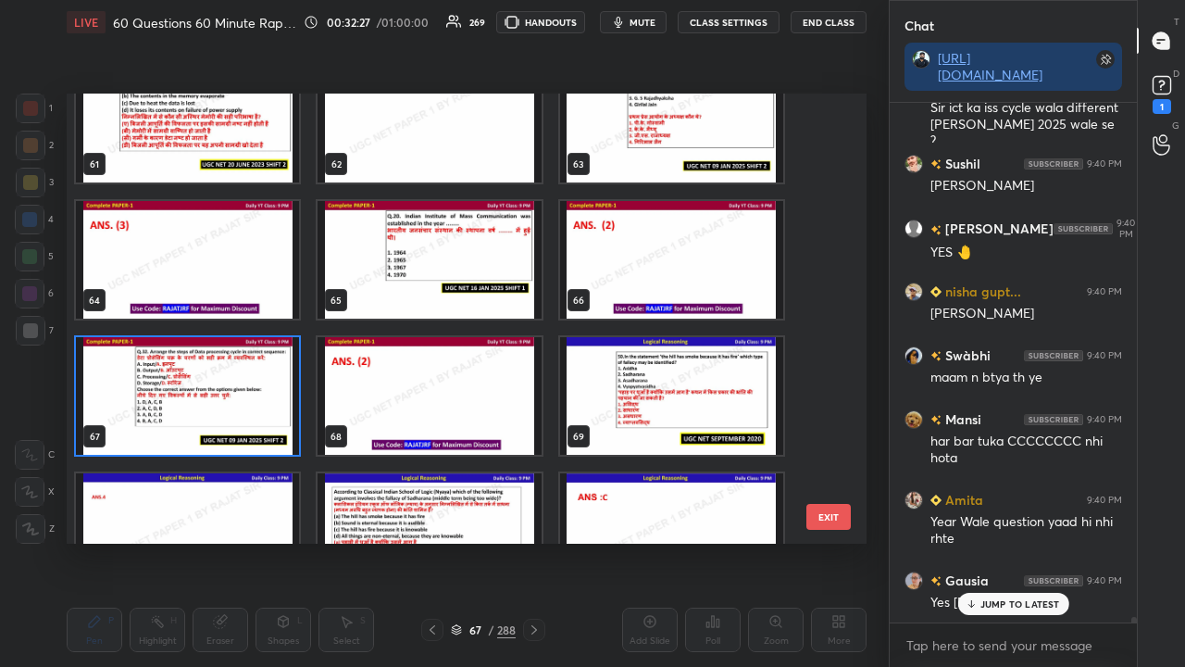
click at [278, 415] on img "grid" at bounding box center [187, 396] width 223 height 118
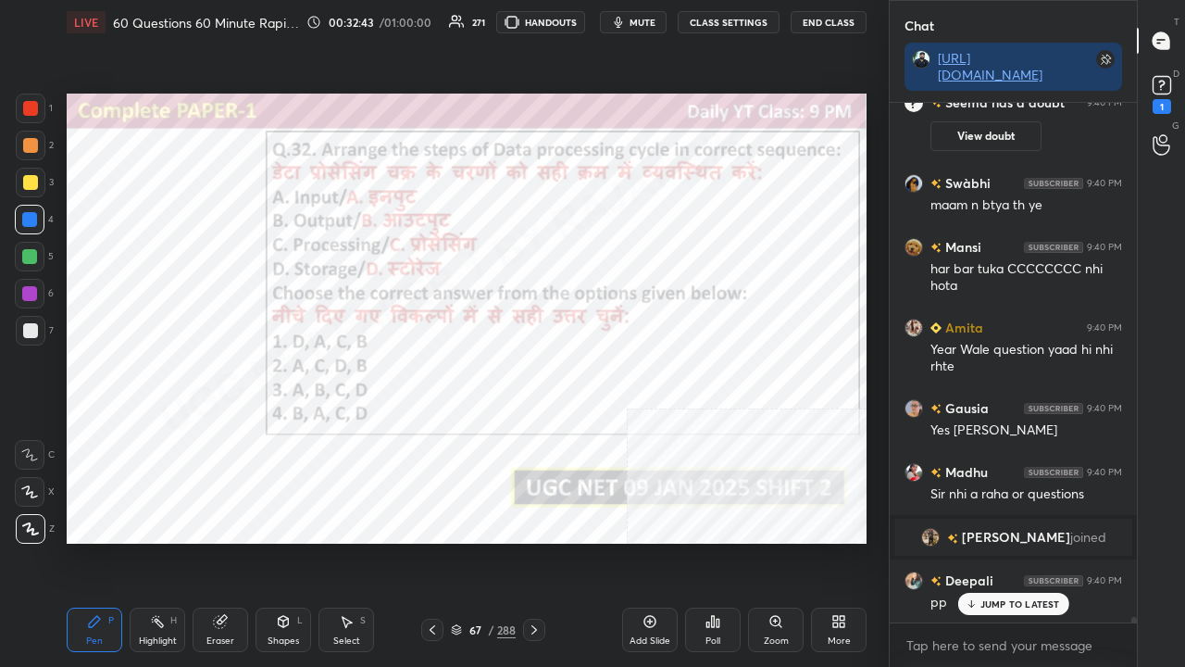
click at [478, 541] on div "67" at bounding box center [475, 629] width 19 height 11
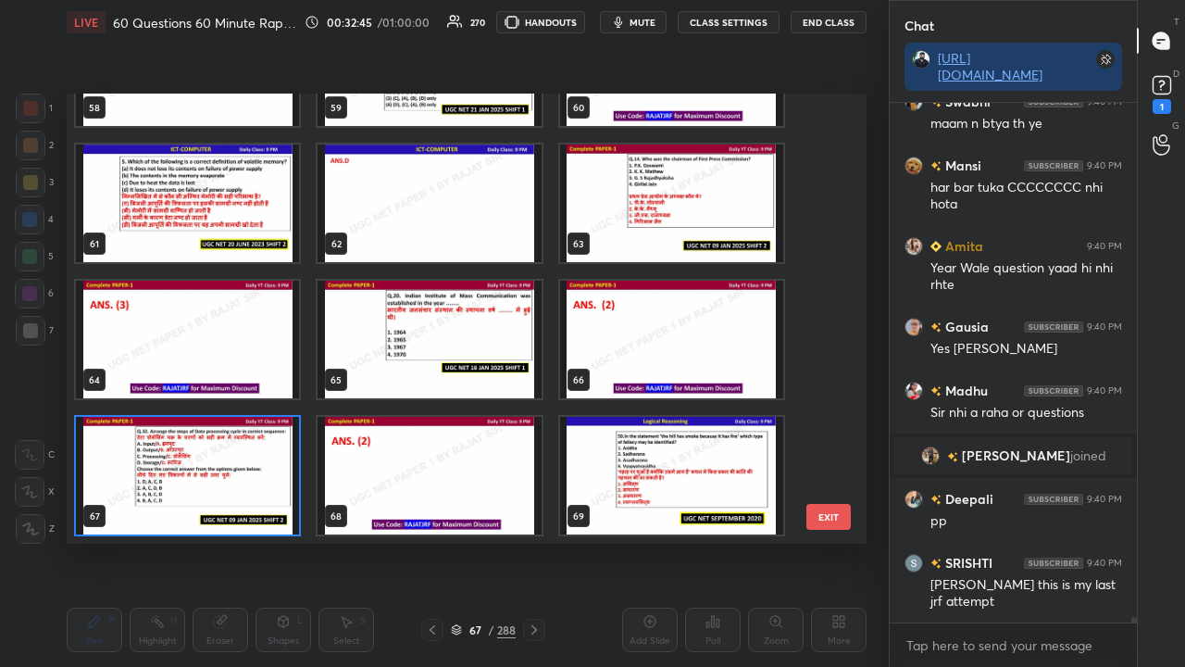
click at [270, 462] on img "grid" at bounding box center [187, 476] width 223 height 118
click at [269, 462] on img "grid" at bounding box center [187, 476] width 223 height 118
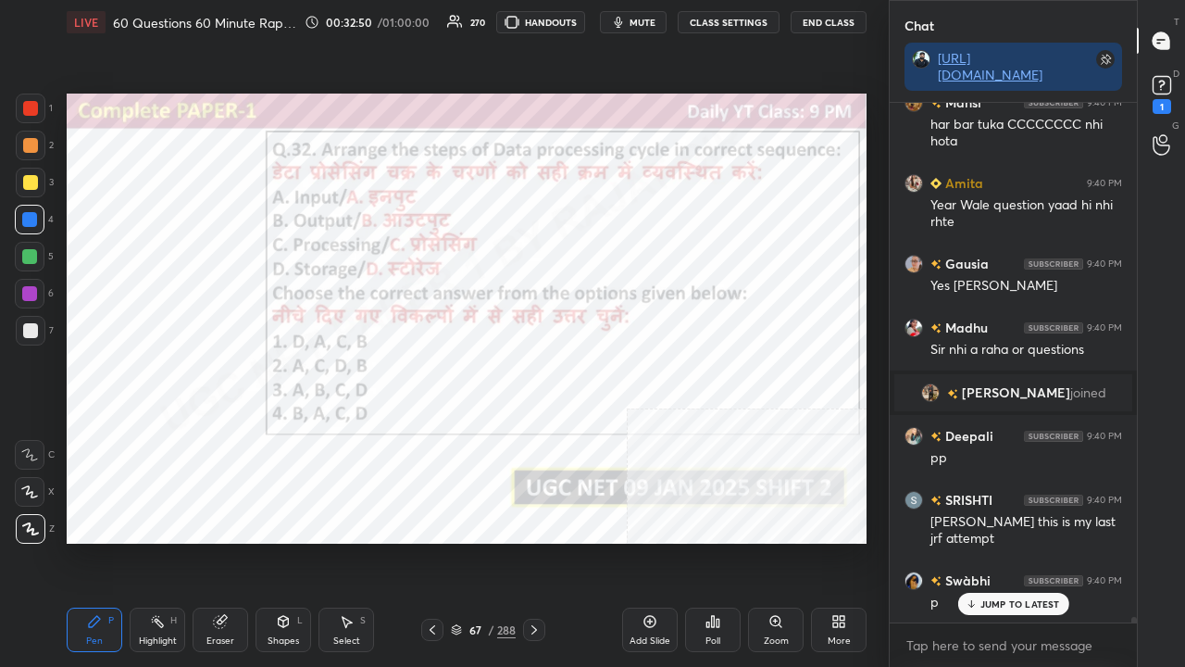
click at [476, 541] on div "67" at bounding box center [475, 629] width 19 height 11
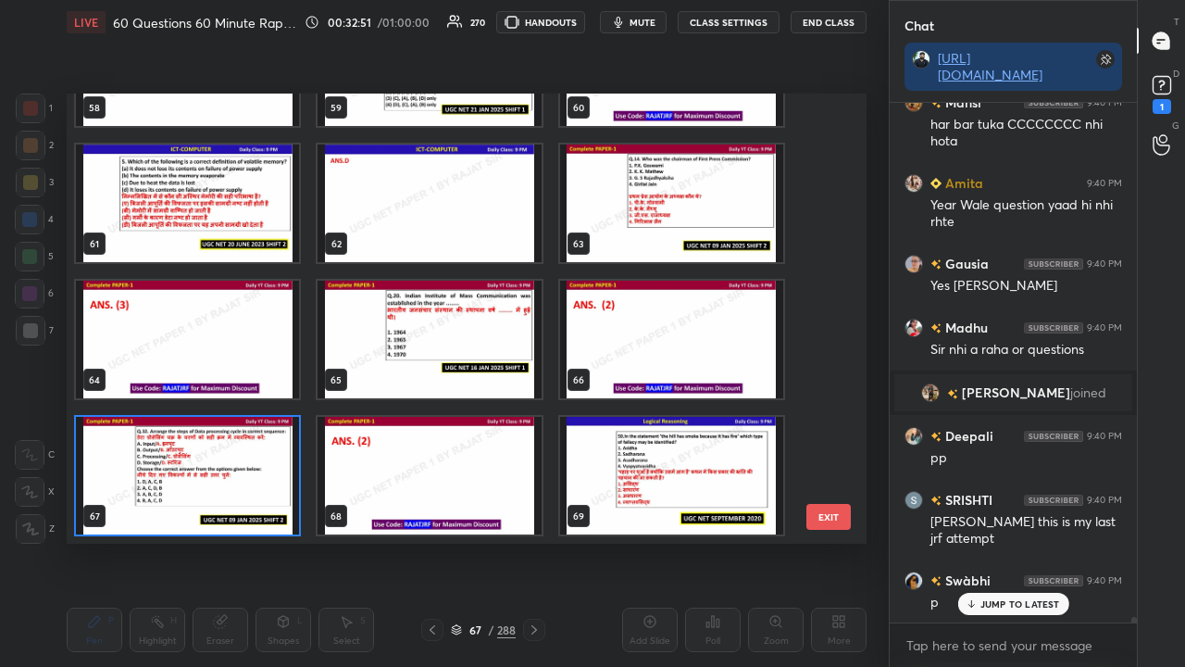
click at [267, 465] on img "grid" at bounding box center [187, 476] width 223 height 118
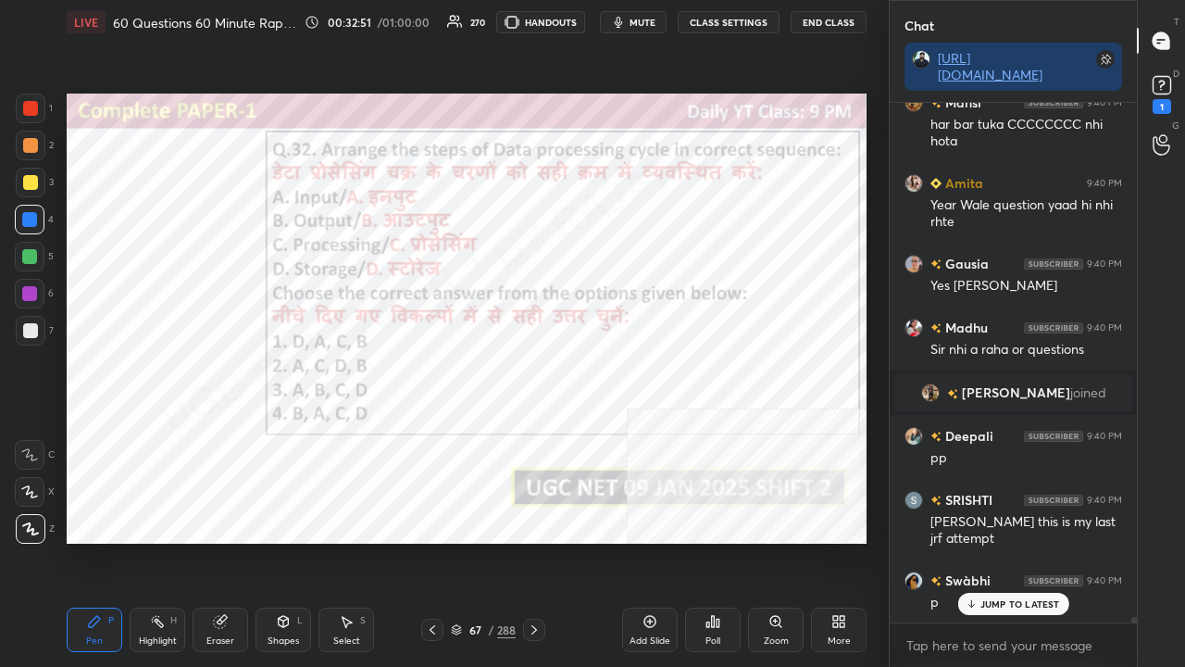
click at [265, 464] on img "grid" at bounding box center [187, 476] width 223 height 118
click at [715, 541] on icon at bounding box center [713, 621] width 15 height 15
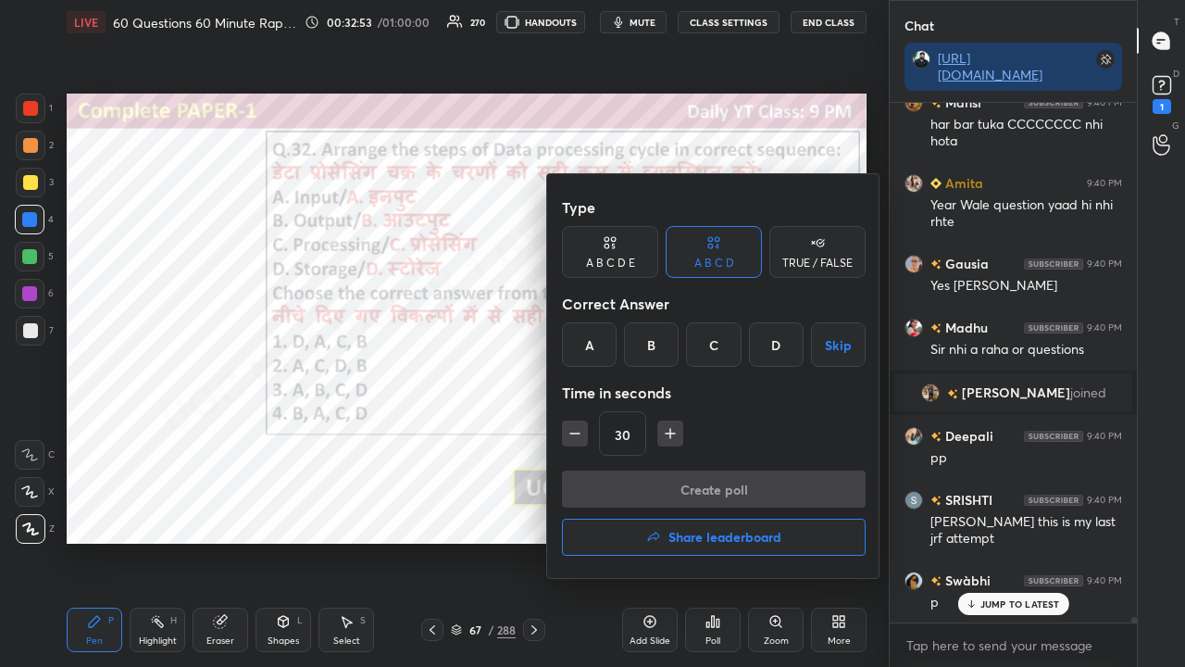
click at [652, 353] on div "B" at bounding box center [651, 344] width 55 height 44
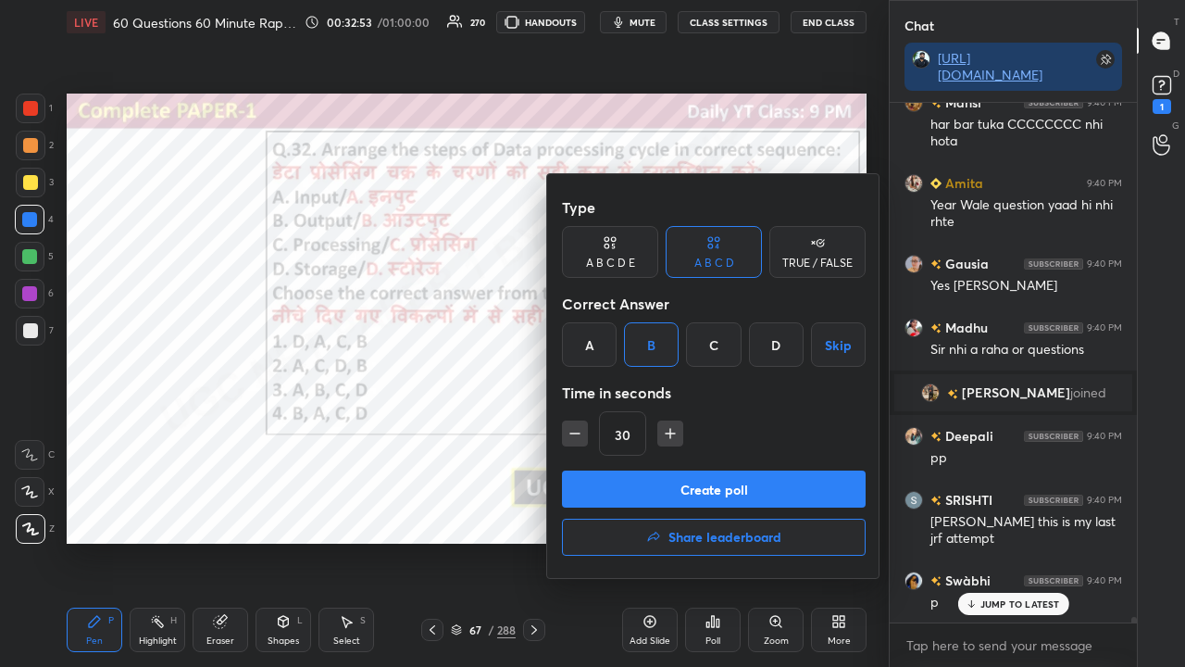
click at [672, 430] on icon "button" at bounding box center [670, 433] width 19 height 19
type input "45"
click at [658, 480] on button "Create poll" at bounding box center [714, 488] width 304 height 37
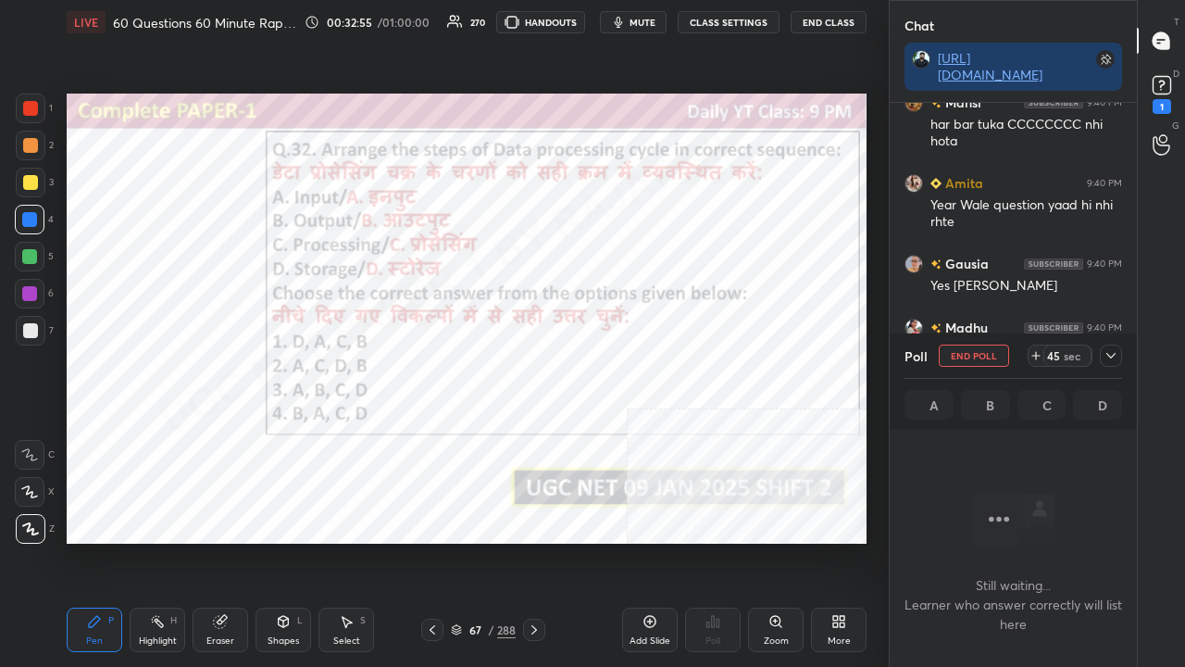
drag, startPoint x: 476, startPoint y: 633, endPoint x: 478, endPoint y: 623, distance: 10.4
click at [476, 541] on div "67" at bounding box center [475, 629] width 19 height 11
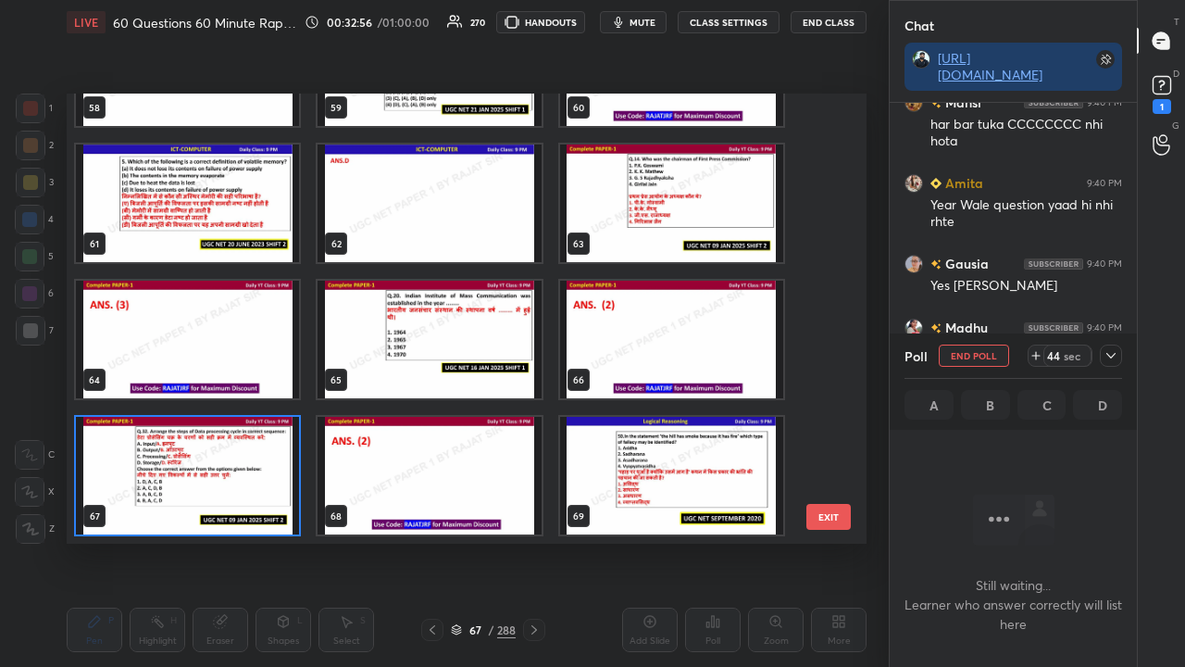
drag, startPoint x: 249, startPoint y: 488, endPoint x: 369, endPoint y: 461, distance: 122.4
click at [251, 488] on img "grid" at bounding box center [187, 476] width 223 height 118
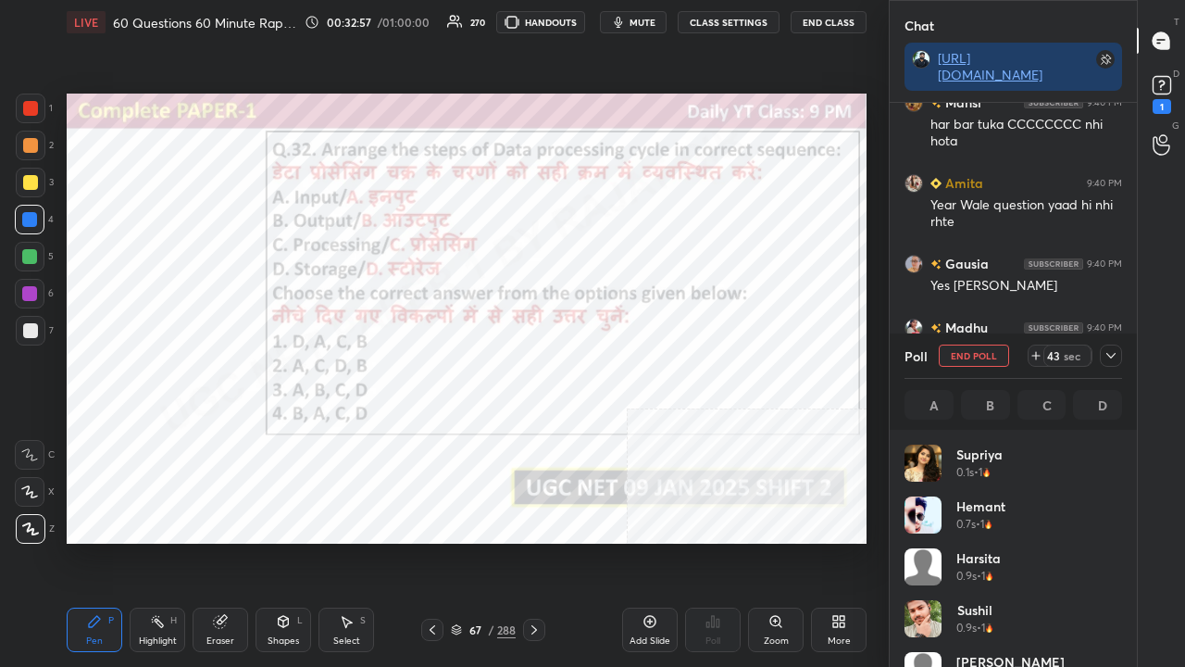
click at [1110, 352] on icon at bounding box center [1111, 355] width 15 height 15
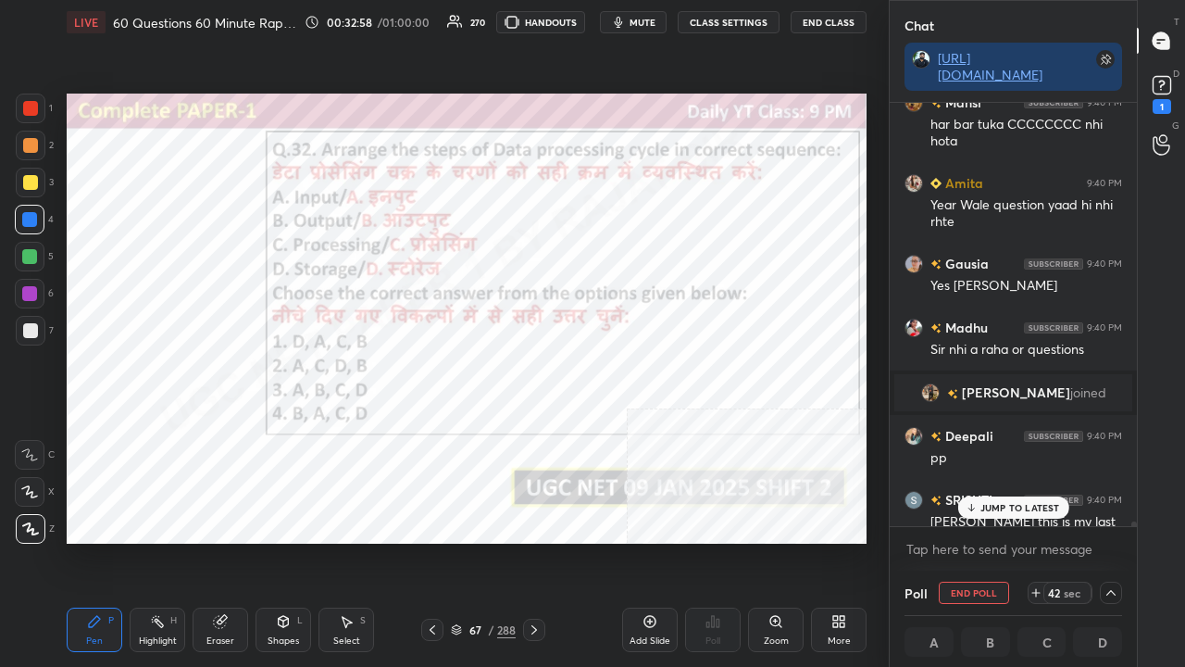
drag, startPoint x: 981, startPoint y: 506, endPoint x: 921, endPoint y: 469, distance: 71.2
click at [980, 505] on div "JUMP TO LATEST" at bounding box center [1012, 507] width 111 height 22
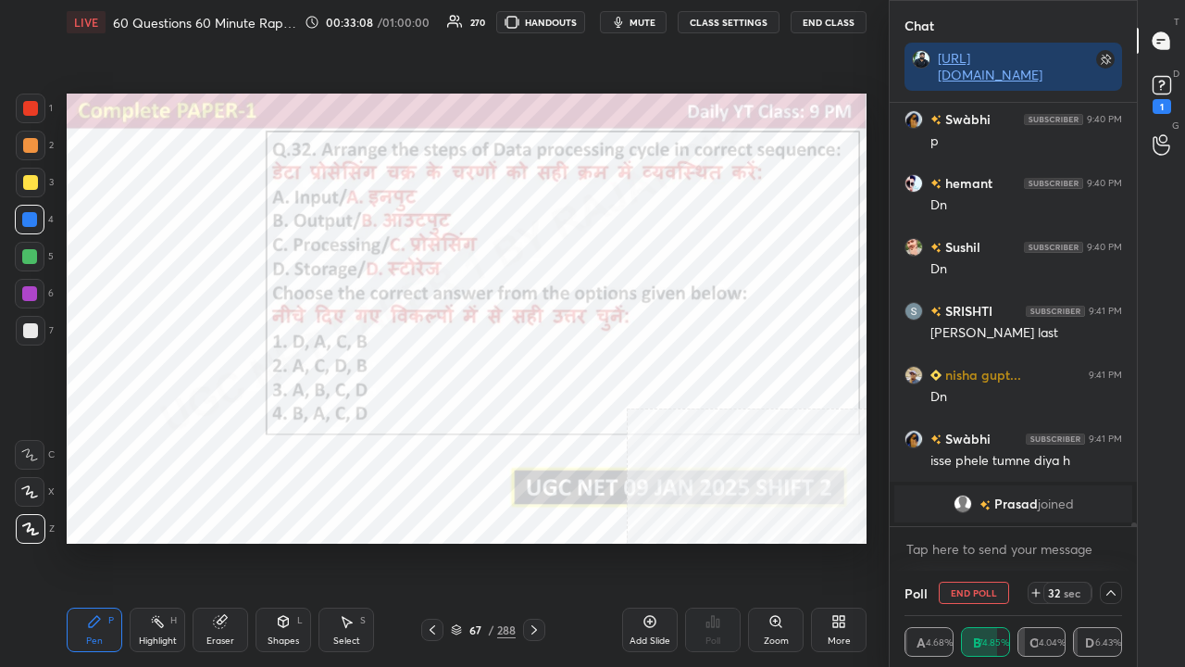
click at [30, 298] on div at bounding box center [29, 293] width 15 height 15
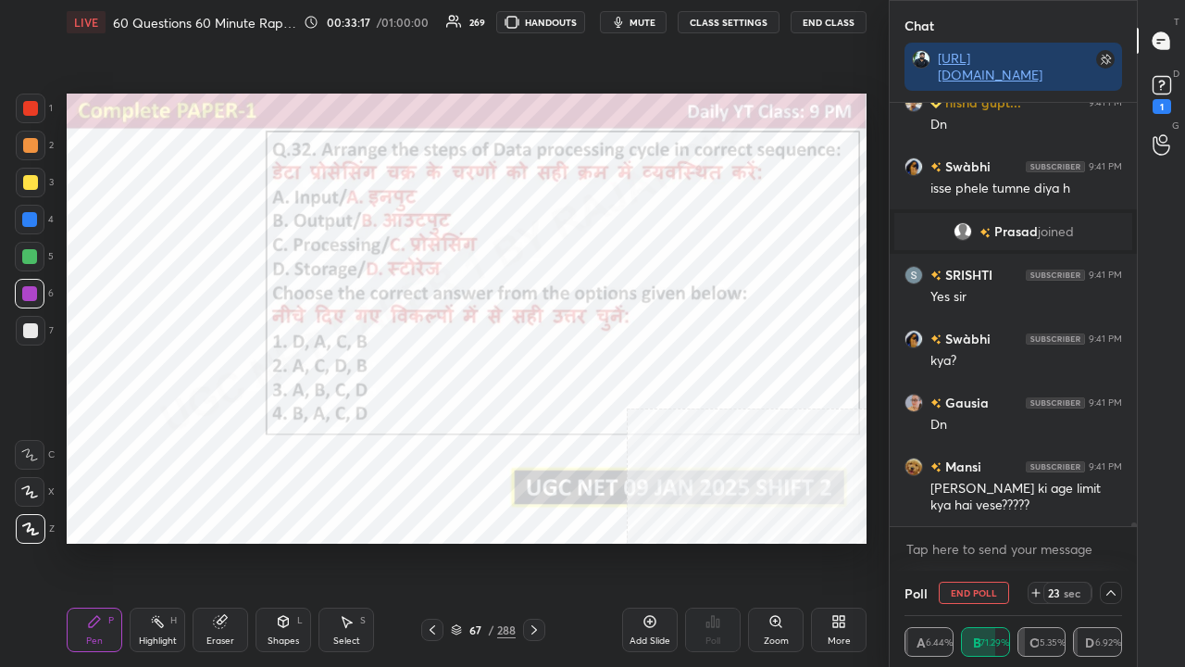
click at [1002, 506] on div "[PERSON_NAME] ki age limit kya hai vese?????" at bounding box center [1027, 497] width 192 height 35
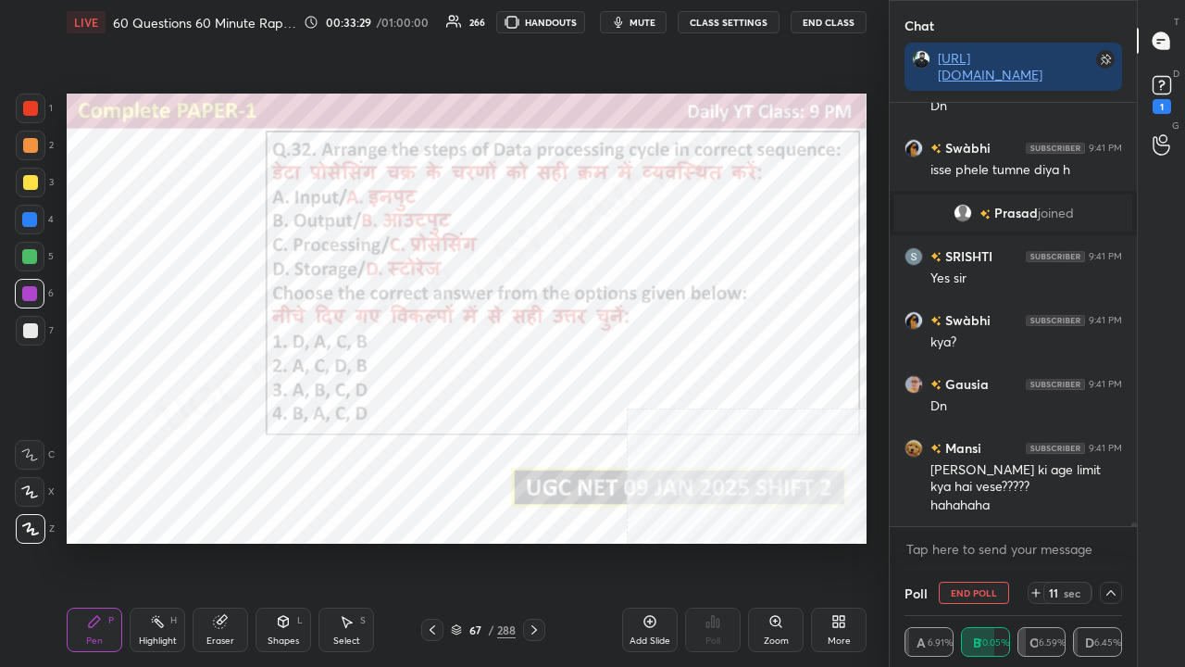
click at [23, 105] on div at bounding box center [30, 108] width 15 height 15
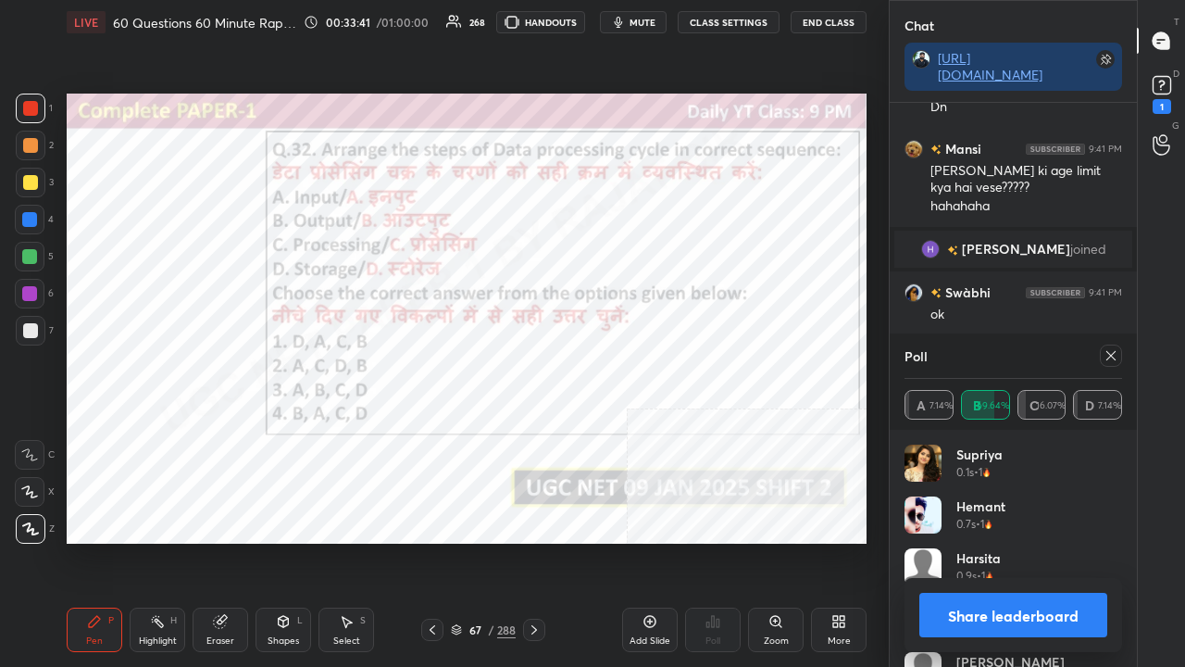
click at [1104, 354] on icon at bounding box center [1111, 355] width 15 height 15
type textarea "x"
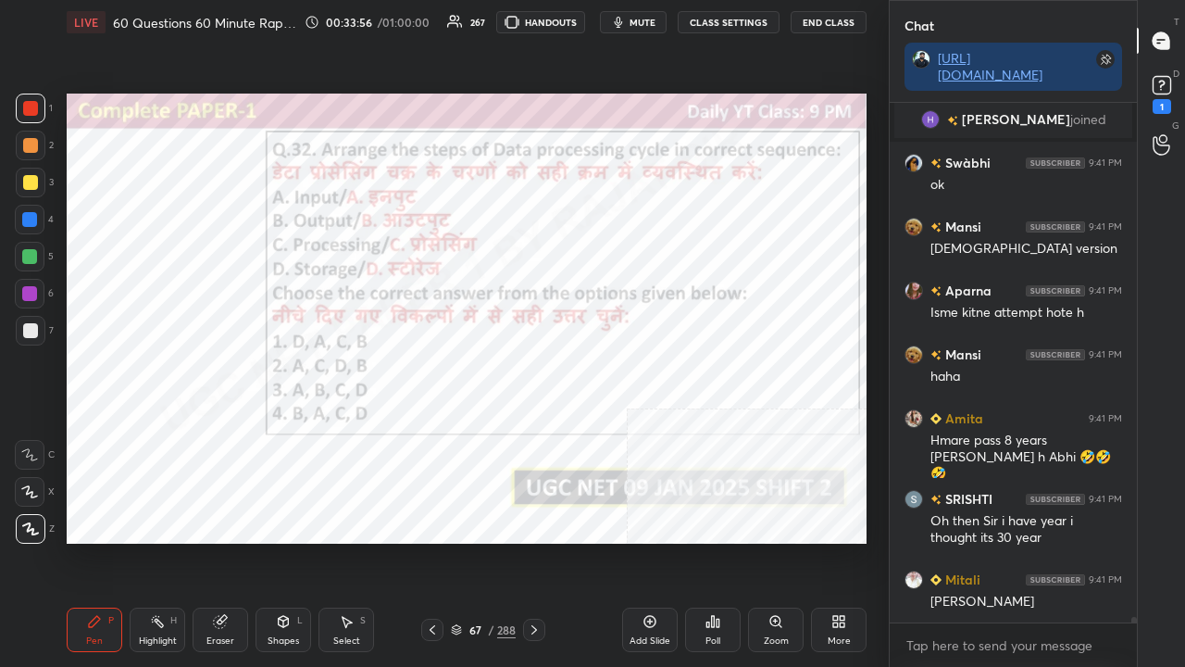
drag, startPoint x: 491, startPoint y: 633, endPoint x: 497, endPoint y: 618, distance: 17.0
click at [493, 541] on div "/" at bounding box center [491, 629] width 6 height 11
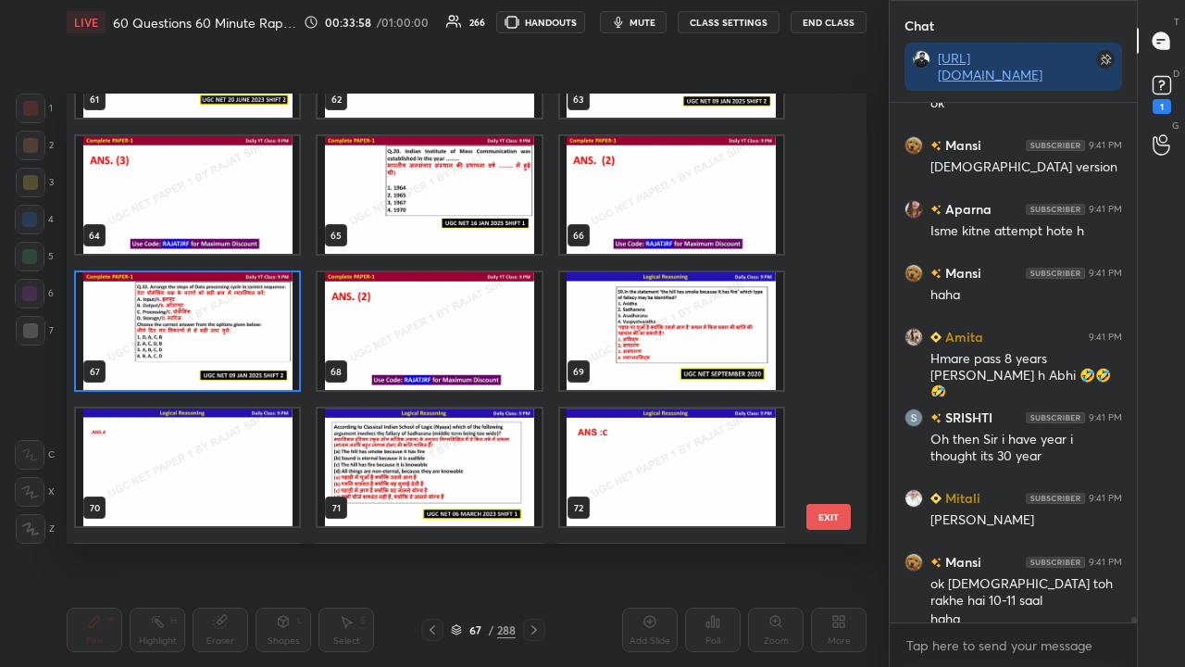
click at [674, 322] on img "grid" at bounding box center [671, 331] width 223 height 118
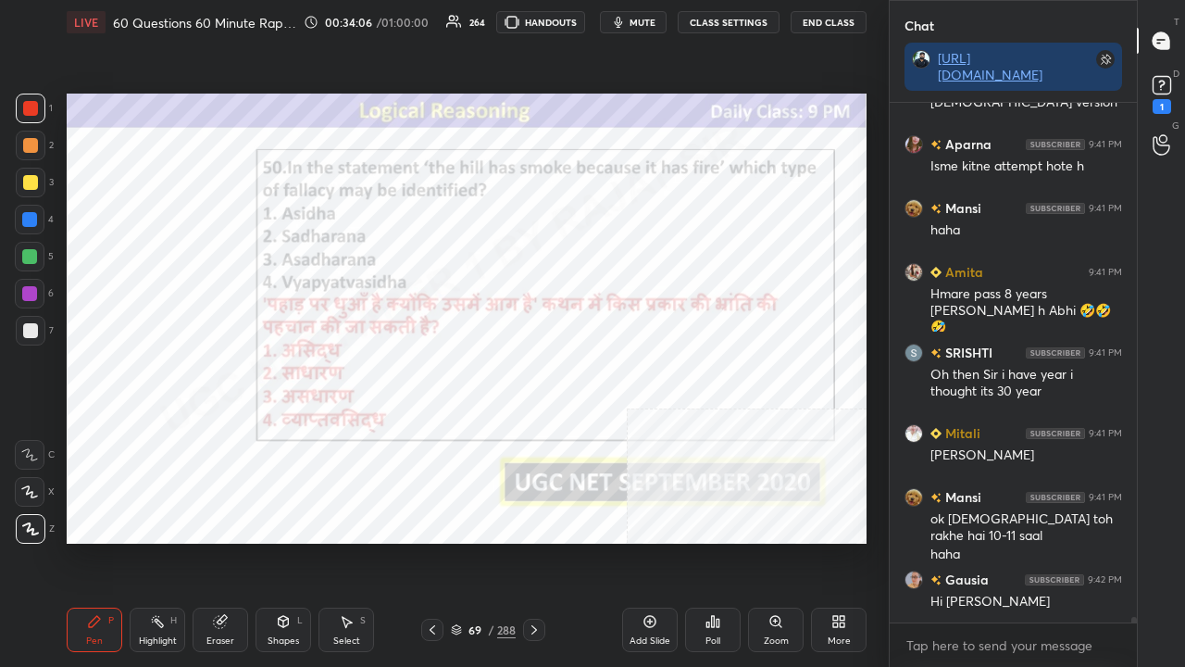
click at [481, 541] on div "69" at bounding box center [475, 629] width 19 height 11
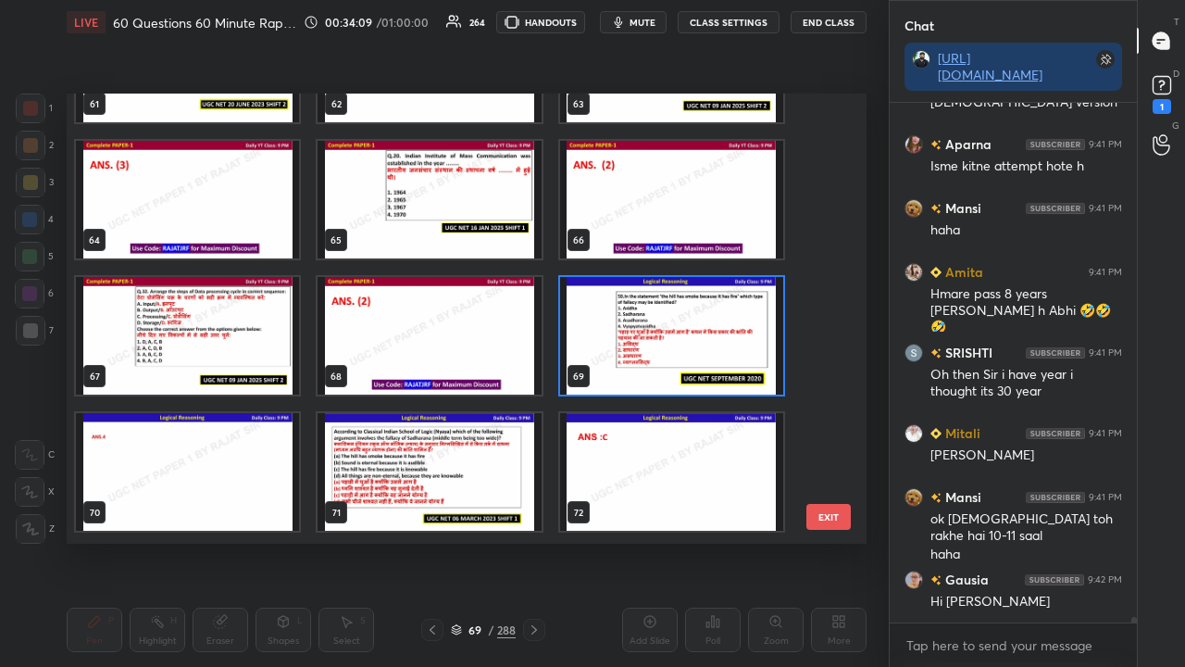
click at [635, 315] on img "grid" at bounding box center [671, 336] width 223 height 118
click at [637, 315] on img "grid" at bounding box center [671, 336] width 223 height 118
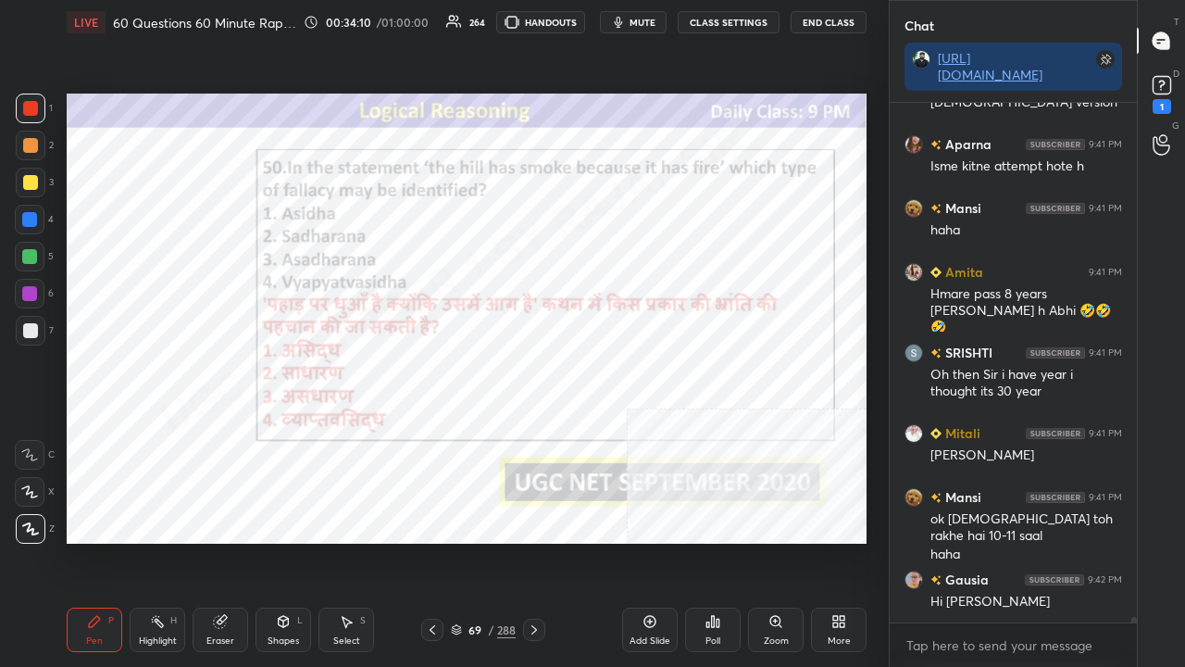
click at [712, 541] on icon at bounding box center [713, 621] width 3 height 11
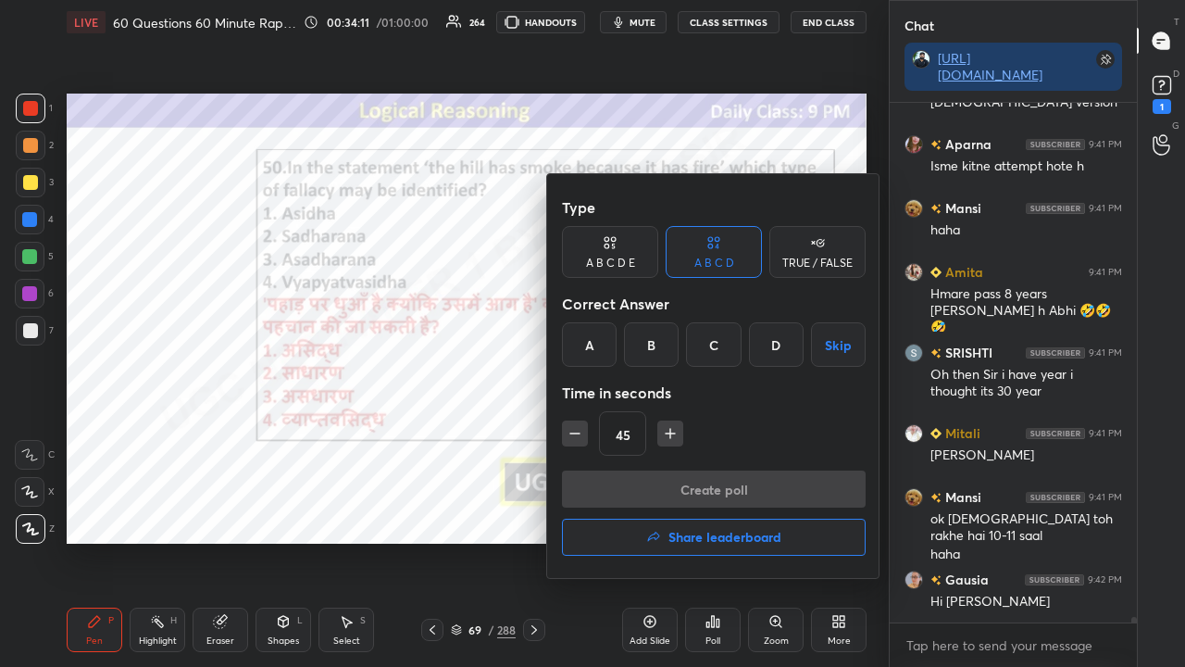
click at [769, 344] on div "D" at bounding box center [776, 344] width 55 height 44
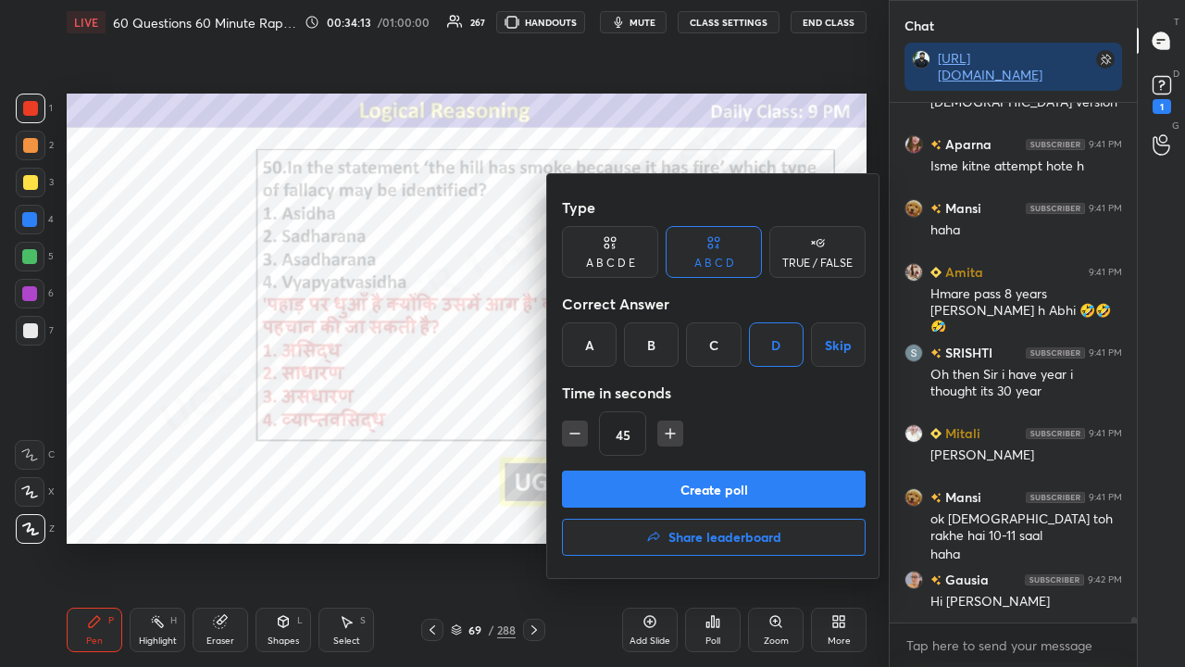
click at [582, 428] on icon "button" at bounding box center [575, 433] width 19 height 19
type input "30"
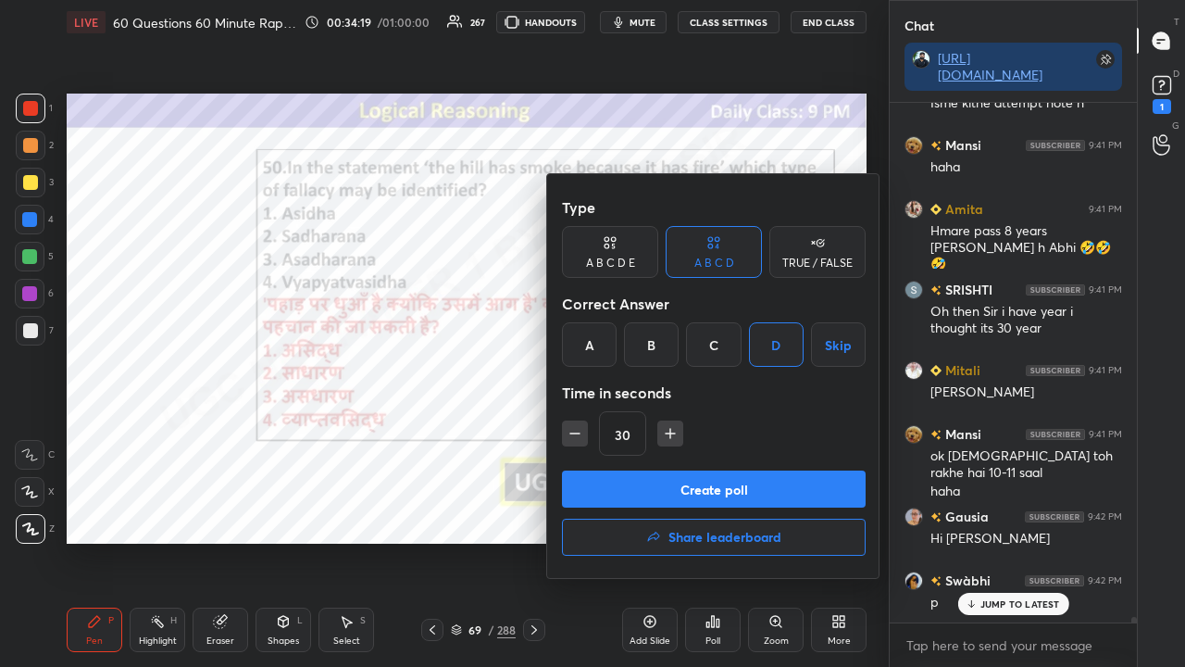
click at [692, 485] on button "Create poll" at bounding box center [714, 488] width 304 height 37
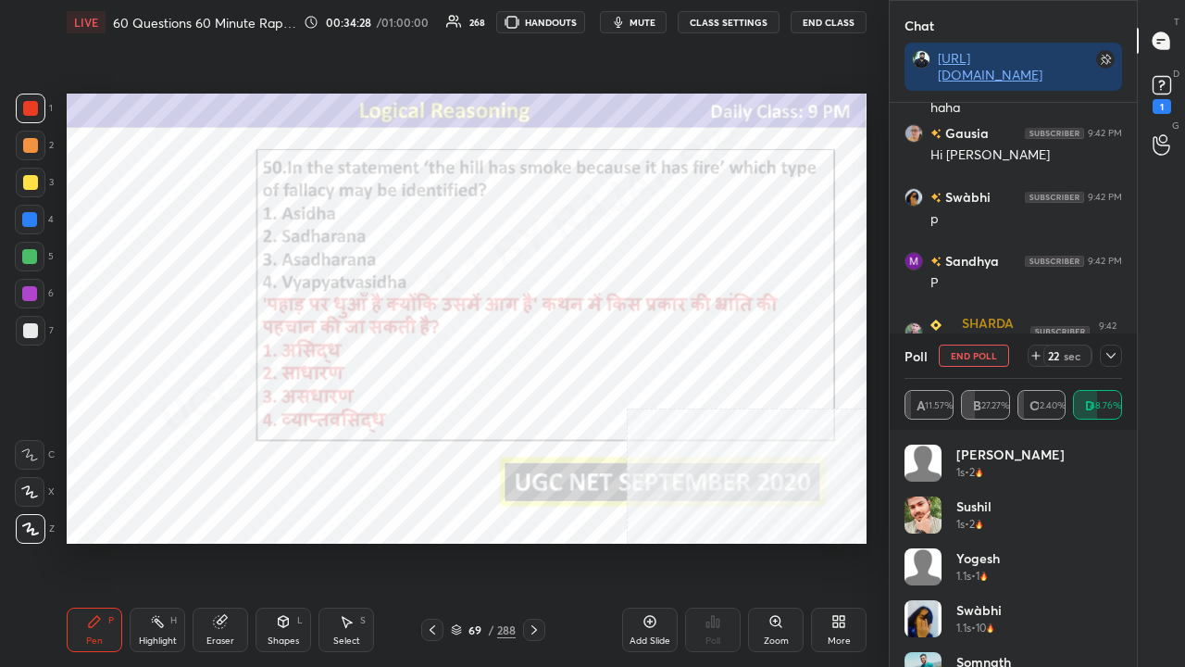
click at [1112, 356] on icon at bounding box center [1111, 356] width 9 height 6
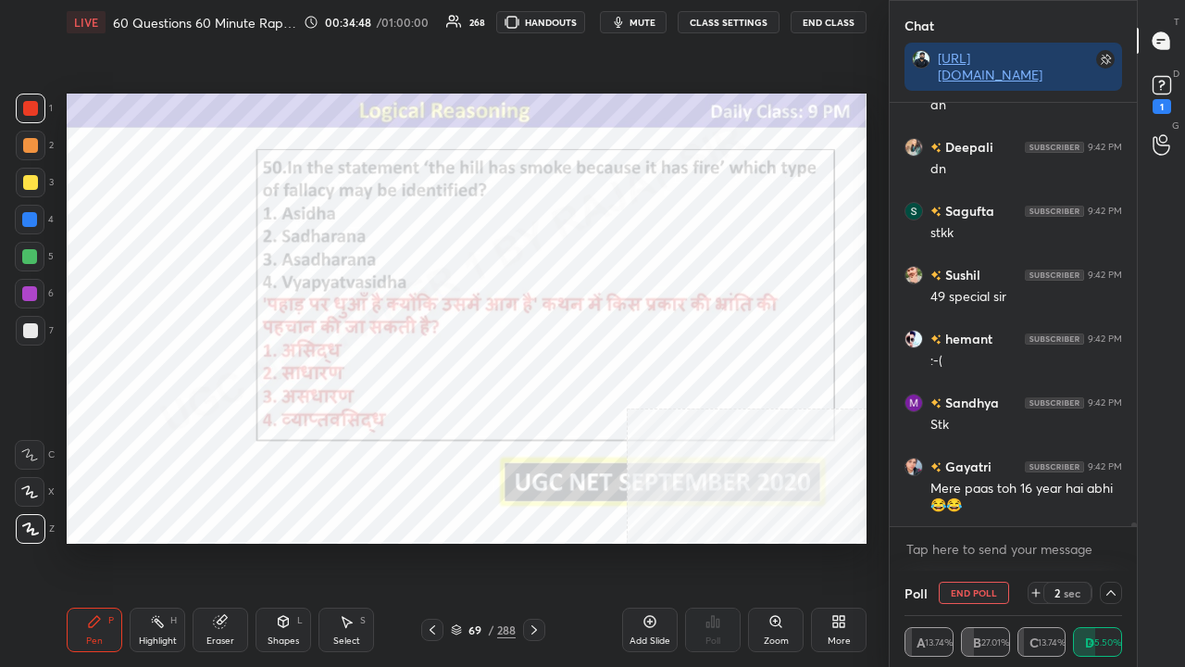
click at [30, 288] on div at bounding box center [29, 293] width 15 height 15
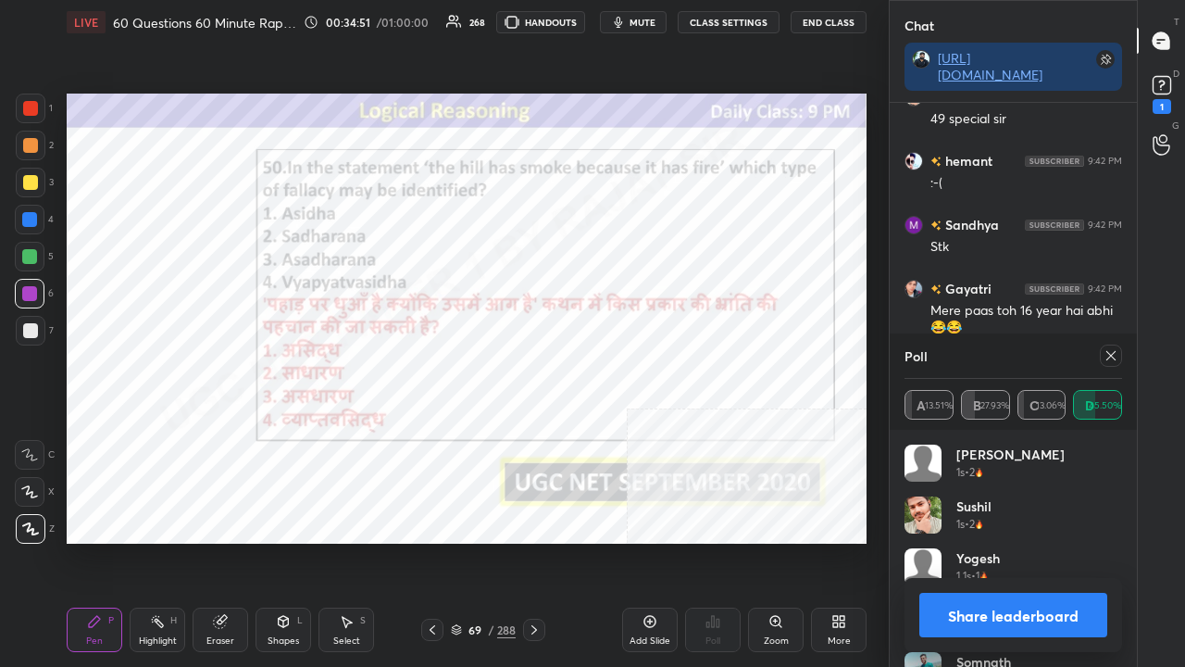
click at [1116, 353] on icon at bounding box center [1111, 355] width 15 height 15
type textarea "x"
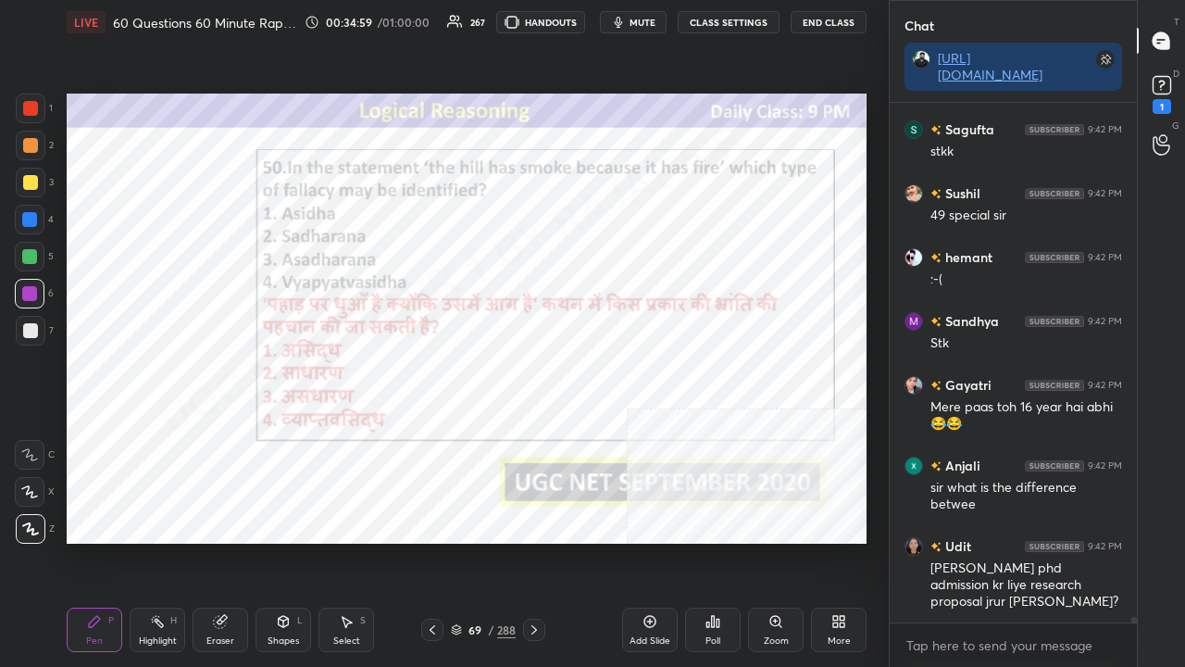
click at [483, 541] on div "69" at bounding box center [475, 629] width 19 height 11
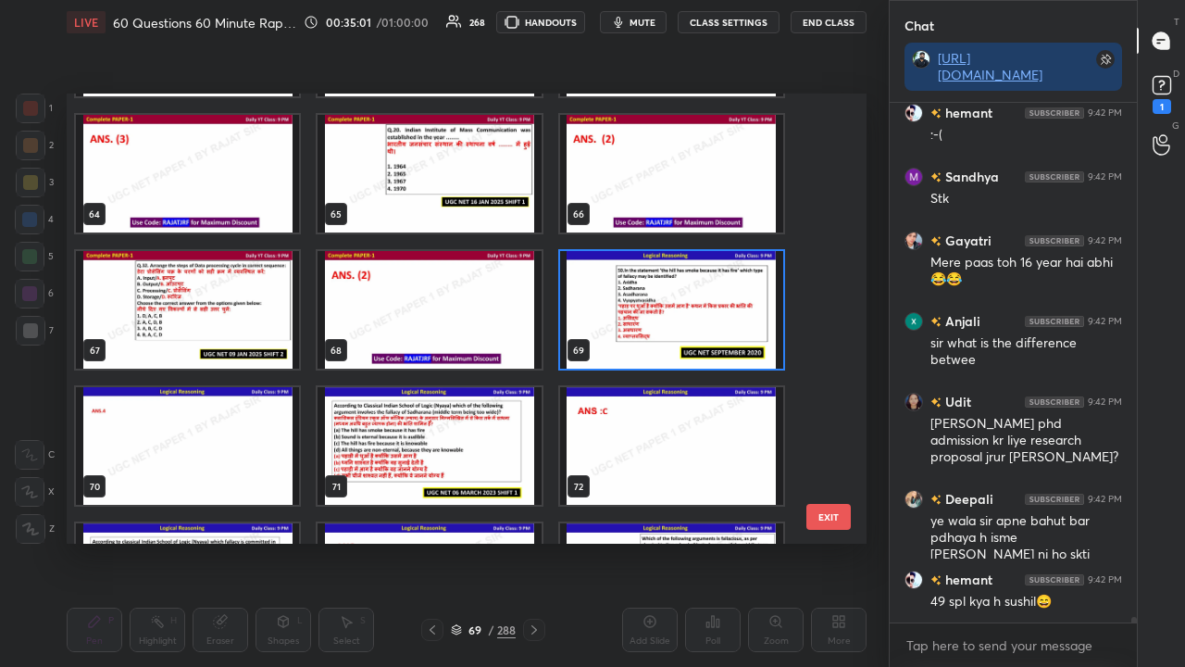
click at [426, 440] on img "grid" at bounding box center [429, 446] width 223 height 118
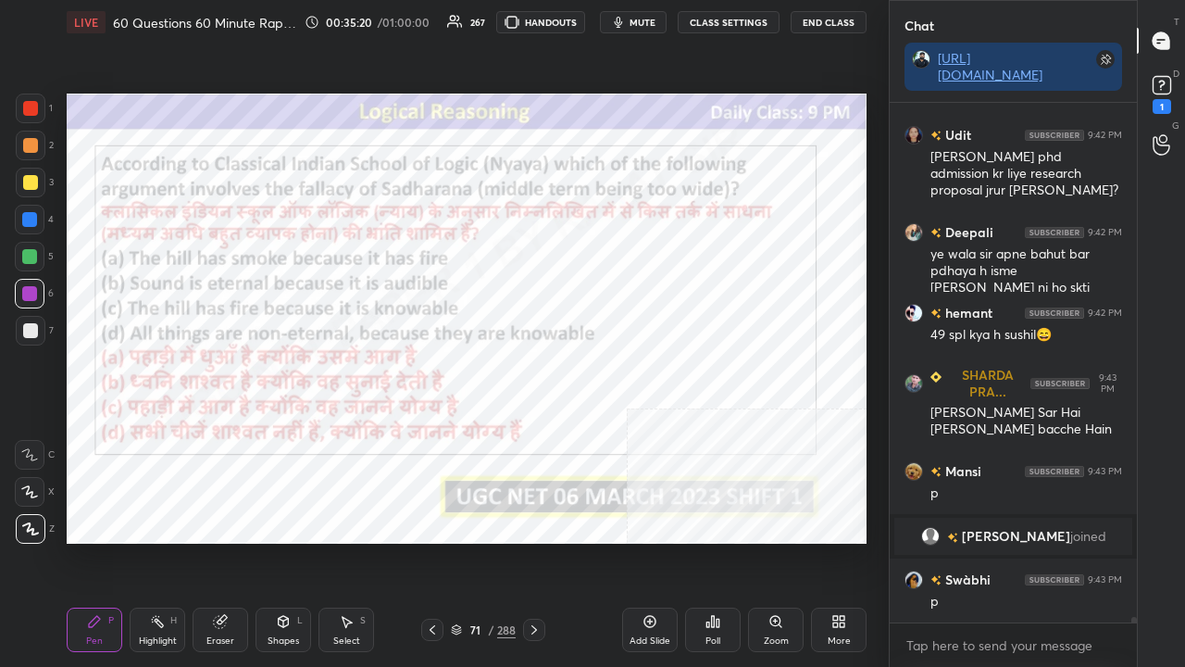
click at [468, 541] on div "71" at bounding box center [475, 629] width 19 height 11
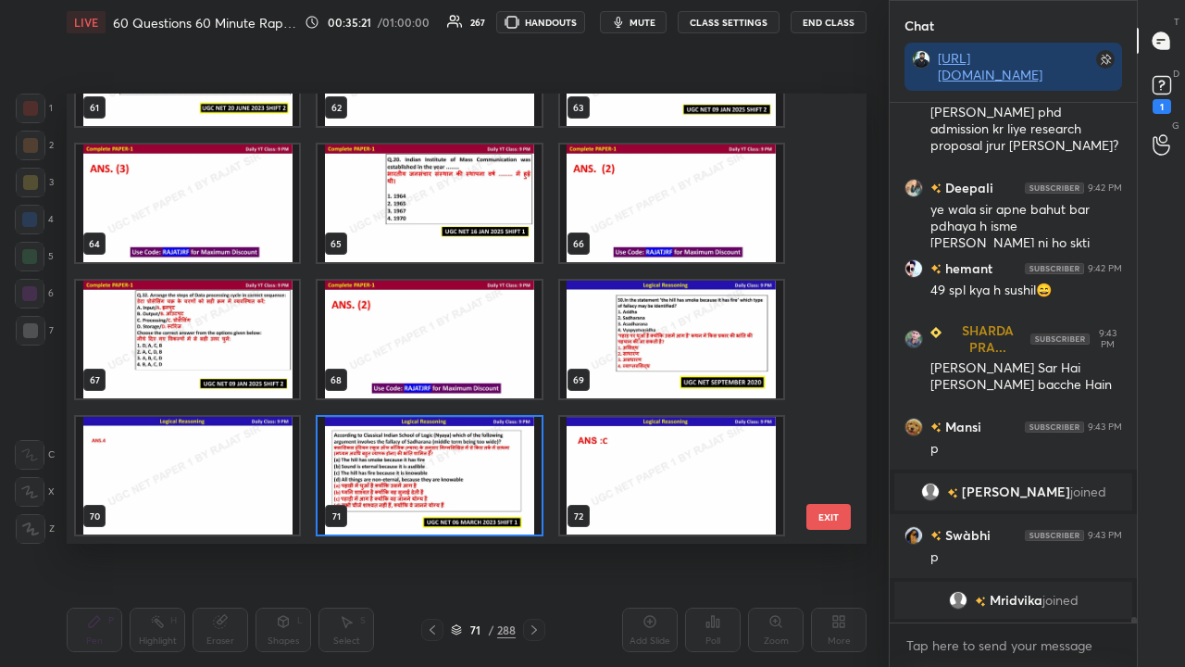
click at [409, 459] on img "grid" at bounding box center [429, 476] width 223 height 118
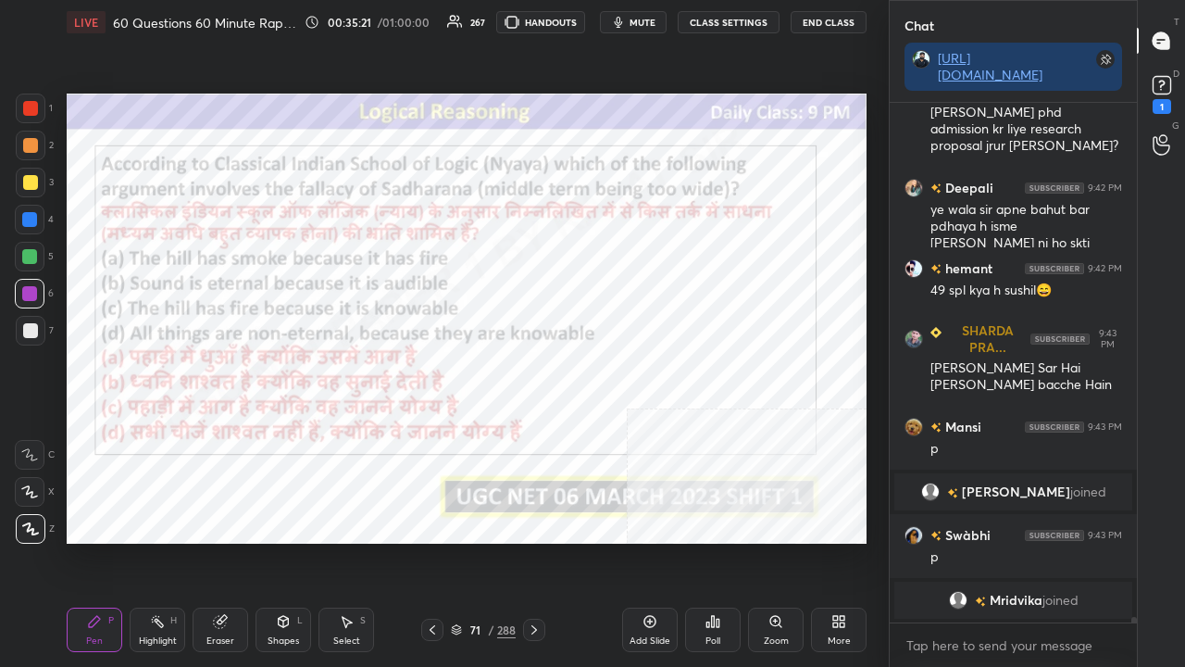
click at [409, 459] on img "grid" at bounding box center [429, 476] width 223 height 118
click at [708, 541] on icon at bounding box center [707, 624] width 3 height 5
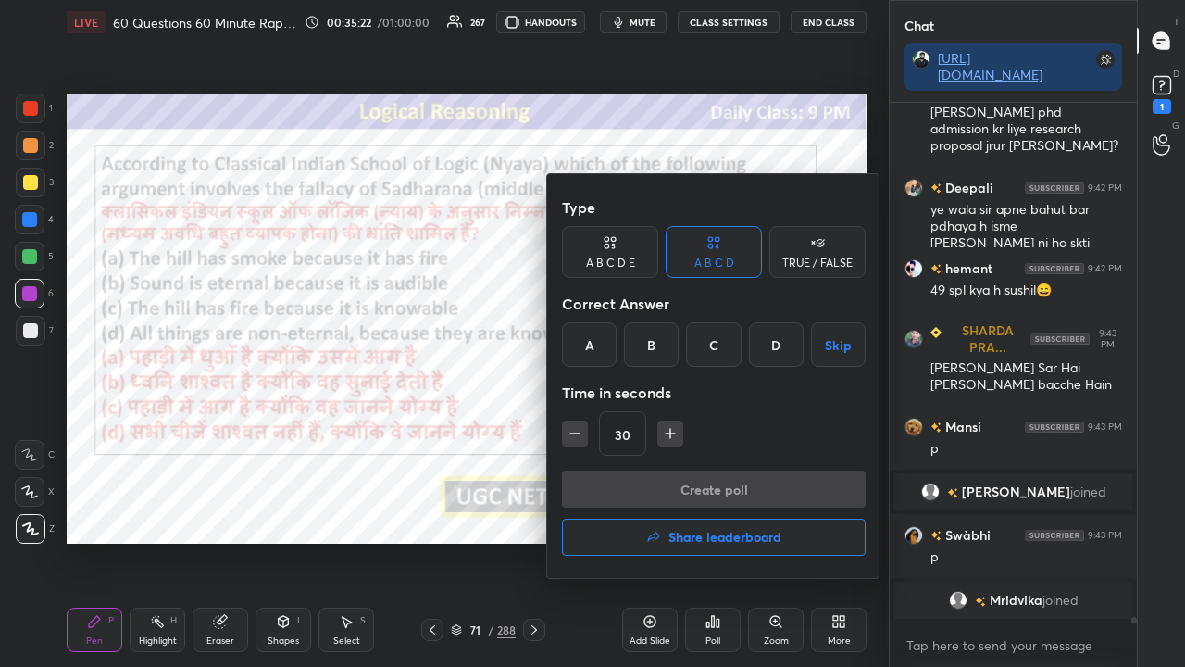
click at [709, 347] on div "C" at bounding box center [713, 344] width 55 height 44
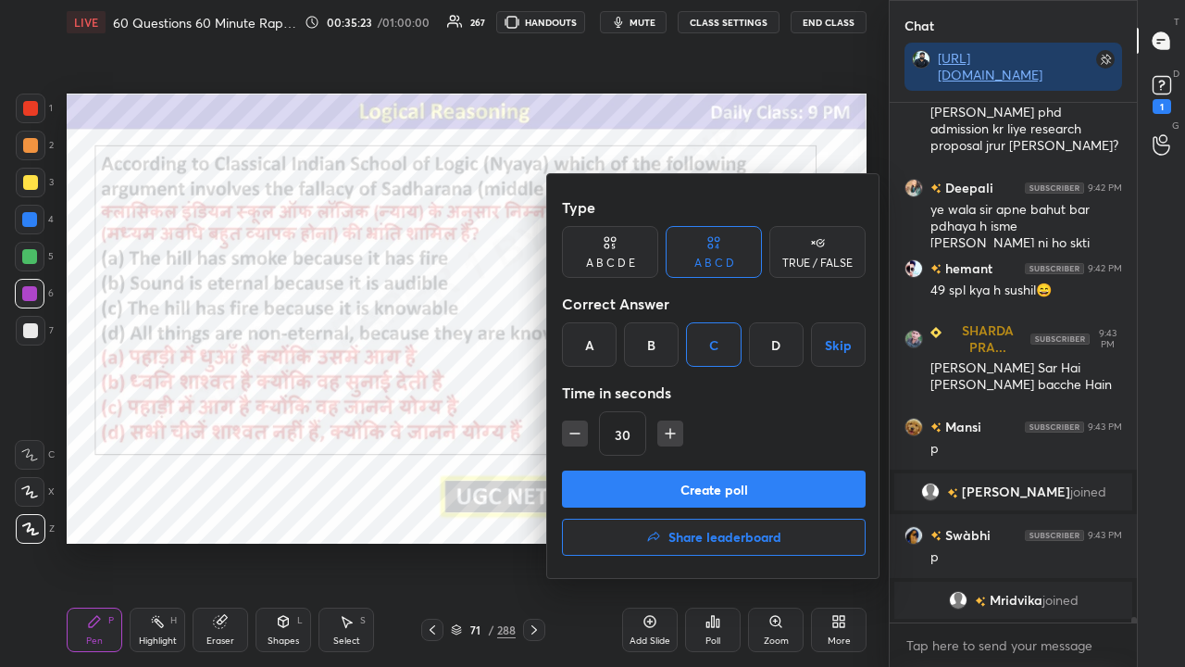
click at [669, 433] on icon "button" at bounding box center [670, 433] width 19 height 19
type input "45"
click at [678, 480] on button "Create poll" at bounding box center [714, 488] width 304 height 37
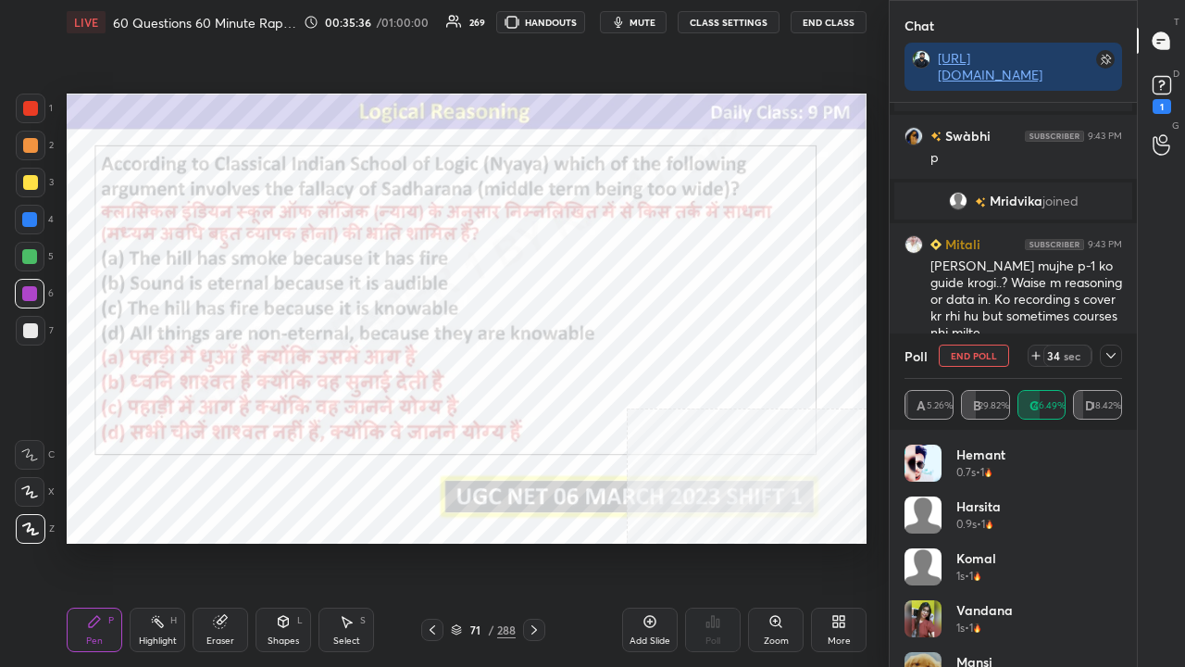
click at [1107, 351] on icon at bounding box center [1111, 355] width 15 height 15
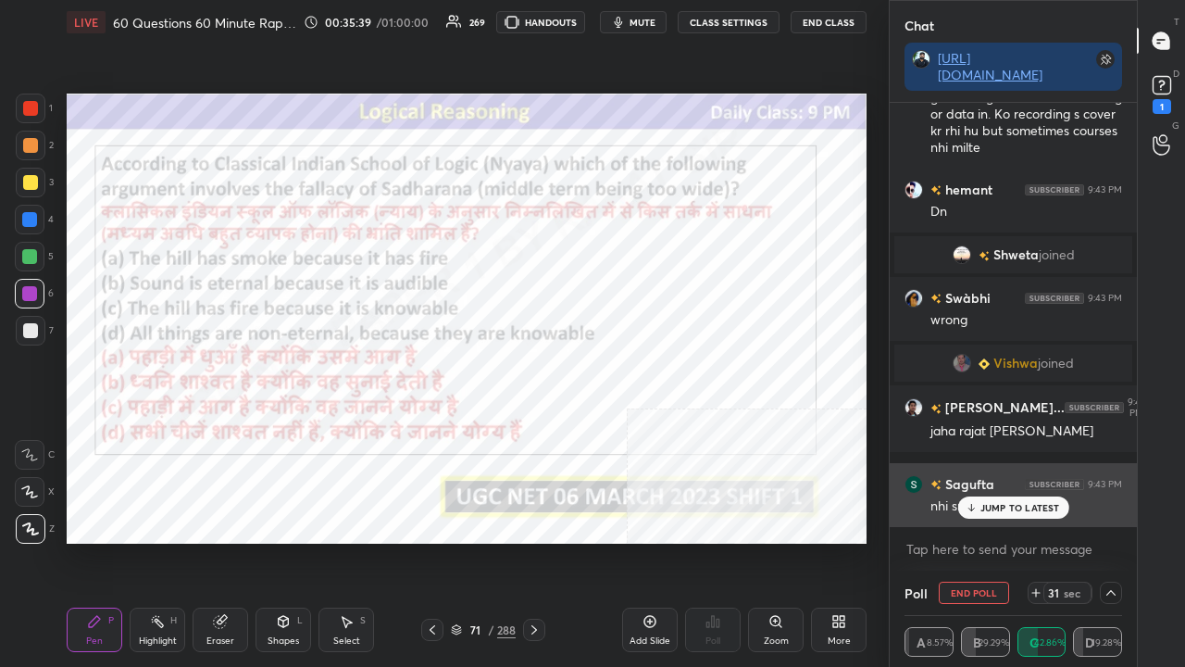
click at [1004, 511] on p "JUMP TO LATEST" at bounding box center [1021, 507] width 80 height 11
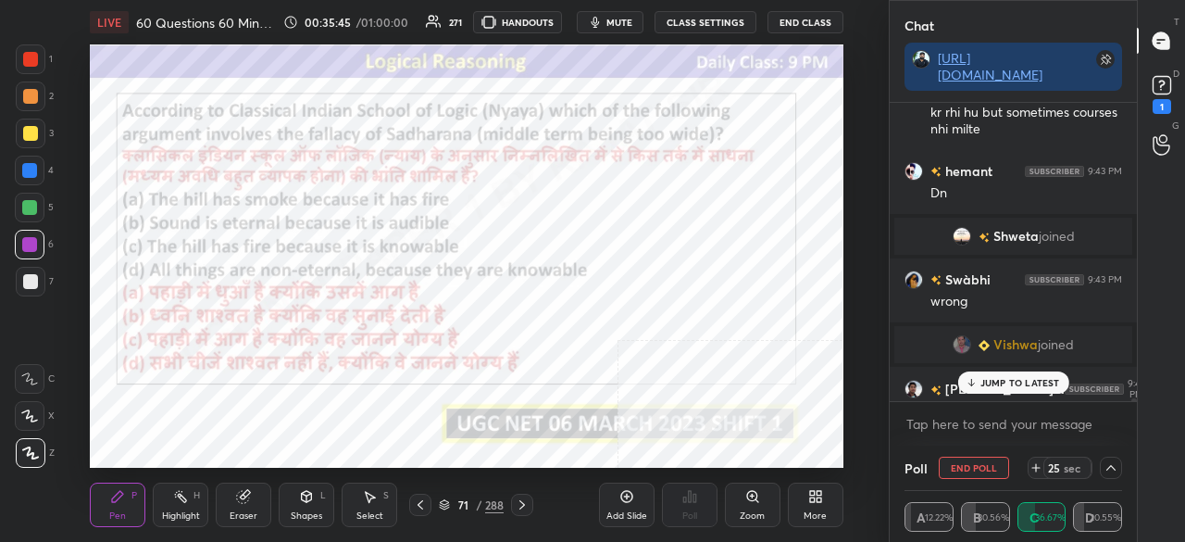
click at [993, 387] on p "JUMP TO LATEST" at bounding box center [1021, 382] width 80 height 11
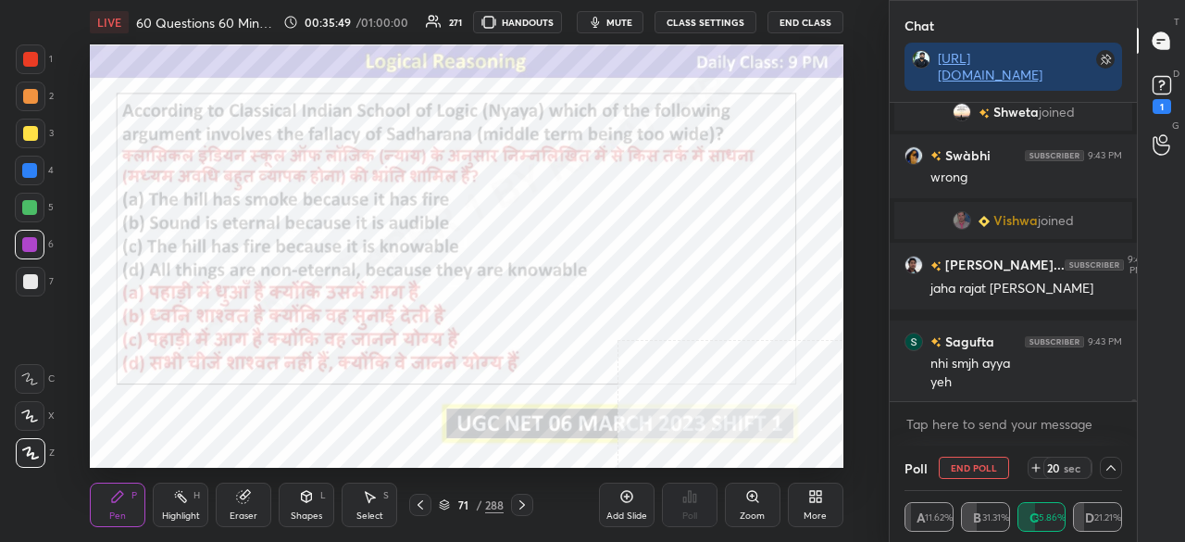
click at [806, 512] on div "More" at bounding box center [815, 515] width 23 height 9
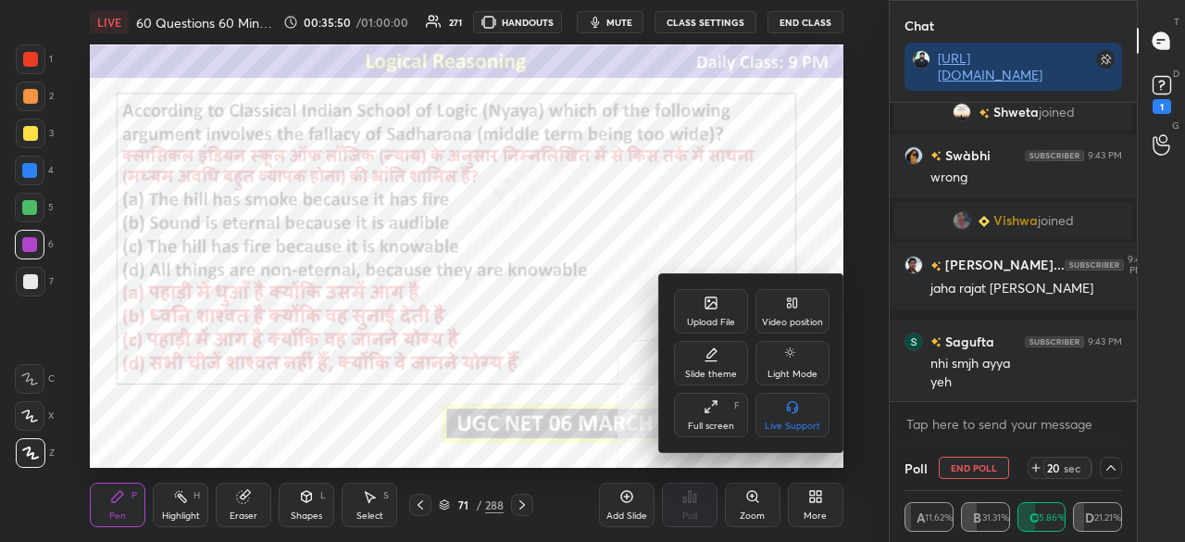
drag, startPoint x: 723, startPoint y: 414, endPoint x: 722, endPoint y: 494, distance: 80.6
click at [722, 415] on div "Full screen F" at bounding box center [711, 415] width 74 height 44
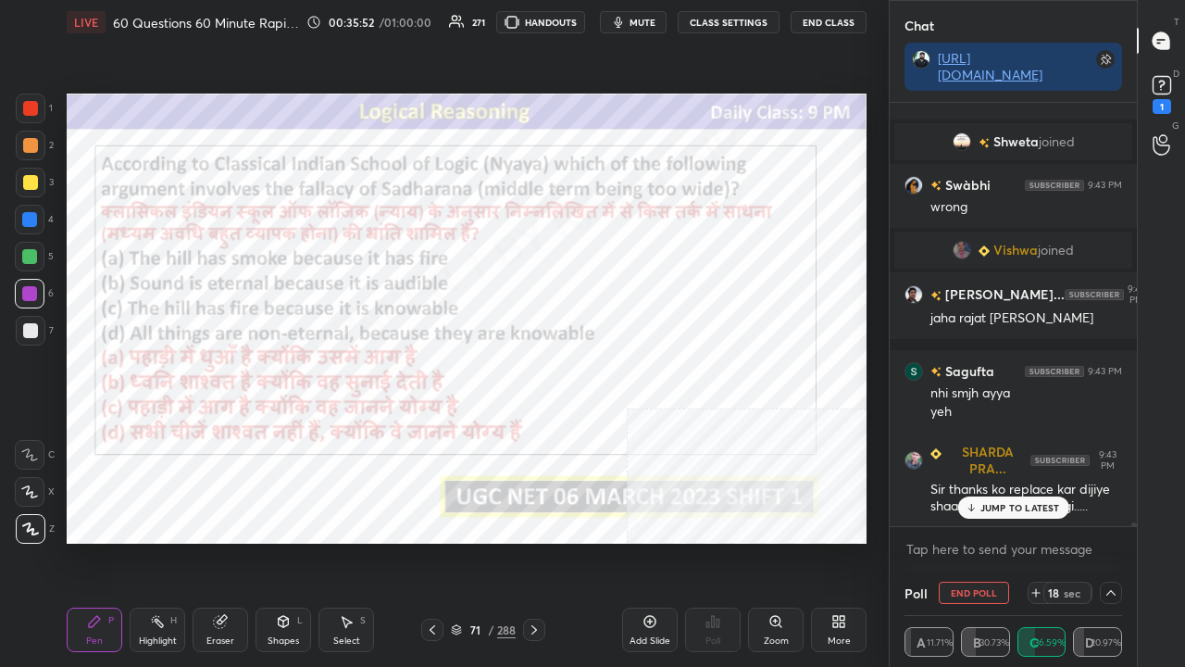
click at [1006, 504] on p "JUMP TO LATEST" at bounding box center [1021, 507] width 80 height 11
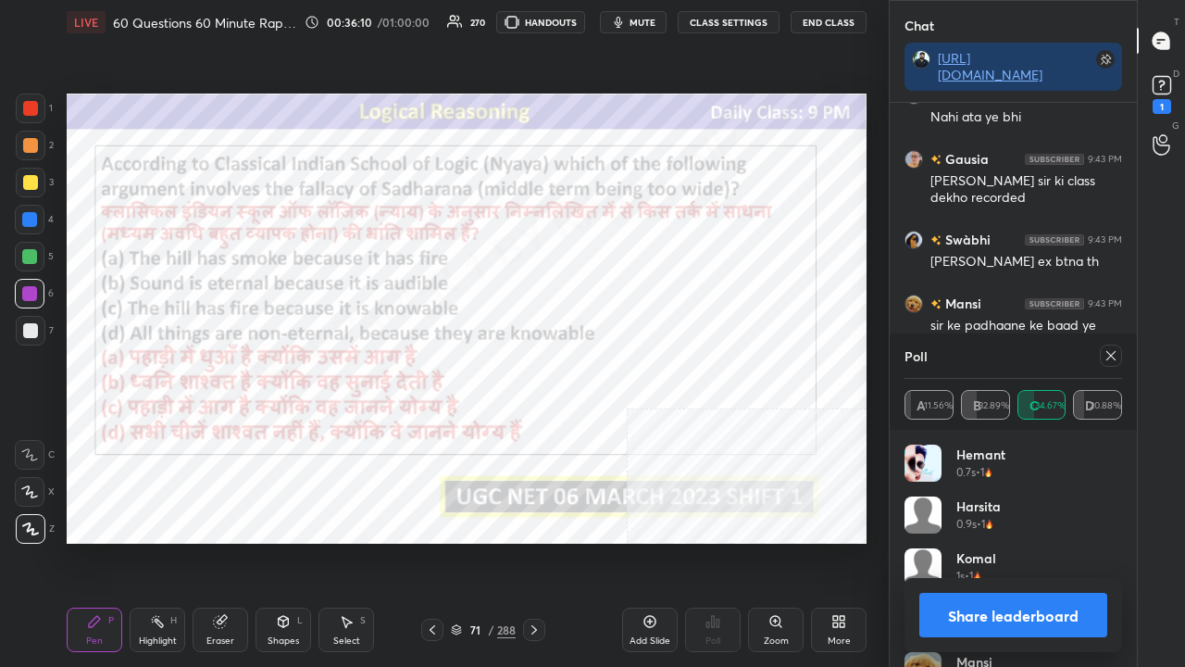
click at [1116, 356] on icon at bounding box center [1111, 355] width 15 height 15
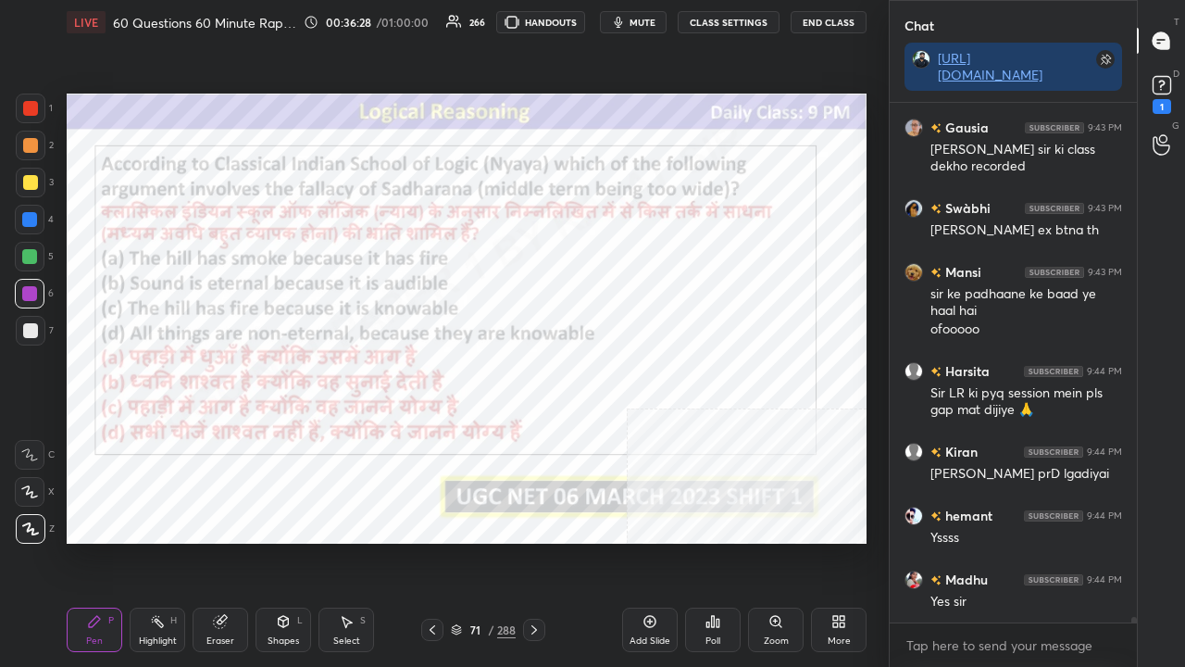
click at [488, 541] on div "/" at bounding box center [491, 629] width 6 height 11
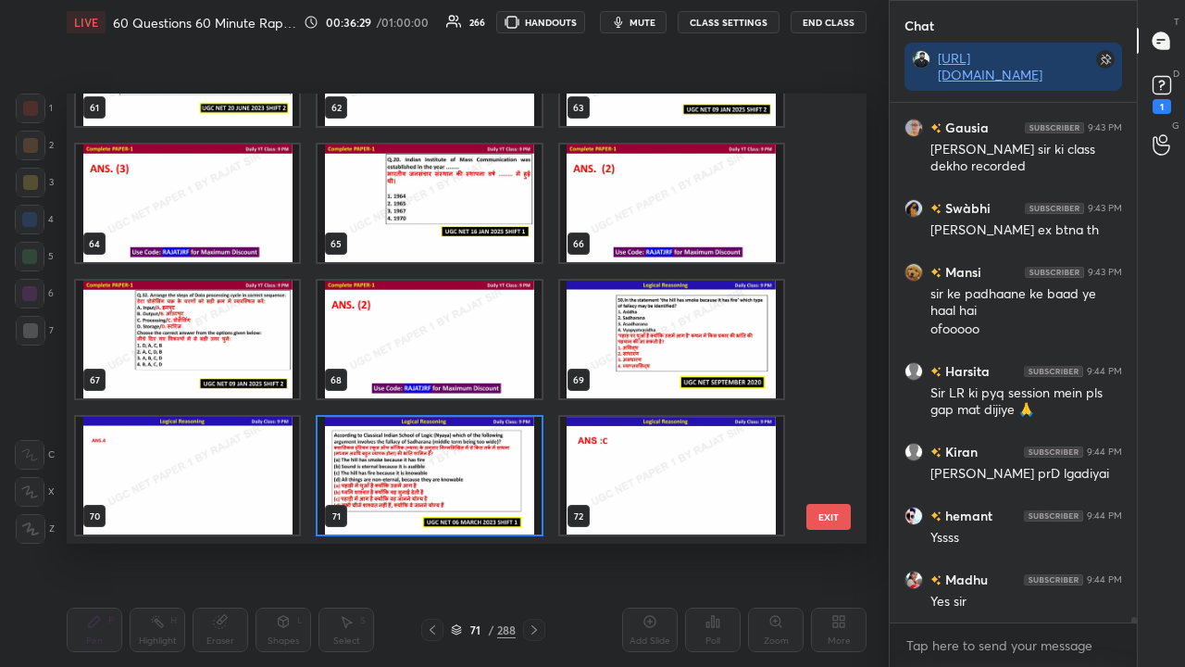
click at [436, 474] on img "grid" at bounding box center [429, 476] width 223 height 118
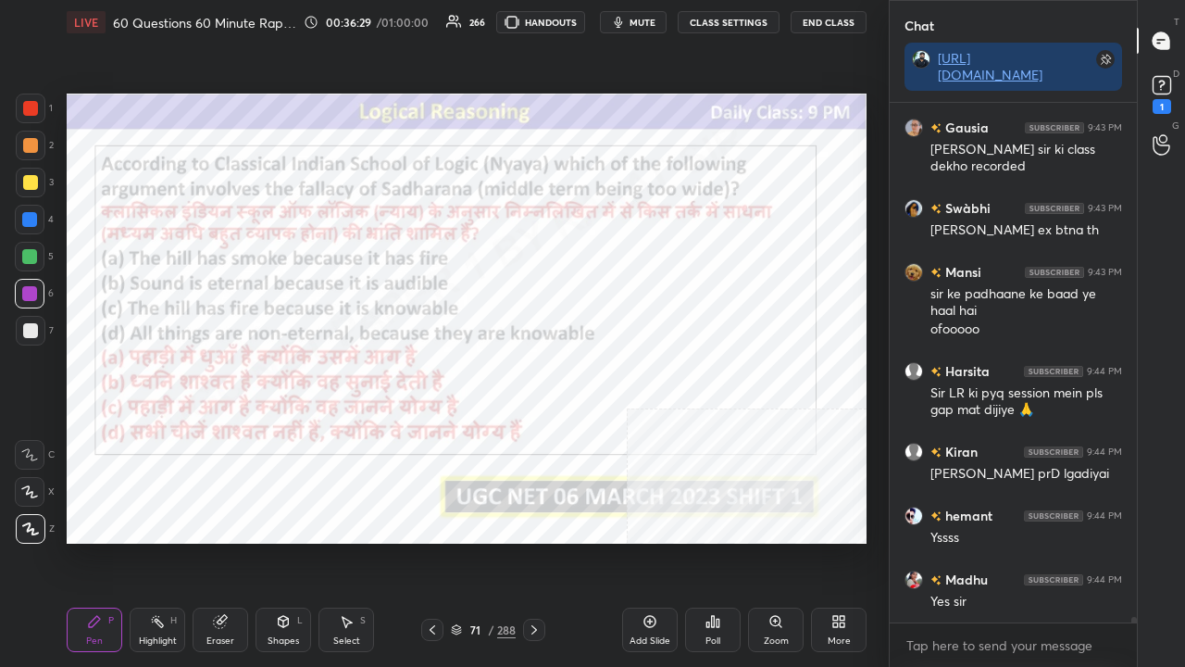
click at [436, 474] on img "grid" at bounding box center [429, 476] width 223 height 118
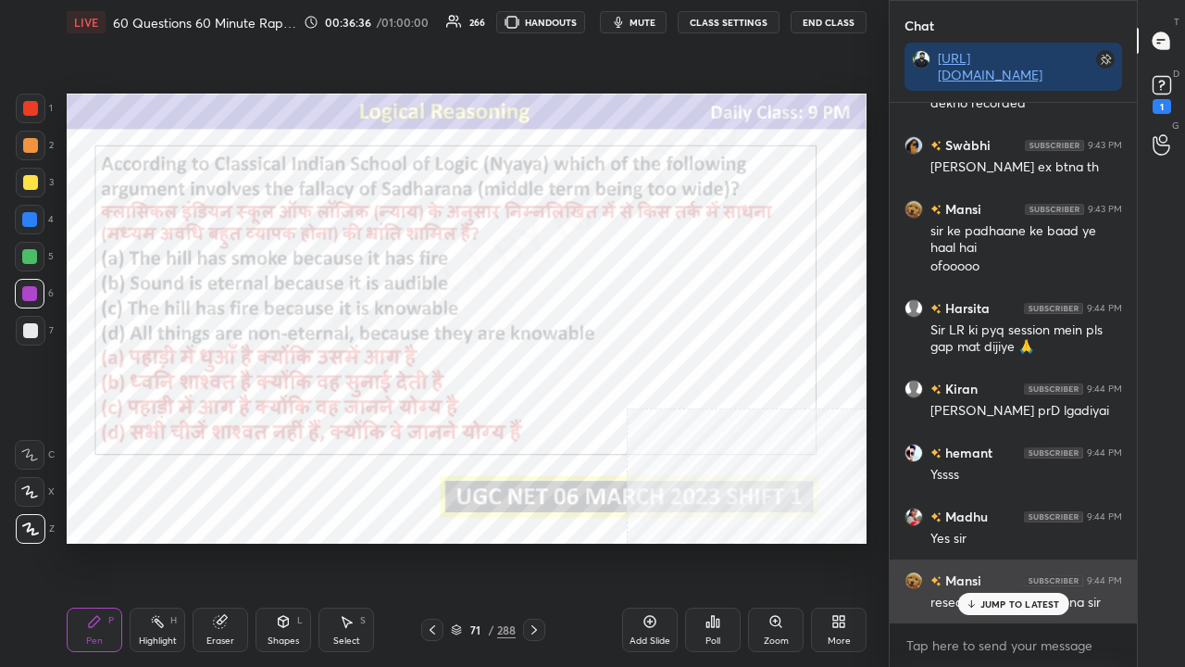
drag, startPoint x: 982, startPoint y: 604, endPoint x: 973, endPoint y: 599, distance: 10.4
click at [978, 541] on div "JUMP TO LATEST" at bounding box center [1012, 604] width 111 height 22
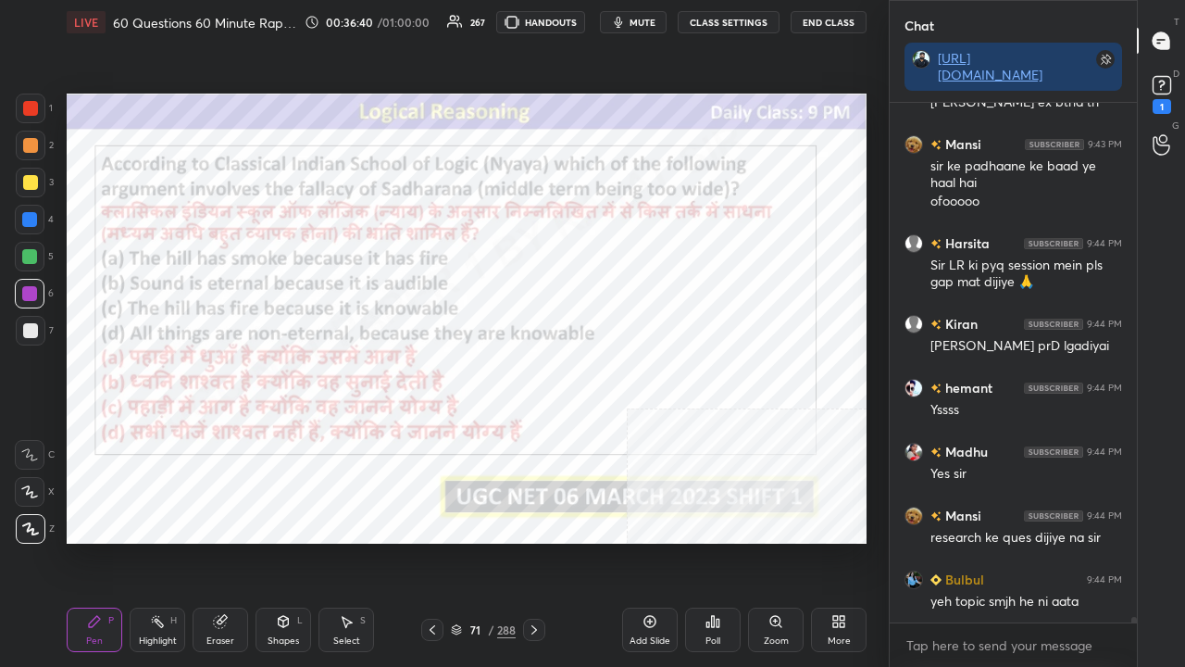
click at [481, 541] on div "71" at bounding box center [475, 629] width 19 height 11
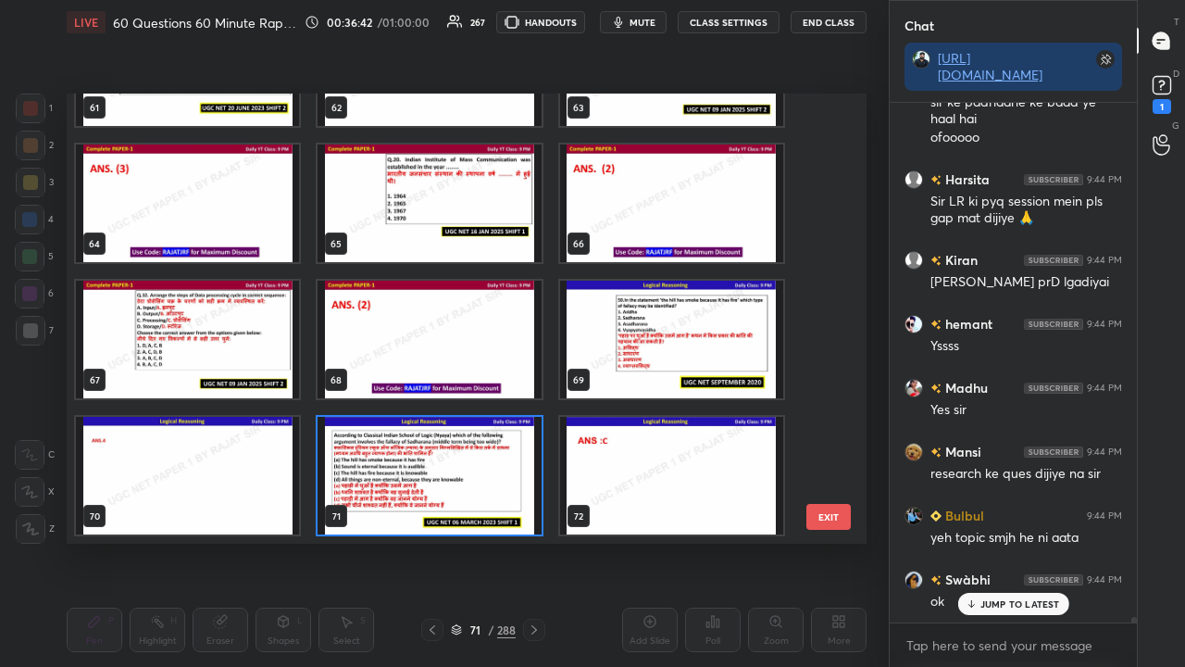
click at [491, 467] on img "grid" at bounding box center [429, 476] width 223 height 118
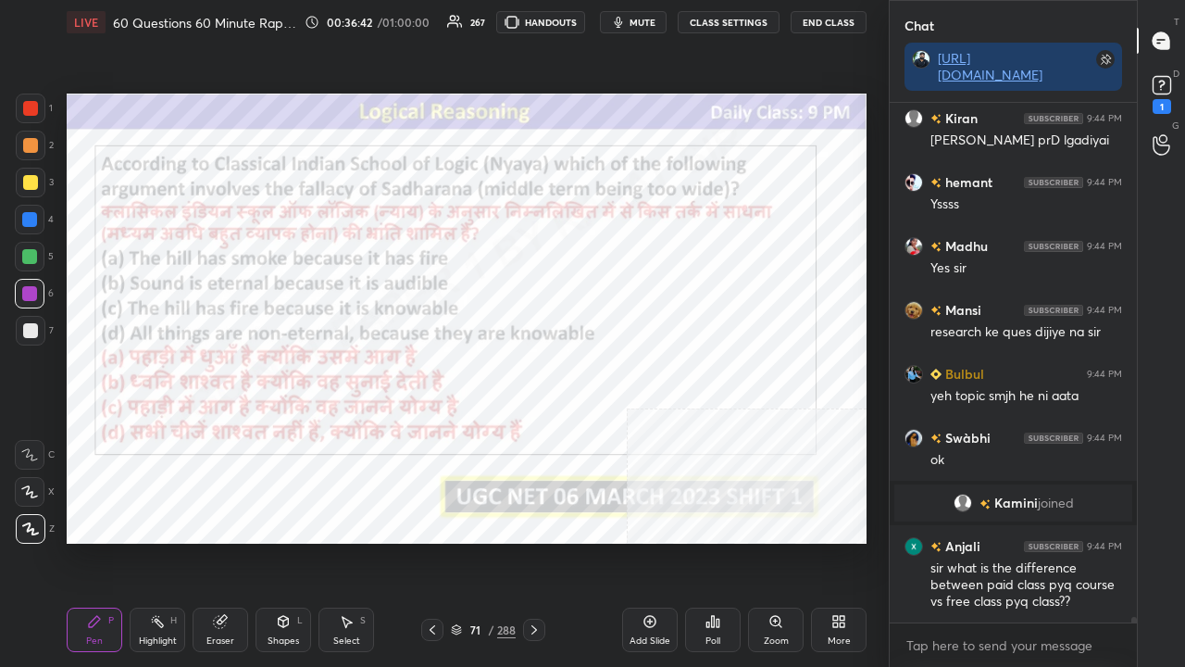
click at [492, 465] on img "grid" at bounding box center [429, 476] width 223 height 118
click at [491, 541] on div "/" at bounding box center [491, 629] width 6 height 11
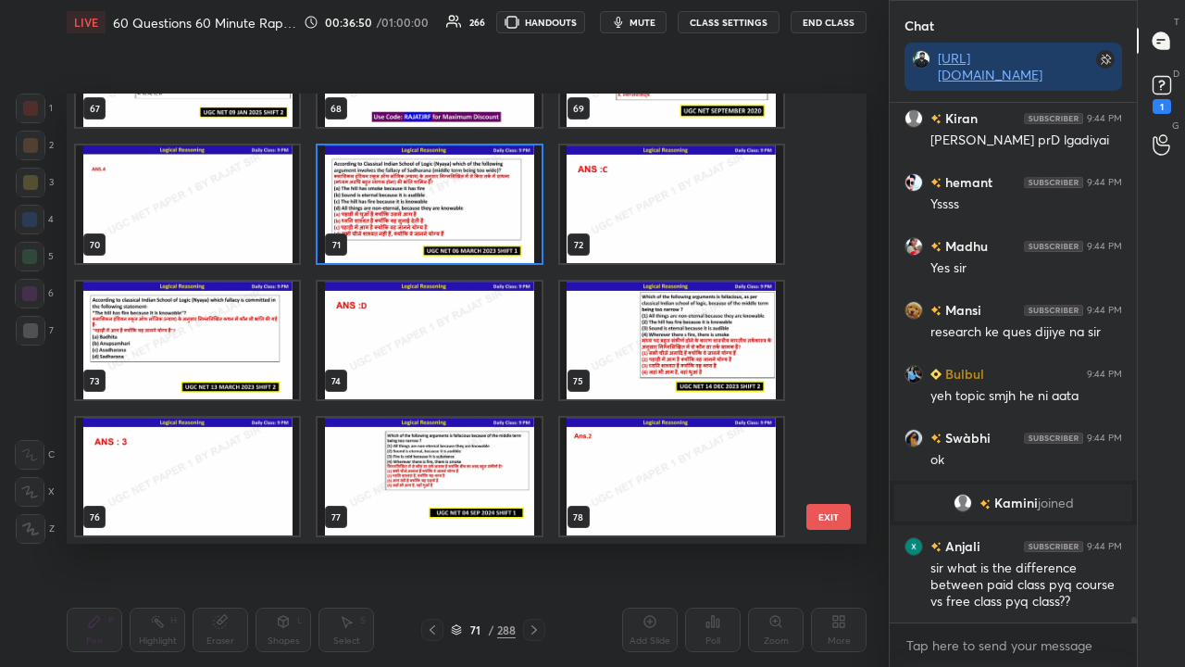
click at [490, 204] on img "grid" at bounding box center [429, 204] width 223 height 118
click at [491, 206] on img "grid" at bounding box center [429, 204] width 223 height 118
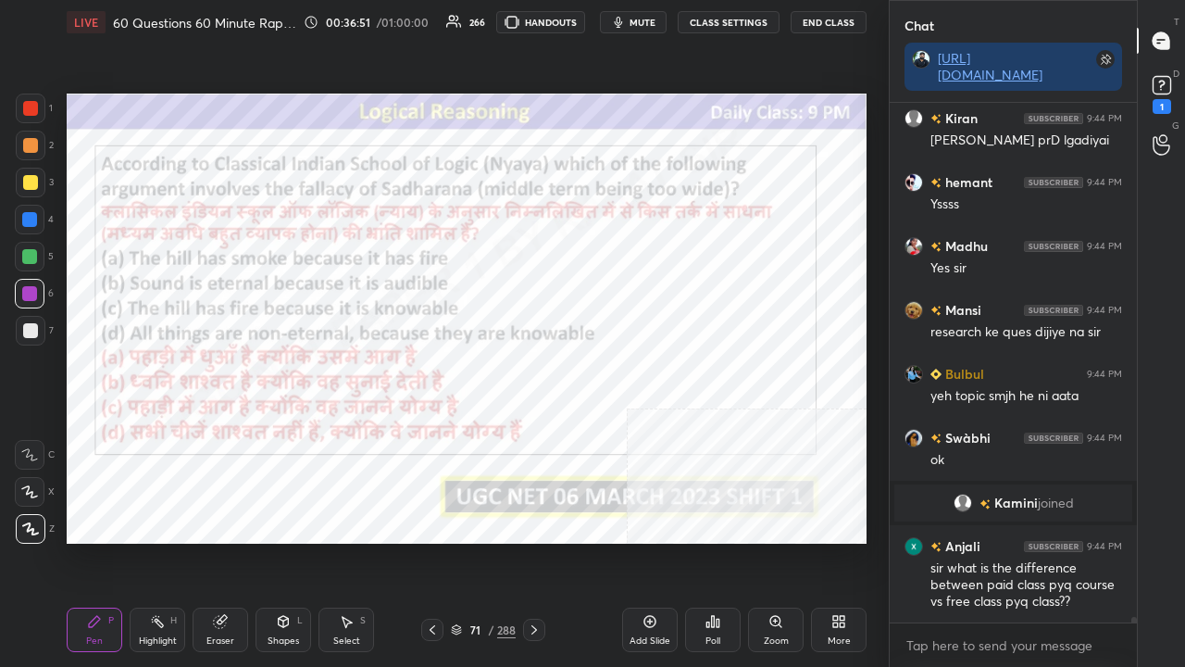
drag, startPoint x: 470, startPoint y: 630, endPoint x: 481, endPoint y: 607, distance: 24.4
click at [470, 541] on div "71" at bounding box center [475, 629] width 19 height 11
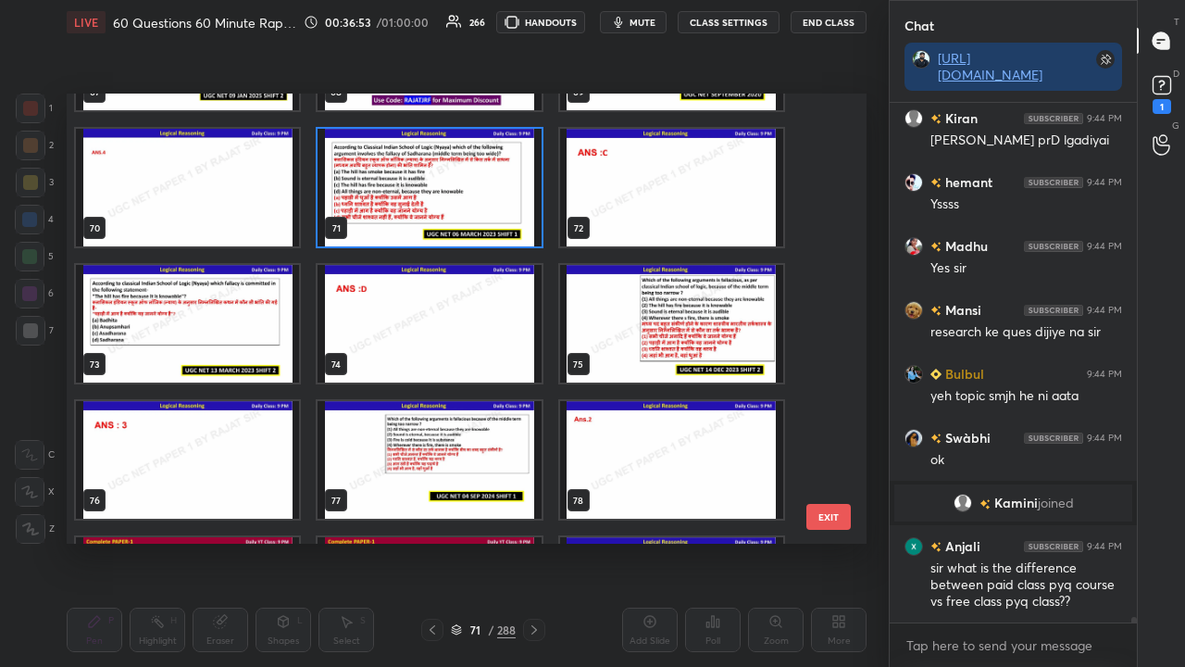
click at [241, 302] on img "grid" at bounding box center [187, 324] width 223 height 118
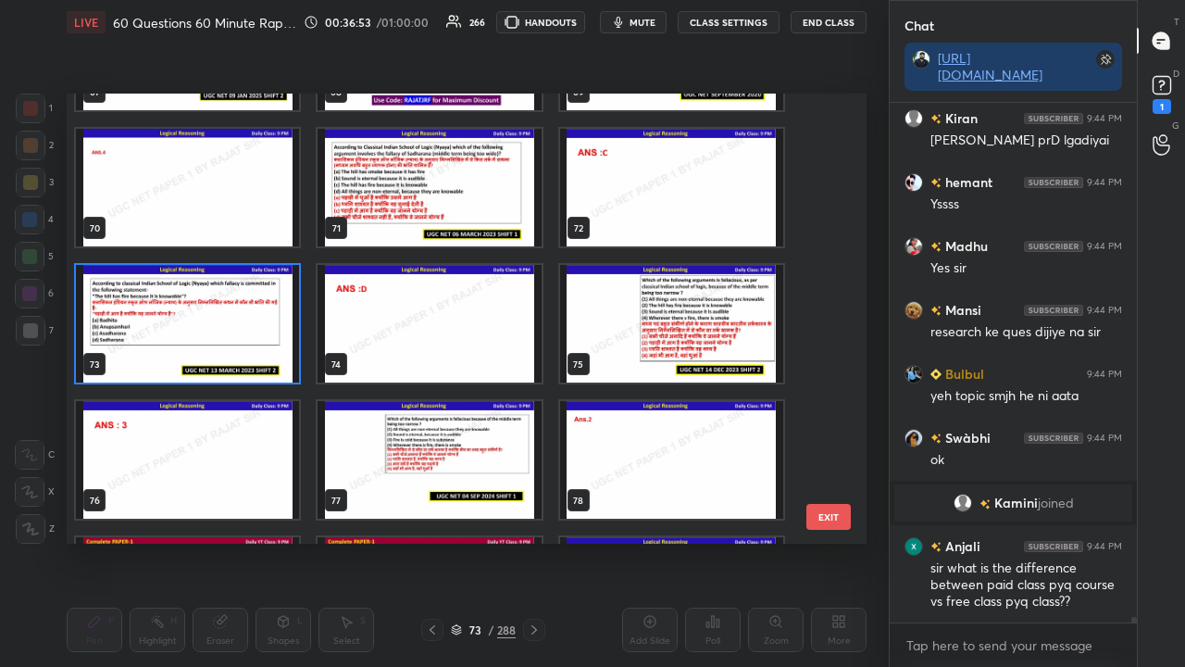
click at [240, 302] on img "grid" at bounding box center [187, 324] width 223 height 118
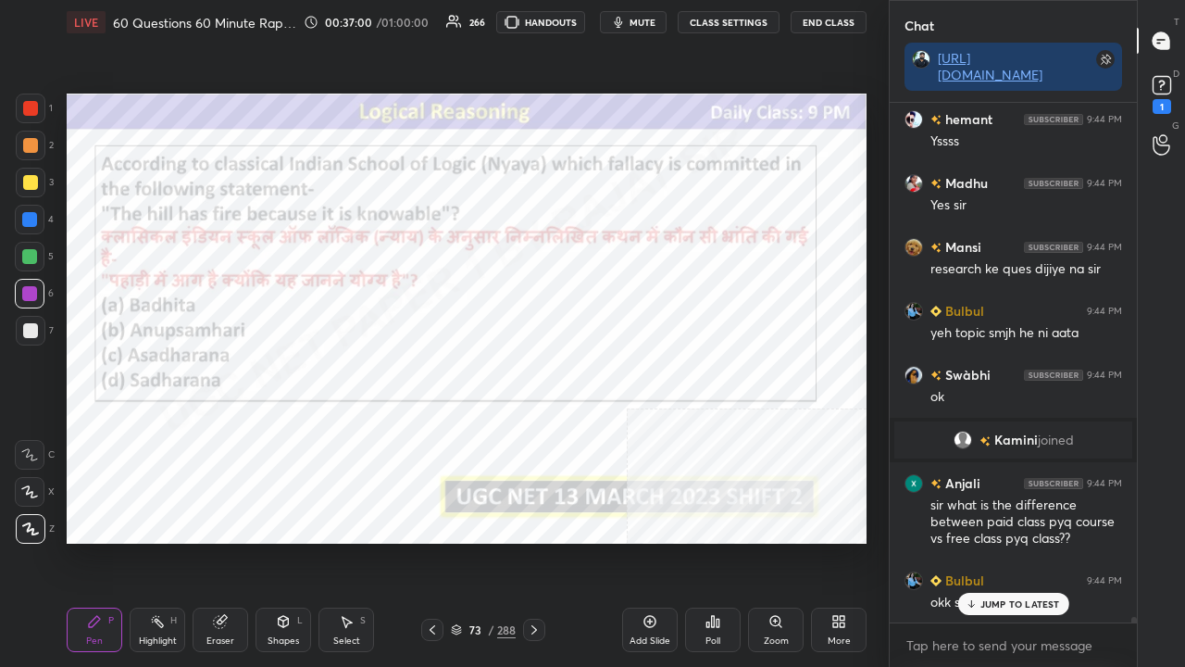
click at [722, 541] on div "Poll" at bounding box center [713, 629] width 56 height 44
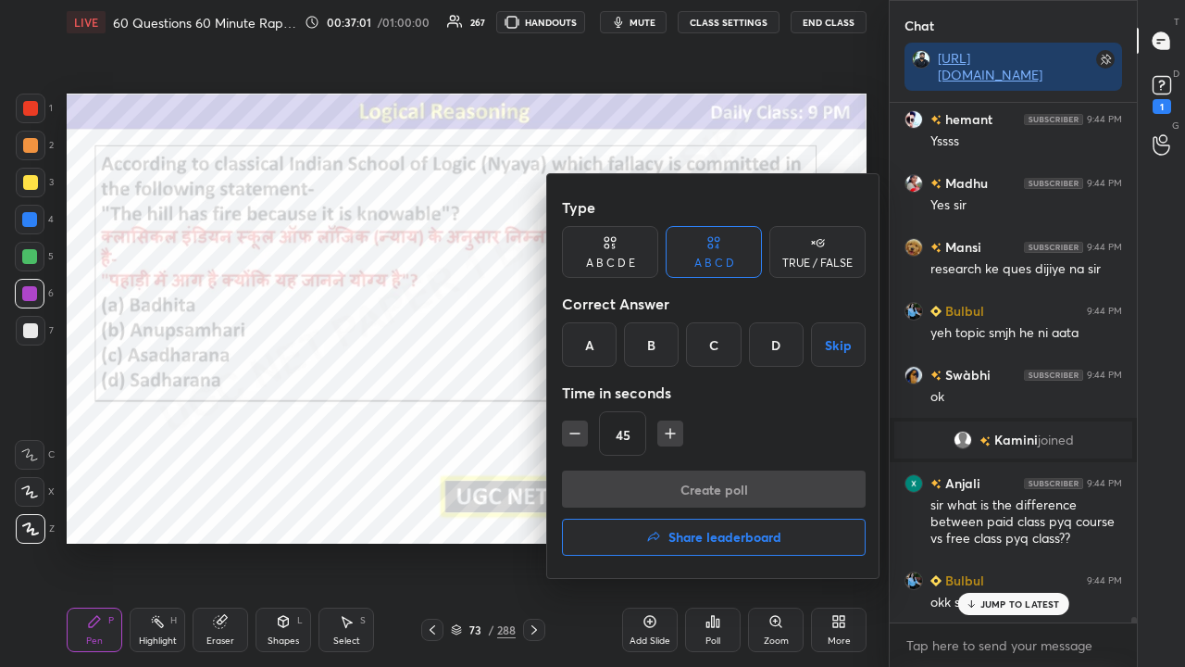
click at [765, 352] on div "D" at bounding box center [776, 344] width 55 height 44
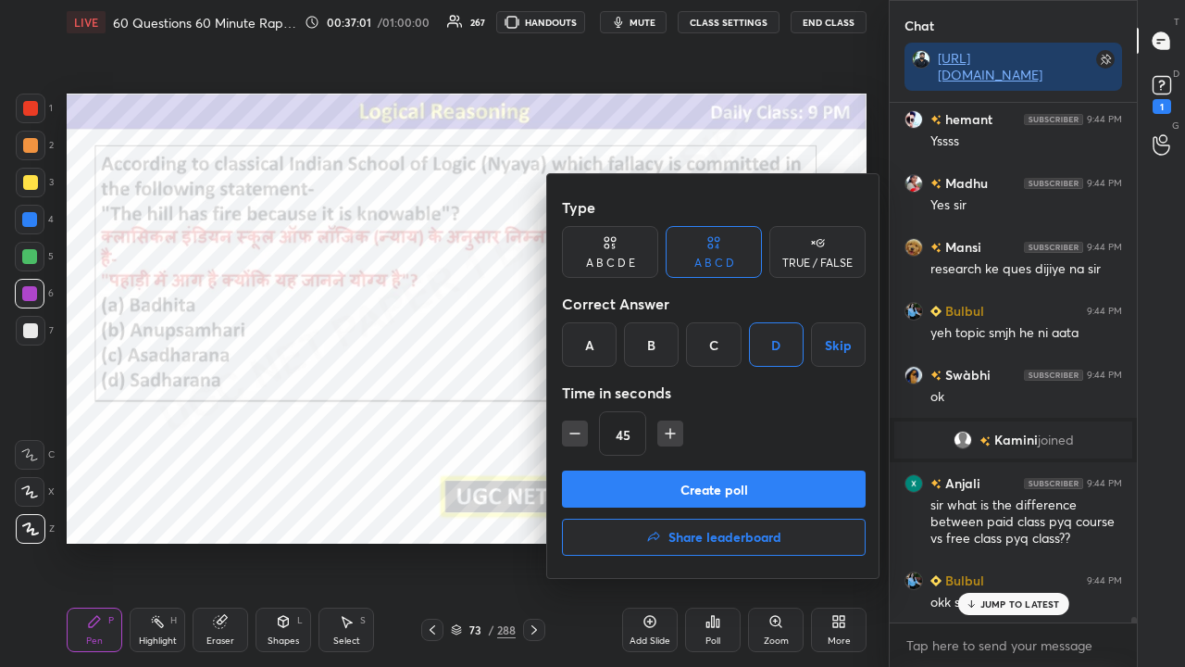
click at [620, 480] on button "Create poll" at bounding box center [714, 488] width 304 height 37
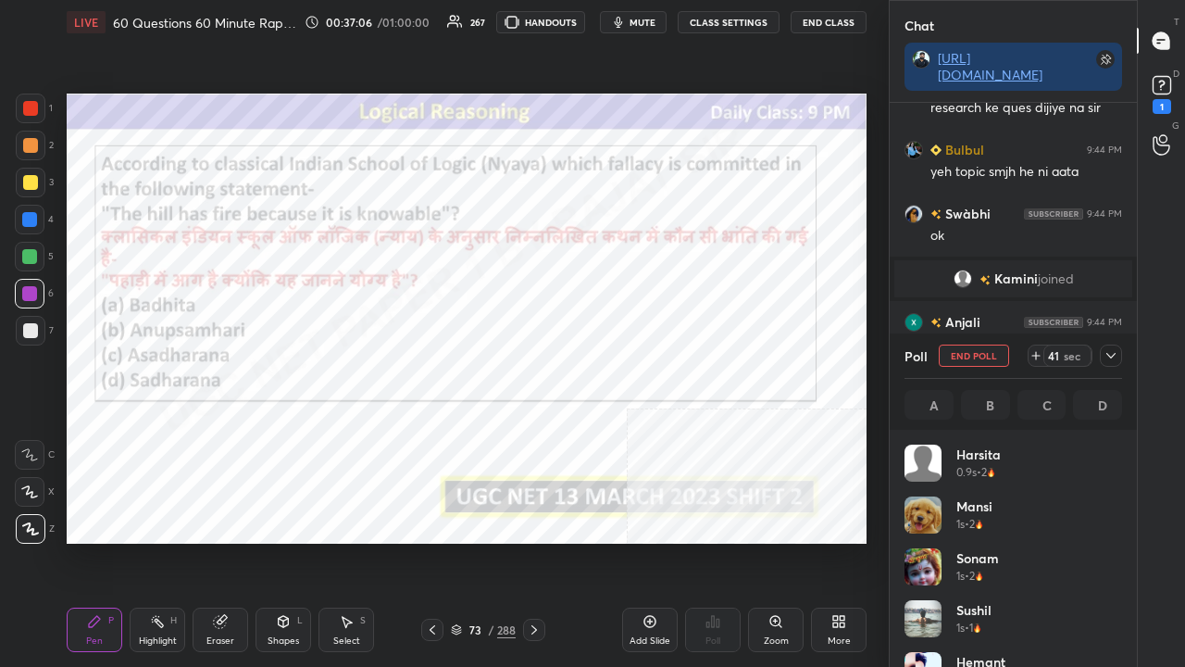
click at [1114, 350] on icon at bounding box center [1111, 355] width 15 height 15
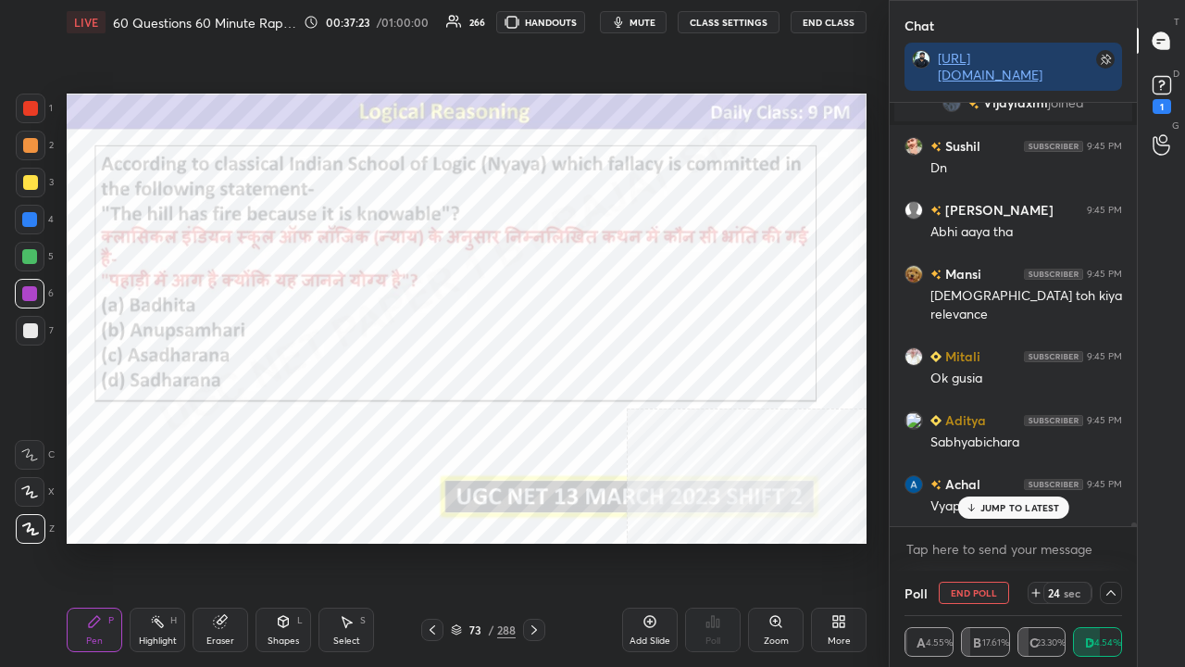
click at [31, 104] on div at bounding box center [30, 108] width 15 height 15
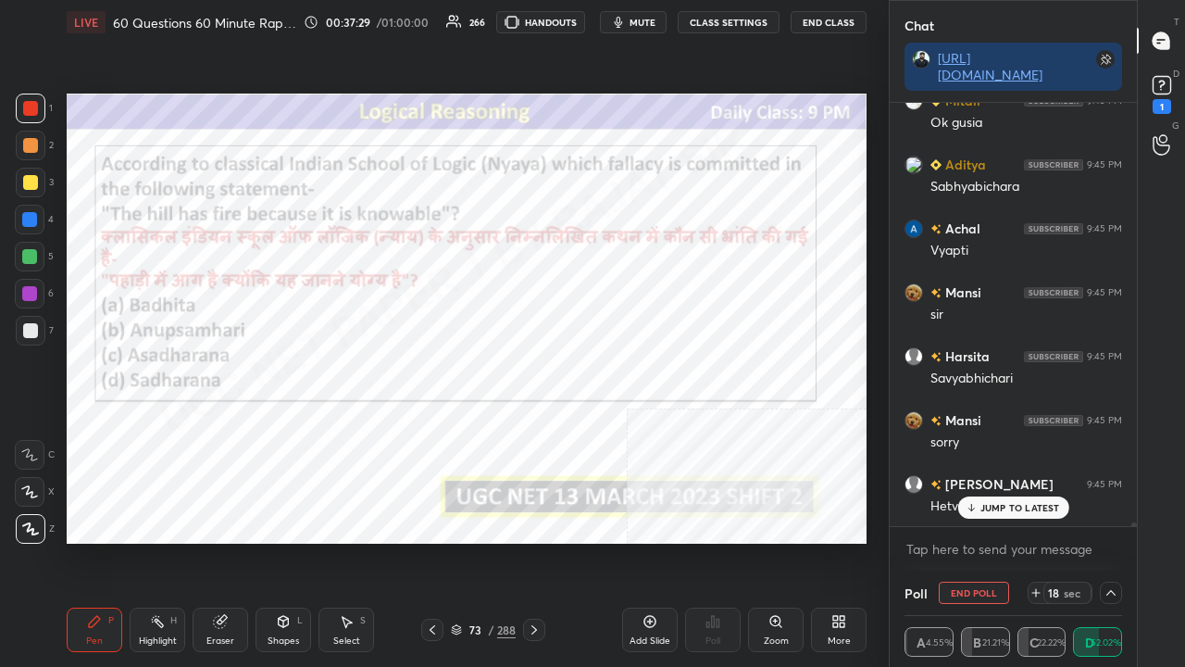
click at [998, 506] on p "JUMP TO LATEST" at bounding box center [1021, 507] width 80 height 11
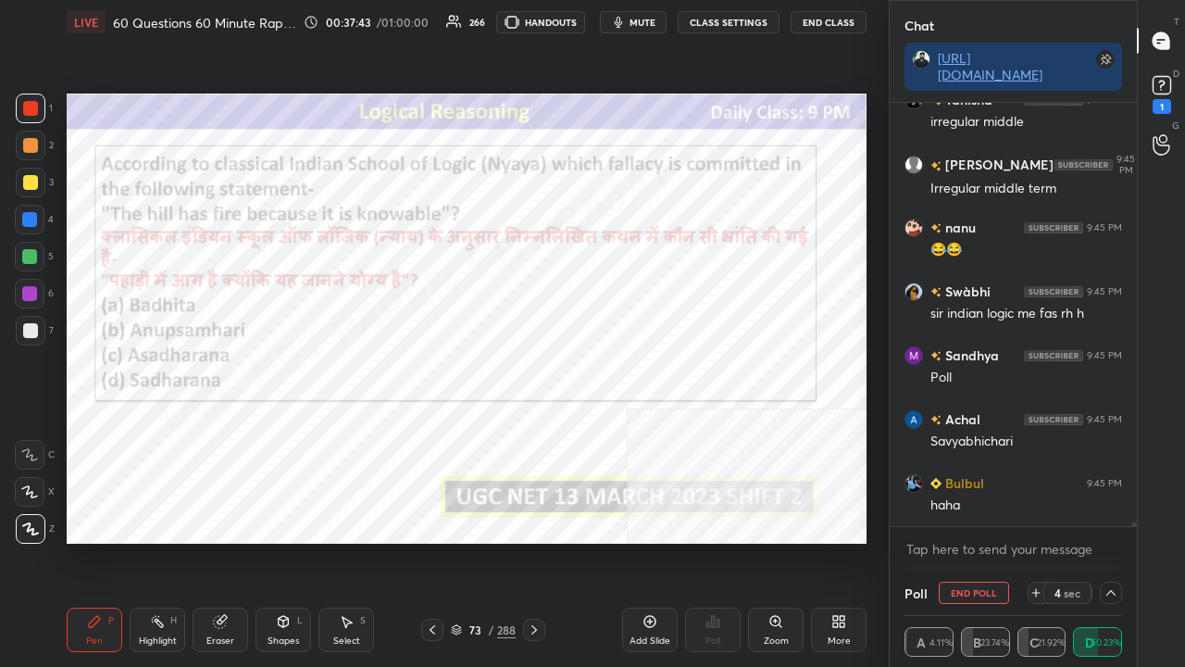
click at [26, 296] on div at bounding box center [29, 293] width 15 height 15
click at [26, 294] on div at bounding box center [29, 293] width 15 height 15
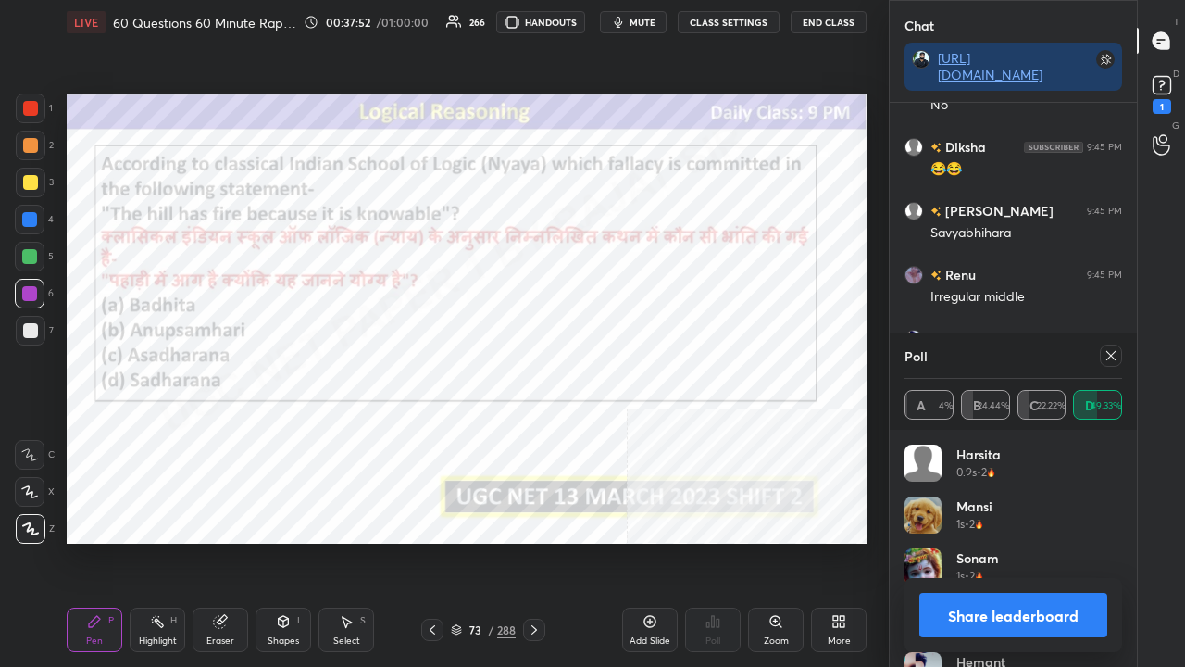
click at [1111, 352] on icon at bounding box center [1111, 355] width 15 height 15
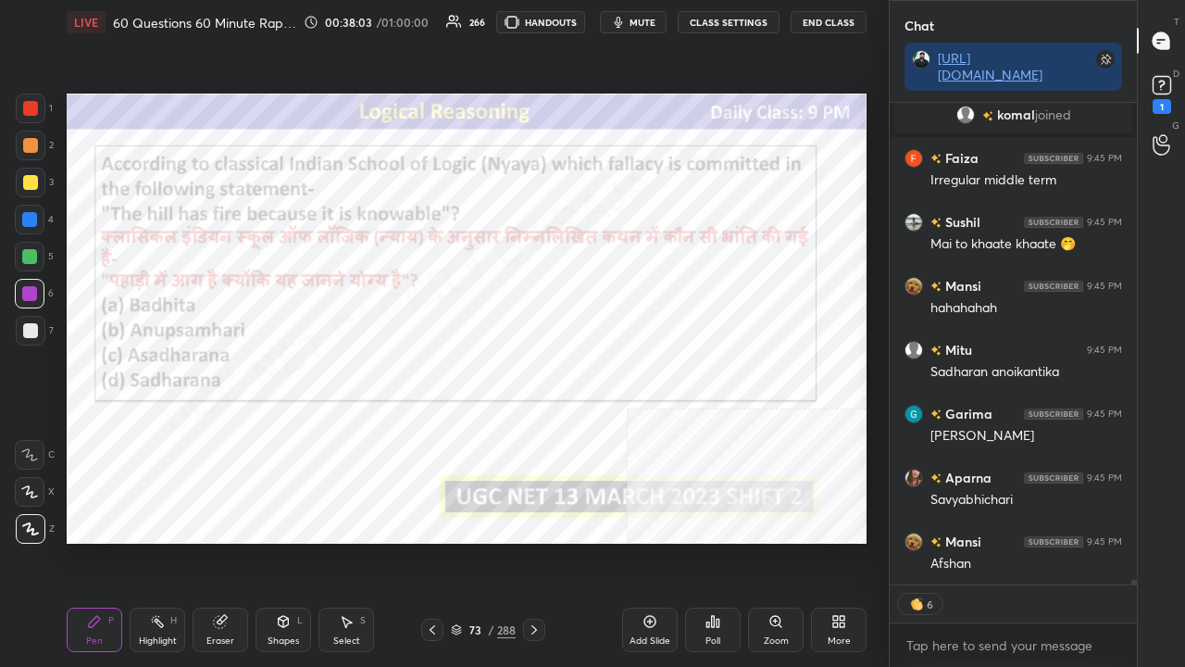
drag, startPoint x: 491, startPoint y: 631, endPoint x: 512, endPoint y: 567, distance: 68.2
click at [491, 541] on div "/" at bounding box center [491, 629] width 6 height 11
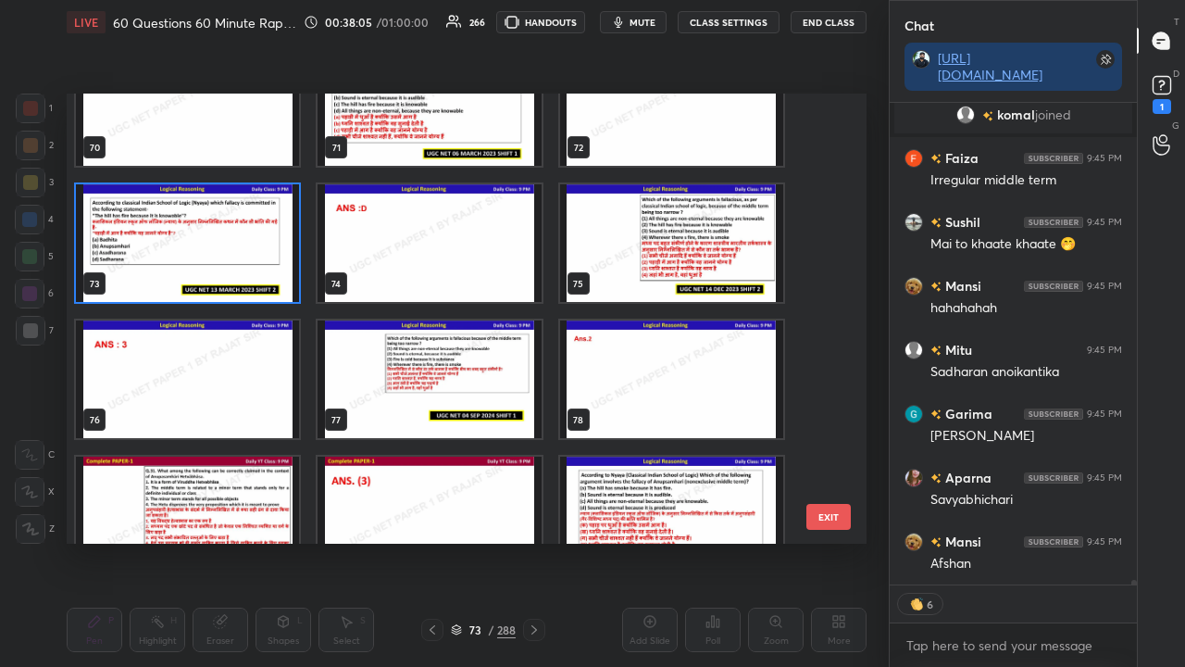
click at [670, 254] on img "grid" at bounding box center [671, 243] width 223 height 118
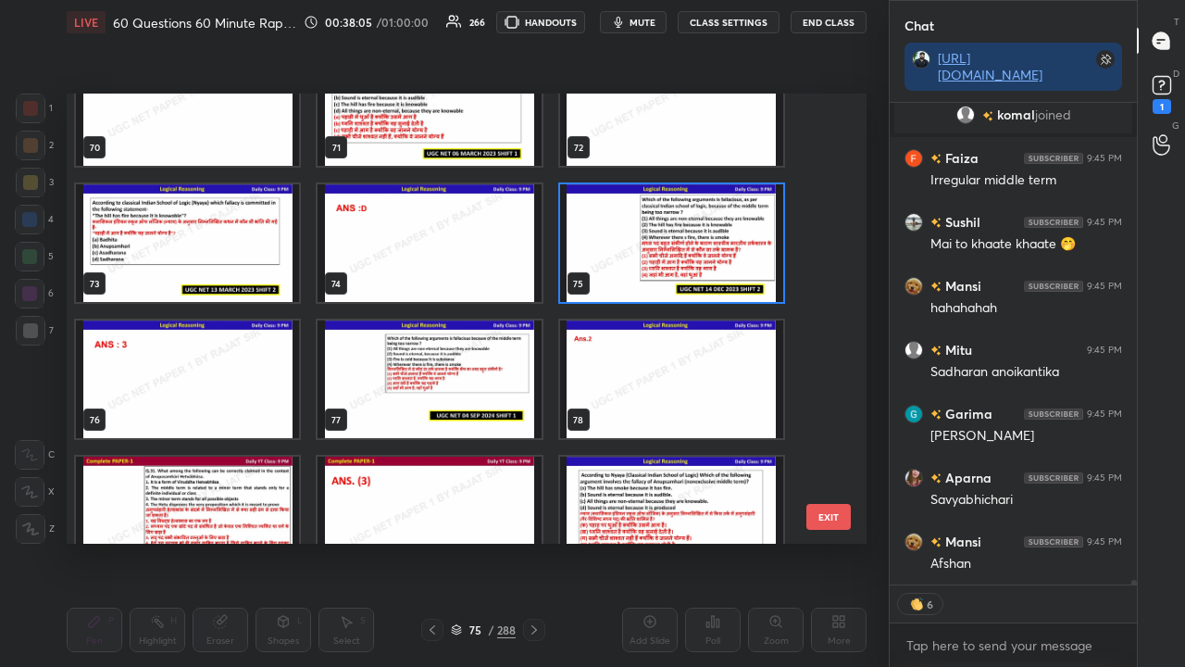
click at [670, 254] on img "grid" at bounding box center [671, 243] width 223 height 118
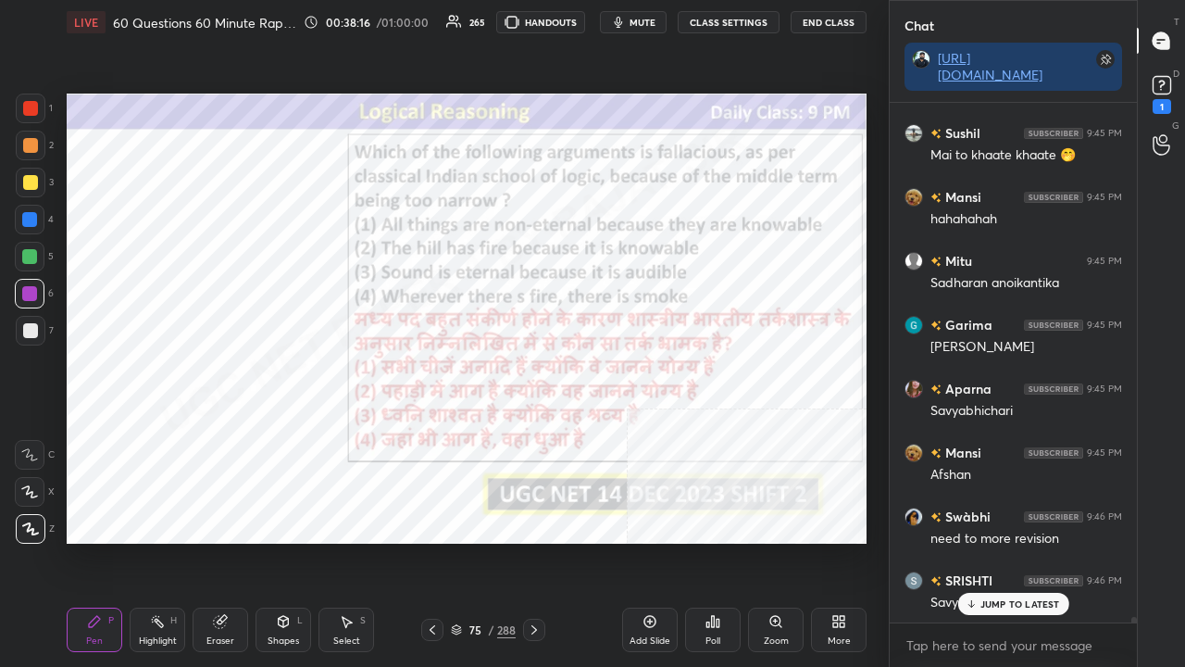
click at [471, 541] on div "75" at bounding box center [475, 629] width 19 height 11
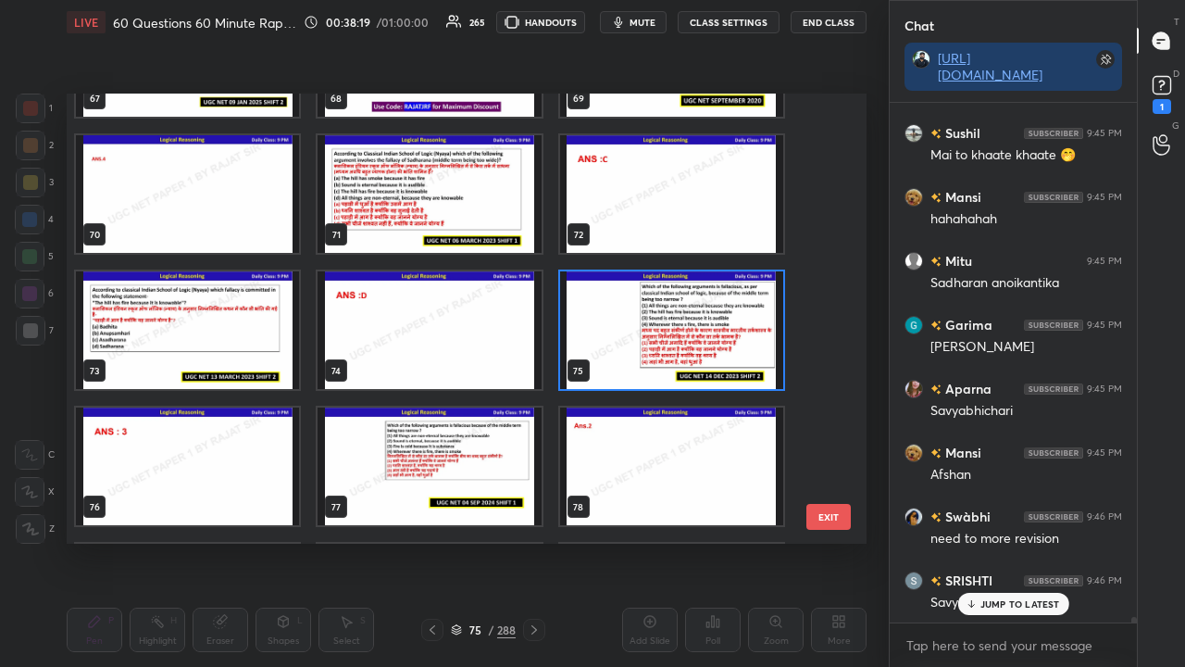
click at [719, 285] on img "grid" at bounding box center [671, 330] width 223 height 118
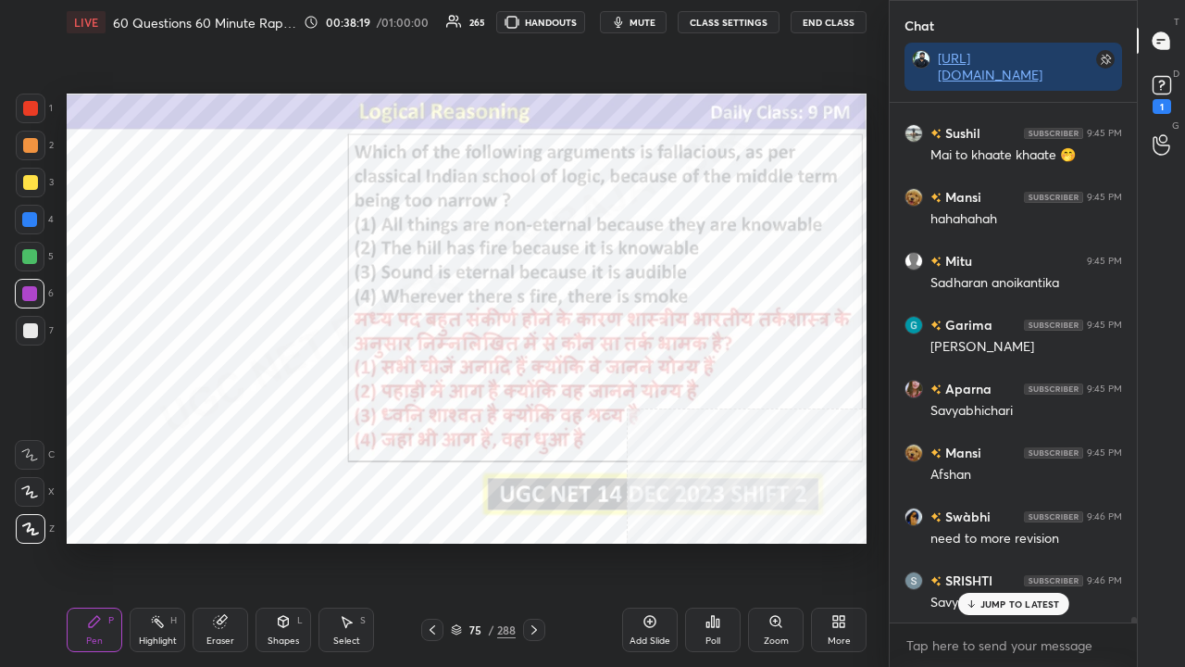
click at [719, 285] on img "grid" at bounding box center [671, 330] width 223 height 118
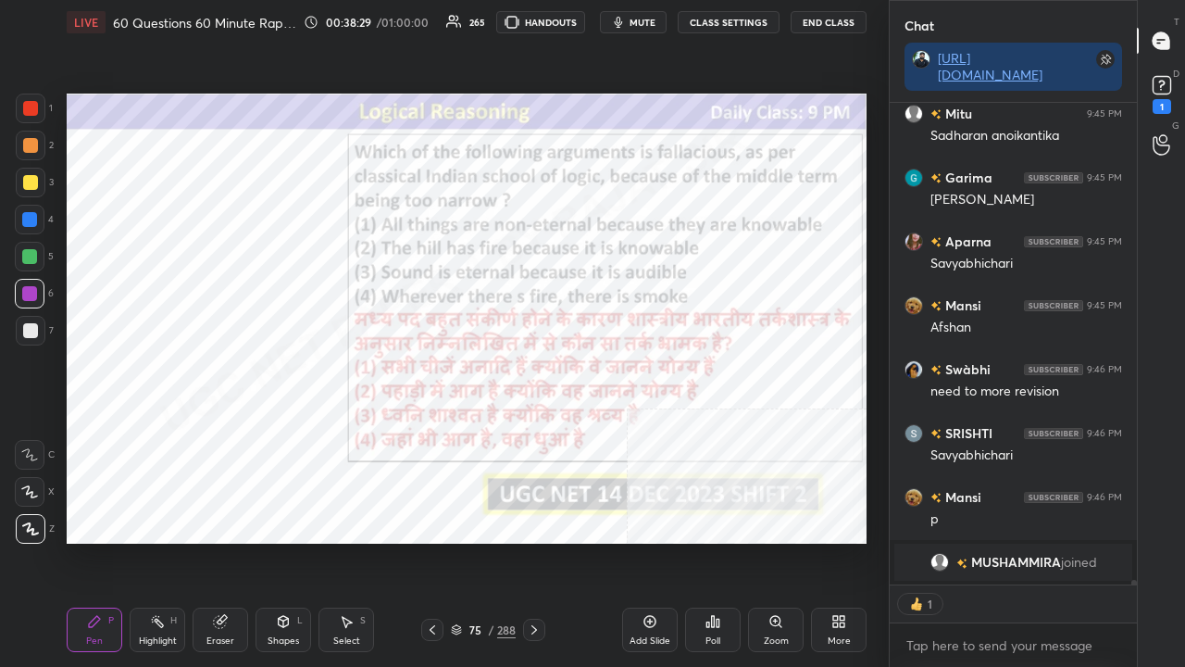
click at [706, 541] on div "Poll" at bounding box center [713, 629] width 56 height 44
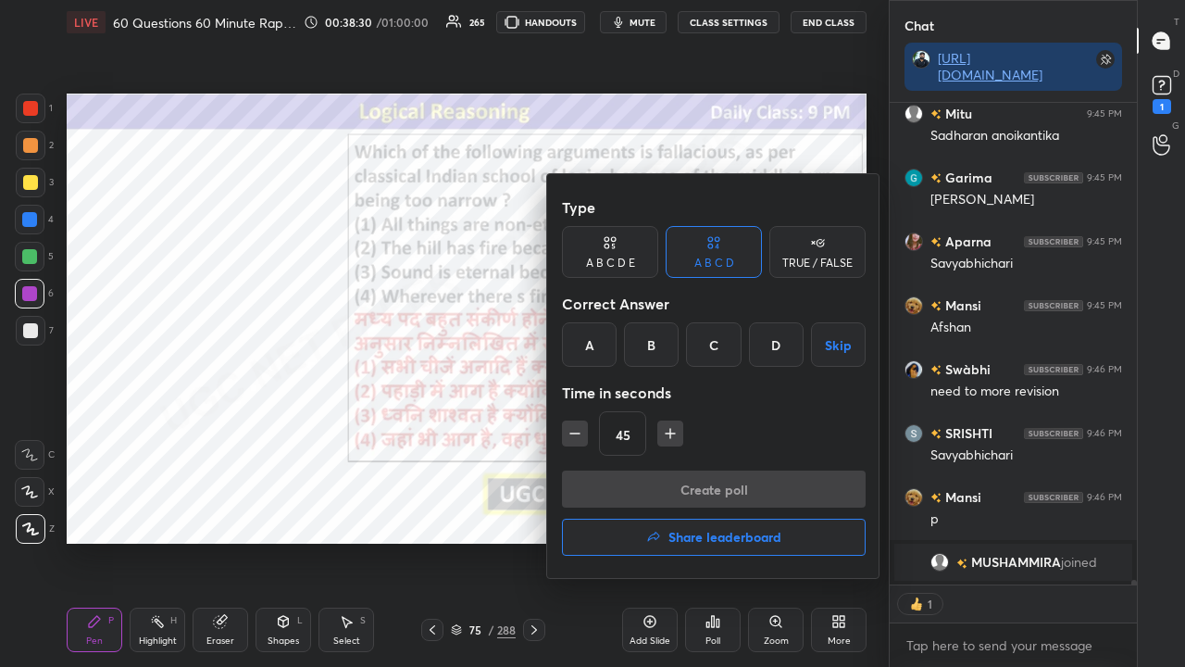
click at [719, 343] on div "C" at bounding box center [713, 344] width 55 height 44
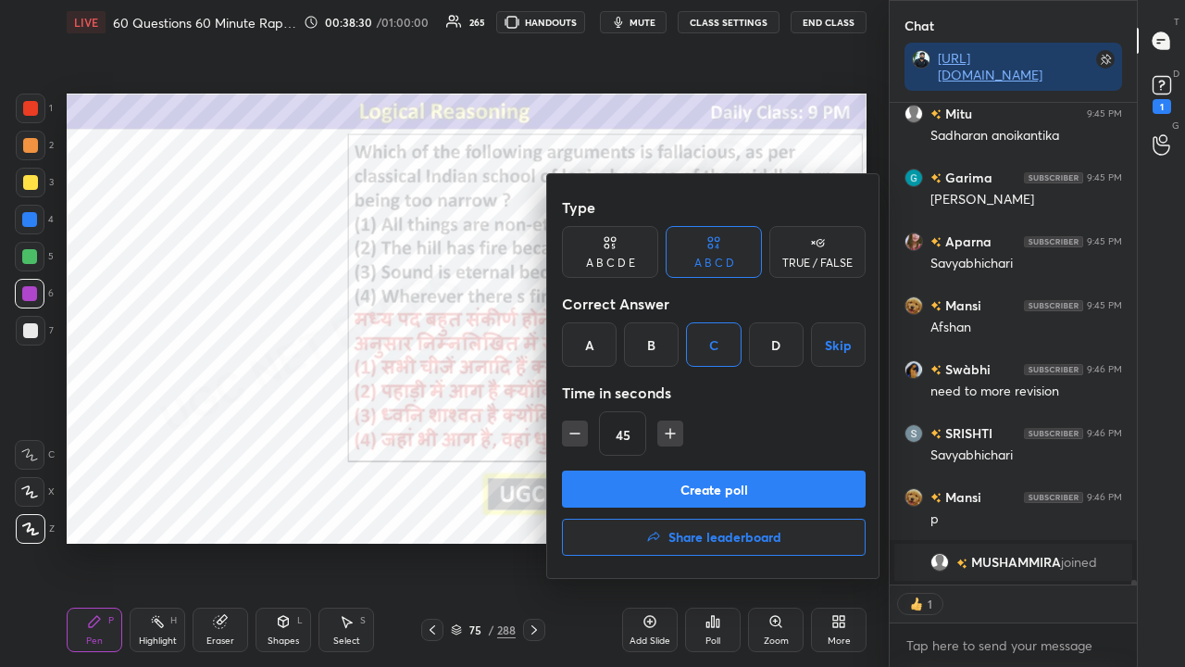
click at [665, 480] on button "Create poll" at bounding box center [714, 488] width 304 height 37
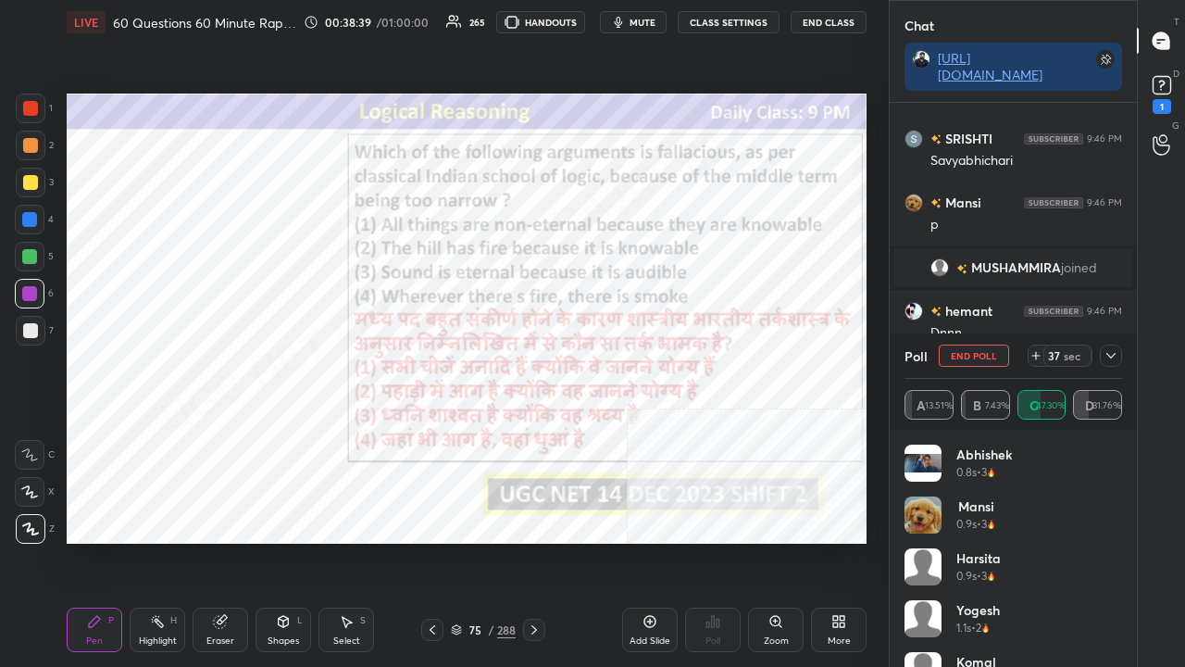
click at [1116, 354] on icon at bounding box center [1111, 355] width 15 height 15
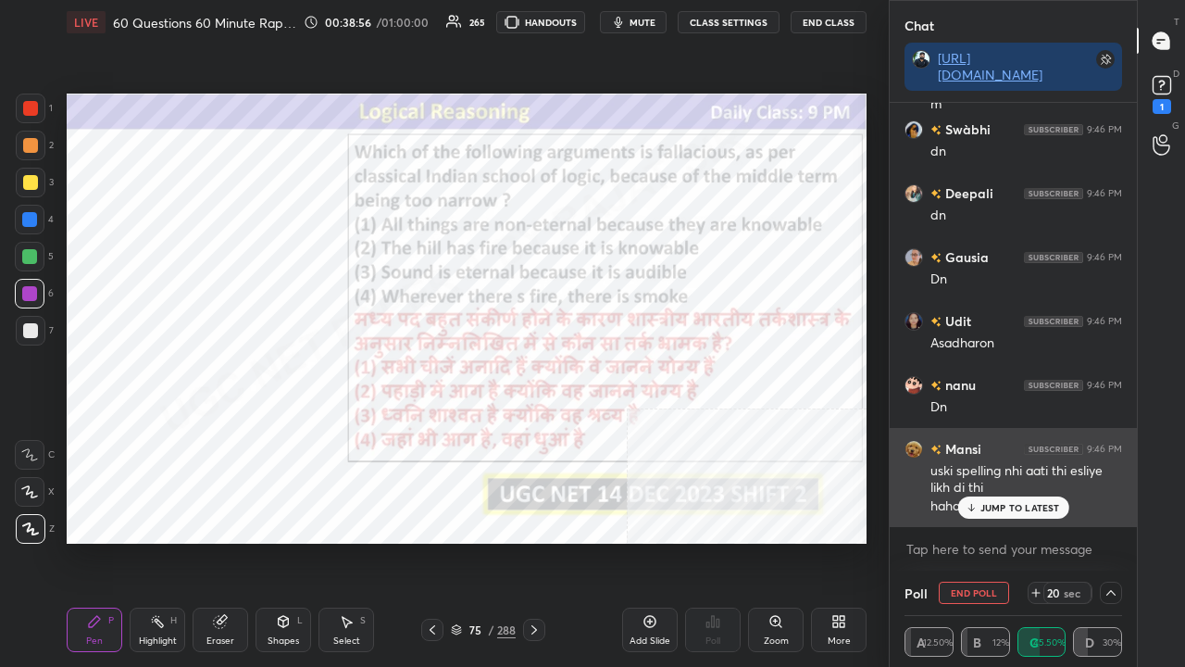
click at [1027, 504] on p "JUMP TO LATEST" at bounding box center [1021, 507] width 80 height 11
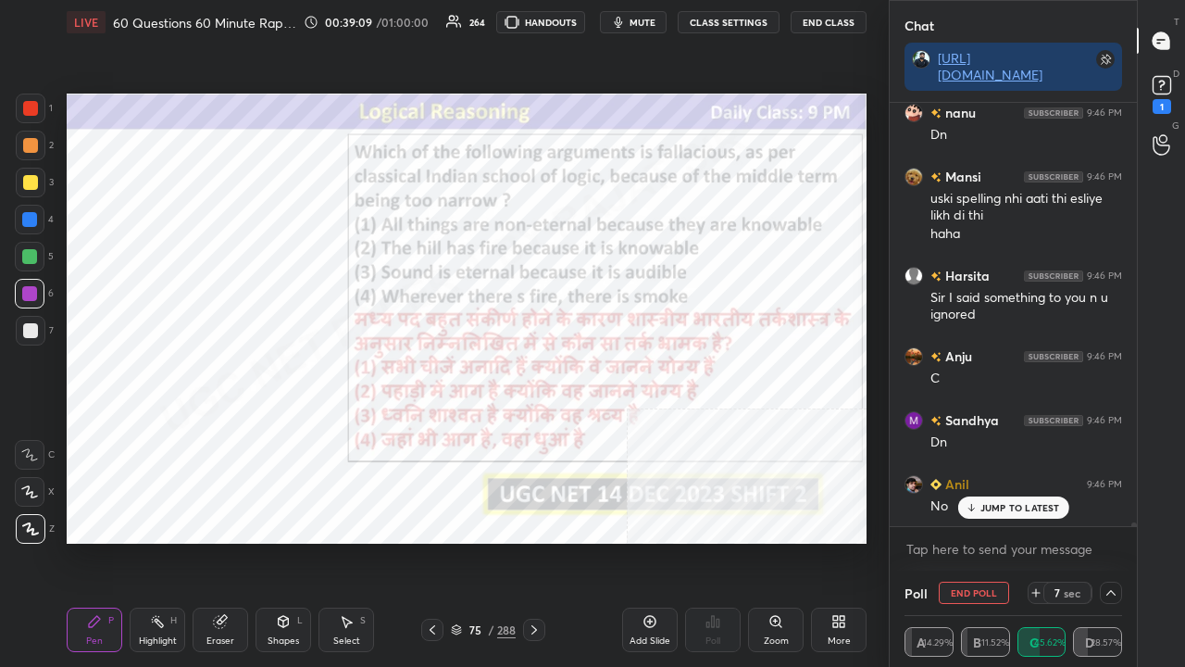
click at [1026, 506] on p "JUMP TO LATEST" at bounding box center [1021, 507] width 80 height 11
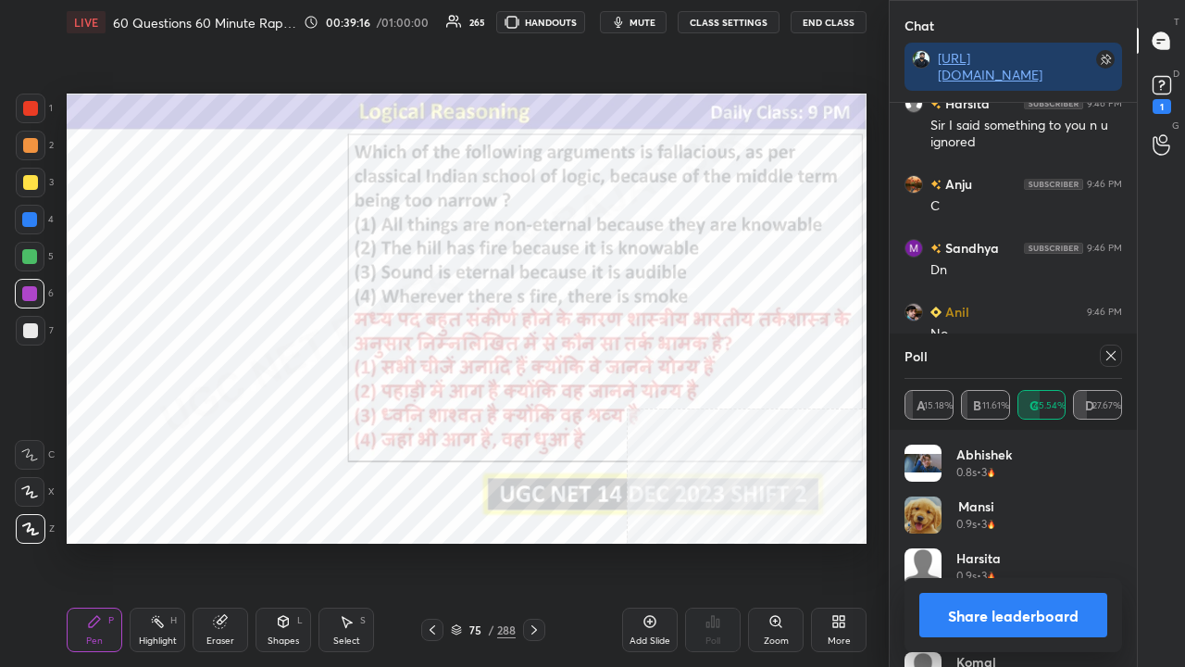
drag, startPoint x: 1112, startPoint y: 357, endPoint x: 1078, endPoint y: 359, distance: 34.3
click at [1107, 357] on icon at bounding box center [1111, 355] width 9 height 9
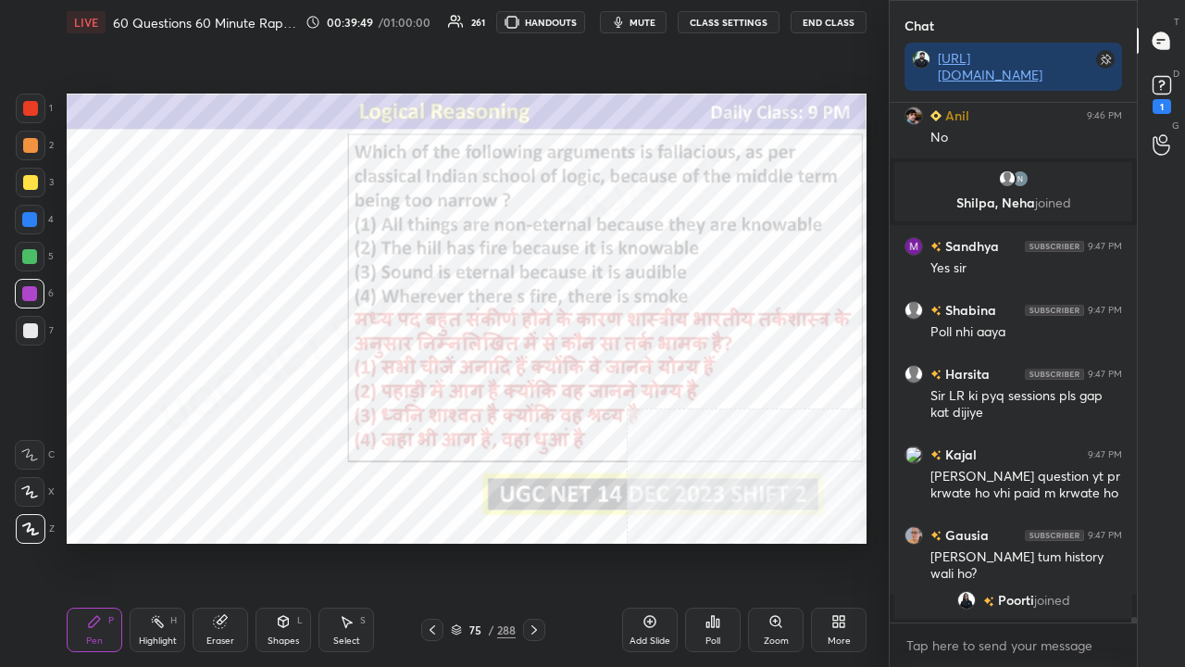
scroll to position [52166, 0]
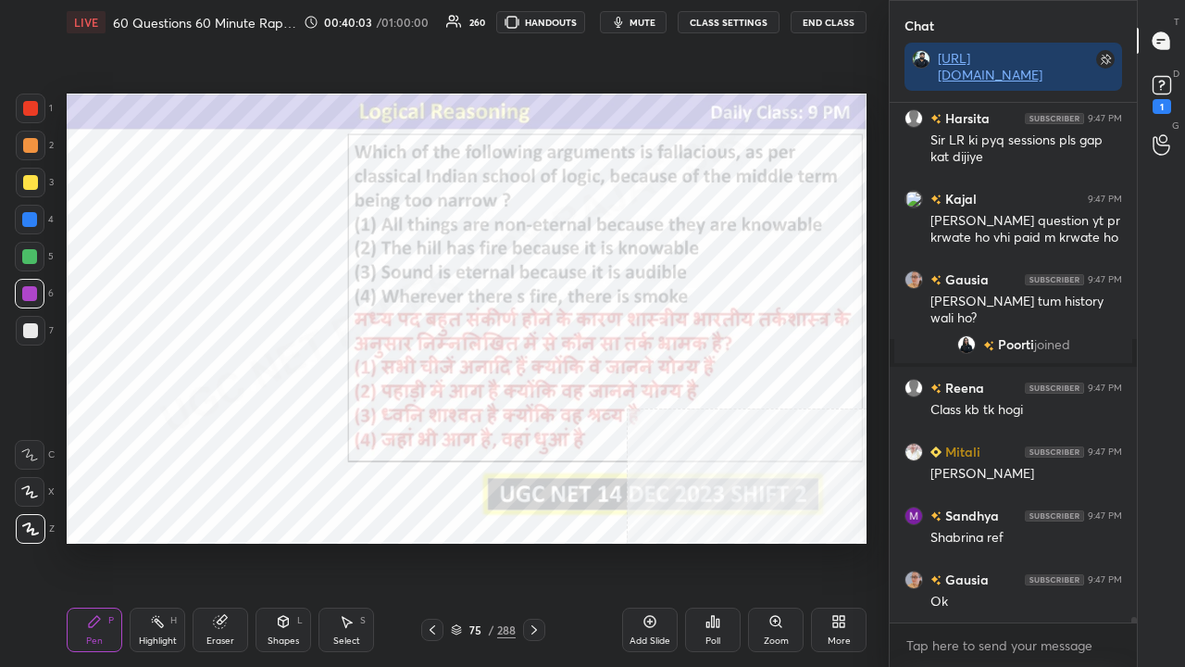
click at [35, 109] on div at bounding box center [30, 108] width 15 height 15
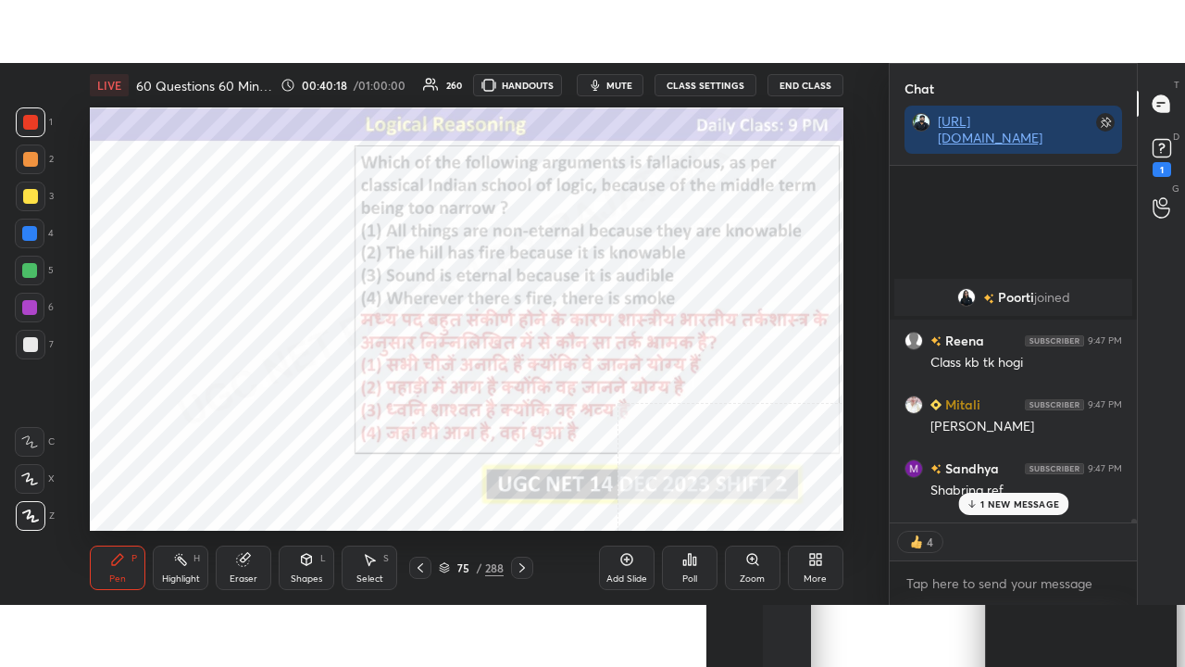
scroll to position [52807, 0]
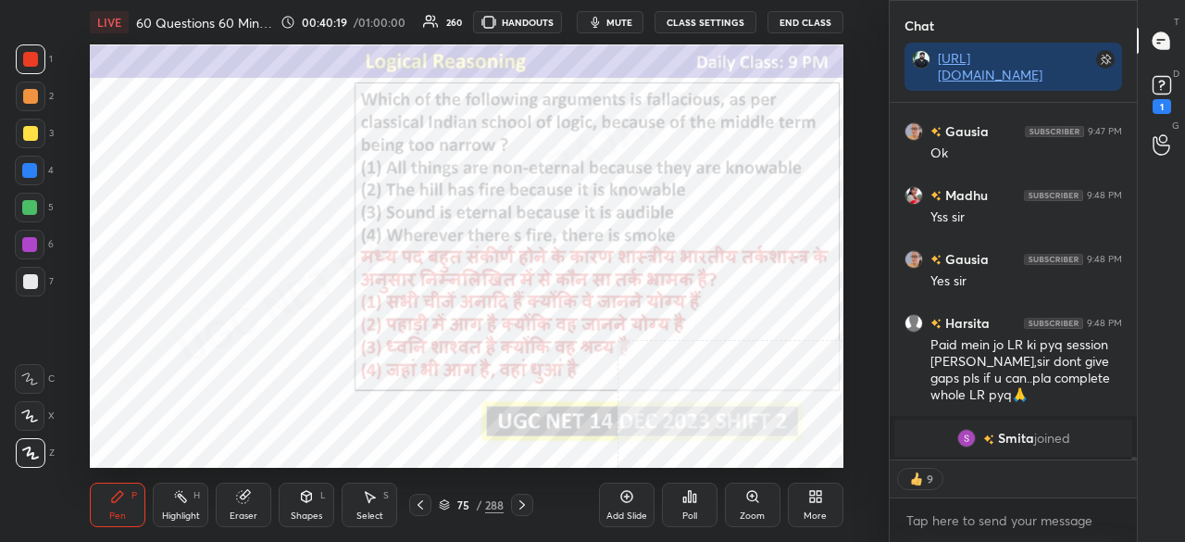
click at [818, 511] on div "More" at bounding box center [815, 515] width 23 height 9
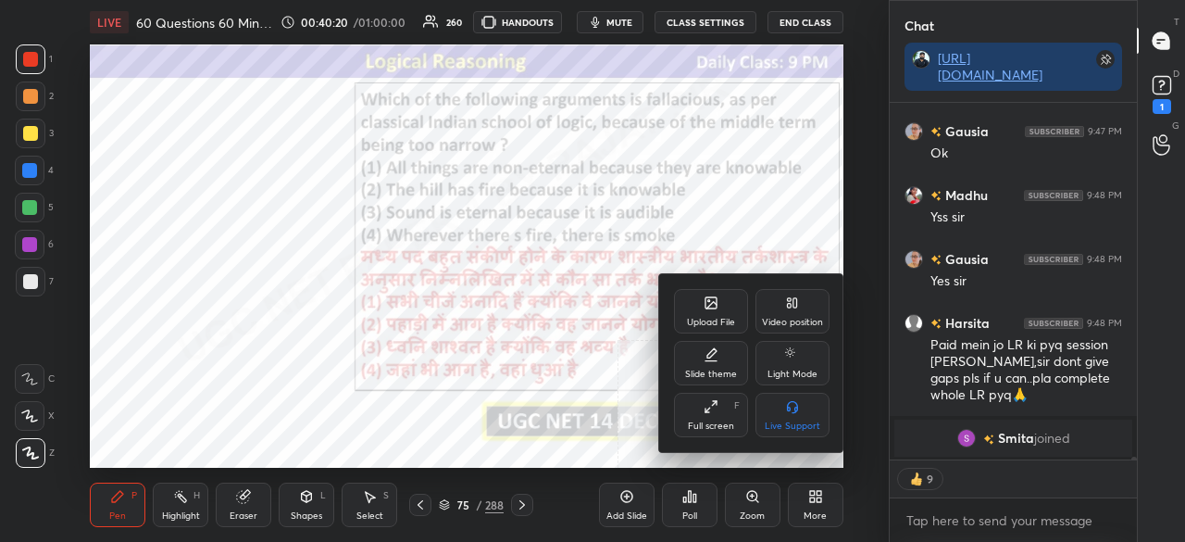
click at [718, 409] on icon at bounding box center [711, 406] width 15 height 15
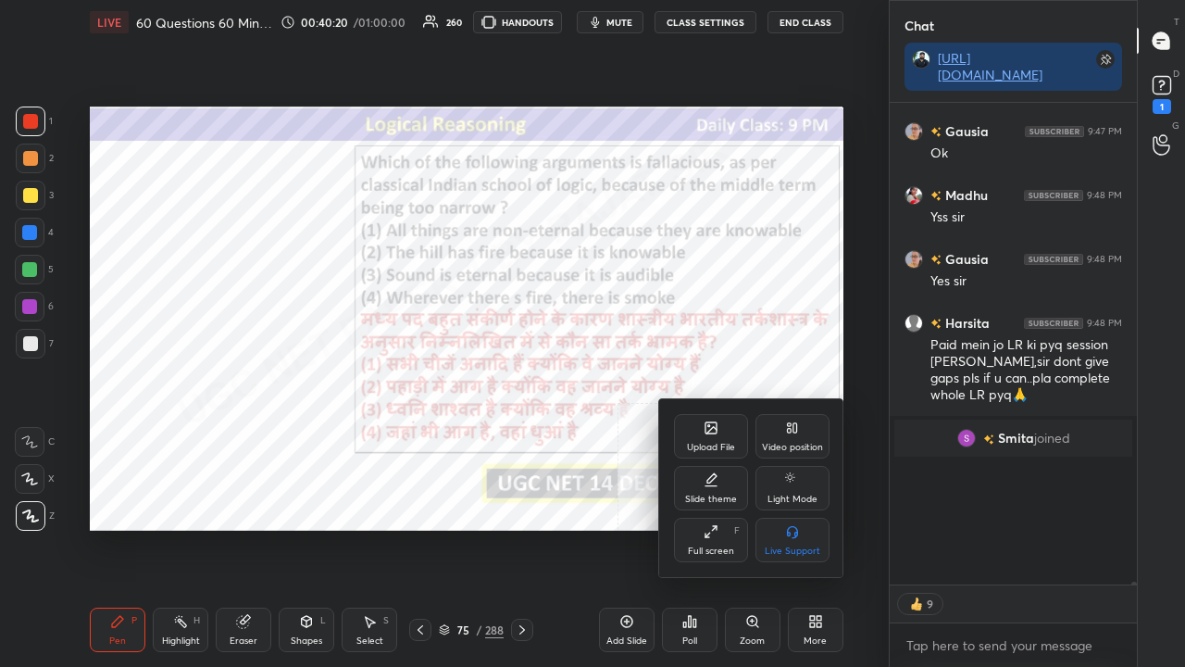
scroll to position [52682, 0]
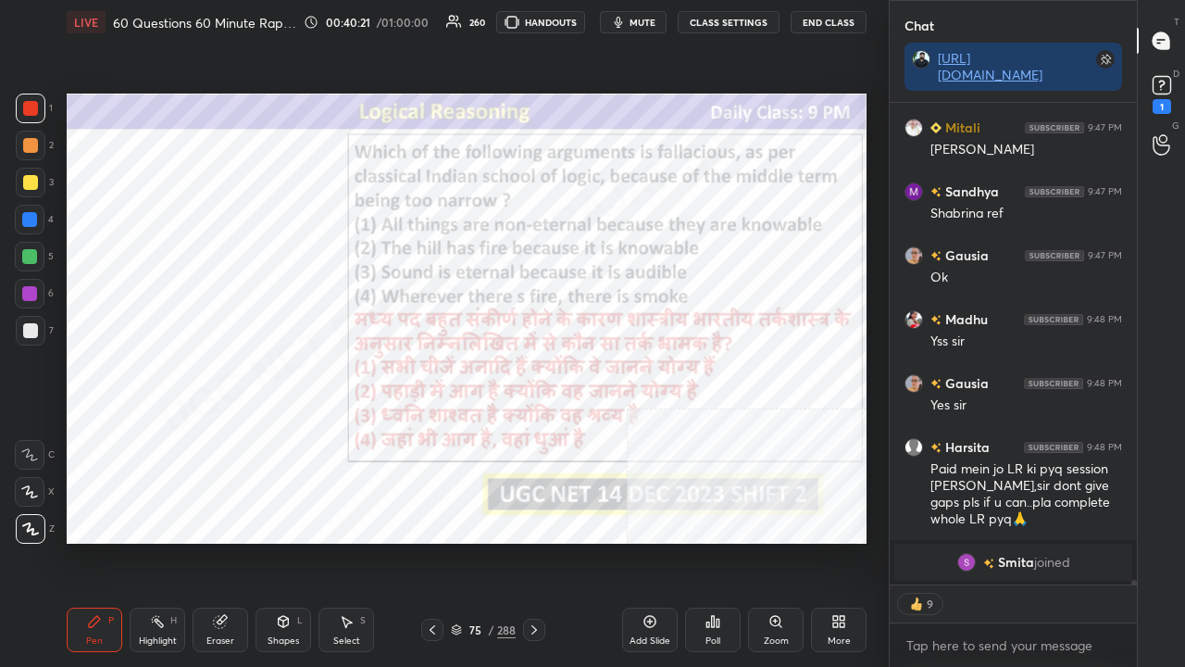
click at [474, 541] on div "75" at bounding box center [475, 629] width 19 height 11
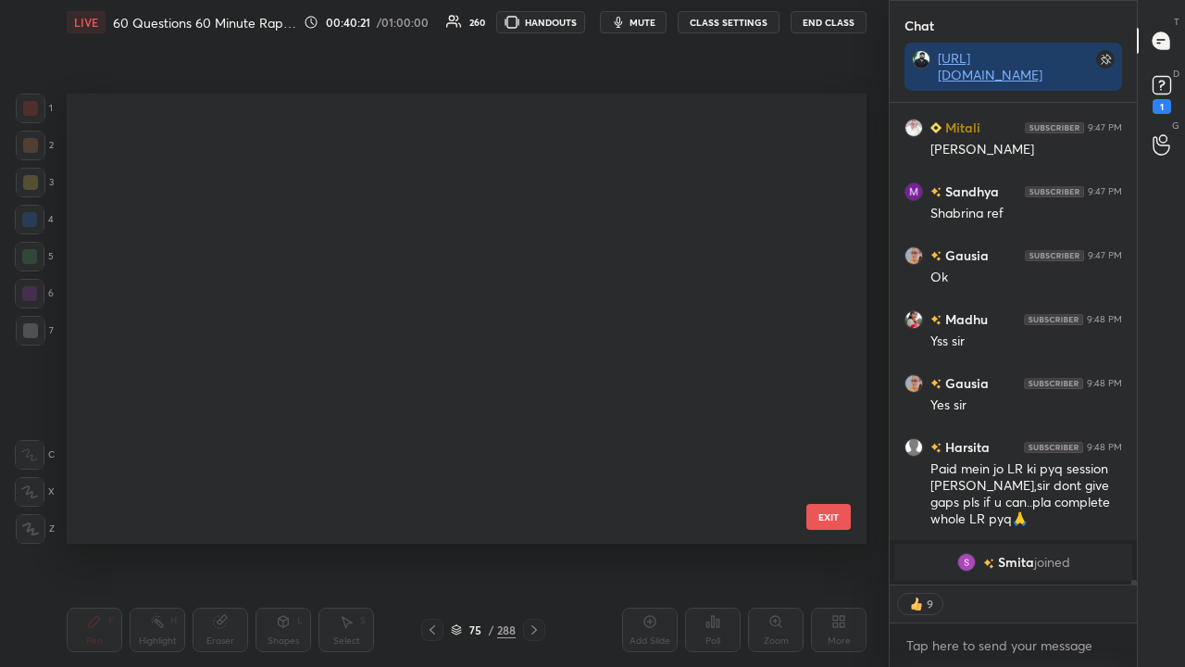
scroll to position [2953, 0]
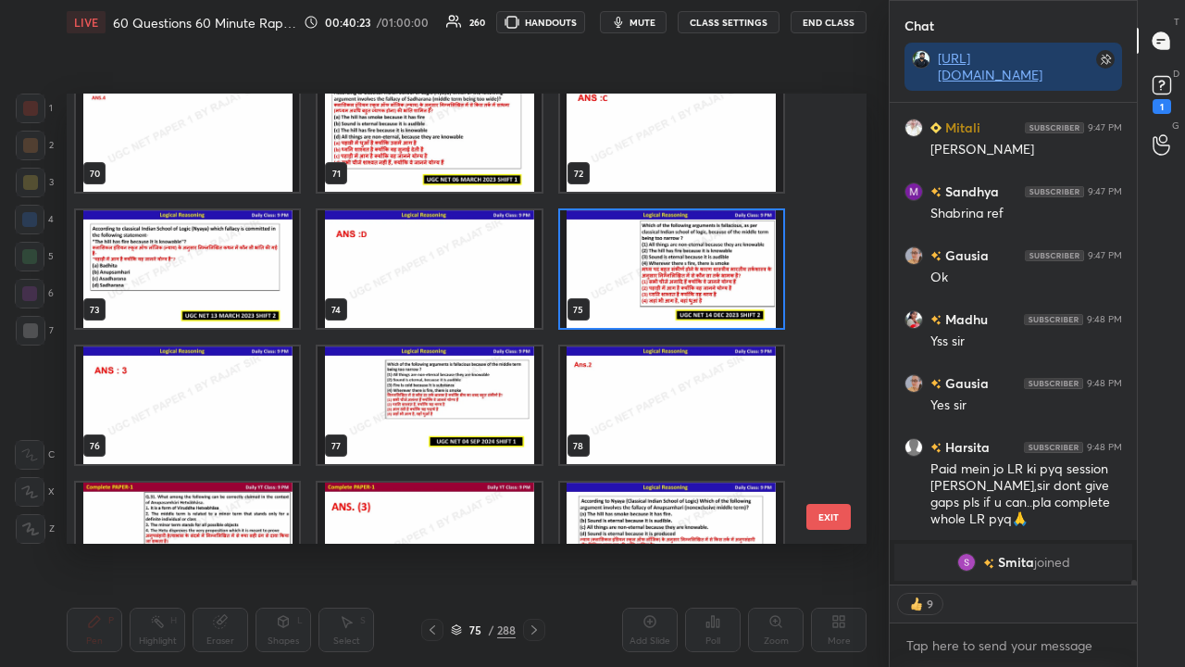
click at [517, 430] on img "grid" at bounding box center [429, 405] width 223 height 118
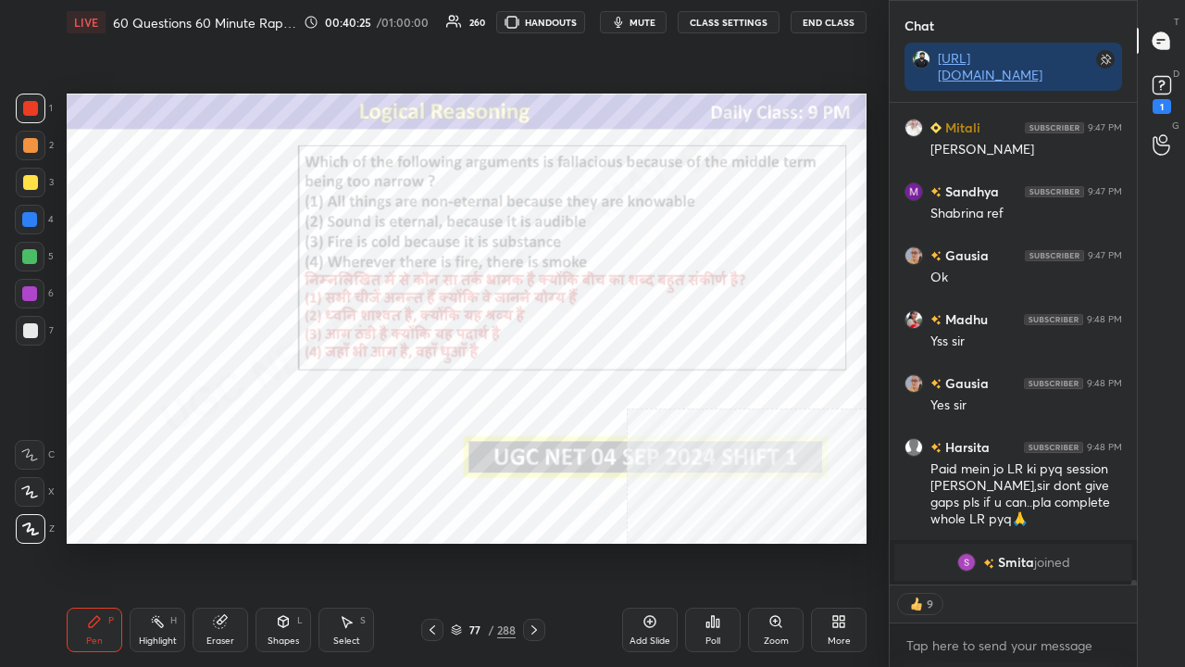
drag, startPoint x: 469, startPoint y: 631, endPoint x: 485, endPoint y: 563, distance: 69.6
click at [469, 541] on div "77" at bounding box center [475, 629] width 19 height 11
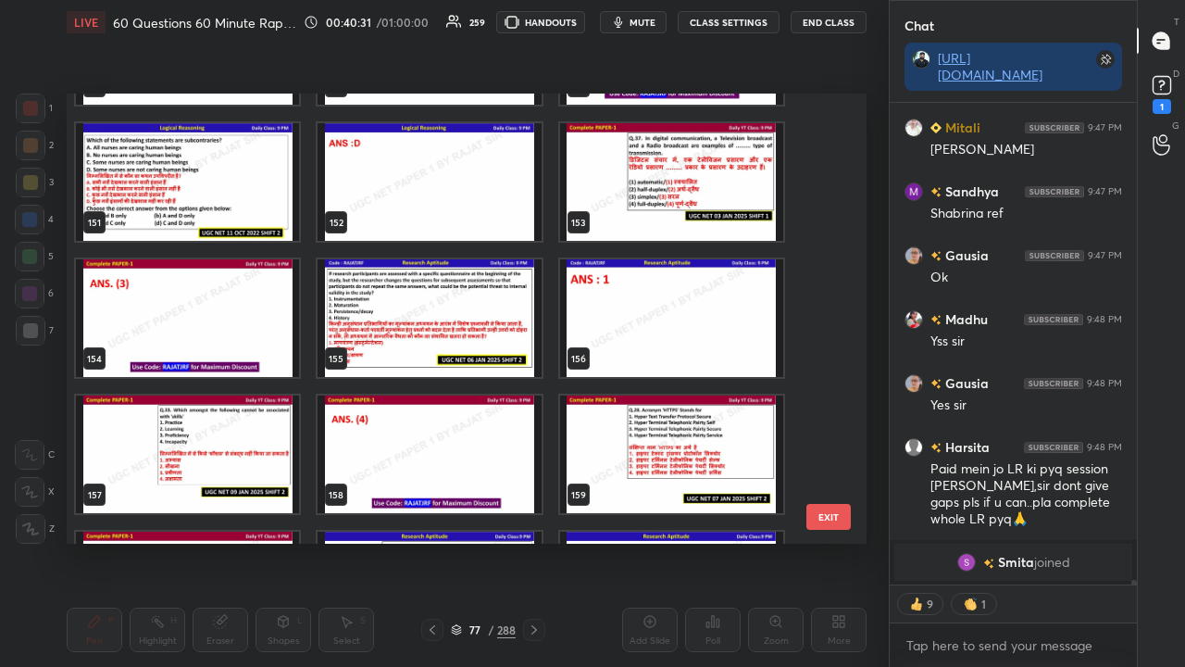
click at [256, 426] on img "grid" at bounding box center [187, 454] width 223 height 118
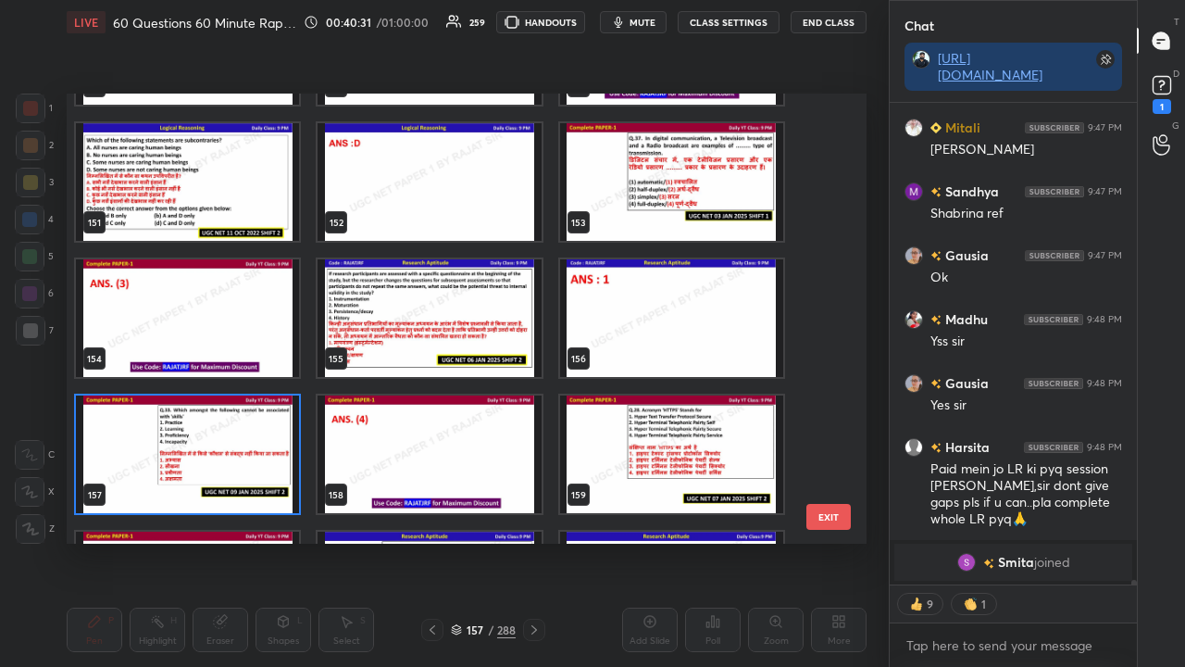
click at [256, 426] on img "grid" at bounding box center [187, 454] width 223 height 118
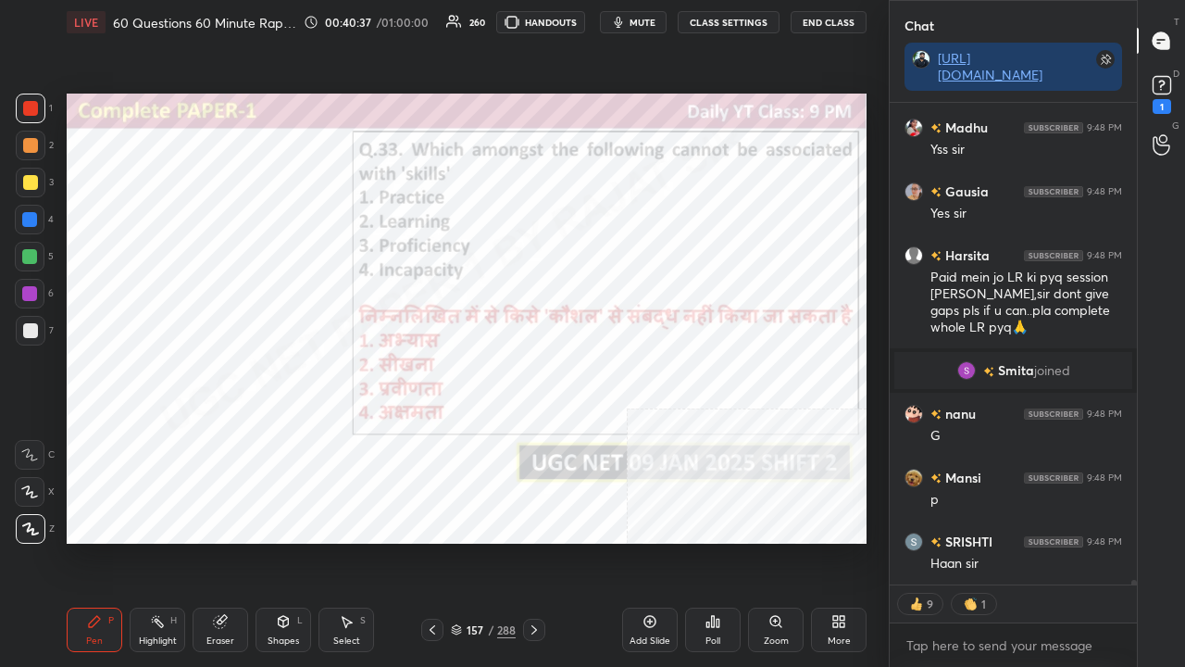
click at [469, 541] on div "157" at bounding box center [475, 629] width 19 height 11
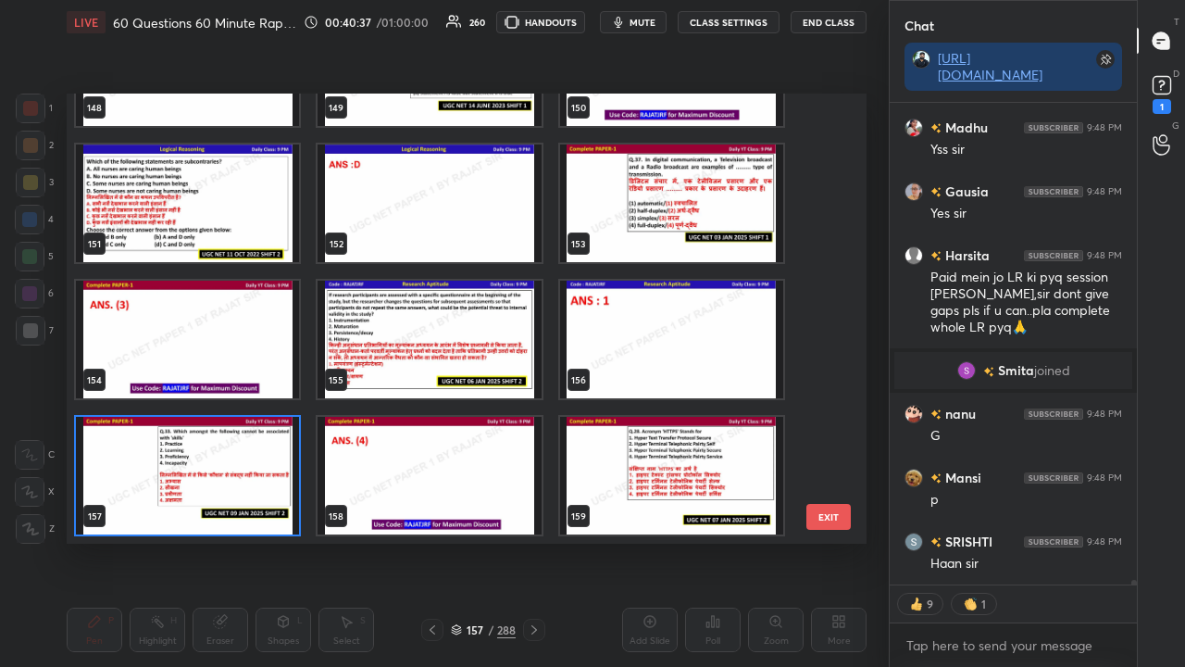
click at [252, 460] on img "grid" at bounding box center [187, 476] width 223 height 118
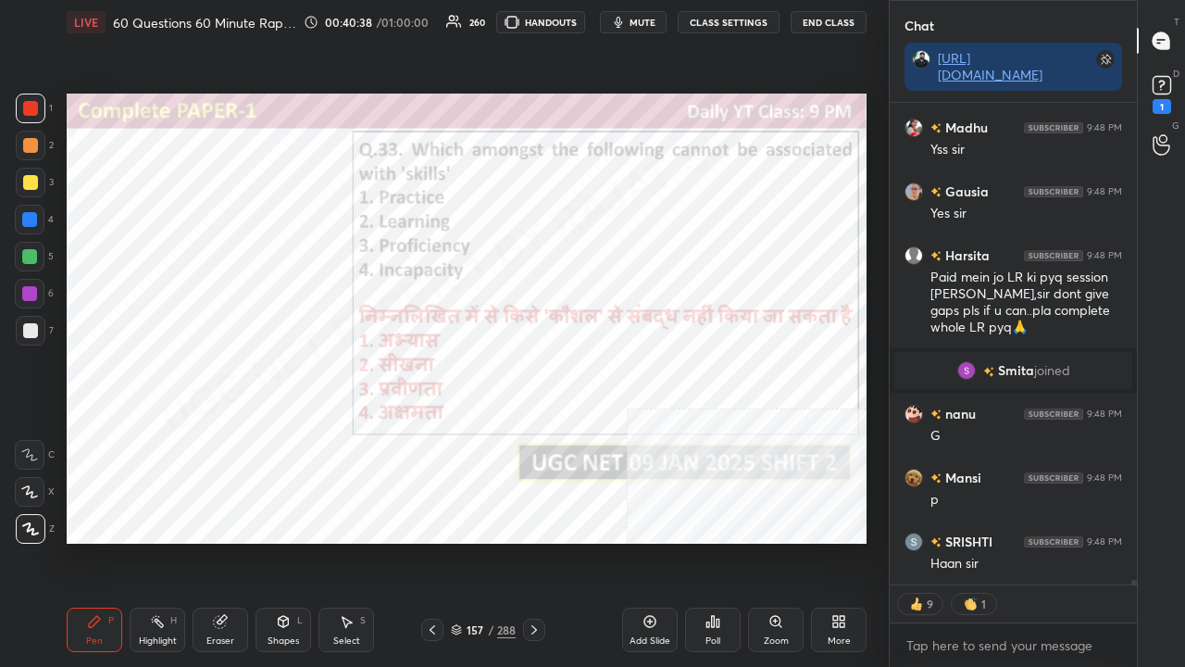
click at [254, 456] on img "grid" at bounding box center [187, 476] width 223 height 118
type textarea "x"
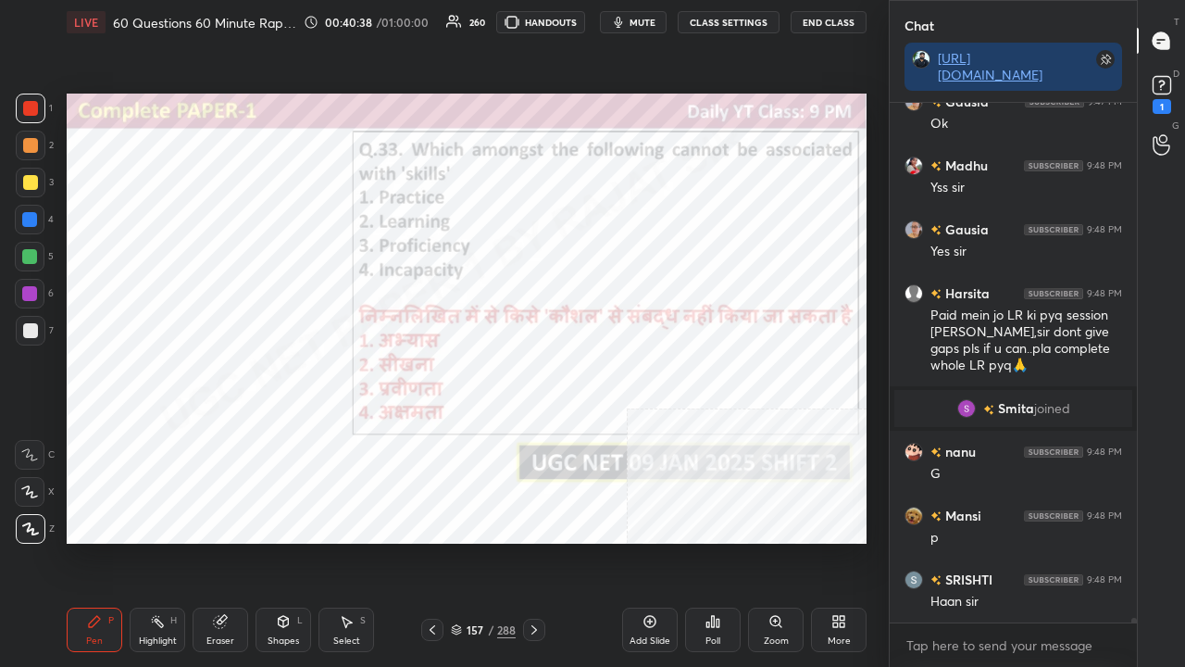
click at [711, 541] on div "Poll" at bounding box center [713, 629] width 56 height 44
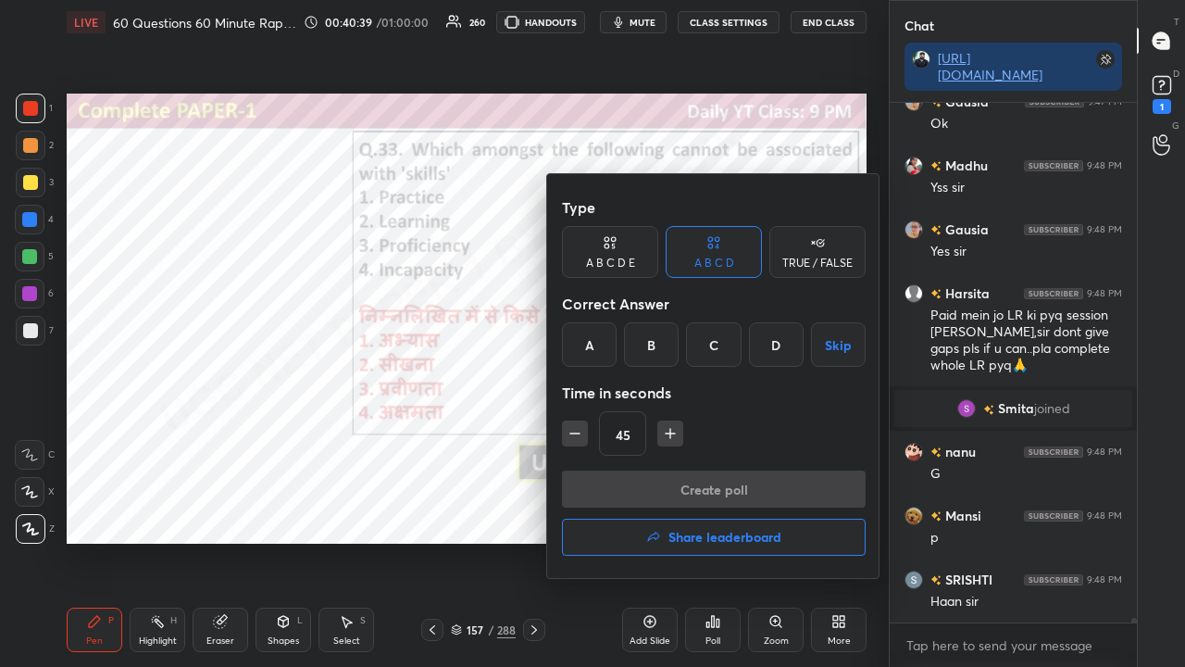
click at [774, 346] on div "D" at bounding box center [776, 344] width 55 height 44
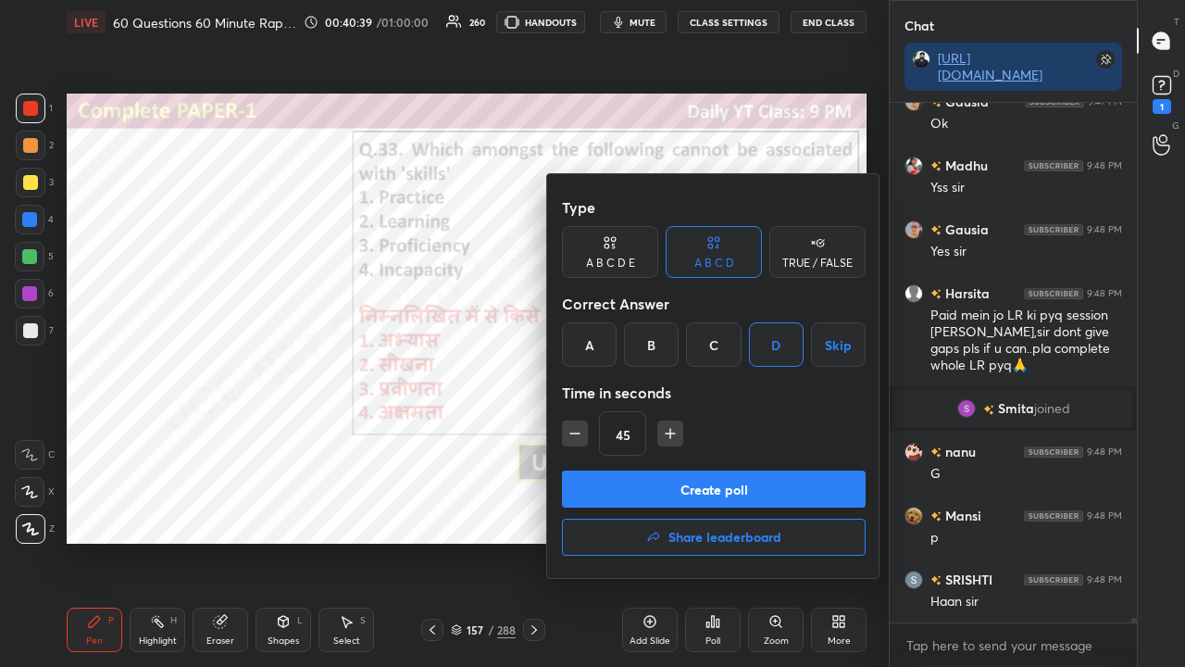
drag, startPoint x: 569, startPoint y: 431, endPoint x: 587, endPoint y: 447, distance: 24.3
click at [569, 431] on icon "button" at bounding box center [575, 433] width 19 height 19
type input "30"
click at [606, 476] on button "Create poll" at bounding box center [714, 488] width 304 height 37
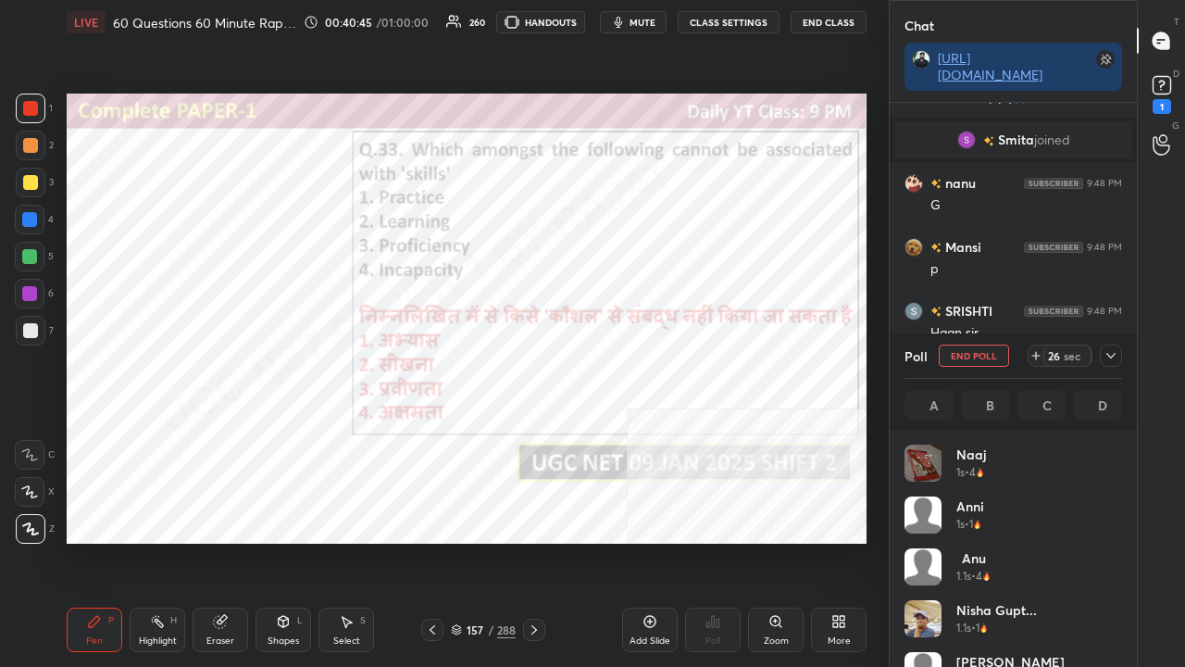
click at [1112, 355] on icon at bounding box center [1111, 355] width 15 height 15
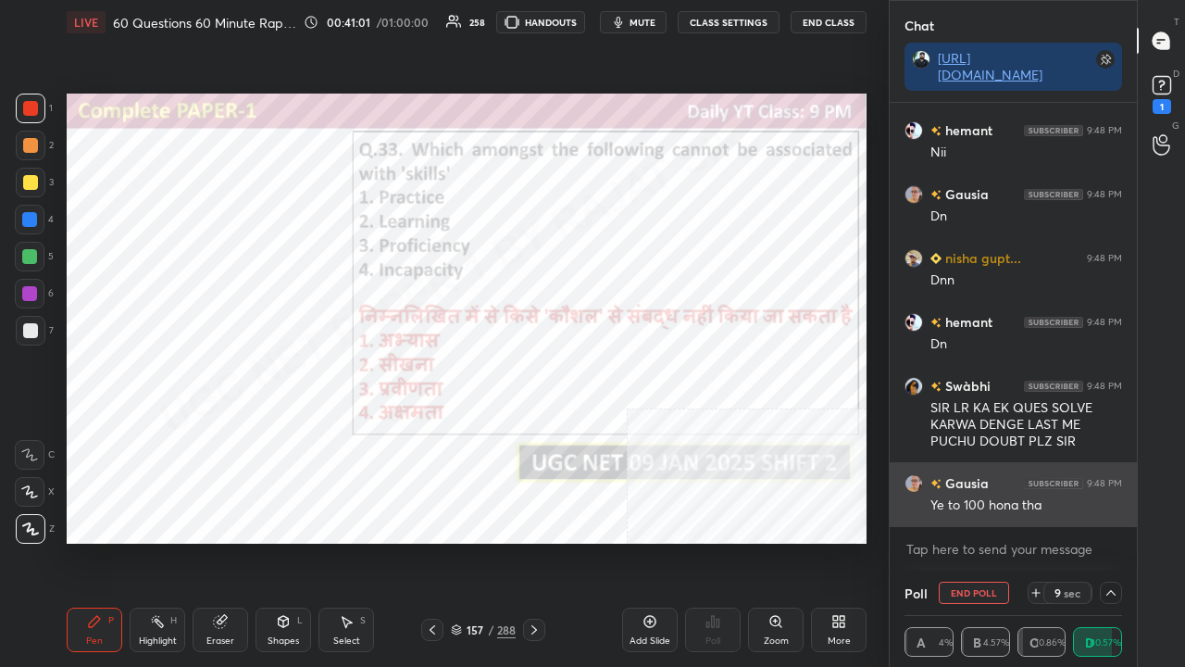
click at [1044, 505] on div "Ye to 100 hona tha" at bounding box center [1027, 505] width 192 height 19
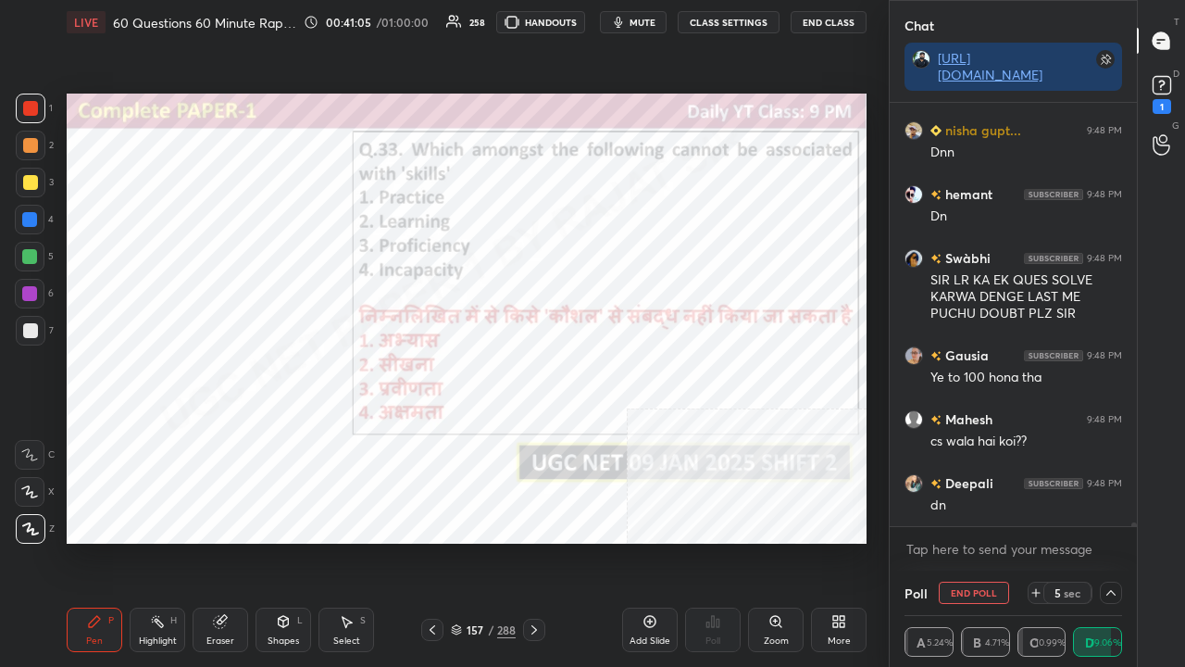
click at [28, 211] on div at bounding box center [30, 220] width 30 height 30
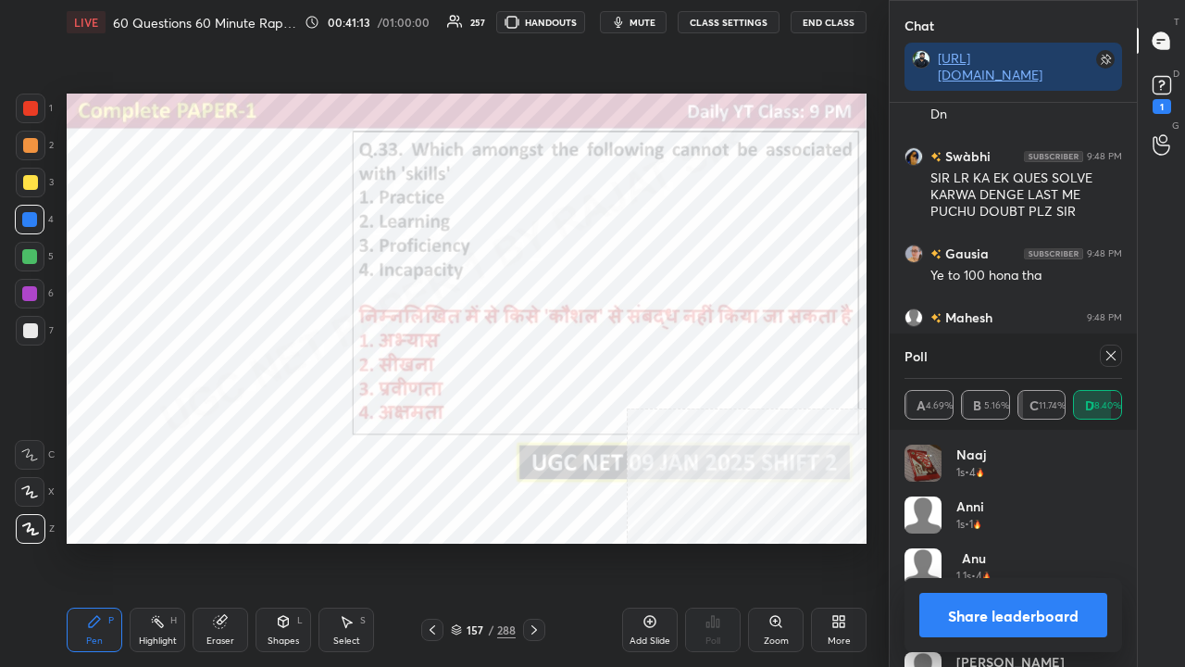
click at [1118, 358] on div at bounding box center [1111, 355] width 22 height 22
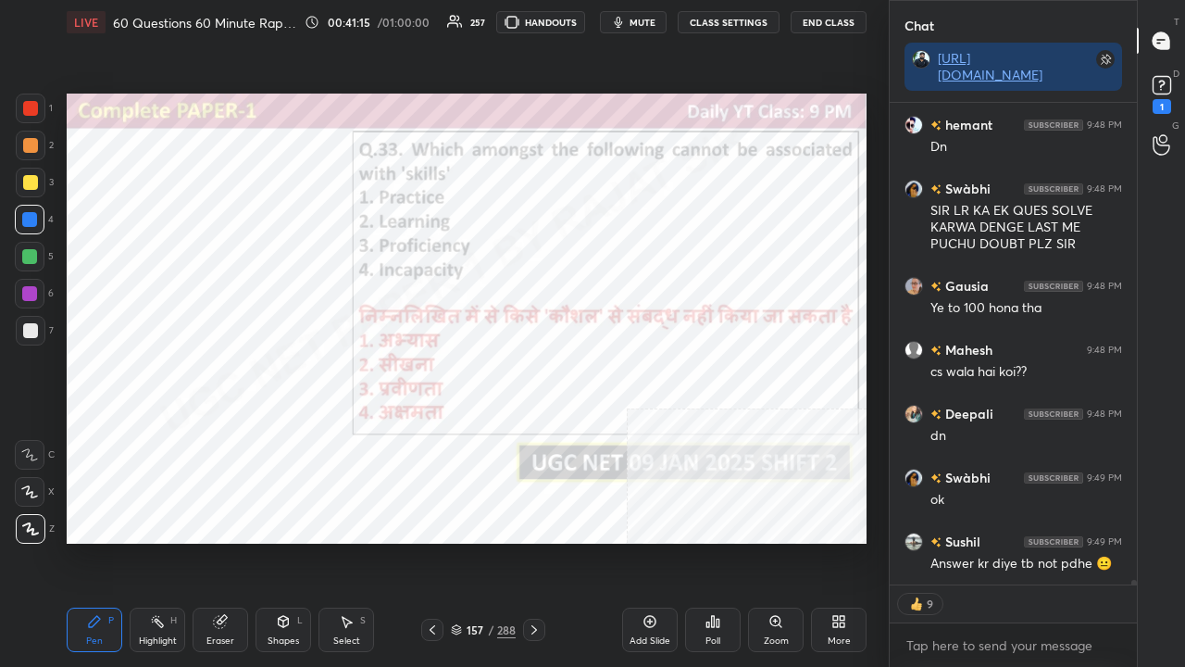
click at [474, 541] on div "157" at bounding box center [475, 629] width 19 height 11
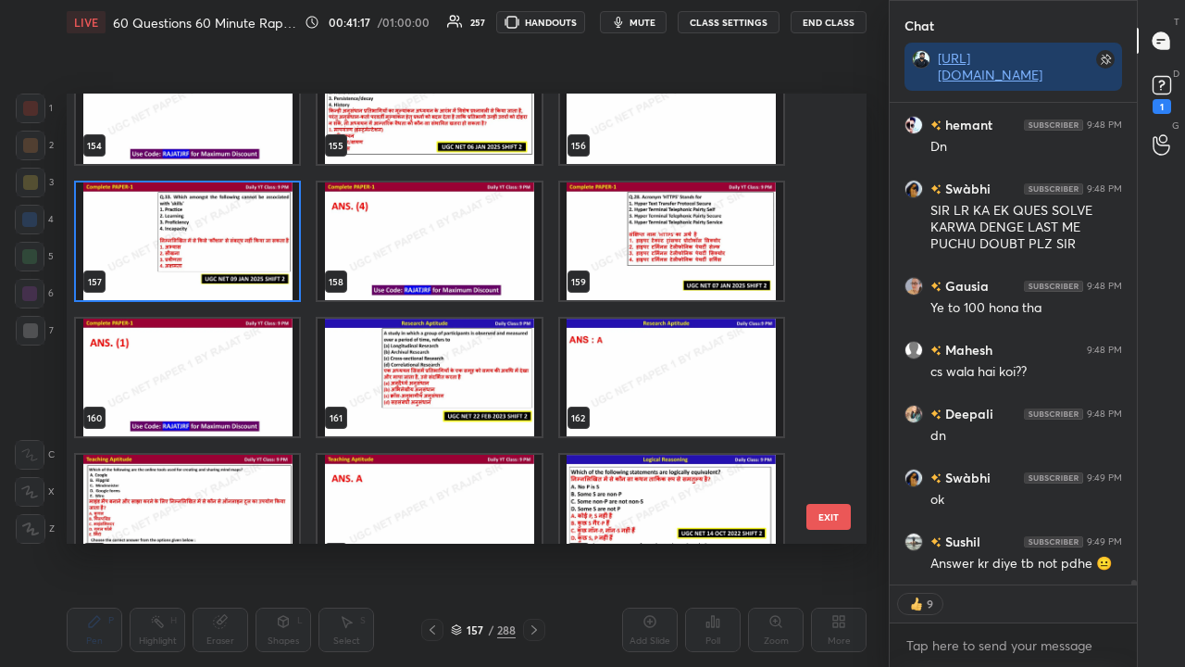
click at [656, 243] on img "grid" at bounding box center [671, 241] width 223 height 118
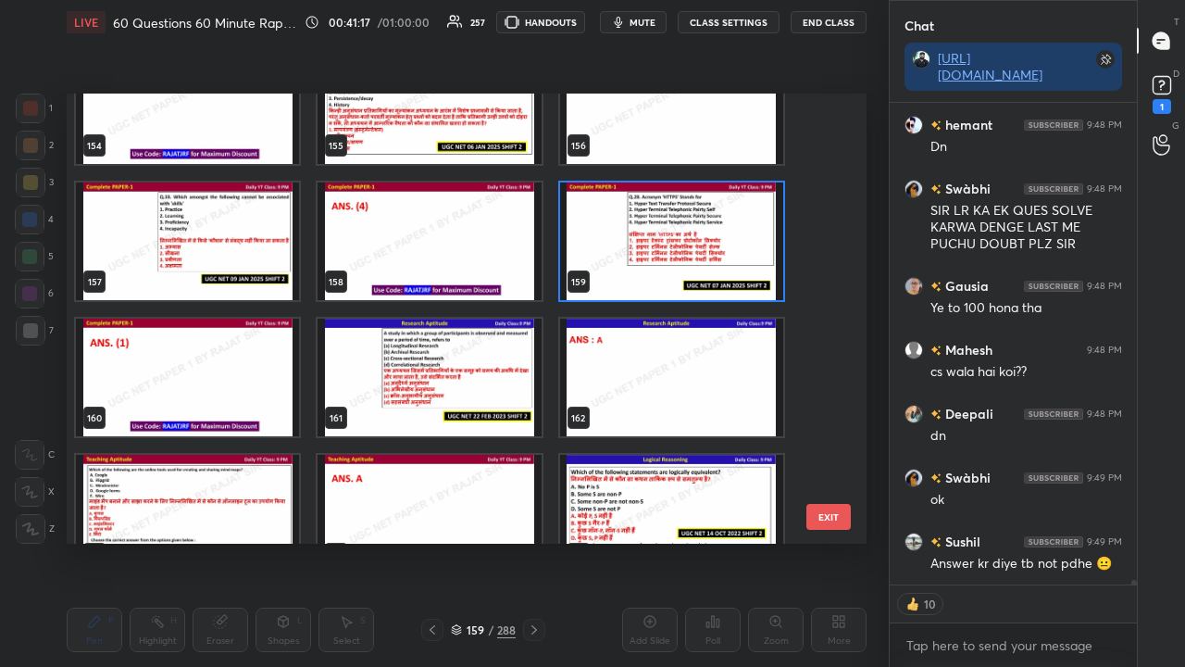
click at [657, 244] on img "grid" at bounding box center [671, 241] width 223 height 118
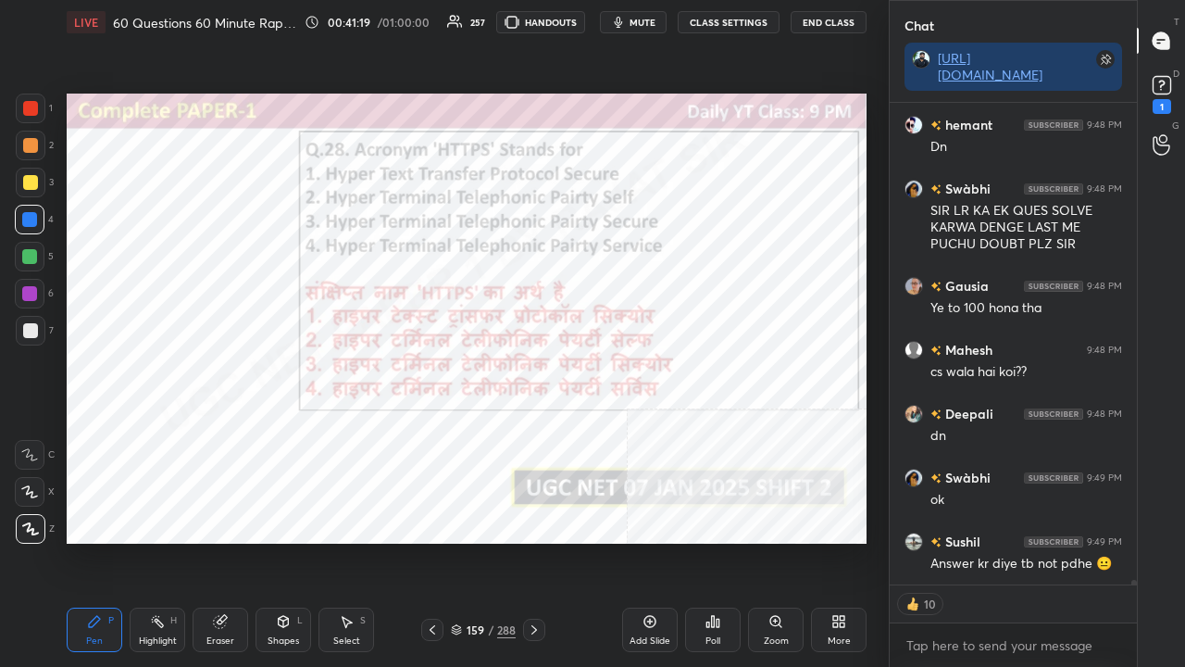
click at [713, 541] on icon at bounding box center [713, 621] width 3 height 11
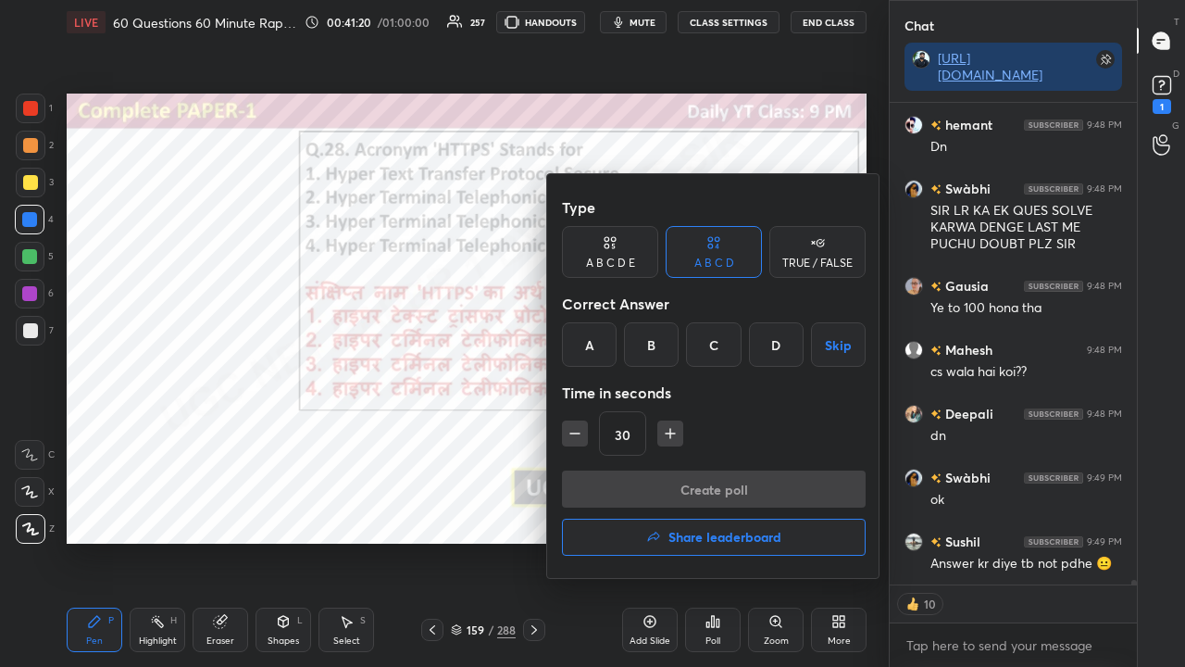
drag, startPoint x: 597, startPoint y: 344, endPoint x: 621, endPoint y: 446, distance: 104.7
click at [598, 344] on div "A" at bounding box center [589, 344] width 55 height 44
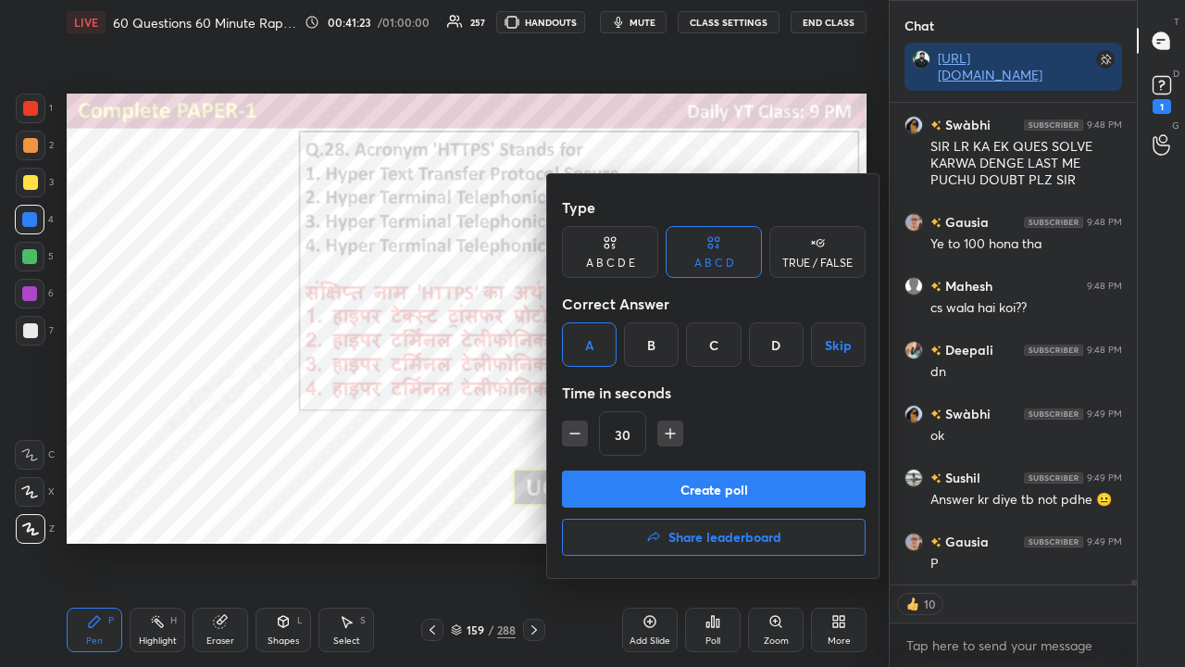
click at [654, 485] on button "Create poll" at bounding box center [714, 488] width 304 height 37
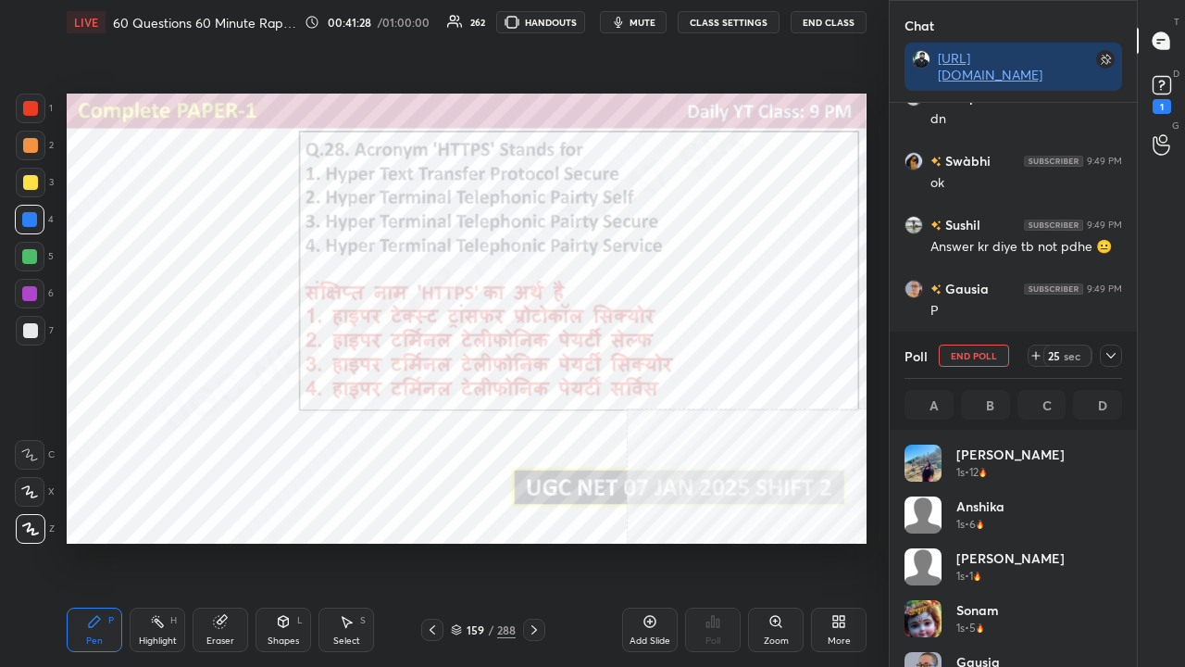
click at [1113, 353] on icon at bounding box center [1111, 355] width 15 height 15
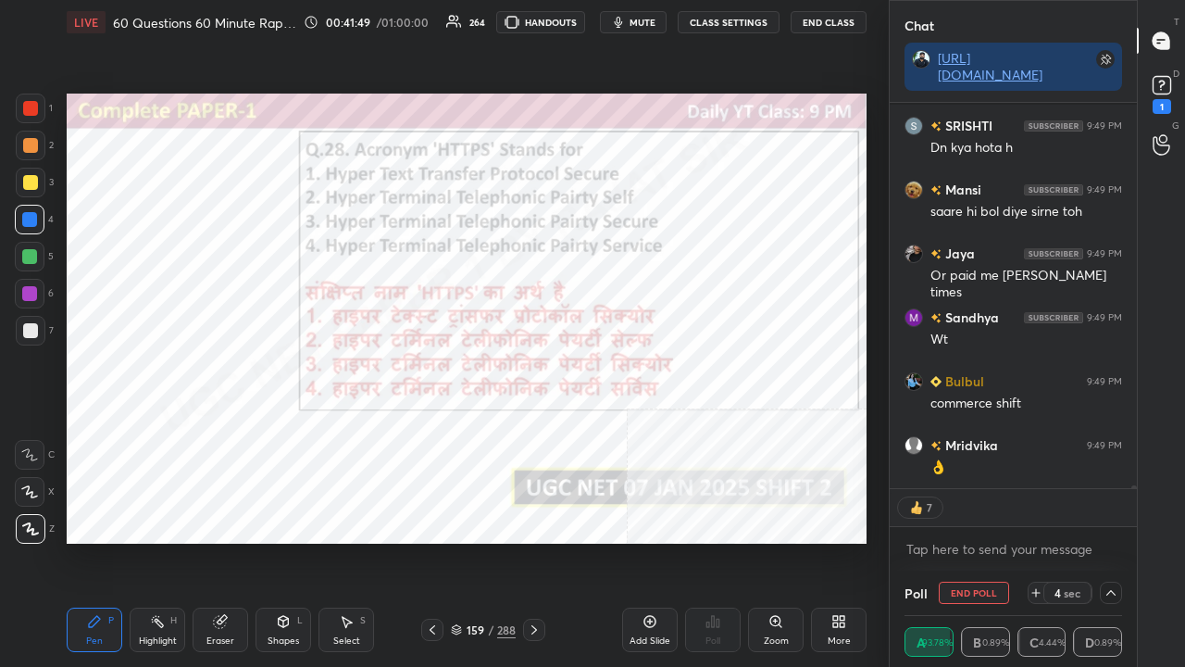
drag, startPoint x: 482, startPoint y: 629, endPoint x: 506, endPoint y: 560, distance: 72.3
click at [483, 541] on div "159" at bounding box center [475, 629] width 19 height 11
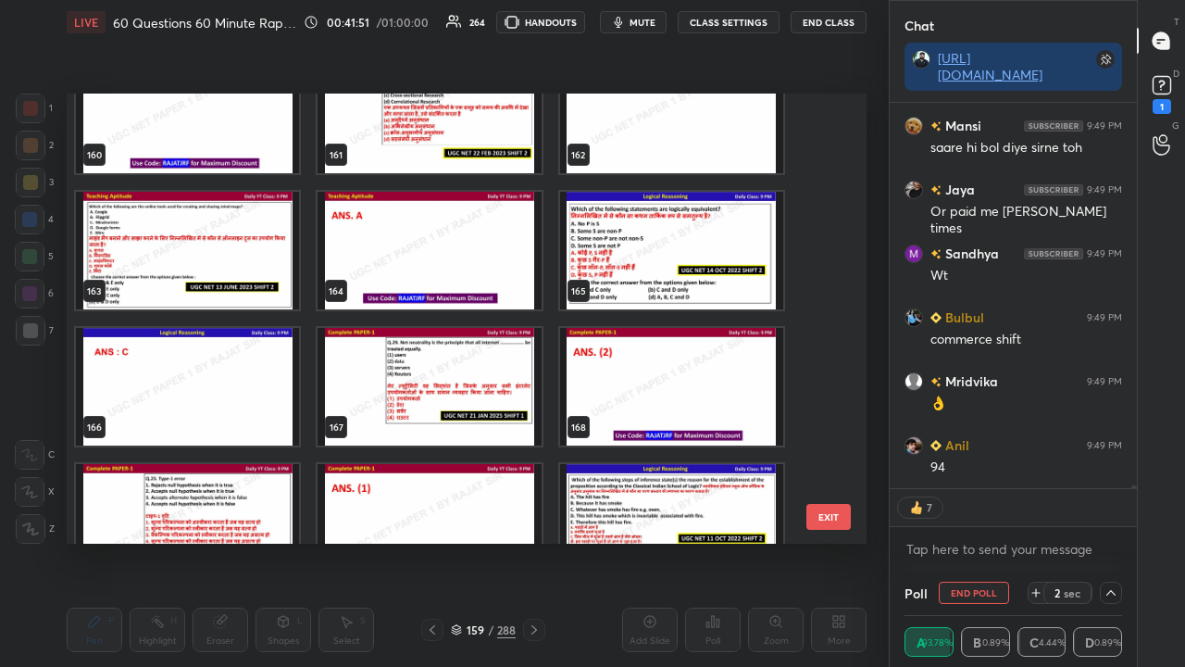
click at [641, 274] on img "grid" at bounding box center [671, 251] width 223 height 118
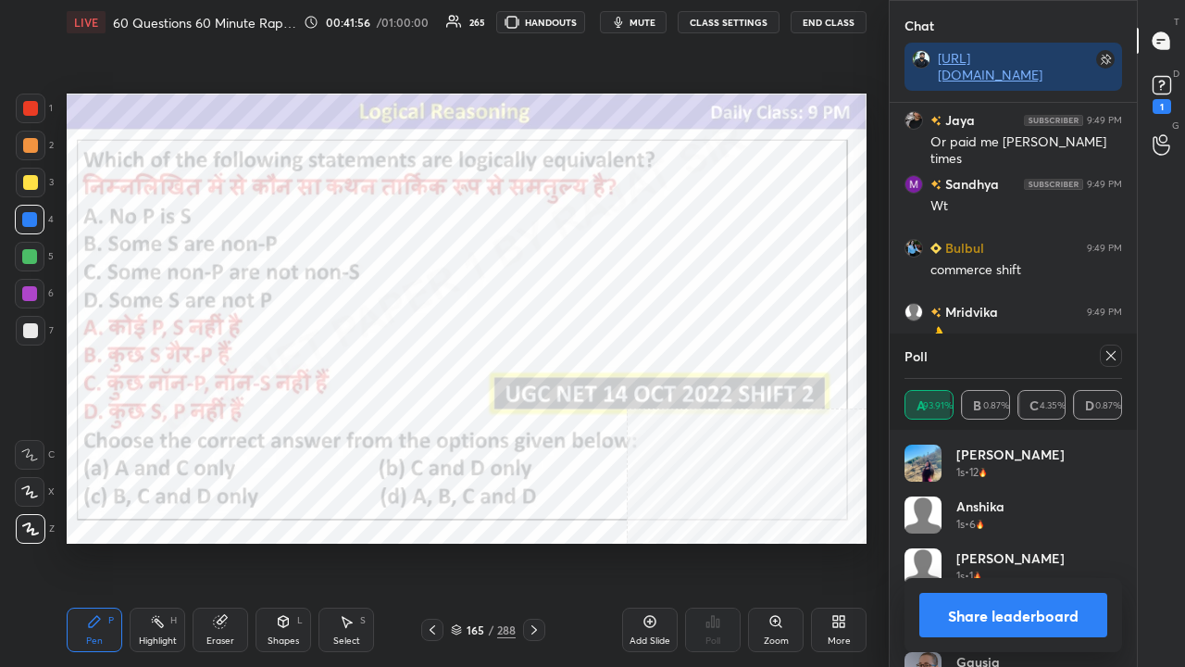
click at [1109, 351] on icon at bounding box center [1111, 355] width 15 height 15
type textarea "x"
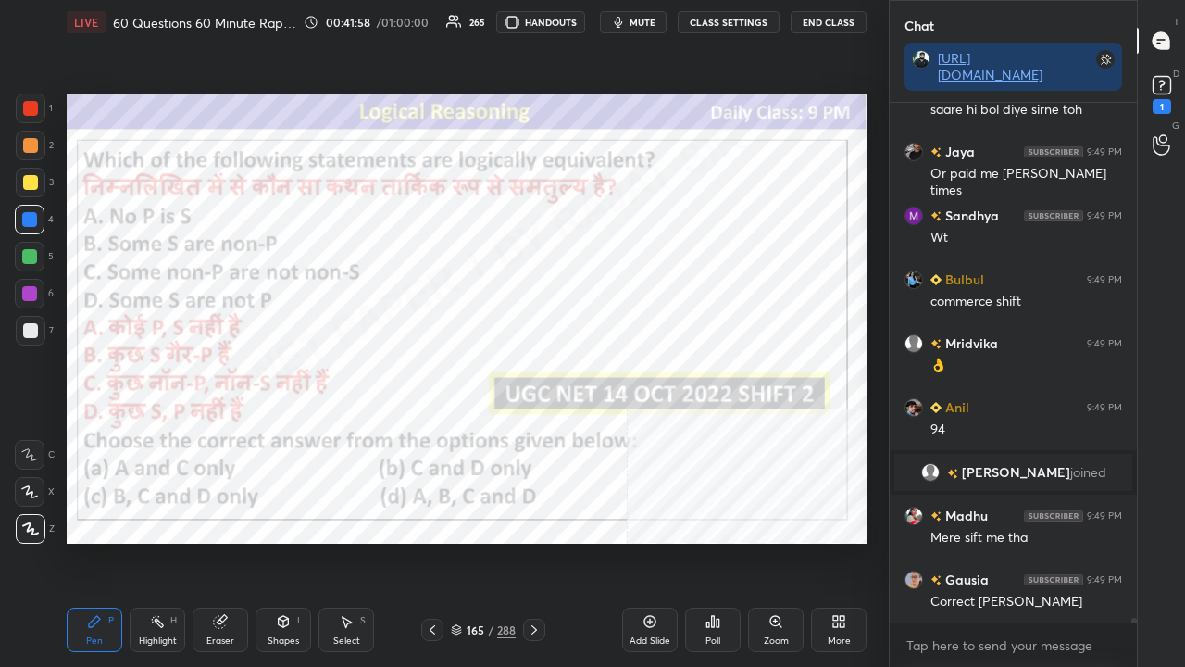
click at [475, 541] on div "165" at bounding box center [475, 629] width 19 height 11
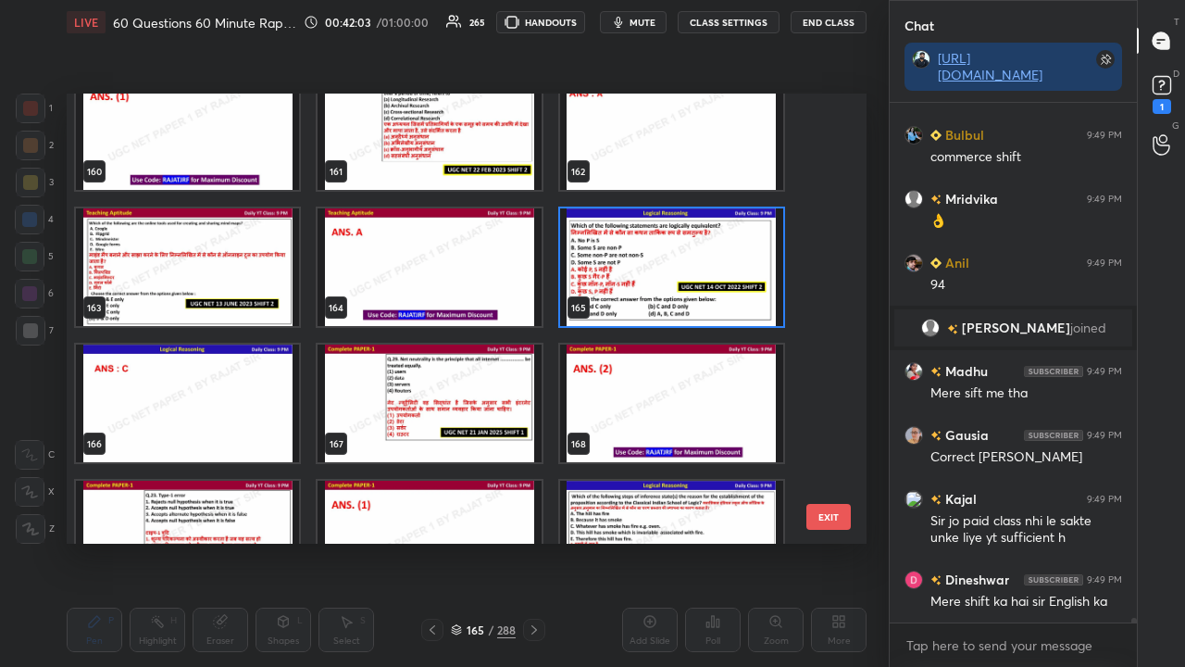
click at [691, 250] on img "grid" at bounding box center [671, 267] width 223 height 118
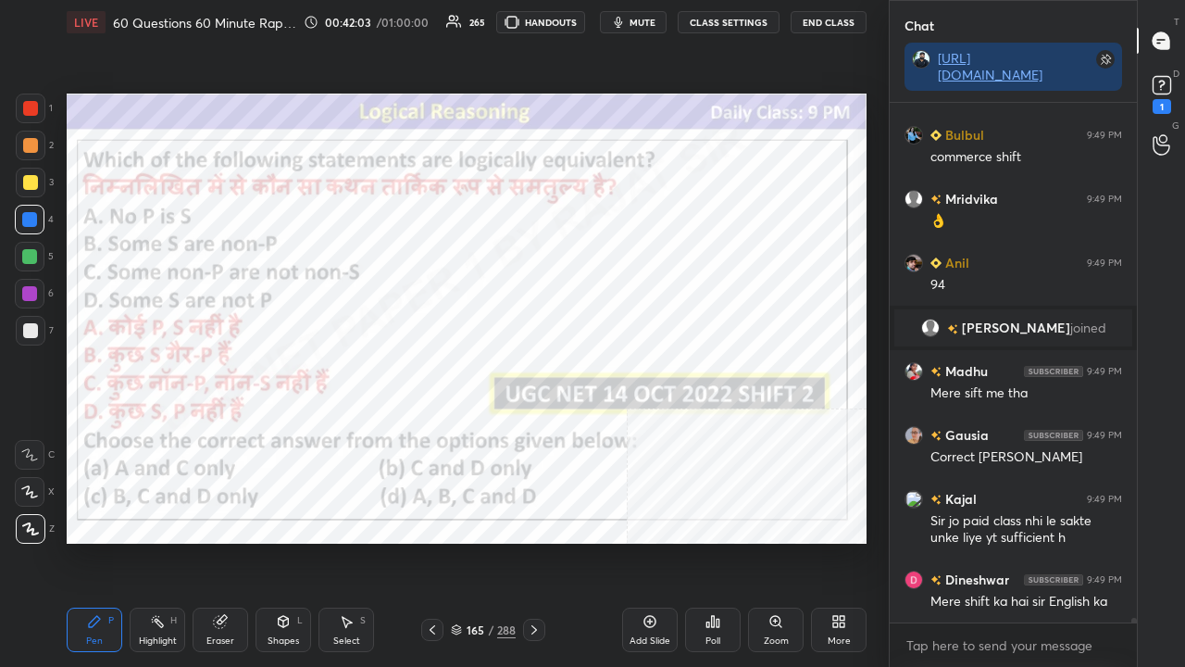
click at [691, 250] on img "grid" at bounding box center [671, 267] width 223 height 118
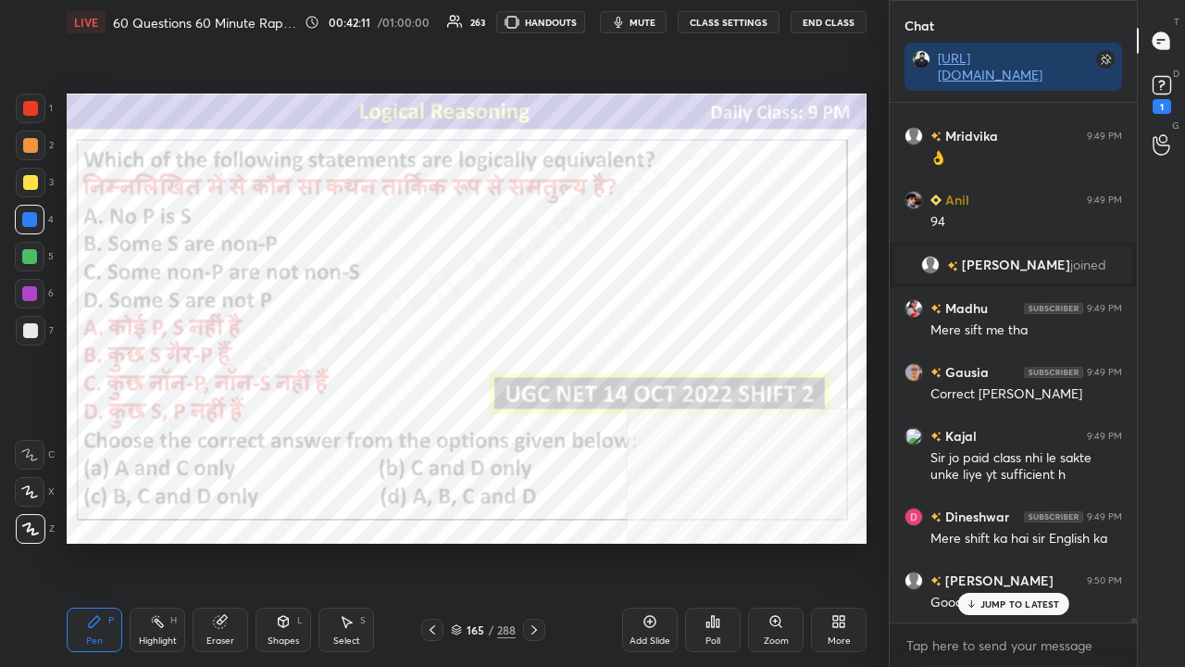
click at [30, 286] on div at bounding box center [29, 293] width 15 height 15
click at [486, 541] on div "165 / 288" at bounding box center [483, 629] width 65 height 17
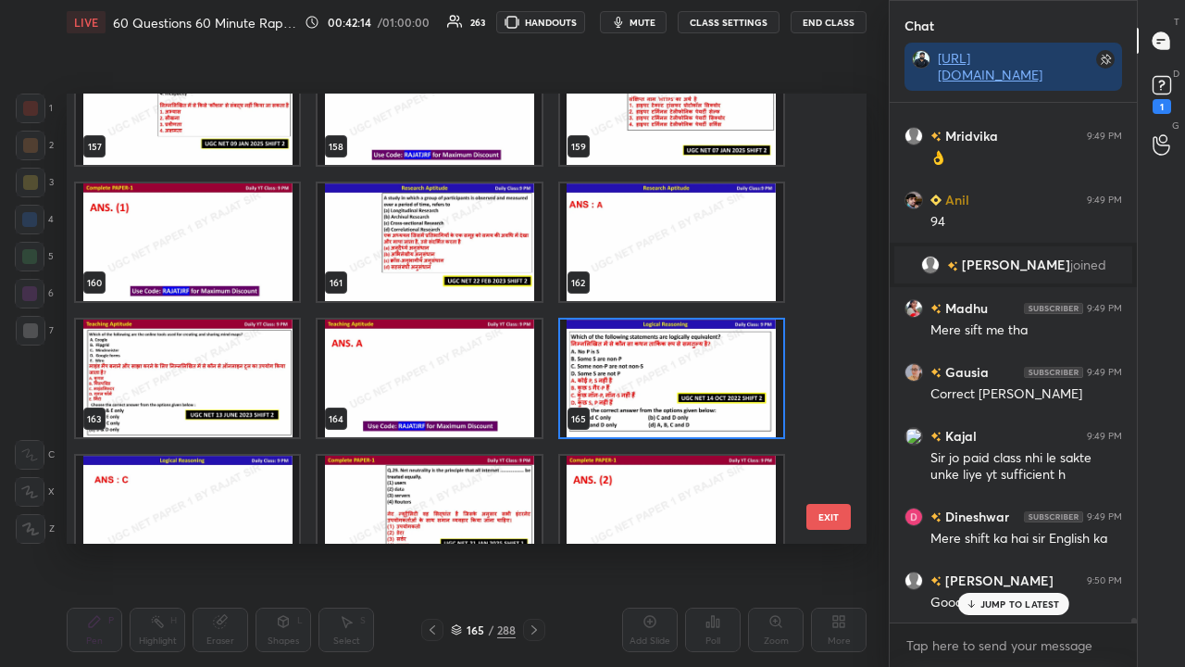
click at [701, 359] on img "grid" at bounding box center [671, 378] width 223 height 118
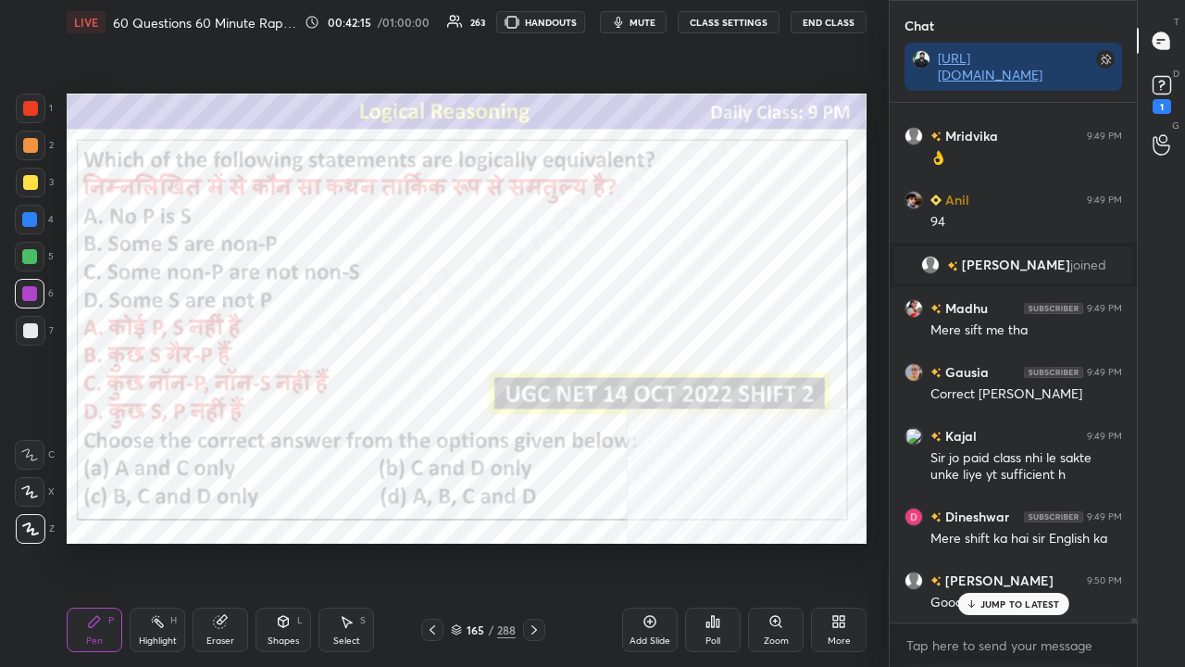
click at [701, 359] on img "grid" at bounding box center [671, 378] width 223 height 118
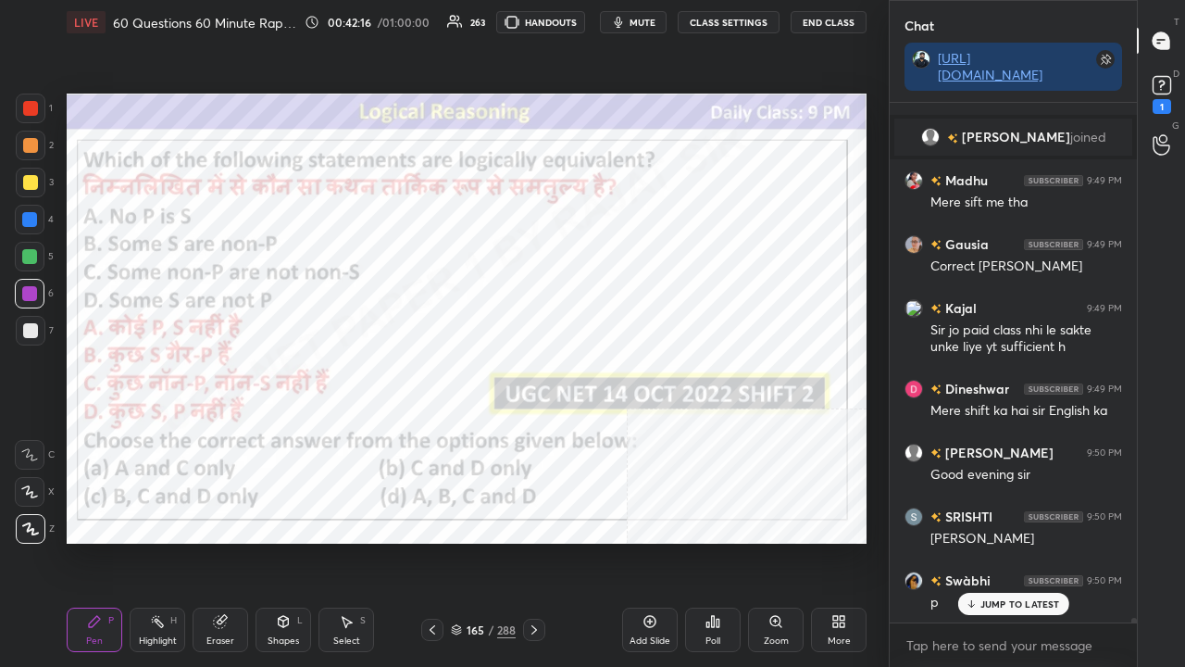
drag, startPoint x: 706, startPoint y: 625, endPoint x: 706, endPoint y: 614, distance: 11.1
click at [706, 541] on icon at bounding box center [713, 621] width 15 height 15
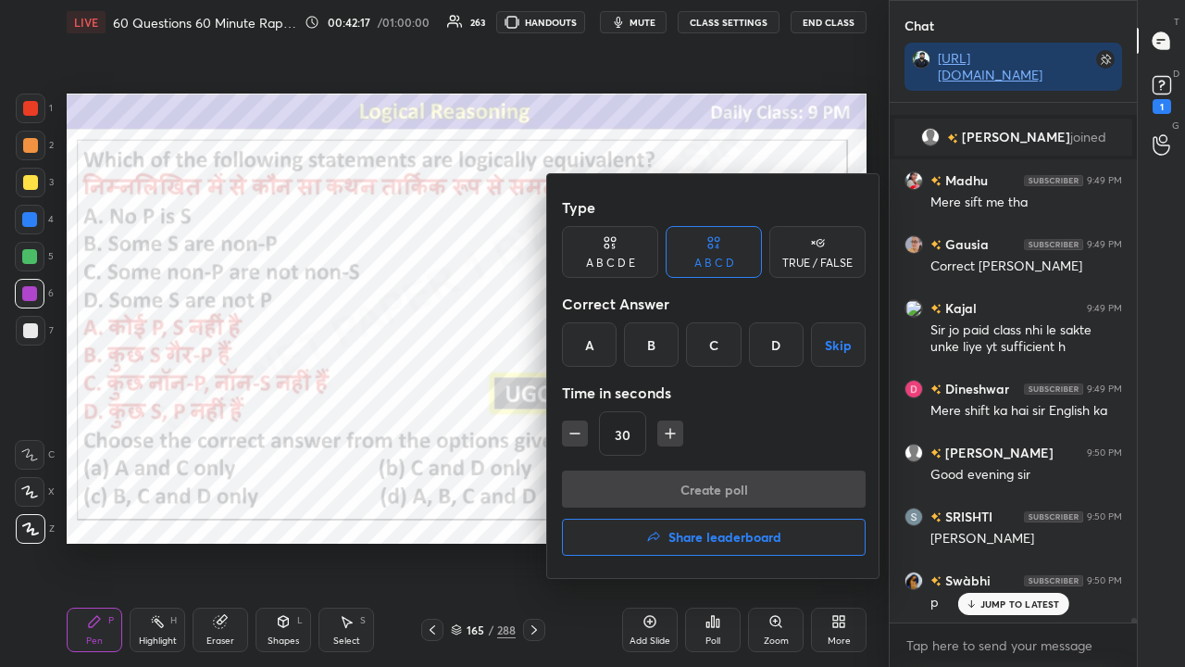
drag, startPoint x: 708, startPoint y: 349, endPoint x: 705, endPoint y: 363, distance: 14.4
click at [707, 354] on div "C" at bounding box center [713, 344] width 55 height 44
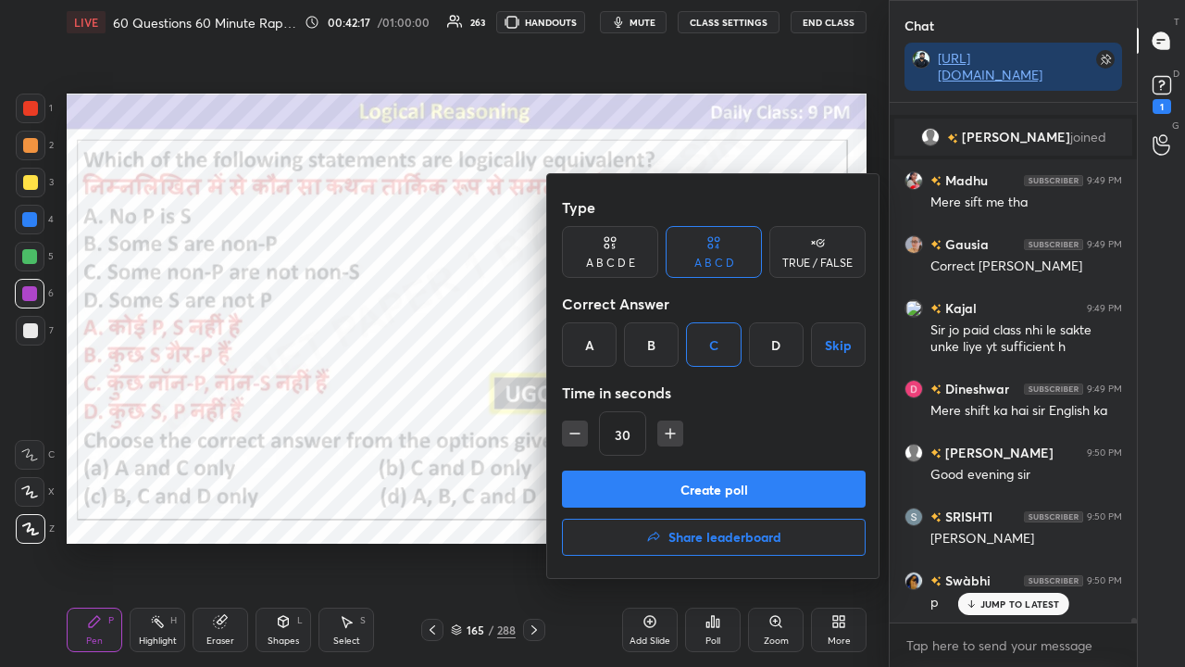
click at [669, 433] on icon "button" at bounding box center [670, 433] width 19 height 19
type input "45"
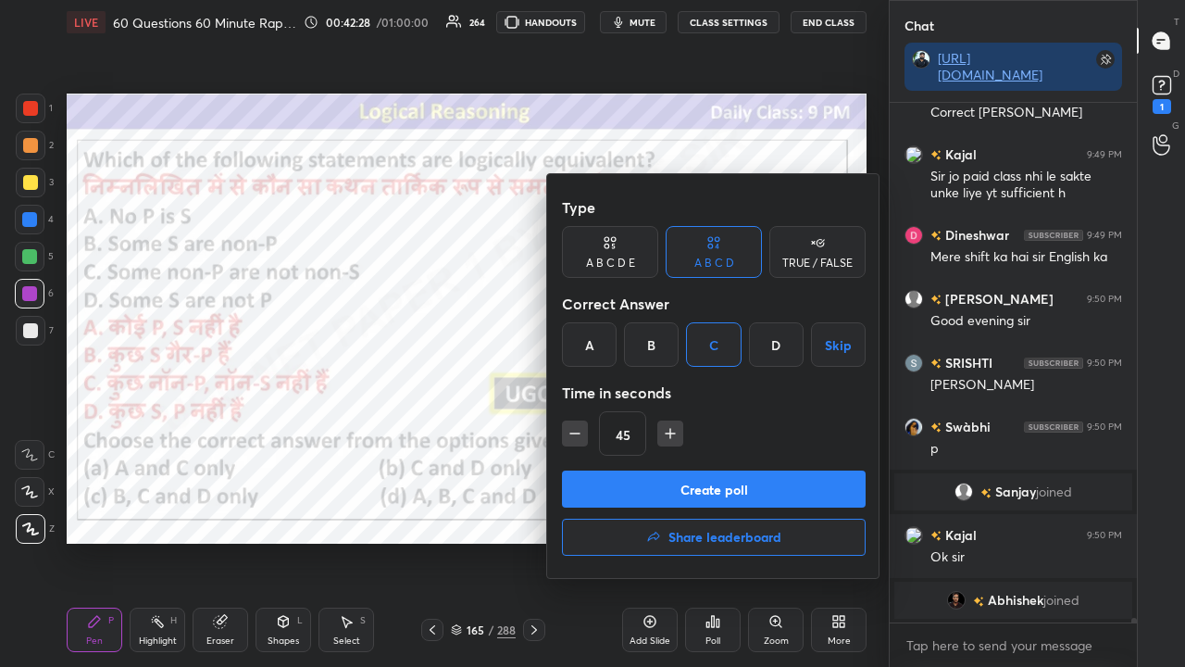
click at [709, 487] on button "Create poll" at bounding box center [714, 488] width 304 height 37
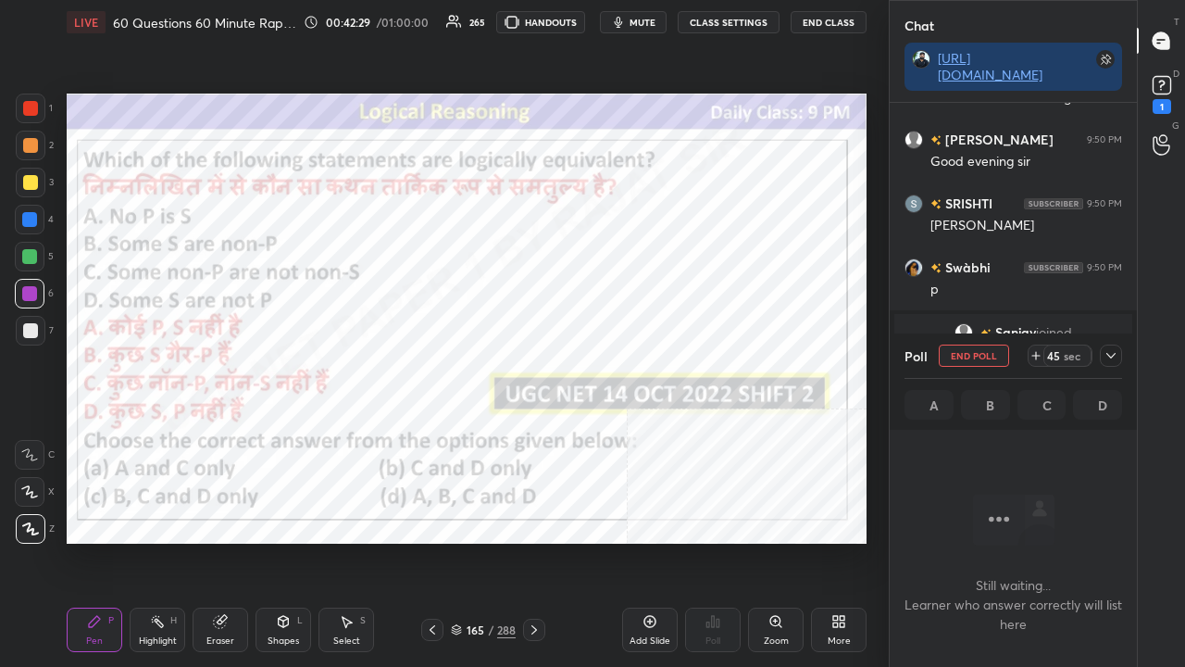
drag, startPoint x: 1111, startPoint y: 350, endPoint x: 1107, endPoint y: 366, distance: 16.2
click at [1113, 352] on icon at bounding box center [1111, 355] width 15 height 15
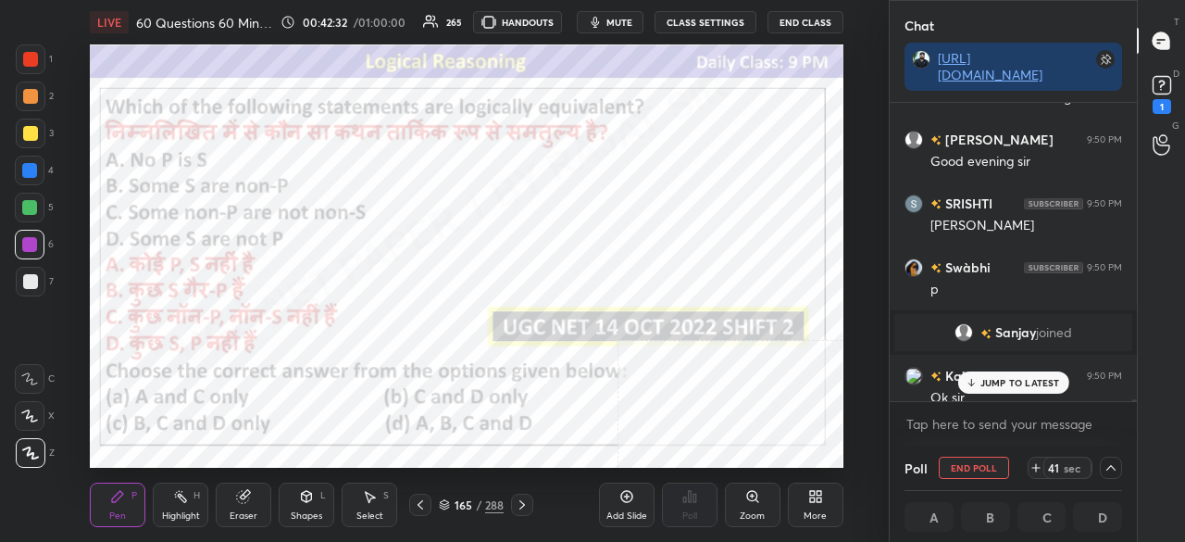
click at [990, 386] on p "JUMP TO LATEST" at bounding box center [1021, 382] width 80 height 11
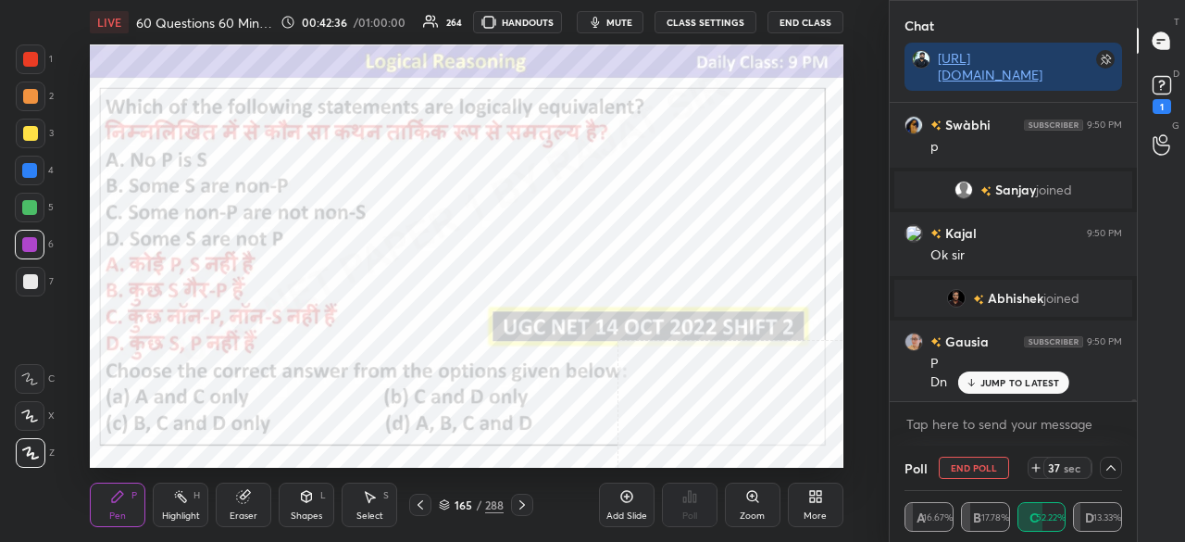
drag, startPoint x: 991, startPoint y: 388, endPoint x: 961, endPoint y: 393, distance: 30.0
click at [989, 388] on div "JUMP TO LATEST" at bounding box center [1012, 382] width 111 height 22
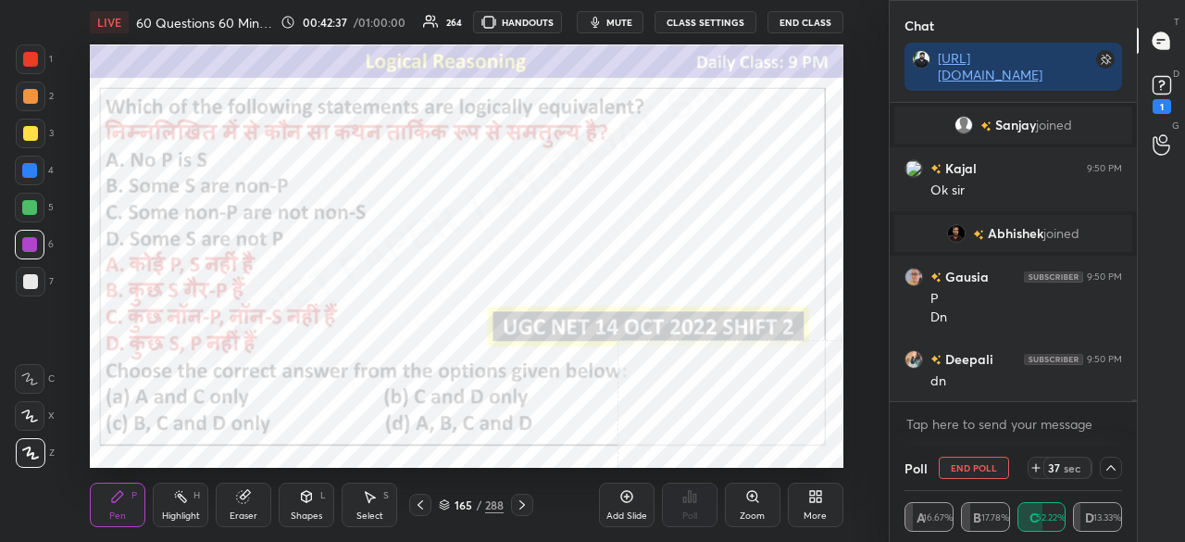
click at [803, 497] on div "More" at bounding box center [816, 504] width 56 height 44
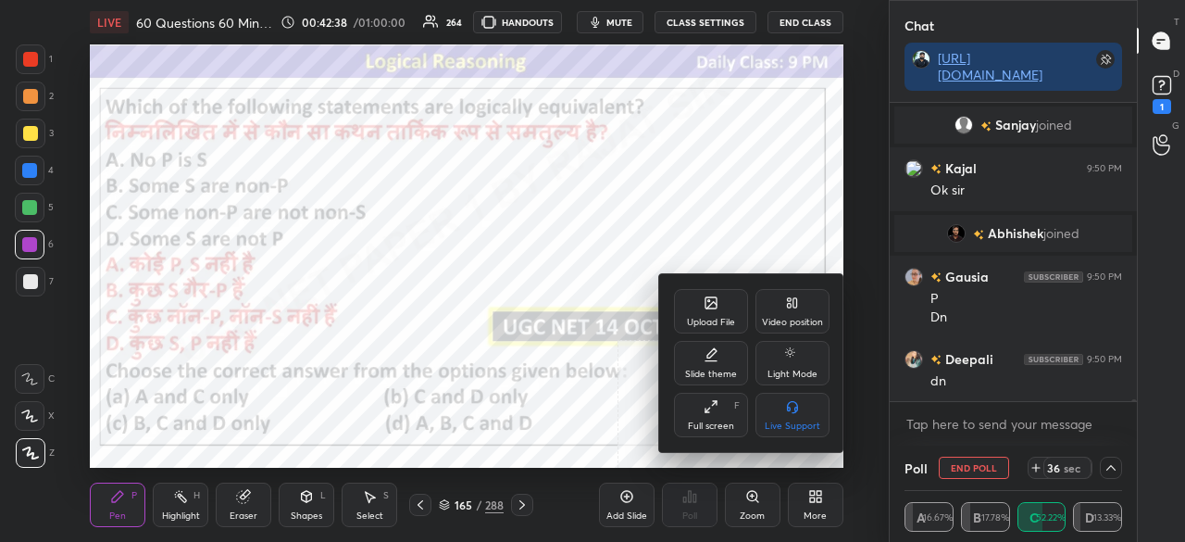
click at [737, 419] on div "Full screen F" at bounding box center [711, 415] width 74 height 44
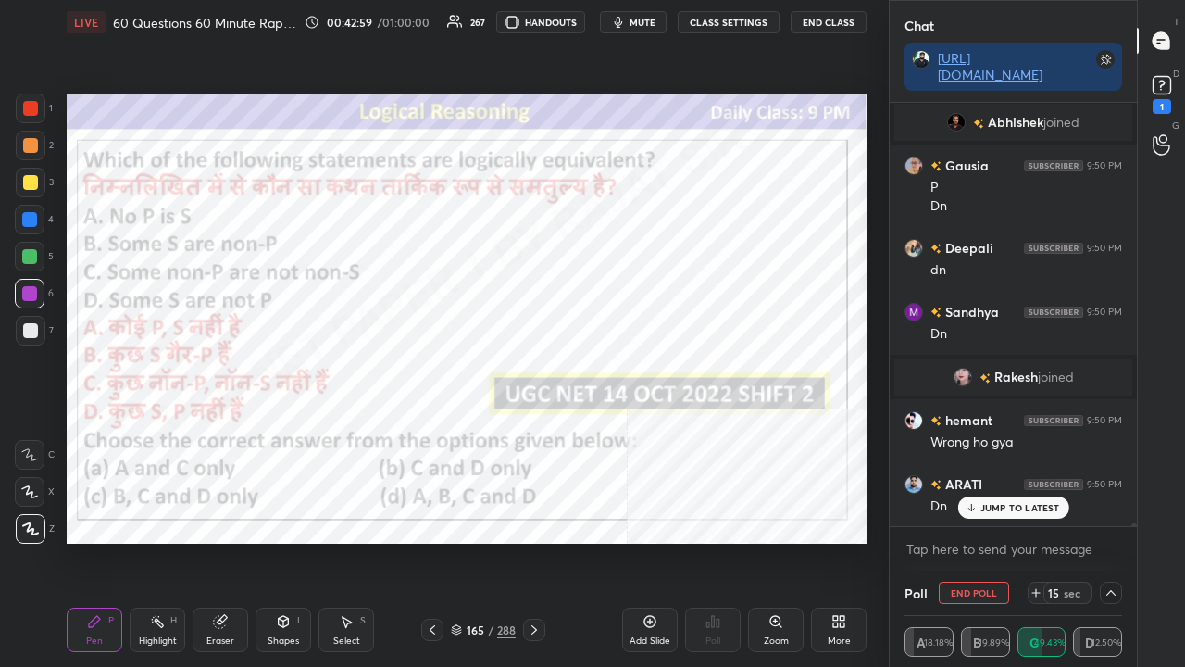
click at [996, 510] on p "JUMP TO LATEST" at bounding box center [1021, 507] width 80 height 11
click at [31, 106] on div at bounding box center [30, 108] width 15 height 15
drag, startPoint x: 219, startPoint y: 619, endPoint x: 206, endPoint y: 603, distance: 21.1
click at [219, 541] on icon at bounding box center [220, 622] width 12 height 12
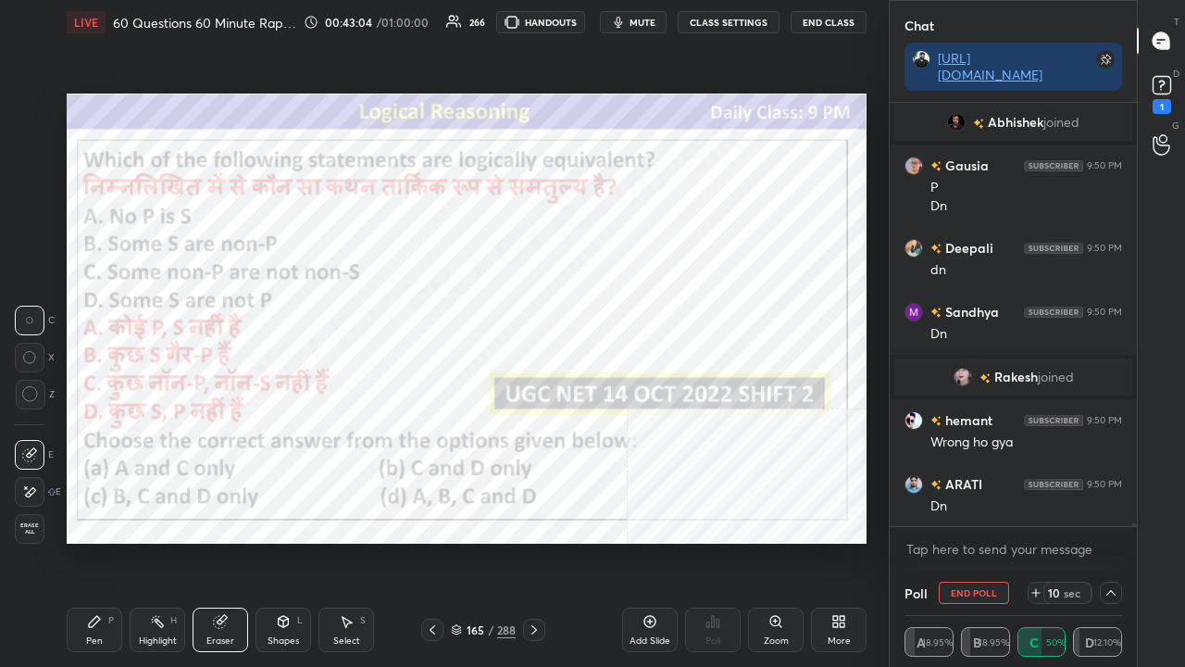
click at [26, 530] on span "Erase all" at bounding box center [30, 528] width 28 height 13
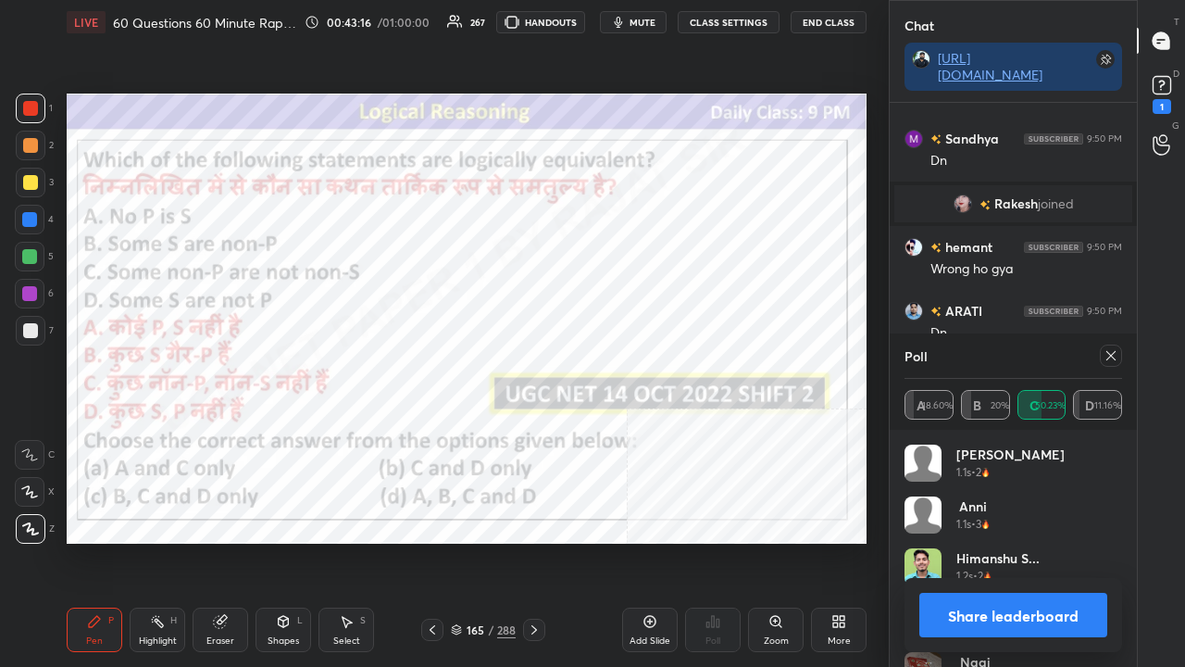
click at [1119, 354] on div at bounding box center [1111, 355] width 22 height 22
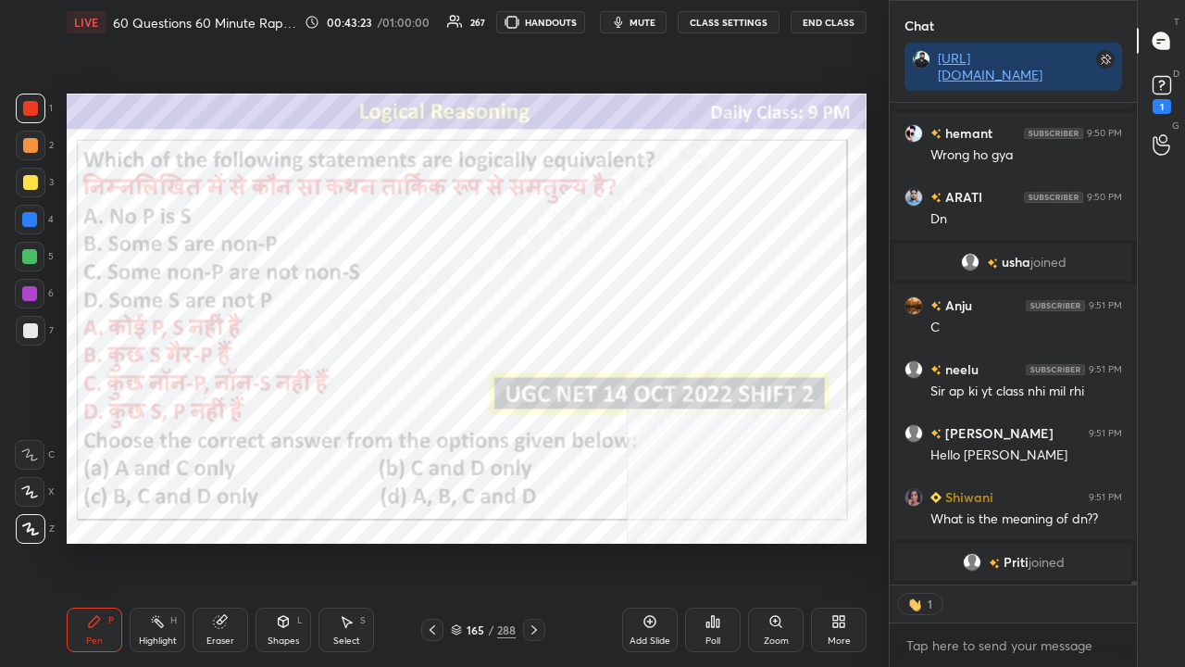
click at [27, 298] on div at bounding box center [29, 293] width 15 height 15
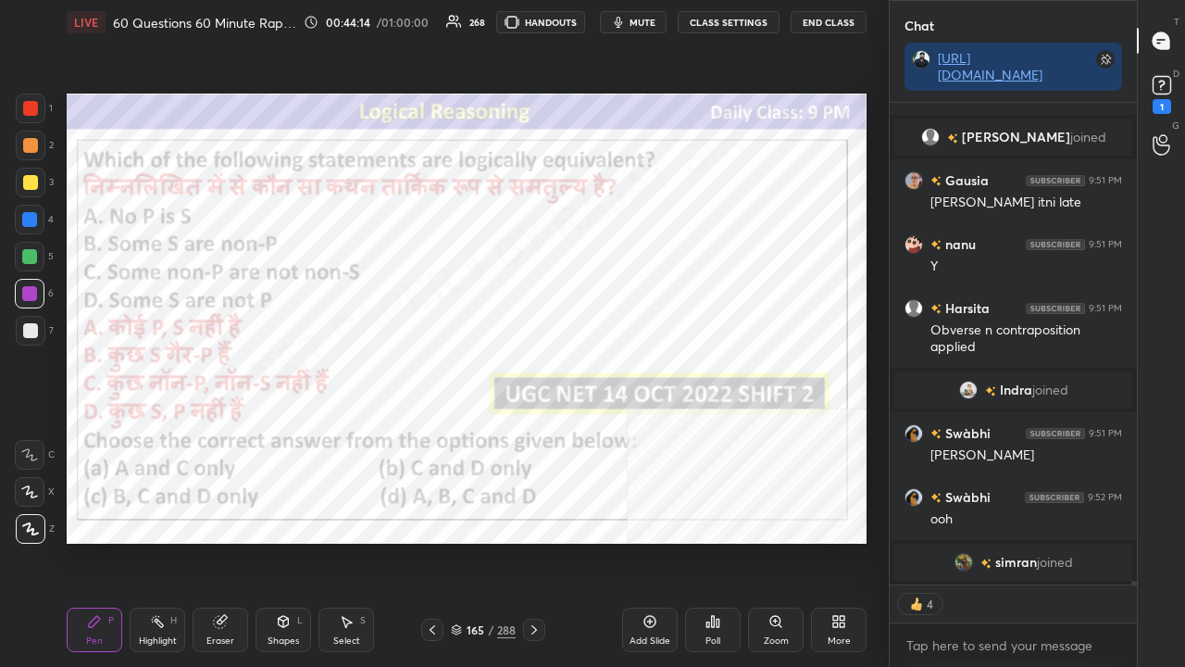
drag, startPoint x: 468, startPoint y: 626, endPoint x: 501, endPoint y: 546, distance: 86.3
click at [469, 541] on div "165" at bounding box center [475, 629] width 19 height 11
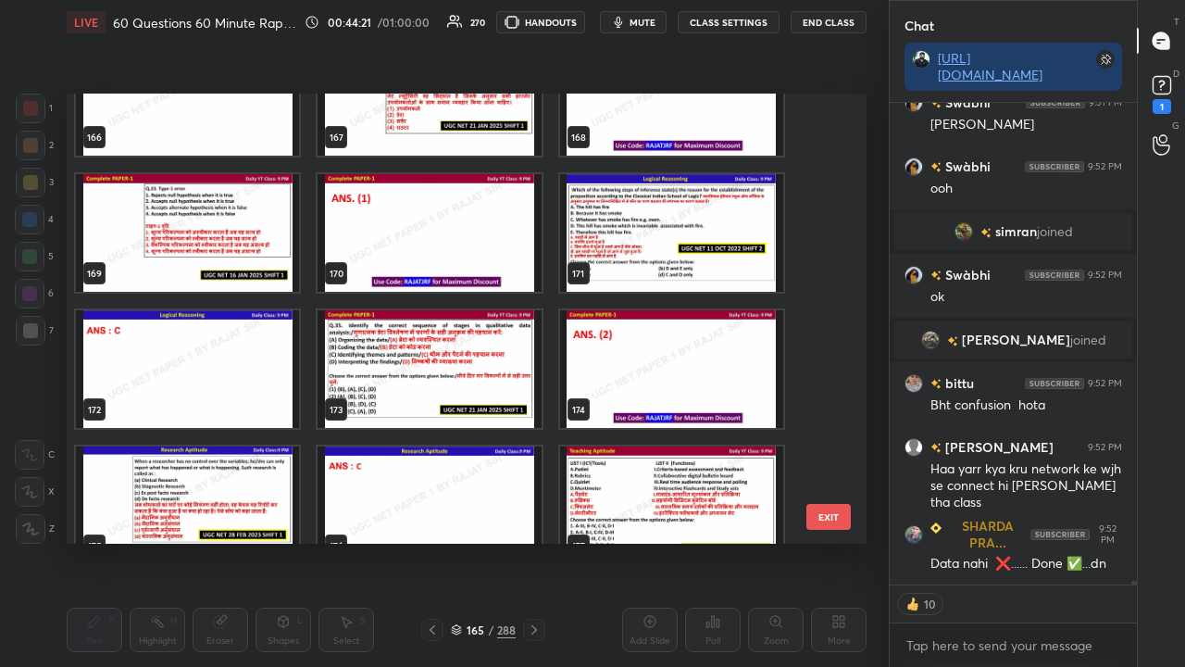
click at [262, 233] on img "grid" at bounding box center [187, 233] width 223 height 118
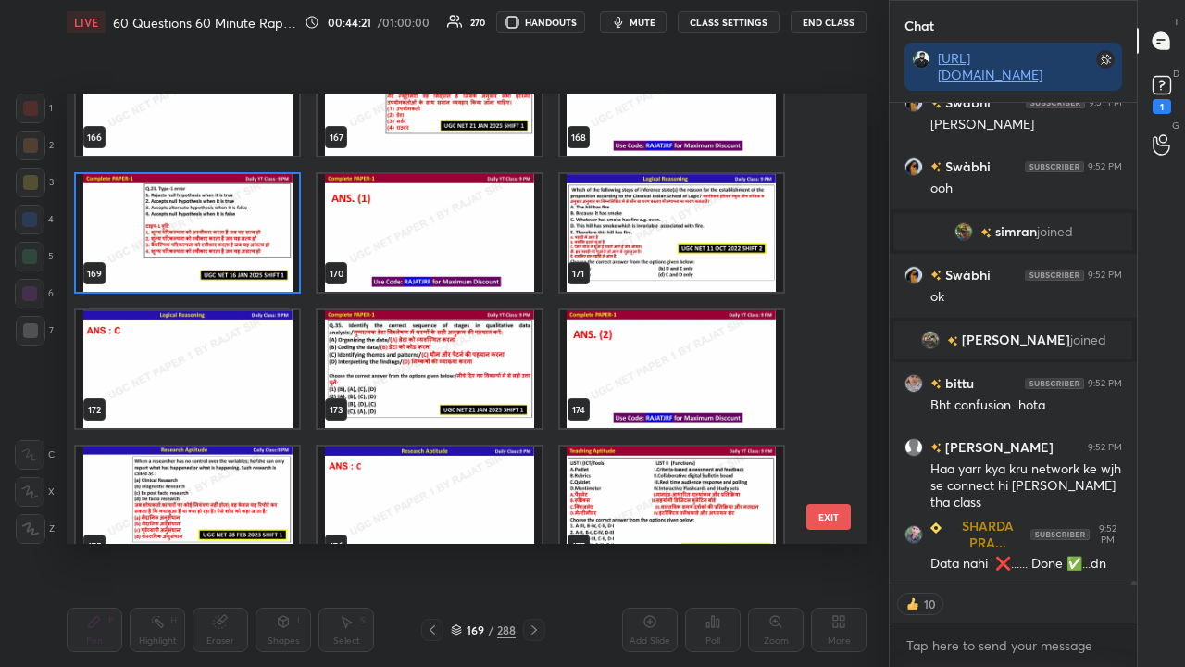
click at [262, 231] on img "grid" at bounding box center [187, 233] width 223 height 118
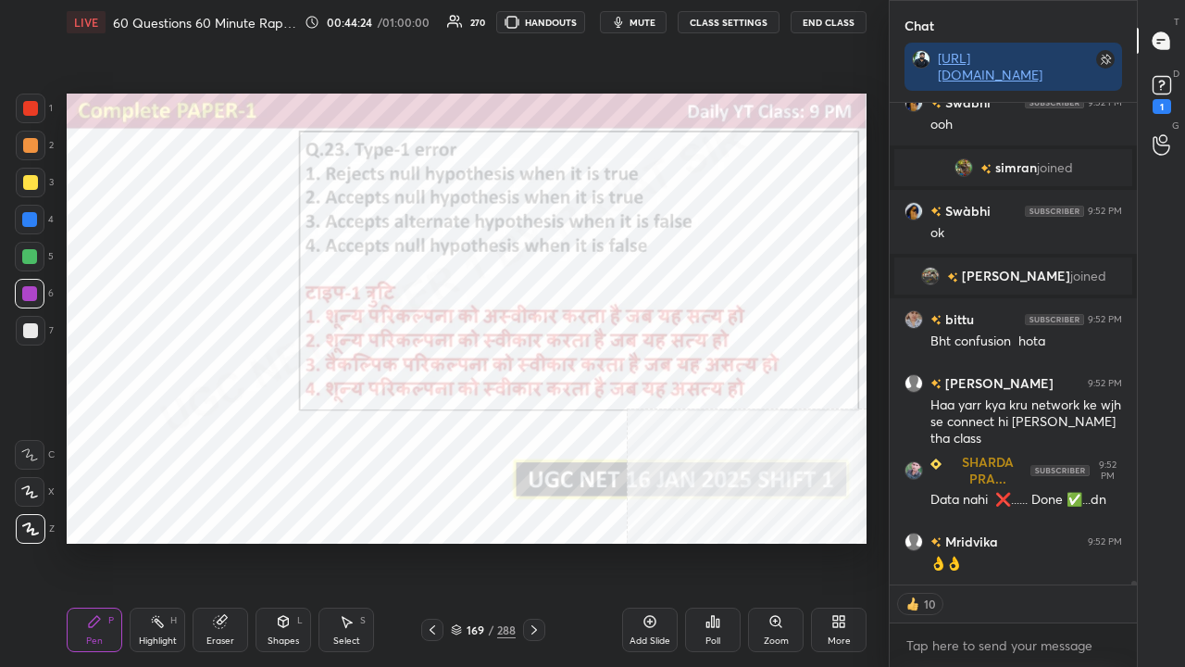
click at [712, 541] on div "Poll" at bounding box center [713, 629] width 56 height 44
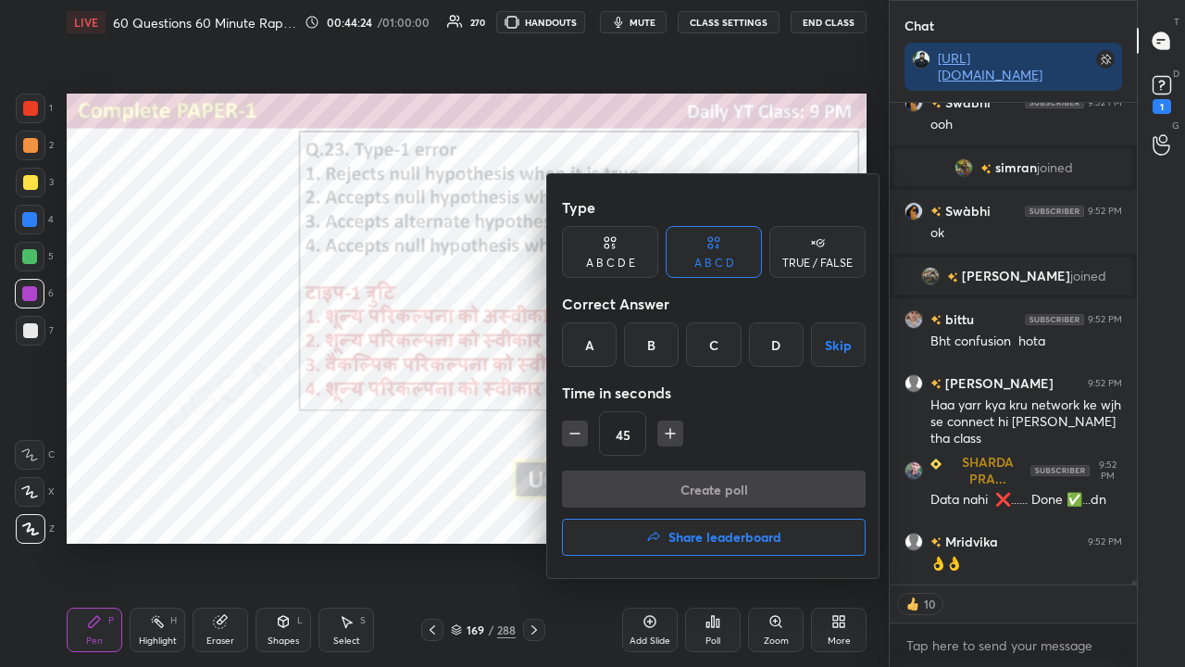
click at [589, 341] on div "A" at bounding box center [589, 344] width 55 height 44
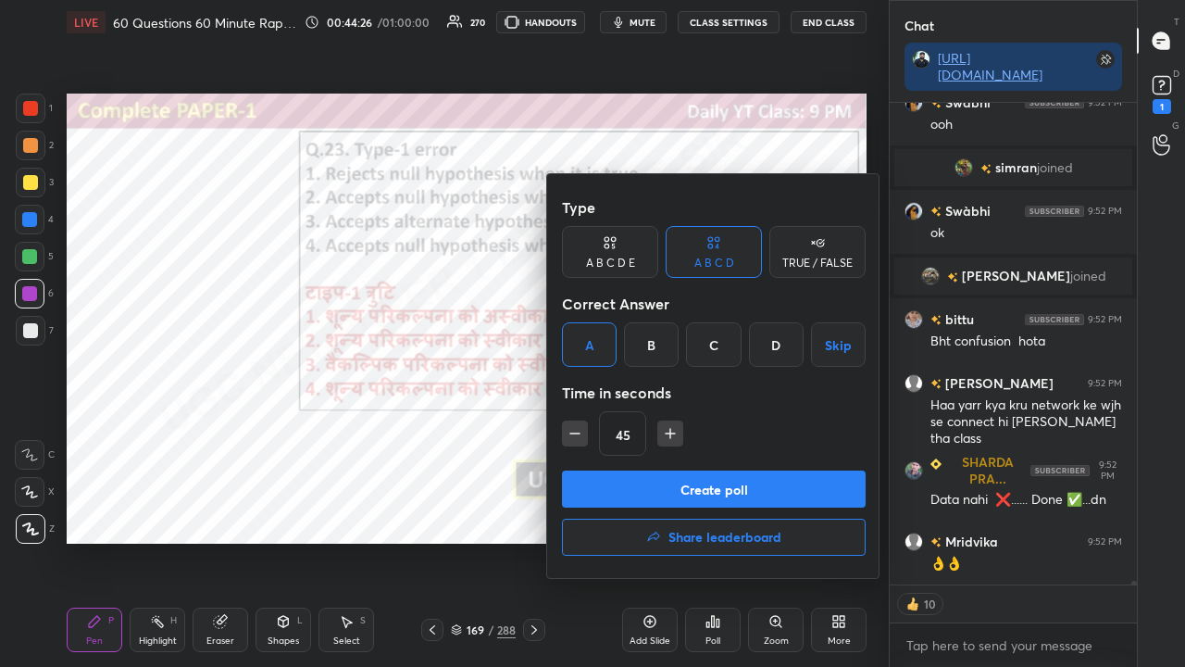
click at [639, 487] on button "Create poll" at bounding box center [714, 488] width 304 height 37
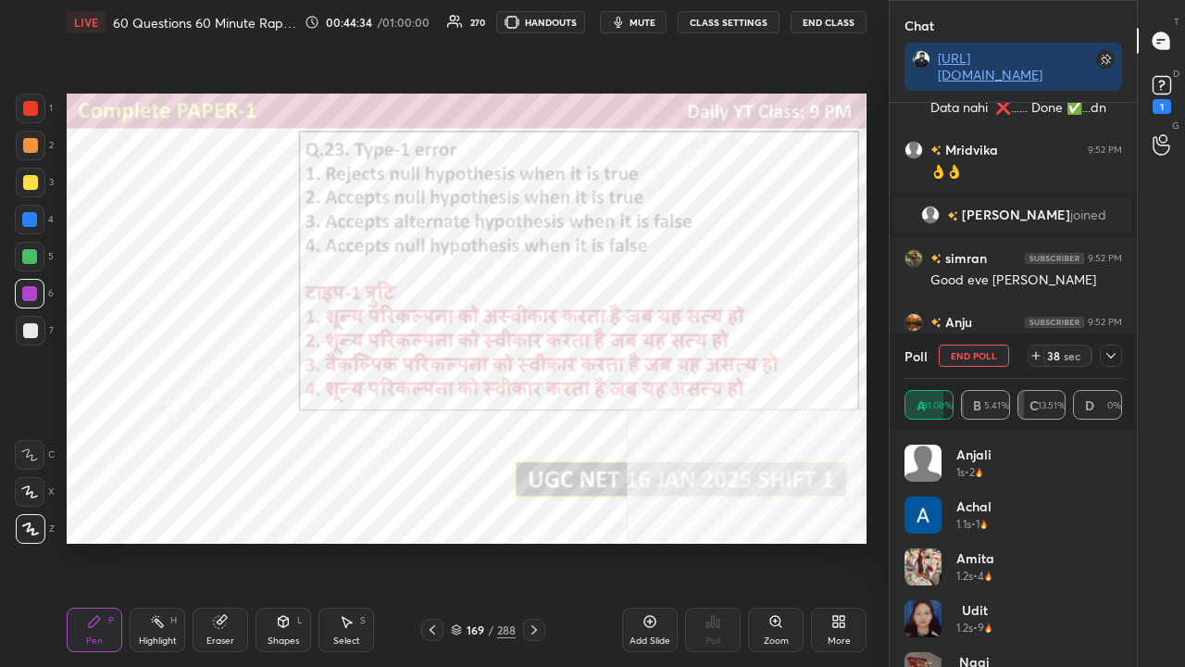
click at [1110, 350] on icon at bounding box center [1111, 355] width 15 height 15
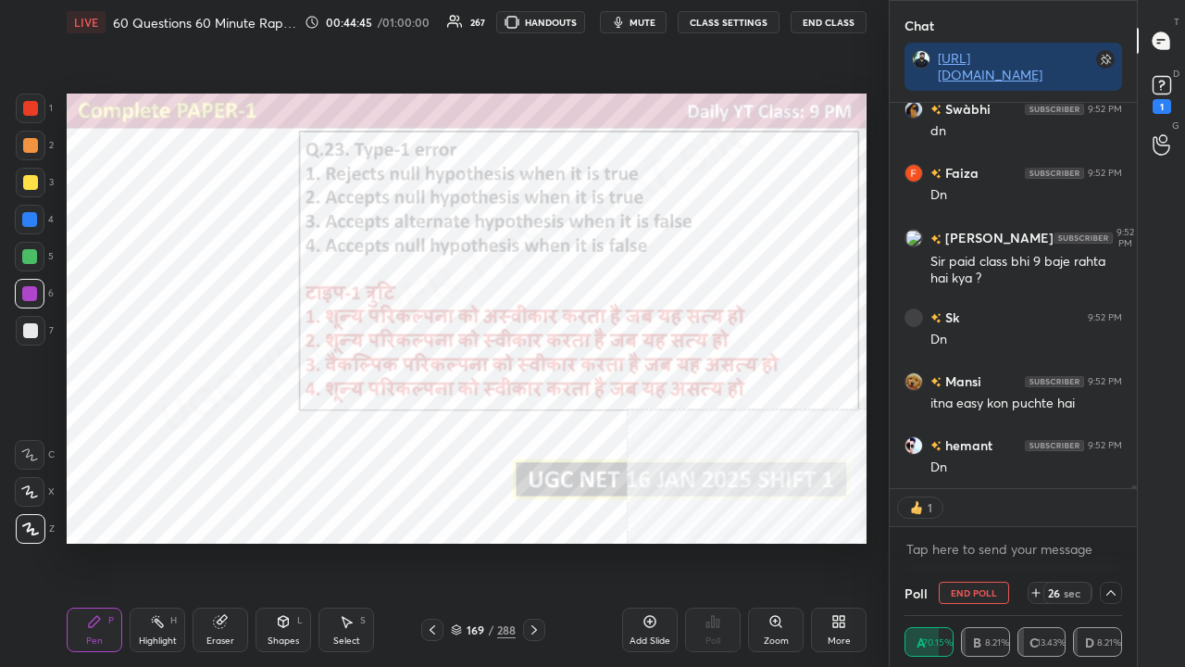
drag, startPoint x: 21, startPoint y: 210, endPoint x: 51, endPoint y: 207, distance: 29.8
click at [35, 210] on div at bounding box center [30, 220] width 30 height 30
click at [30, 113] on div at bounding box center [30, 108] width 15 height 15
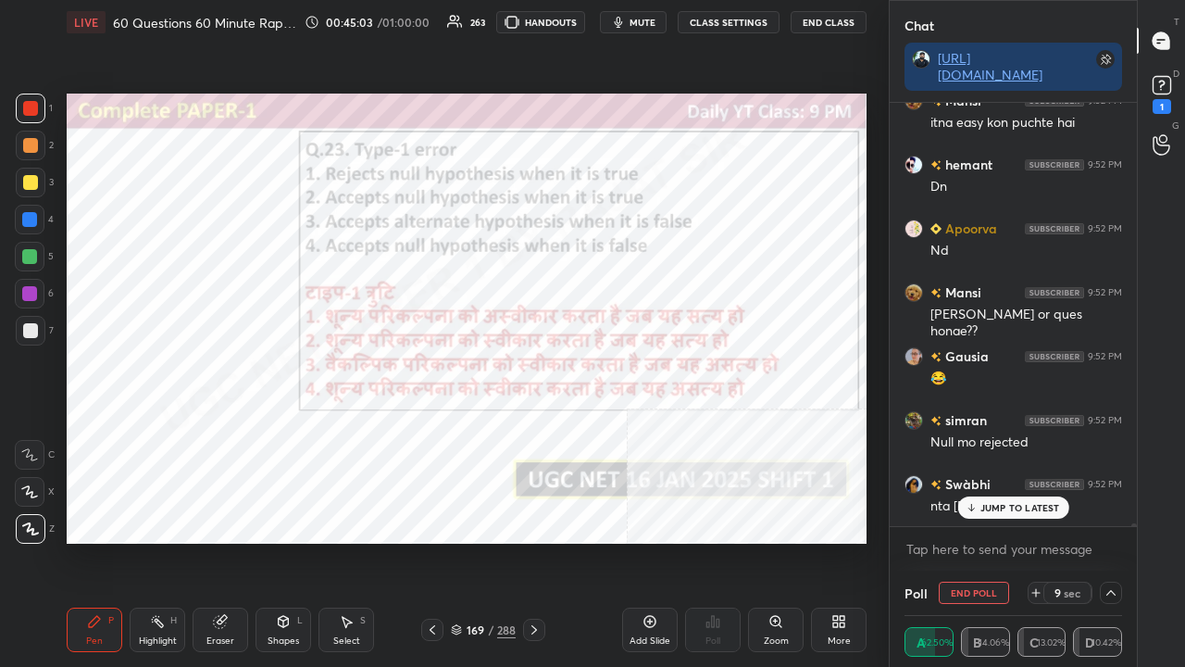
click at [28, 294] on div at bounding box center [29, 293] width 15 height 15
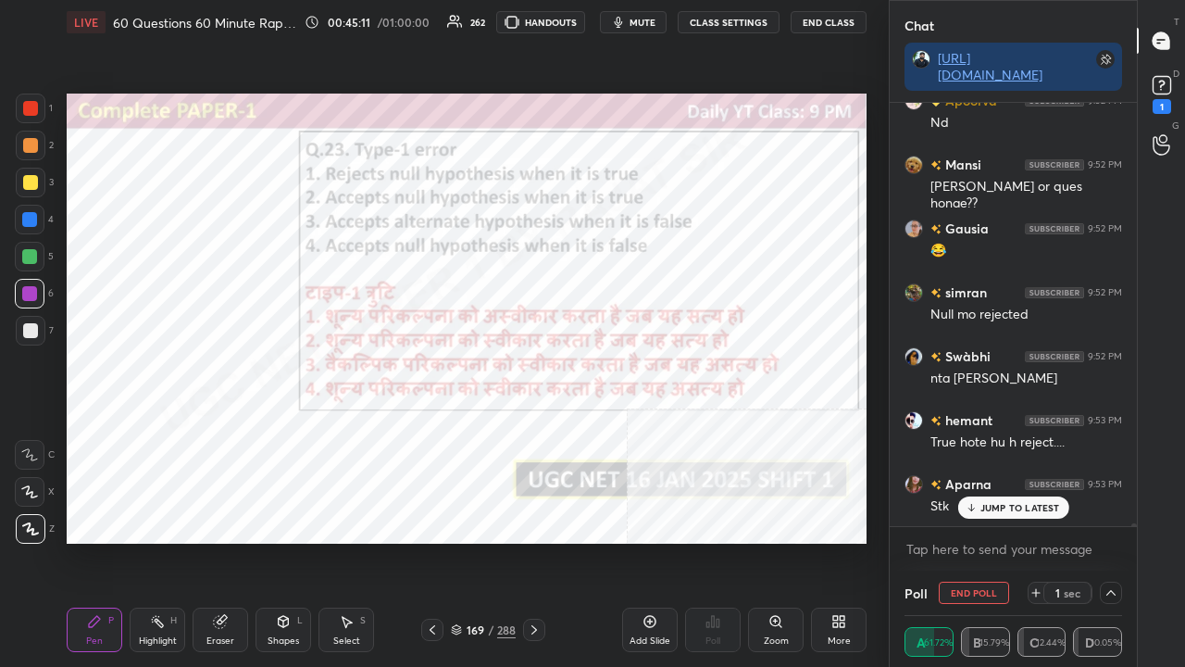
click at [495, 541] on div "169 / 288" at bounding box center [483, 629] width 65 height 17
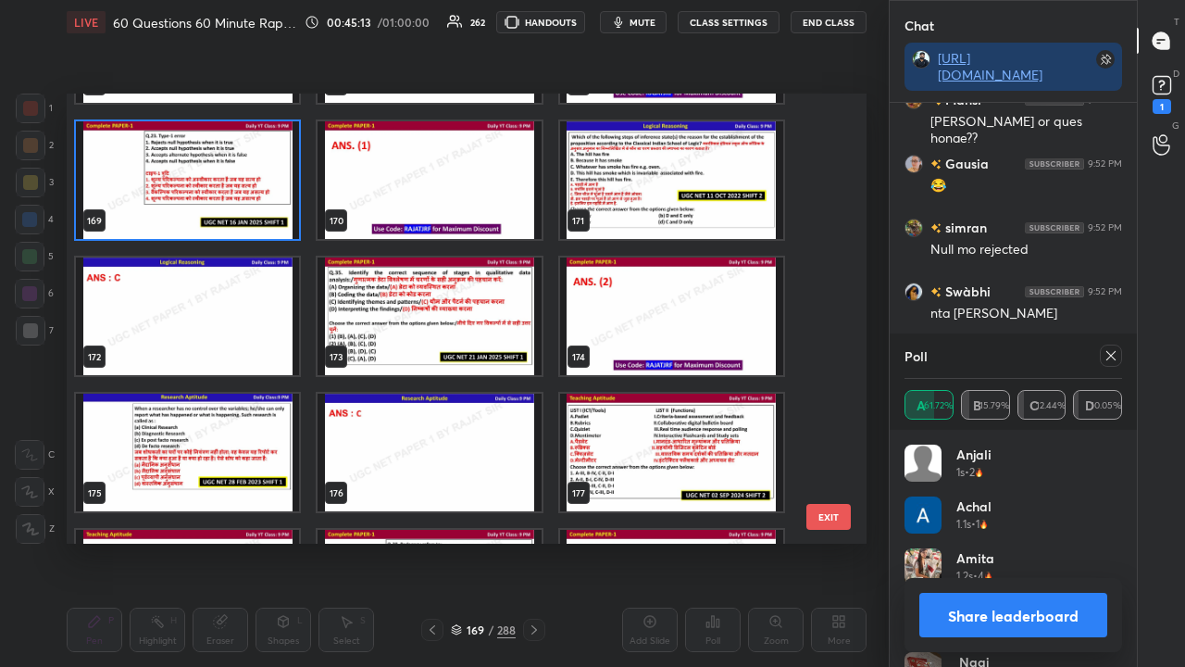
click at [669, 188] on img "grid" at bounding box center [671, 180] width 223 height 118
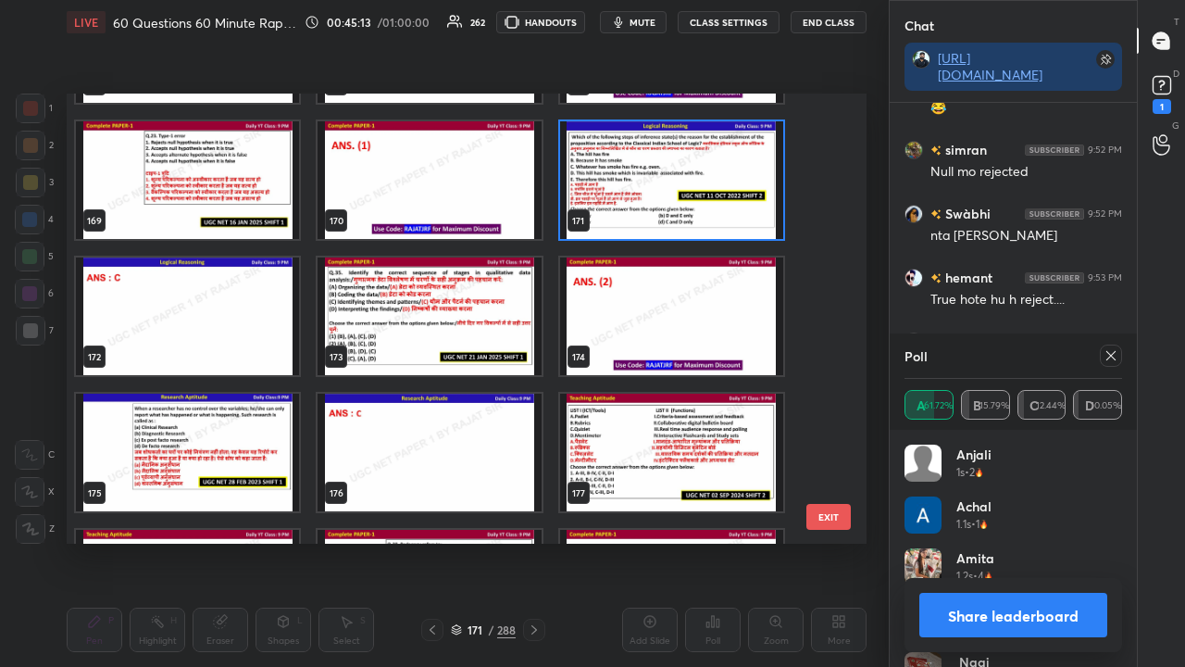
click at [669, 187] on img "grid" at bounding box center [671, 180] width 223 height 118
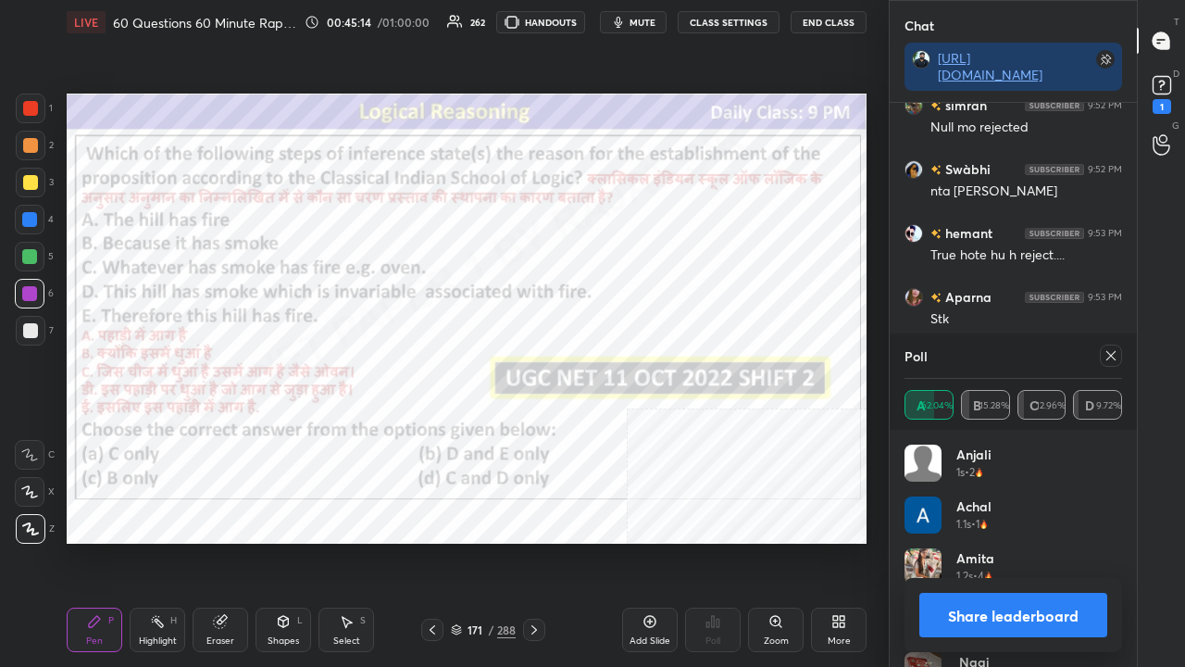
click at [1113, 350] on icon at bounding box center [1111, 355] width 15 height 15
type textarea "x"
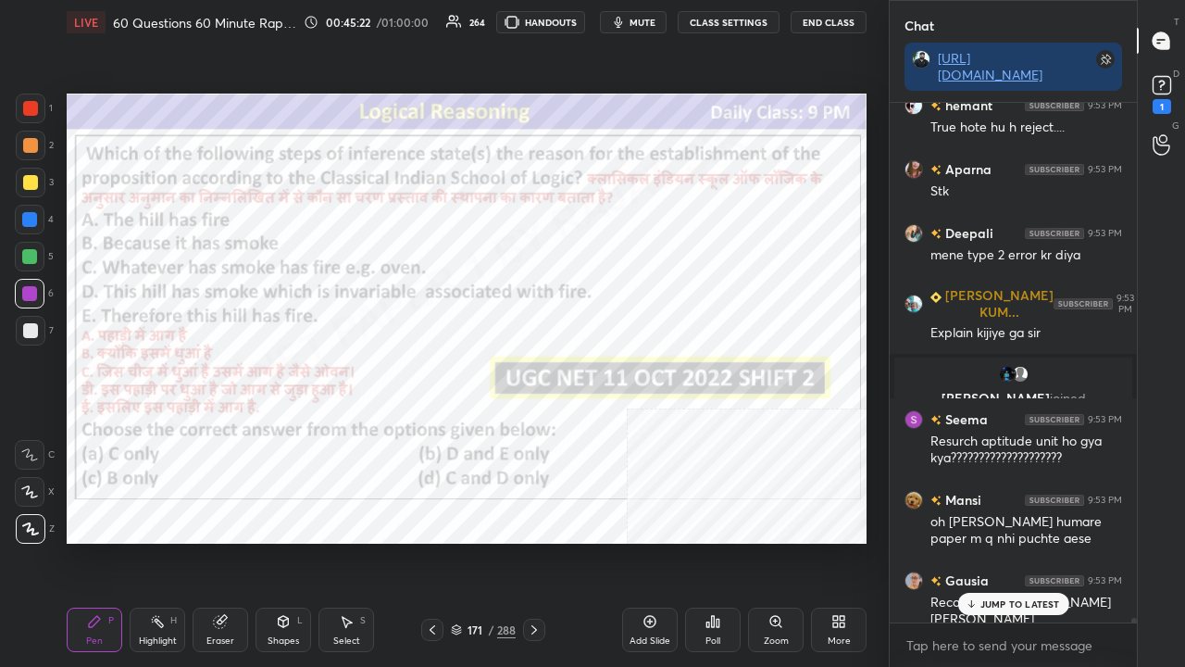
click at [37, 110] on div at bounding box center [31, 109] width 30 height 30
click at [481, 541] on div "171" at bounding box center [475, 629] width 19 height 11
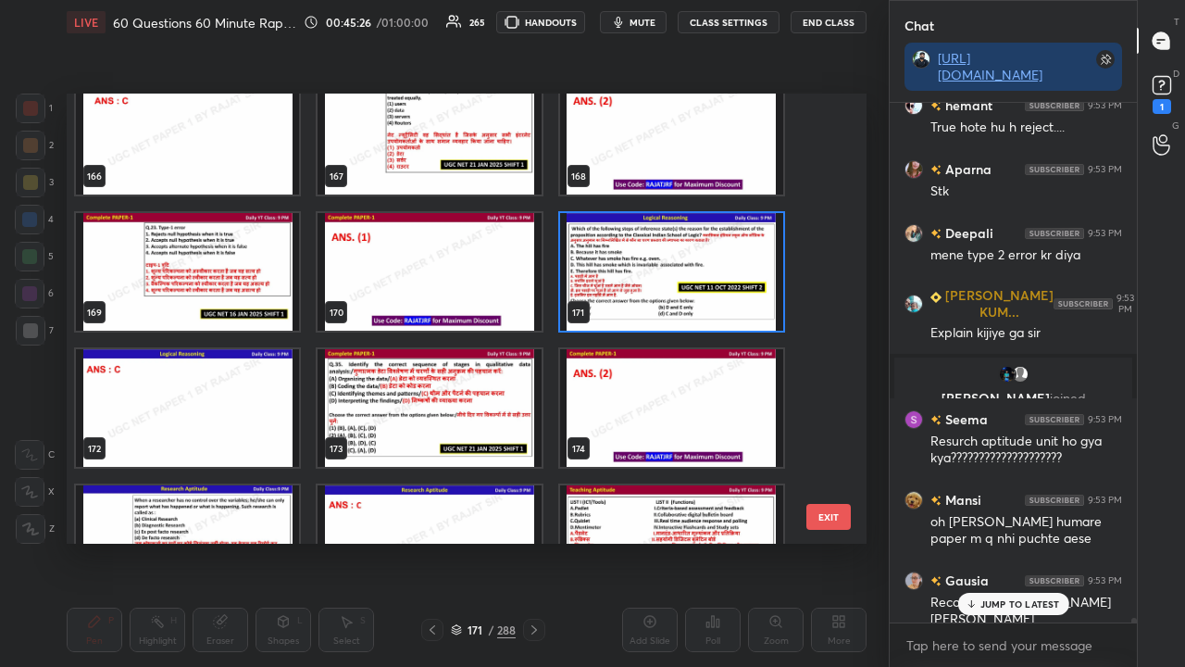
click at [698, 269] on img "grid" at bounding box center [671, 272] width 223 height 118
click at [697, 269] on img "grid" at bounding box center [671, 272] width 223 height 118
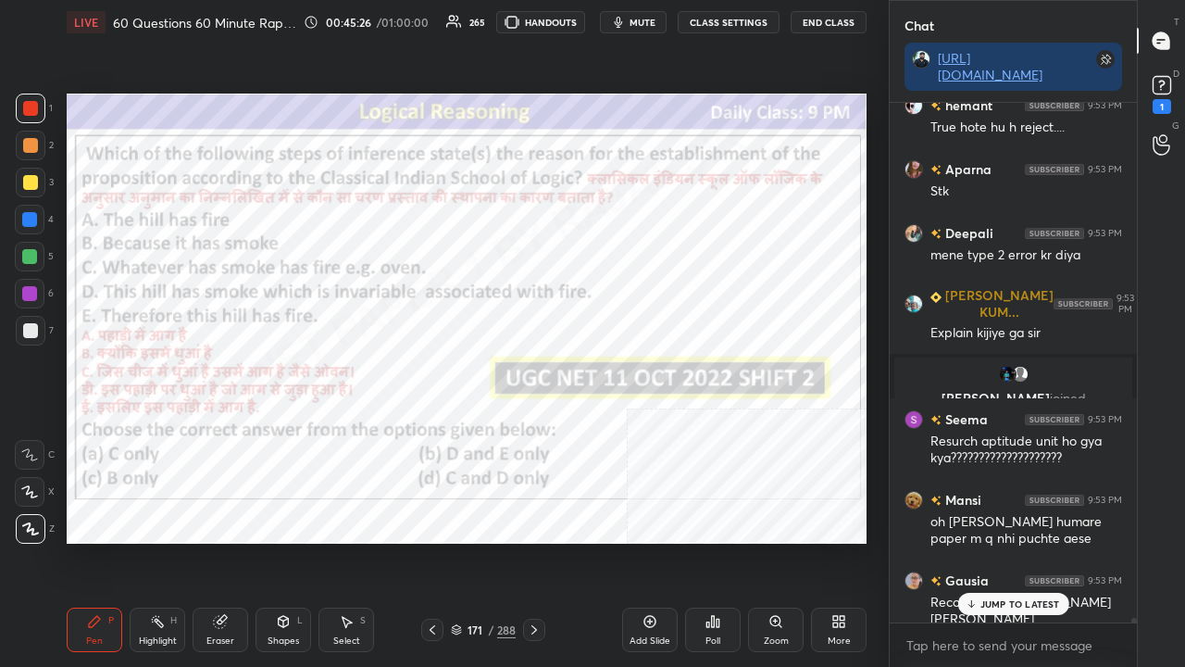
click at [713, 541] on div "Poll" at bounding box center [713, 629] width 56 height 44
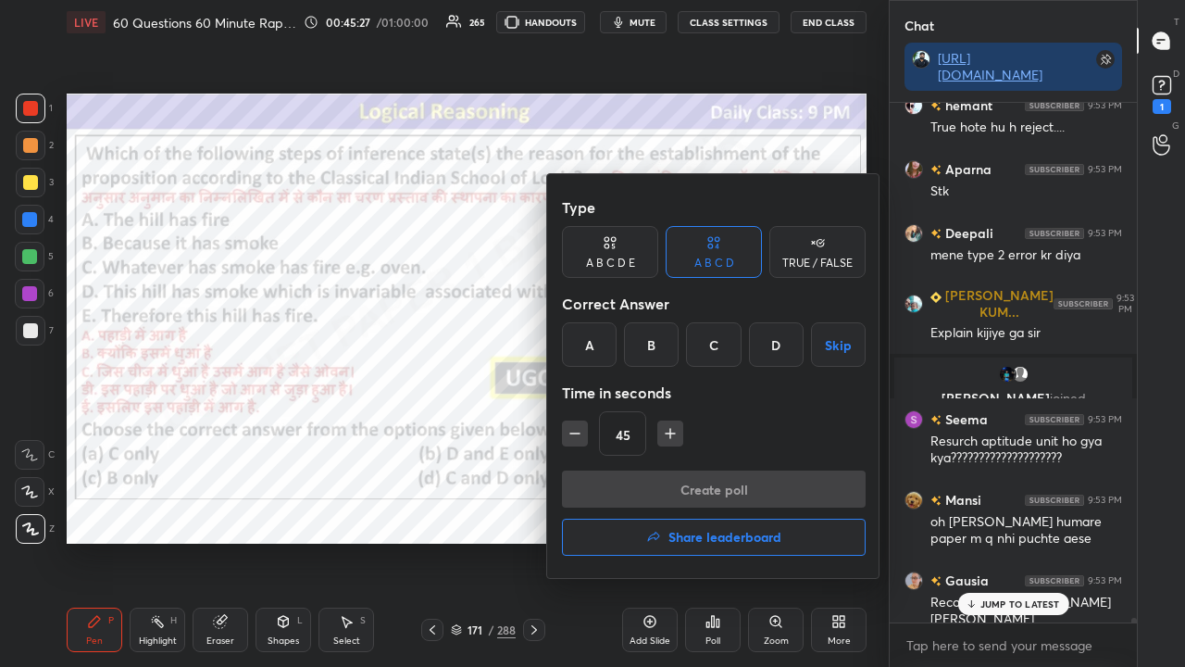
click at [718, 348] on div "C" at bounding box center [713, 344] width 55 height 44
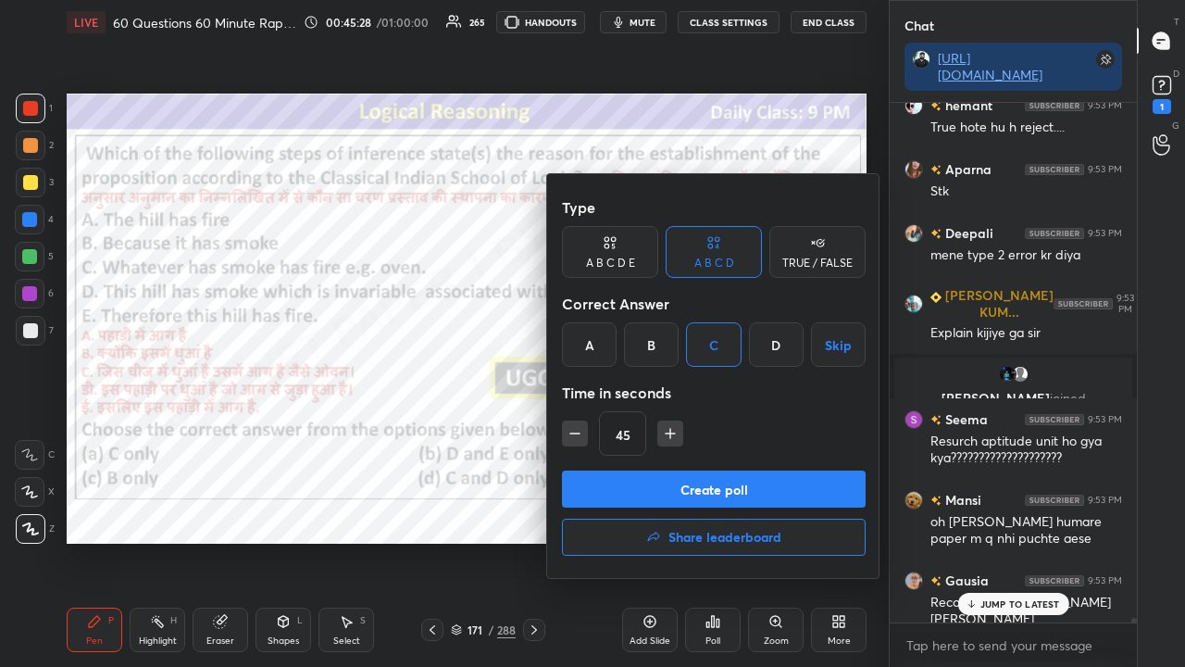
drag, startPoint x: 667, startPoint y: 432, endPoint x: 664, endPoint y: 476, distance: 43.6
click at [667, 433] on icon "button" at bounding box center [670, 433] width 19 height 19
type input "60"
click at [663, 487] on button "Create poll" at bounding box center [714, 488] width 304 height 37
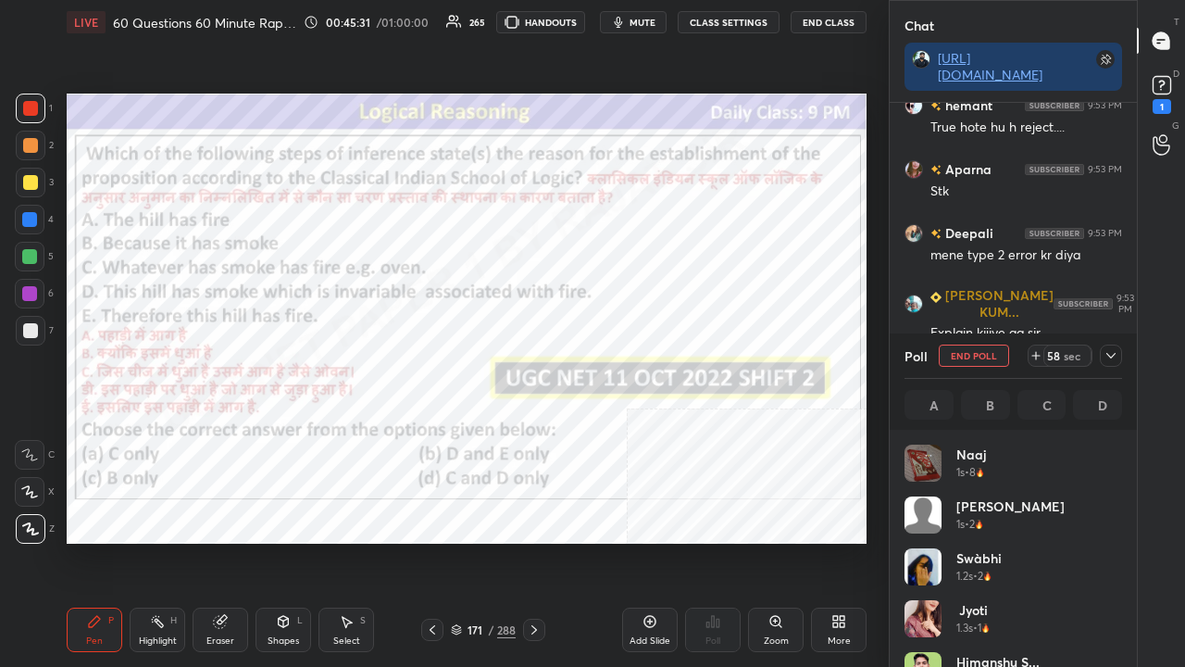
click at [1113, 358] on icon at bounding box center [1111, 355] width 15 height 15
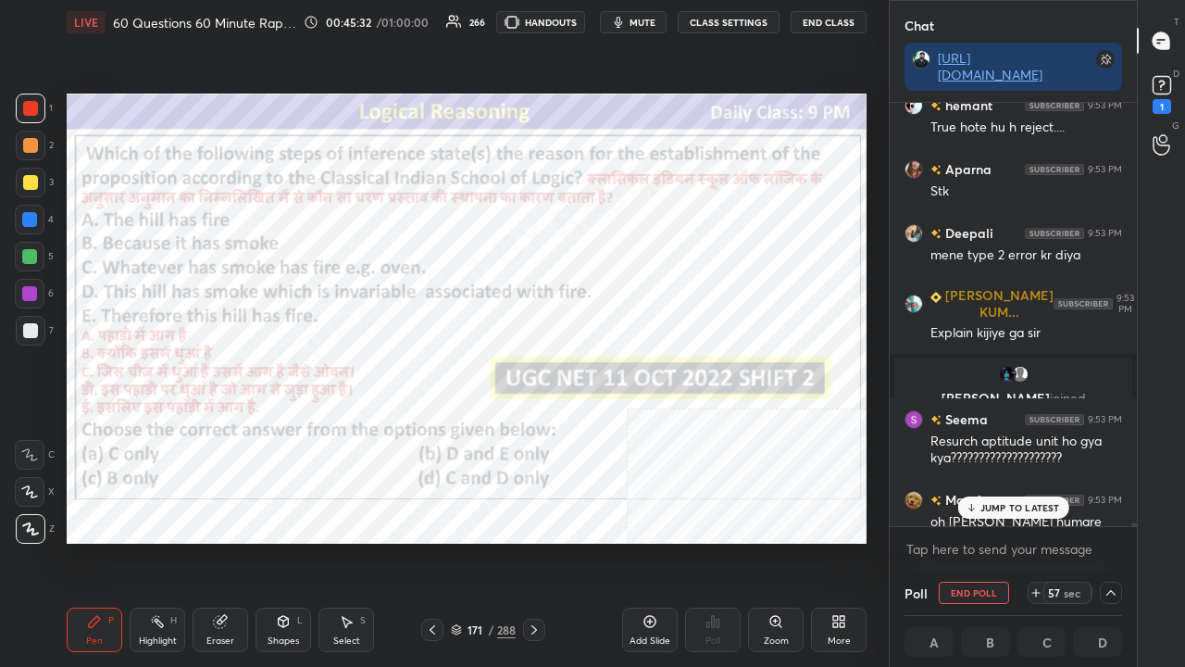
drag, startPoint x: 994, startPoint y: 506, endPoint x: 969, endPoint y: 450, distance: 61.4
click at [994, 506] on p "JUMP TO LATEST" at bounding box center [1021, 507] width 80 height 11
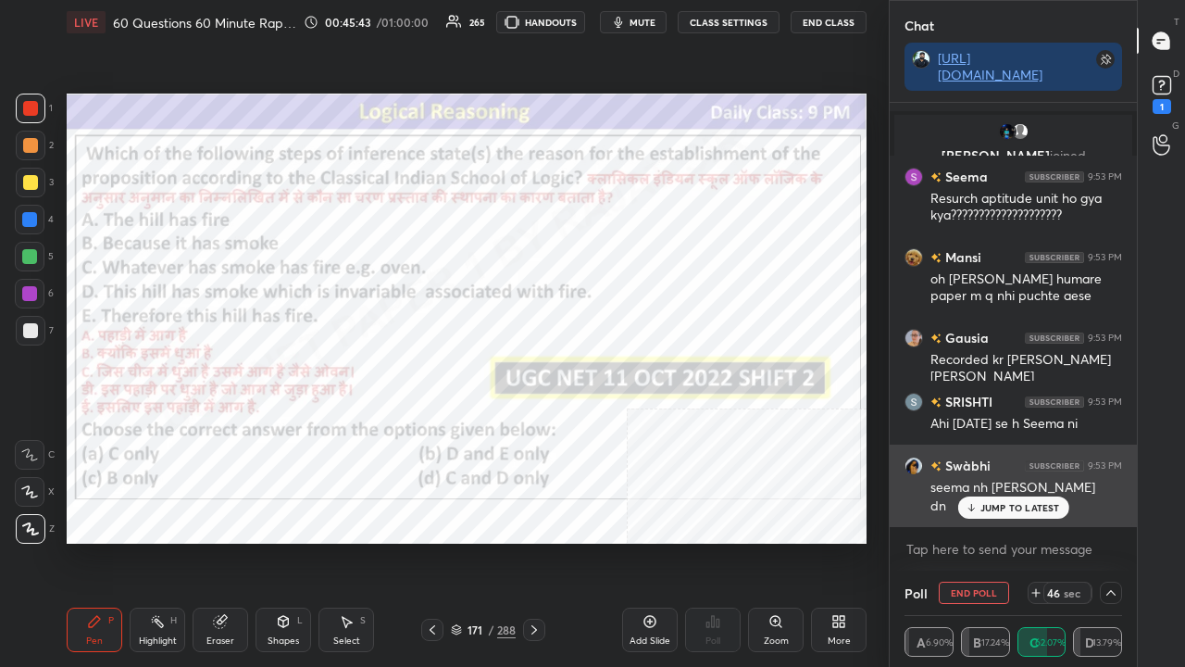
click at [1027, 509] on p "JUMP TO LATEST" at bounding box center [1021, 507] width 80 height 11
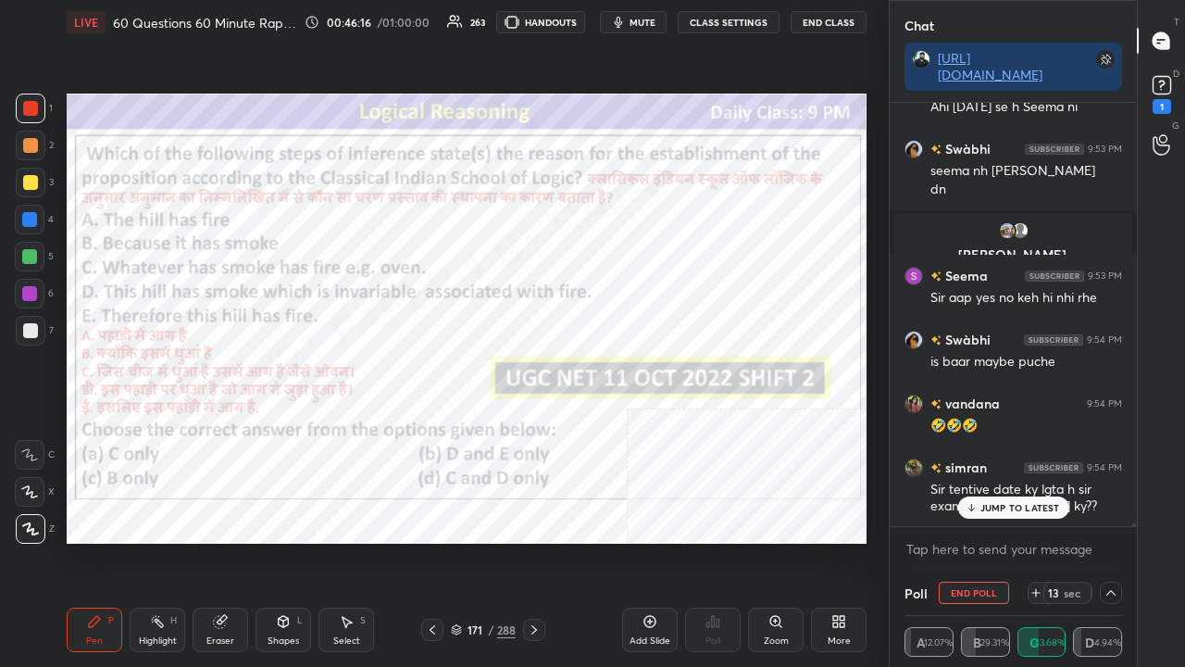
click at [998, 508] on div "[PERSON_NAME] 9:52 PM Null mo rejected [PERSON_NAME] 9:52 PM nta [PERSON_NAME] …" at bounding box center [1013, 314] width 247 height 423
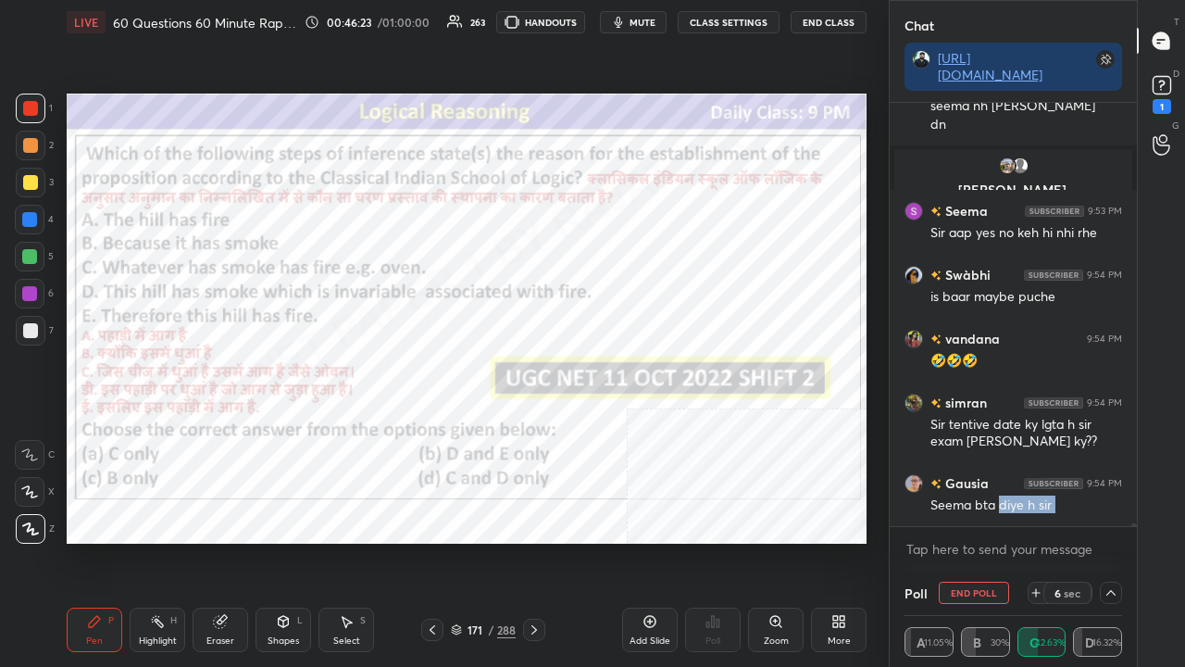
click at [226, 541] on icon at bounding box center [220, 621] width 15 height 15
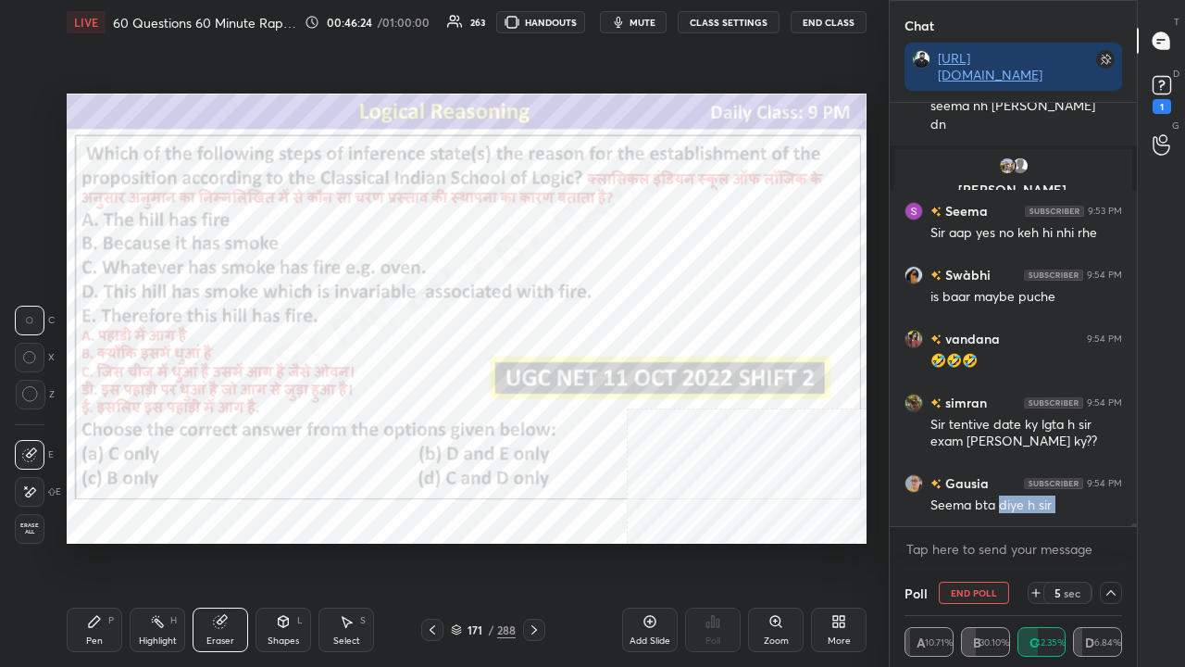
click at [31, 530] on span "Erase all" at bounding box center [30, 528] width 28 height 13
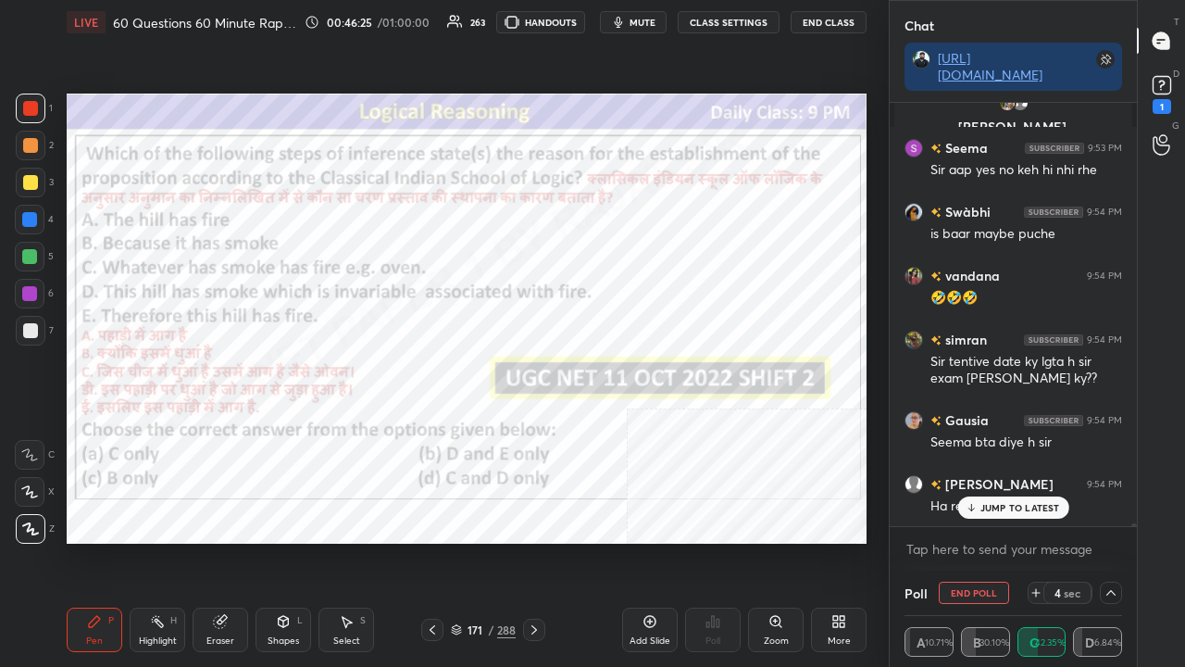
click at [987, 515] on div "JUMP TO LATEST" at bounding box center [1012, 507] width 111 height 22
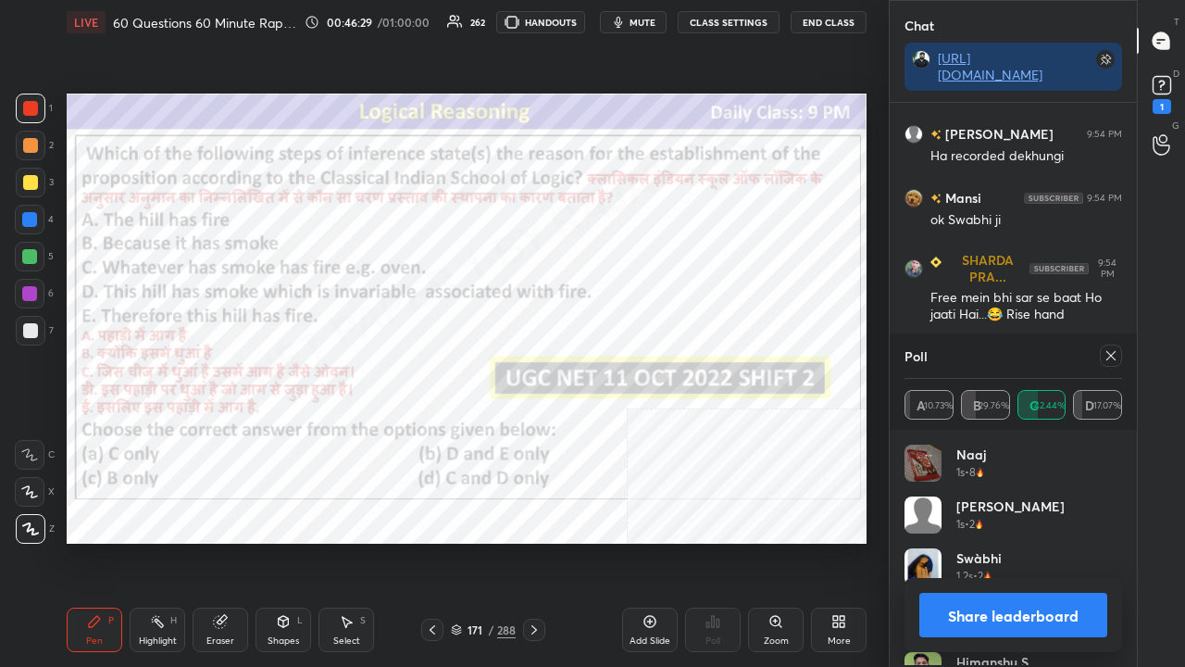
scroll to position [217, 212]
click at [1117, 356] on div at bounding box center [1111, 355] width 22 height 22
type textarea "x"
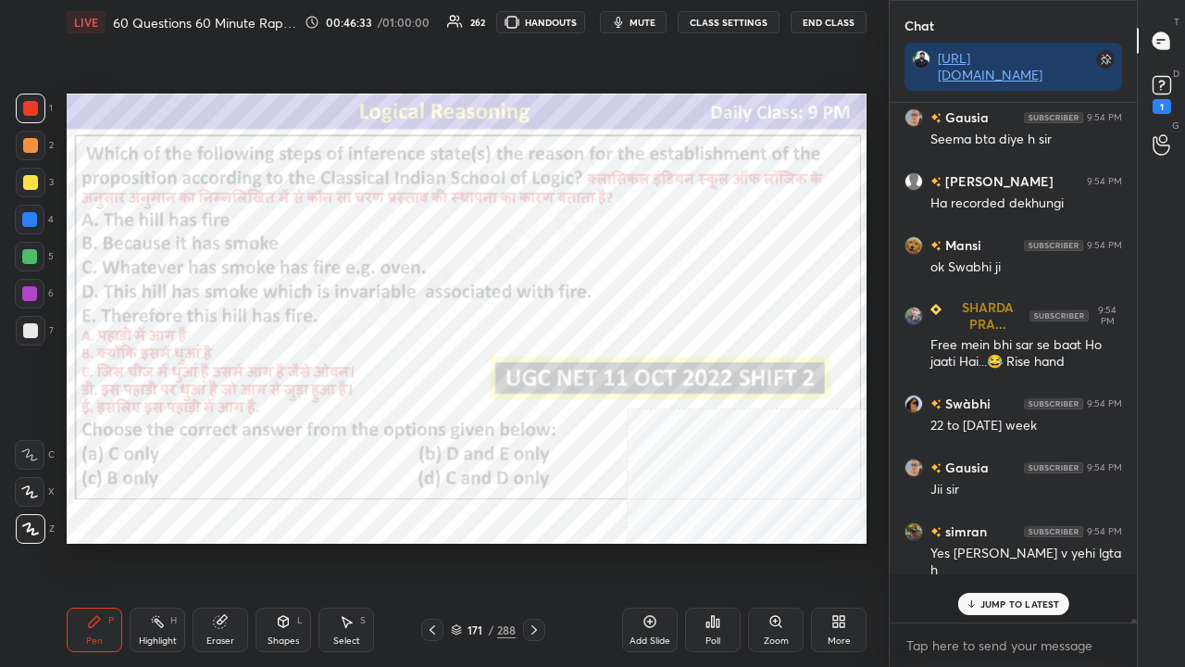
scroll to position [508, 242]
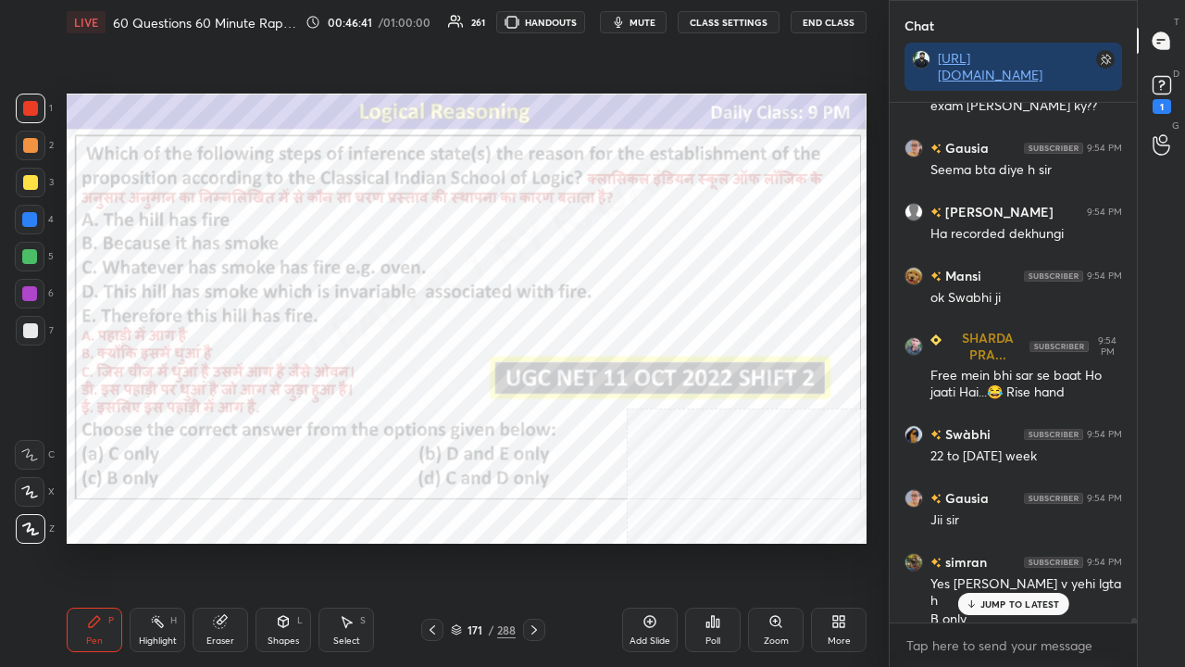
click at [980, 541] on div "JUMP TO LATEST" at bounding box center [1012, 604] width 111 height 22
click at [481, 541] on div "171" at bounding box center [475, 629] width 19 height 11
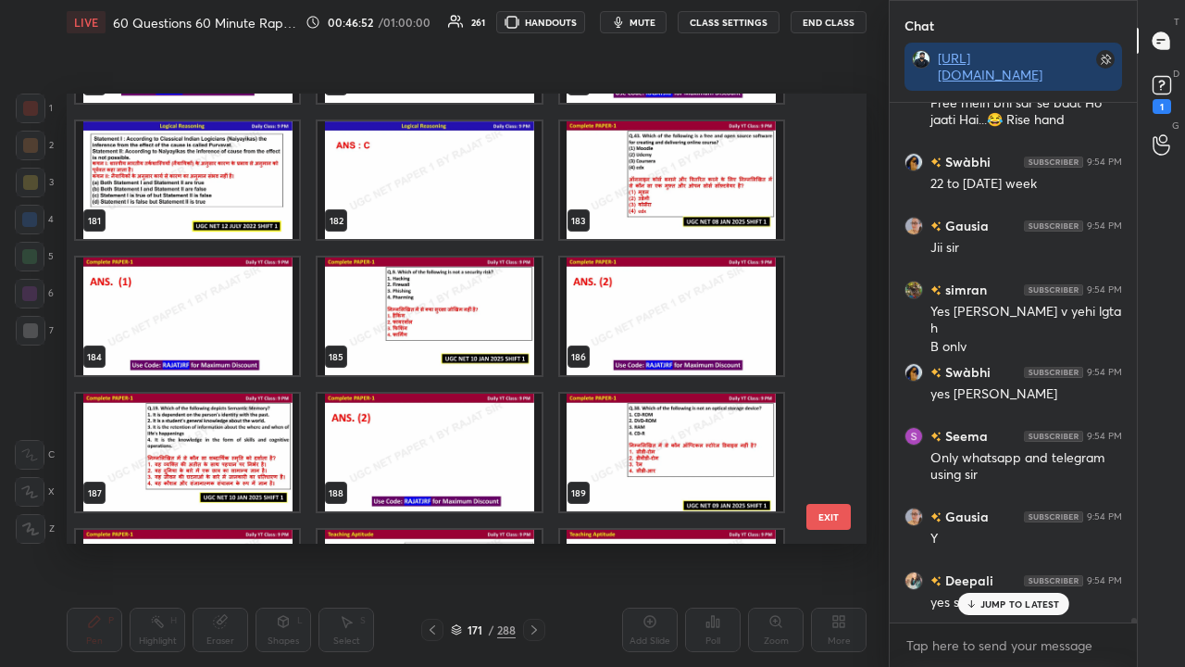
click at [472, 317] on img "grid" at bounding box center [429, 316] width 223 height 118
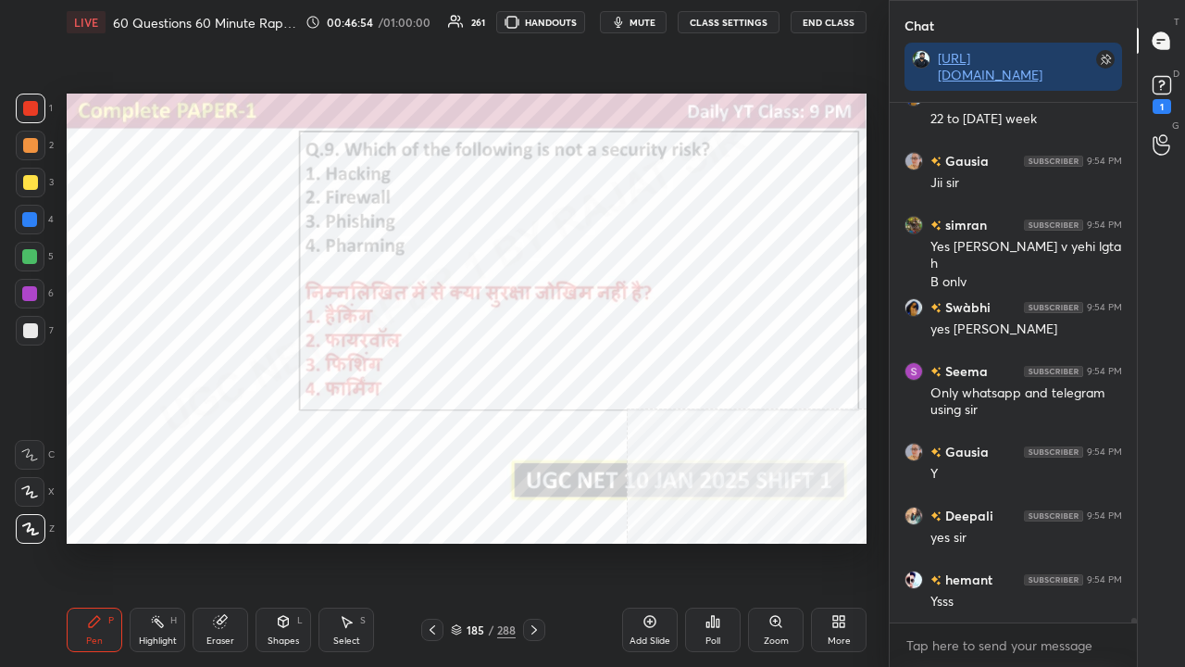
click at [711, 541] on icon at bounding box center [713, 621] width 15 height 15
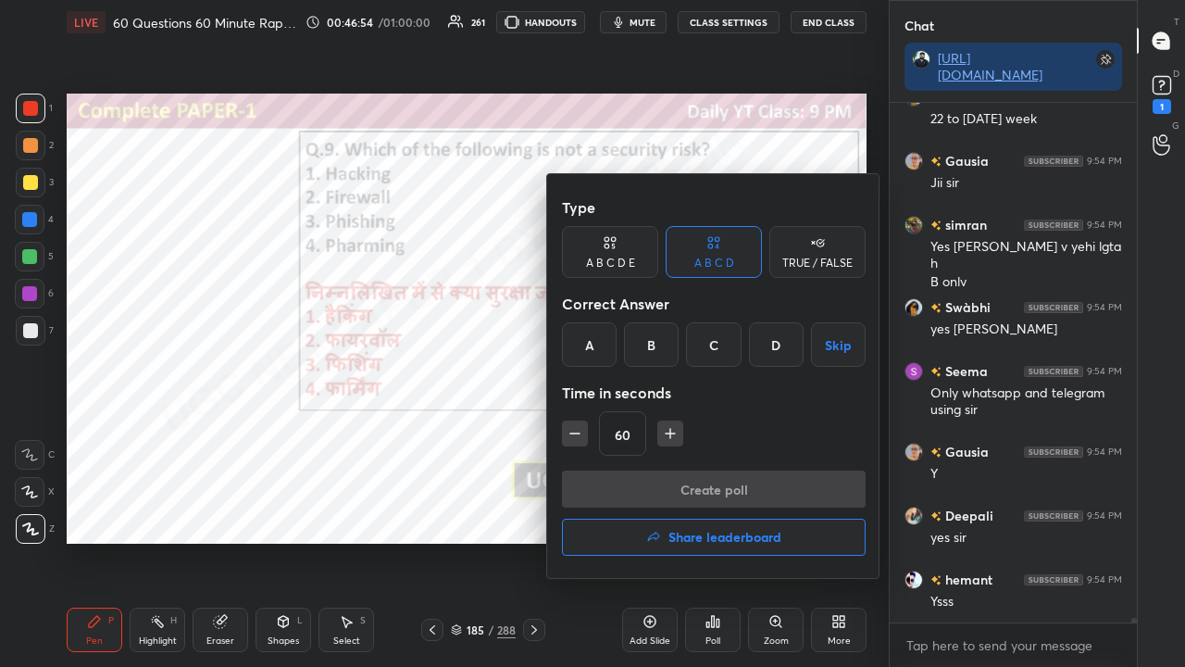
click at [656, 347] on div "B" at bounding box center [651, 344] width 55 height 44
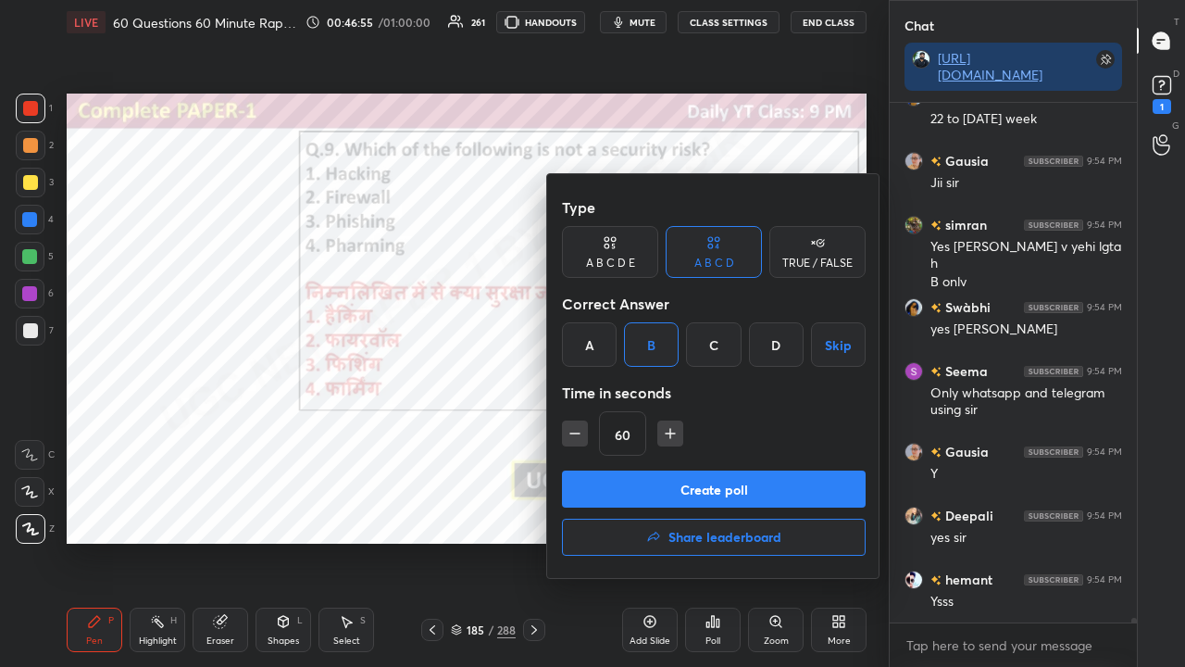
click at [576, 431] on icon "button" at bounding box center [575, 433] width 19 height 19
drag, startPoint x: 576, startPoint y: 431, endPoint x: 587, endPoint y: 444, distance: 16.4
click at [576, 433] on icon "button" at bounding box center [575, 433] width 19 height 19
type input "30"
click at [644, 483] on button "Create poll" at bounding box center [714, 488] width 304 height 37
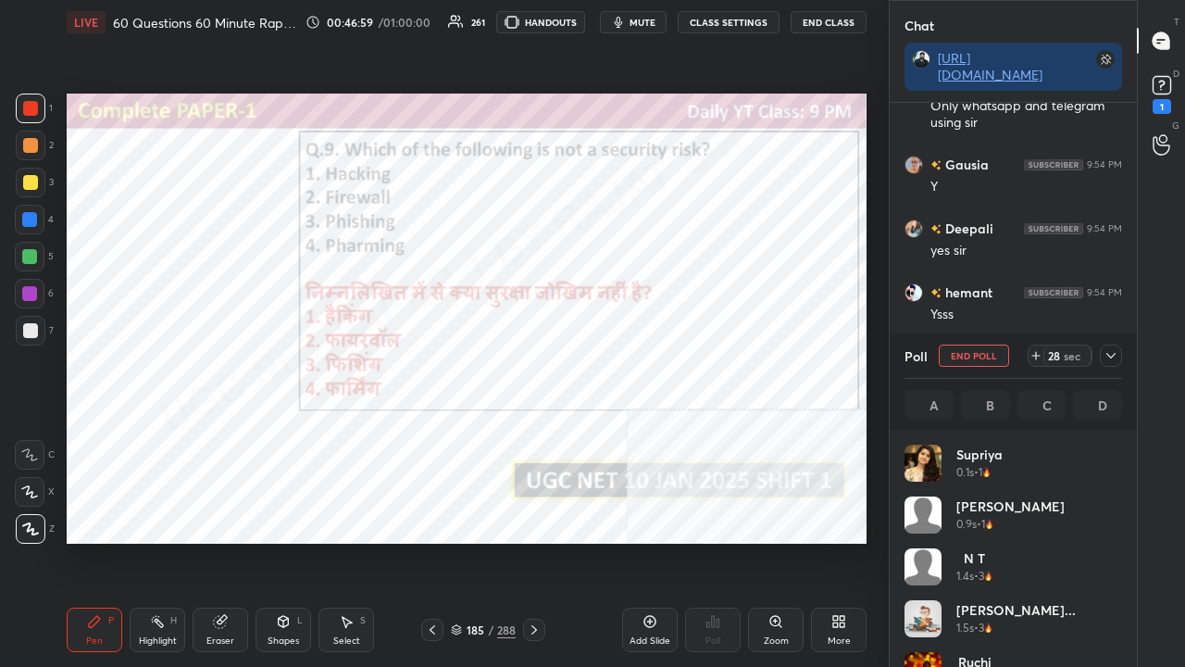
click at [1109, 359] on icon at bounding box center [1111, 355] width 15 height 15
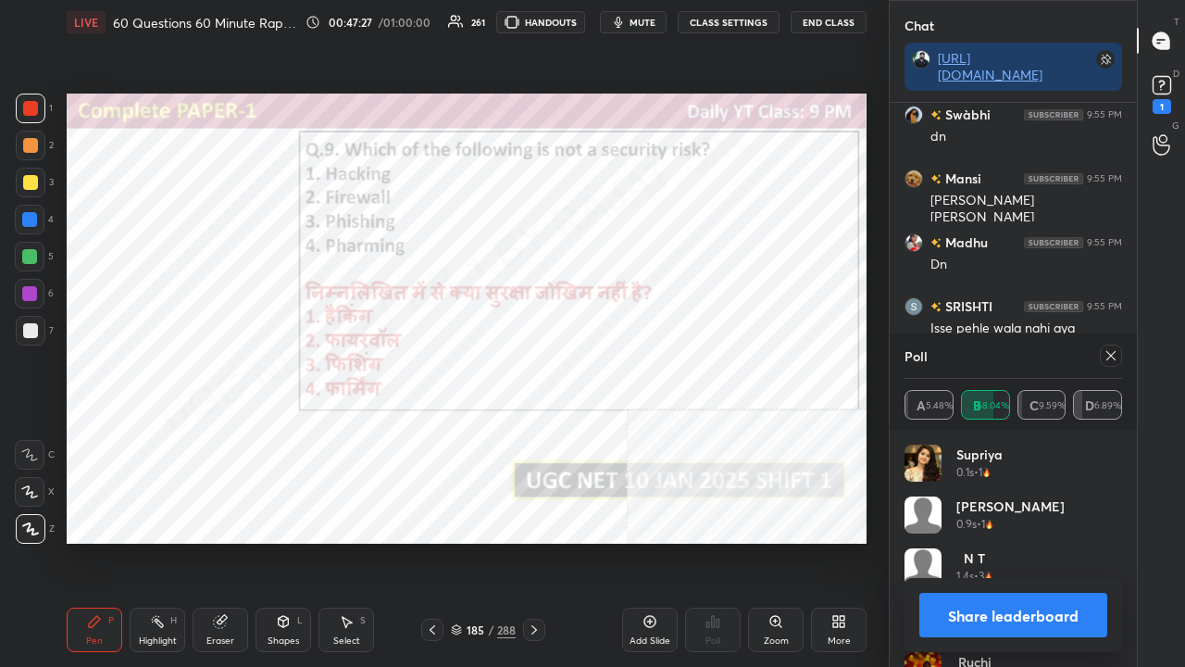
click at [1113, 354] on icon at bounding box center [1111, 355] width 15 height 15
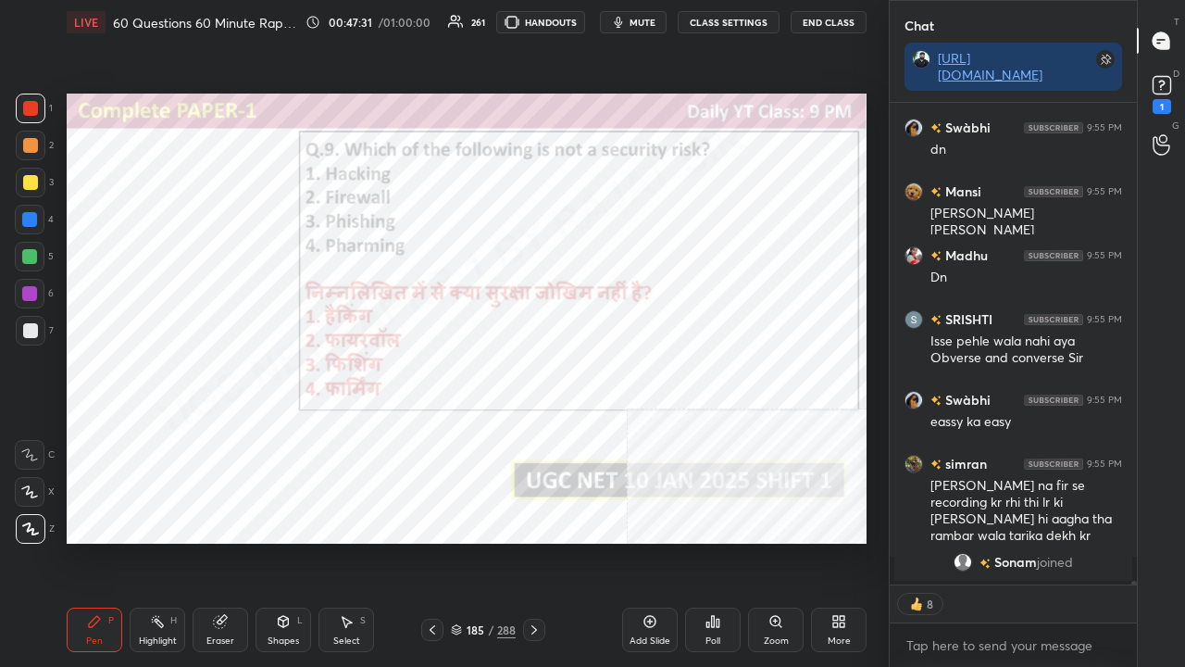
click at [482, 541] on div "185" at bounding box center [475, 629] width 19 height 11
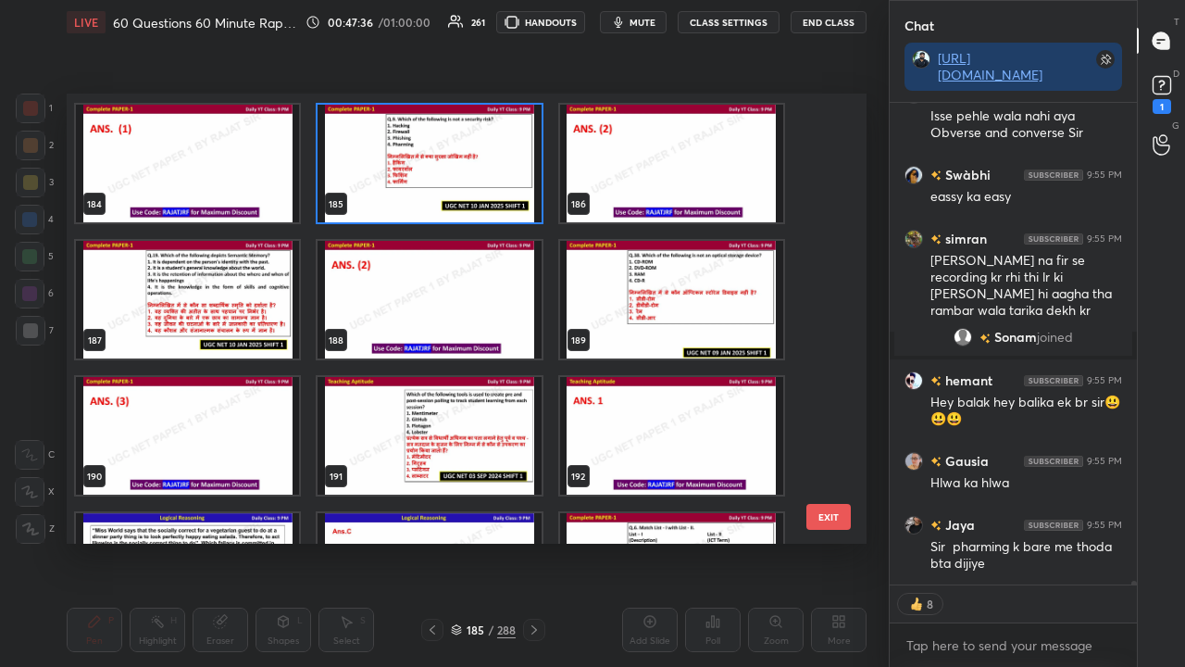
click at [254, 293] on img "grid" at bounding box center [187, 300] width 223 height 118
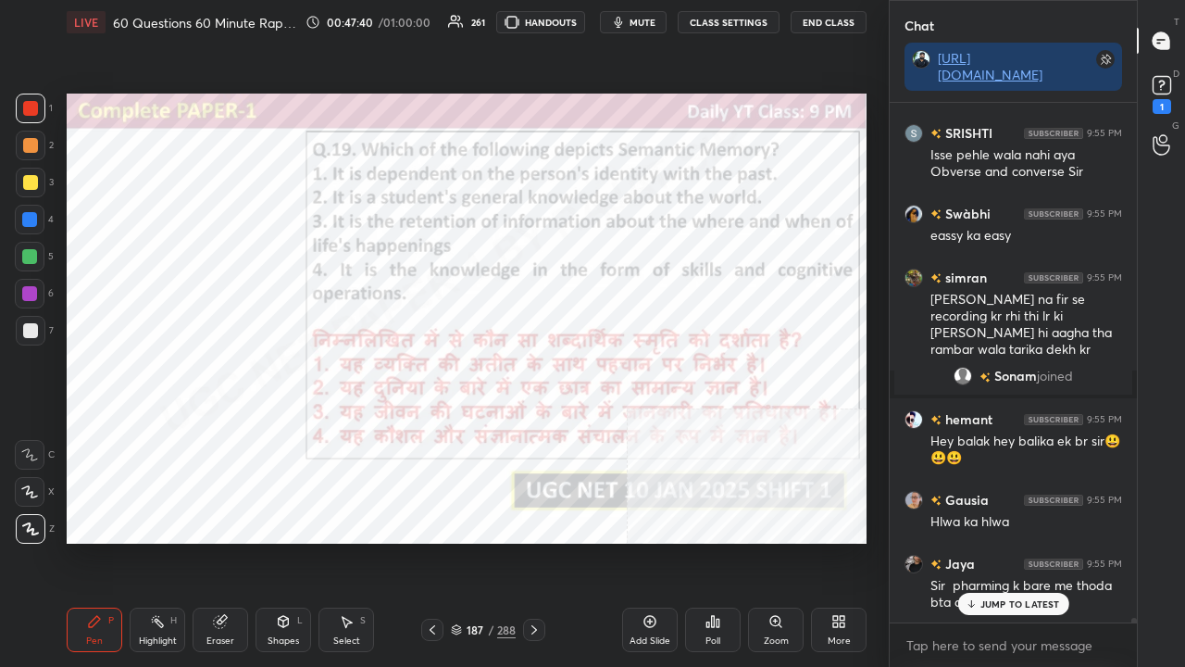
click at [21, 294] on div at bounding box center [30, 294] width 30 height 30
click at [23, 293] on div at bounding box center [29, 293] width 15 height 15
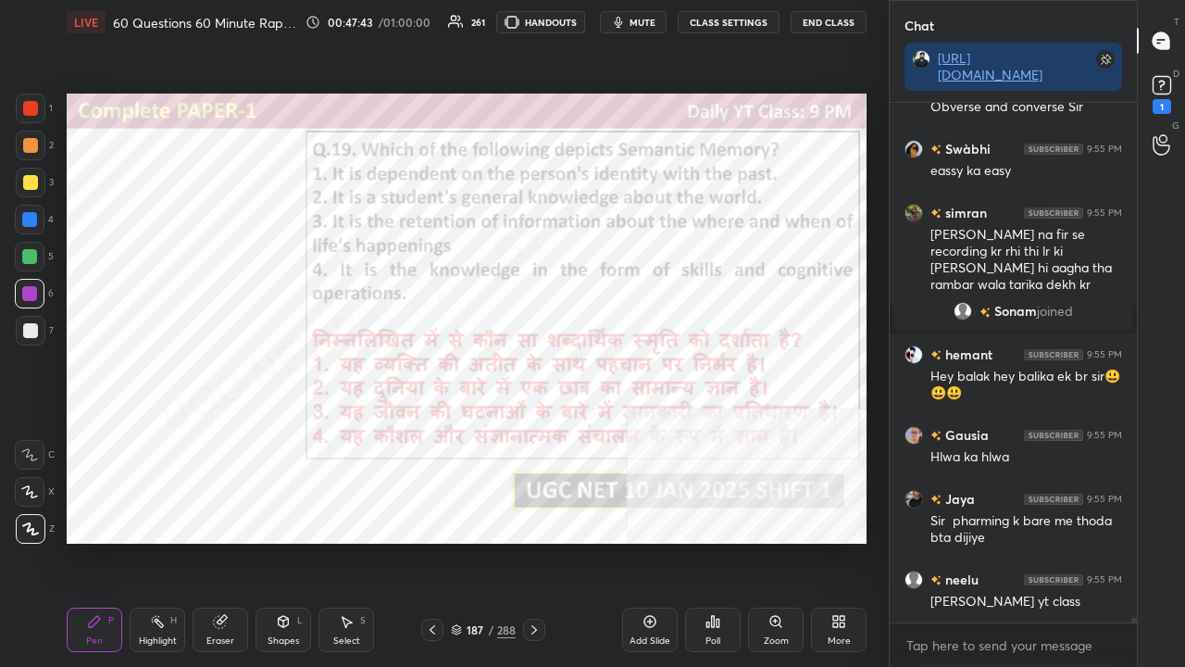
click at [481, 541] on div "187" at bounding box center [475, 629] width 19 height 11
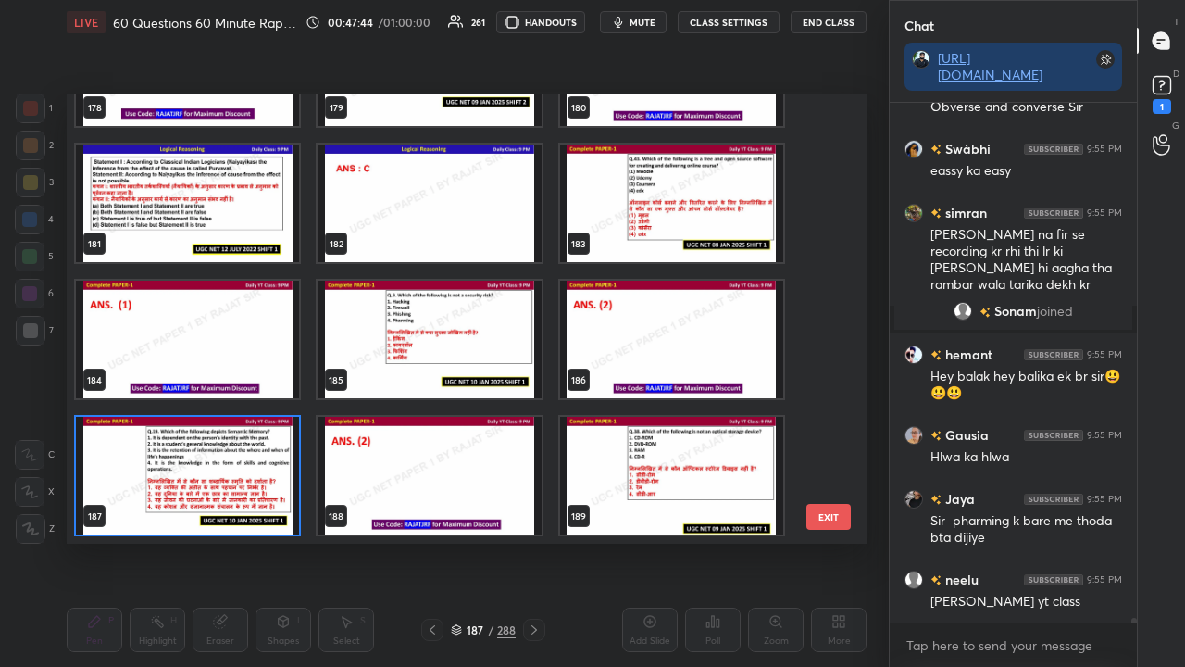
click at [254, 474] on img "grid" at bounding box center [187, 476] width 223 height 118
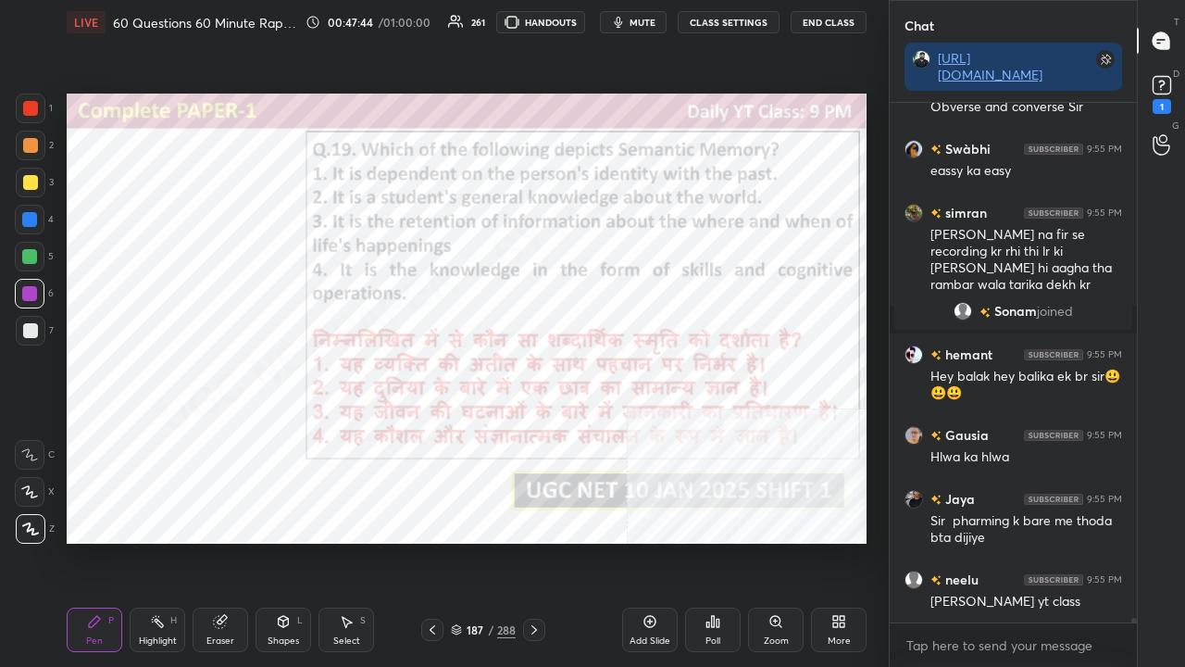
click at [256, 473] on img "grid" at bounding box center [187, 476] width 223 height 118
click at [719, 541] on icon at bounding box center [713, 621] width 15 height 15
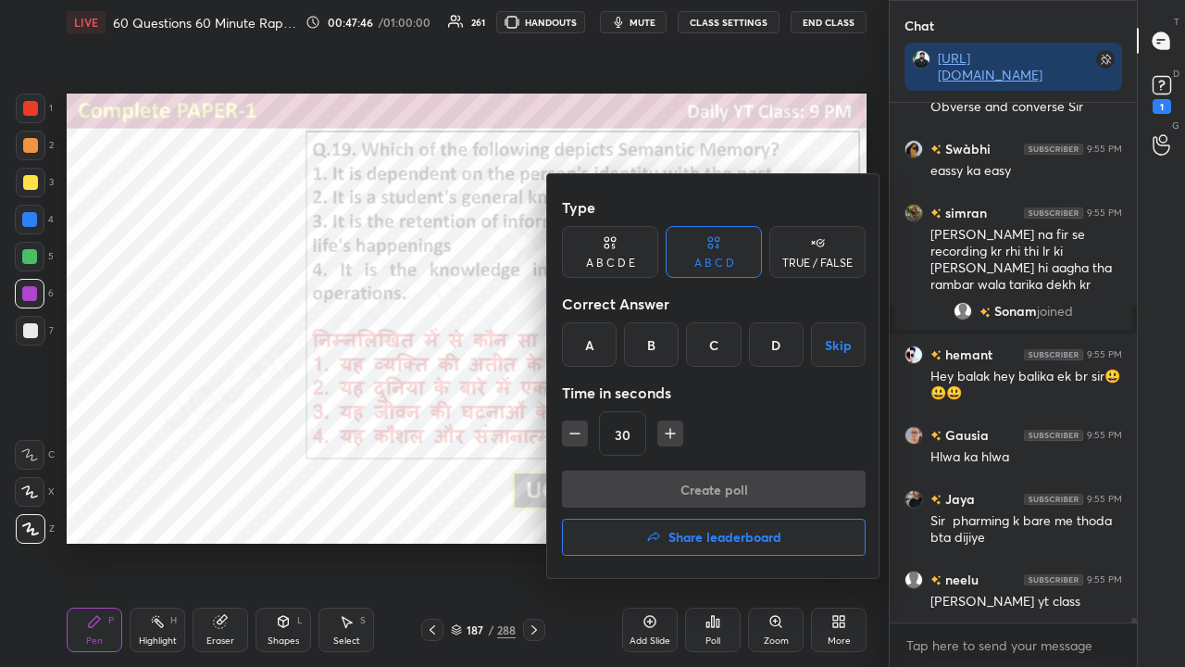
drag, startPoint x: 646, startPoint y: 345, endPoint x: 653, endPoint y: 420, distance: 75.3
click at [647, 354] on div "B" at bounding box center [651, 344] width 55 height 44
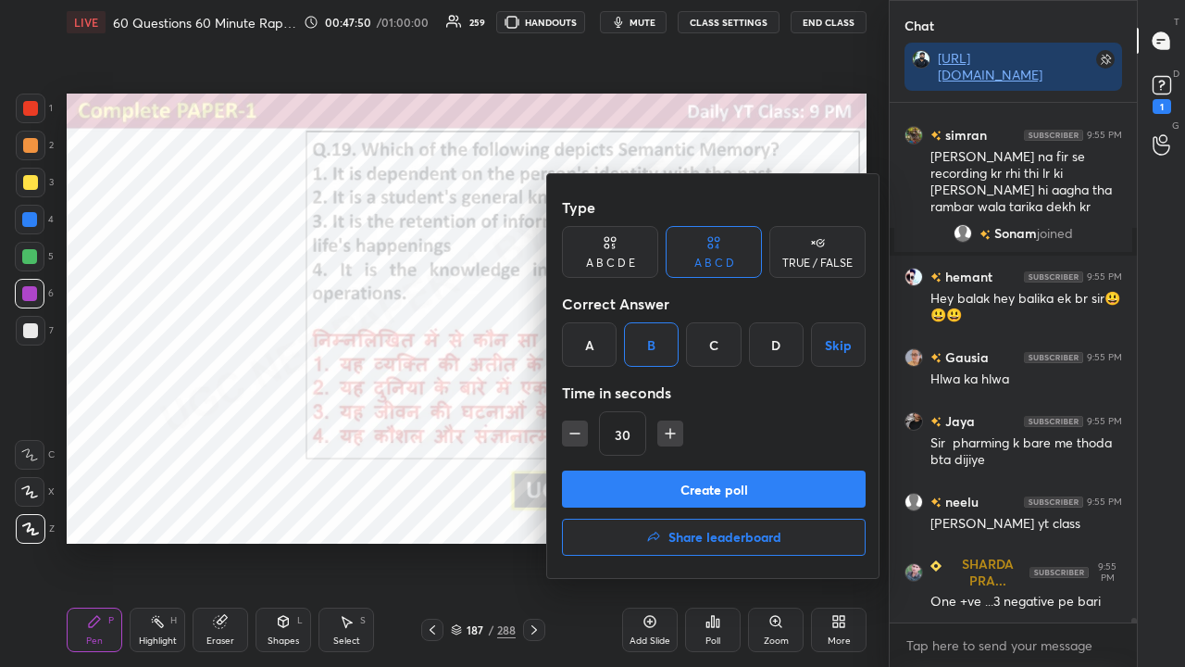
click at [672, 479] on button "Create poll" at bounding box center [714, 488] width 304 height 37
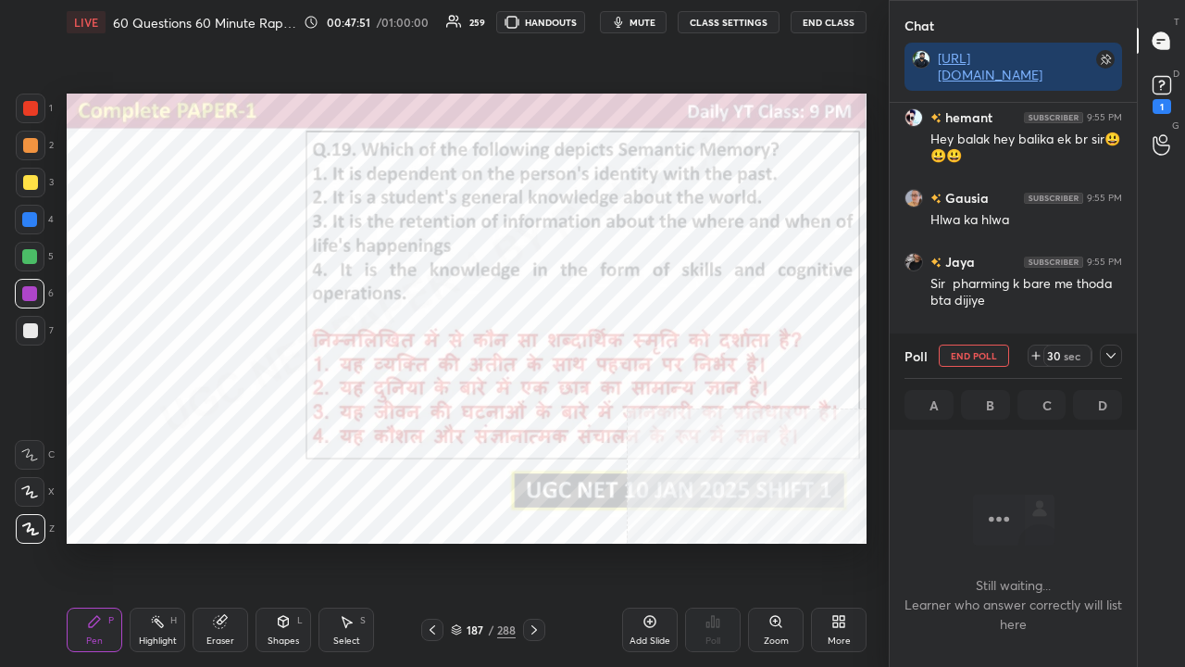
click at [1113, 353] on icon at bounding box center [1111, 355] width 15 height 15
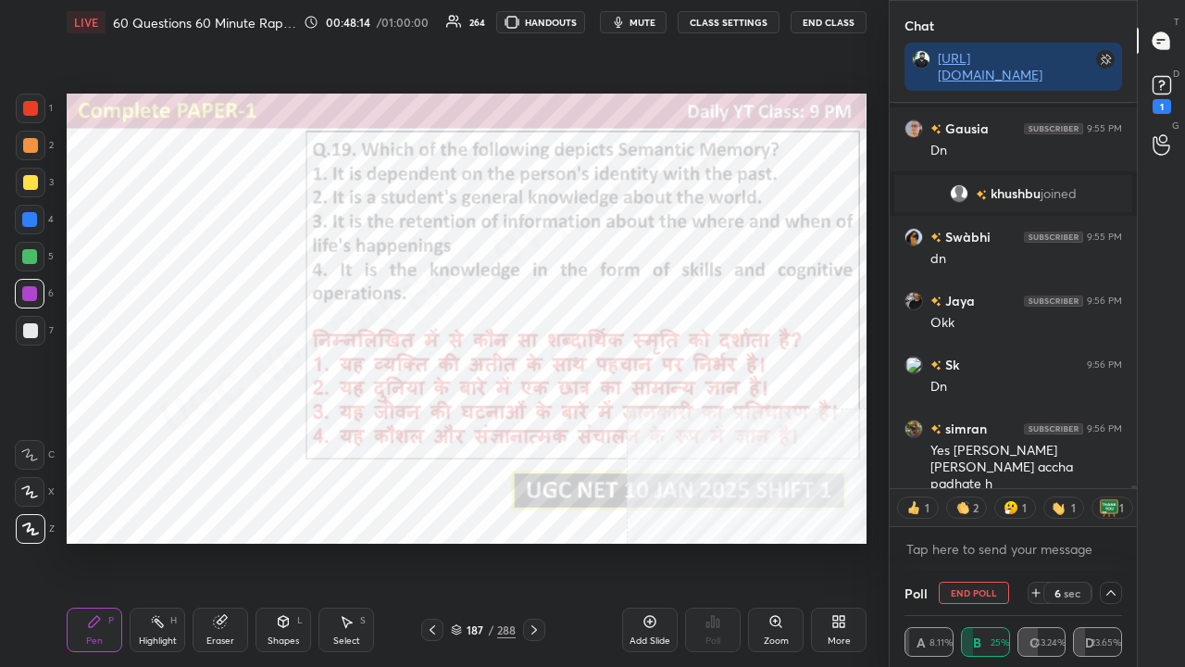
click at [22, 211] on div at bounding box center [30, 220] width 30 height 30
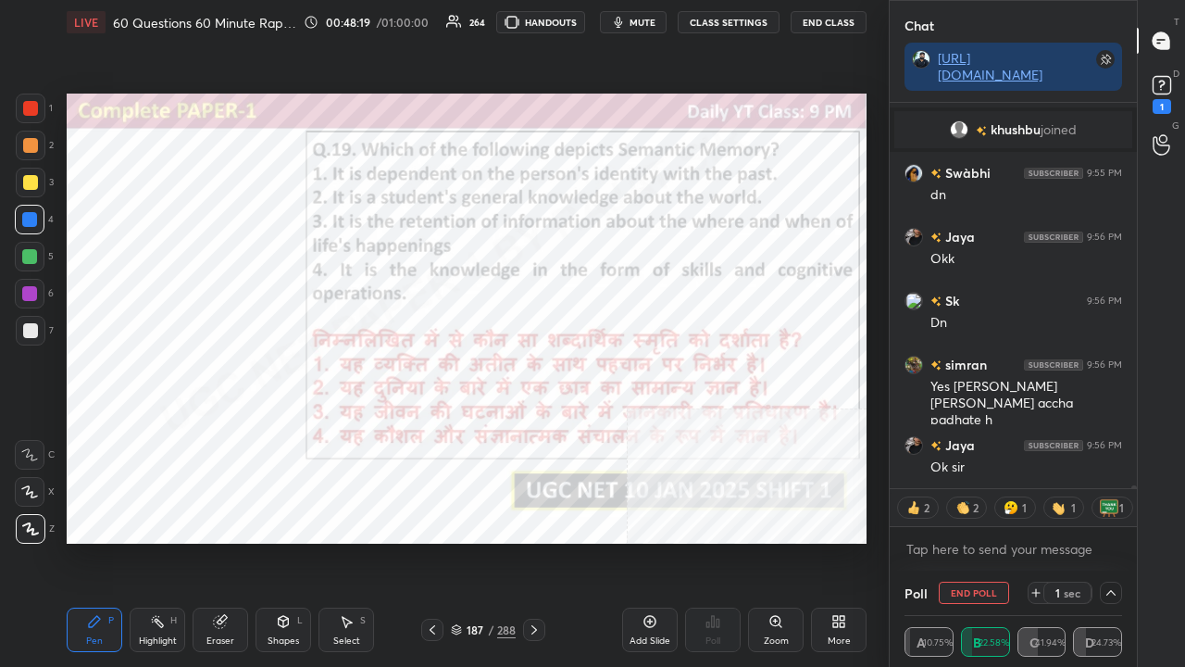
click at [33, 117] on div at bounding box center [31, 109] width 30 height 30
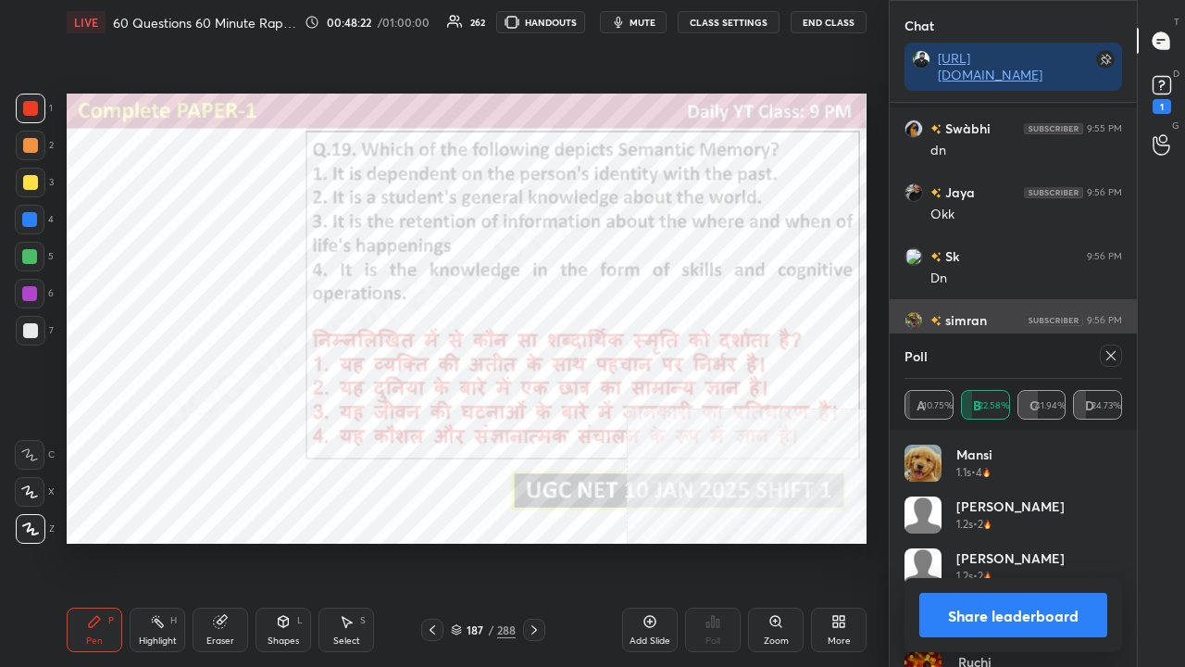
drag, startPoint x: 1109, startPoint y: 352, endPoint x: 998, endPoint y: 323, distance: 114.8
click at [1109, 352] on icon at bounding box center [1111, 355] width 15 height 15
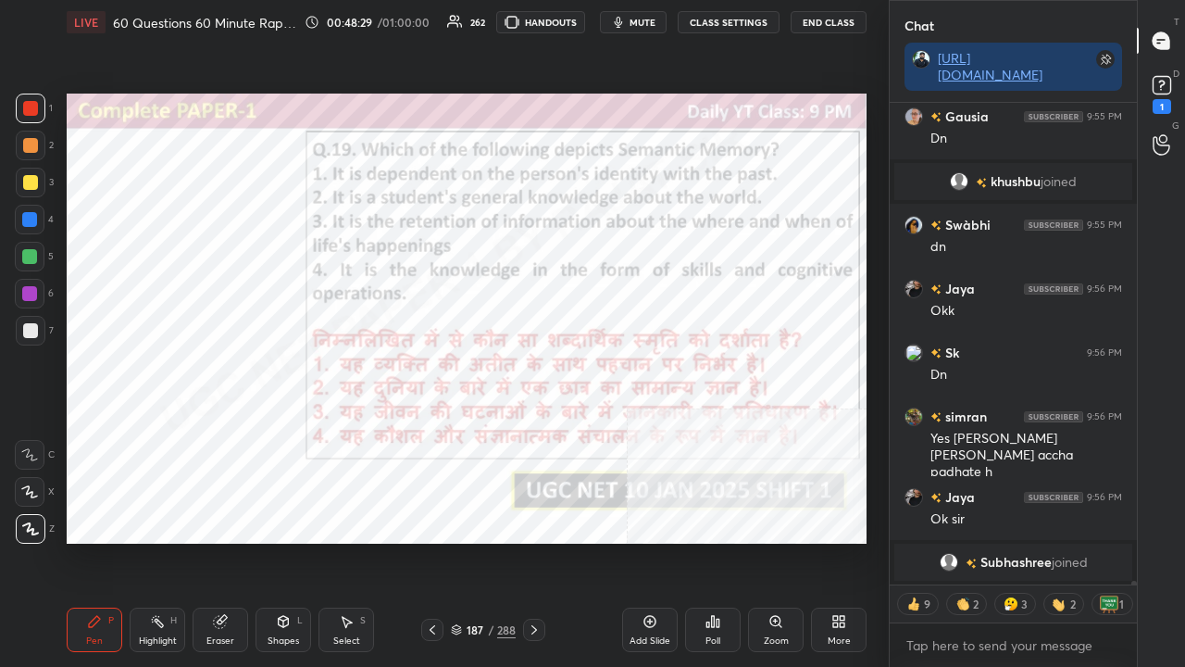
click at [478, 541] on div "187" at bounding box center [475, 629] width 19 height 11
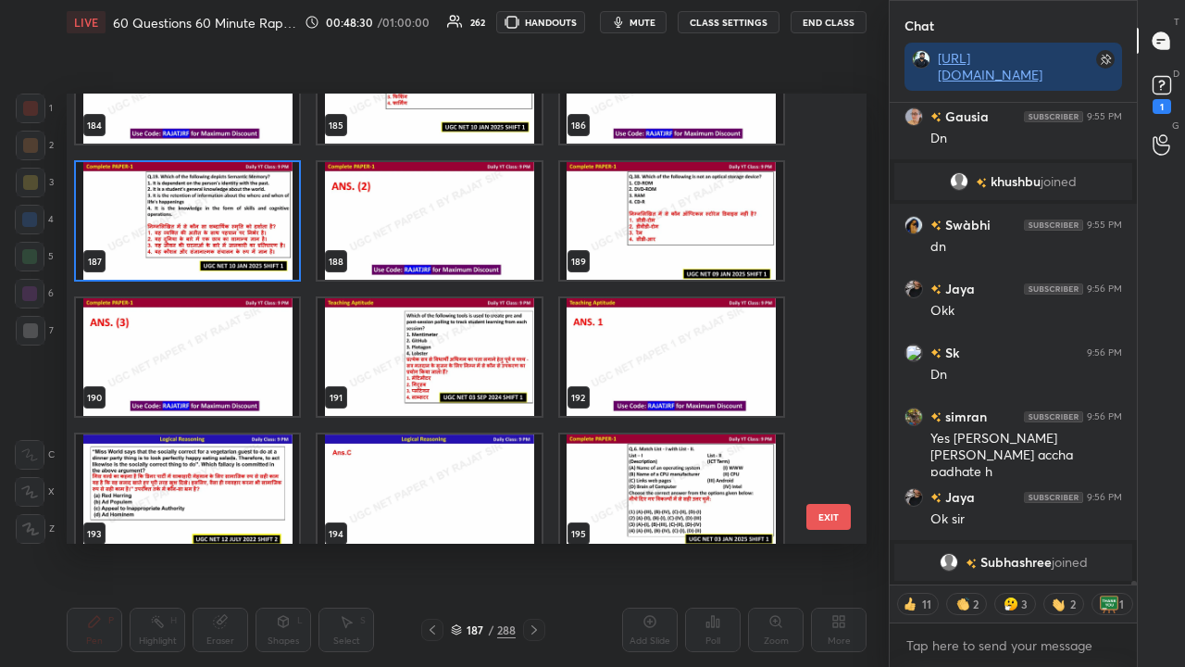
click at [697, 231] on img "grid" at bounding box center [671, 221] width 223 height 118
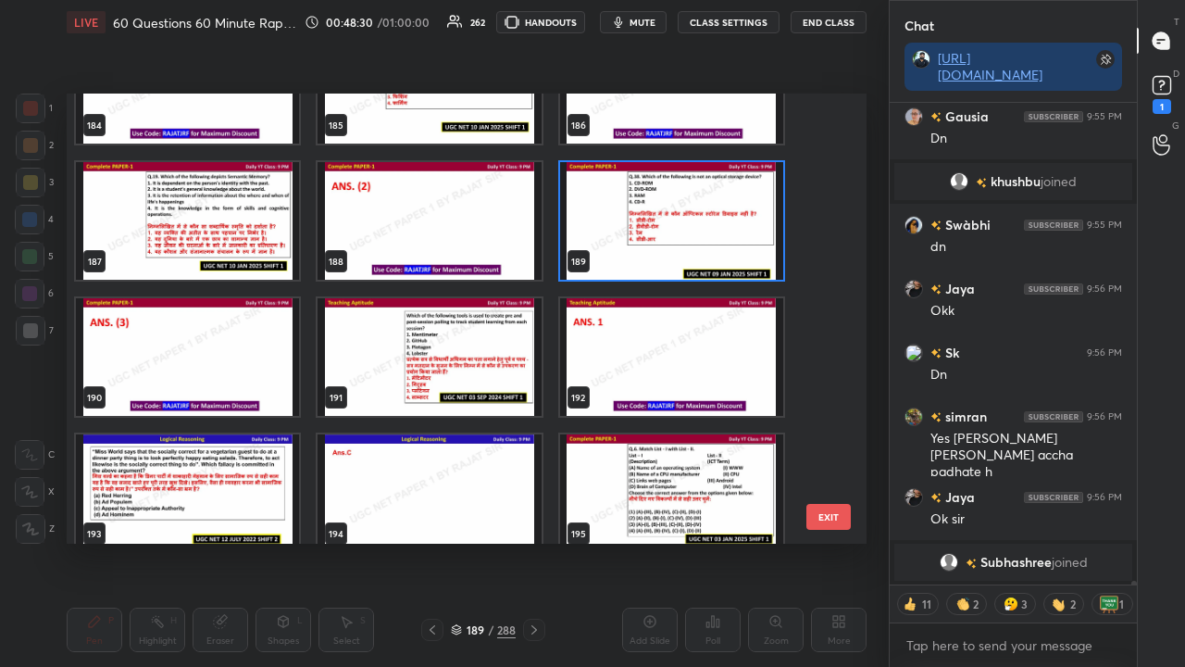
click at [697, 231] on img "grid" at bounding box center [671, 221] width 223 height 118
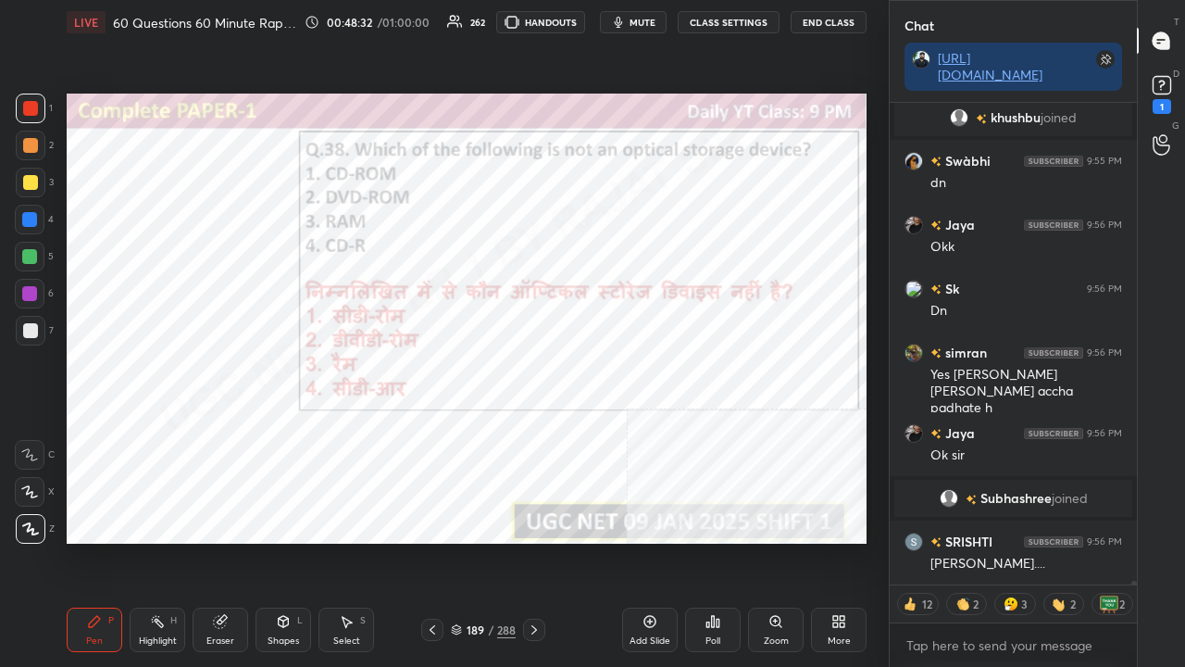
click at [711, 541] on icon at bounding box center [713, 621] width 15 height 15
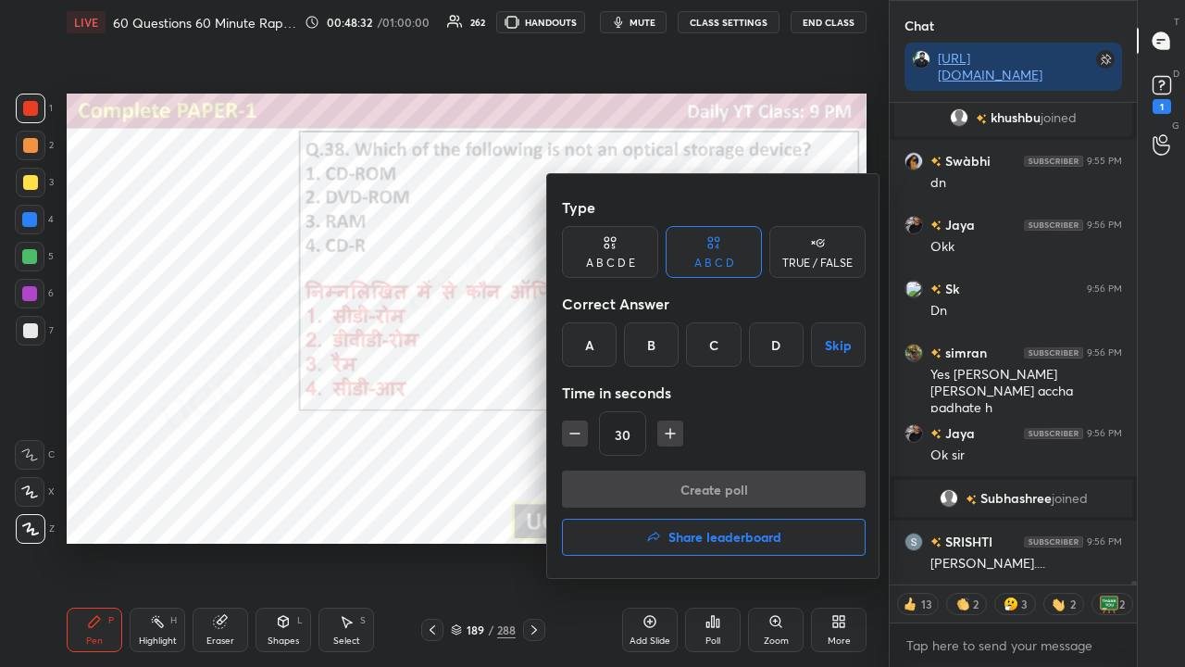
click at [707, 344] on div "C" at bounding box center [713, 344] width 55 height 44
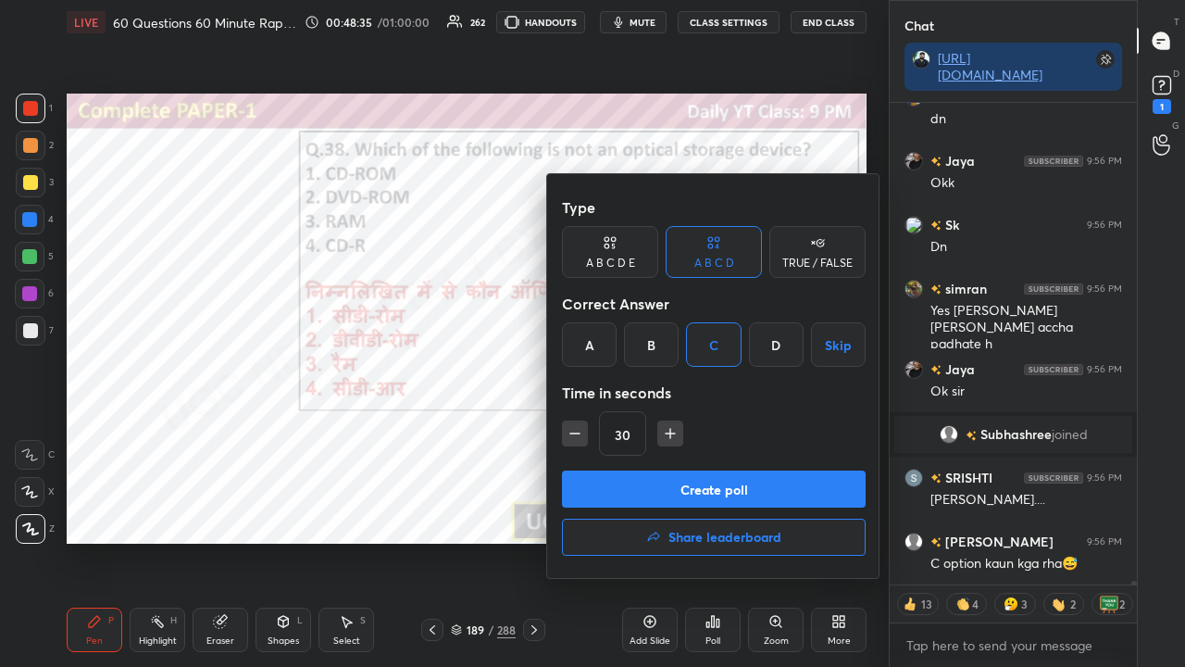
click at [674, 487] on button "Create poll" at bounding box center [714, 488] width 304 height 37
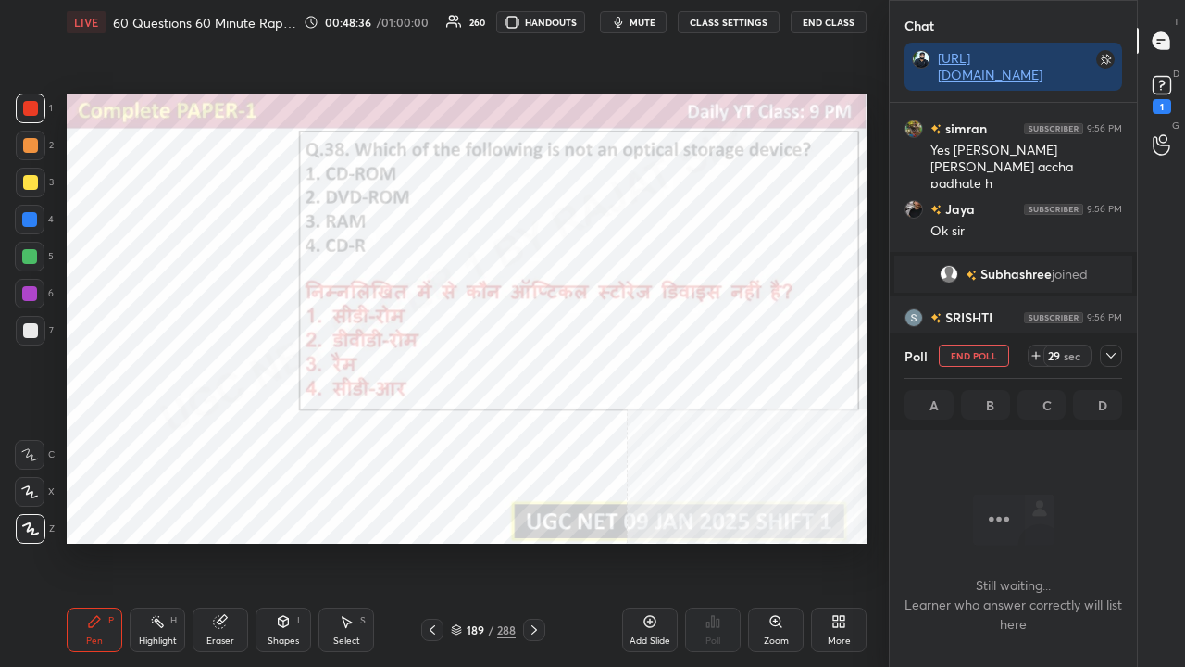
drag, startPoint x: 1113, startPoint y: 357, endPoint x: 1107, endPoint y: 366, distance: 10.0
click at [1113, 357] on icon at bounding box center [1111, 355] width 15 height 15
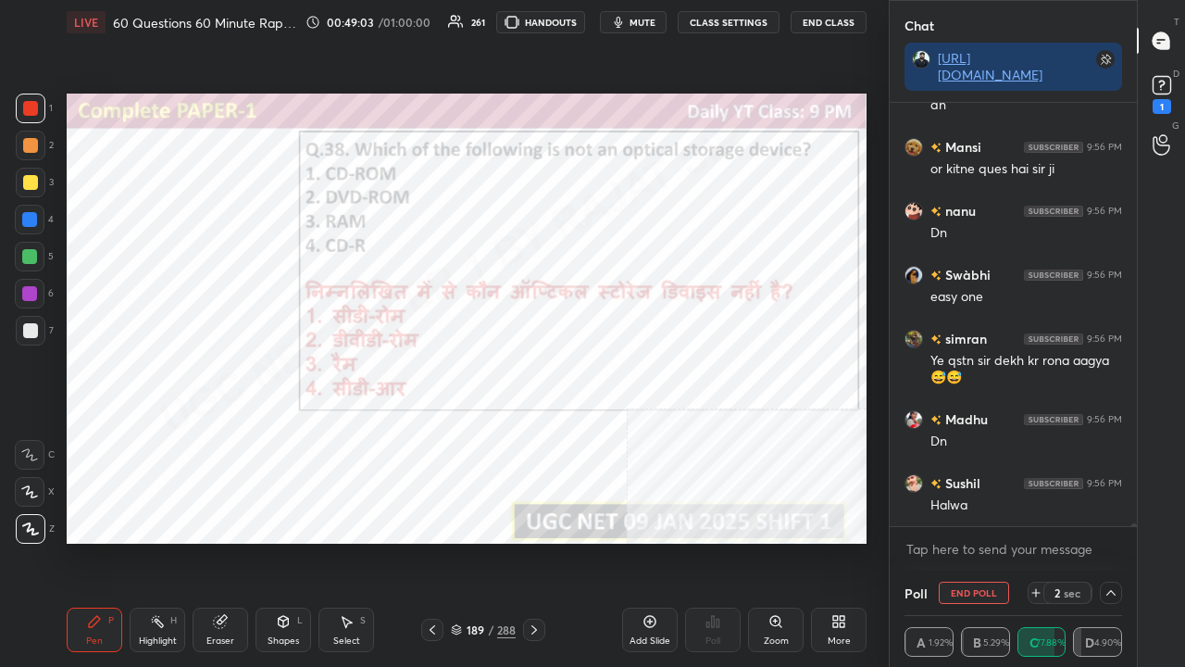
click at [478, 541] on div "189" at bounding box center [475, 629] width 19 height 11
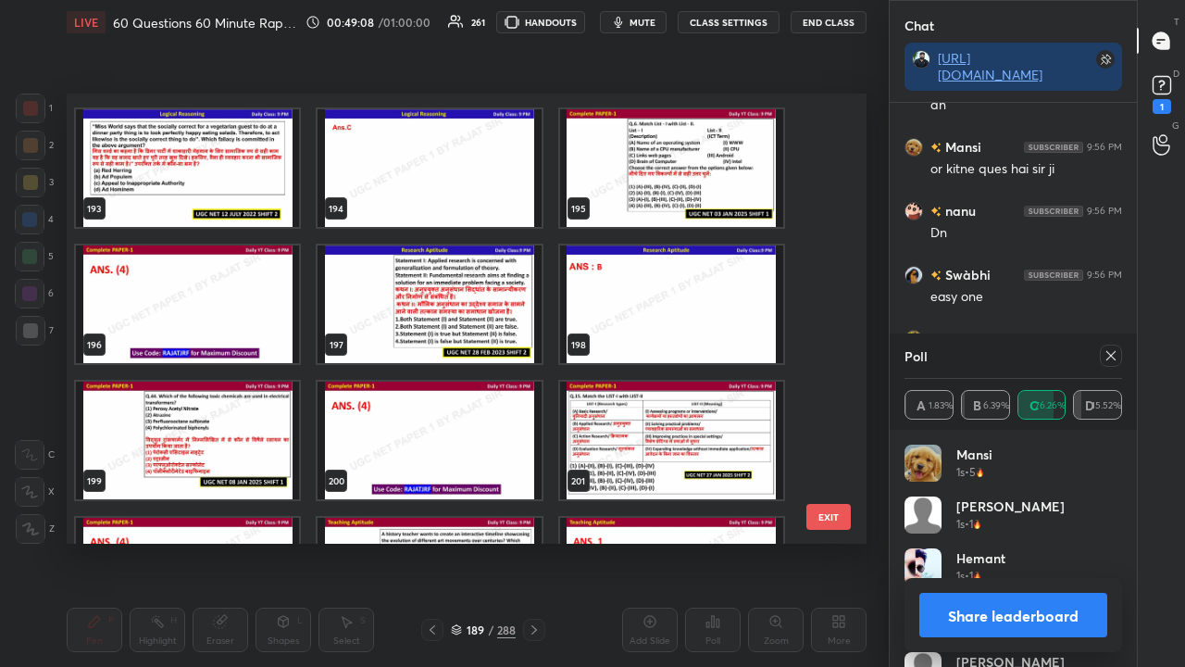
click at [696, 188] on img "grid" at bounding box center [671, 168] width 223 height 118
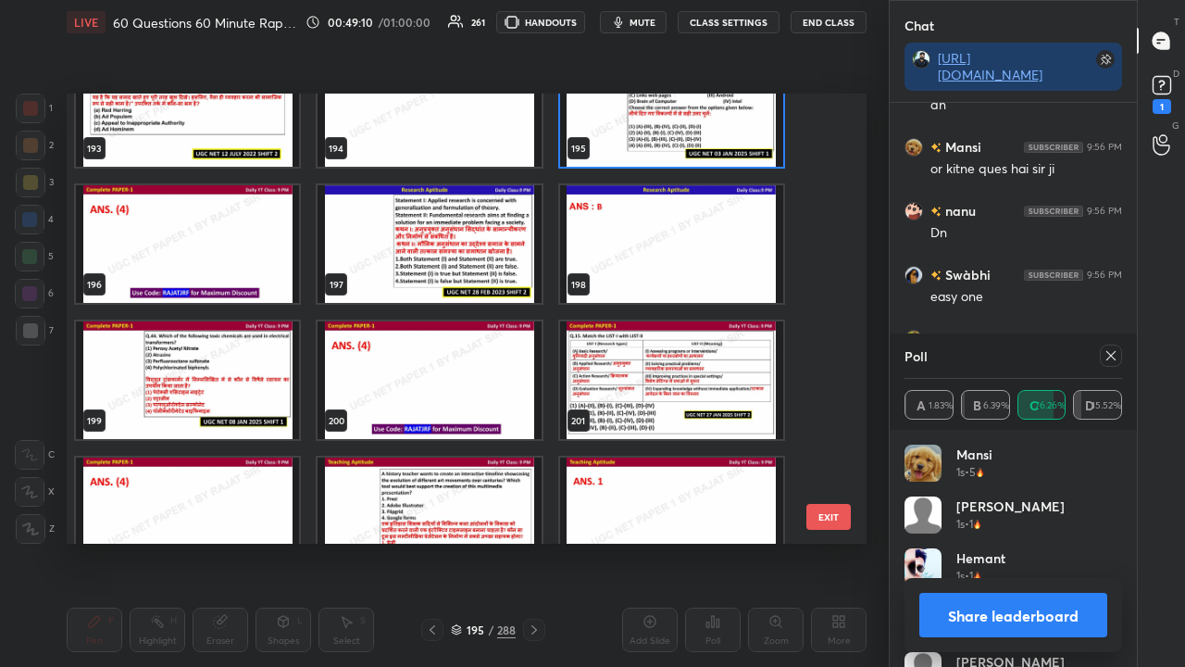
click at [503, 265] on img "grid" at bounding box center [429, 244] width 223 height 118
click at [504, 264] on img "grid" at bounding box center [429, 244] width 223 height 118
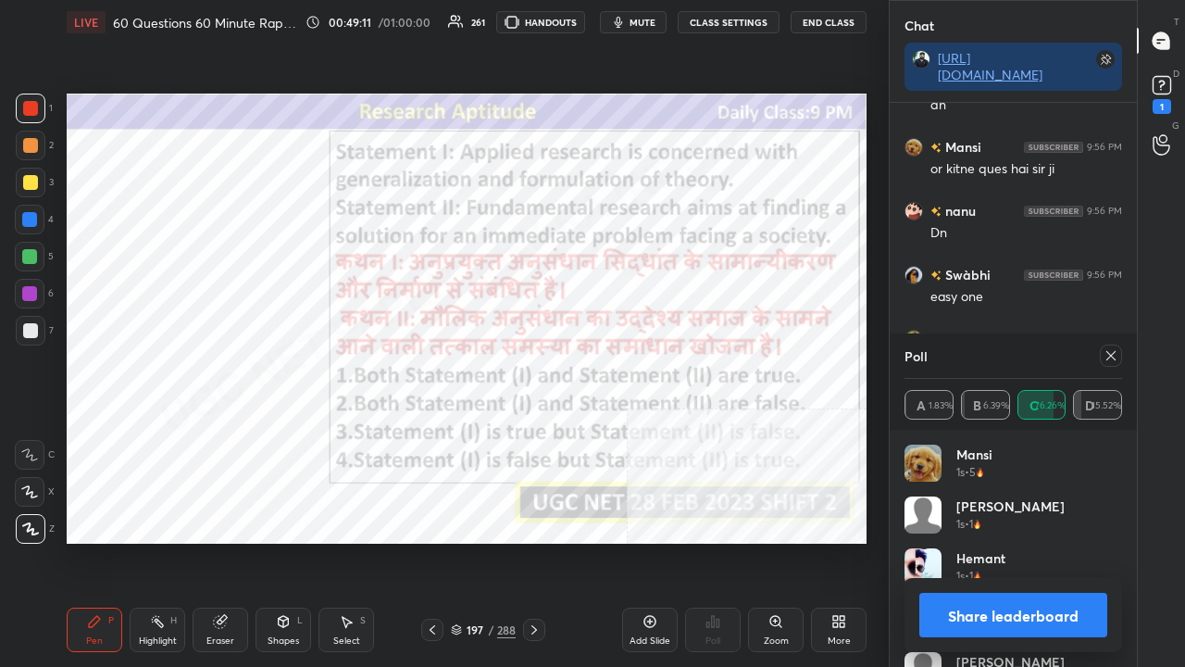
click at [1114, 356] on icon at bounding box center [1111, 355] width 15 height 15
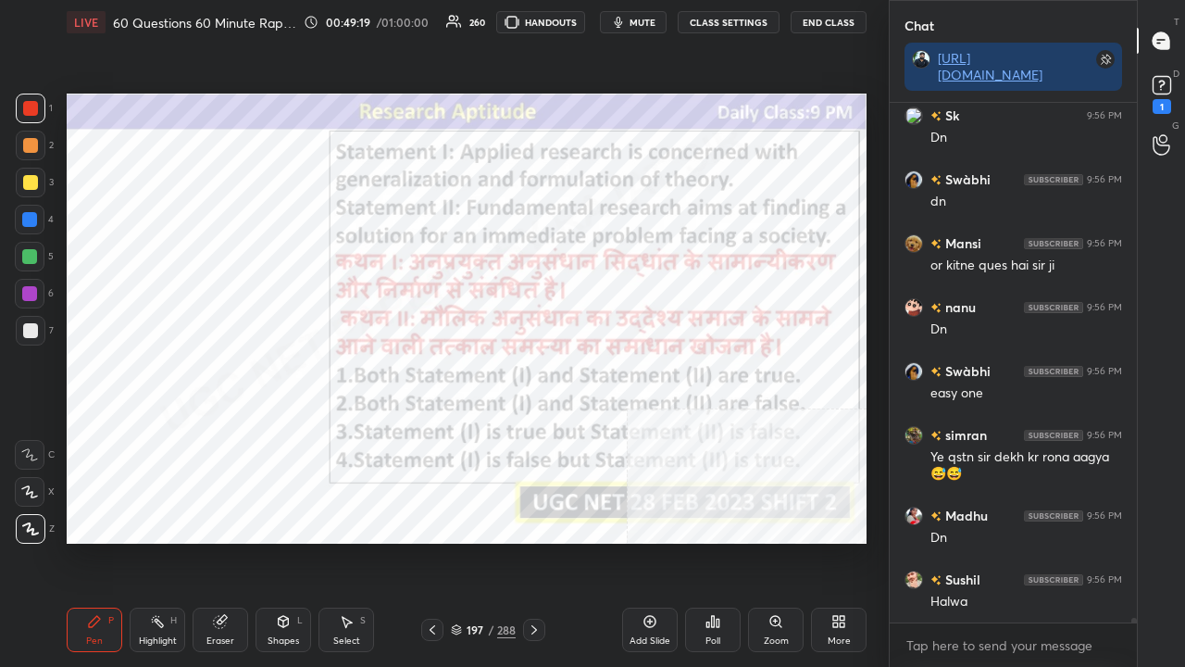
click at [475, 541] on div "197" at bounding box center [475, 629] width 19 height 11
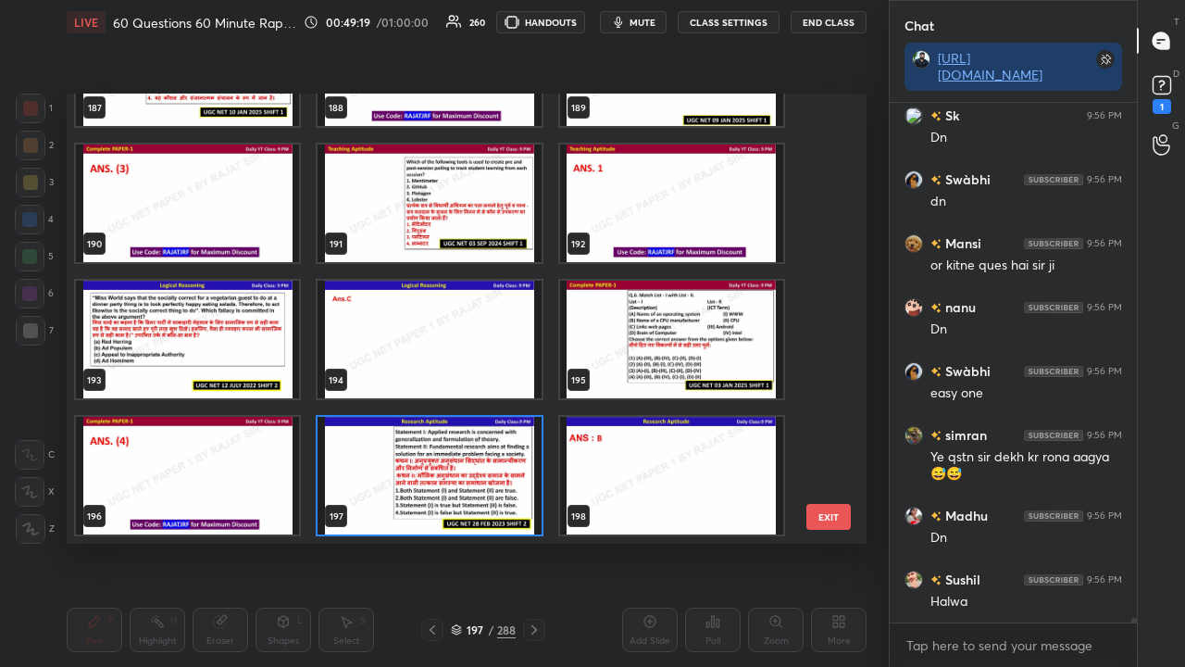
click at [389, 449] on img "grid" at bounding box center [429, 476] width 223 height 118
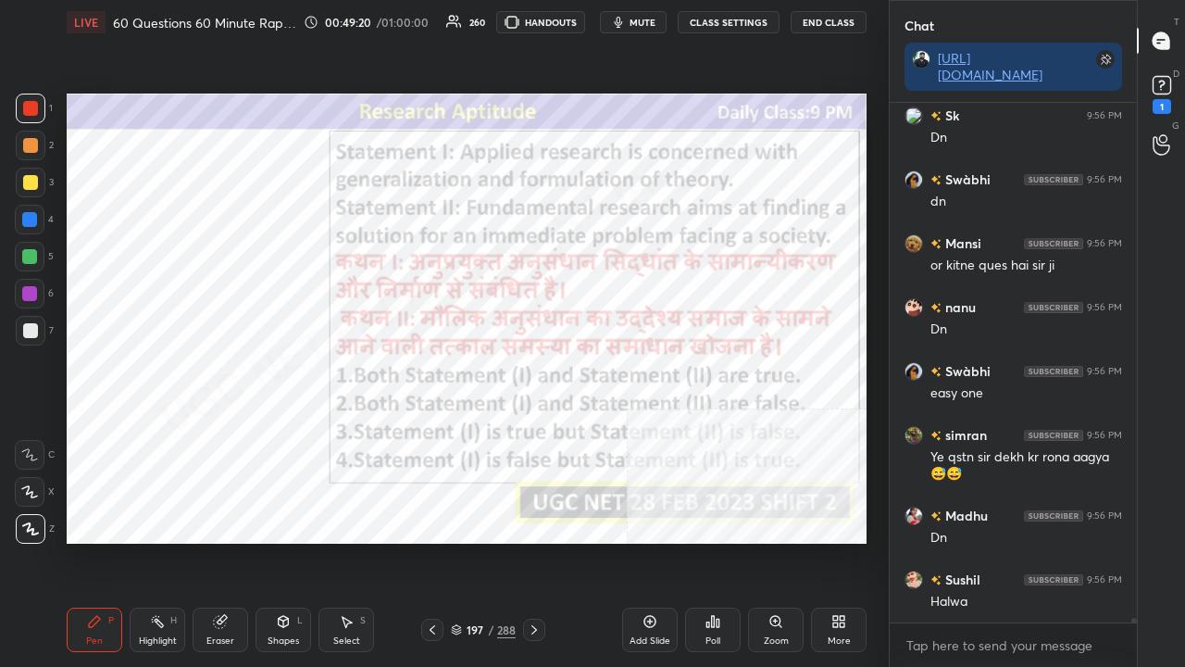
click at [390, 449] on img "grid" at bounding box center [429, 476] width 223 height 118
click at [706, 541] on icon at bounding box center [713, 621] width 15 height 15
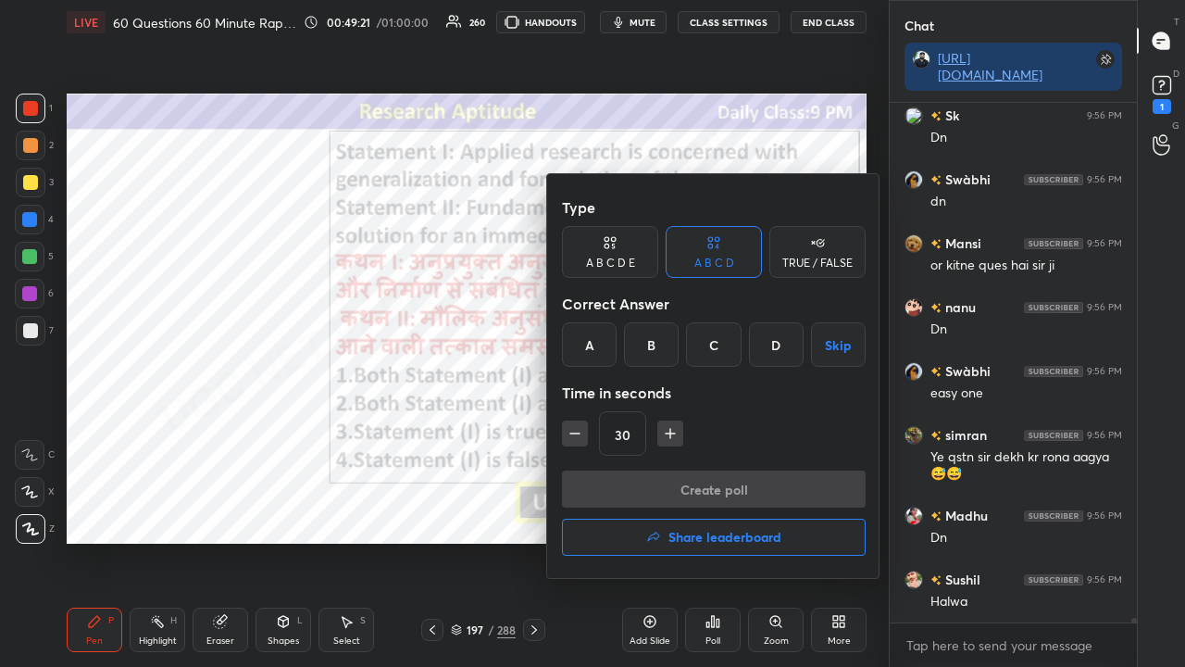
drag, startPoint x: 649, startPoint y: 345, endPoint x: 639, endPoint y: 419, distance: 73.9
click at [649, 352] on div "B" at bounding box center [651, 344] width 55 height 44
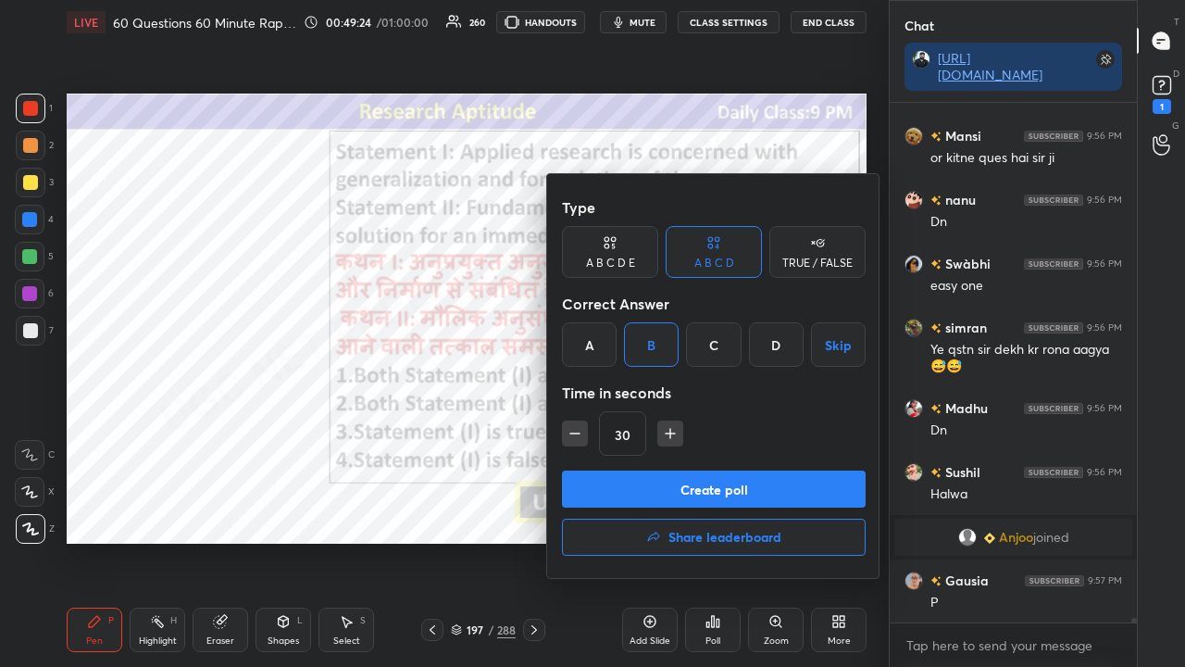
click at [643, 489] on button "Create poll" at bounding box center [714, 488] width 304 height 37
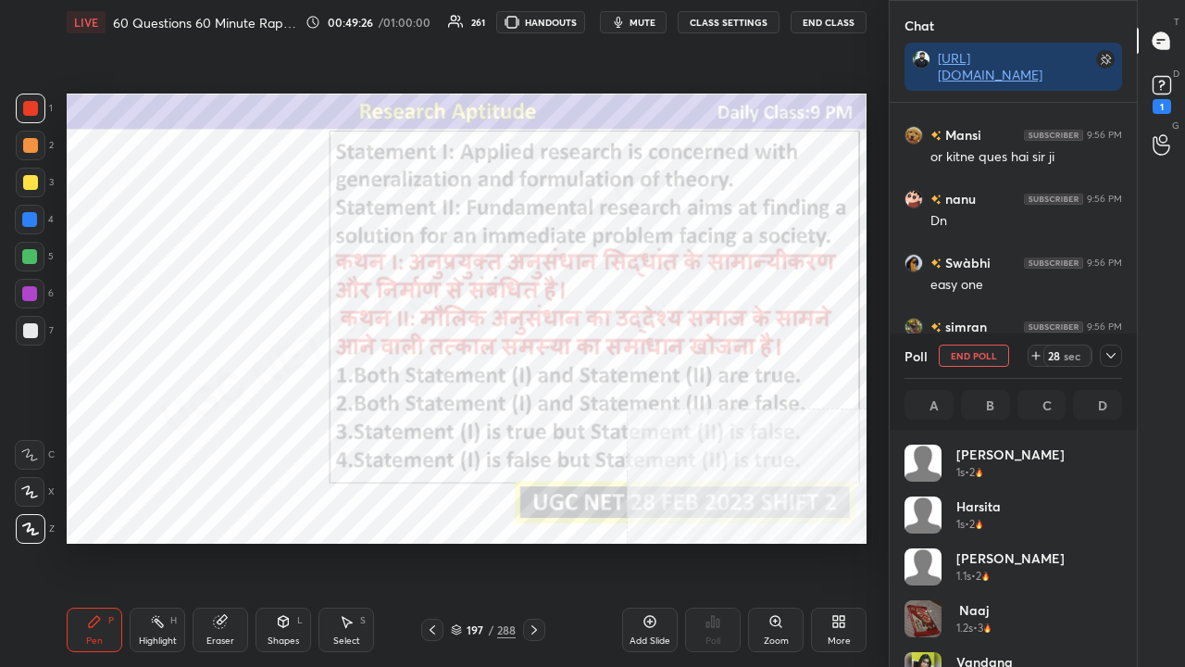
click at [1114, 353] on icon at bounding box center [1111, 355] width 15 height 15
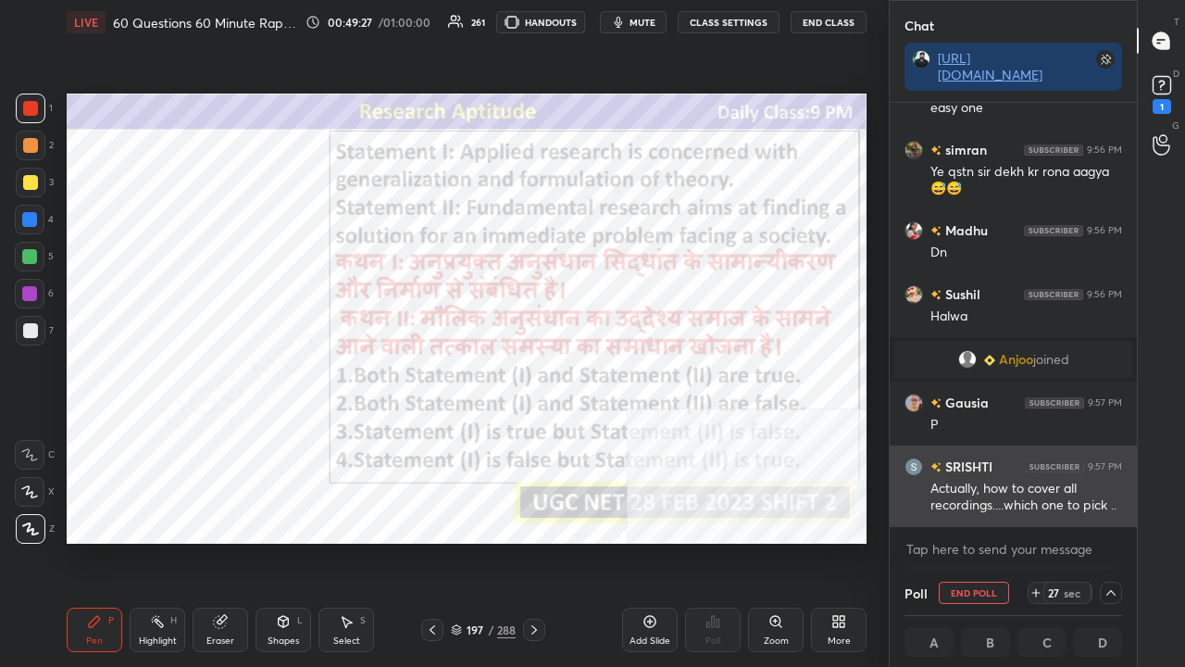
click at [1011, 507] on div "Actually, how to cover all recordings....which one to pick .." at bounding box center [1027, 497] width 192 height 35
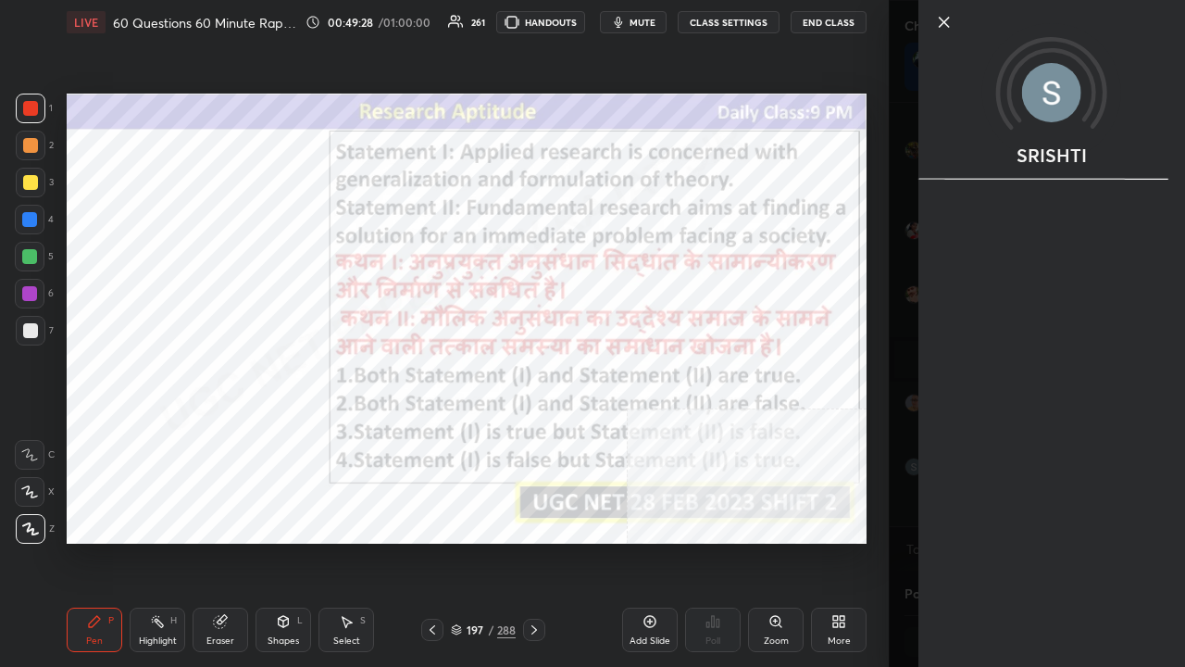
click at [906, 504] on div "SRISHTI" at bounding box center [1037, 333] width 296 height 667
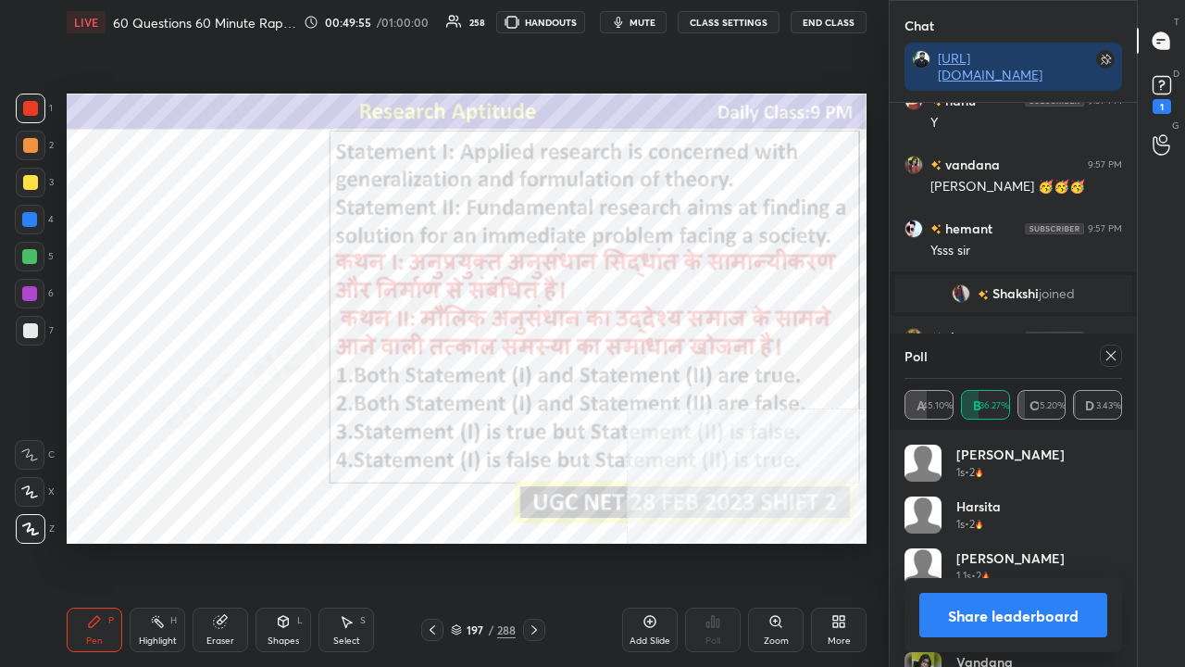
drag, startPoint x: 1124, startPoint y: 356, endPoint x: 1103, endPoint y: 357, distance: 21.3
click at [1121, 357] on div "Poll A 45.10% B 36.27% C 15.20% D 3.43%" at bounding box center [1013, 381] width 247 height 96
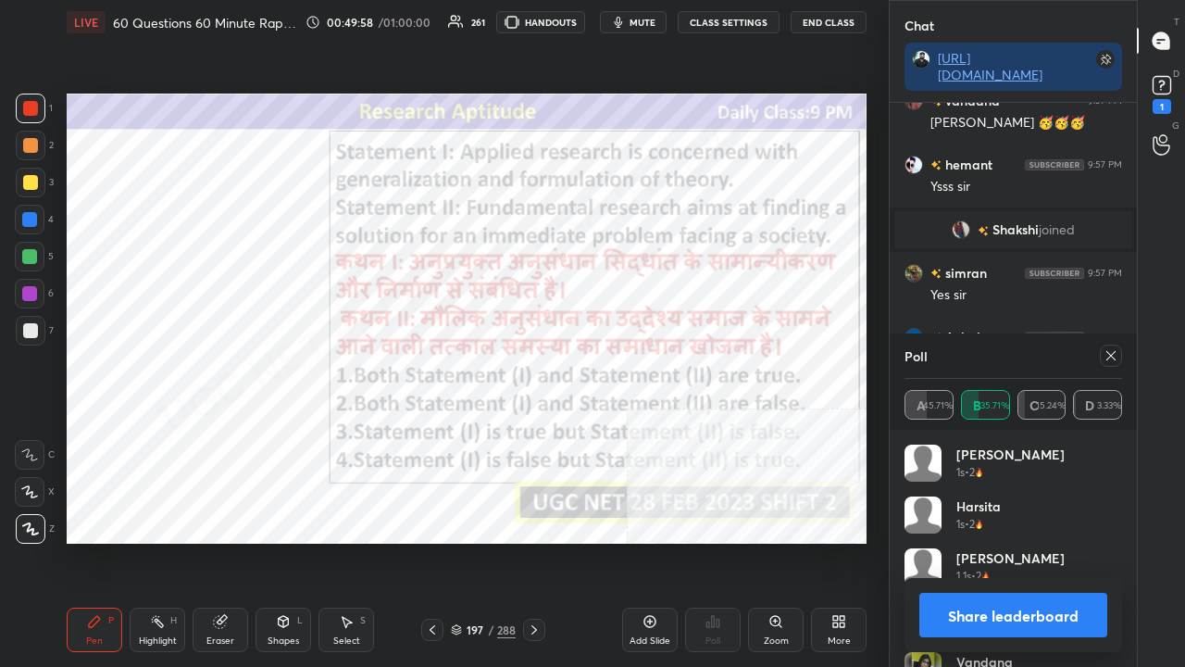
drag, startPoint x: 1109, startPoint y: 356, endPoint x: 1094, endPoint y: 355, distance: 15.8
click at [1107, 356] on icon at bounding box center [1111, 355] width 15 height 15
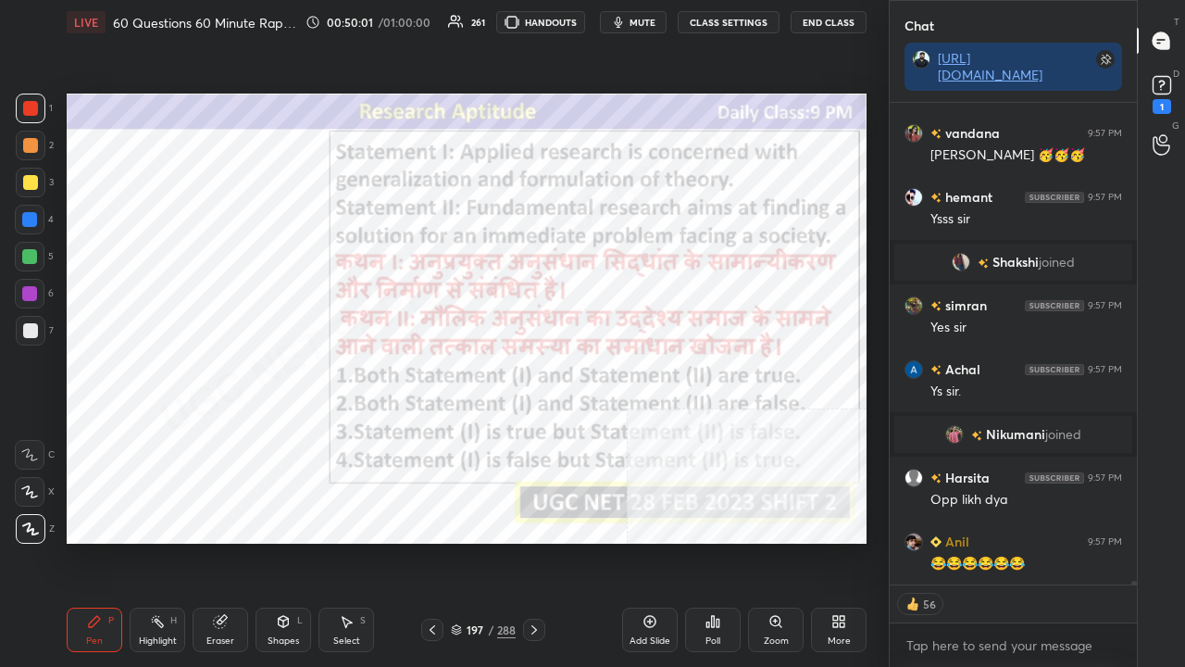
click at [31, 216] on div at bounding box center [29, 219] width 15 height 15
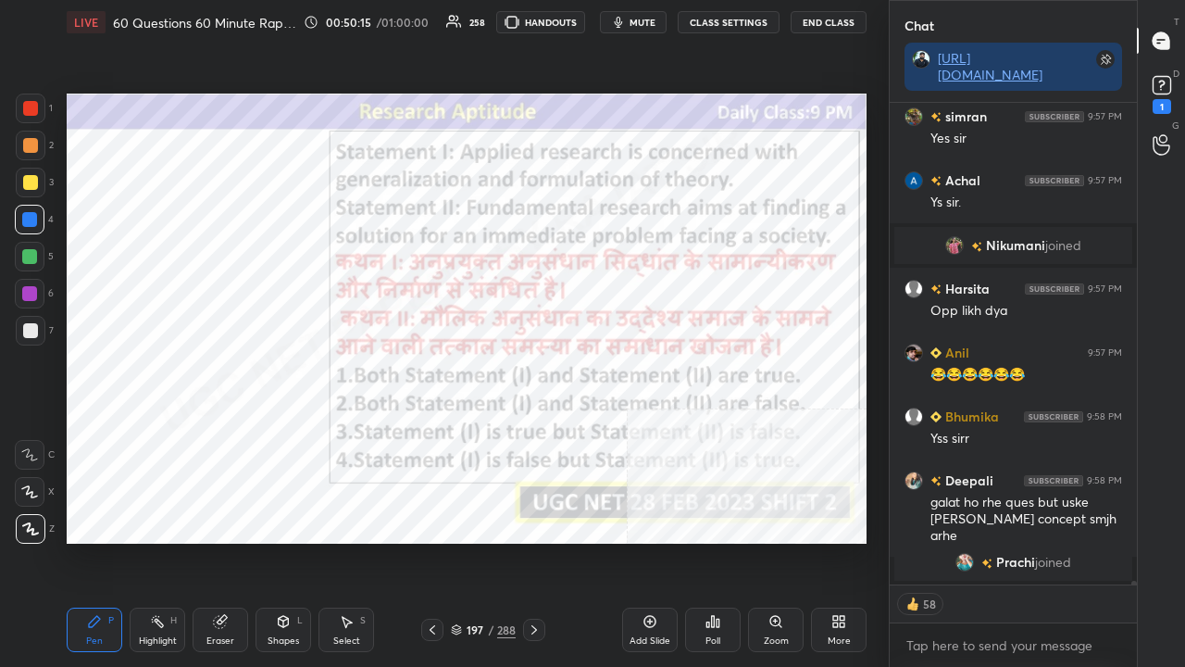
type textarea "x"
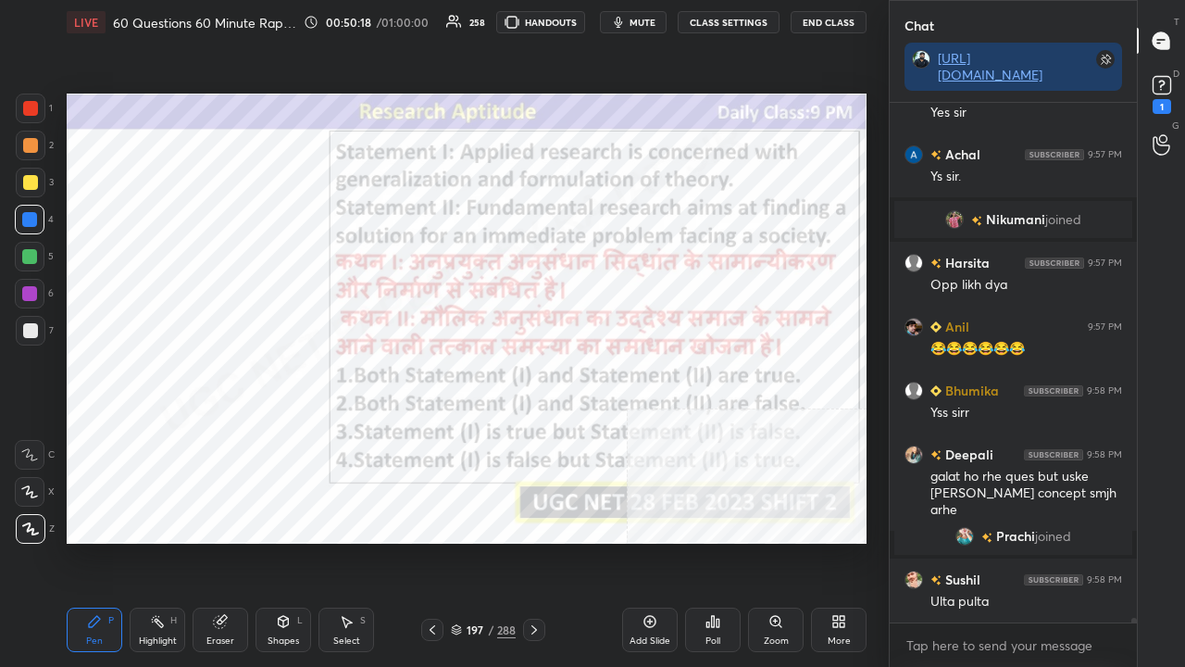
drag, startPoint x: 485, startPoint y: 631, endPoint x: 494, endPoint y: 568, distance: 63.5
click at [485, 541] on div "197 / 288" at bounding box center [483, 629] width 65 height 17
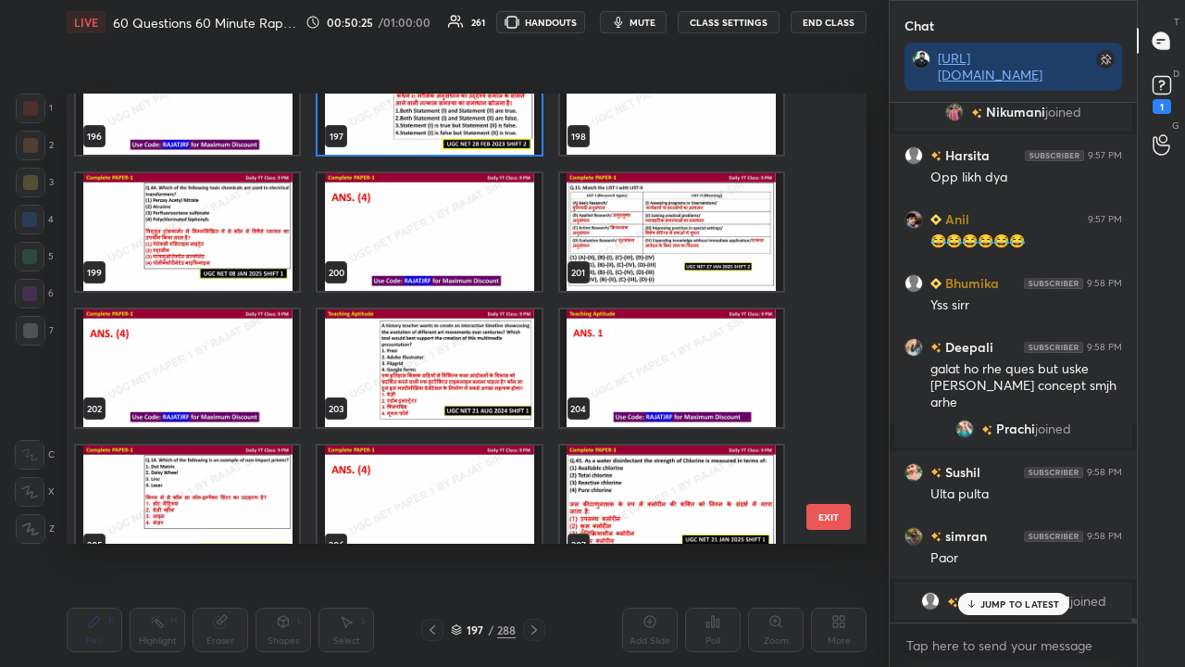
click at [615, 247] on img "grid" at bounding box center [671, 232] width 223 height 118
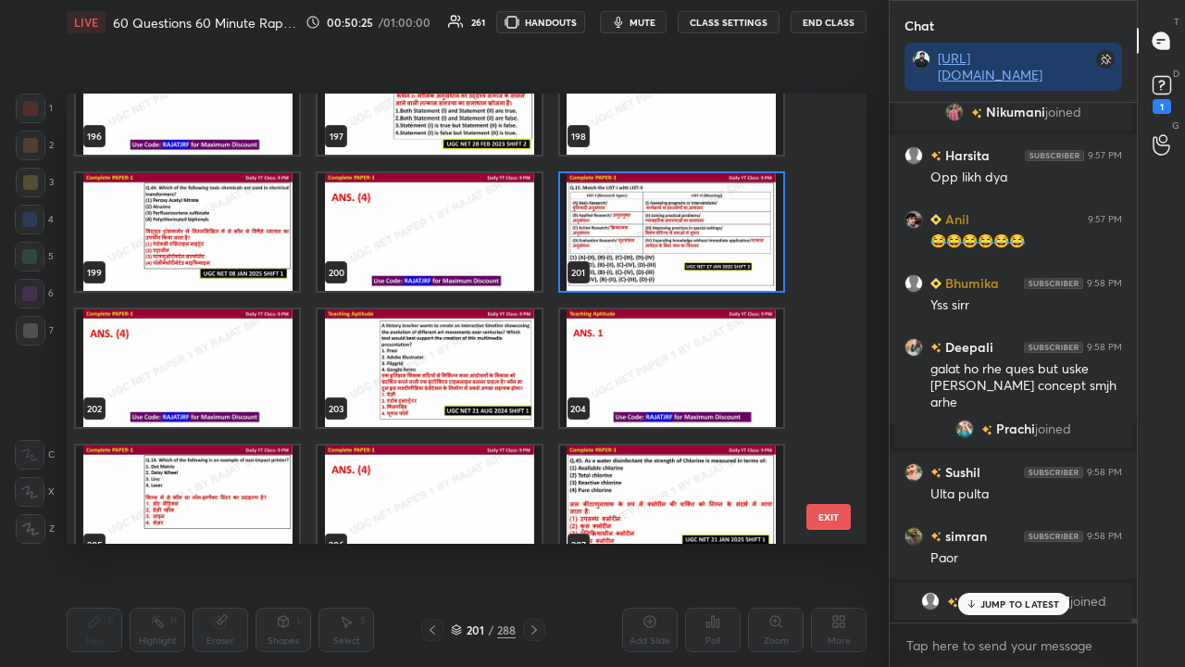
click at [615, 244] on img "grid" at bounding box center [671, 232] width 223 height 118
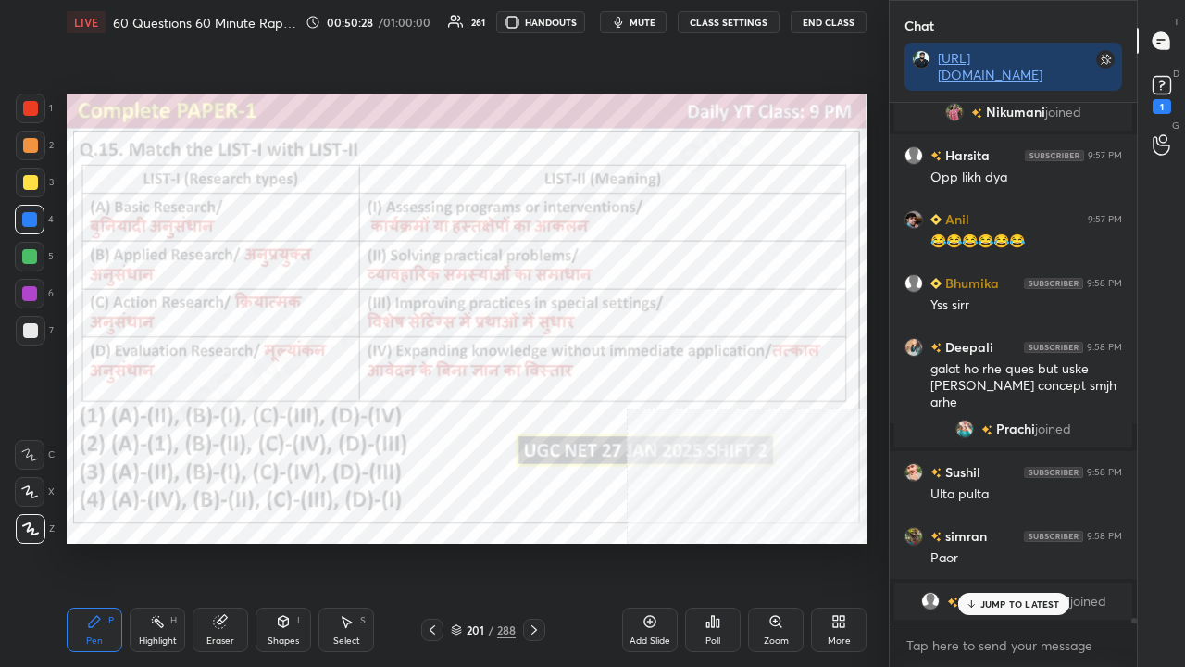
click at [485, 541] on div "201 / 288" at bounding box center [483, 629] width 65 height 17
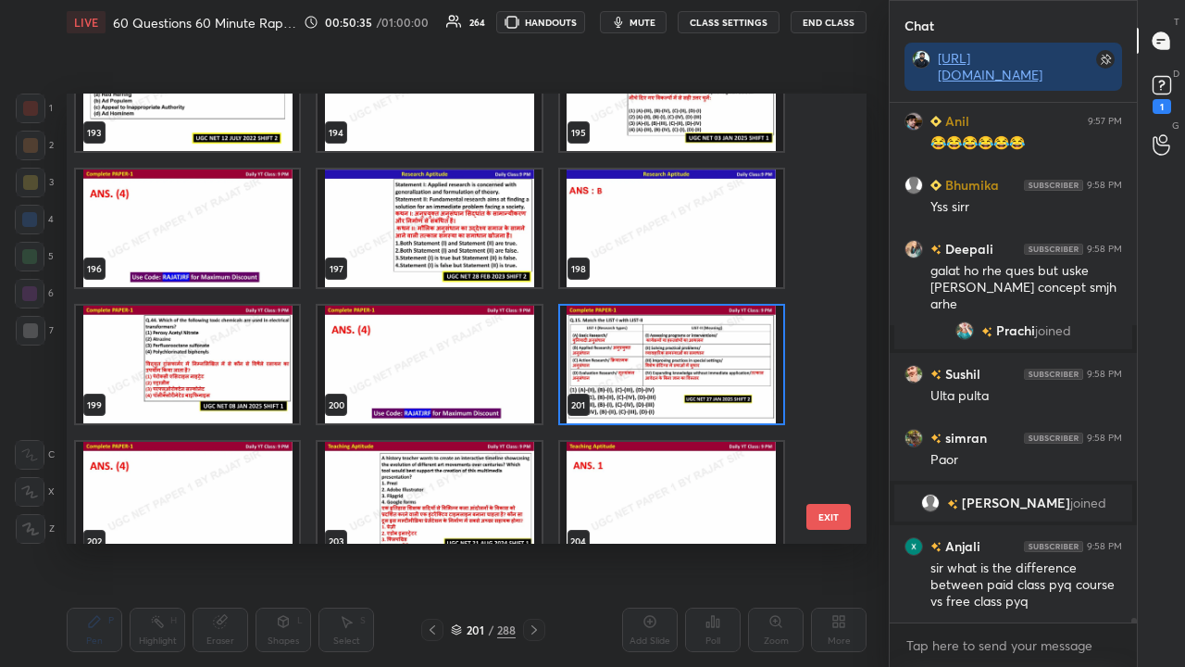
click at [677, 339] on img "grid" at bounding box center [671, 365] width 223 height 118
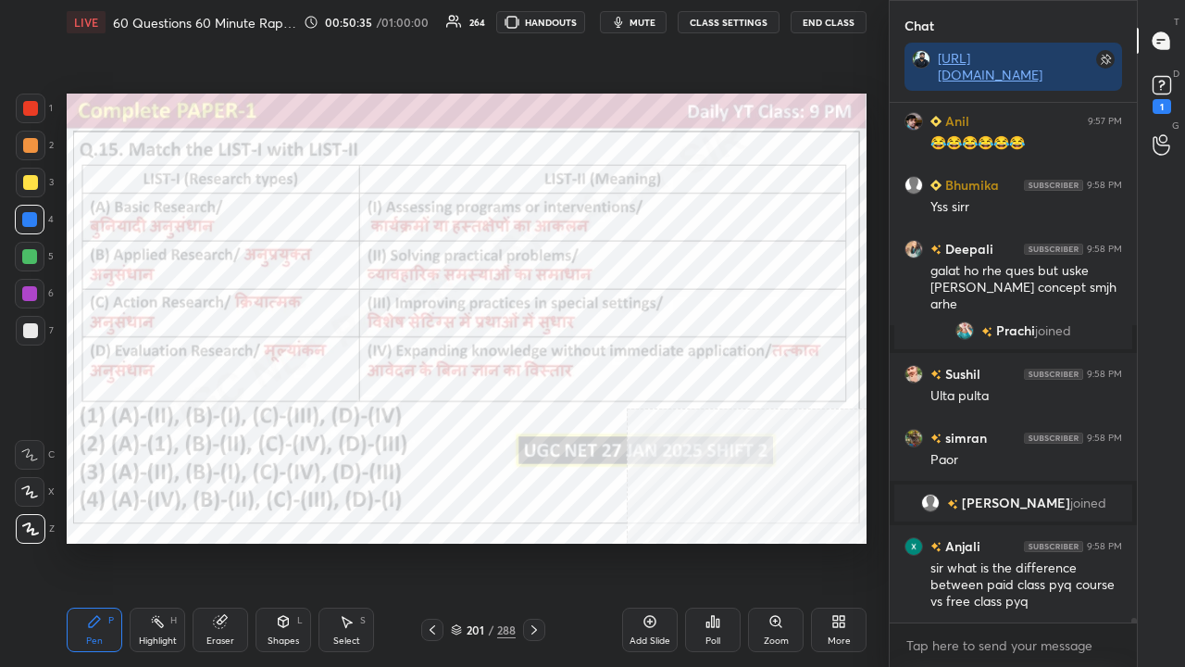
click at [676, 339] on img "grid" at bounding box center [671, 365] width 223 height 118
click at [717, 541] on div "Poll" at bounding box center [713, 640] width 15 height 9
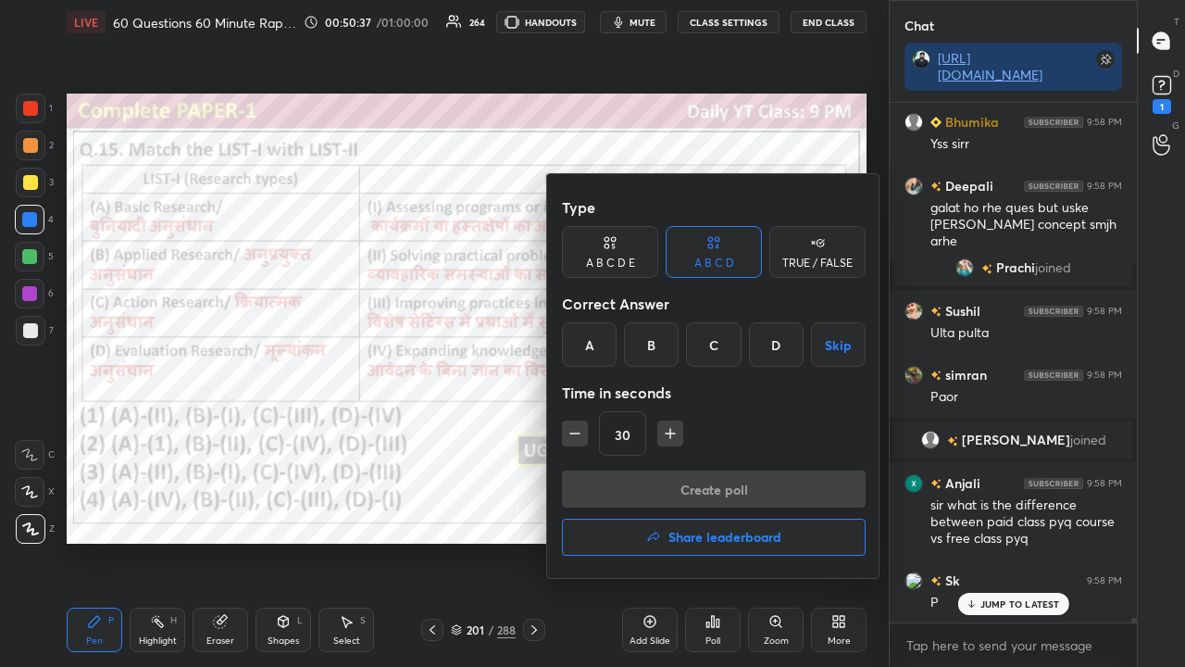
drag, startPoint x: 772, startPoint y: 344, endPoint x: 733, endPoint y: 406, distance: 72.4
click at [772, 348] on div "D" at bounding box center [776, 344] width 55 height 44
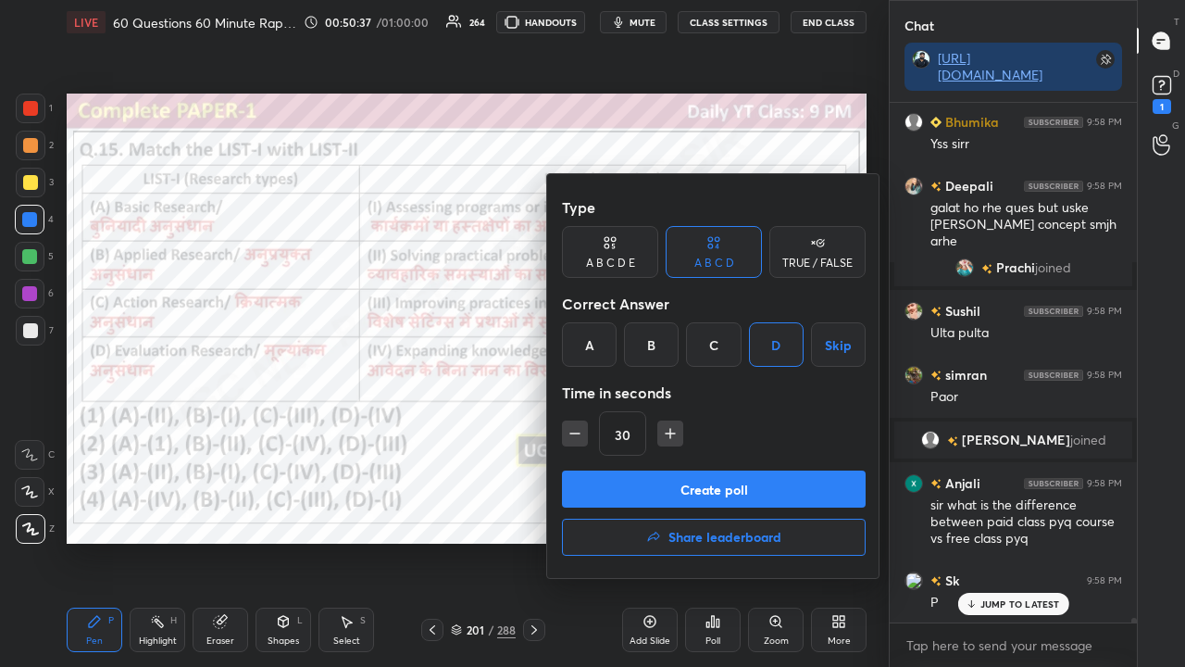
click at [672, 435] on icon "button" at bounding box center [670, 433] width 19 height 19
drag, startPoint x: 671, startPoint y: 435, endPoint x: 680, endPoint y: 469, distance: 34.4
click at [671, 437] on icon "button" at bounding box center [670, 433] width 19 height 19
type input "60"
drag, startPoint x: 682, startPoint y: 481, endPoint x: 690, endPoint y: 474, distance: 9.8
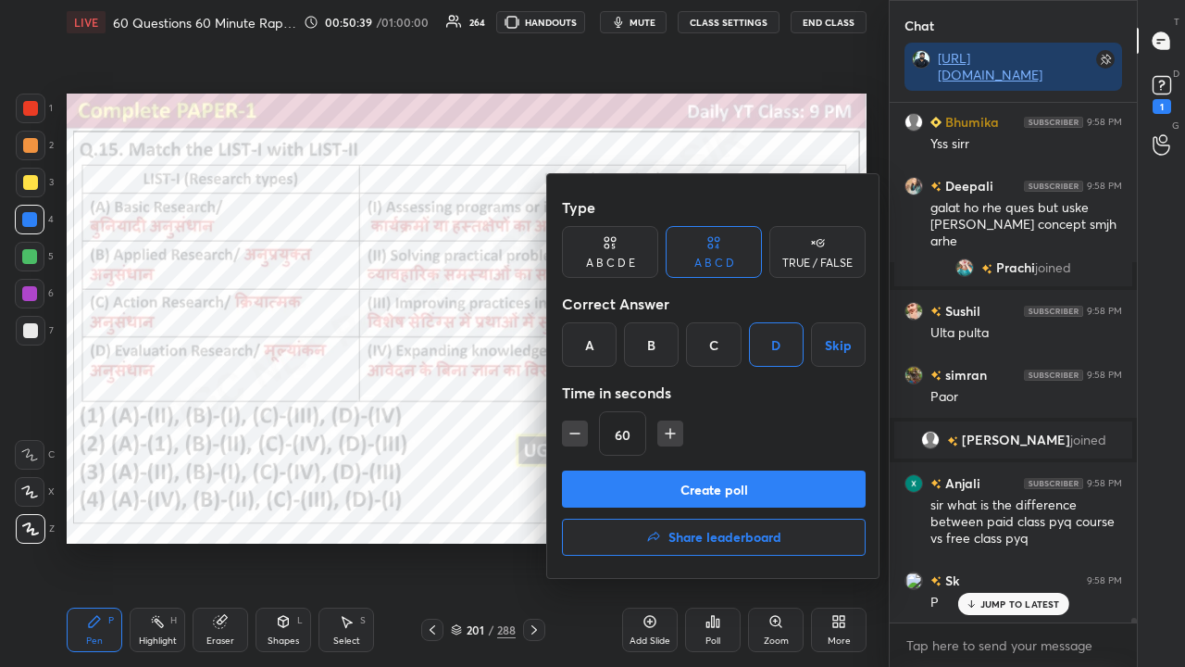
click at [682, 480] on button "Create poll" at bounding box center [714, 488] width 304 height 37
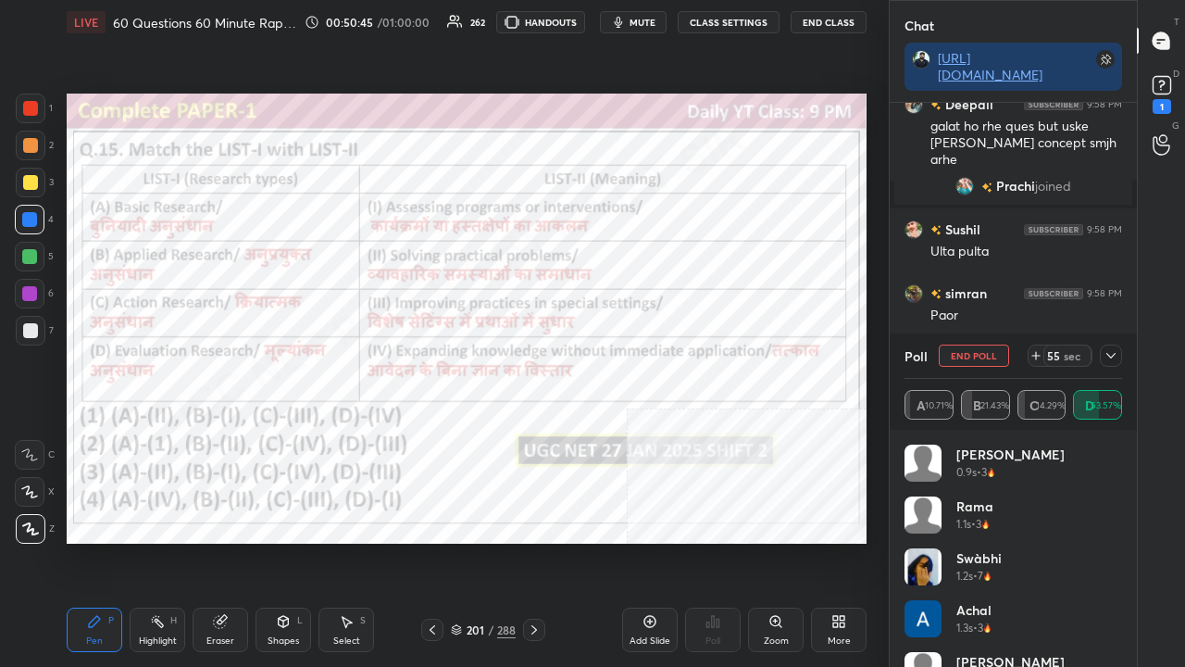
click at [1114, 355] on icon at bounding box center [1111, 355] width 15 height 15
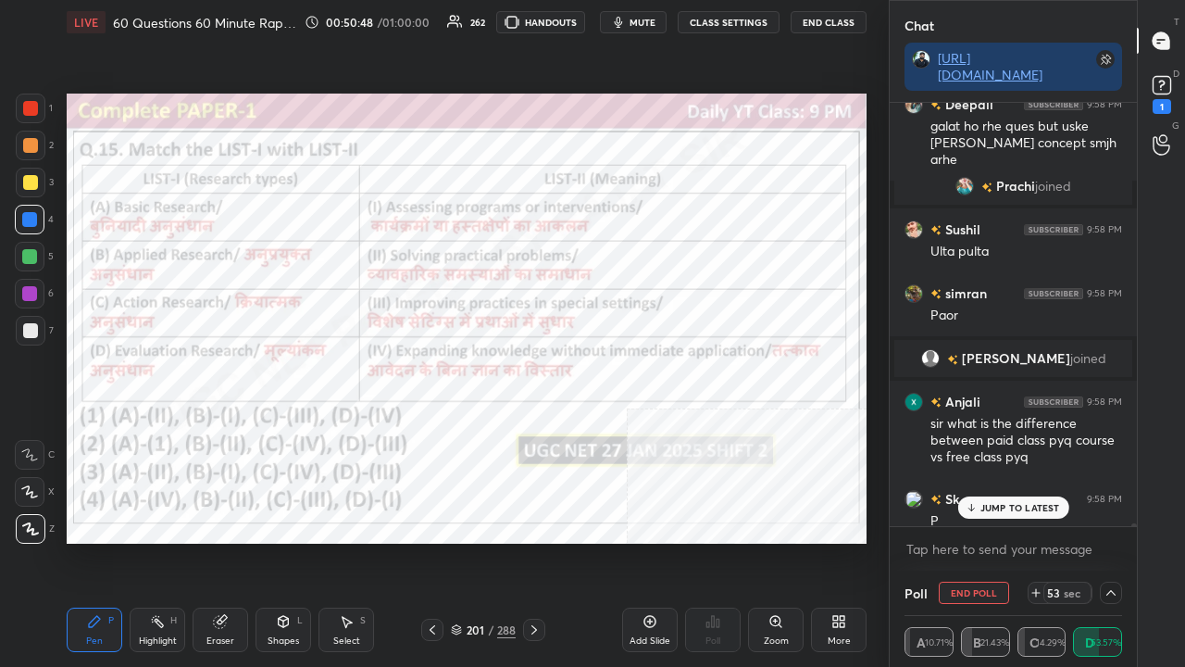
click at [30, 107] on div at bounding box center [30, 108] width 15 height 15
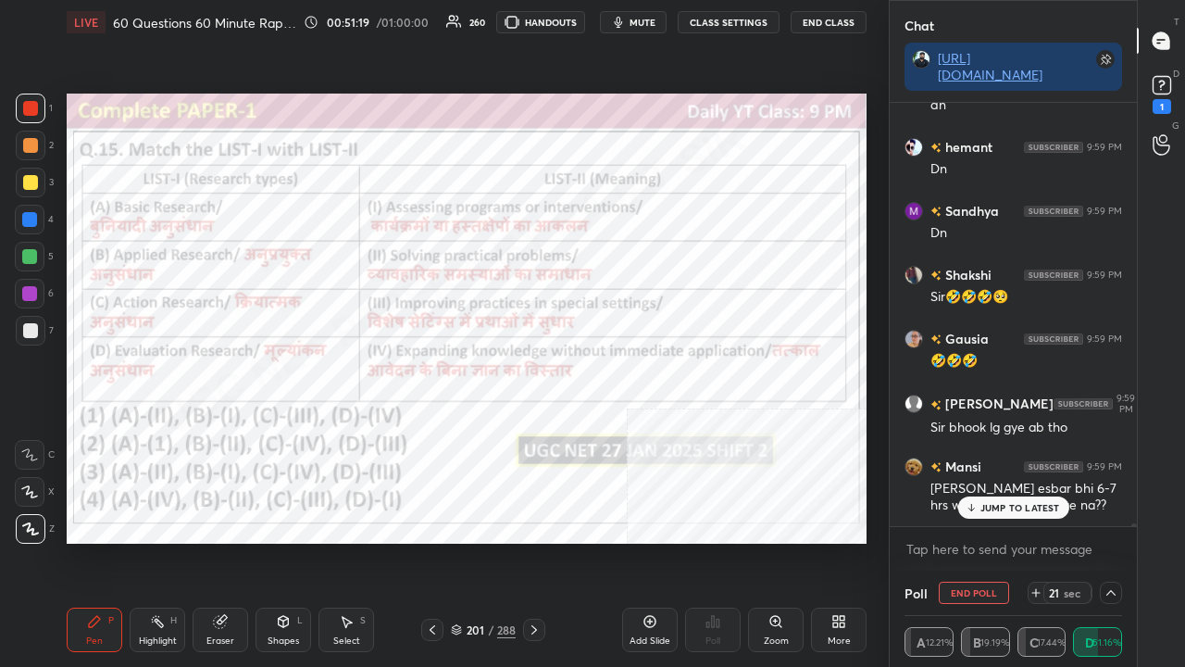
click at [30, 294] on div at bounding box center [29, 293] width 15 height 15
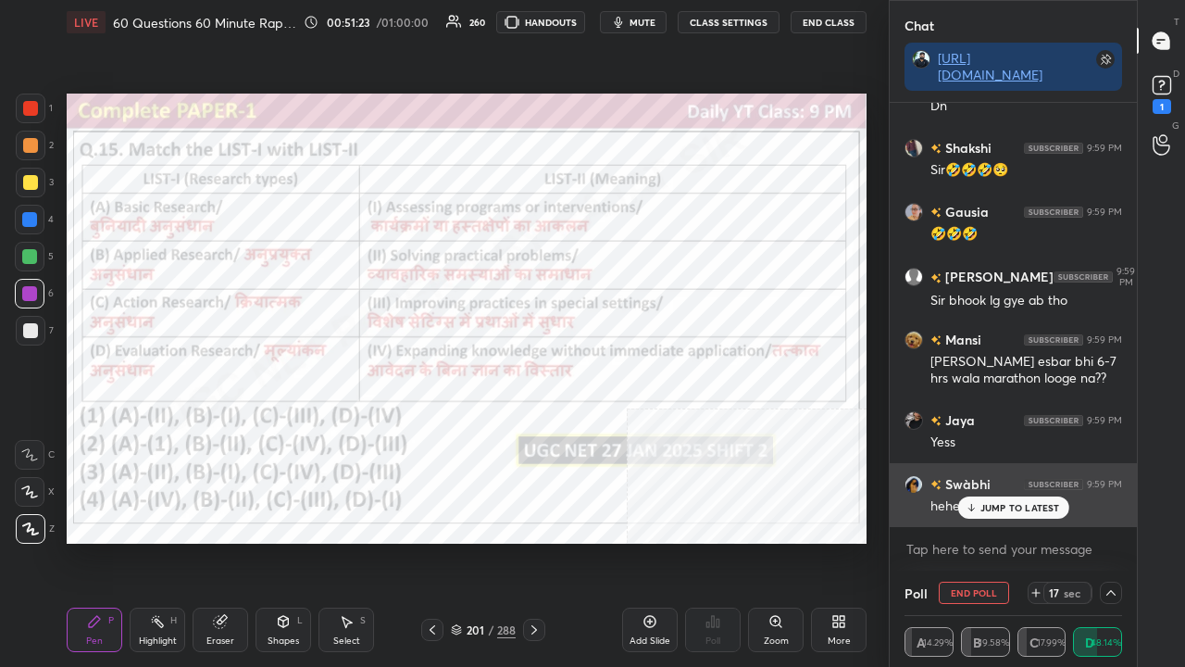
click at [996, 507] on p "JUMP TO LATEST" at bounding box center [1021, 507] width 80 height 11
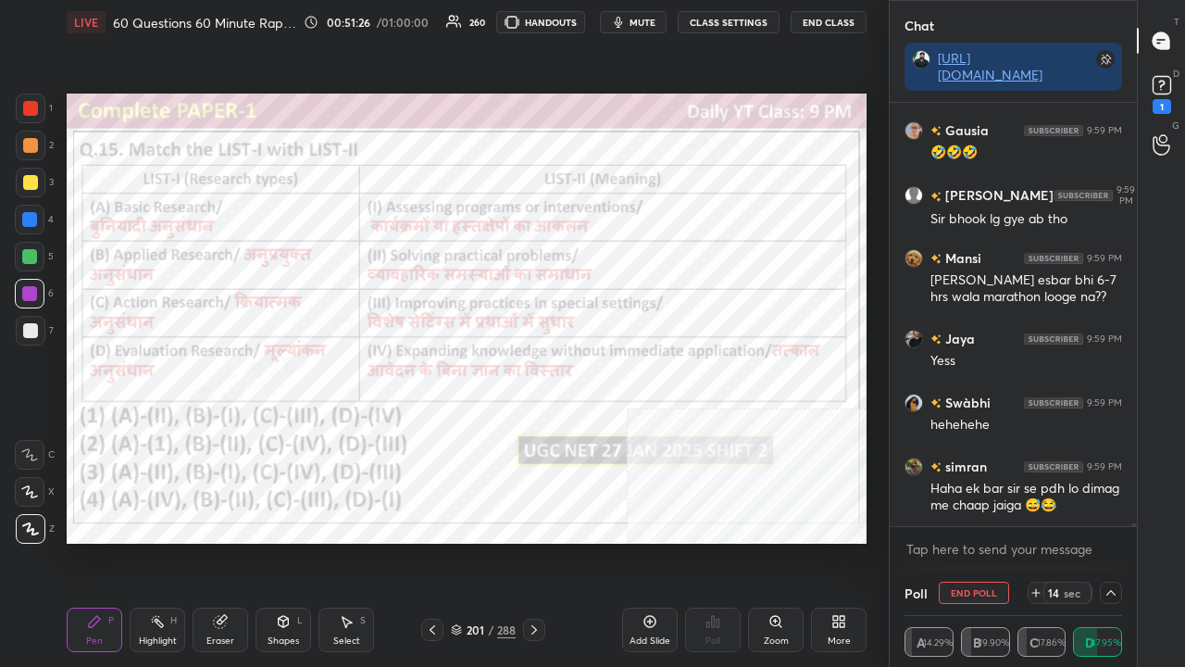
click at [24, 216] on div at bounding box center [29, 219] width 15 height 15
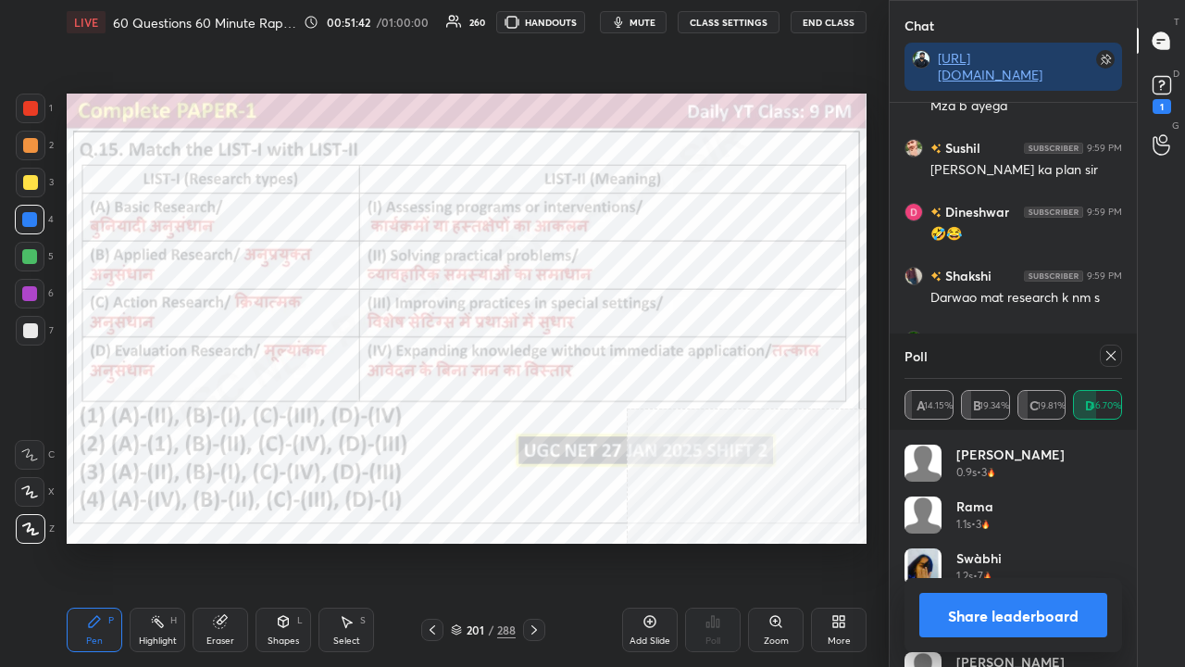
scroll to position [63935, 0]
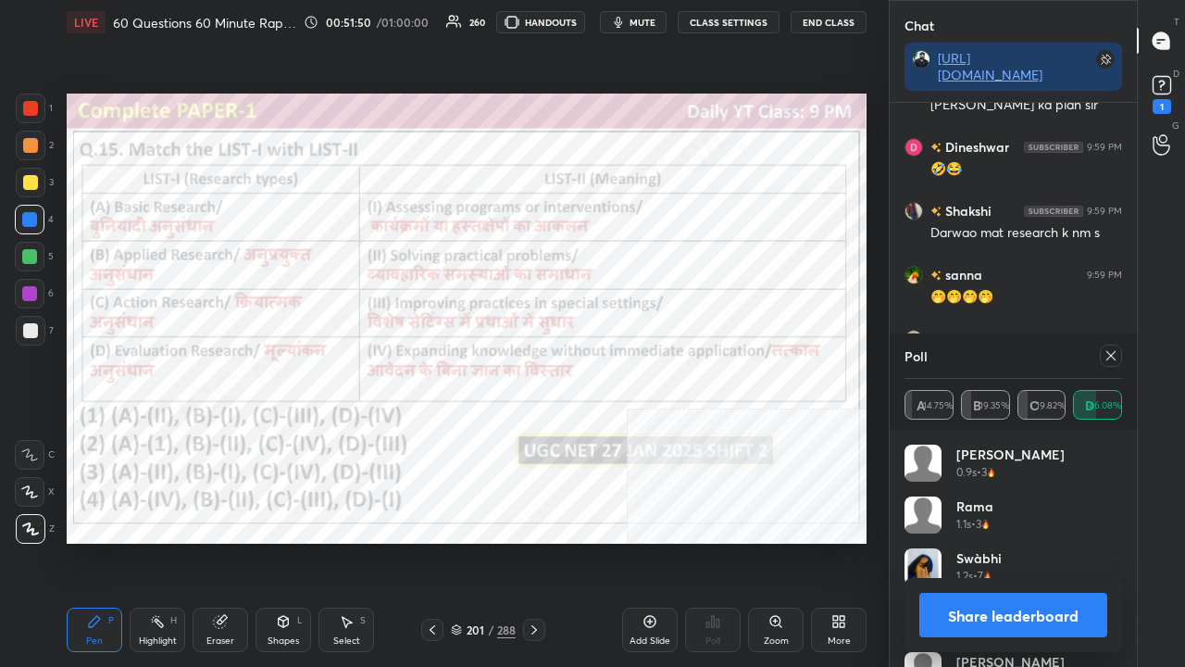
drag, startPoint x: 1119, startPoint y: 356, endPoint x: 985, endPoint y: 370, distance: 134.2
click at [1119, 356] on div at bounding box center [1111, 355] width 22 height 22
type textarea "x"
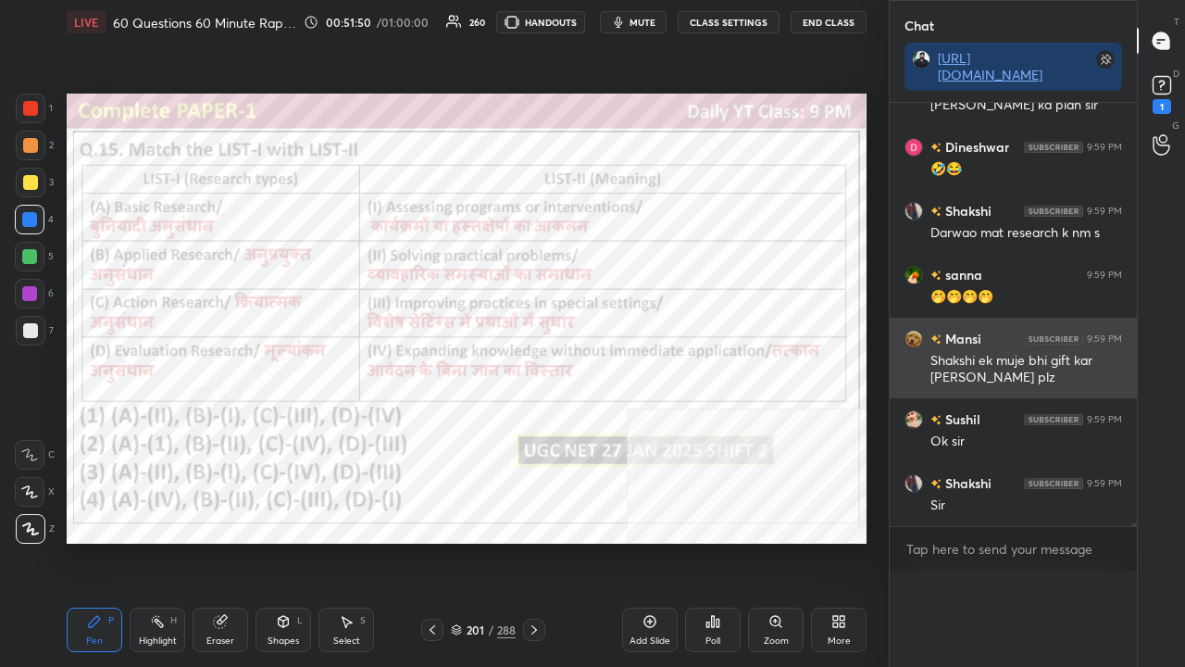
scroll to position [6, 6]
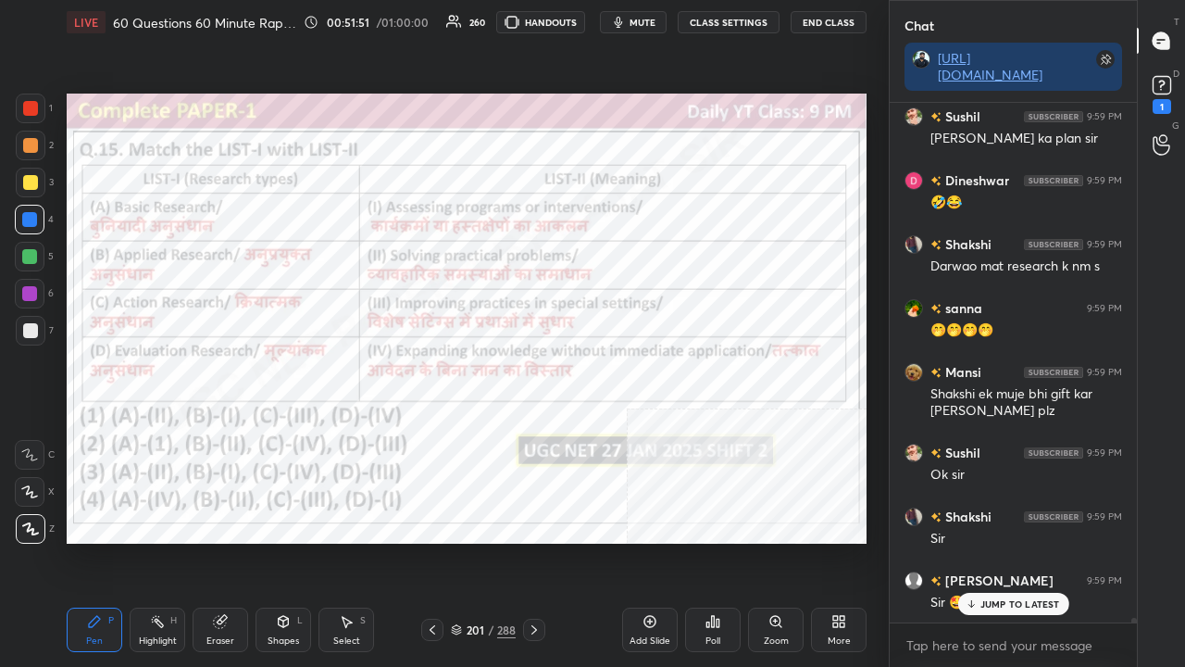
click at [483, 541] on div "201" at bounding box center [475, 629] width 19 height 11
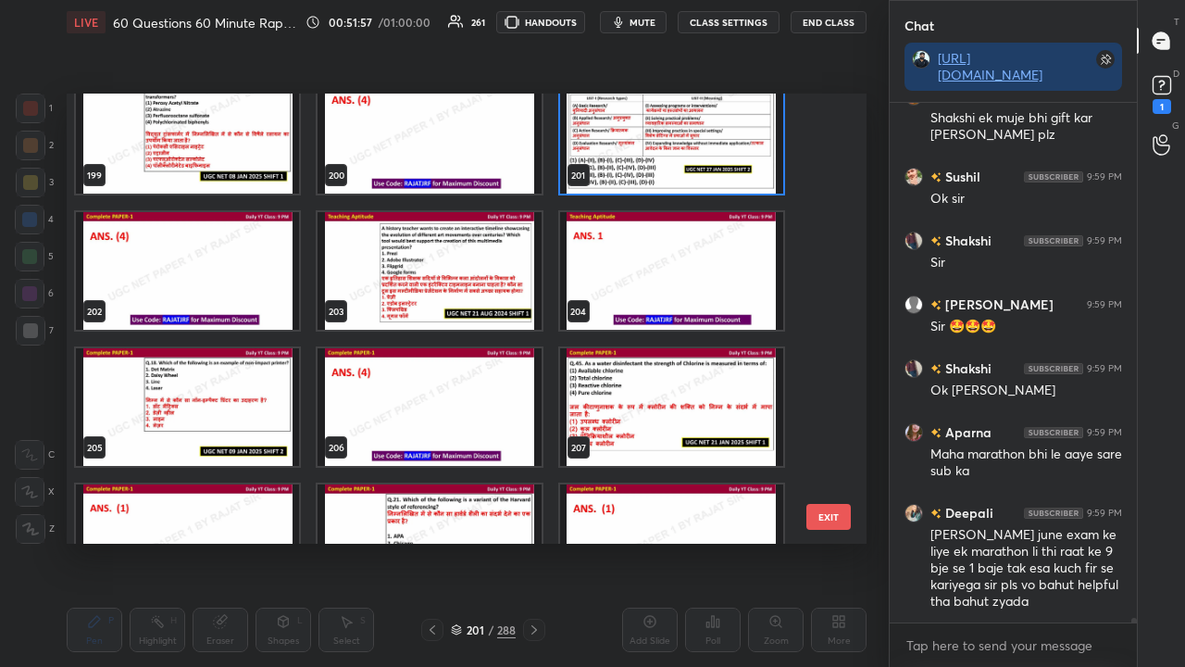
click at [195, 419] on img "grid" at bounding box center [187, 407] width 223 height 118
click at [196, 419] on img "grid" at bounding box center [187, 407] width 223 height 118
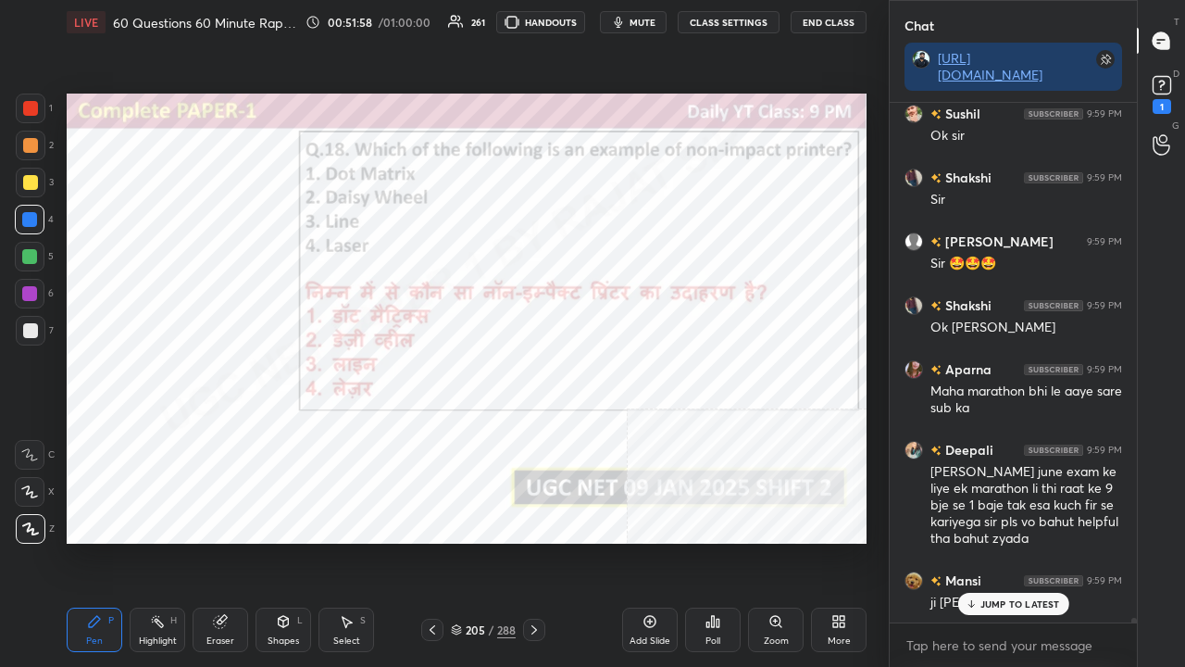
click at [724, 541] on div "Poll" at bounding box center [713, 629] width 56 height 44
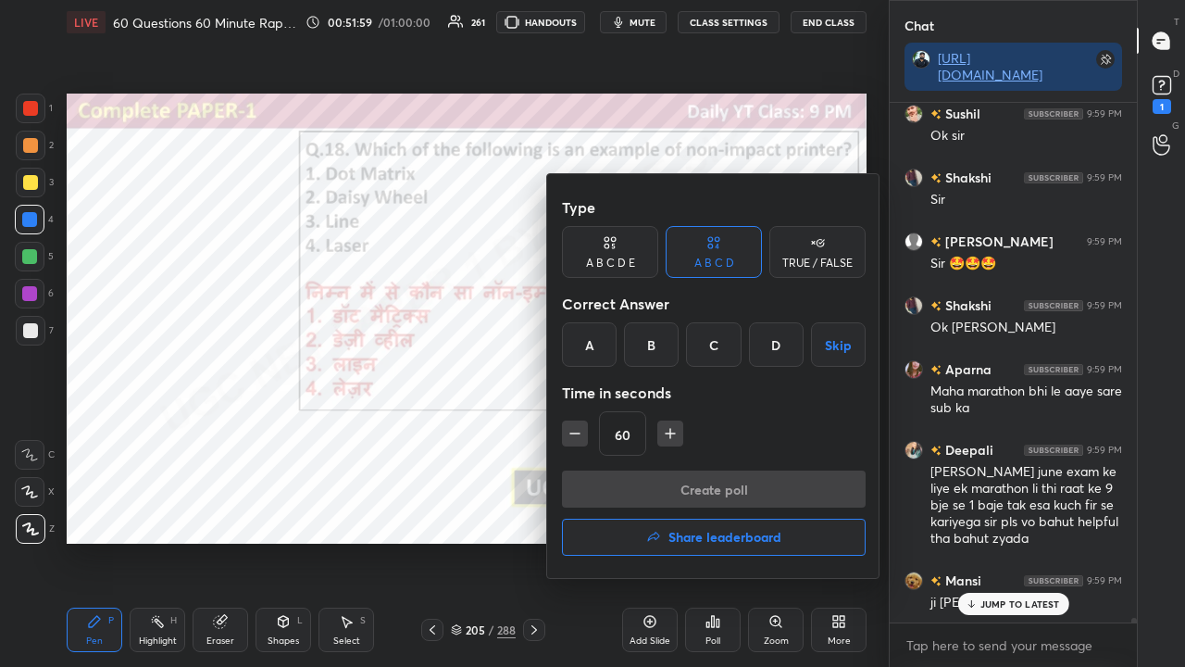
click at [771, 349] on div "D" at bounding box center [776, 344] width 55 height 44
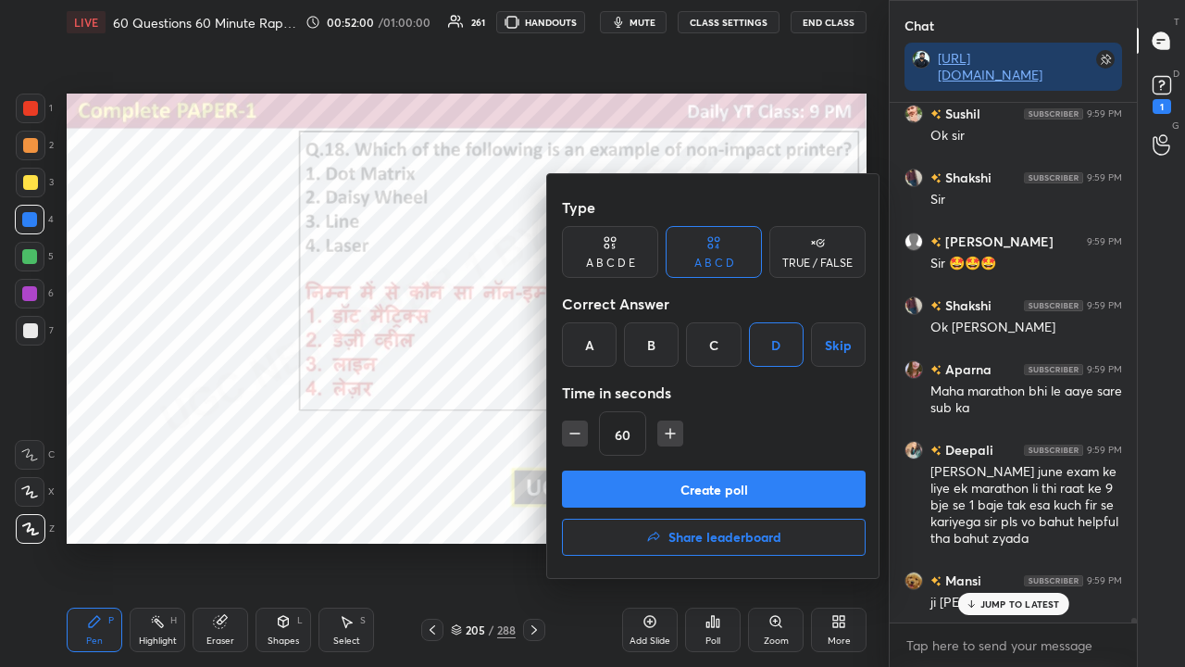
click at [574, 433] on icon "button" at bounding box center [575, 433] width 19 height 19
click at [579, 433] on icon "button" at bounding box center [574, 433] width 9 height 0
type input "30"
click at [676, 485] on button "Create poll" at bounding box center [714, 488] width 304 height 37
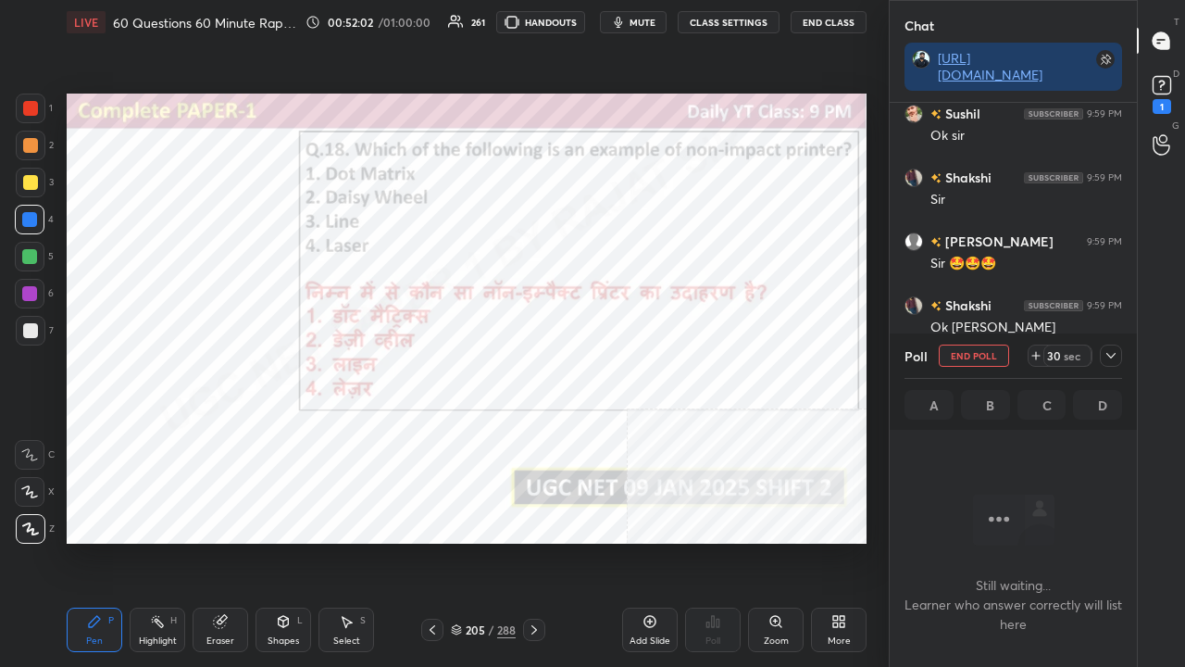
click at [1116, 363] on div at bounding box center [1111, 355] width 22 height 22
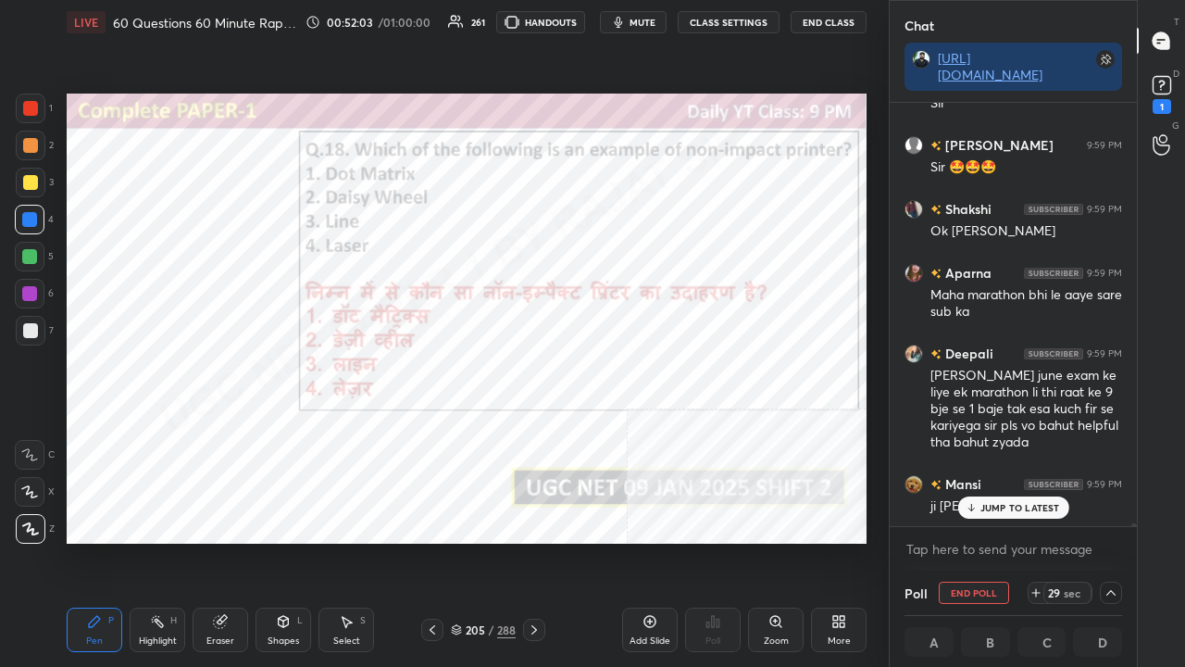
click at [993, 499] on div "JUMP TO LATEST" at bounding box center [1012, 507] width 111 height 22
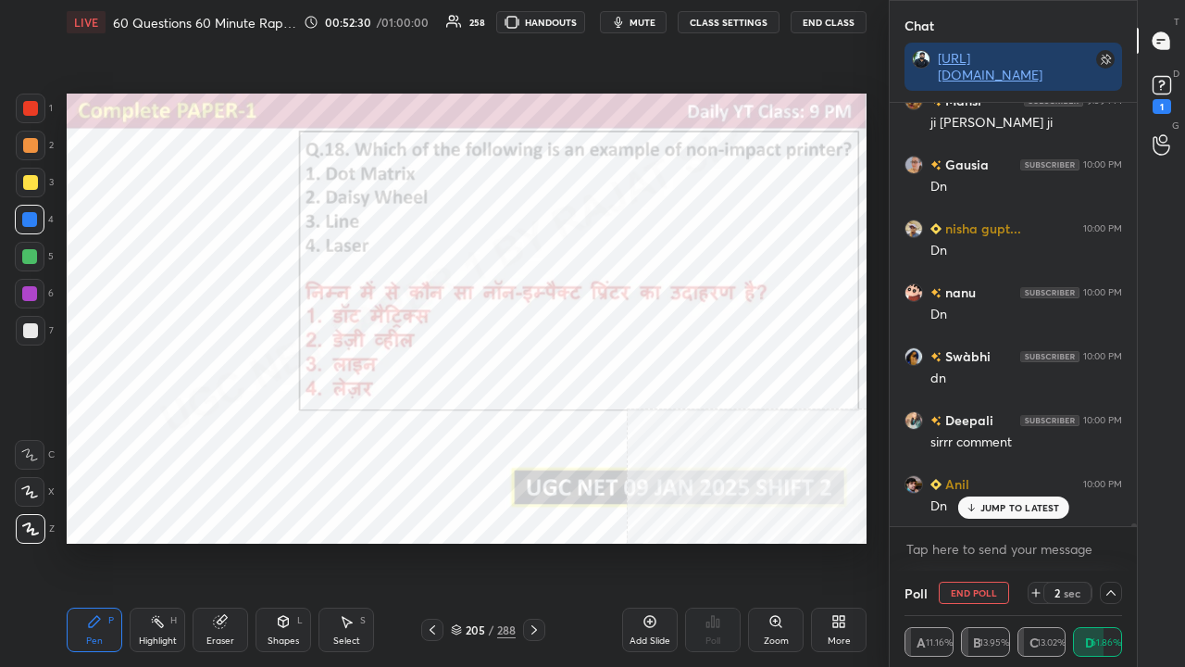
click at [1007, 508] on p "JUMP TO LATEST" at bounding box center [1021, 507] width 80 height 11
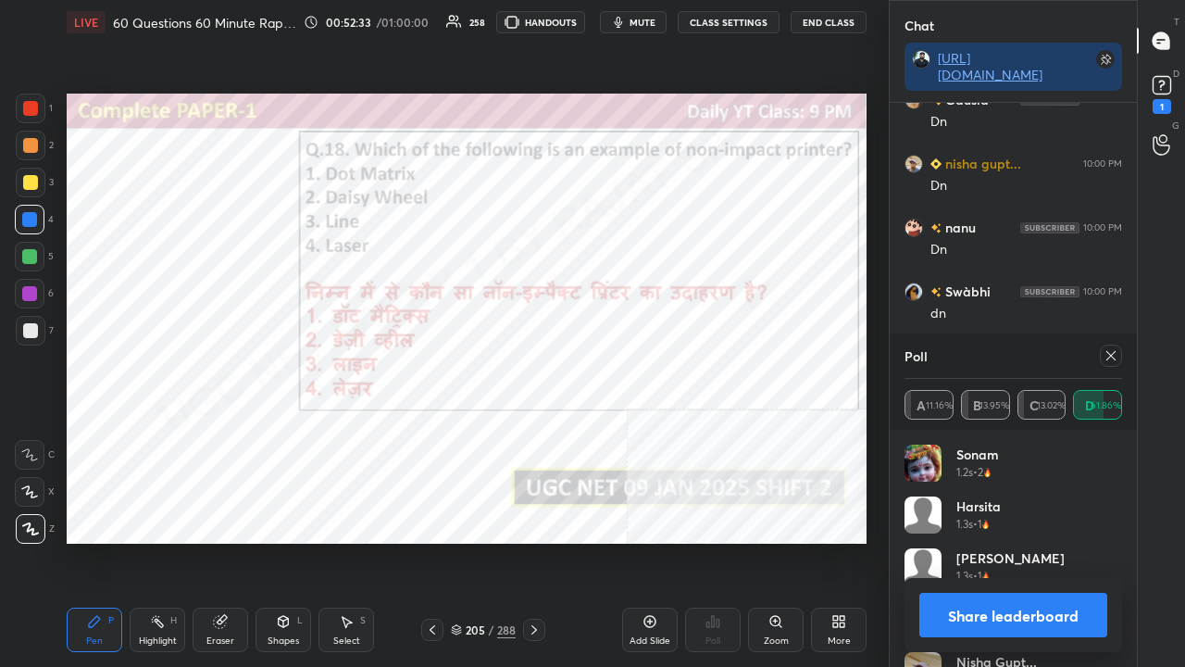
click at [1112, 354] on icon at bounding box center [1111, 355] width 9 height 9
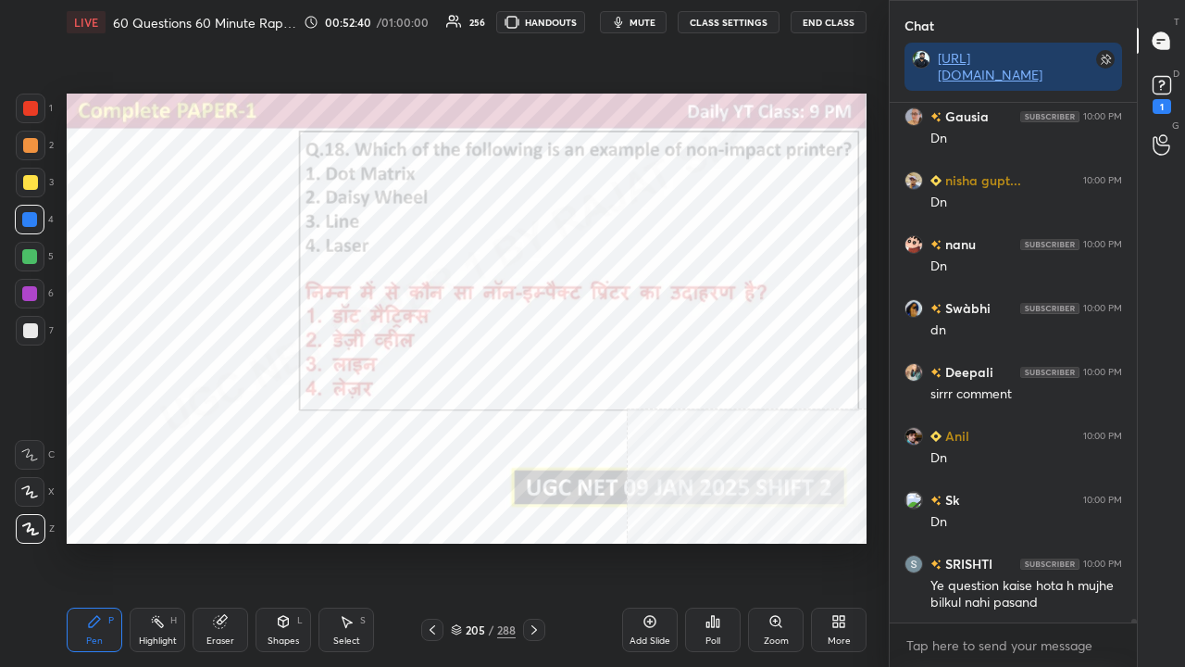
click at [480, 541] on div "205" at bounding box center [475, 629] width 19 height 11
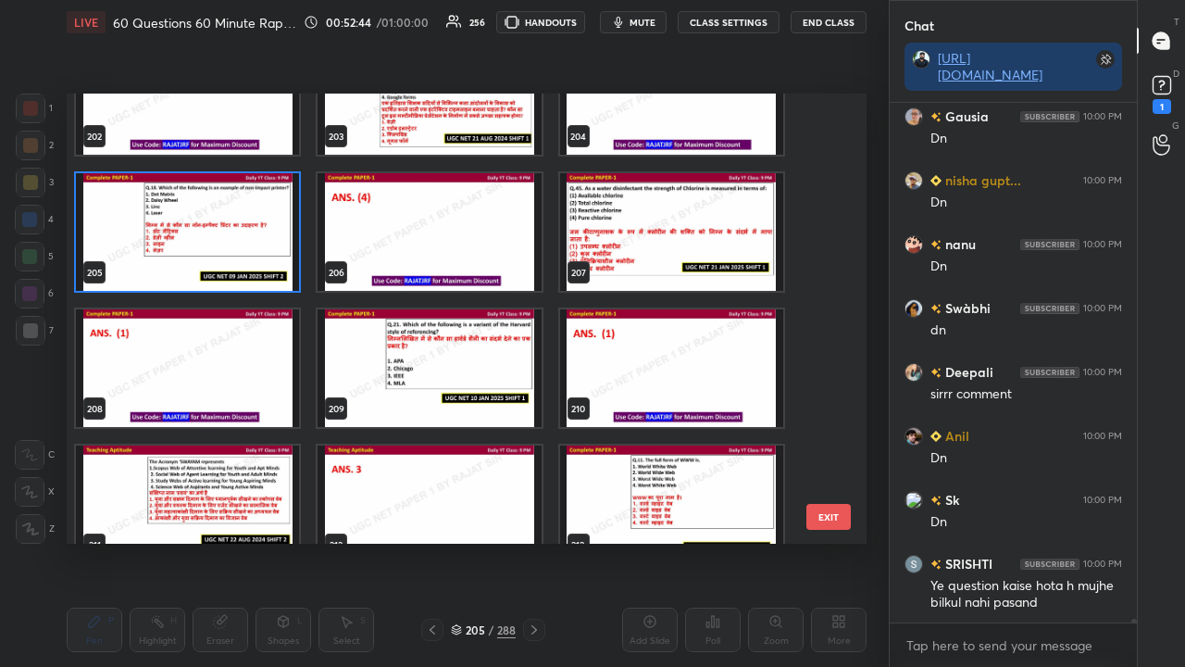
click at [472, 357] on img "grid" at bounding box center [429, 368] width 223 height 118
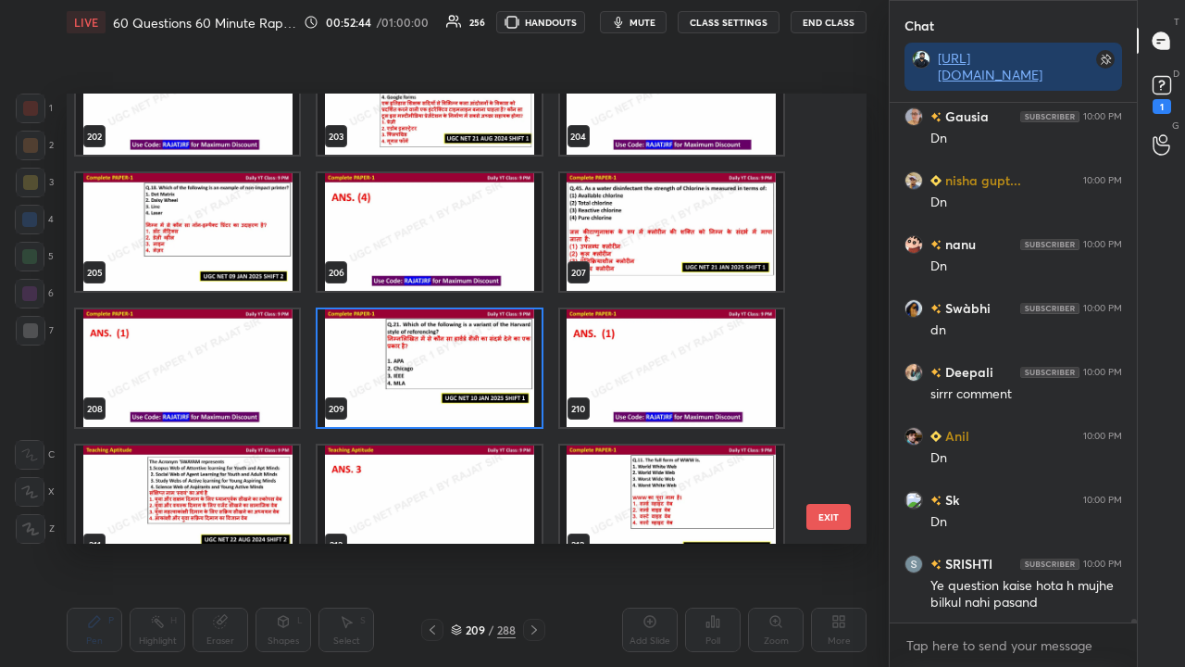
click at [472, 357] on img "grid" at bounding box center [429, 368] width 223 height 118
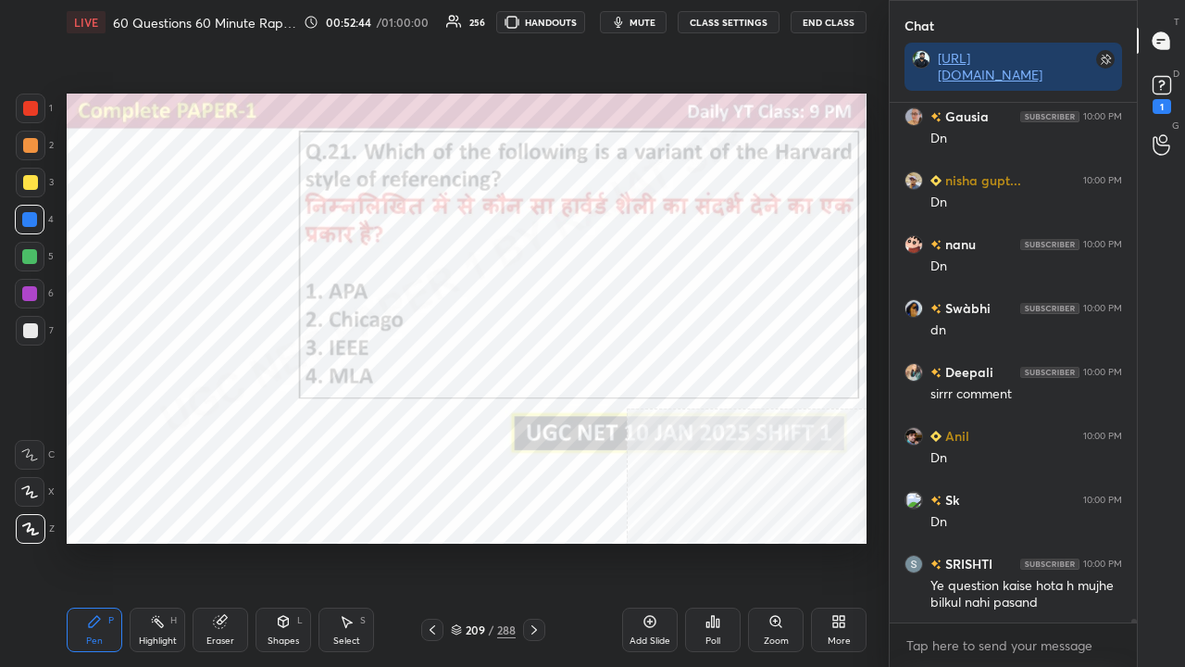
click at [472, 357] on img "grid" at bounding box center [429, 368] width 223 height 118
click at [706, 541] on icon at bounding box center [713, 621] width 15 height 15
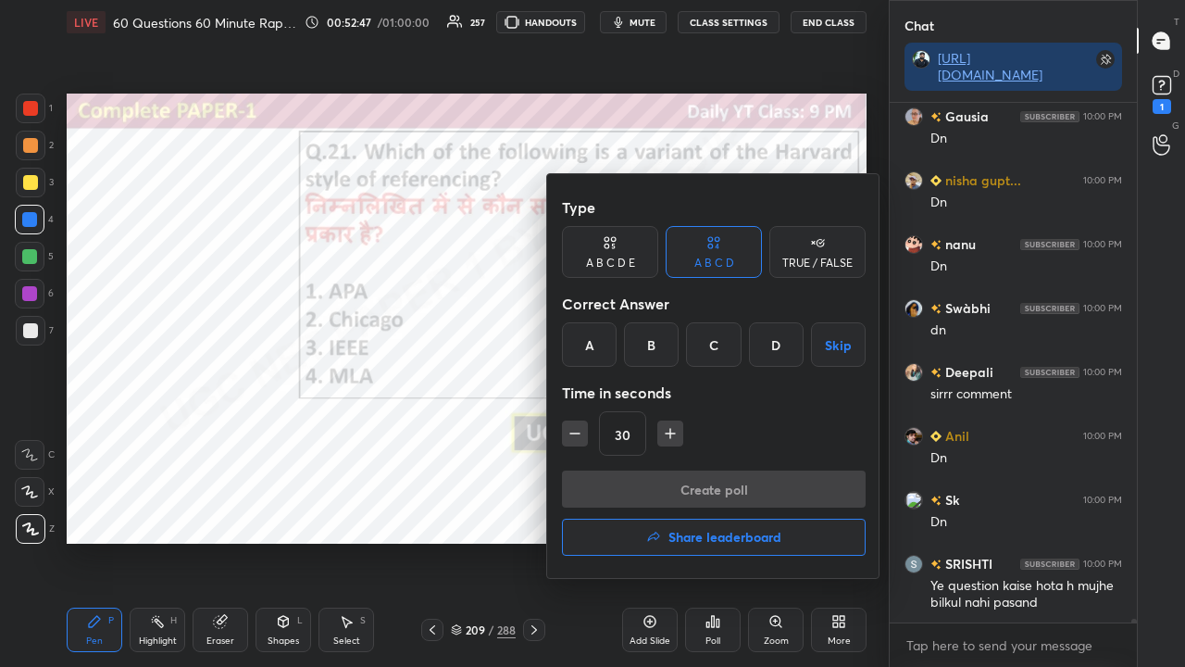
click at [592, 349] on div "A" at bounding box center [589, 344] width 55 height 44
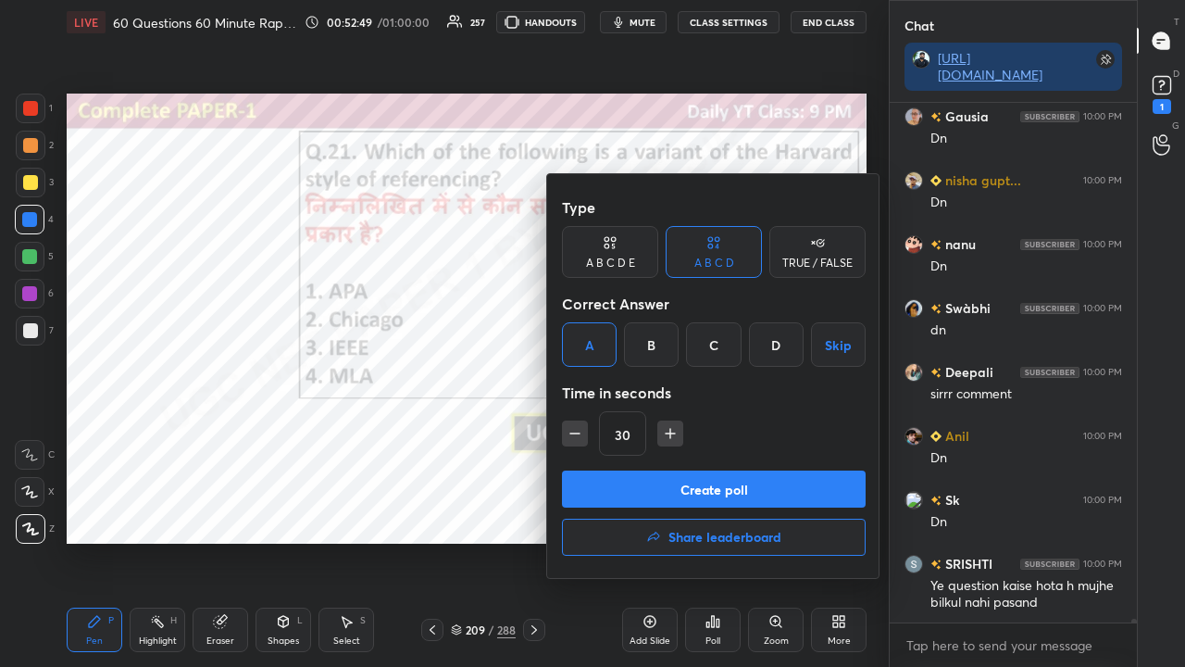
click at [658, 486] on button "Create poll" at bounding box center [714, 488] width 304 height 37
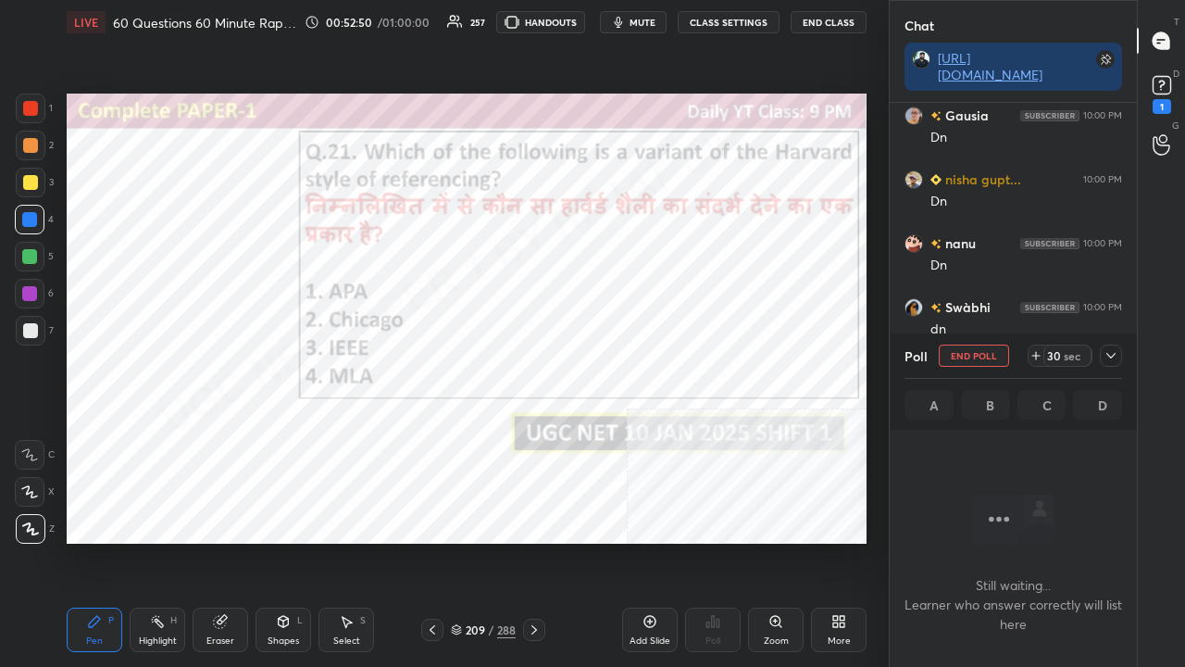
click at [1115, 352] on icon at bounding box center [1111, 355] width 15 height 15
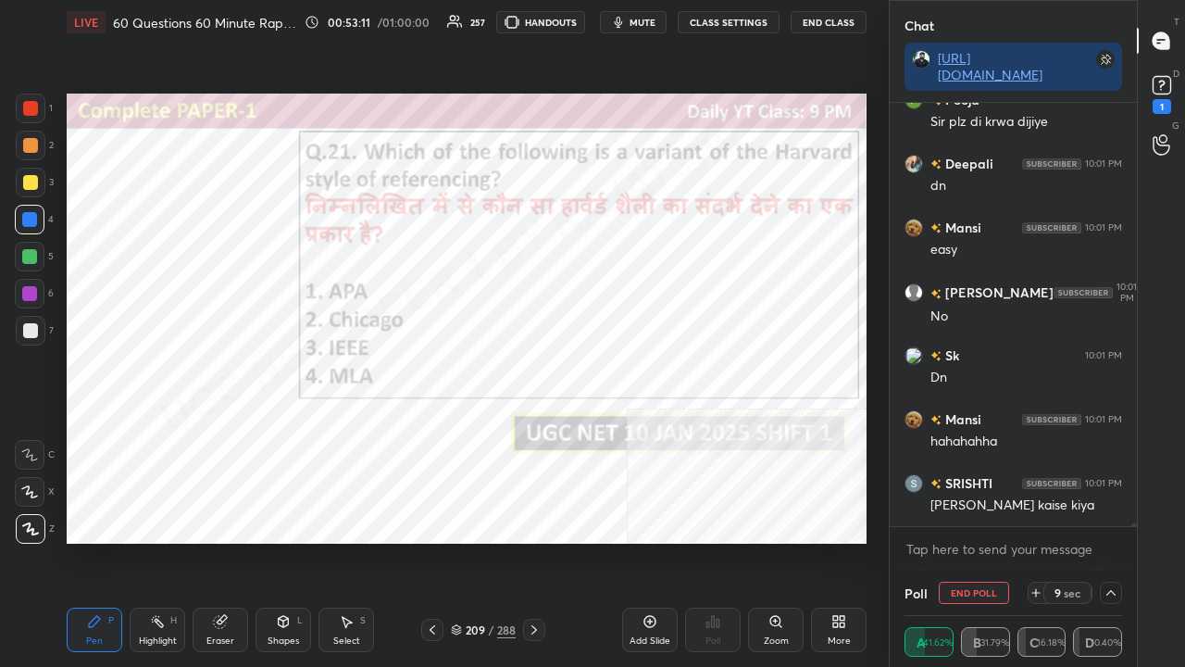
click at [32, 113] on div at bounding box center [30, 108] width 15 height 15
click at [31, 110] on div at bounding box center [30, 108] width 15 height 15
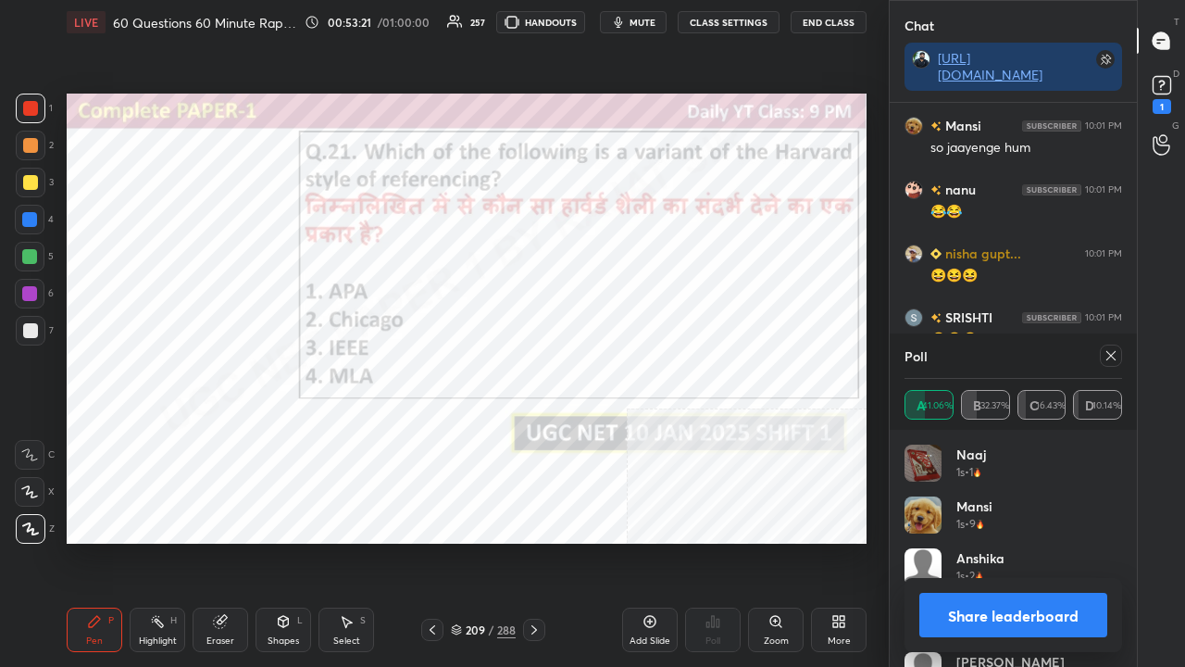
click at [1121, 353] on div at bounding box center [1111, 355] width 22 height 22
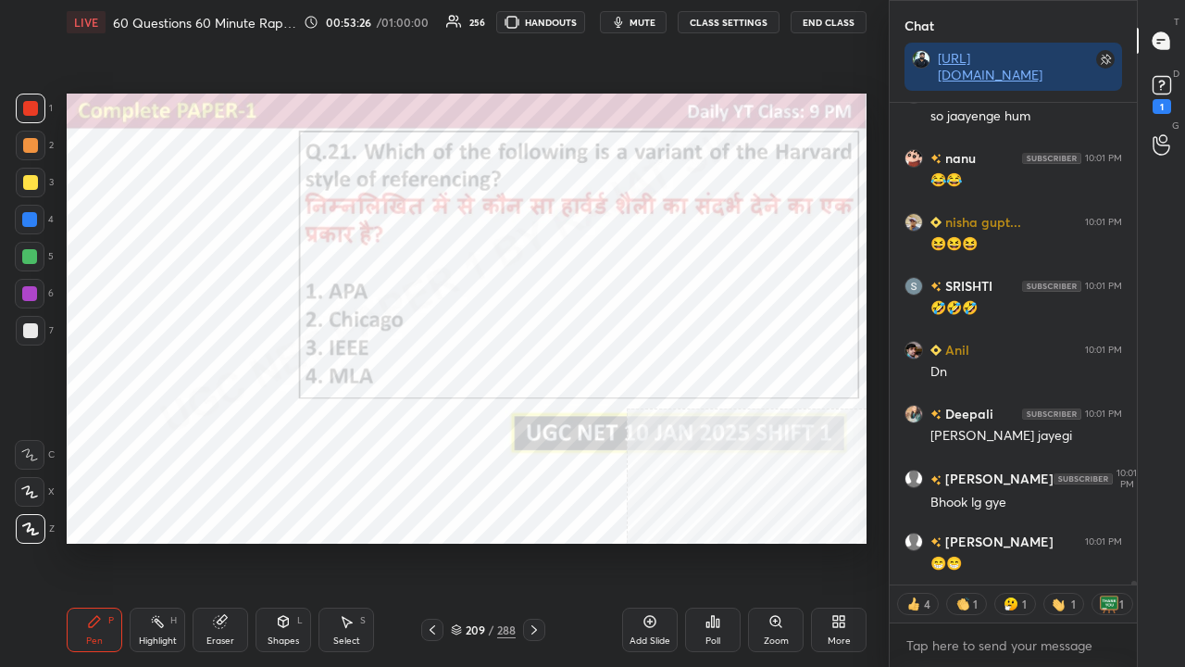
drag, startPoint x: 482, startPoint y: 631, endPoint x: 509, endPoint y: 556, distance: 80.5
click at [483, 541] on div "209" at bounding box center [475, 629] width 19 height 11
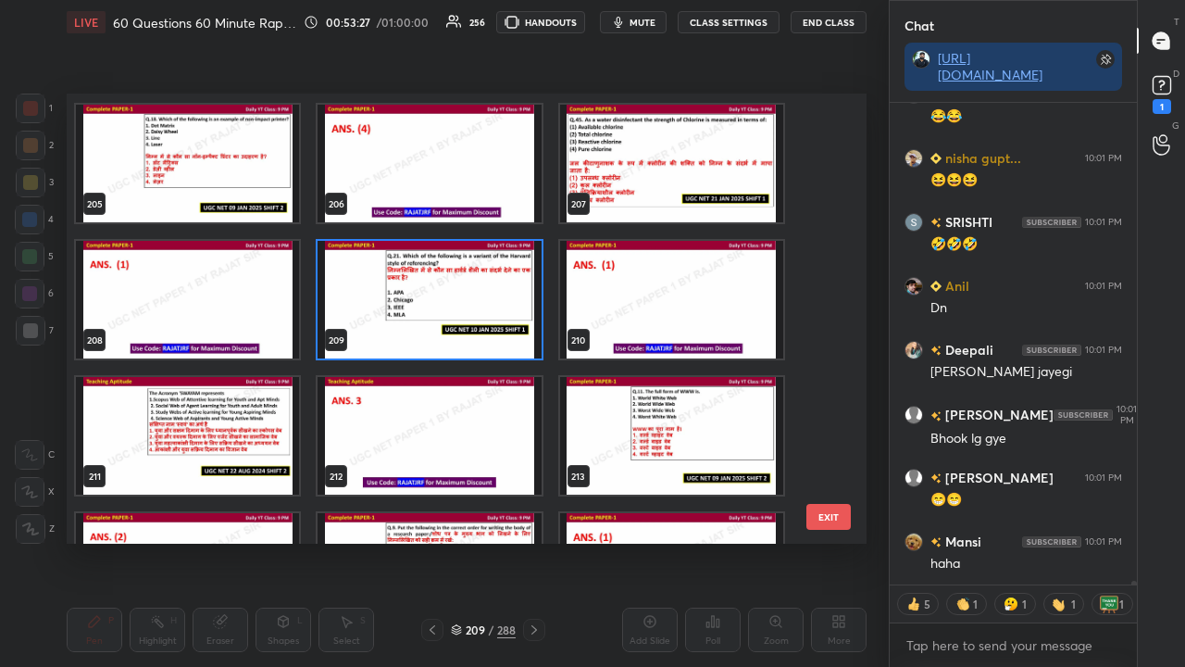
click at [486, 283] on img "grid" at bounding box center [429, 300] width 223 height 118
click at [489, 283] on img "grid" at bounding box center [429, 300] width 223 height 118
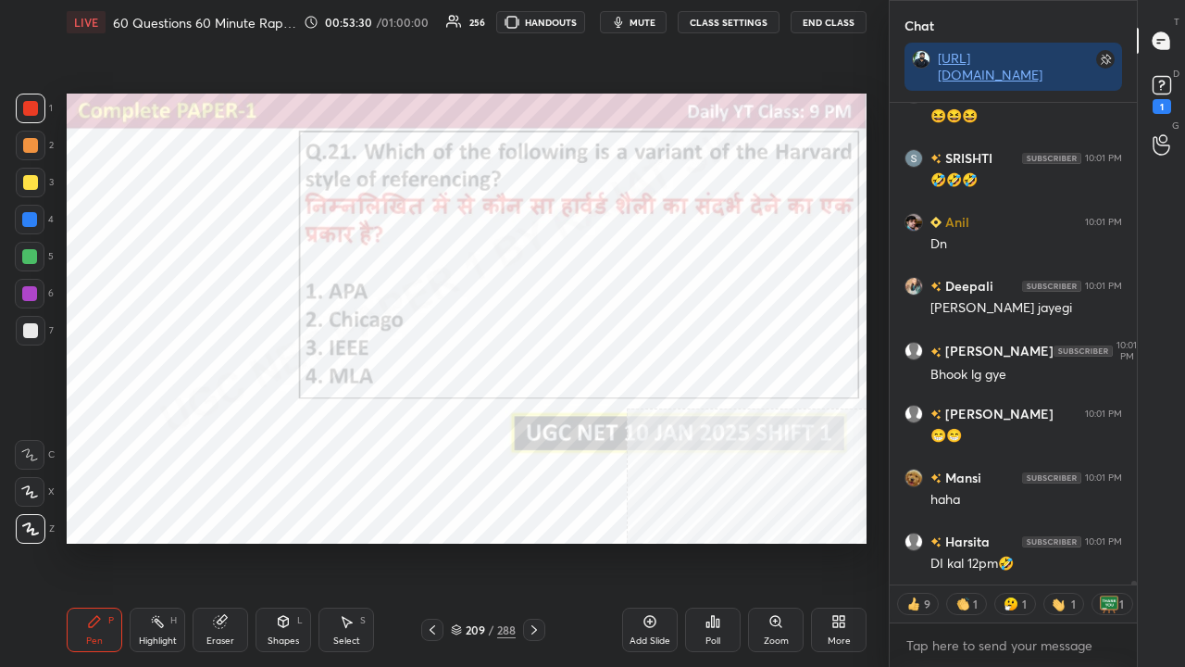
click at [31, 286] on div at bounding box center [29, 293] width 15 height 15
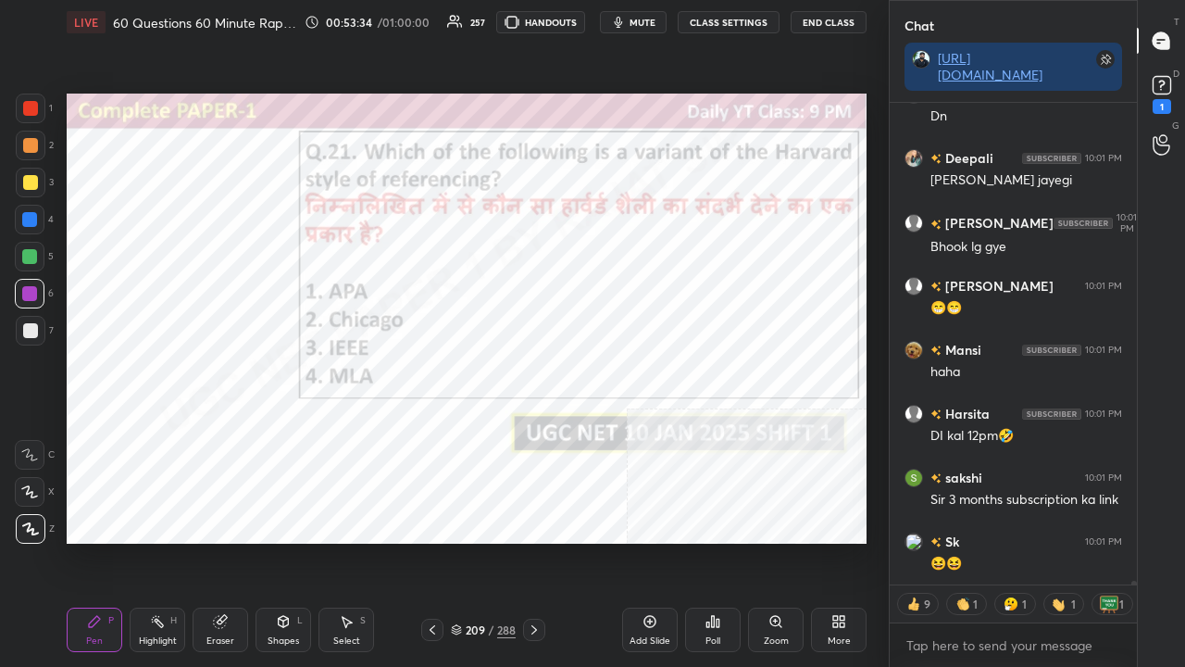
click at [475, 541] on div "209" at bounding box center [475, 629] width 19 height 11
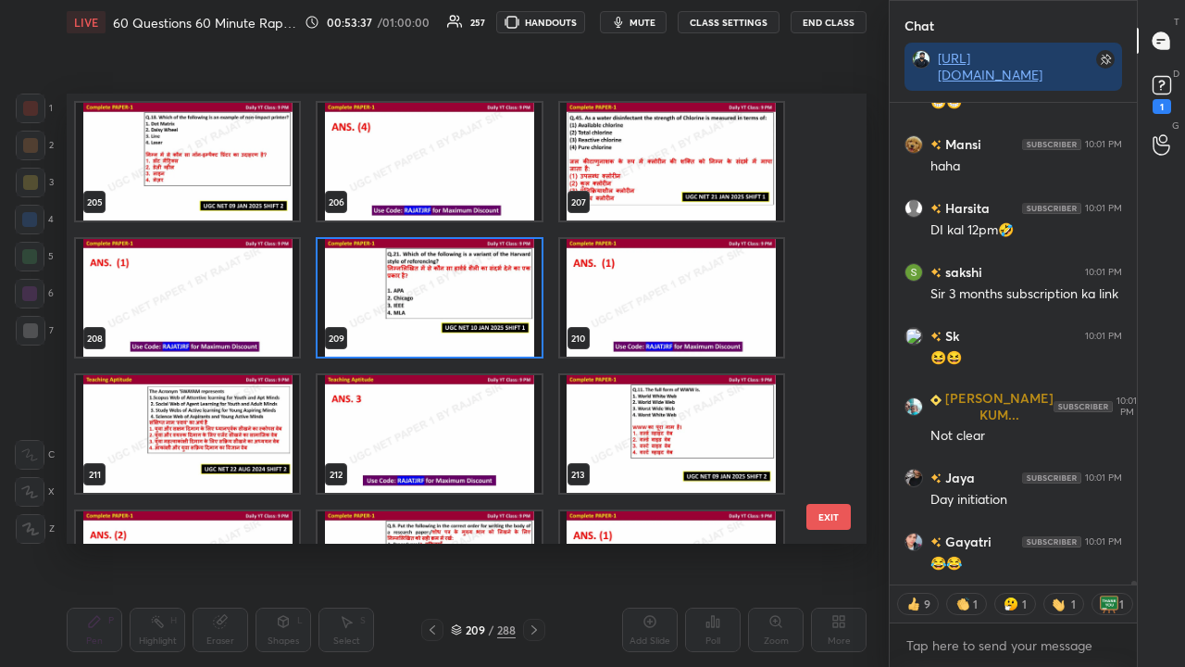
click at [237, 427] on img "grid" at bounding box center [187, 434] width 223 height 118
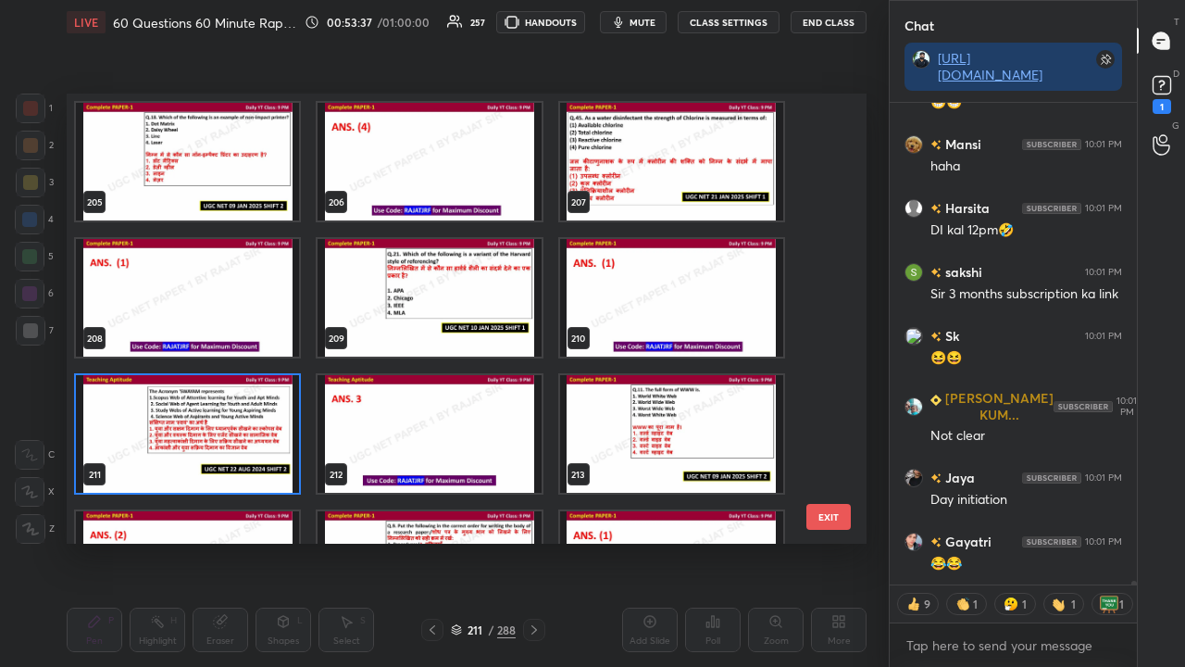
click at [237, 426] on img "grid" at bounding box center [187, 434] width 223 height 118
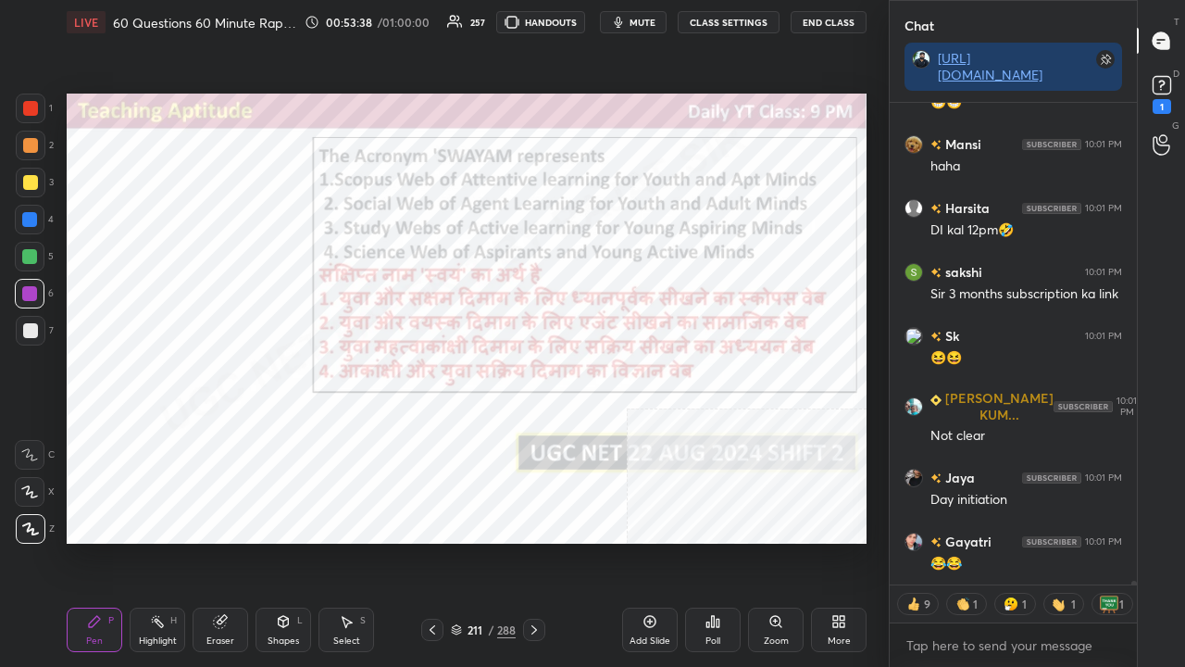
click at [704, 541] on div "Poll" at bounding box center [713, 629] width 56 height 44
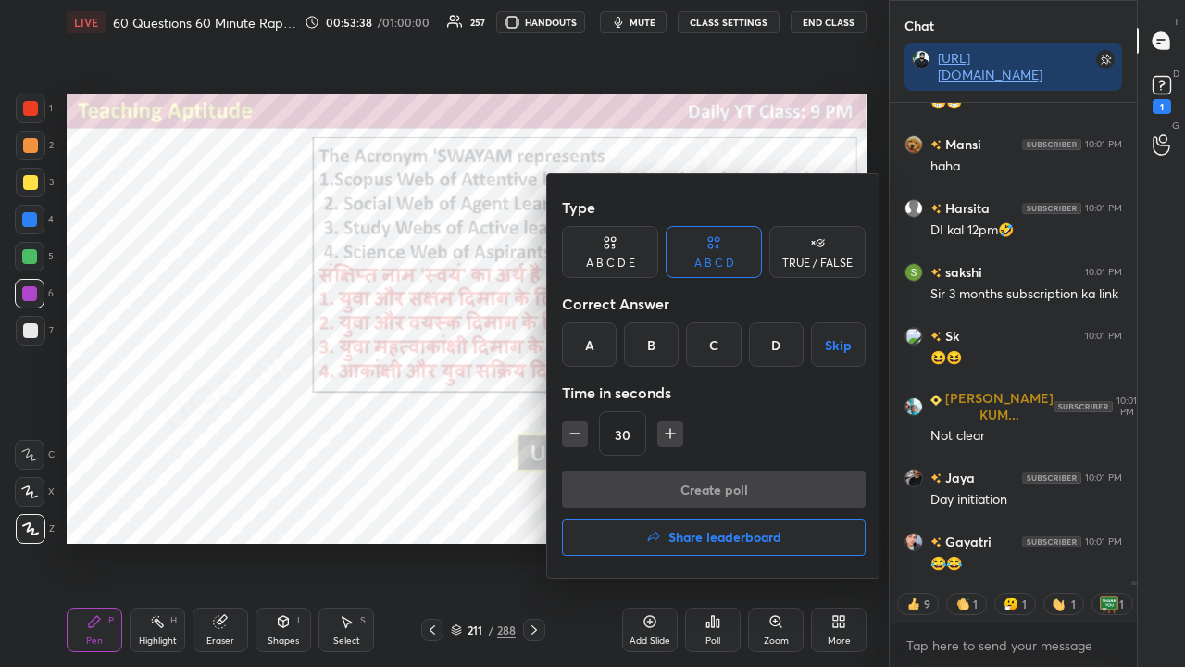
click at [714, 351] on div "C" at bounding box center [713, 344] width 55 height 44
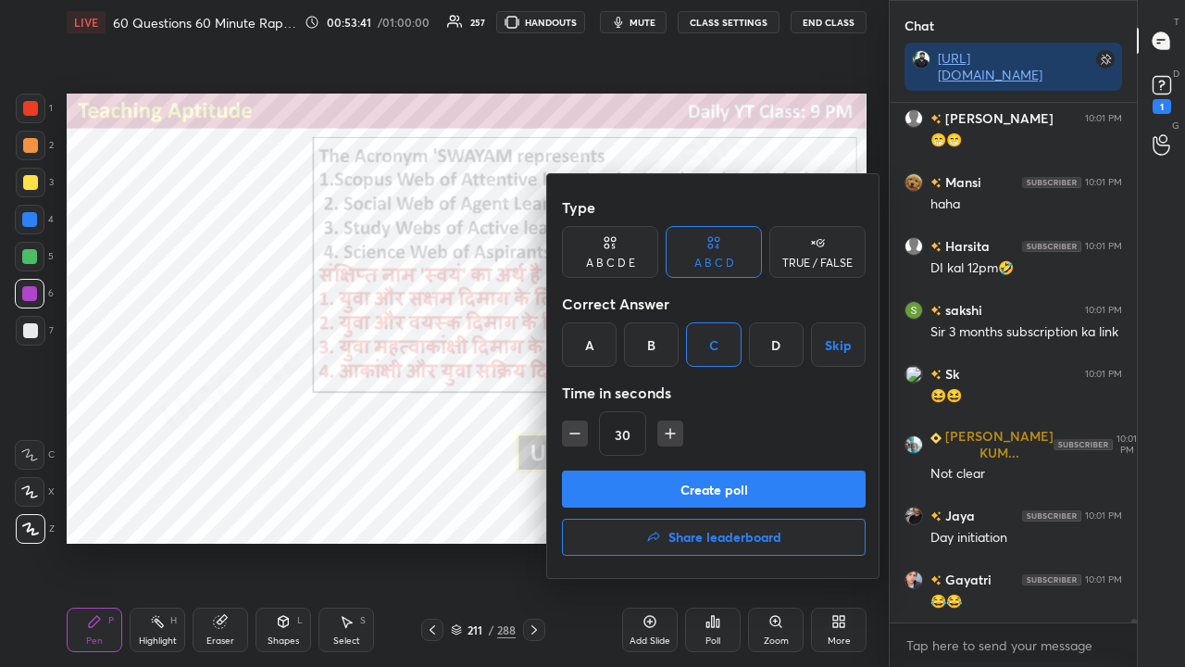
click at [676, 481] on button "Create poll" at bounding box center [714, 488] width 304 height 37
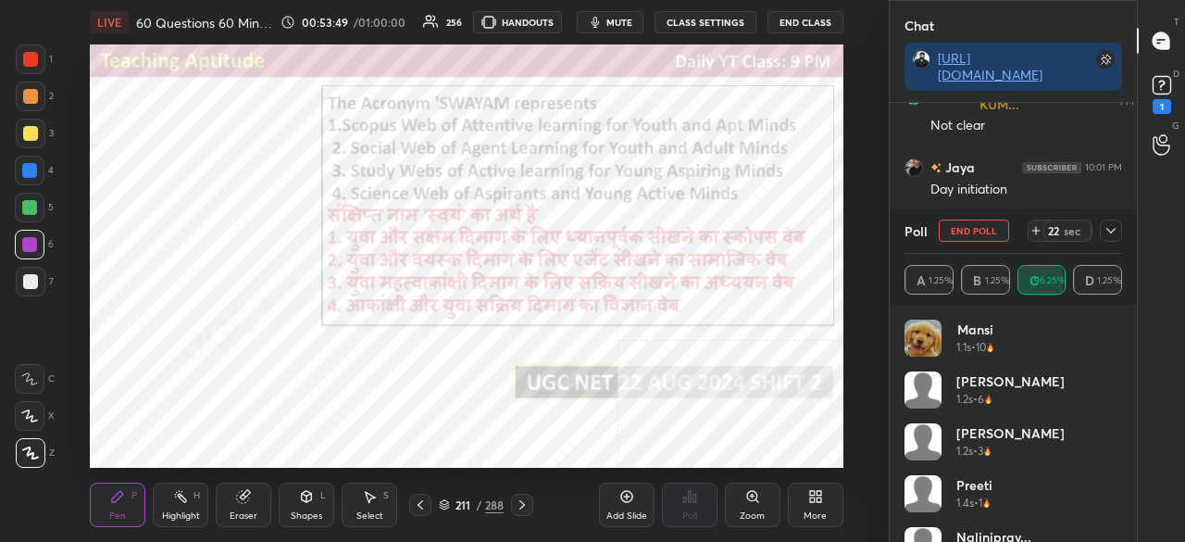
click at [1113, 223] on icon at bounding box center [1111, 230] width 15 height 15
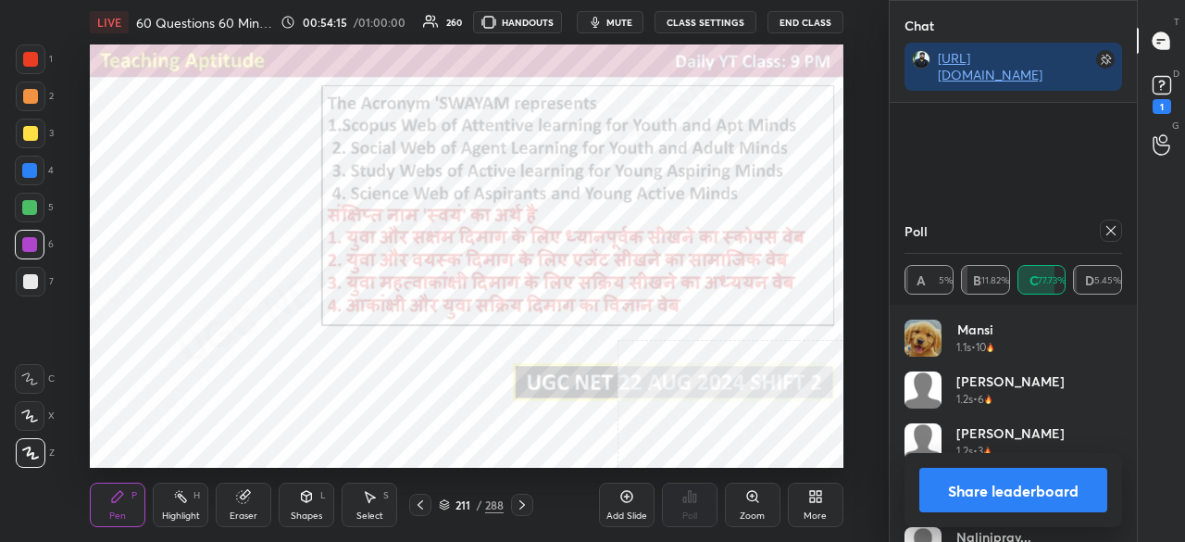
click at [1113, 231] on icon at bounding box center [1111, 230] width 15 height 15
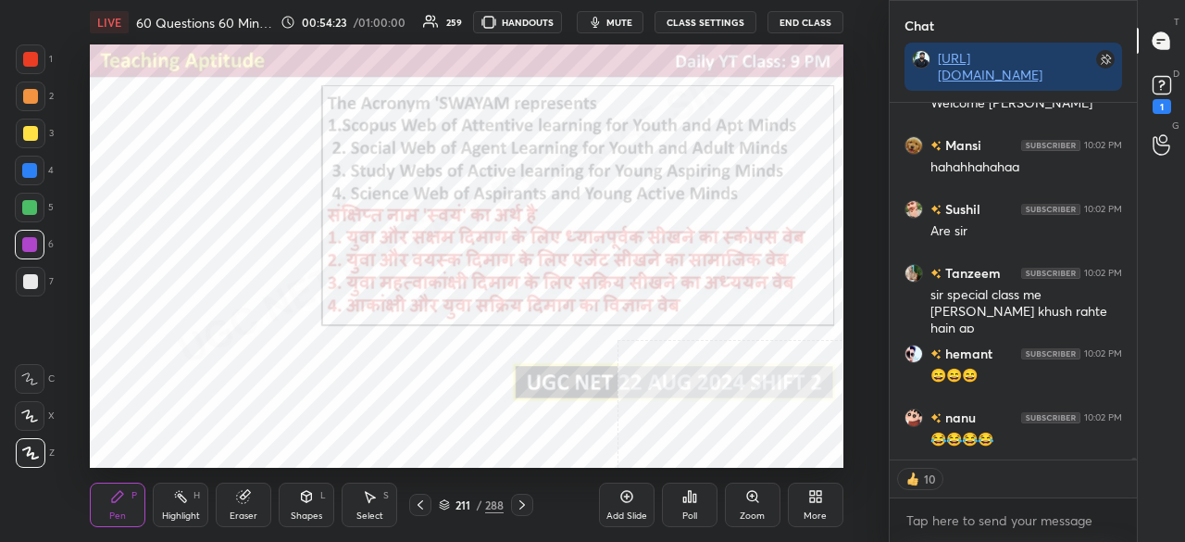
click at [471, 497] on div "211 / 288" at bounding box center [471, 504] width 65 height 17
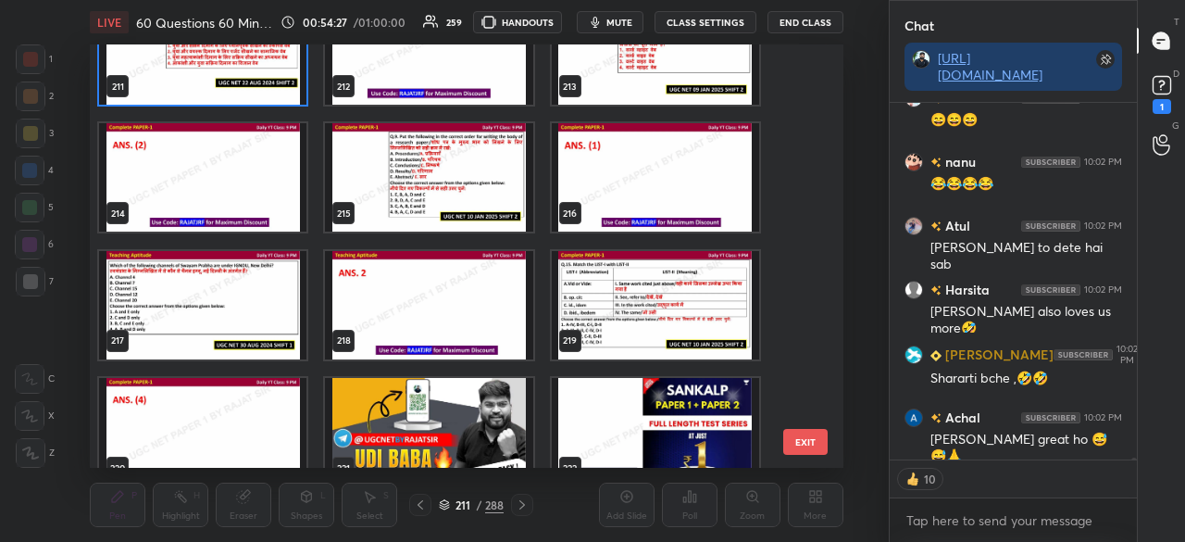
type textarea "x"
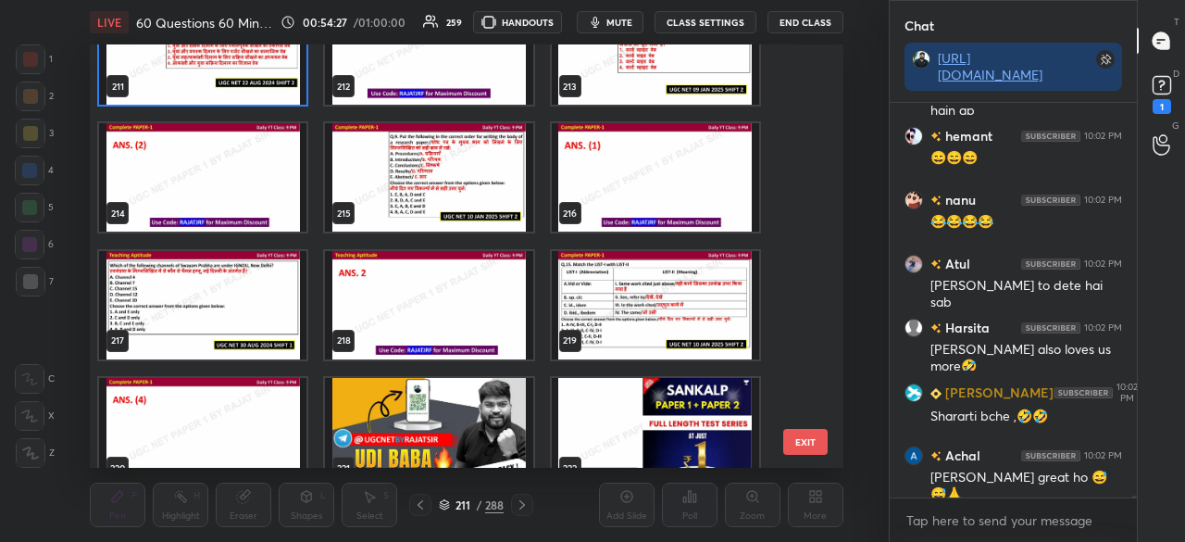
click at [181, 300] on img "grid" at bounding box center [202, 304] width 207 height 108
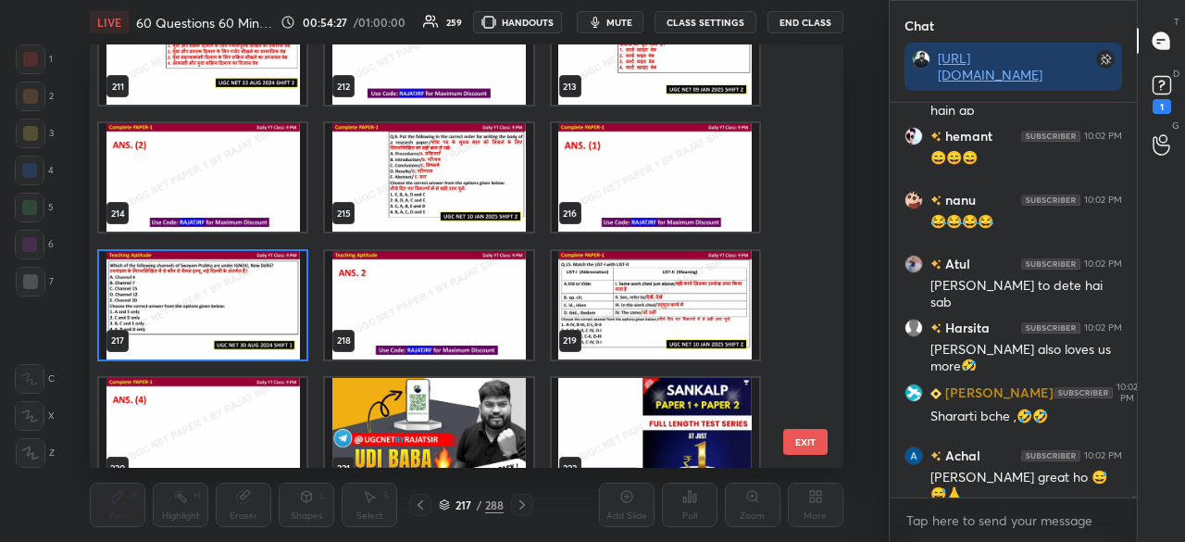
click at [181, 300] on img "grid" at bounding box center [202, 304] width 207 height 108
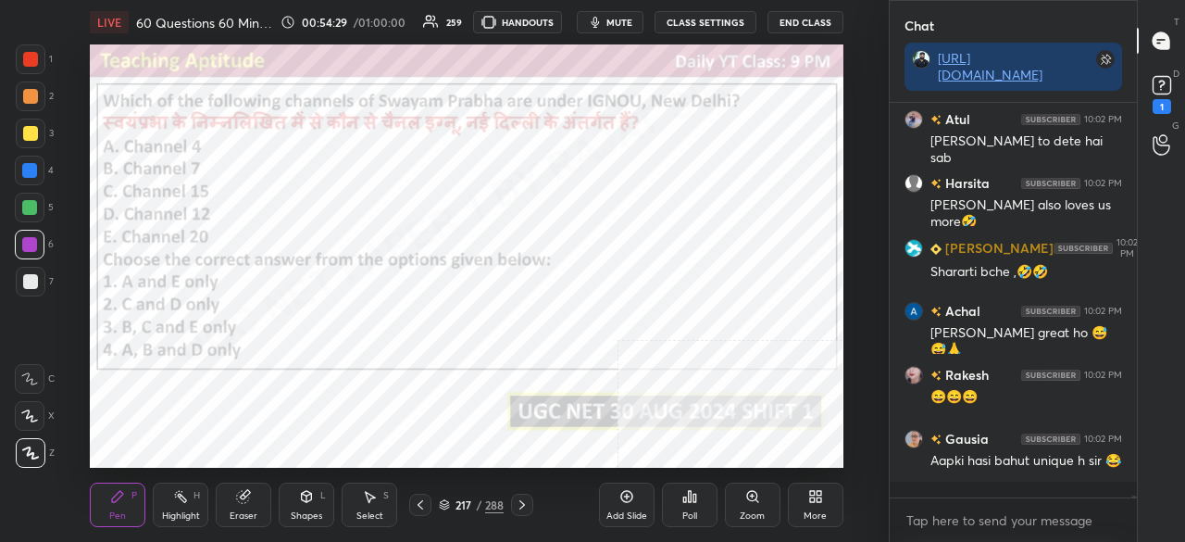
click at [692, 501] on icon at bounding box center [689, 496] width 15 height 15
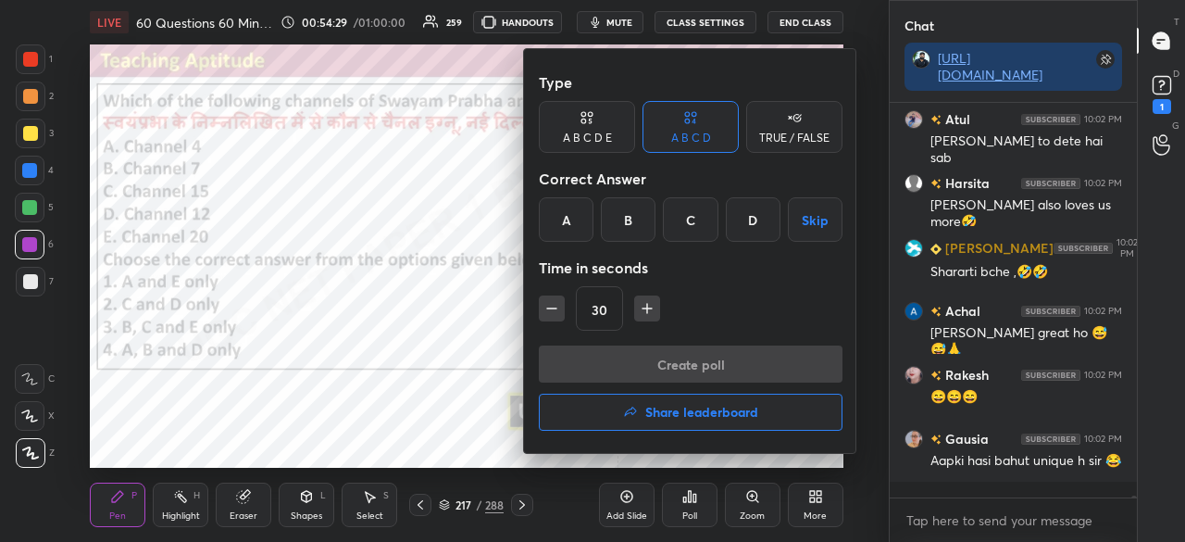
click at [639, 224] on div "B" at bounding box center [628, 219] width 55 height 44
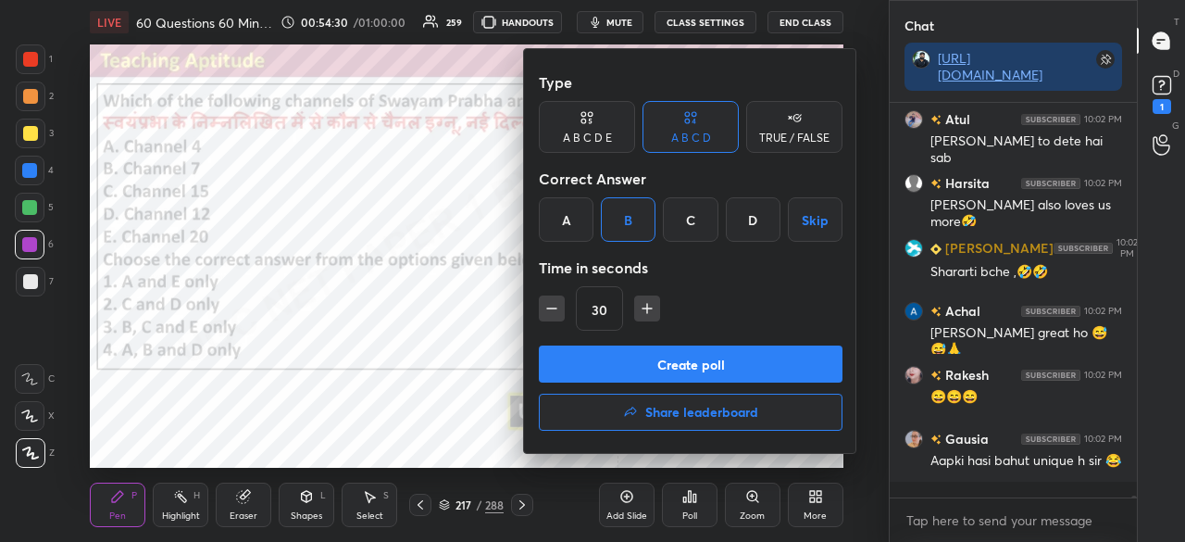
click at [646, 308] on icon "button" at bounding box center [647, 308] width 9 height 0
type input "45"
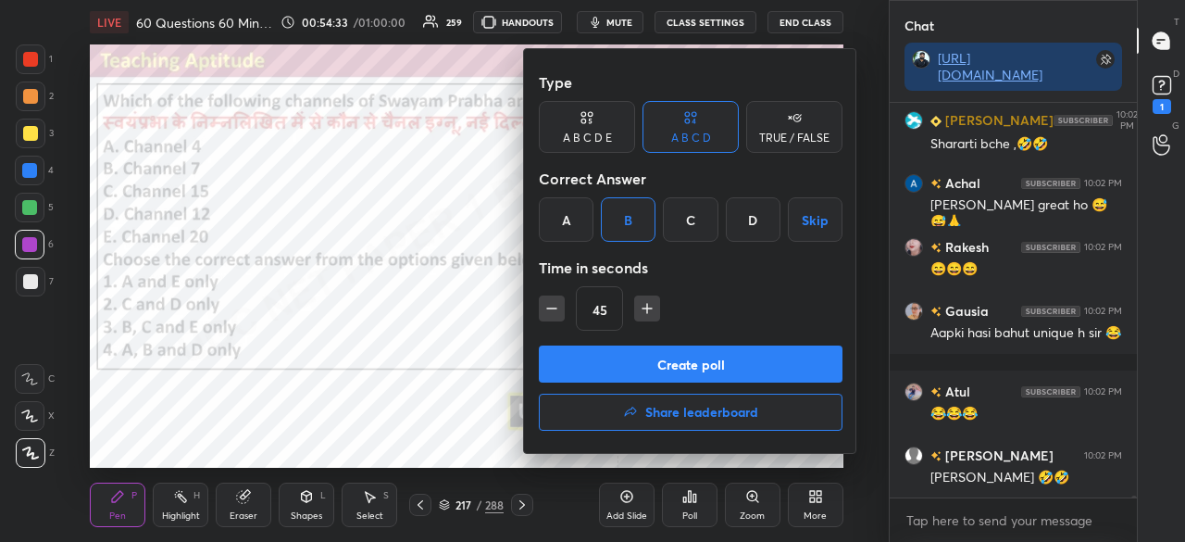
click at [655, 358] on button "Create poll" at bounding box center [691, 363] width 304 height 37
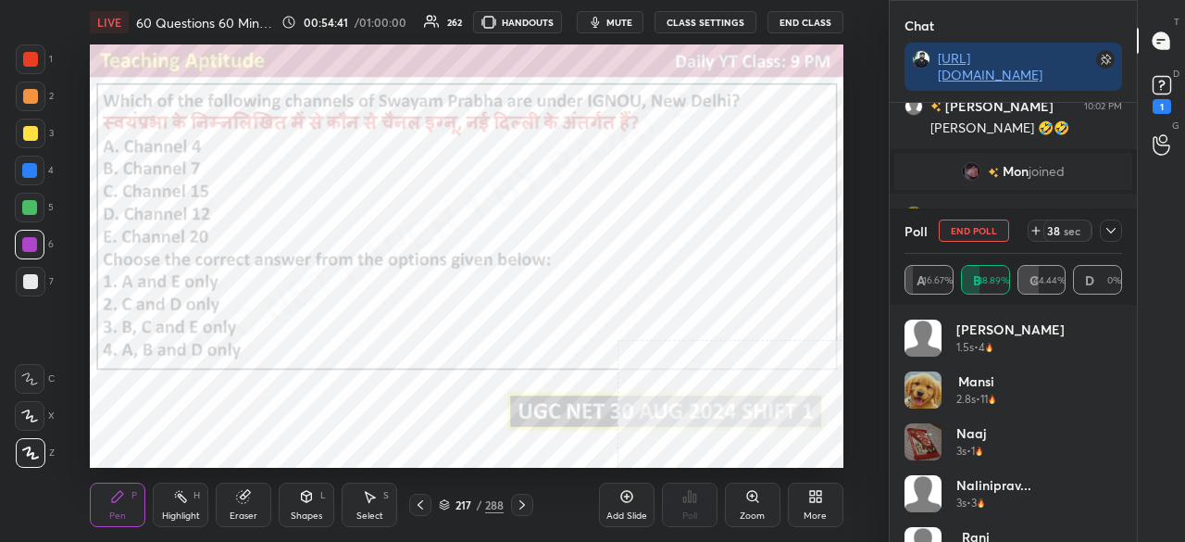
click at [1111, 229] on icon at bounding box center [1111, 230] width 15 height 15
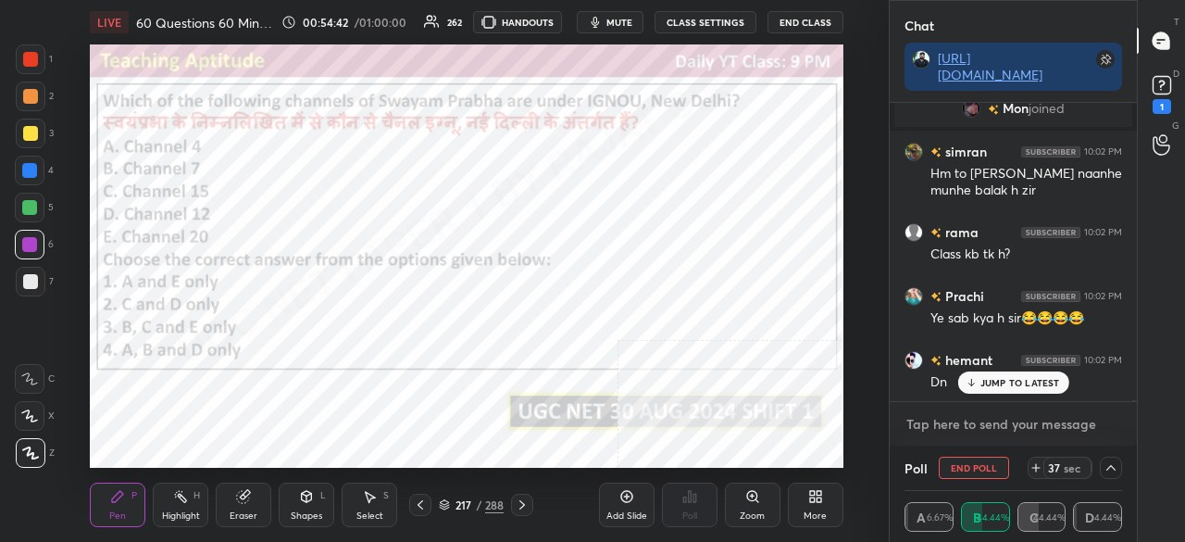
type textarea "x"
click at [994, 431] on textarea at bounding box center [1014, 424] width 218 height 30
paste textarea "[URL][DOMAIN_NAME]"
type textarea "[URL][DOMAIN_NAME]"
type textarea "x"
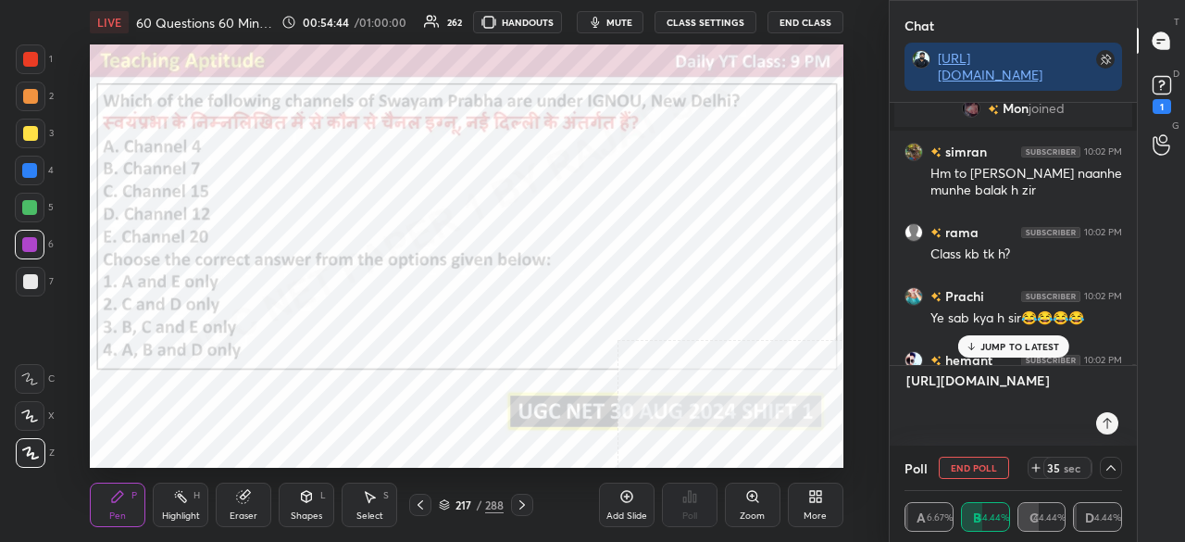
type textarea "[URL][DOMAIN_NAME]"
type textarea "x"
drag, startPoint x: 1106, startPoint y: 428, endPoint x: 1103, endPoint y: 419, distance: 9.7
click at [1106, 424] on icon at bounding box center [1107, 423] width 15 height 15
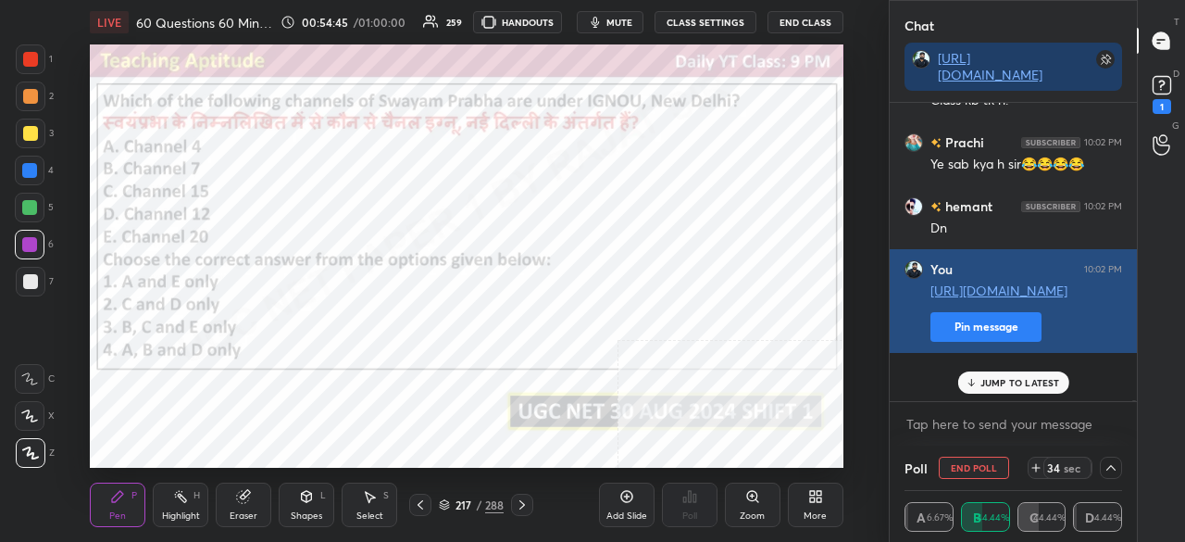
click at [948, 342] on button "Pin message" at bounding box center [986, 327] width 111 height 30
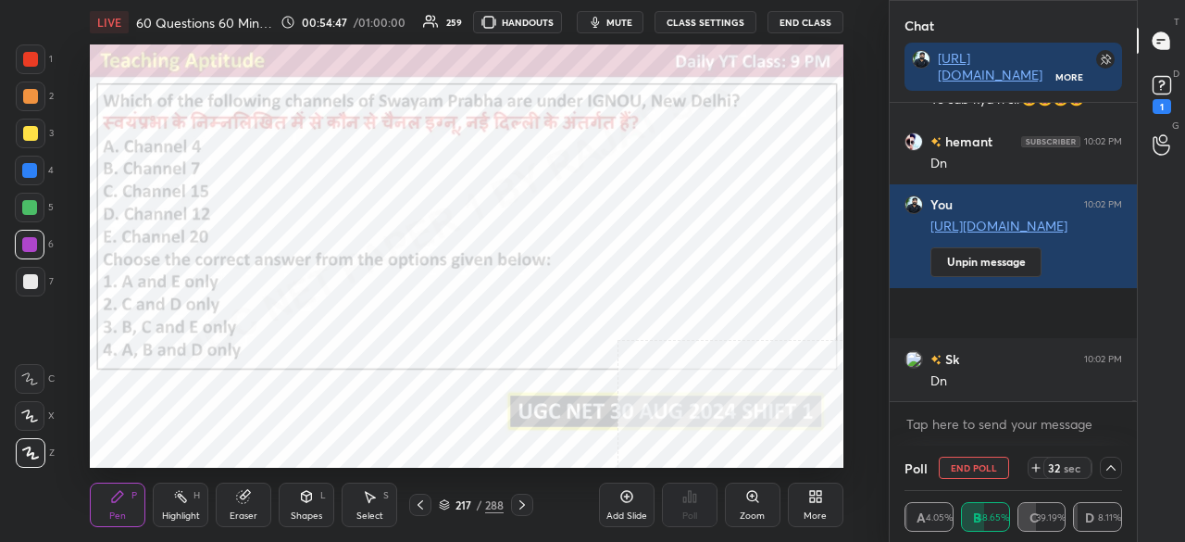
click at [806, 505] on div "More" at bounding box center [816, 504] width 56 height 44
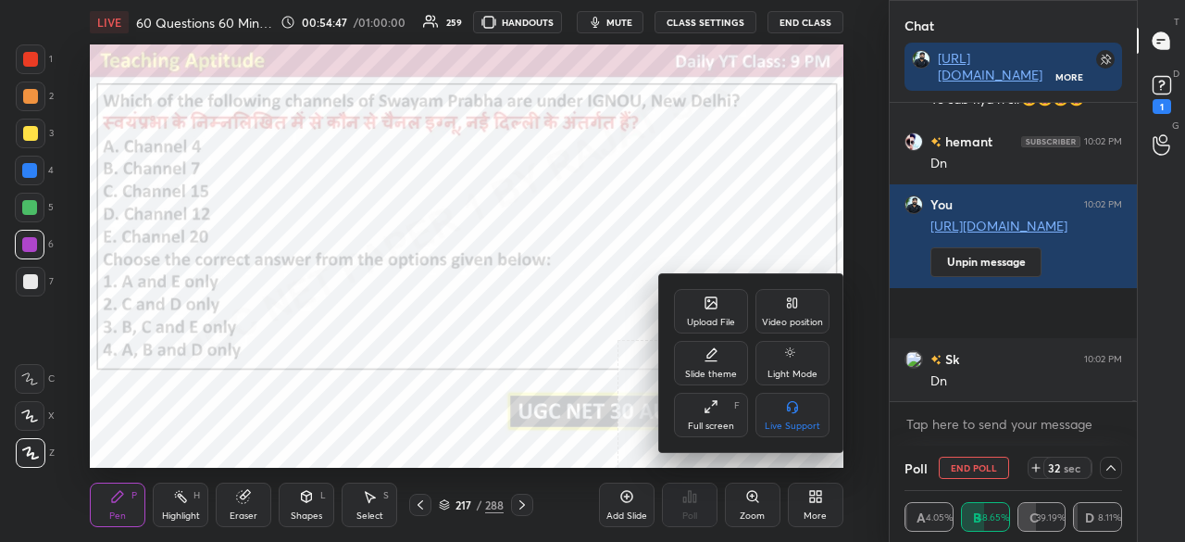
click at [720, 414] on div "Full screen F" at bounding box center [711, 415] width 74 height 44
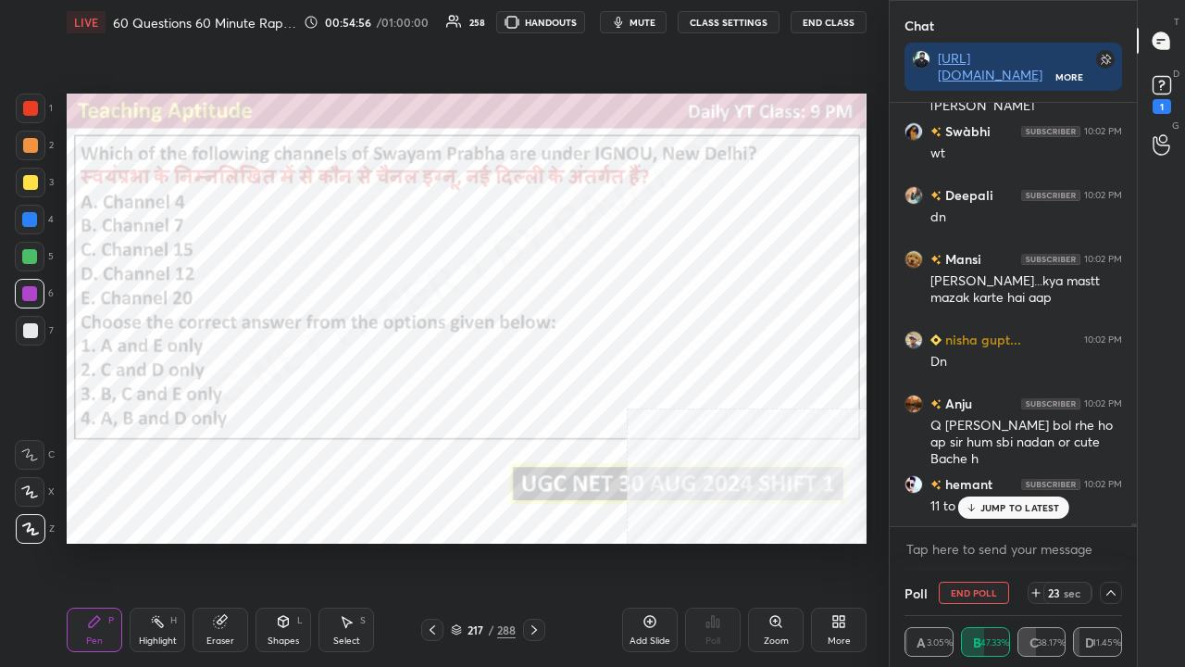
click at [31, 215] on div at bounding box center [29, 219] width 15 height 15
click at [1041, 500] on div "JUMP TO LATEST" at bounding box center [1012, 507] width 111 height 22
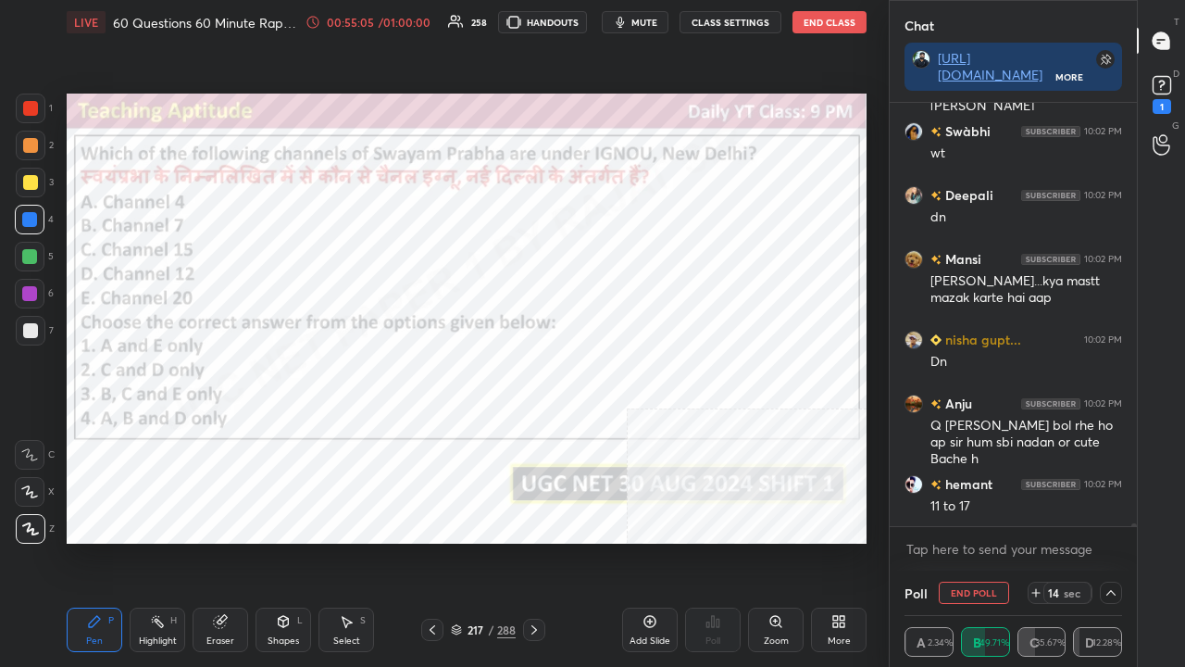
click at [31, 112] on div at bounding box center [30, 108] width 15 height 15
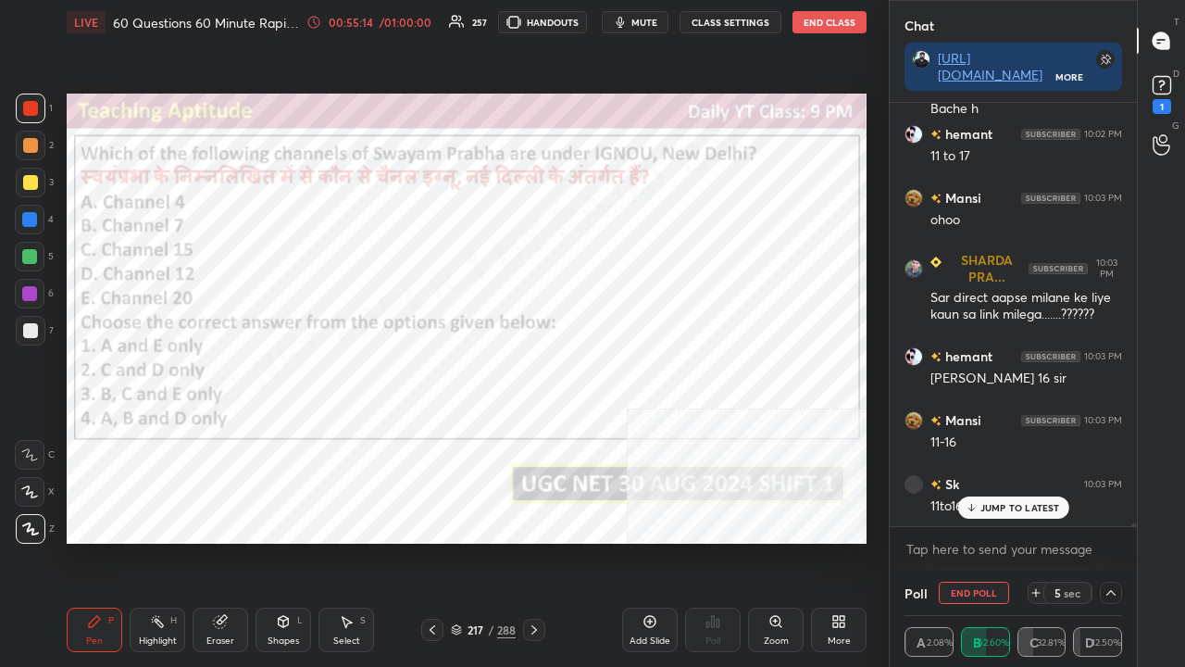
click at [981, 506] on p "JUMP TO LATEST" at bounding box center [1021, 507] width 80 height 11
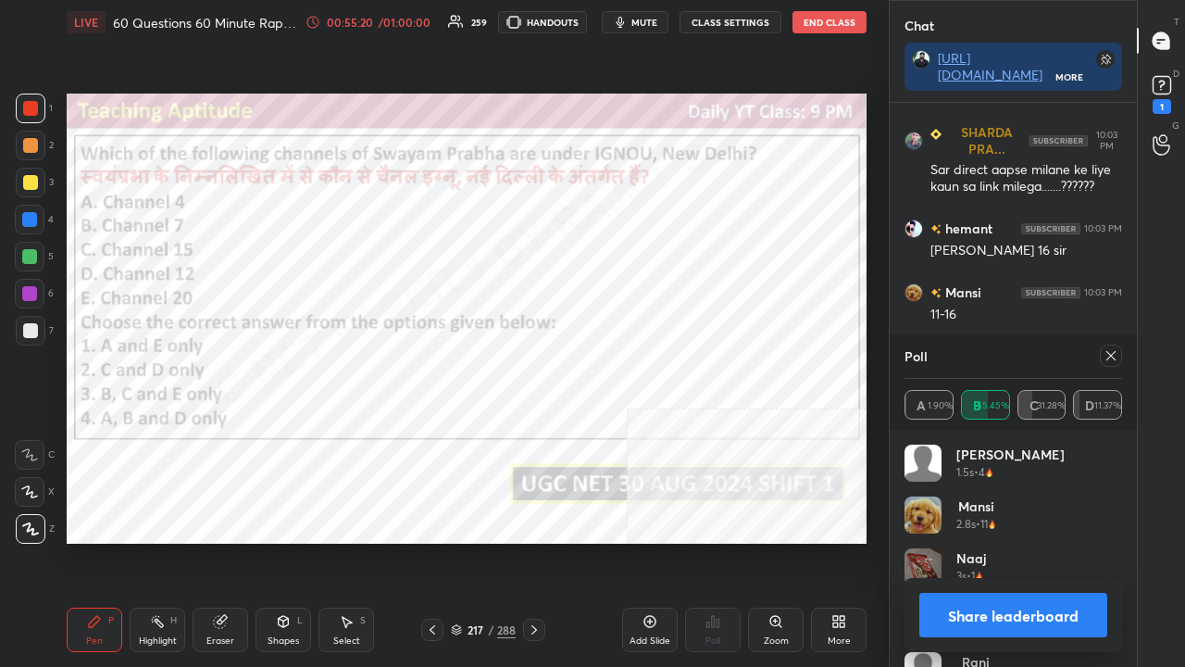
click at [1121, 355] on div "Poll A 1.90% B 55.45% C 31.28% D 11.37%" at bounding box center [1013, 381] width 247 height 96
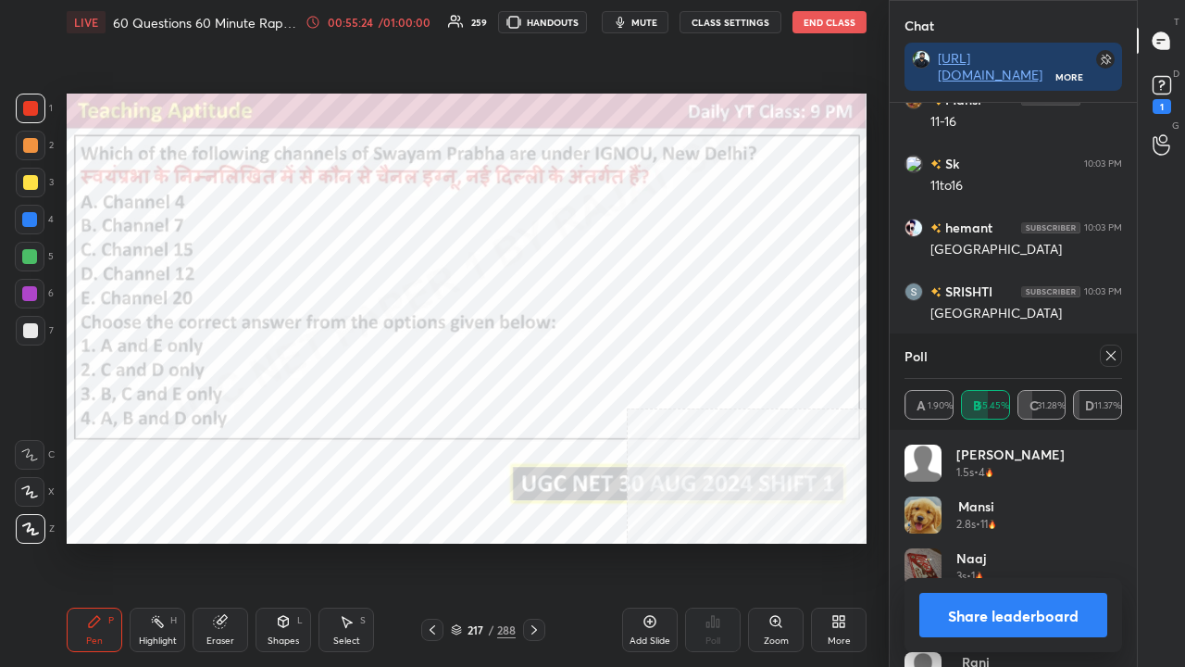
click at [244, 541] on div "Eraser" at bounding box center [221, 629] width 56 height 44
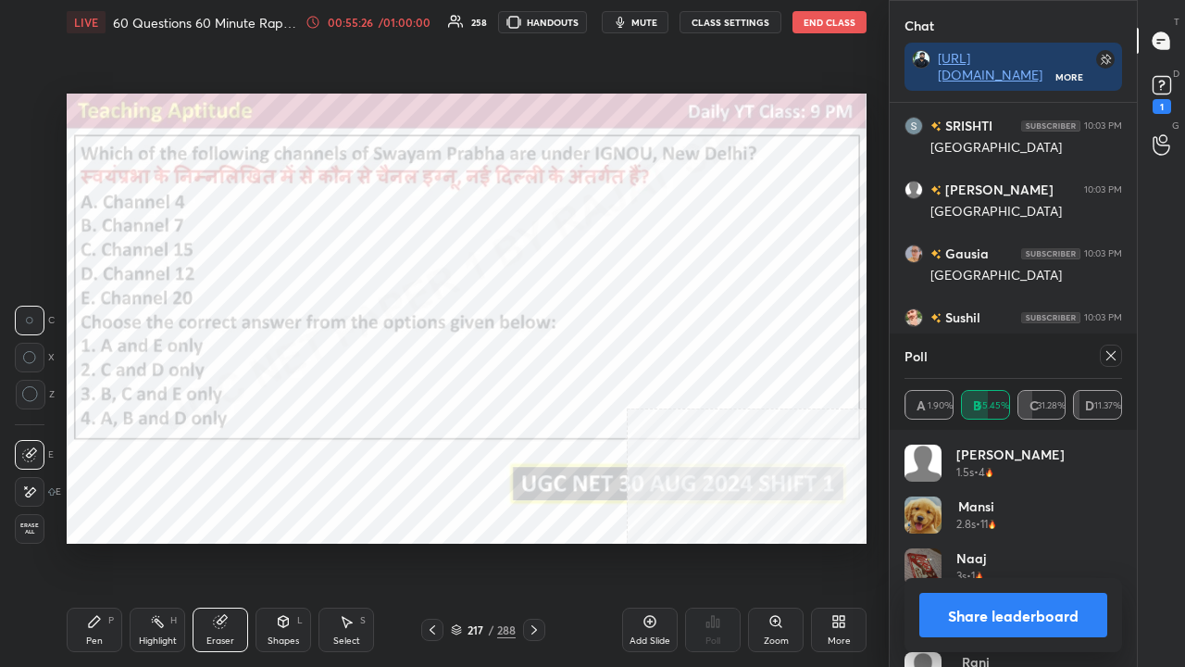
click at [98, 541] on icon at bounding box center [94, 621] width 11 height 11
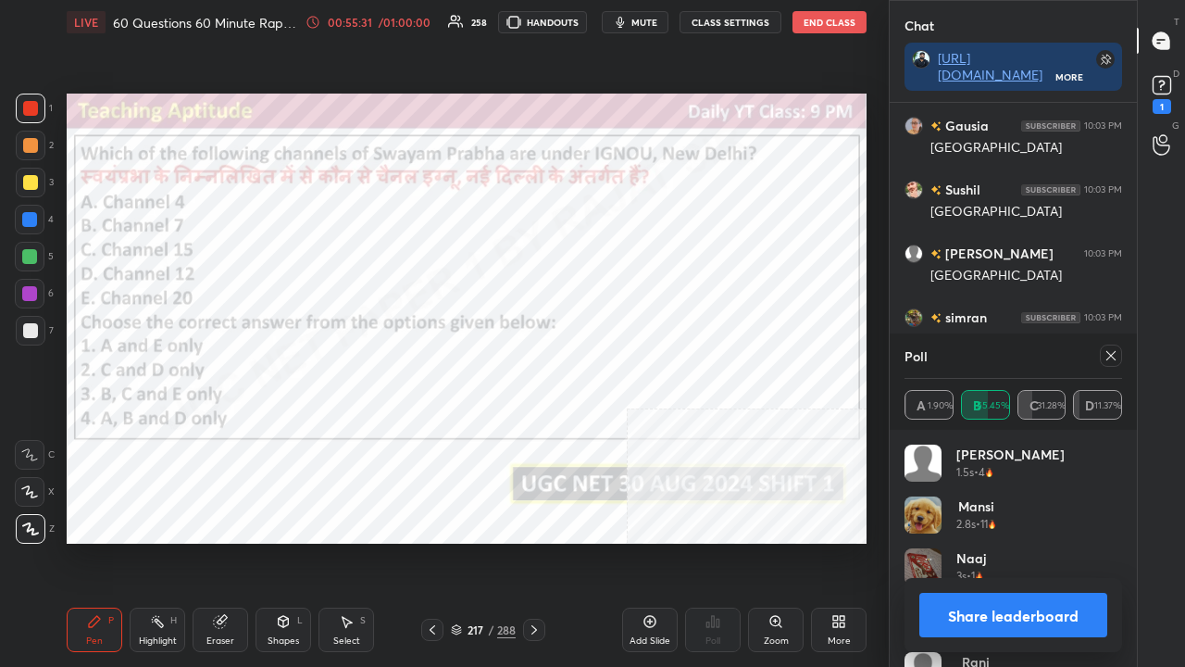
drag, startPoint x: 1119, startPoint y: 351, endPoint x: 1108, endPoint y: 351, distance: 10.2
click at [1119, 351] on div at bounding box center [1111, 355] width 22 height 22
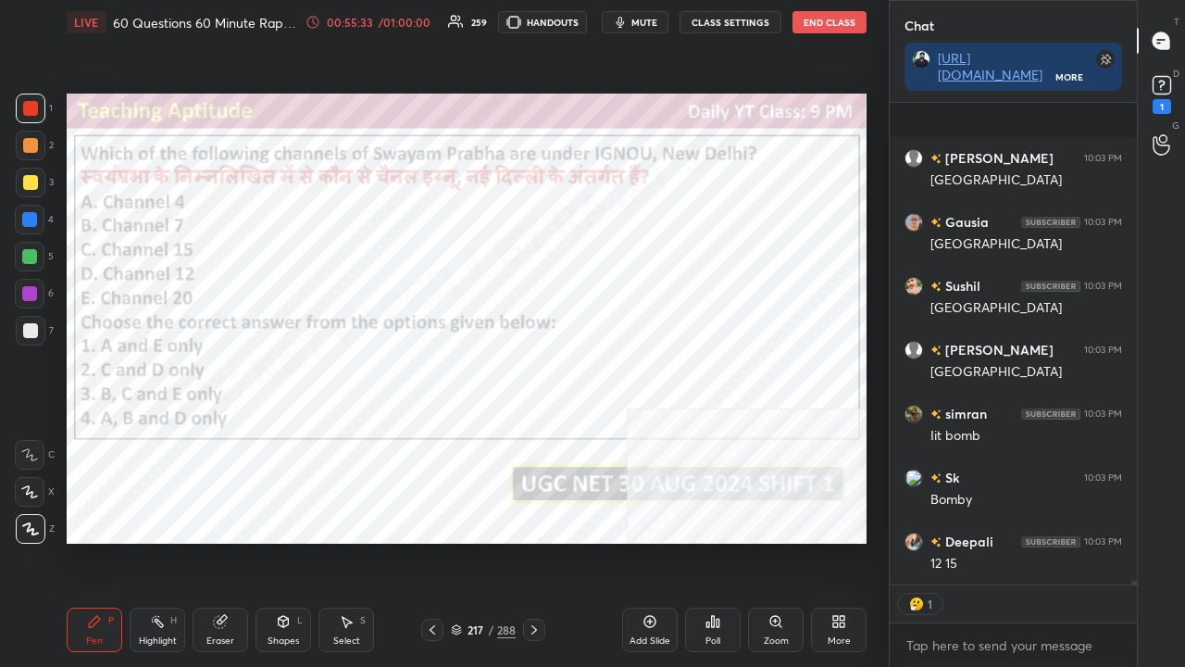
drag, startPoint x: 490, startPoint y: 634, endPoint x: 502, endPoint y: 546, distance: 88.8
click at [490, 541] on div "/" at bounding box center [491, 629] width 6 height 11
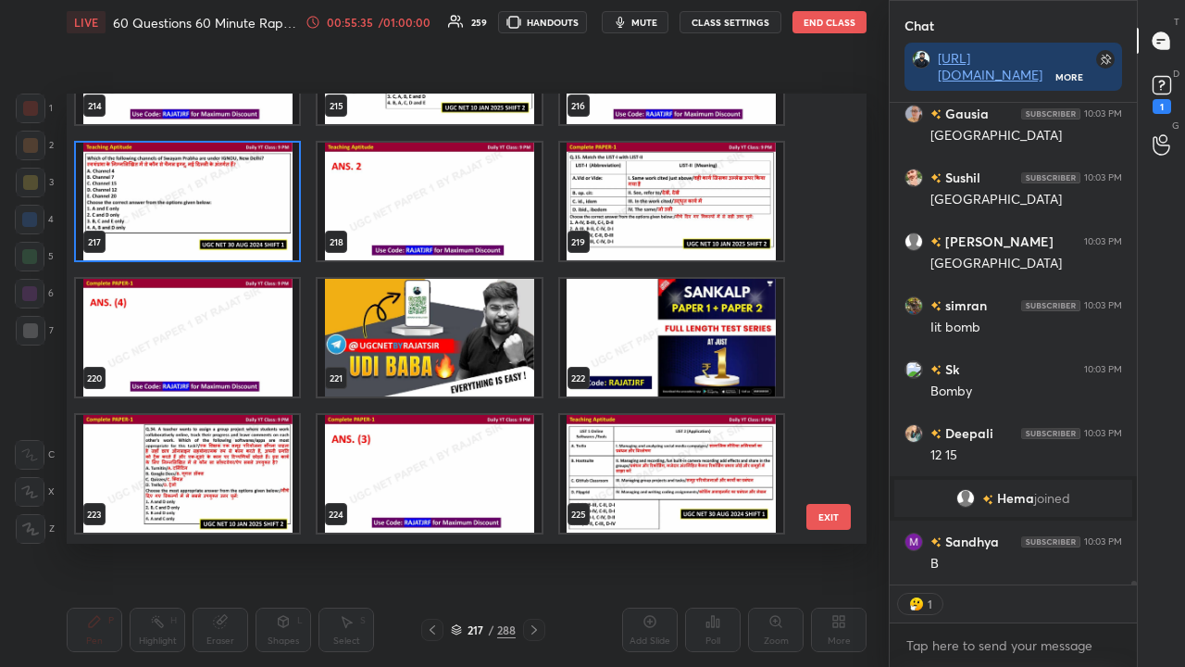
click at [636, 201] on img "grid" at bounding box center [671, 202] width 223 height 118
click at [637, 201] on img "grid" at bounding box center [671, 202] width 223 height 118
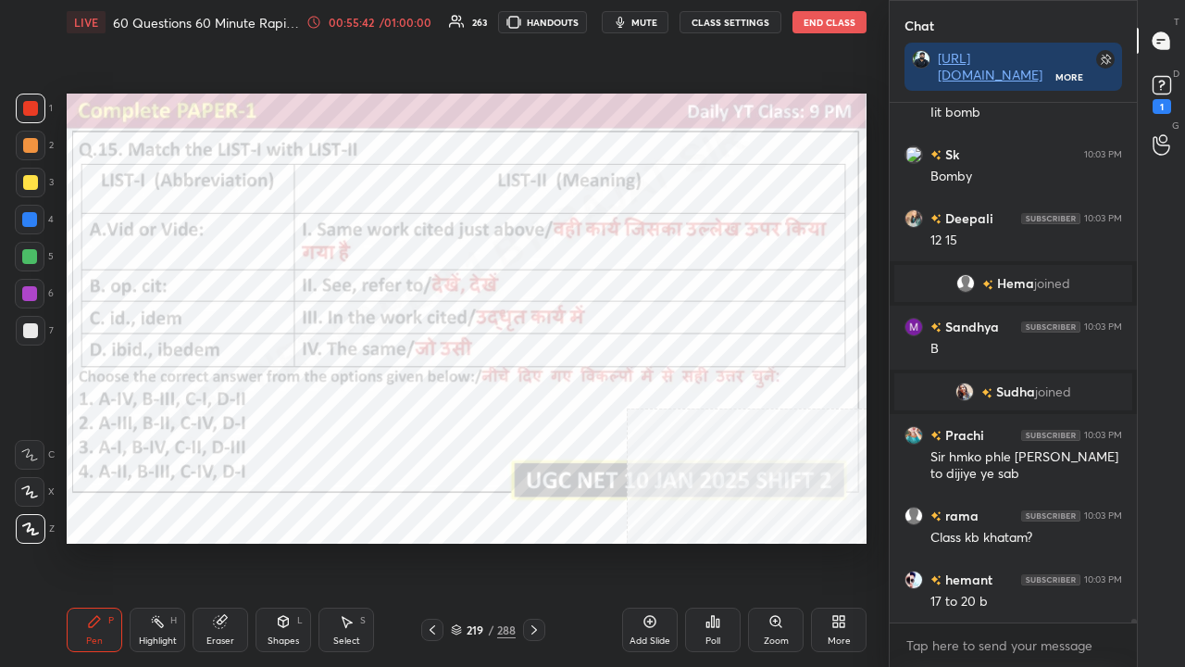
click at [473, 541] on div "219" at bounding box center [475, 629] width 19 height 11
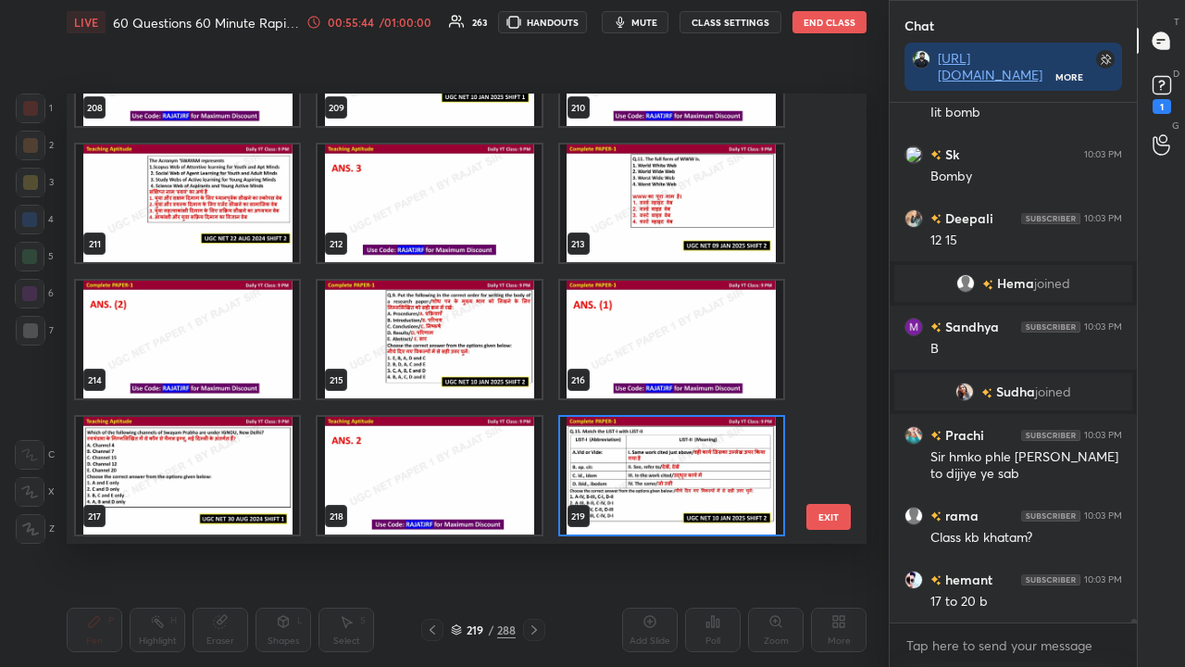
click at [648, 457] on img "grid" at bounding box center [671, 476] width 223 height 118
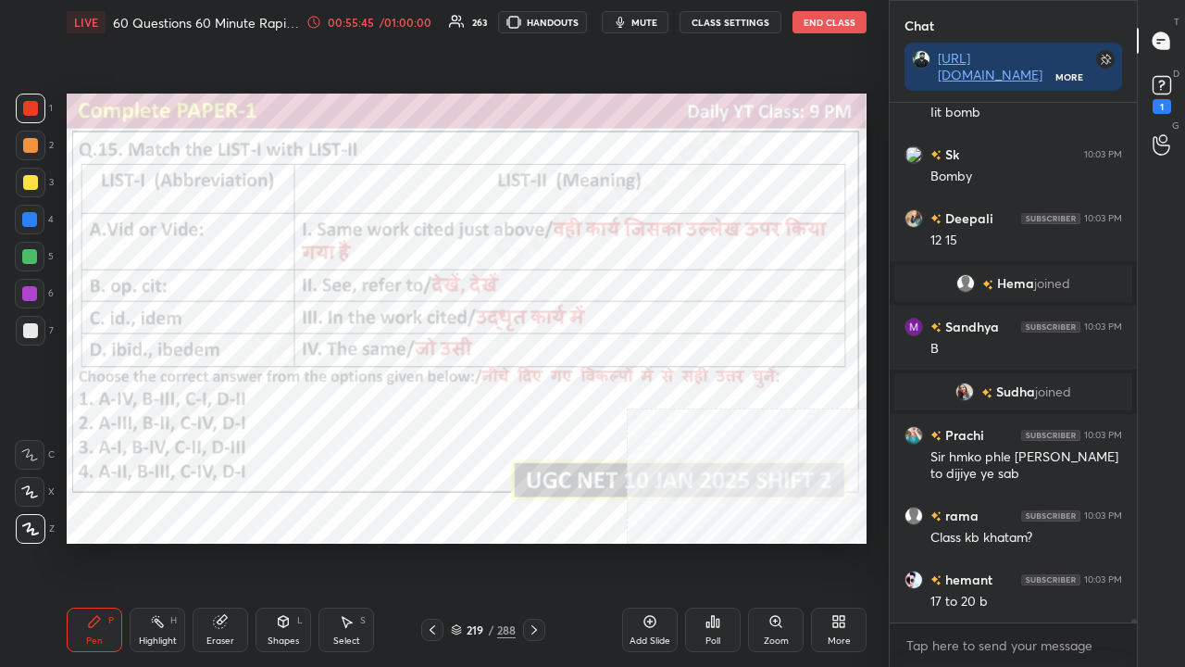
click at [711, 541] on icon at bounding box center [713, 621] width 15 height 15
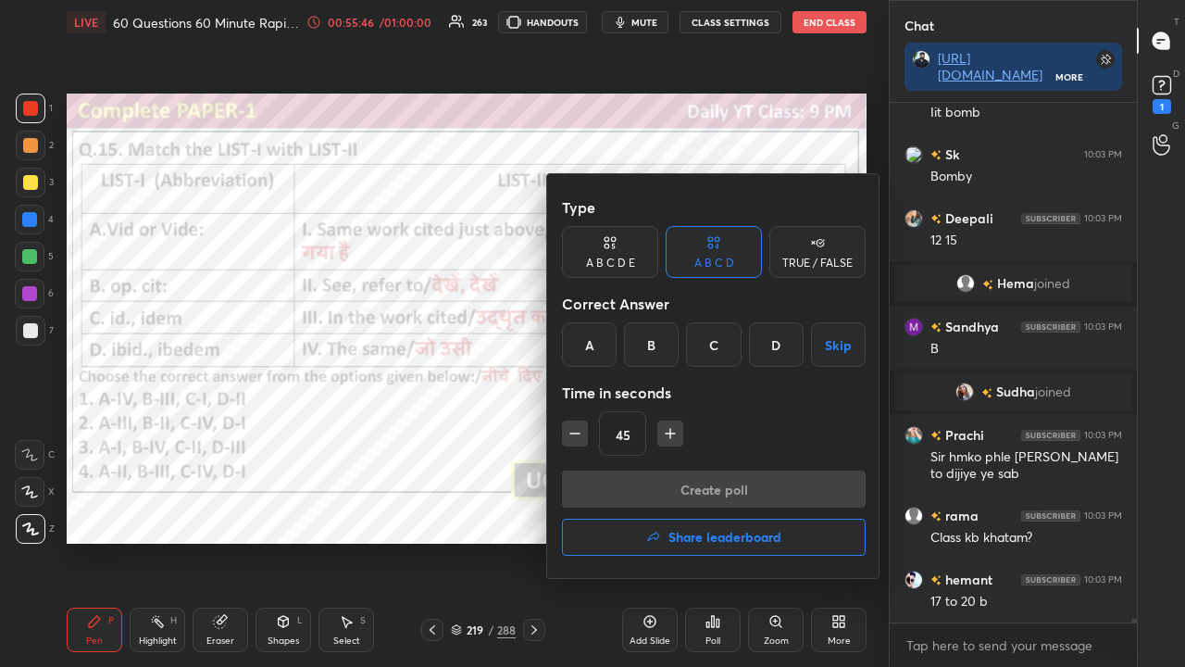
click at [689, 531] on h4 "Share leaderboard" at bounding box center [725, 537] width 113 height 13
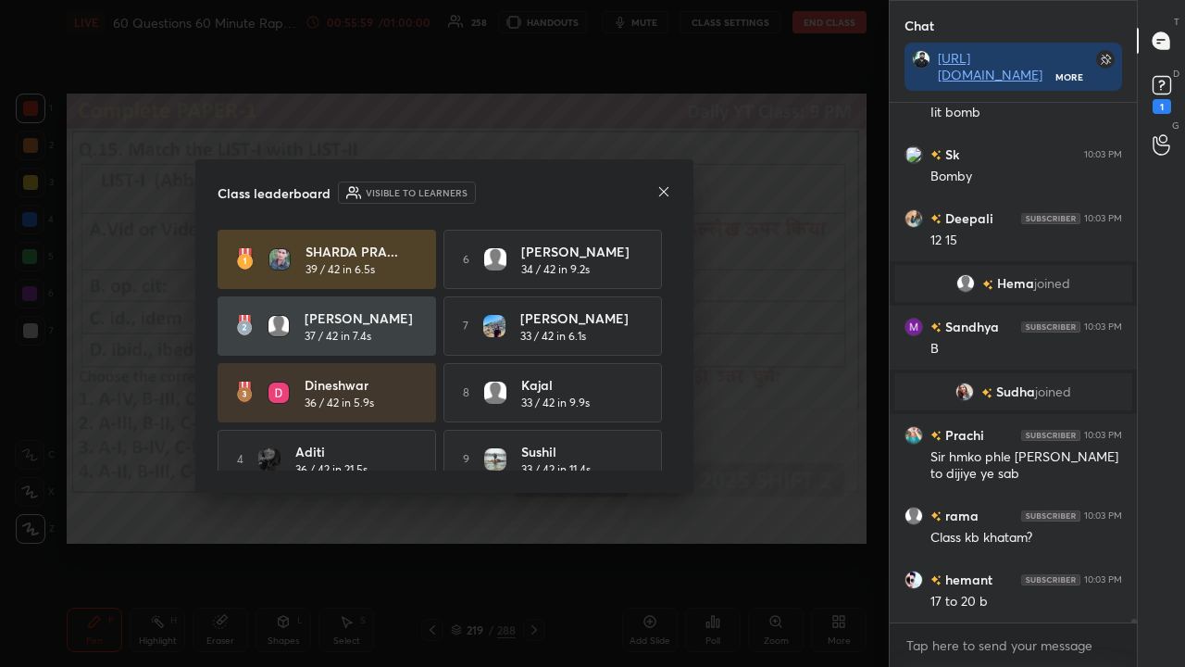
click at [668, 188] on icon at bounding box center [663, 191] width 15 height 15
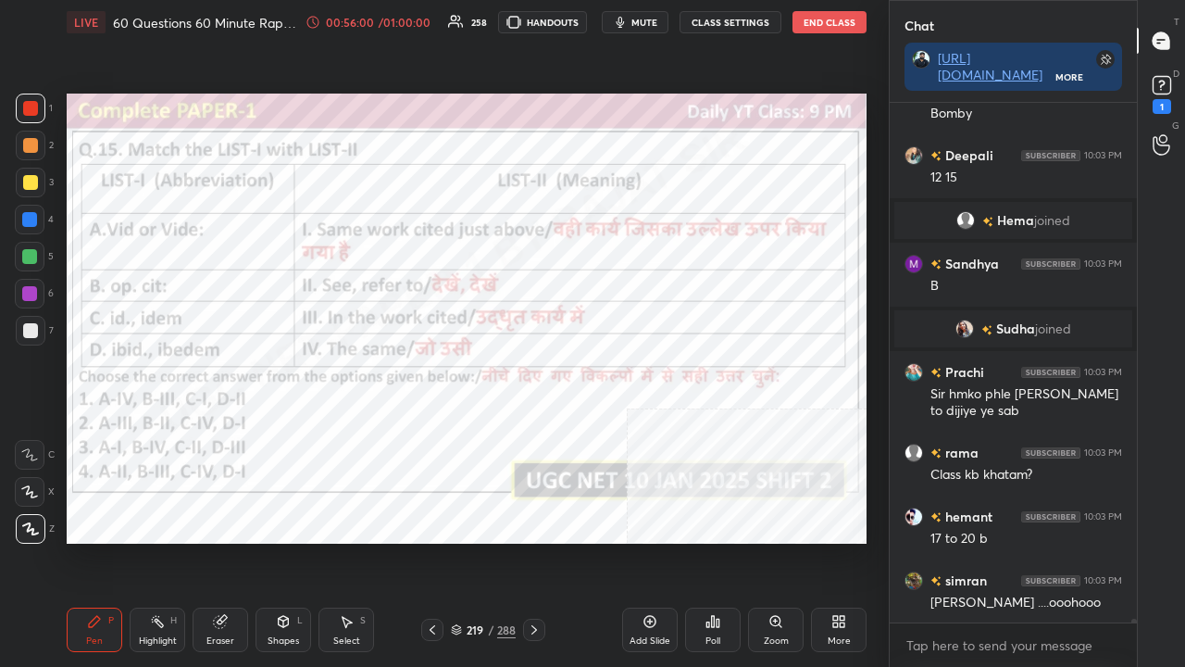
click at [481, 541] on div "219" at bounding box center [475, 629] width 19 height 11
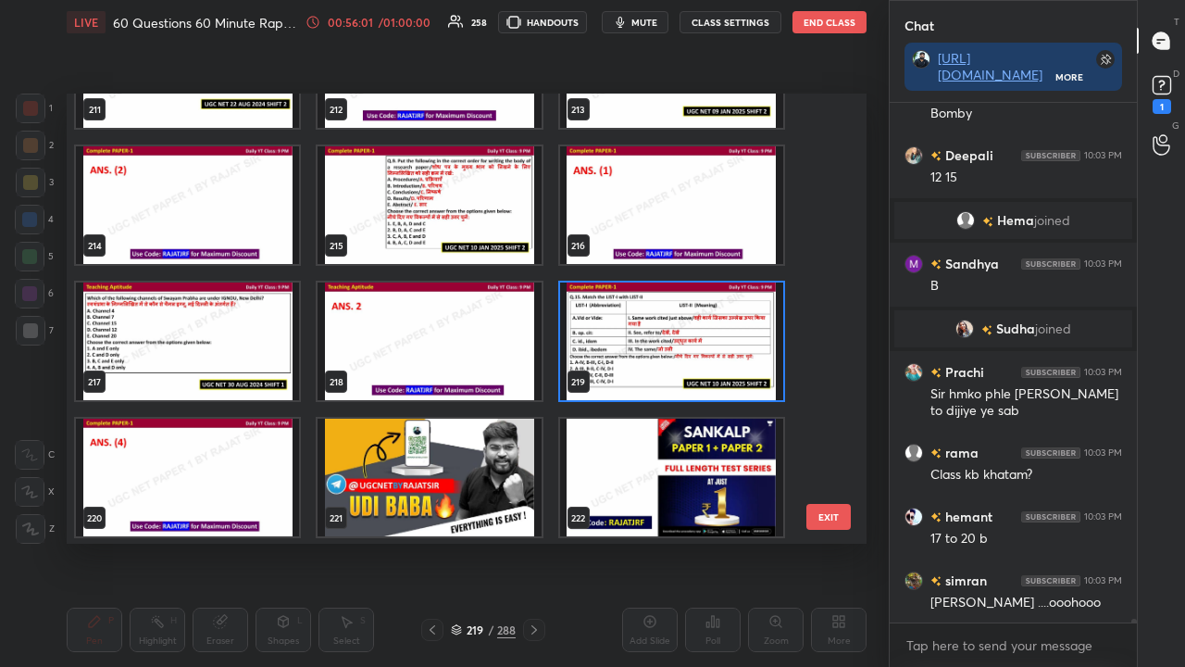
click at [650, 335] on img "grid" at bounding box center [671, 341] width 223 height 118
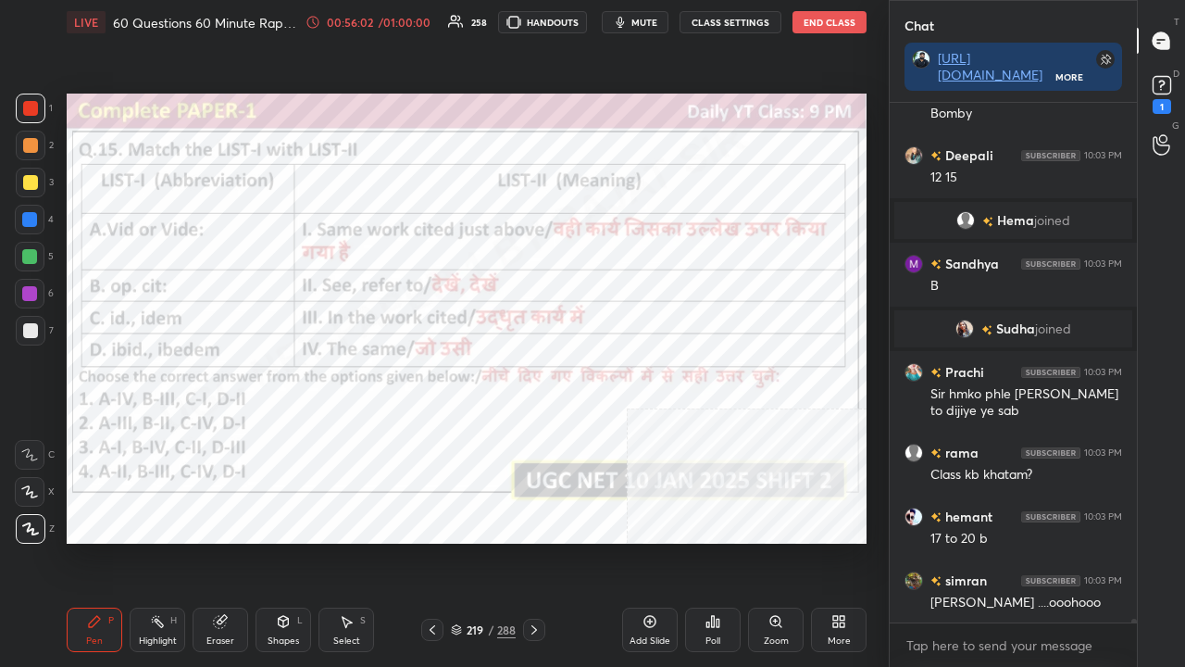
click at [650, 335] on img "grid" at bounding box center [671, 341] width 223 height 118
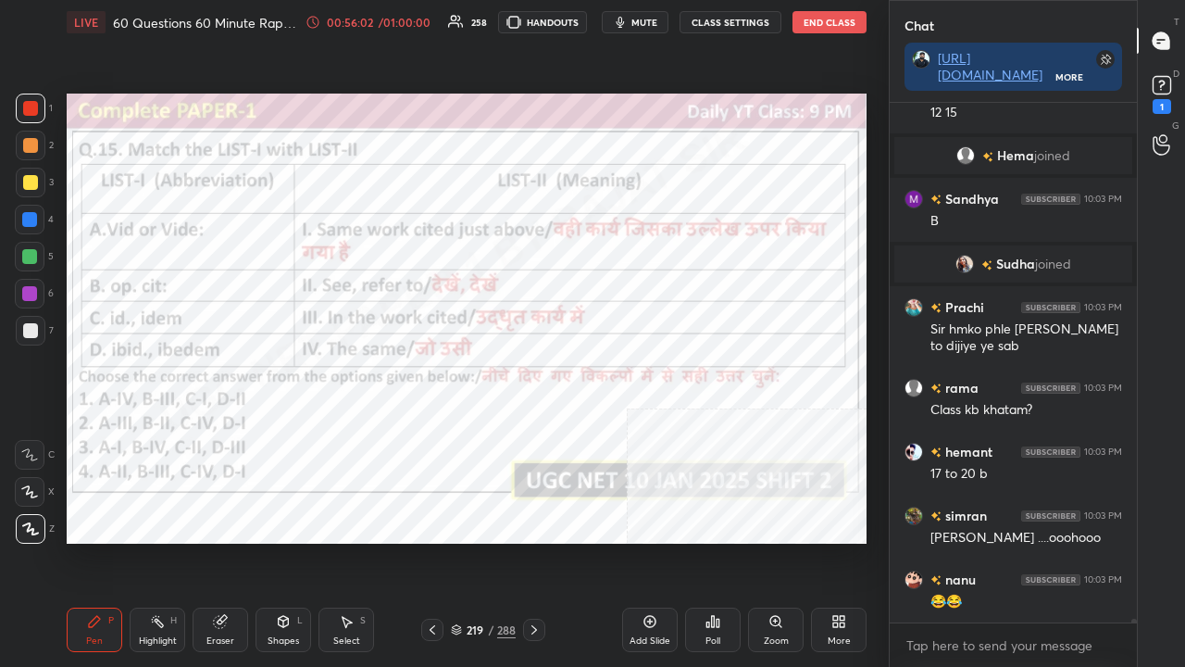
click at [706, 541] on div "Poll" at bounding box center [713, 629] width 56 height 44
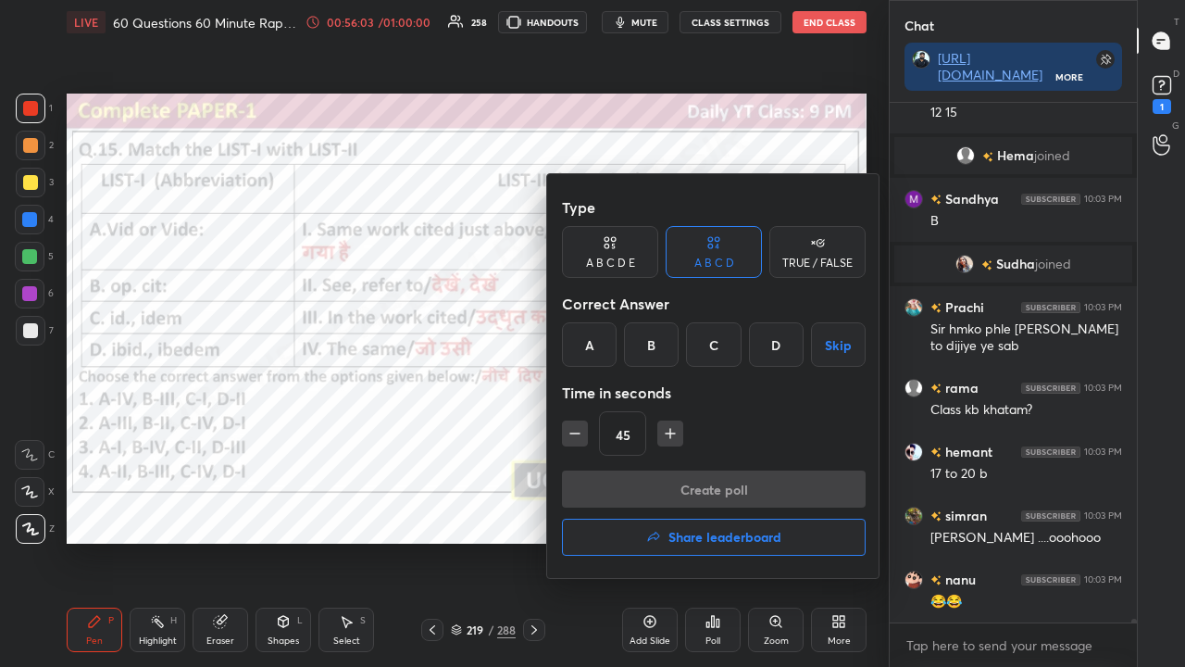
click at [767, 351] on div "D" at bounding box center [776, 344] width 55 height 44
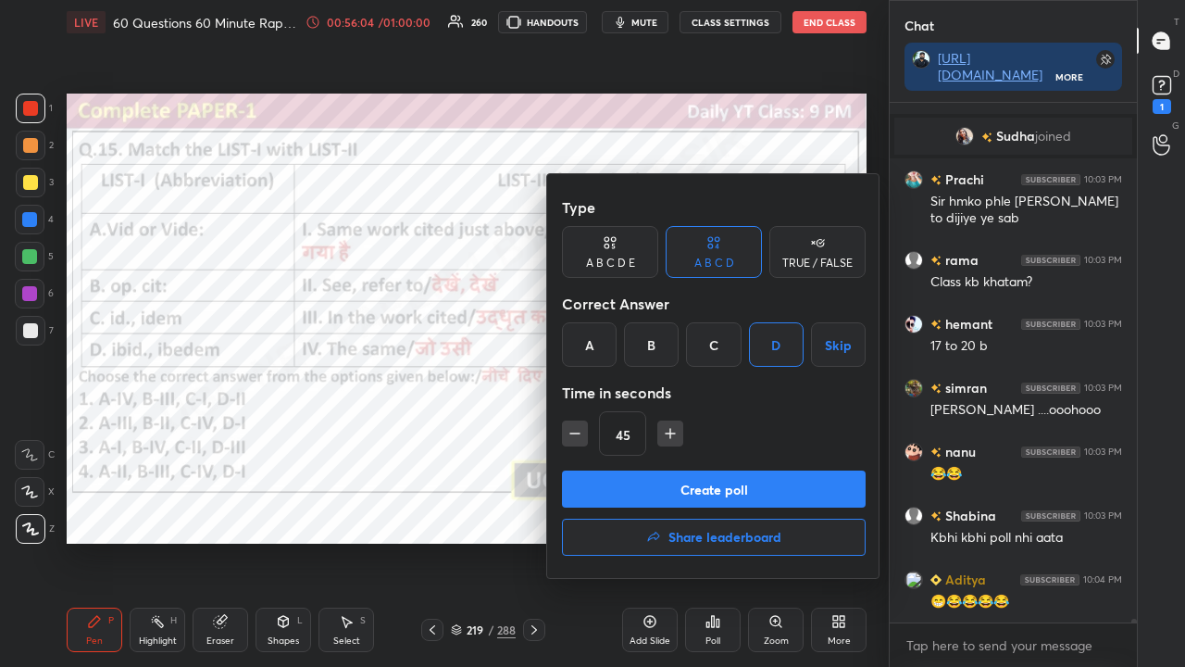
click at [635, 474] on button "Create poll" at bounding box center [714, 488] width 304 height 37
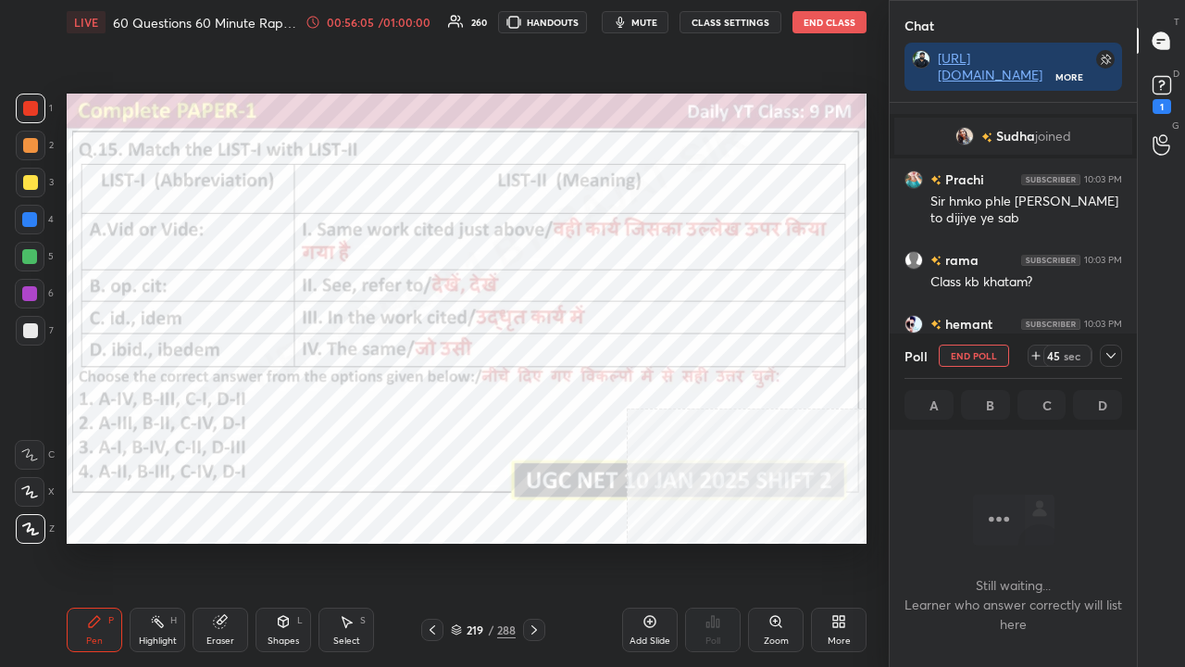
click at [832, 541] on icon at bounding box center [838, 621] width 15 height 15
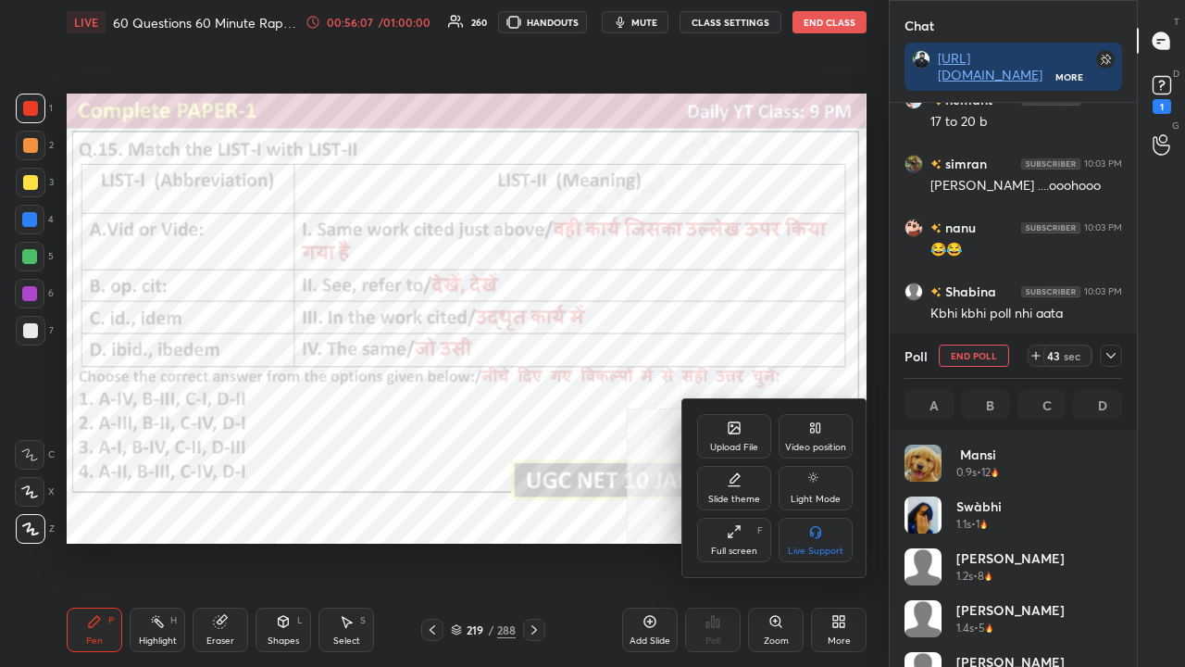
click at [1111, 352] on div at bounding box center [592, 333] width 1185 height 667
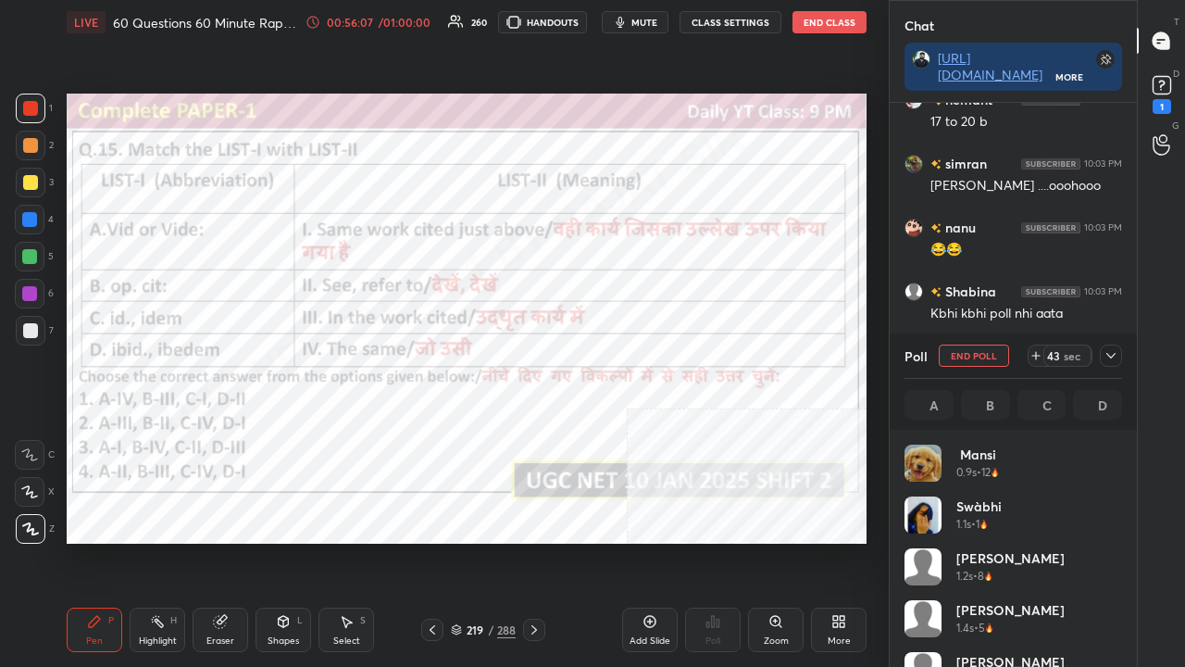
click at [1109, 356] on icon at bounding box center [1111, 355] width 15 height 15
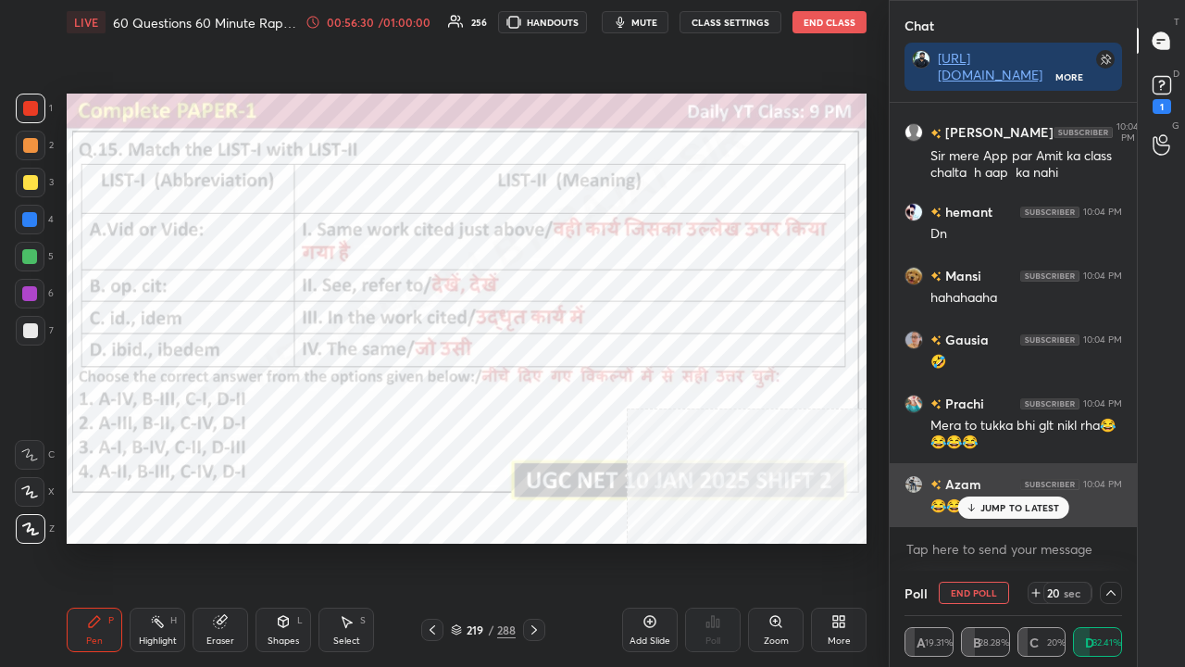
click at [994, 506] on p "JUMP TO LATEST" at bounding box center [1021, 507] width 80 height 11
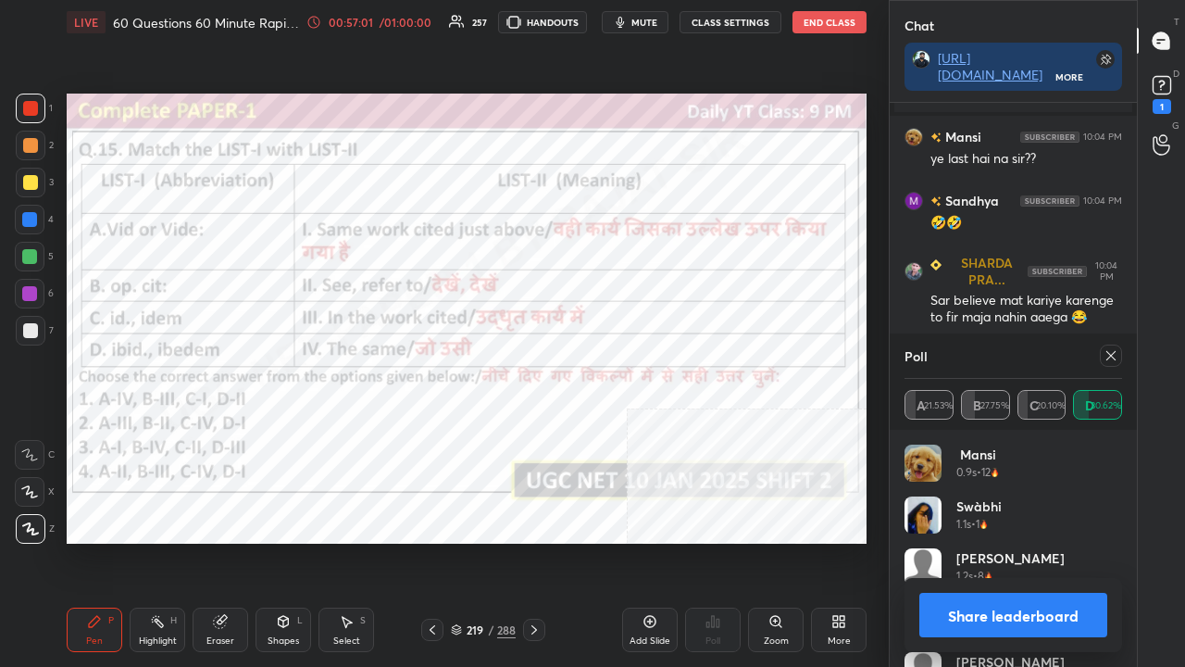
click at [485, 541] on div "219 / 288" at bounding box center [483, 629] width 65 height 17
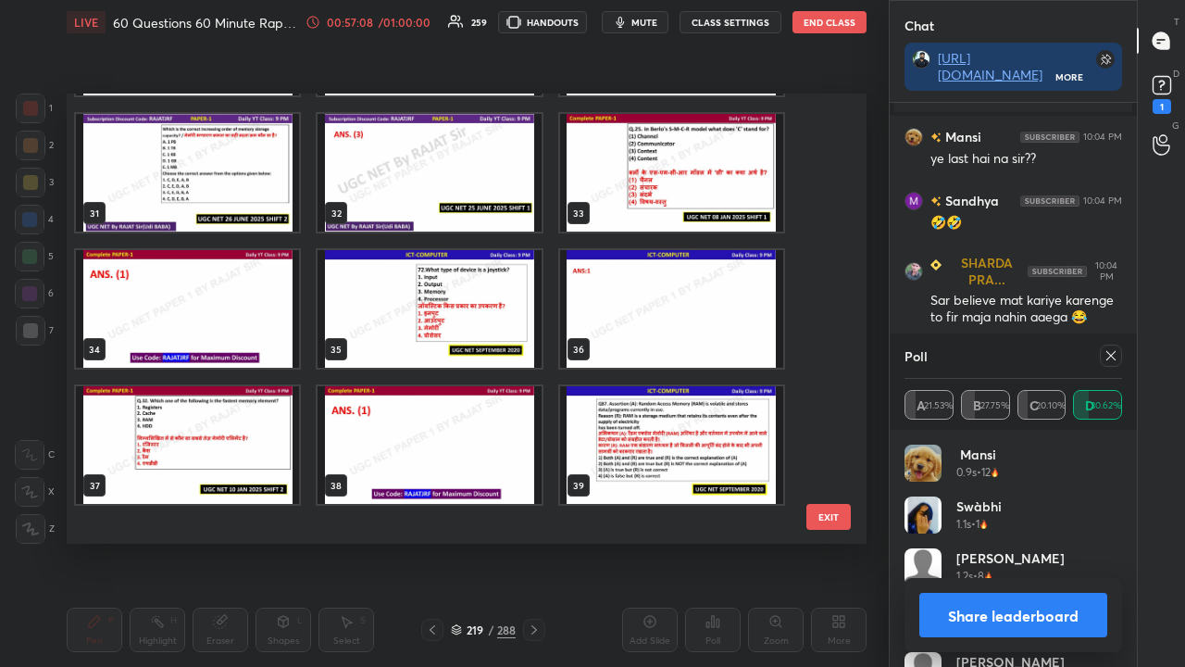
scroll to position [247, 0]
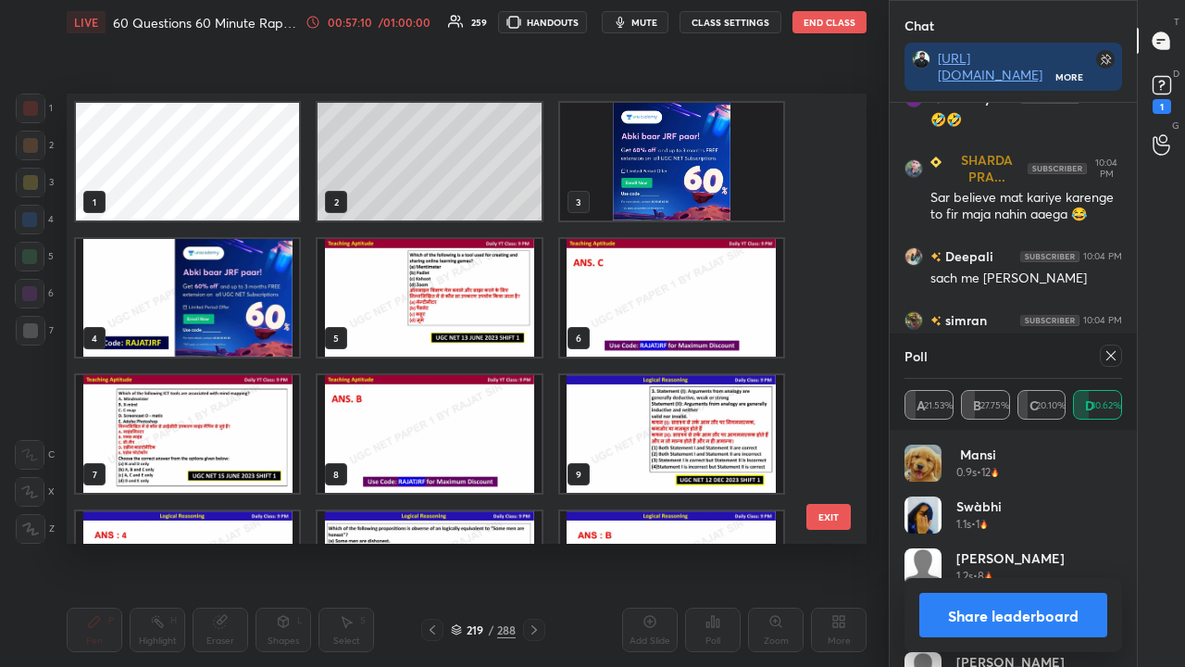
click at [689, 144] on img "grid" at bounding box center [671, 162] width 223 height 118
click at [691, 144] on img "grid" at bounding box center [671, 162] width 223 height 118
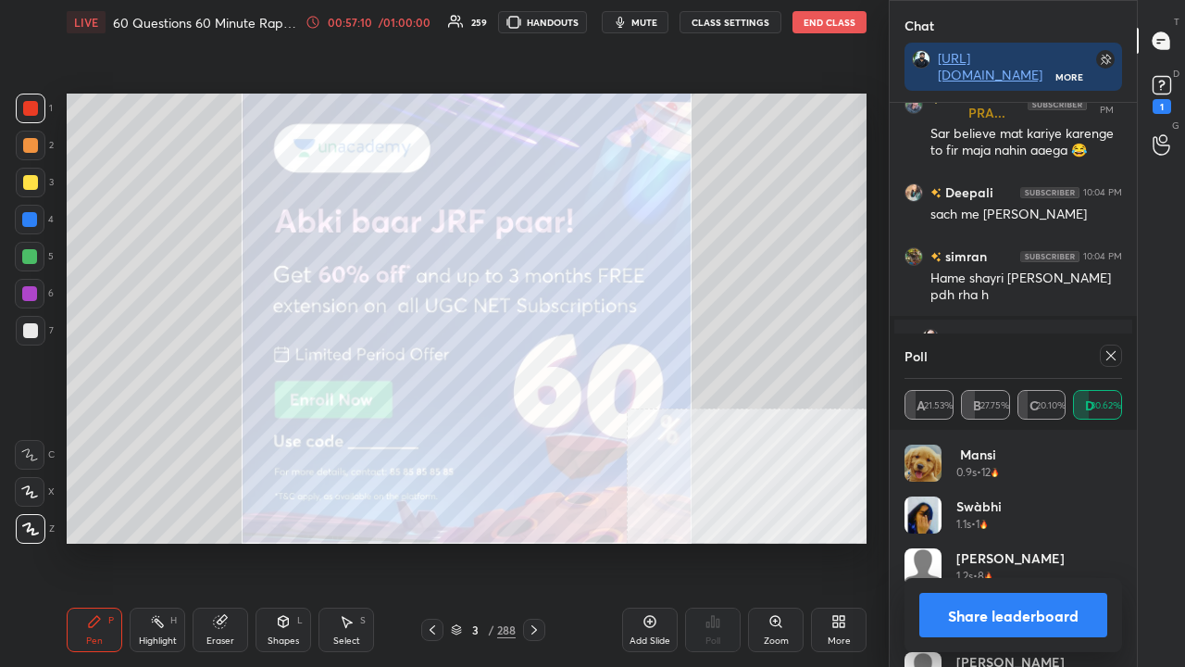
click at [692, 144] on img "grid" at bounding box center [671, 162] width 223 height 118
click at [1111, 362] on div at bounding box center [1111, 355] width 22 height 22
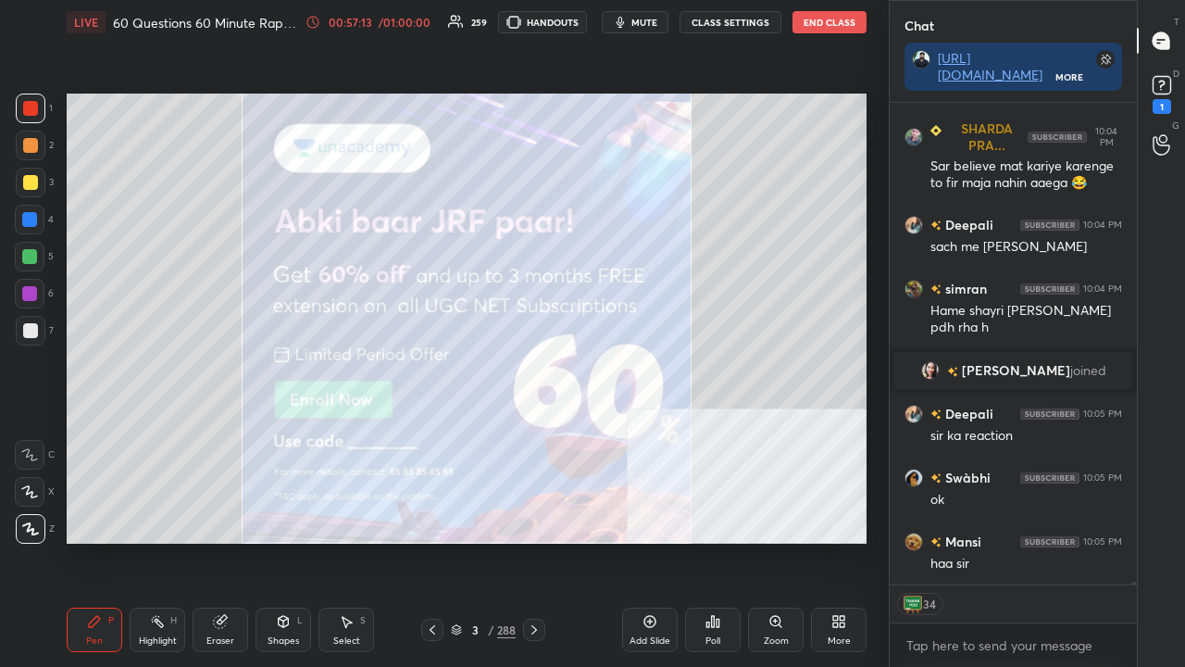
click at [28, 331] on div at bounding box center [30, 330] width 15 height 15
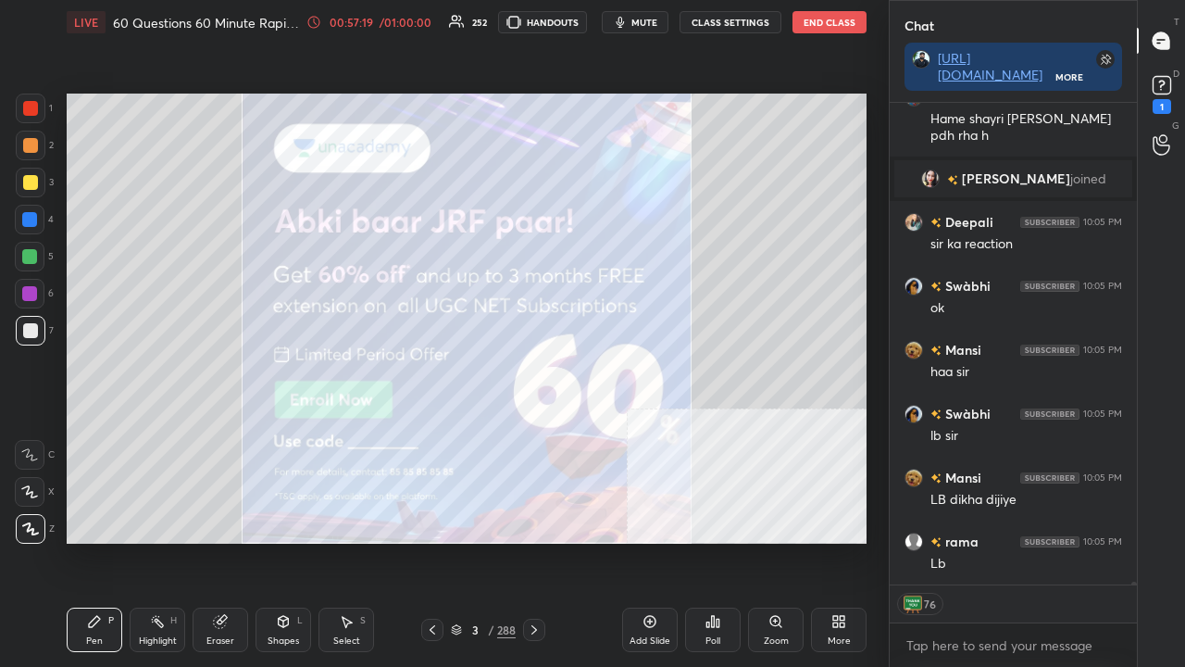
click at [33, 221] on div at bounding box center [29, 219] width 15 height 15
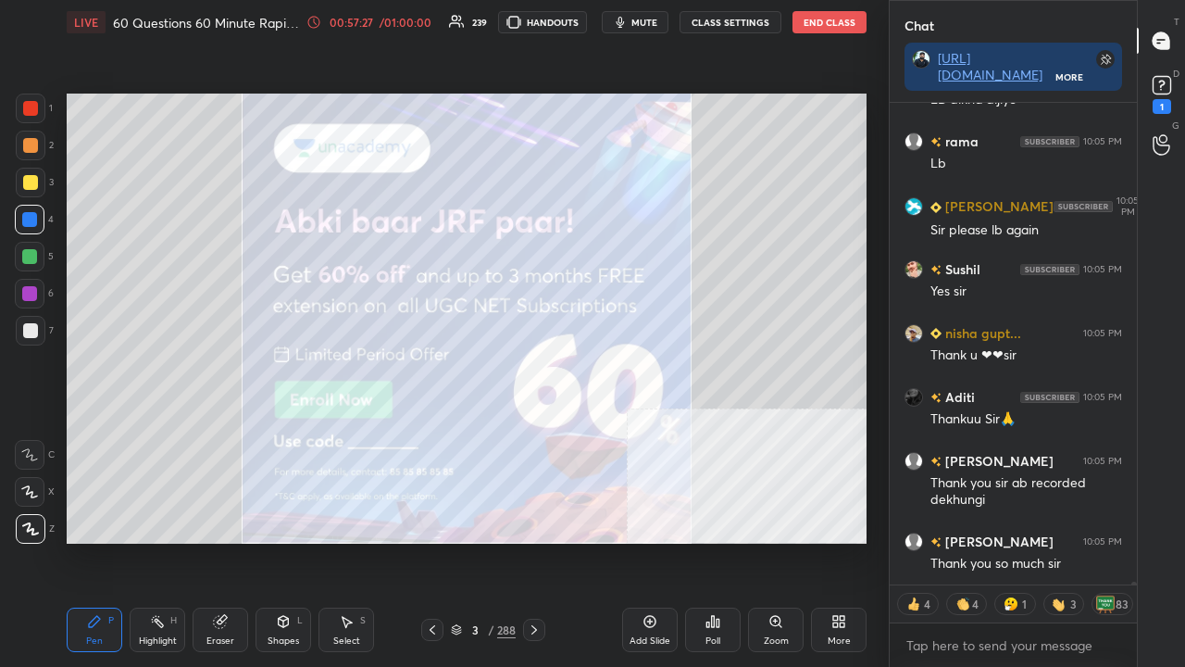
click at [31, 333] on div at bounding box center [30, 330] width 15 height 15
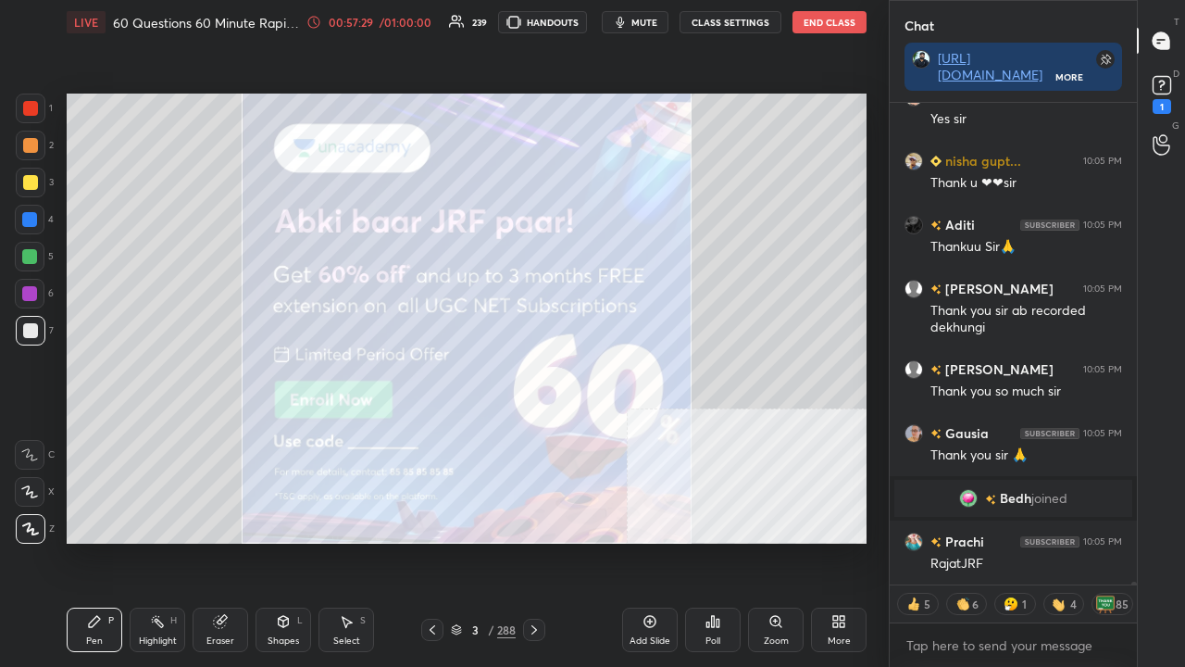
click at [220, 541] on icon at bounding box center [220, 622] width 12 height 12
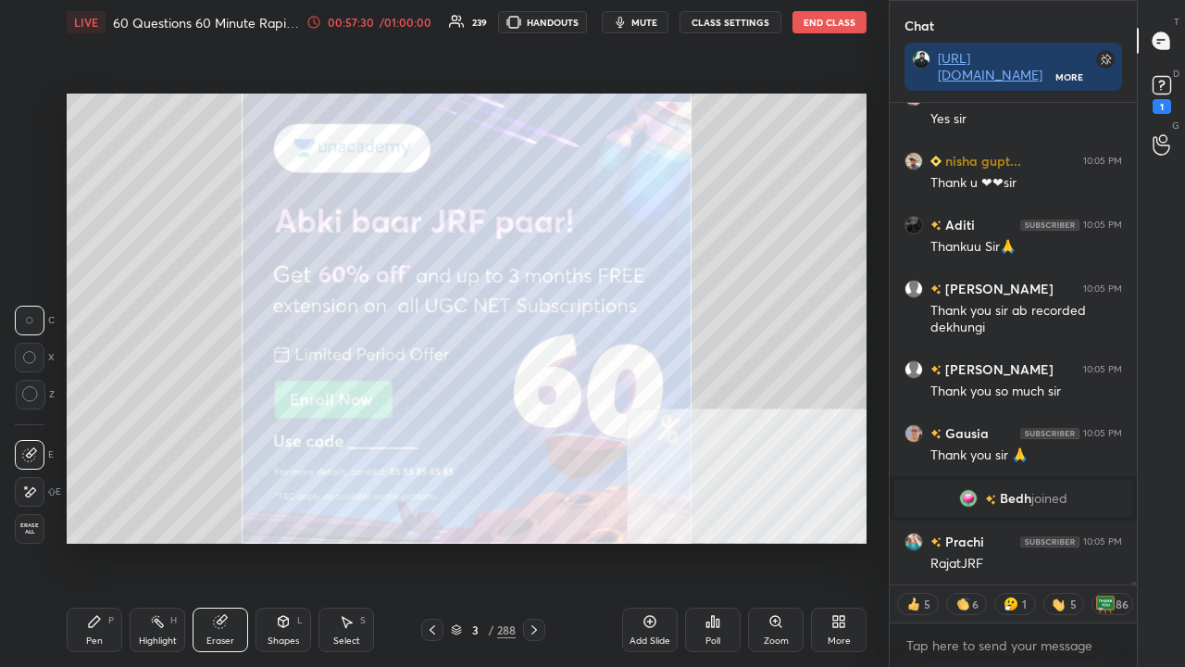
click at [36, 486] on icon at bounding box center [29, 492] width 15 height 16
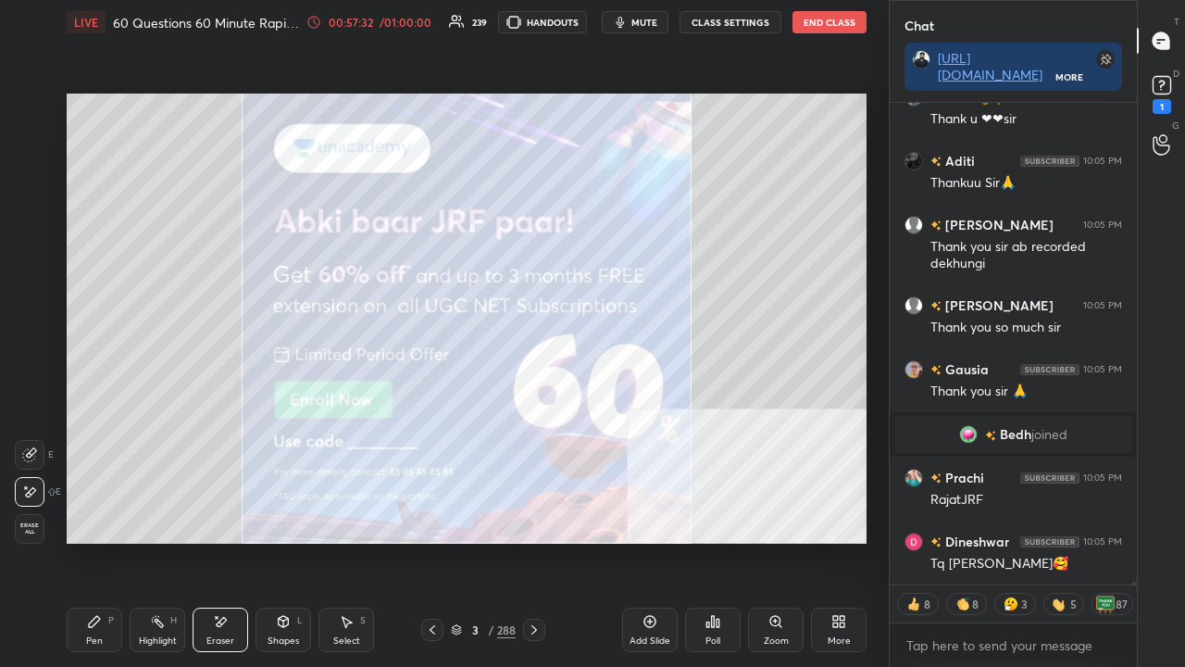
drag, startPoint x: 94, startPoint y: 626, endPoint x: 103, endPoint y: 557, distance: 69.0
click at [94, 541] on icon at bounding box center [94, 621] width 15 height 15
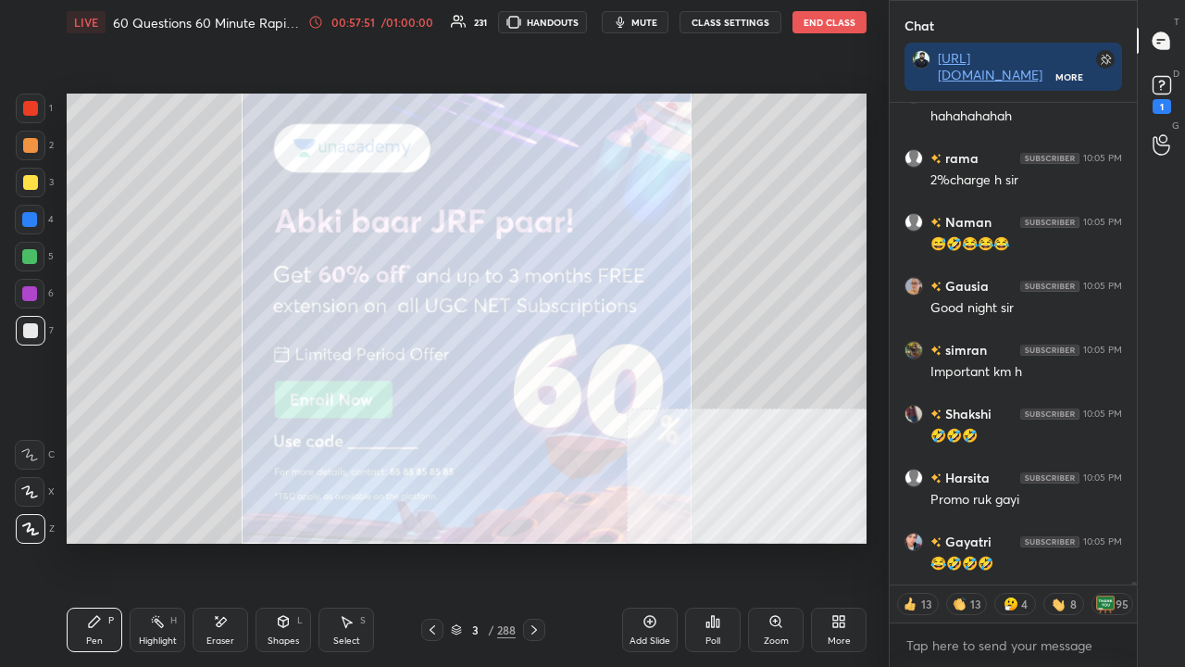
click at [646, 22] on span "mute" at bounding box center [644, 22] width 26 height 13
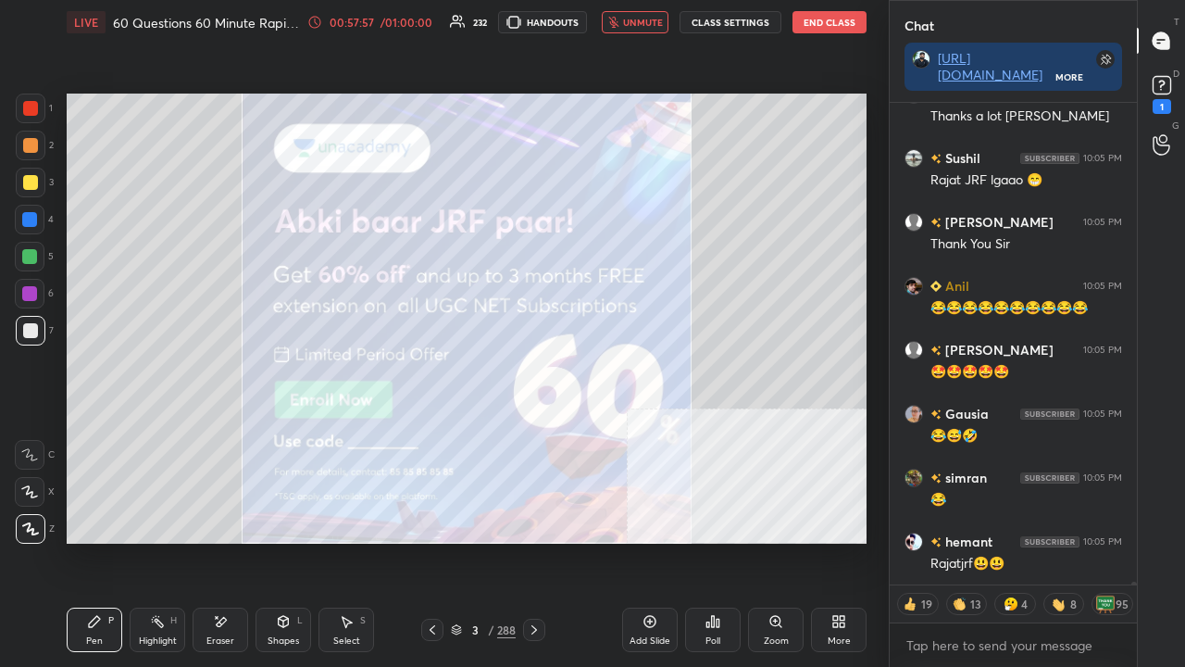
drag, startPoint x: 665, startPoint y: 21, endPoint x: 620, endPoint y: 59, distance: 58.5
click at [663, 22] on span "unmute" at bounding box center [643, 22] width 40 height 13
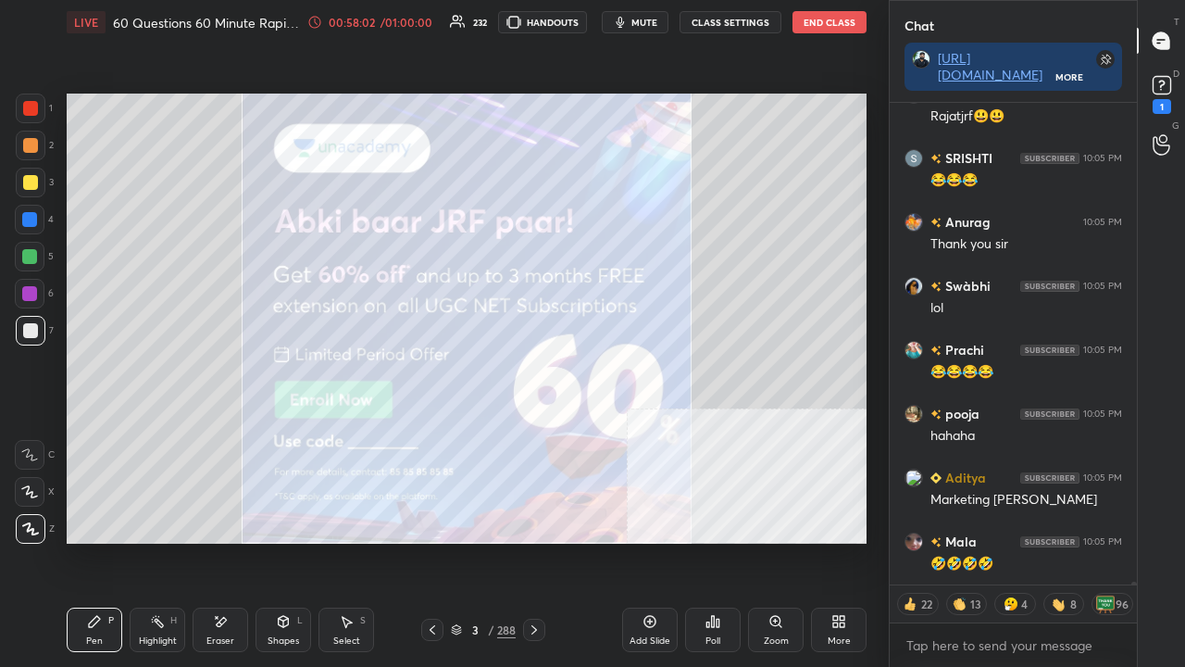
click at [646, 22] on span "mute" at bounding box center [644, 22] width 26 height 13
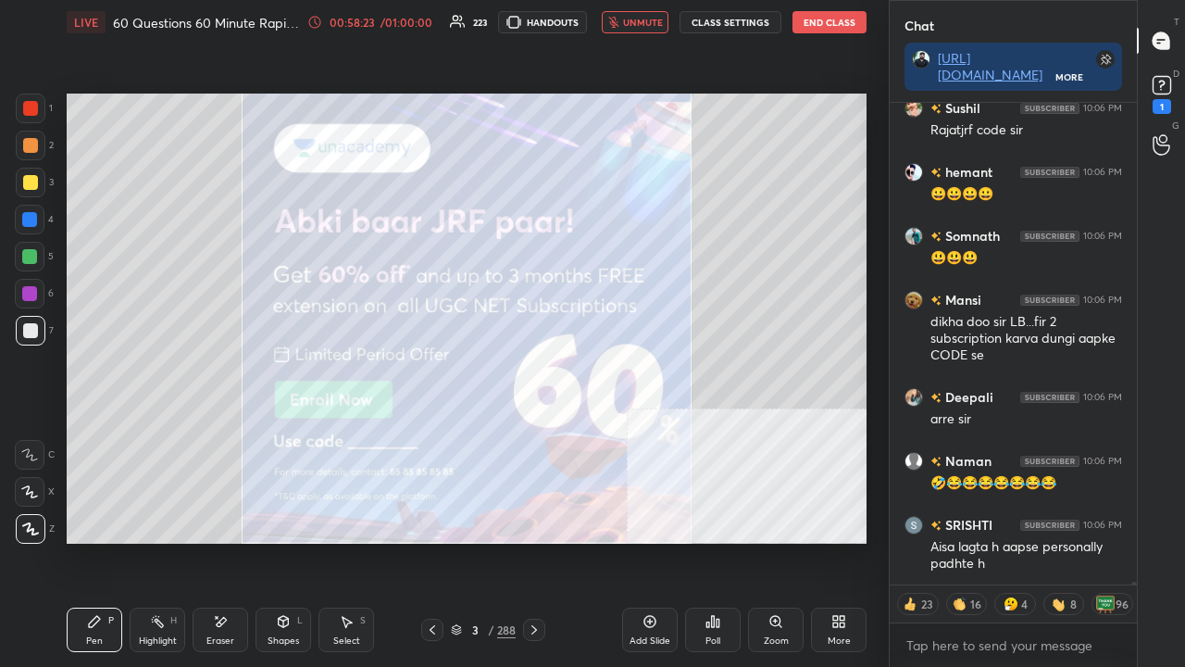
scroll to position [75700, 0]
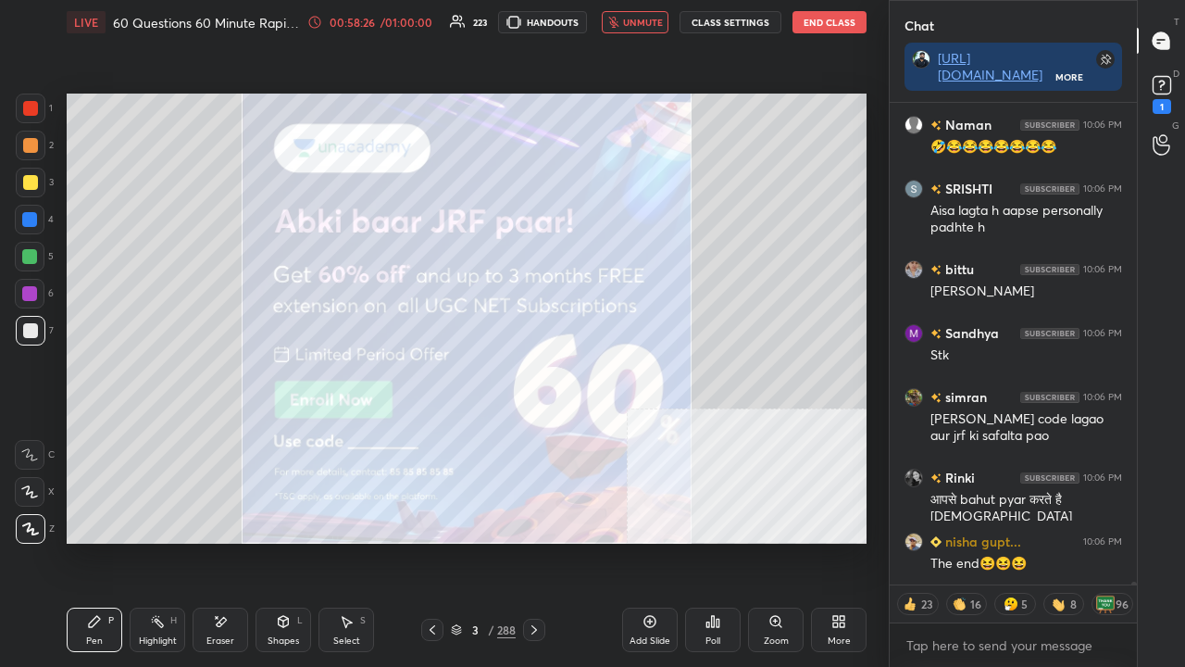
click at [640, 19] on span "unmute" at bounding box center [643, 22] width 40 height 13
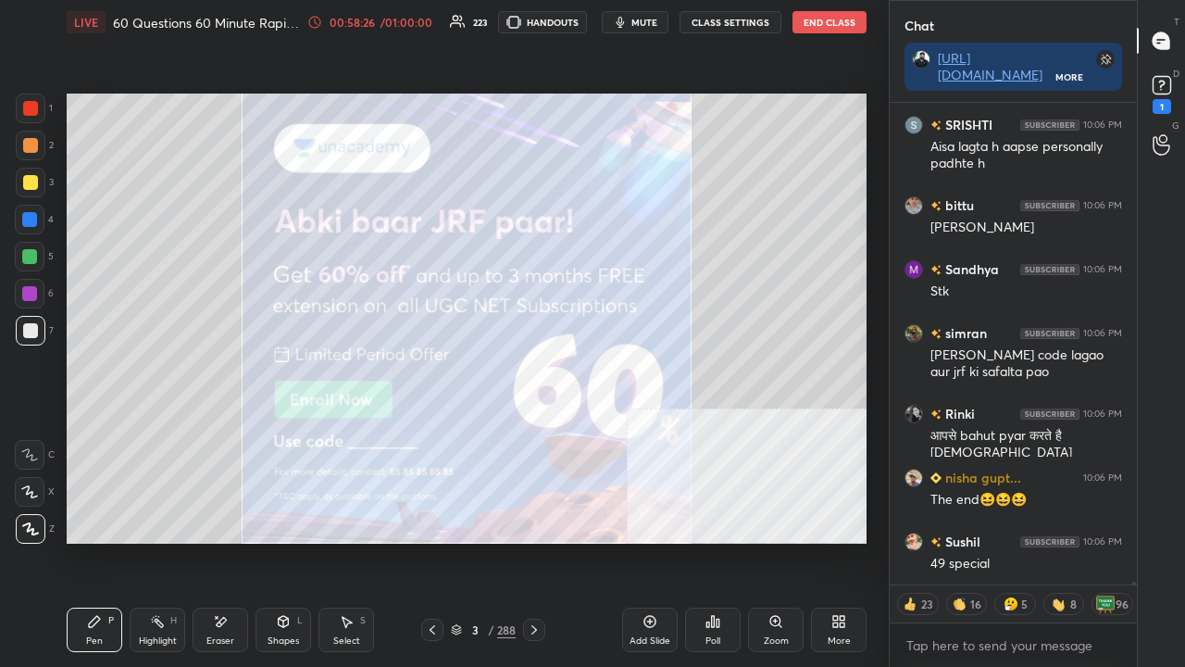
click at [715, 541] on icon at bounding box center [713, 621] width 15 height 15
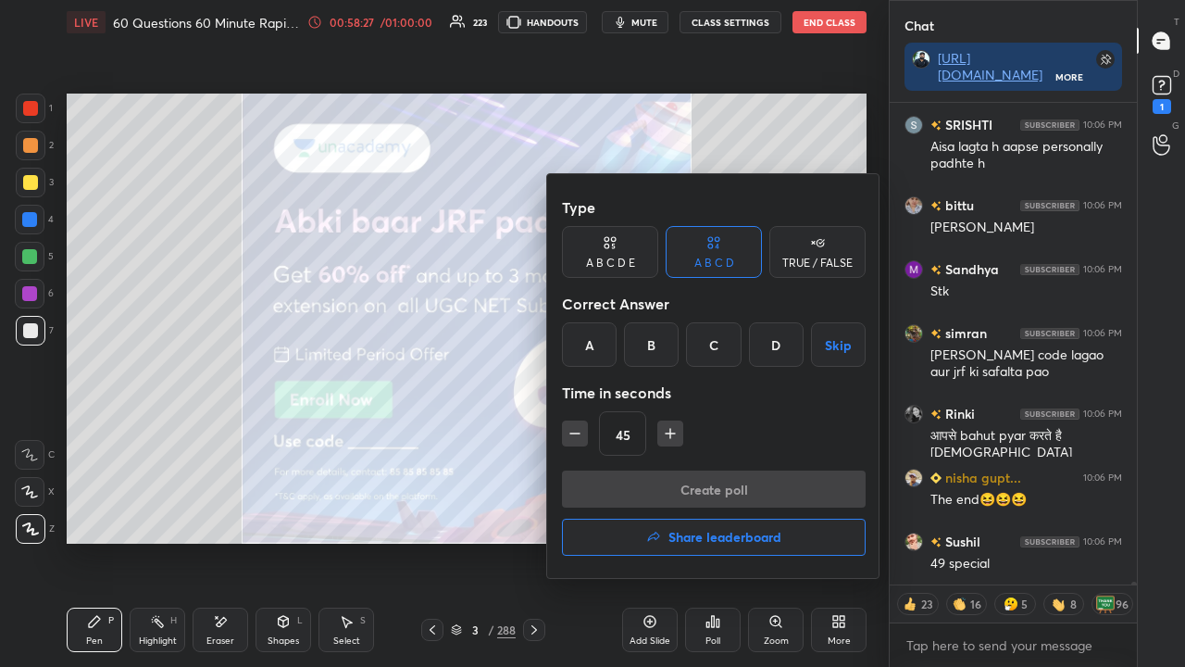
click at [688, 538] on h4 "Share leaderboard" at bounding box center [725, 537] width 113 height 13
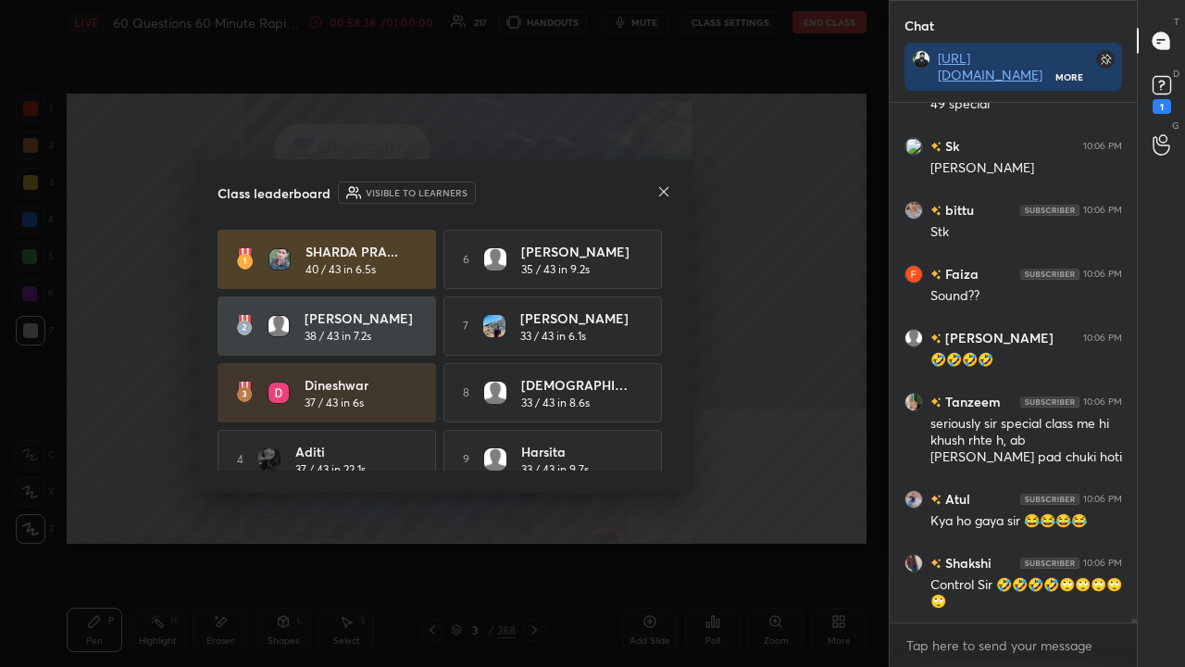
click at [667, 180] on div "Class leaderboard Visible to learners [PERSON_NAME]... 40 / 43 in 6.5s 6 [PERSO…" at bounding box center [444, 325] width 498 height 333
click at [661, 189] on icon at bounding box center [663, 191] width 15 height 15
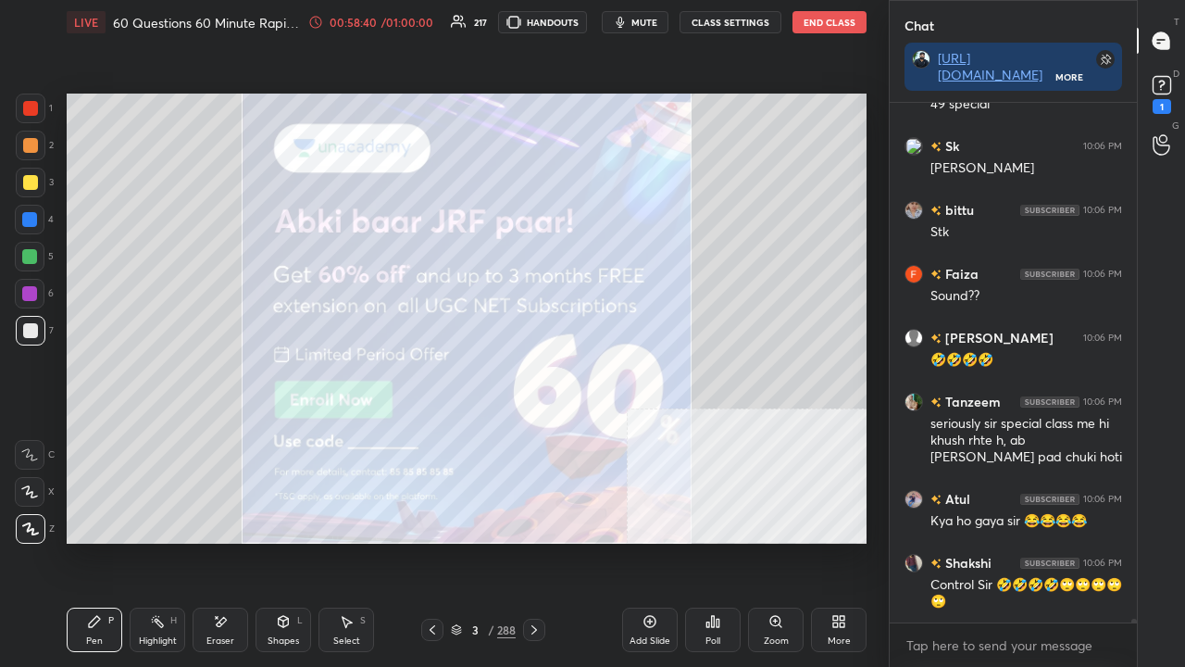
click at [30, 178] on div at bounding box center [30, 182] width 15 height 15
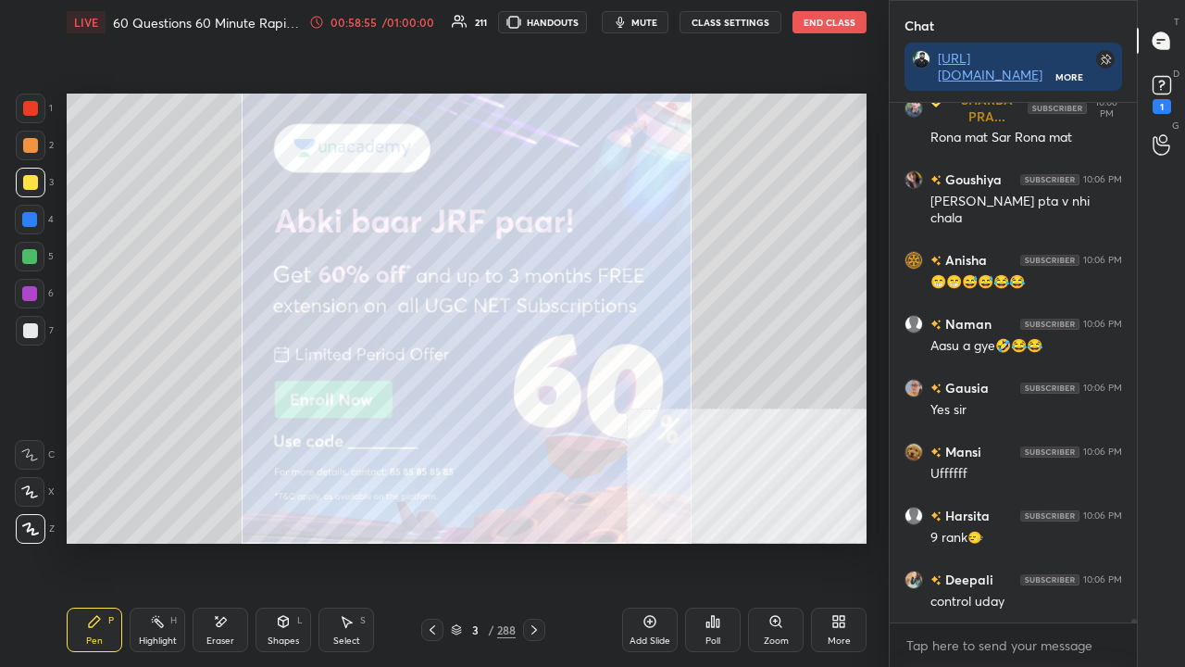
click at [31, 108] on div at bounding box center [30, 108] width 15 height 15
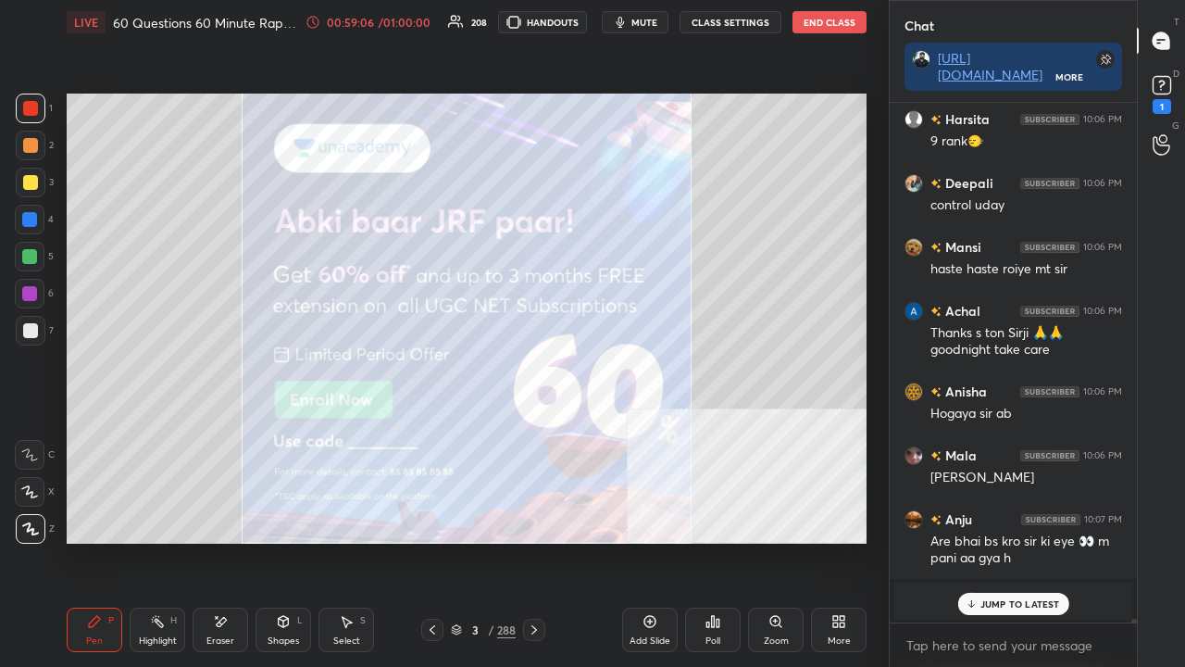
click at [34, 225] on div at bounding box center [29, 219] width 15 height 15
click at [28, 259] on div at bounding box center [29, 256] width 15 height 15
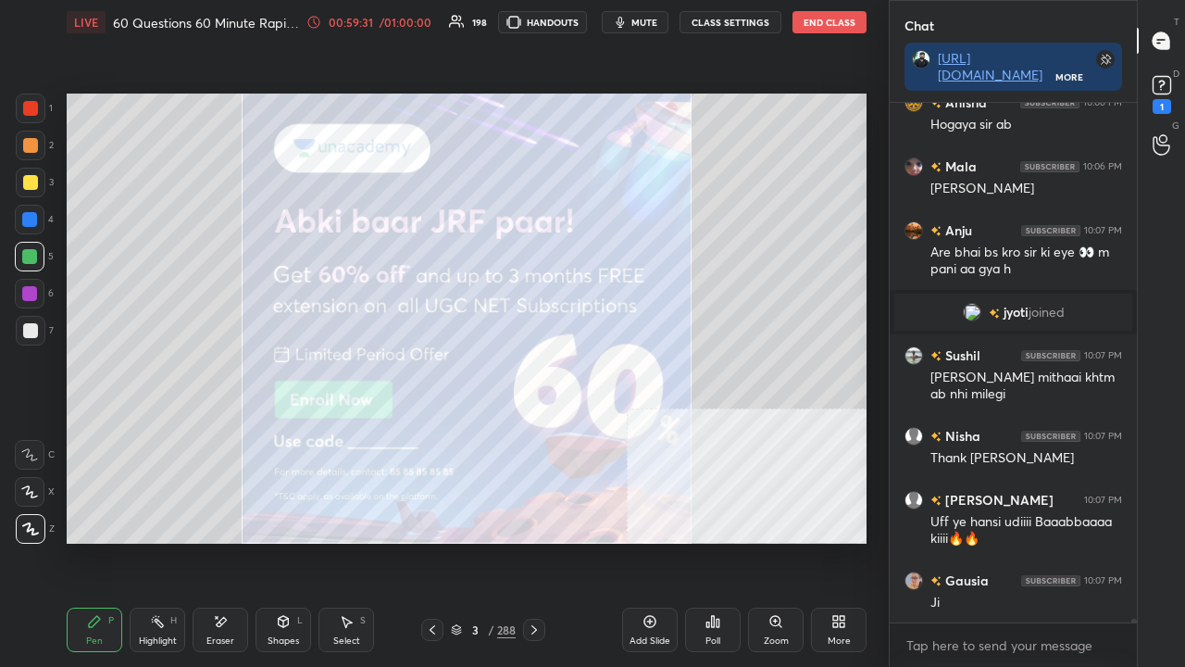
scroll to position [77851, 0]
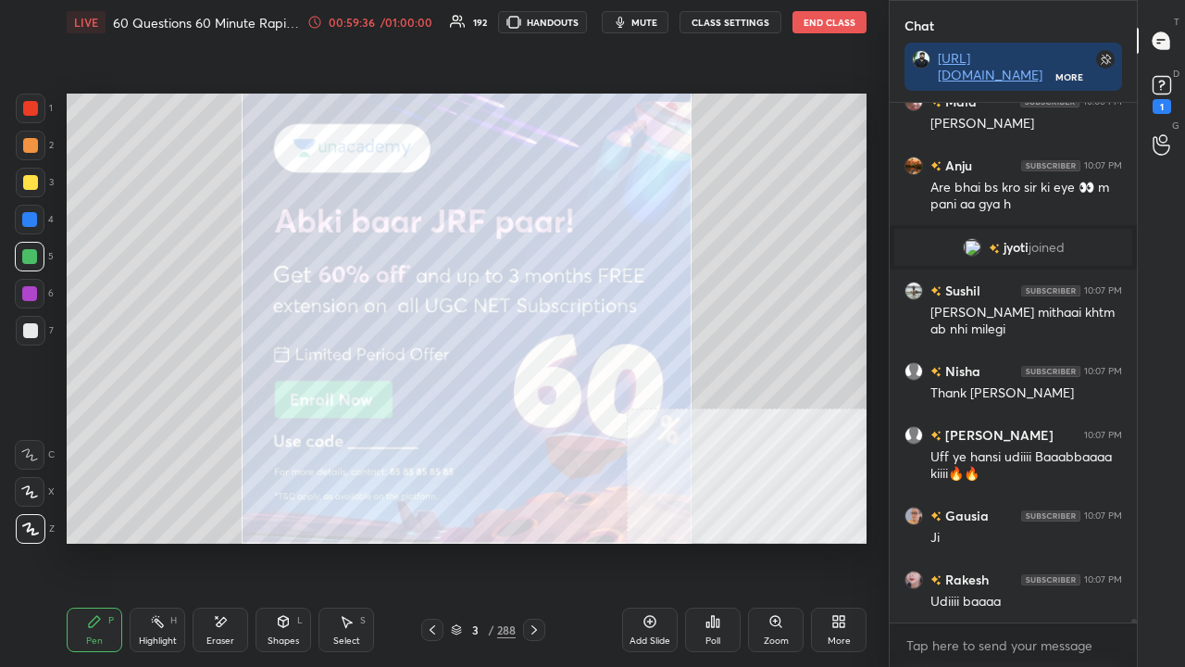
click at [37, 329] on div at bounding box center [31, 331] width 30 height 30
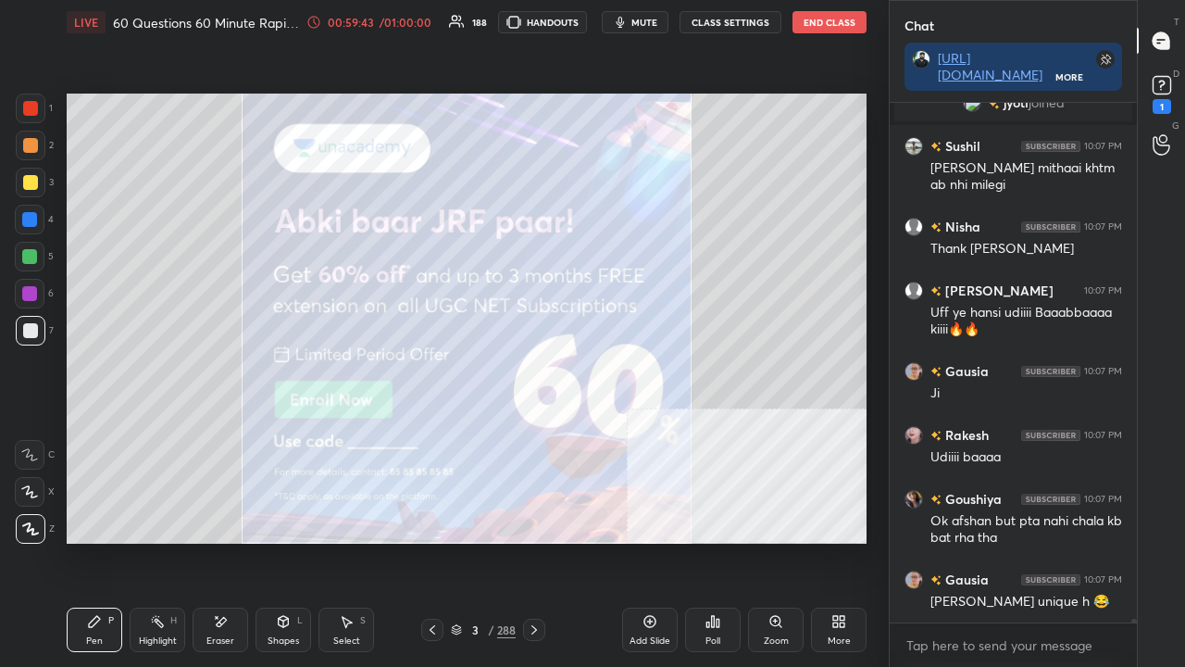
scroll to position [78059, 0]
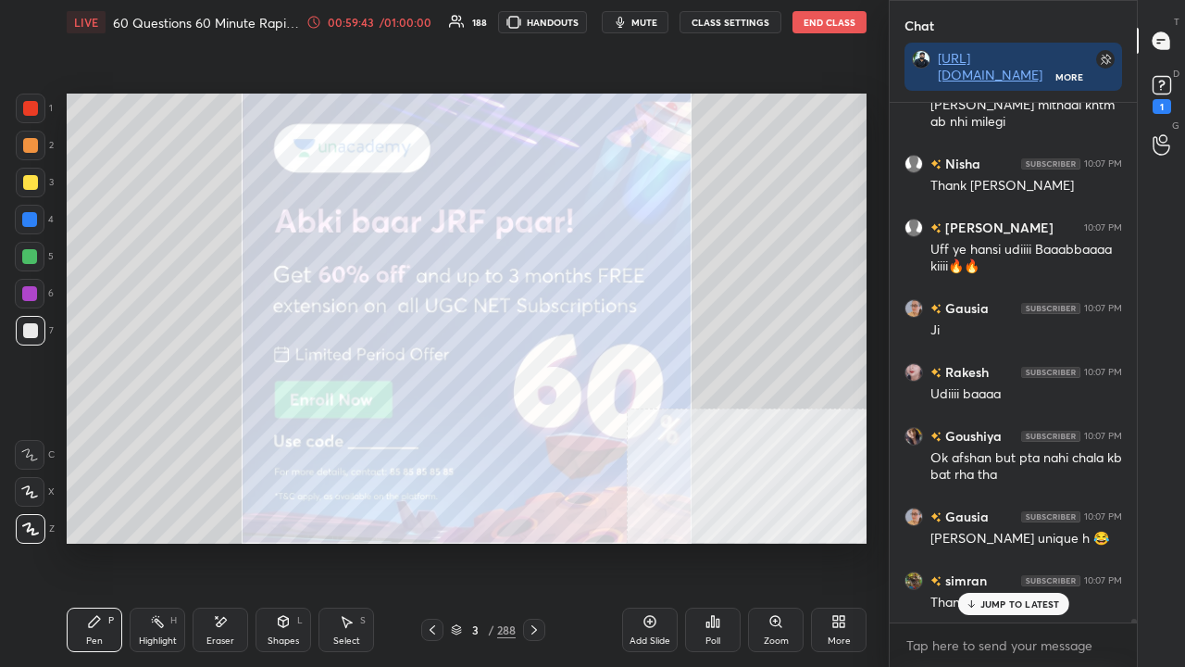
click at [713, 541] on div "Poll" at bounding box center [713, 629] width 56 height 44
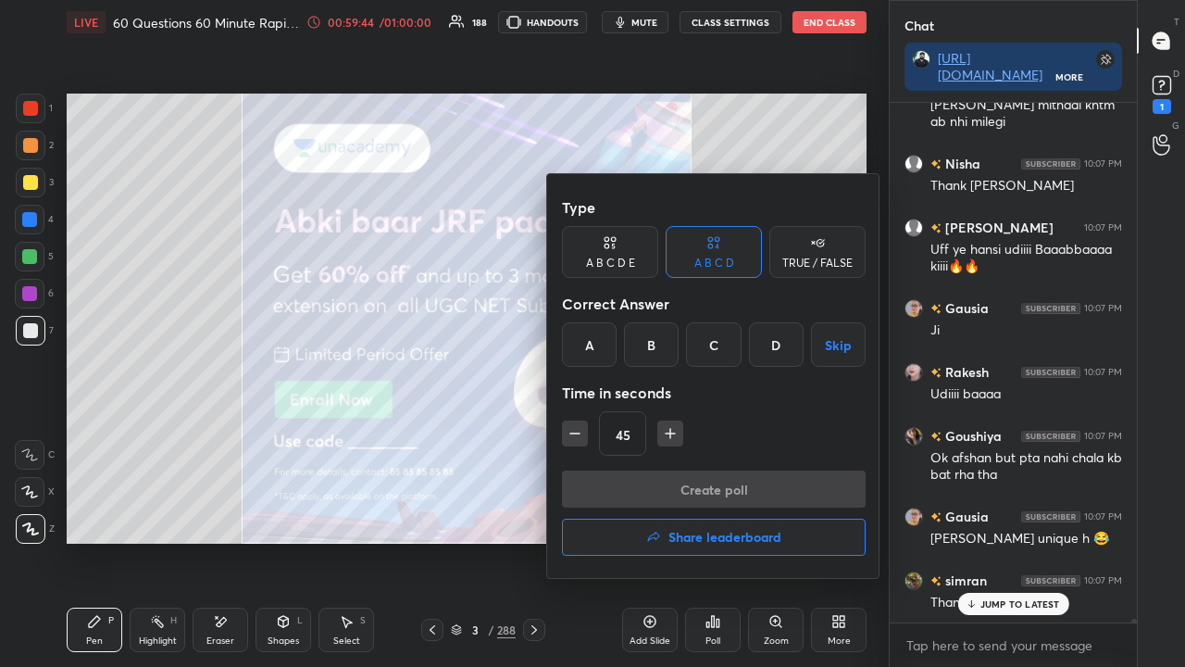
click at [683, 541] on h4 "Share leaderboard" at bounding box center [725, 537] width 113 height 13
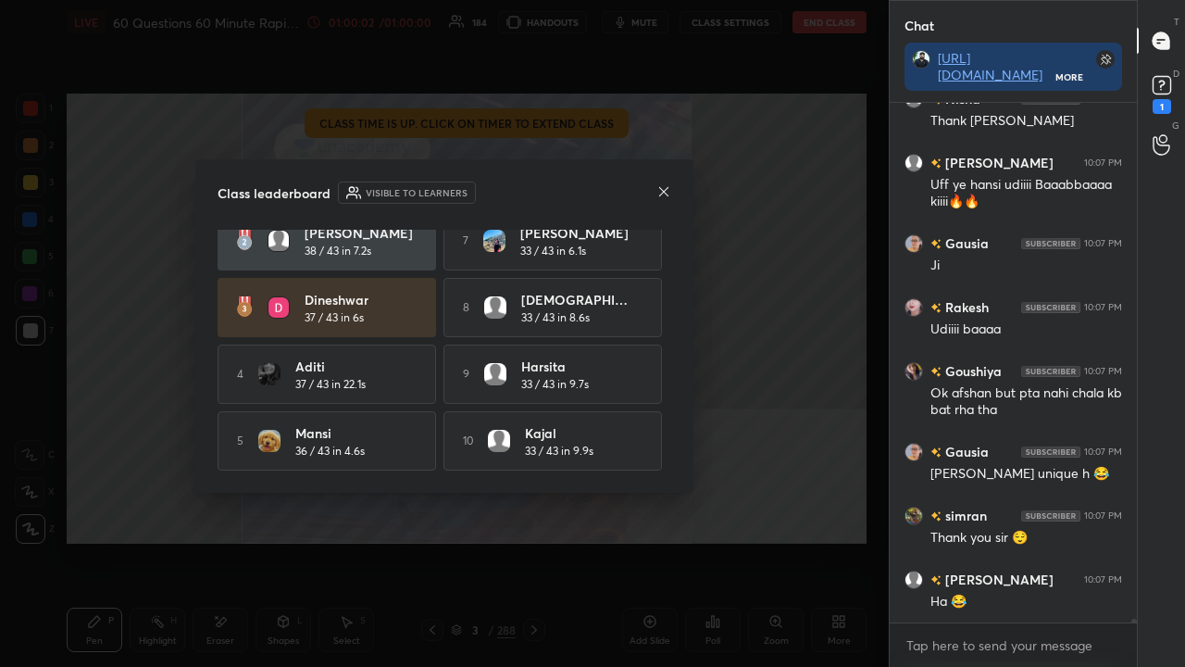
scroll to position [78187, 0]
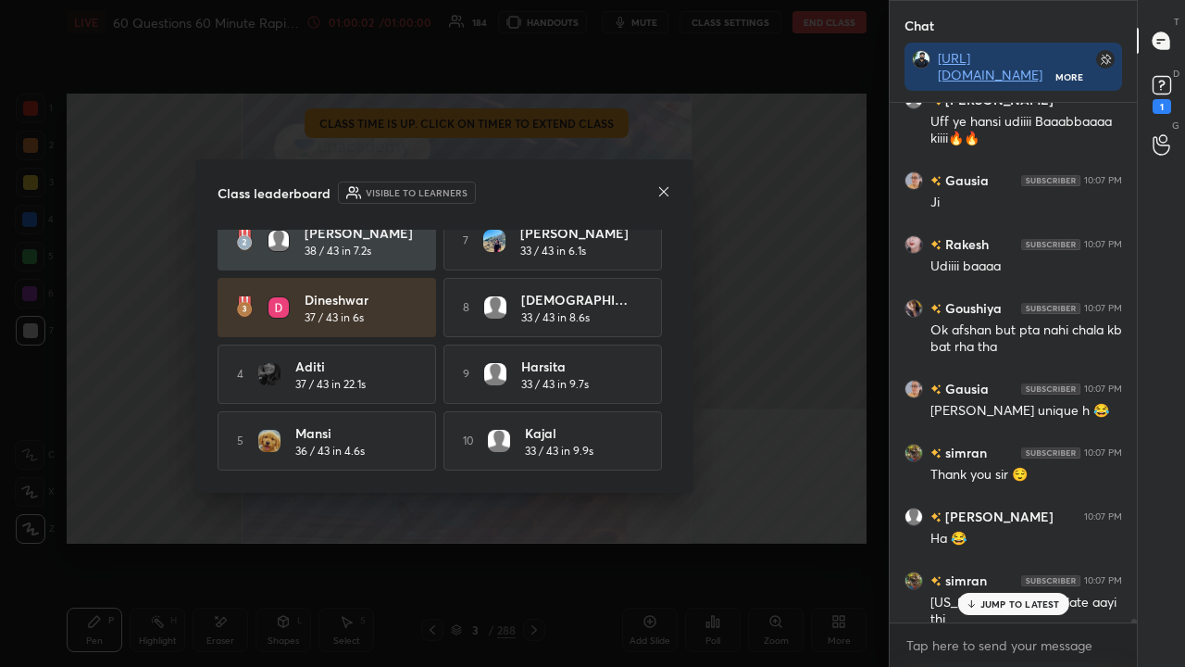
click at [665, 188] on icon at bounding box center [663, 191] width 15 height 15
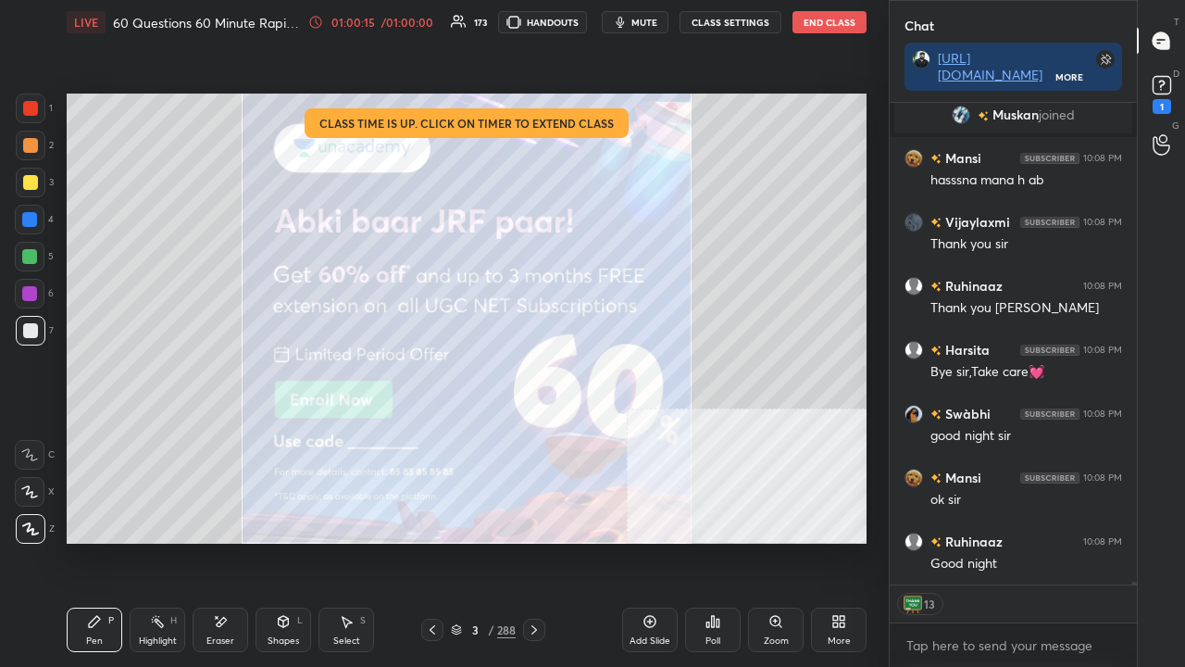
scroll to position [76926, 0]
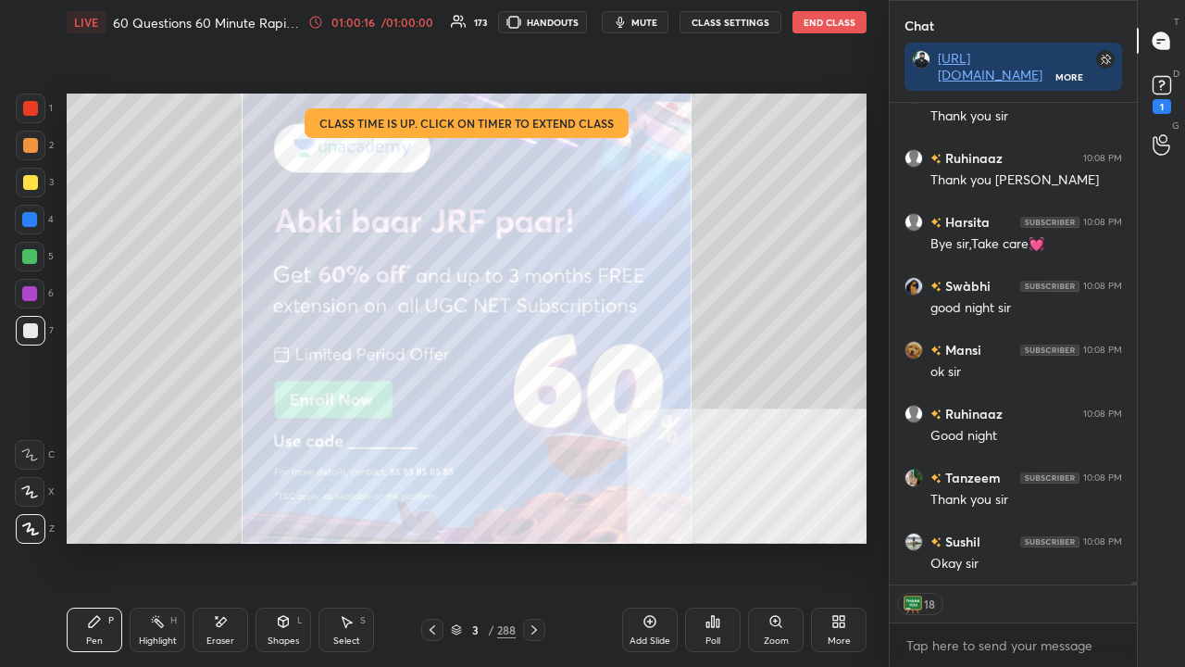
click at [831, 22] on button "End Class" at bounding box center [830, 22] width 74 height 22
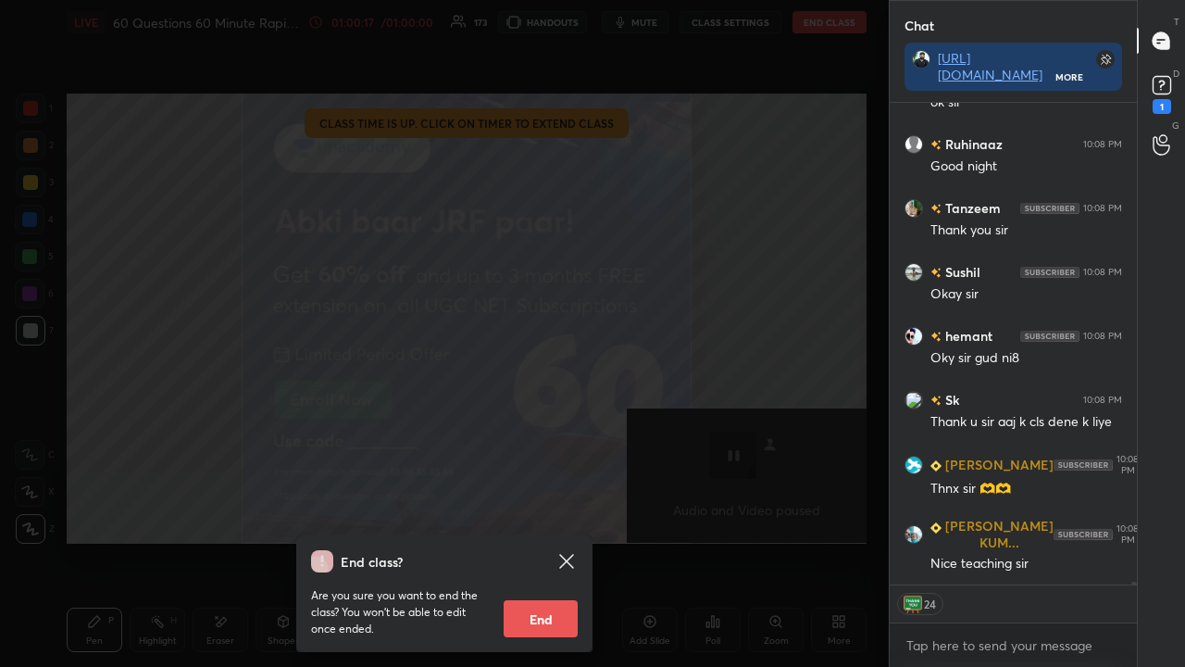
scroll to position [77340, 0]
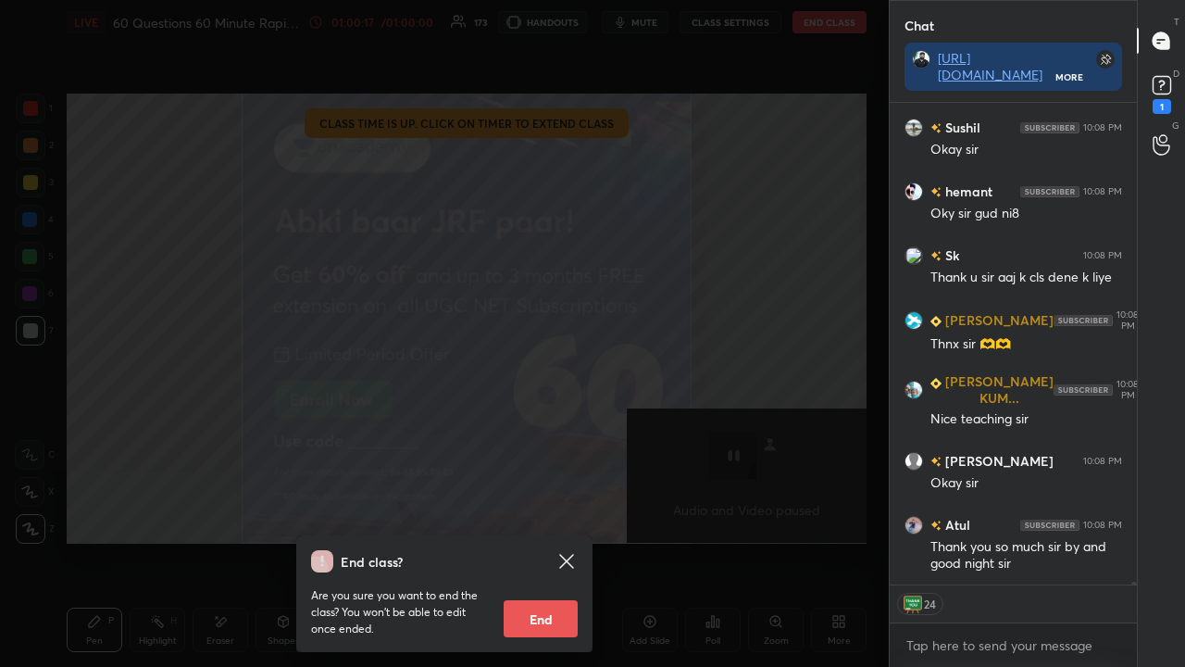
click at [540, 541] on button "End" at bounding box center [541, 618] width 74 height 37
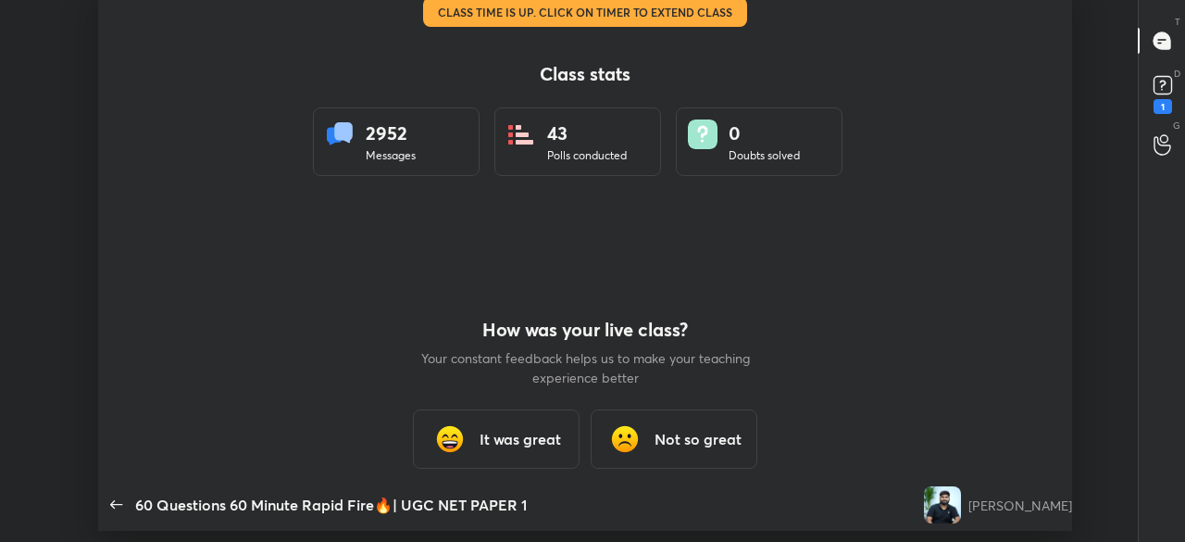
scroll to position [92170, 91424]
type textarea "x"
